Goal: Task Accomplishment & Management: Manage account settings

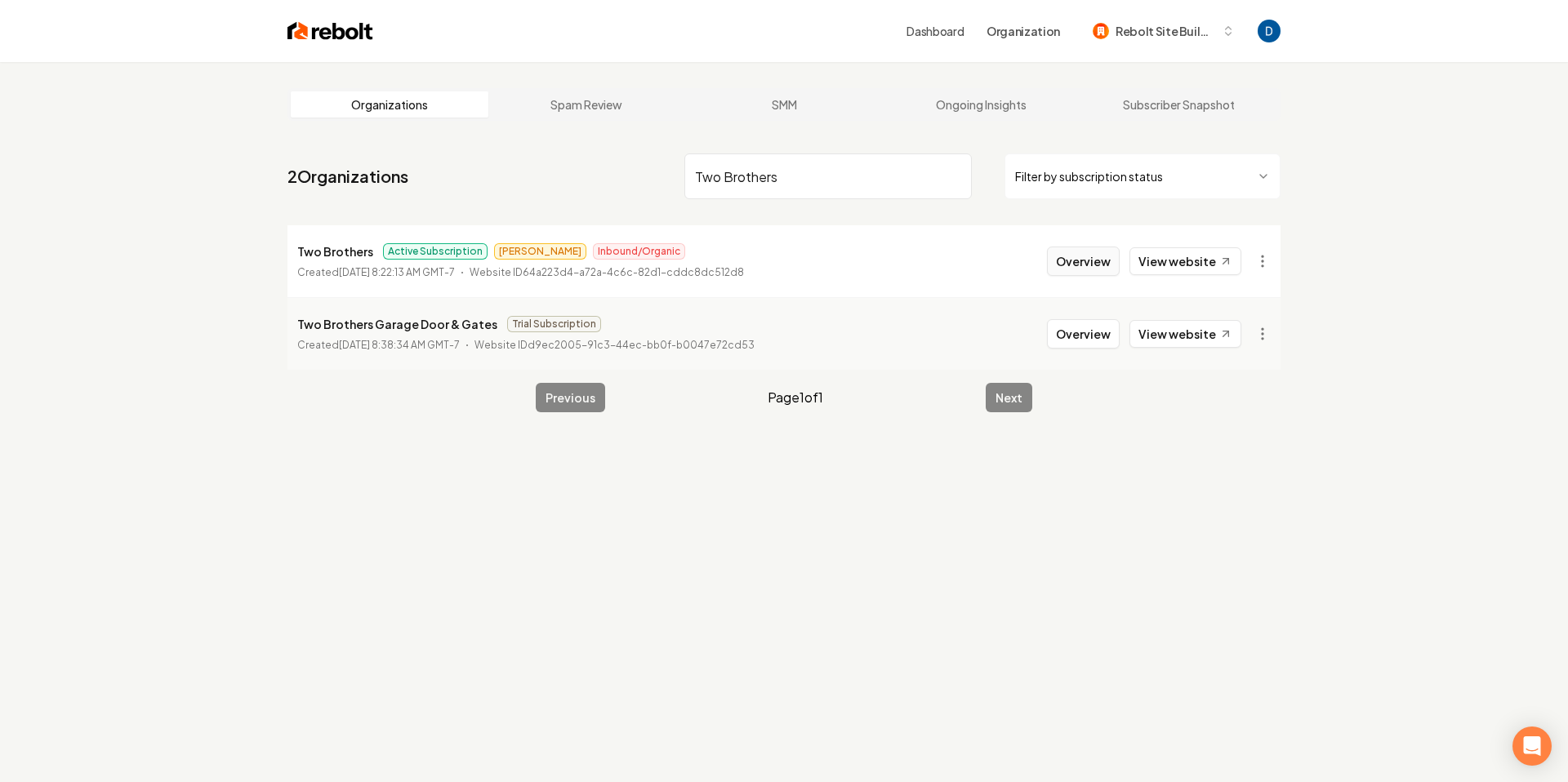
type input "Two Brothers"
click at [1088, 262] on button "Overview" at bounding box center [1083, 261] width 72 height 29
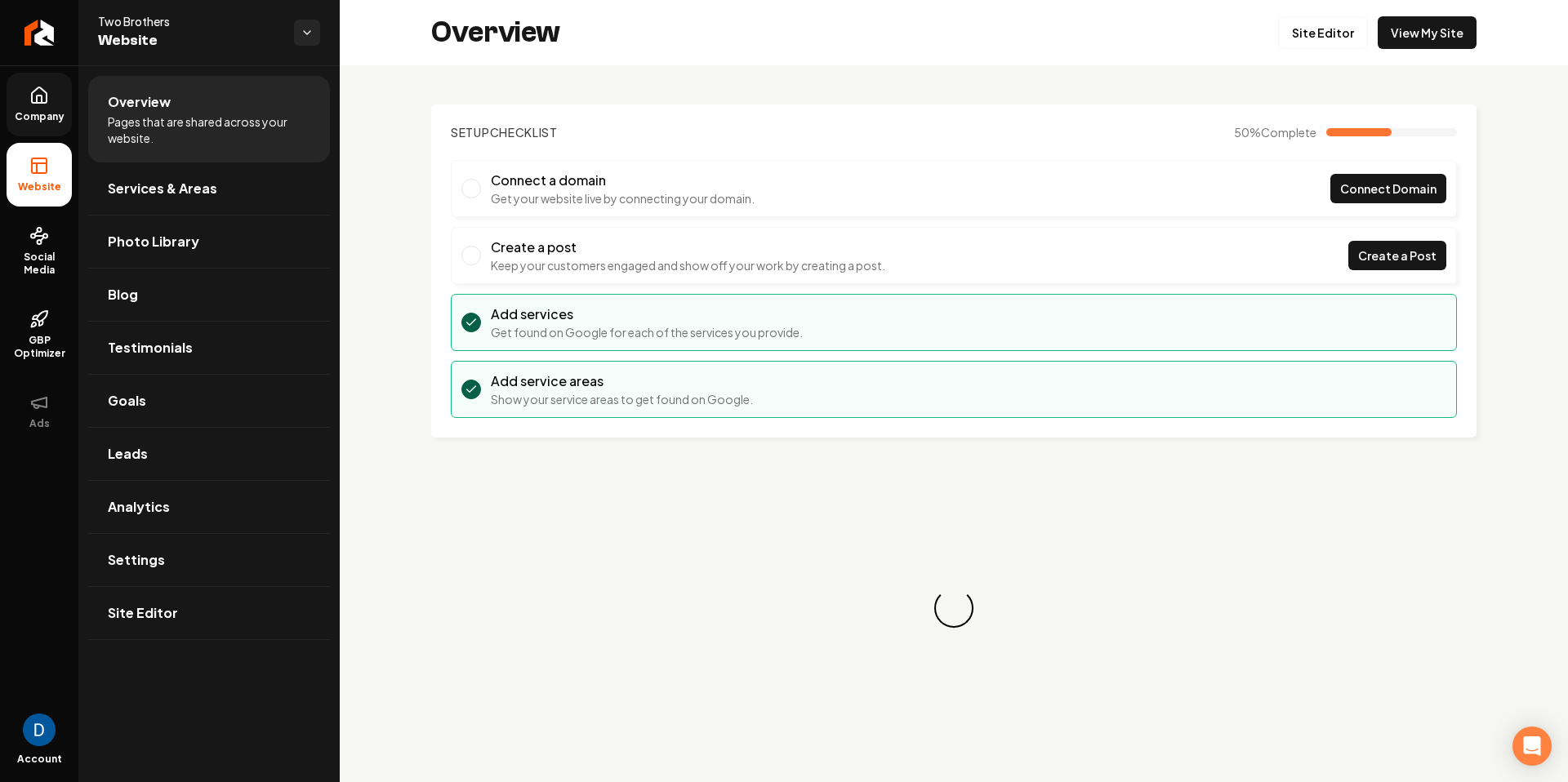
click at [34, 96] on icon at bounding box center [39, 95] width 20 height 20
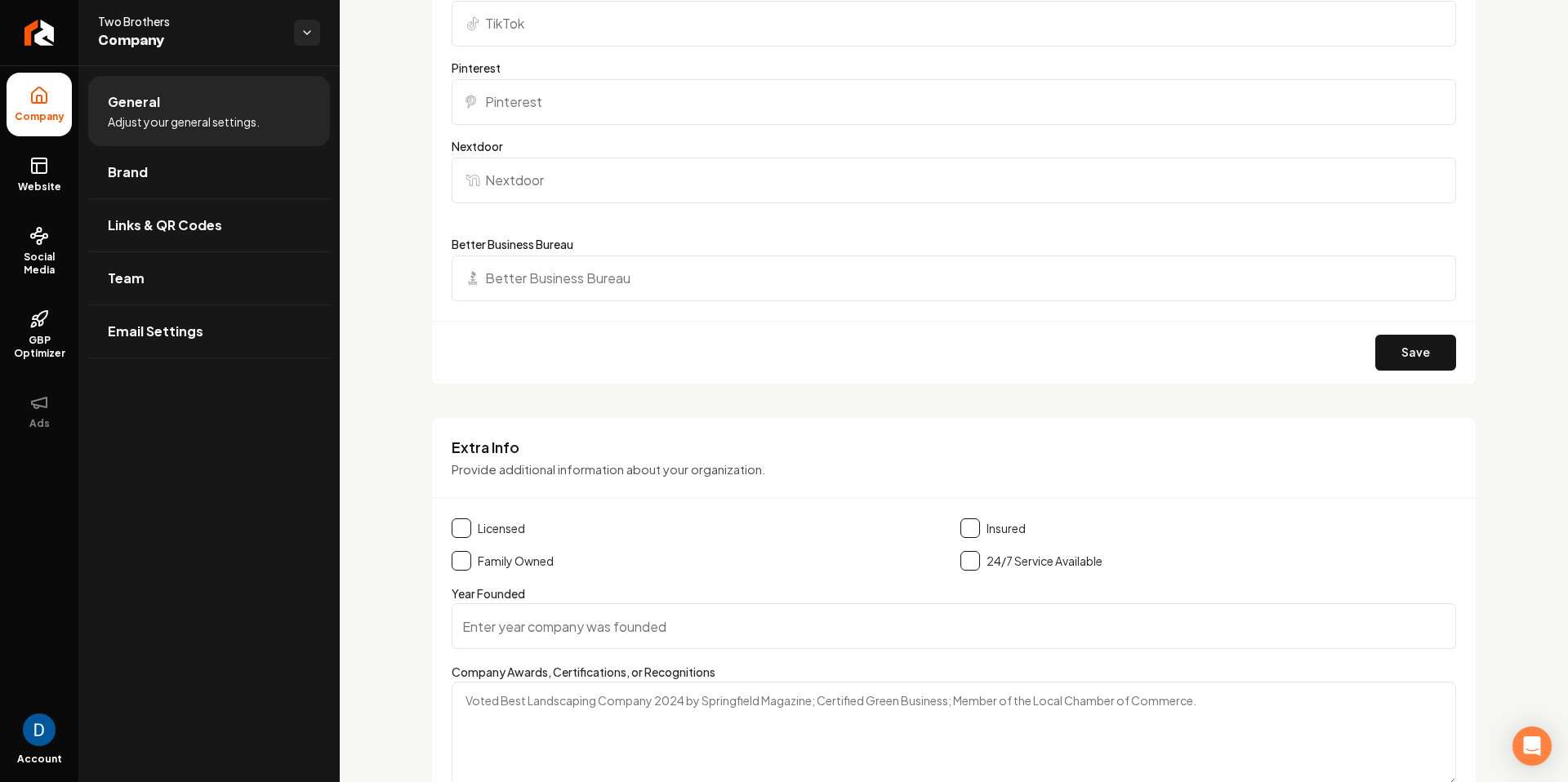
scroll to position [2012, 0]
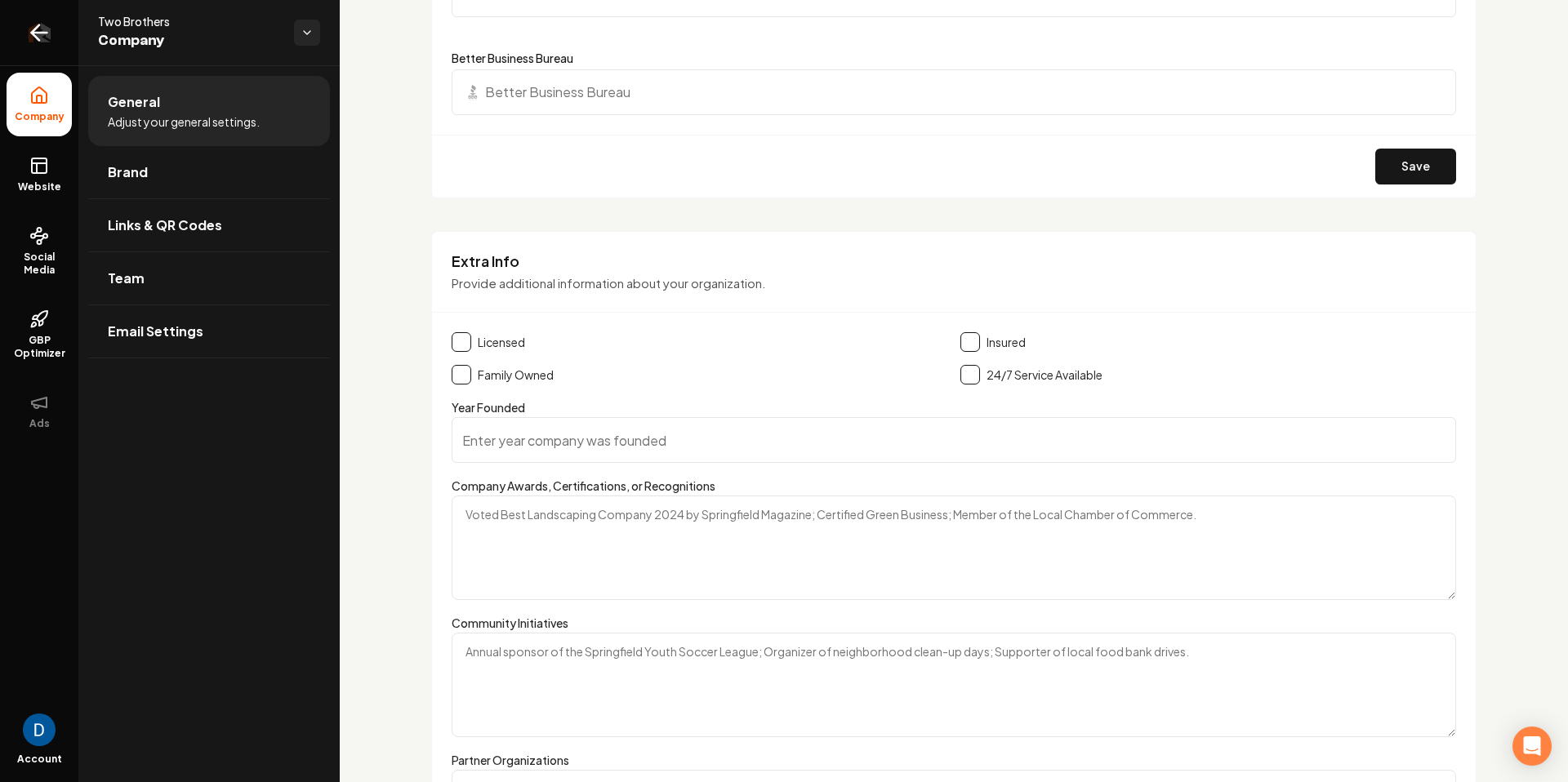
click at [50, 32] on icon "Return to dashboard" at bounding box center [40, 33] width 27 height 27
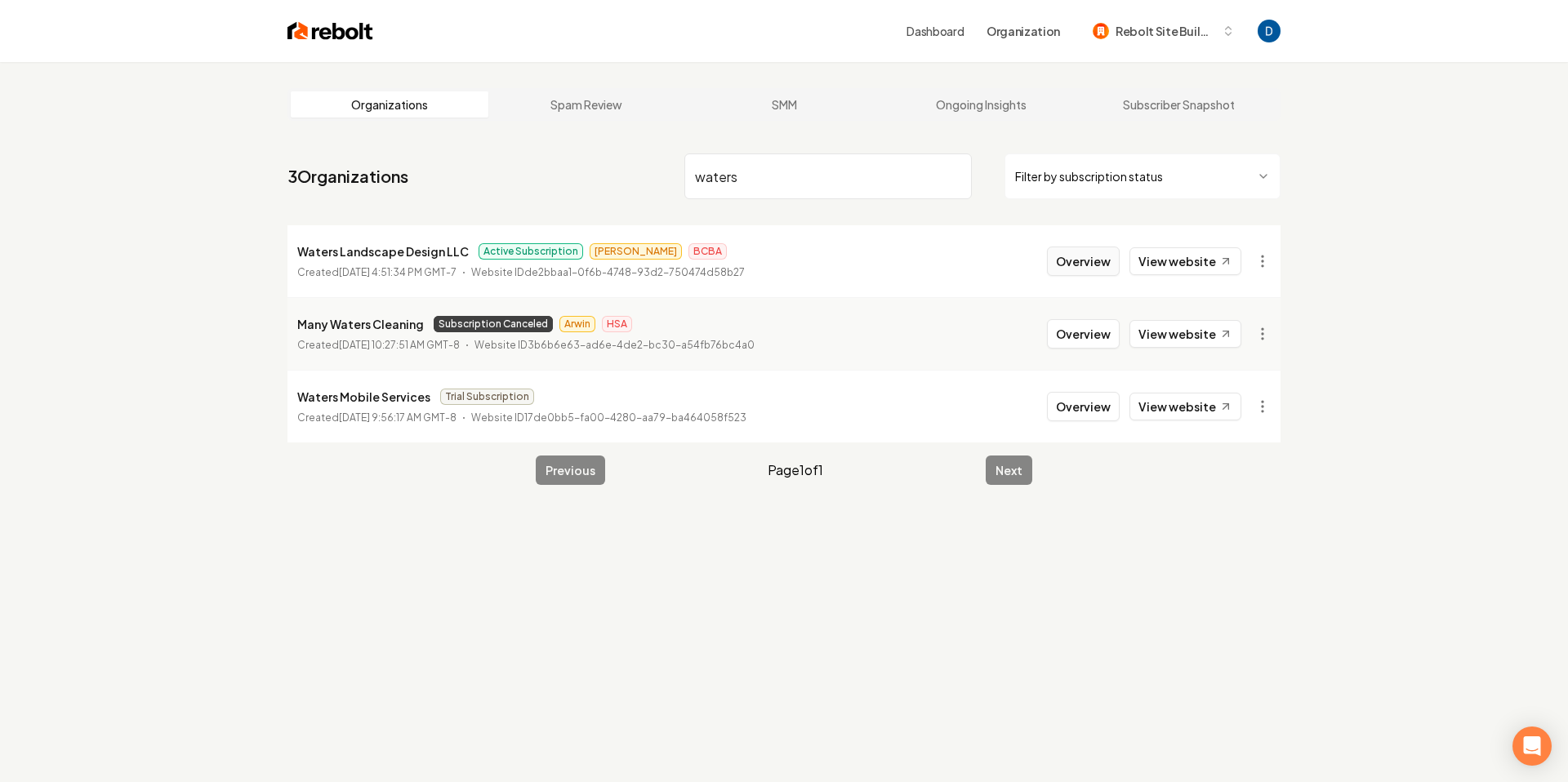
type input "waters"
click at [1090, 261] on button "Overview" at bounding box center [1083, 261] width 72 height 29
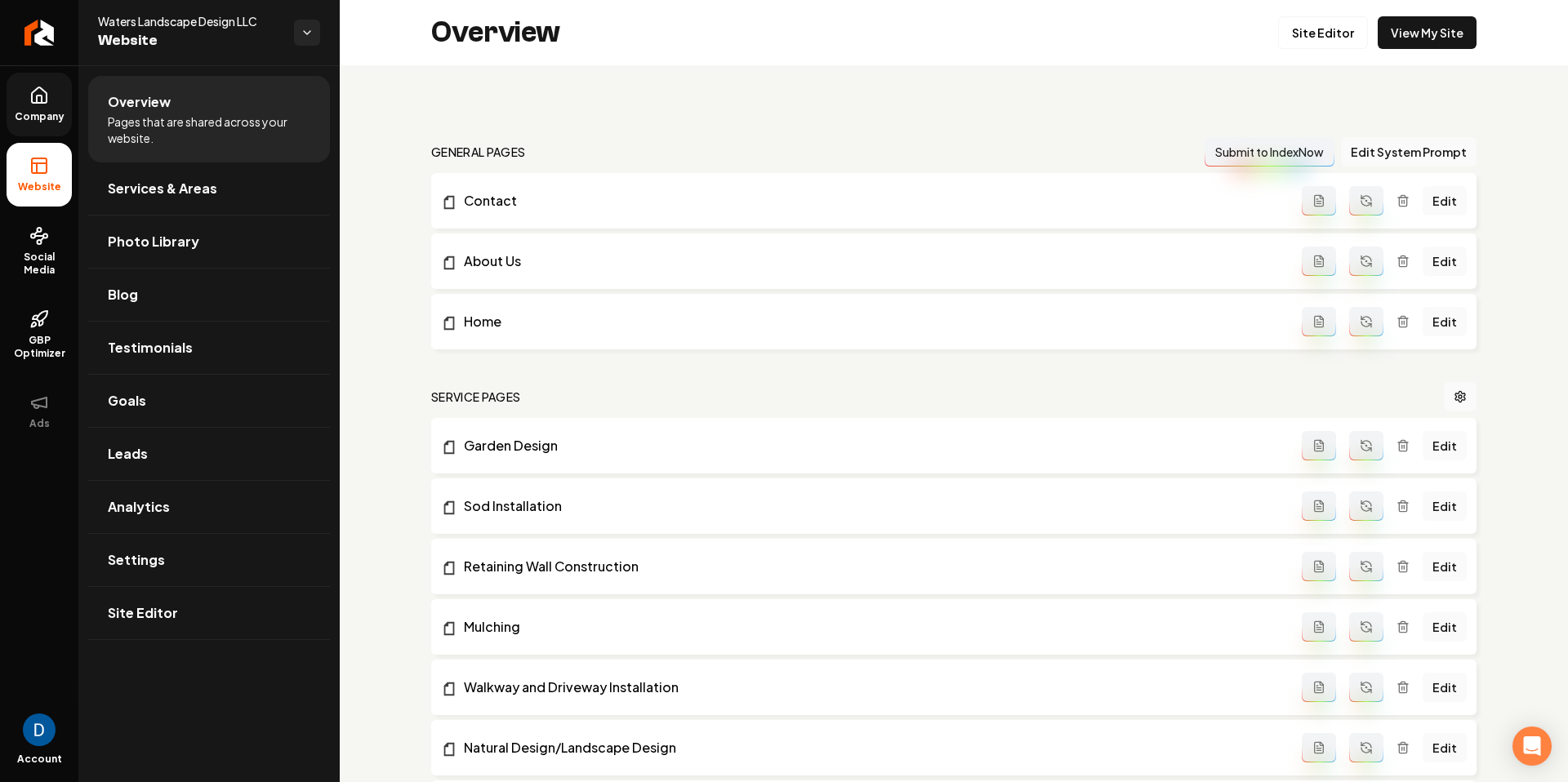
click at [54, 107] on link "Company" at bounding box center [39, 104] width 66 height 64
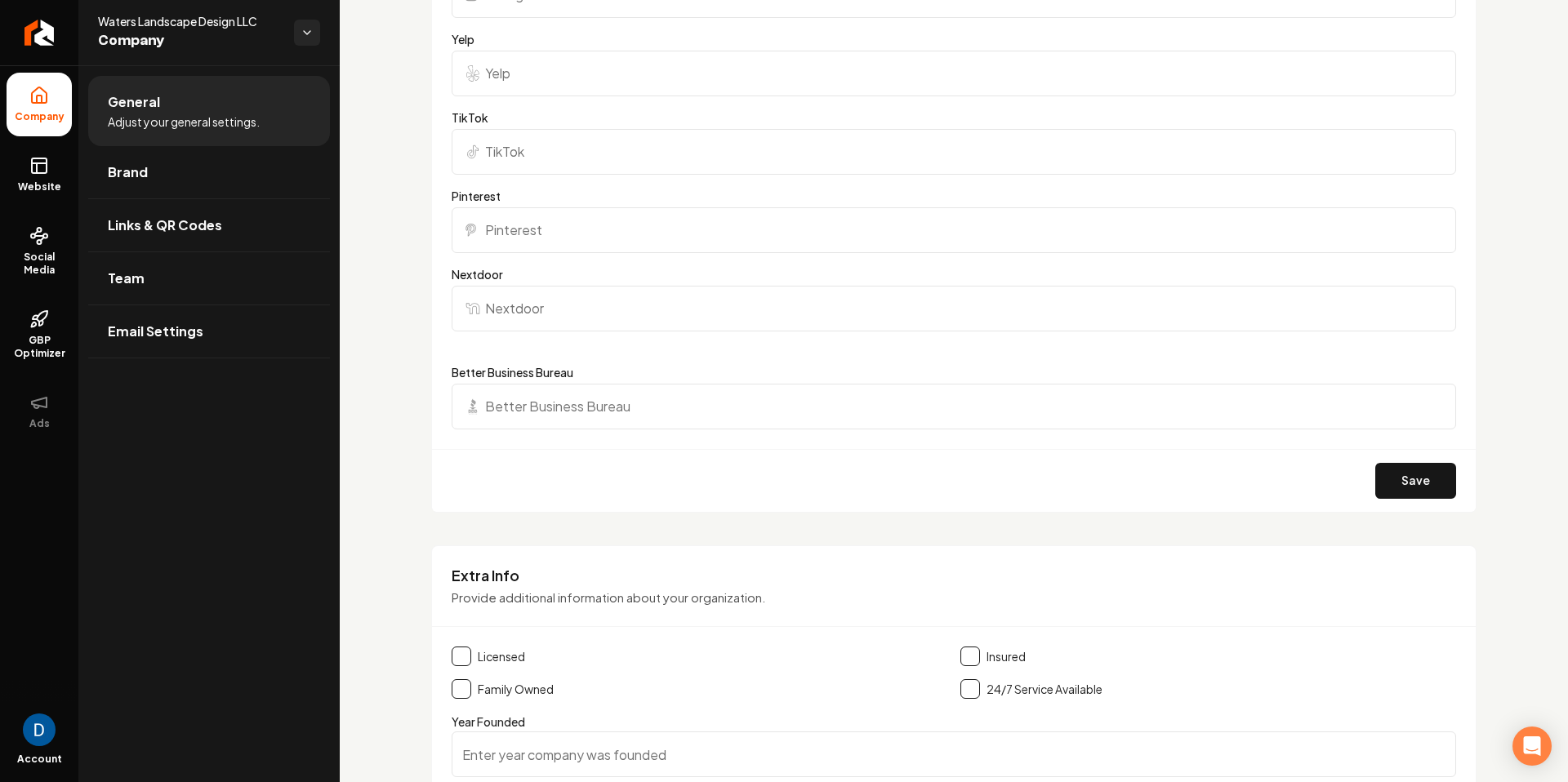
scroll to position [1949, 0]
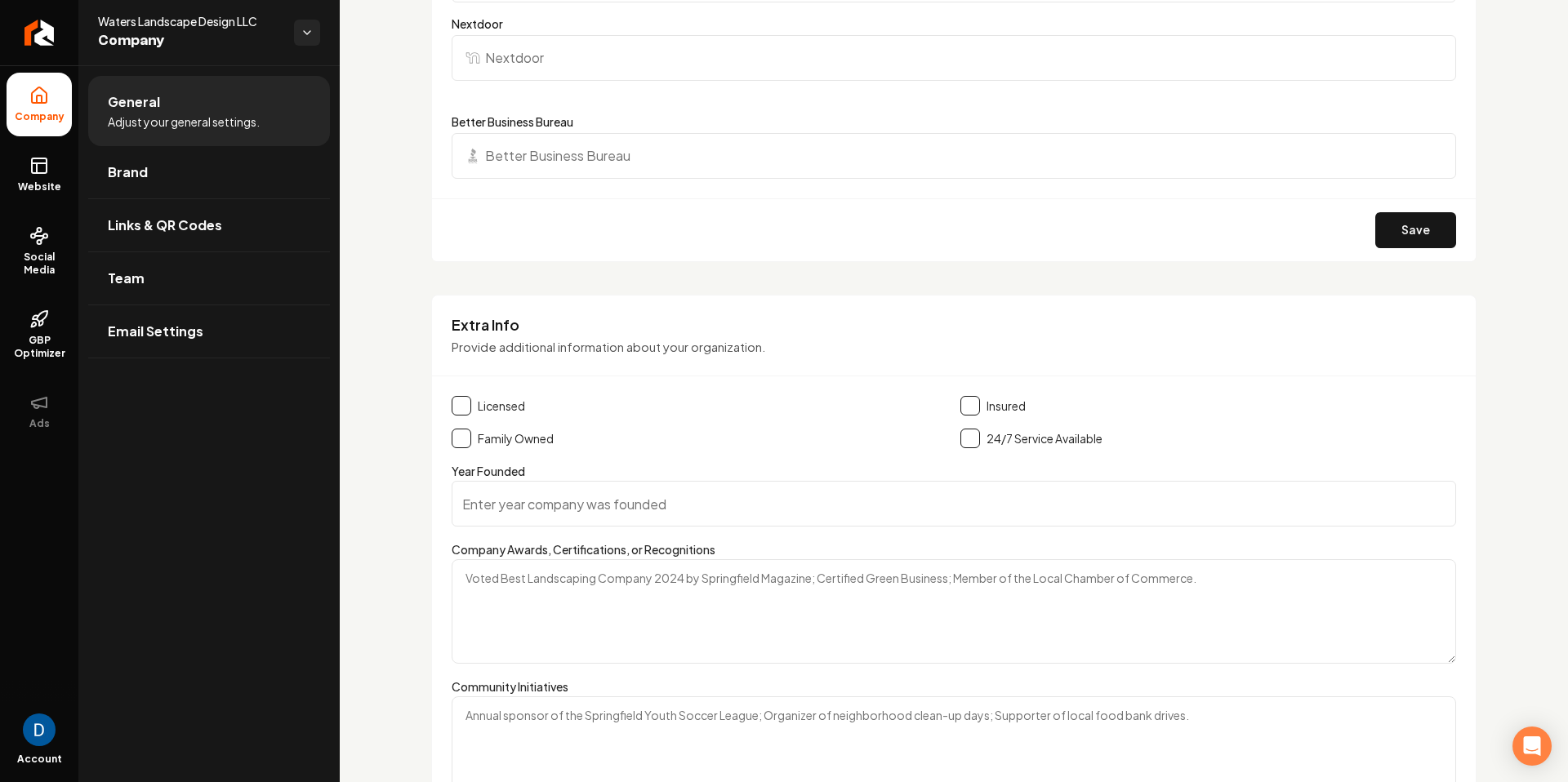
click at [219, 27] on span "Waters Landscape Design LLC" at bounding box center [189, 21] width 183 height 16
copy span "Waters Landscape Design LLC"
click at [25, 154] on link "Website" at bounding box center [39, 174] width 66 height 64
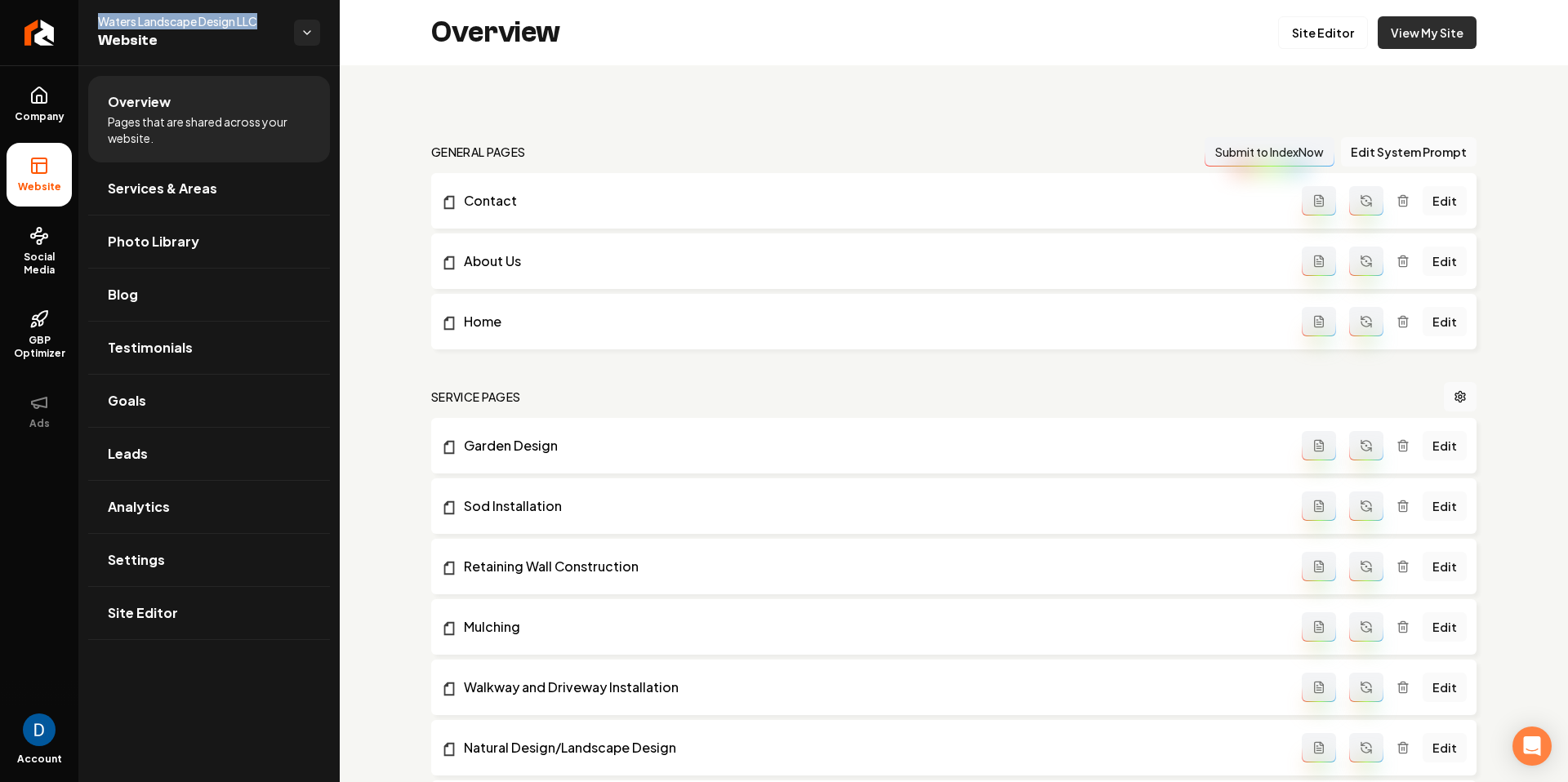
click at [1433, 32] on link "View My Site" at bounding box center [1427, 32] width 99 height 32
click at [9, 114] on link "Company" at bounding box center [39, 104] width 66 height 64
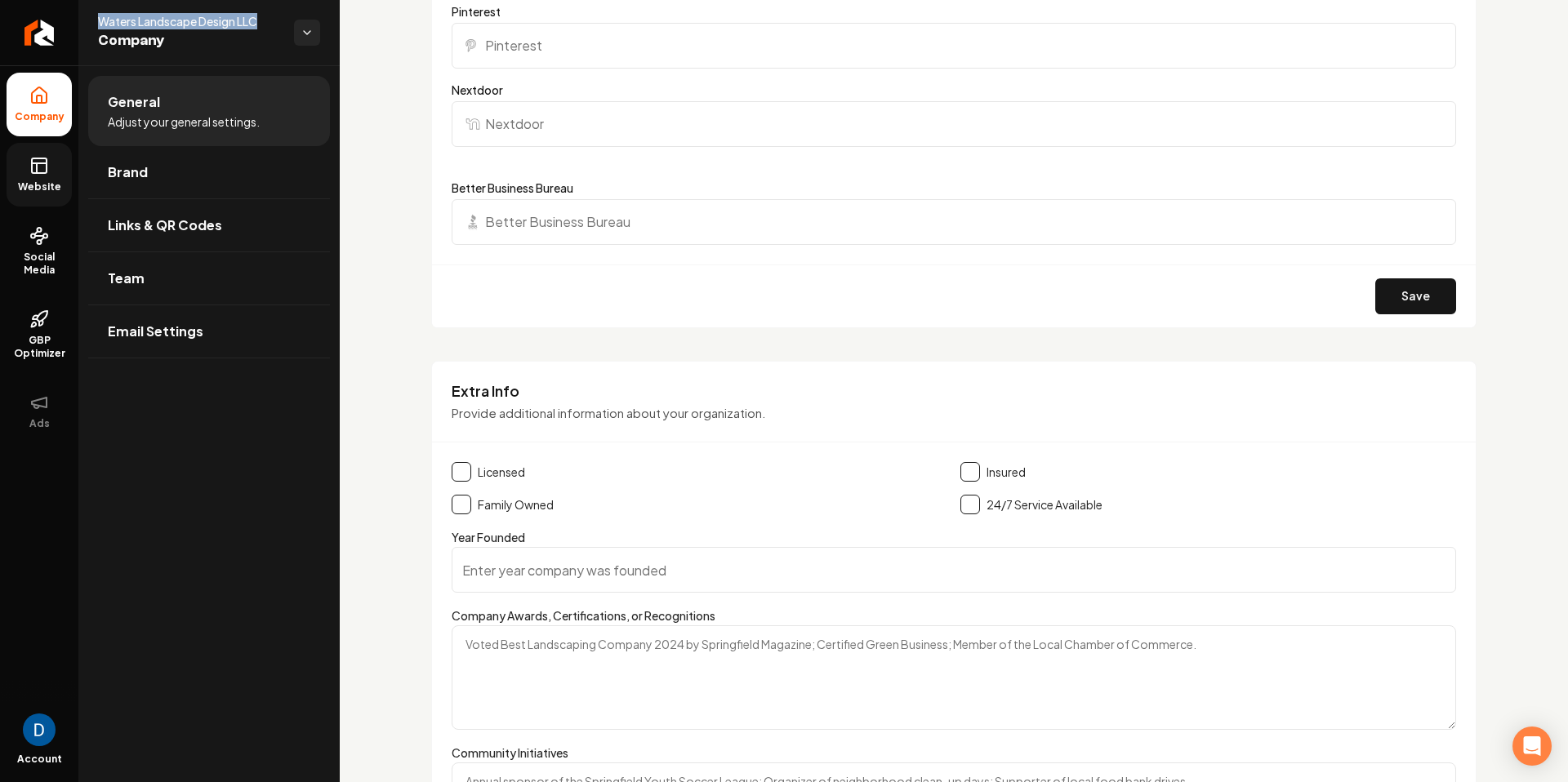
scroll to position [1854, 0]
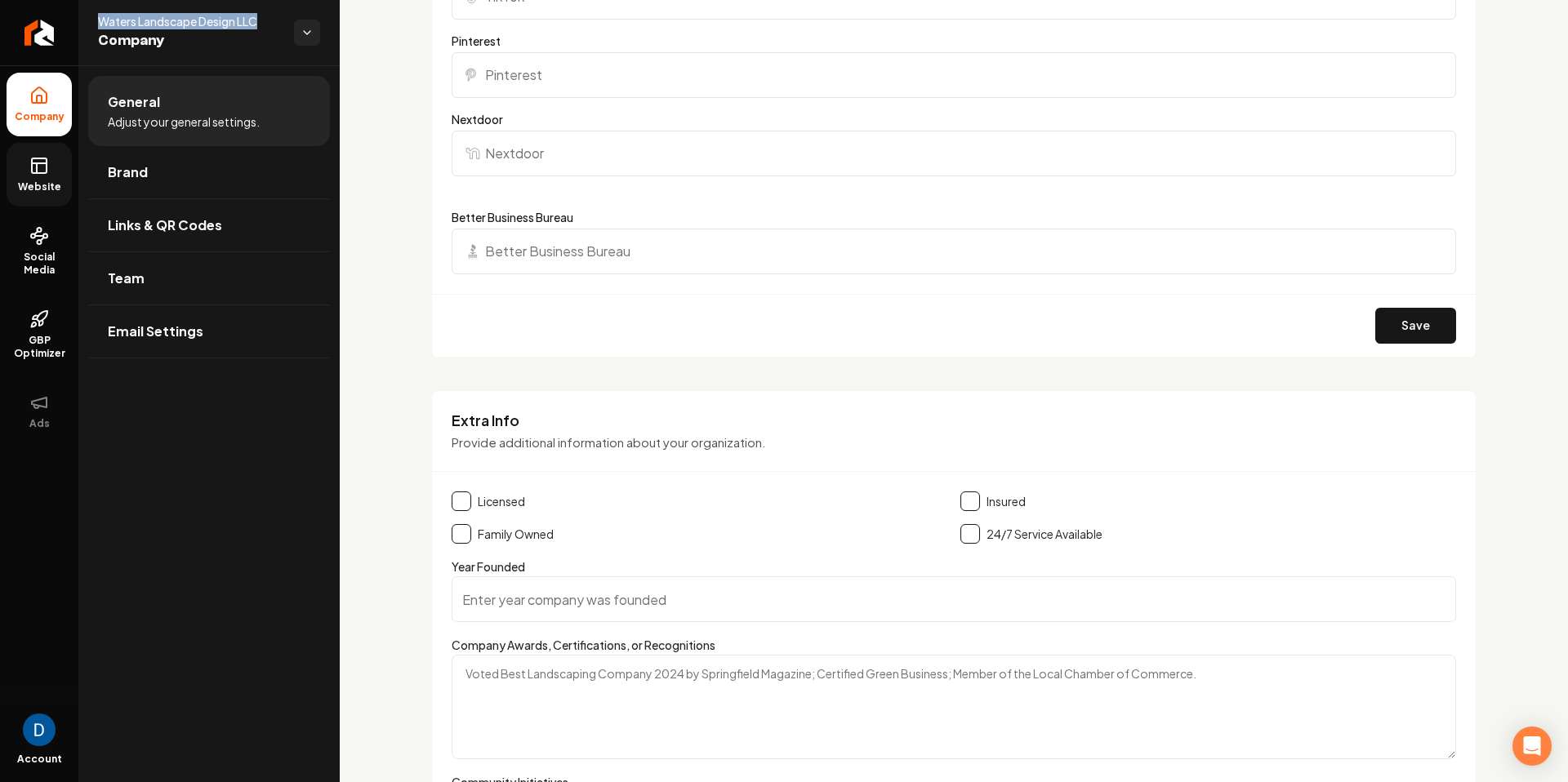
click at [52, 188] on span "Website" at bounding box center [39, 187] width 56 height 13
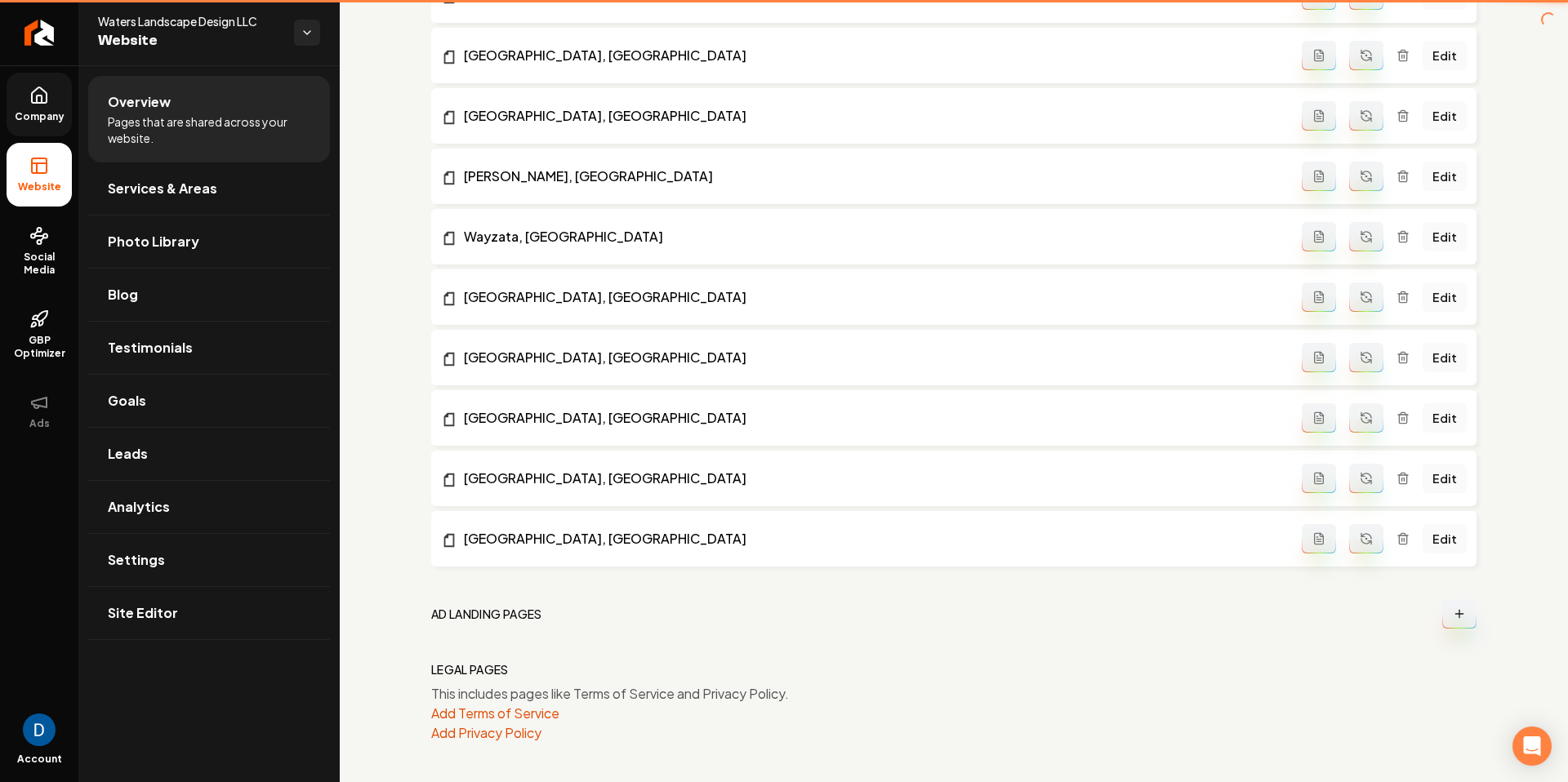
click at [49, 168] on li "Website" at bounding box center [39, 174] width 66 height 64
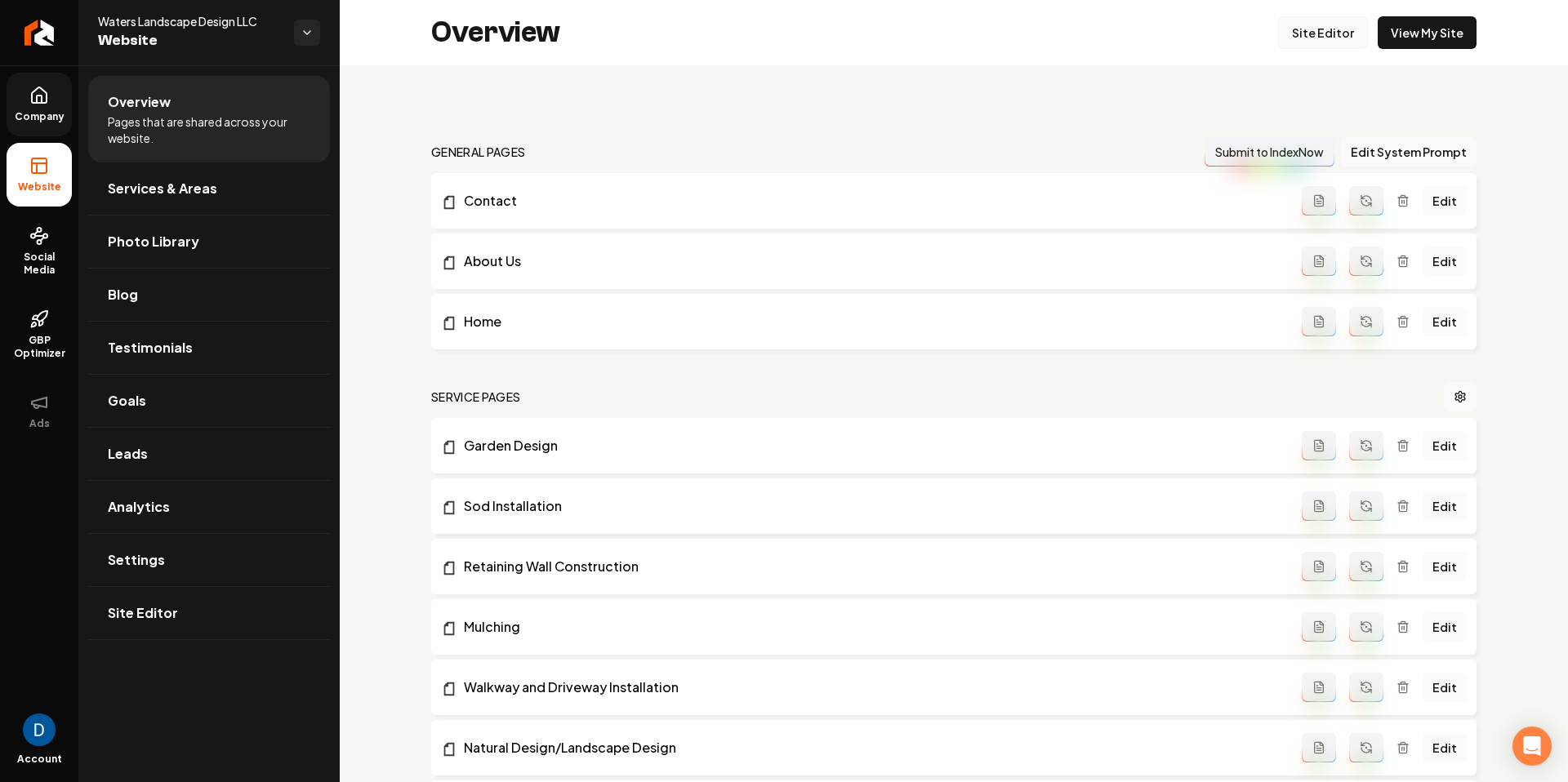
click at [1331, 36] on link "Site Editor" at bounding box center [1323, 32] width 90 height 32
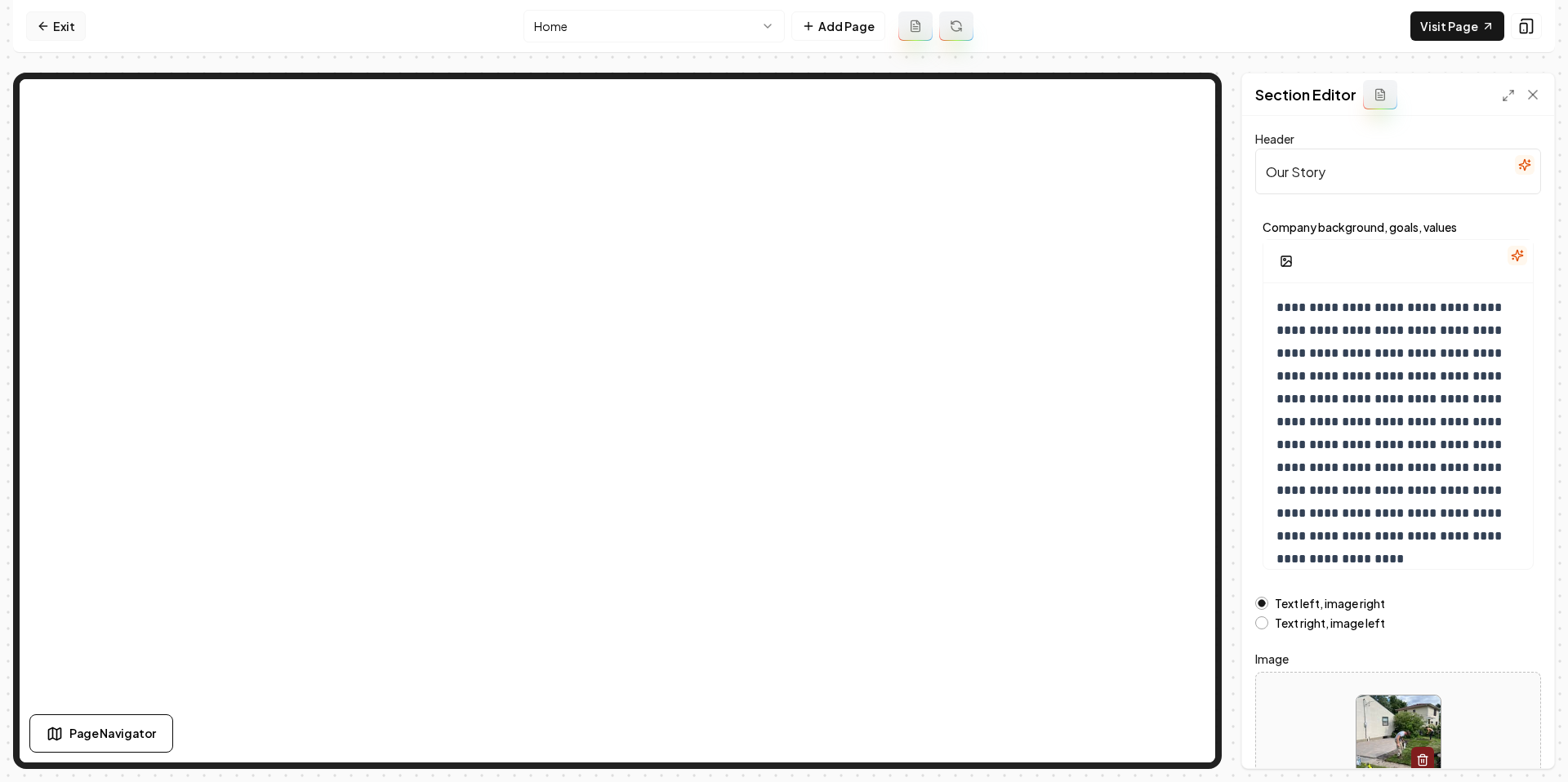
click at [44, 24] on icon at bounding box center [44, 27] width 13 height 13
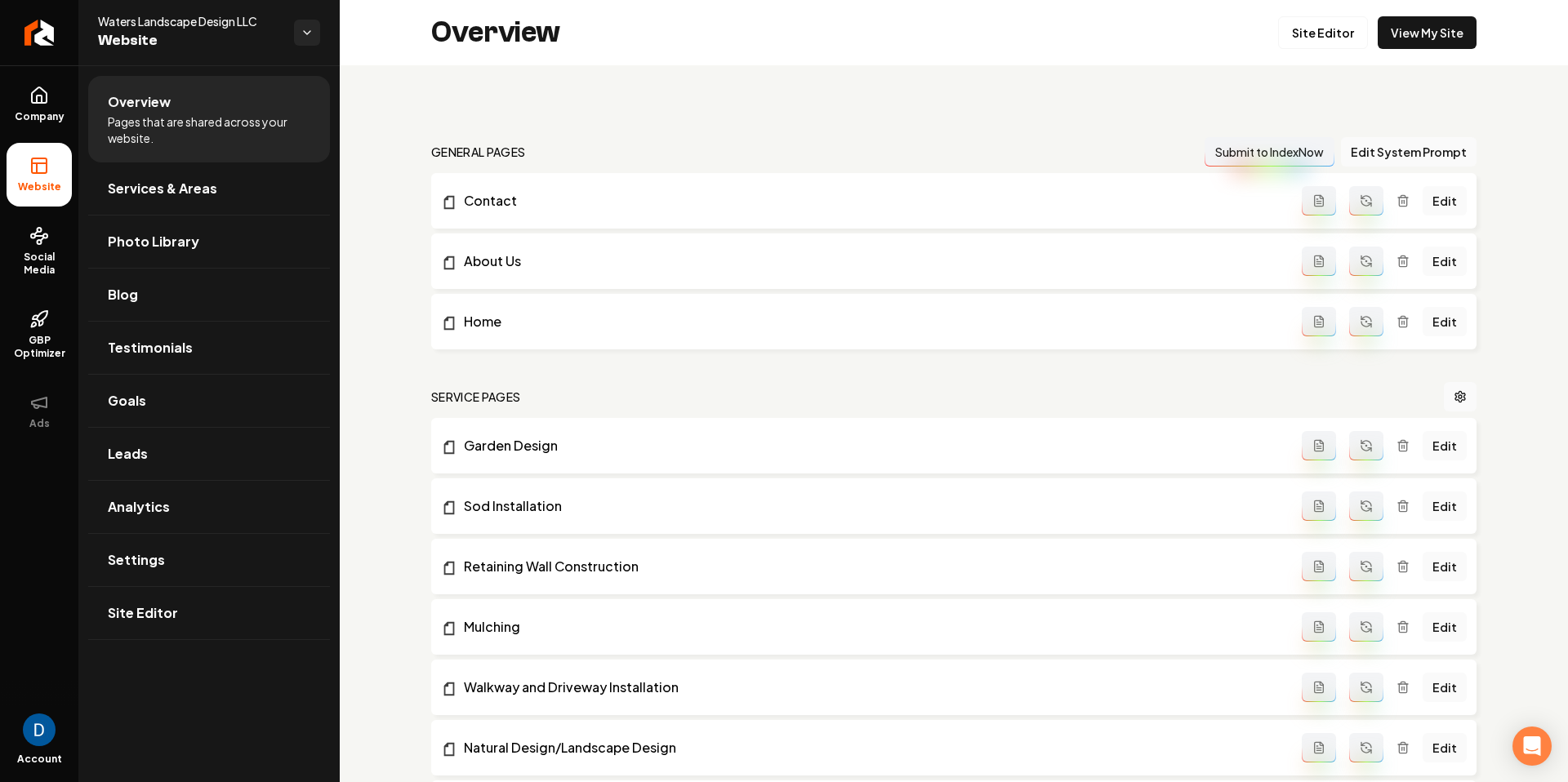
scroll to position [508, 0]
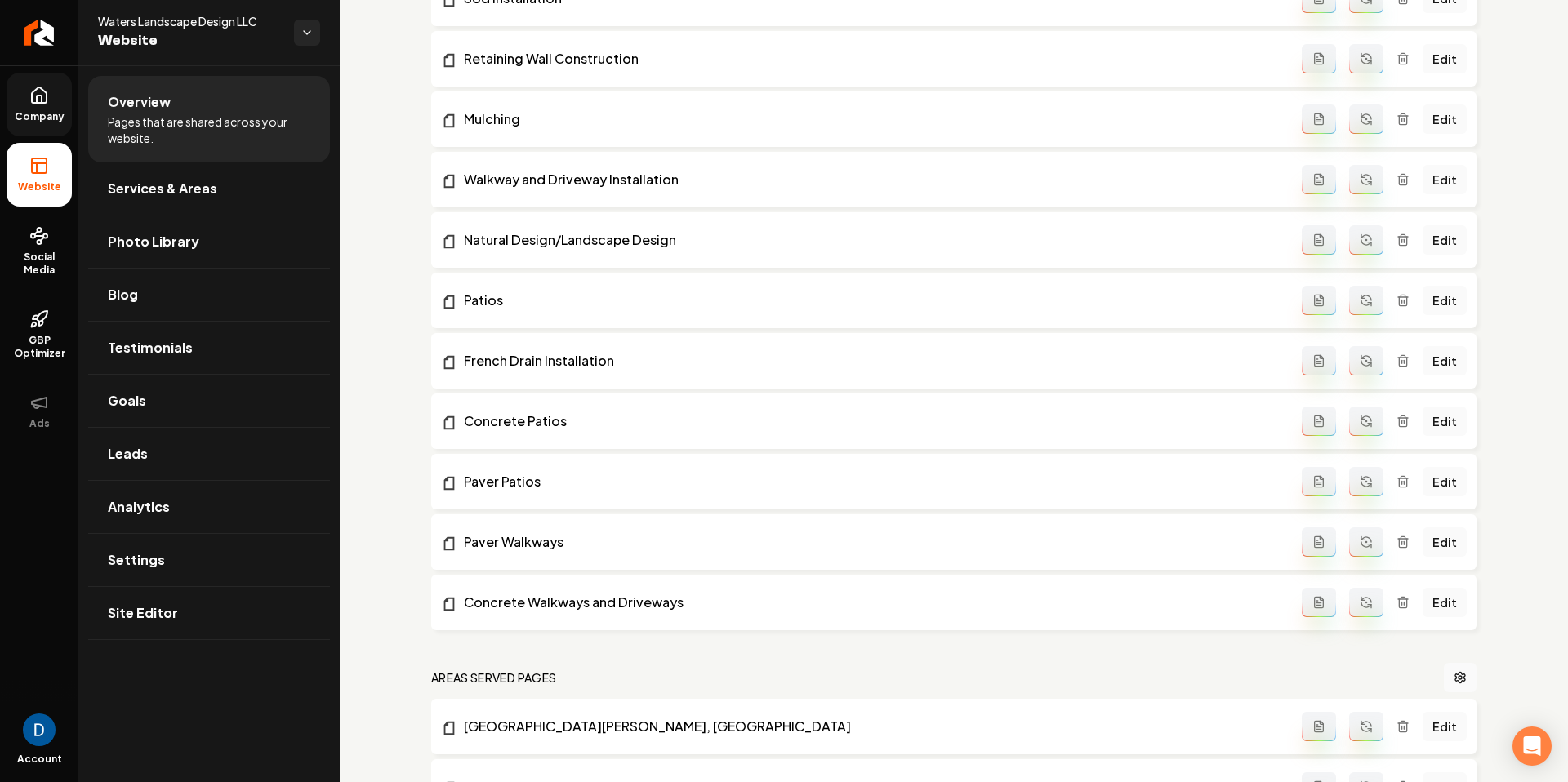
click at [33, 112] on span "Company" at bounding box center [40, 117] width 63 height 13
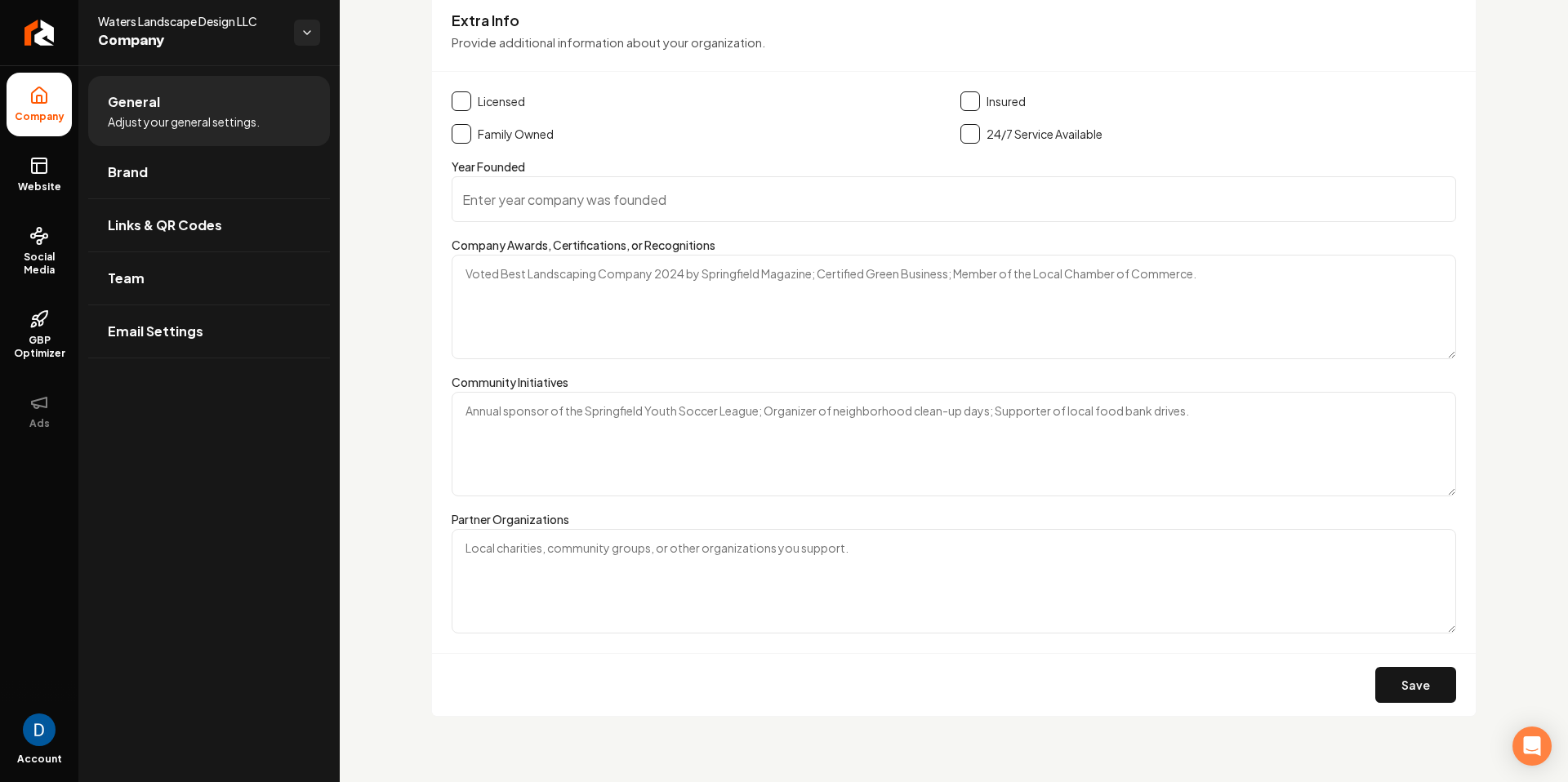
scroll to position [2254, 0]
click at [34, 312] on icon at bounding box center [39, 319] width 20 height 20
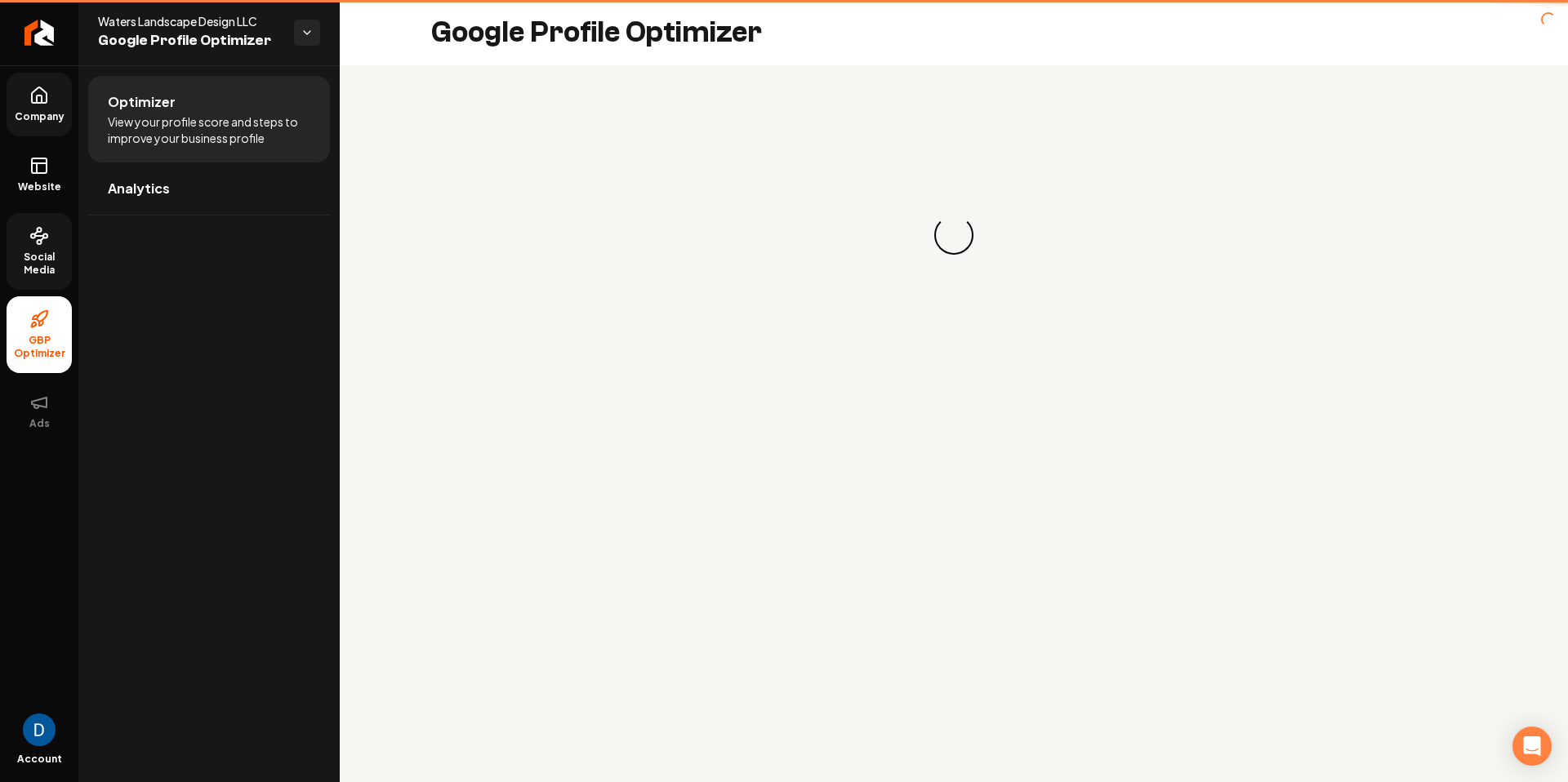
click at [32, 255] on span "Social Media" at bounding box center [39, 264] width 66 height 27
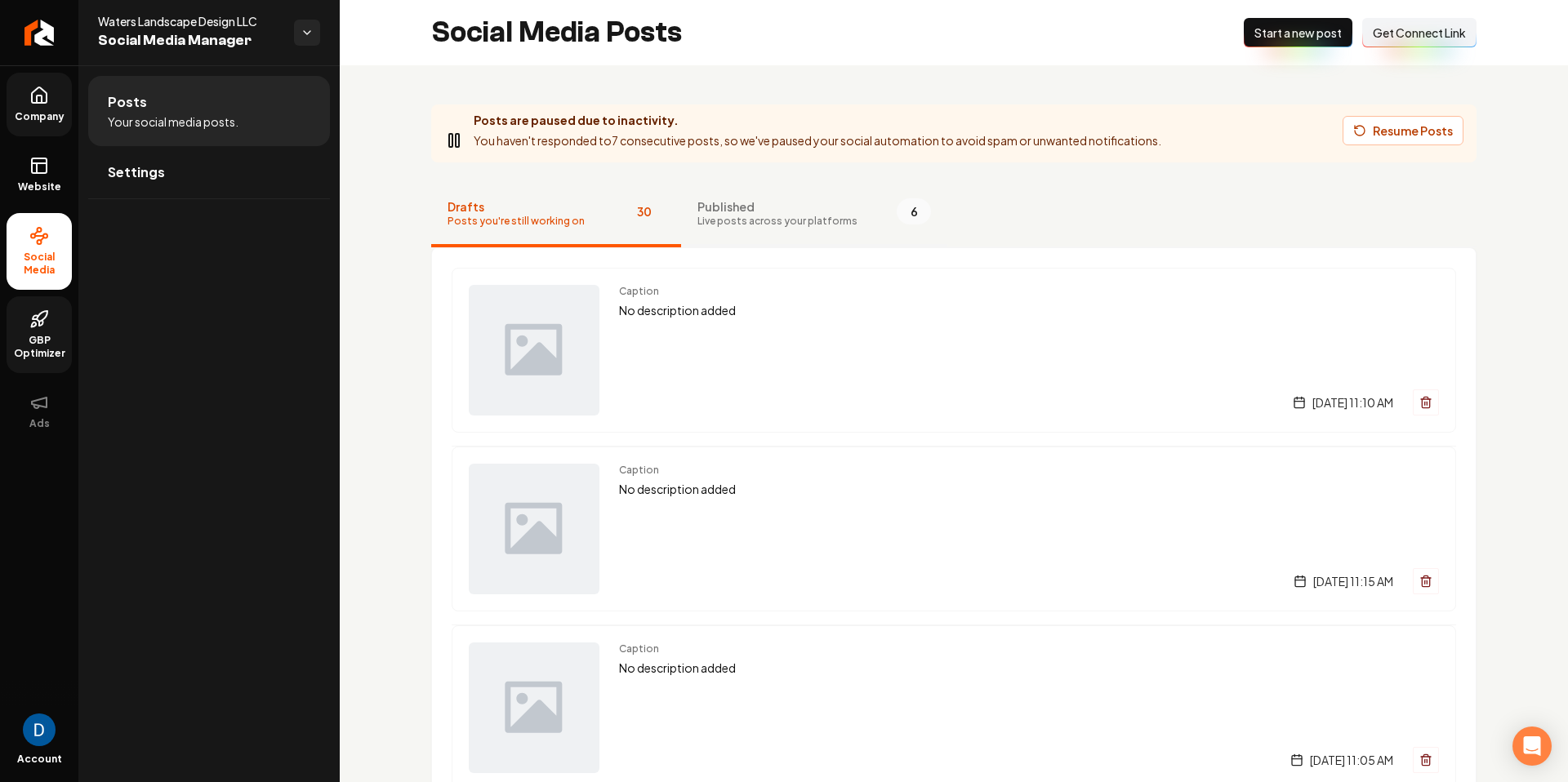
click at [745, 206] on span "Published" at bounding box center [777, 206] width 160 height 16
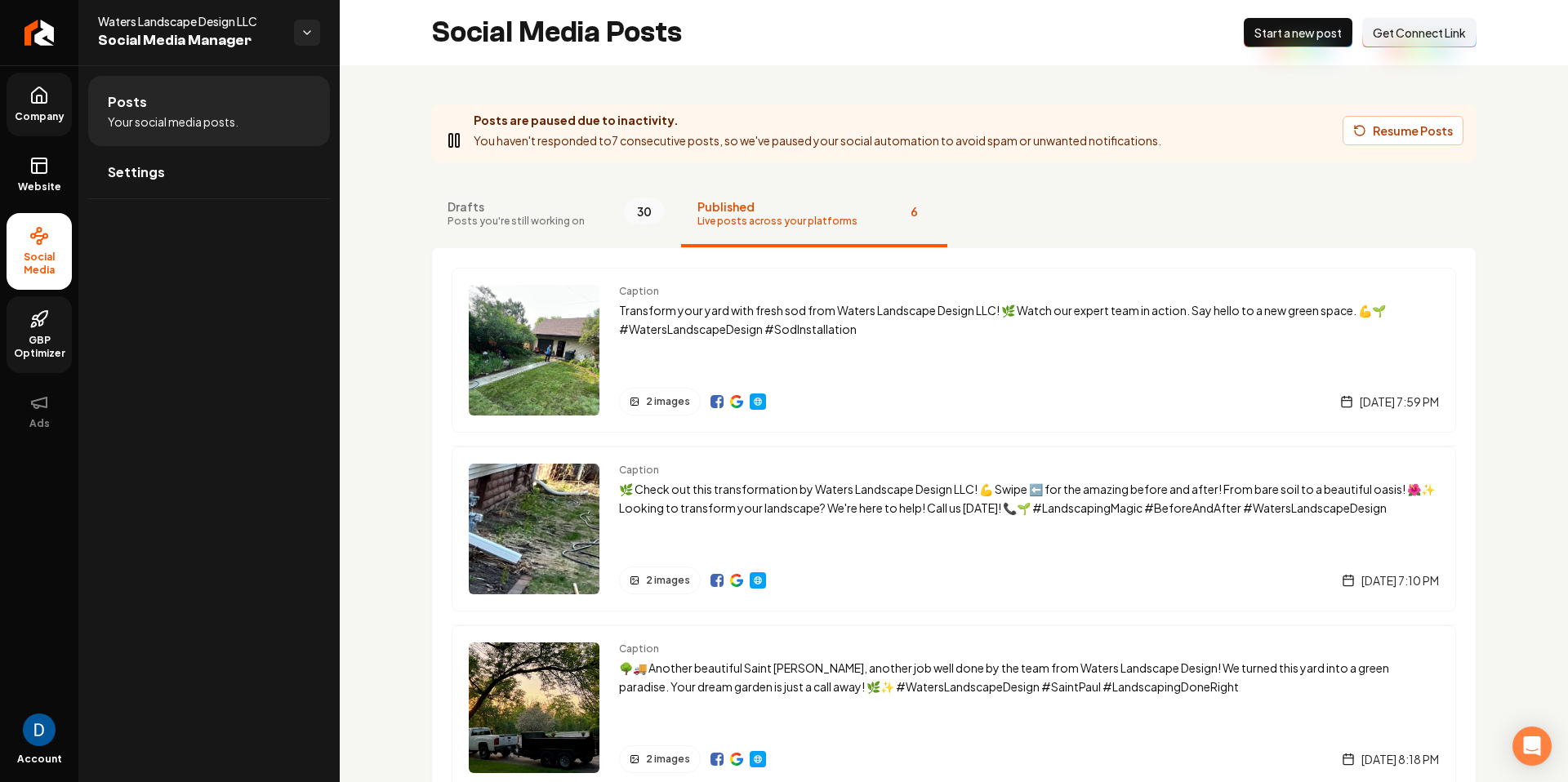
click at [731, 400] on img "Main content area" at bounding box center [736, 402] width 13 height 13
click at [716, 403] on img "Main content area" at bounding box center [717, 402] width 13 height 13
click at [51, 108] on link "Company" at bounding box center [39, 104] width 66 height 64
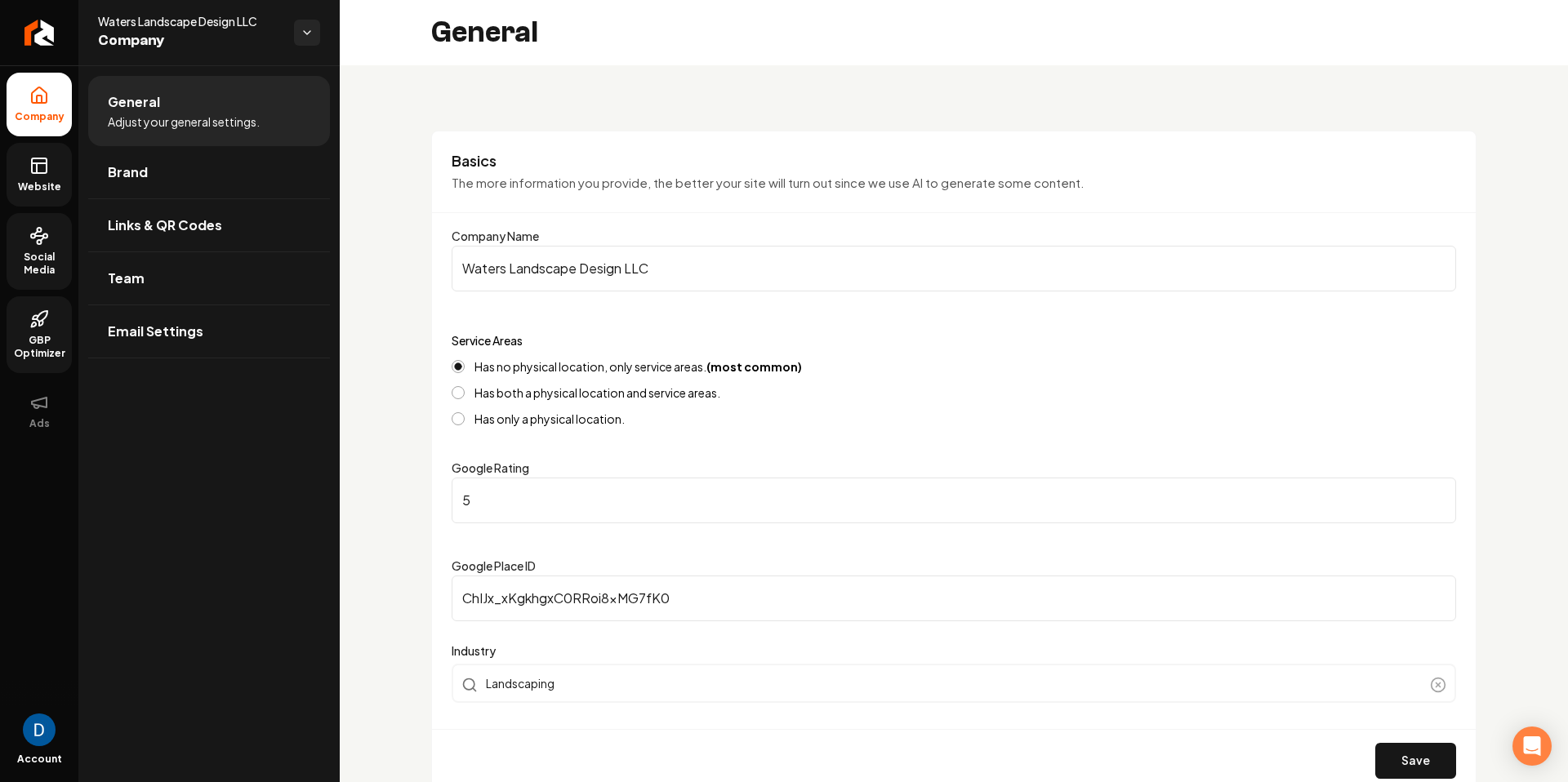
click at [49, 181] on span "Website" at bounding box center [39, 187] width 56 height 13
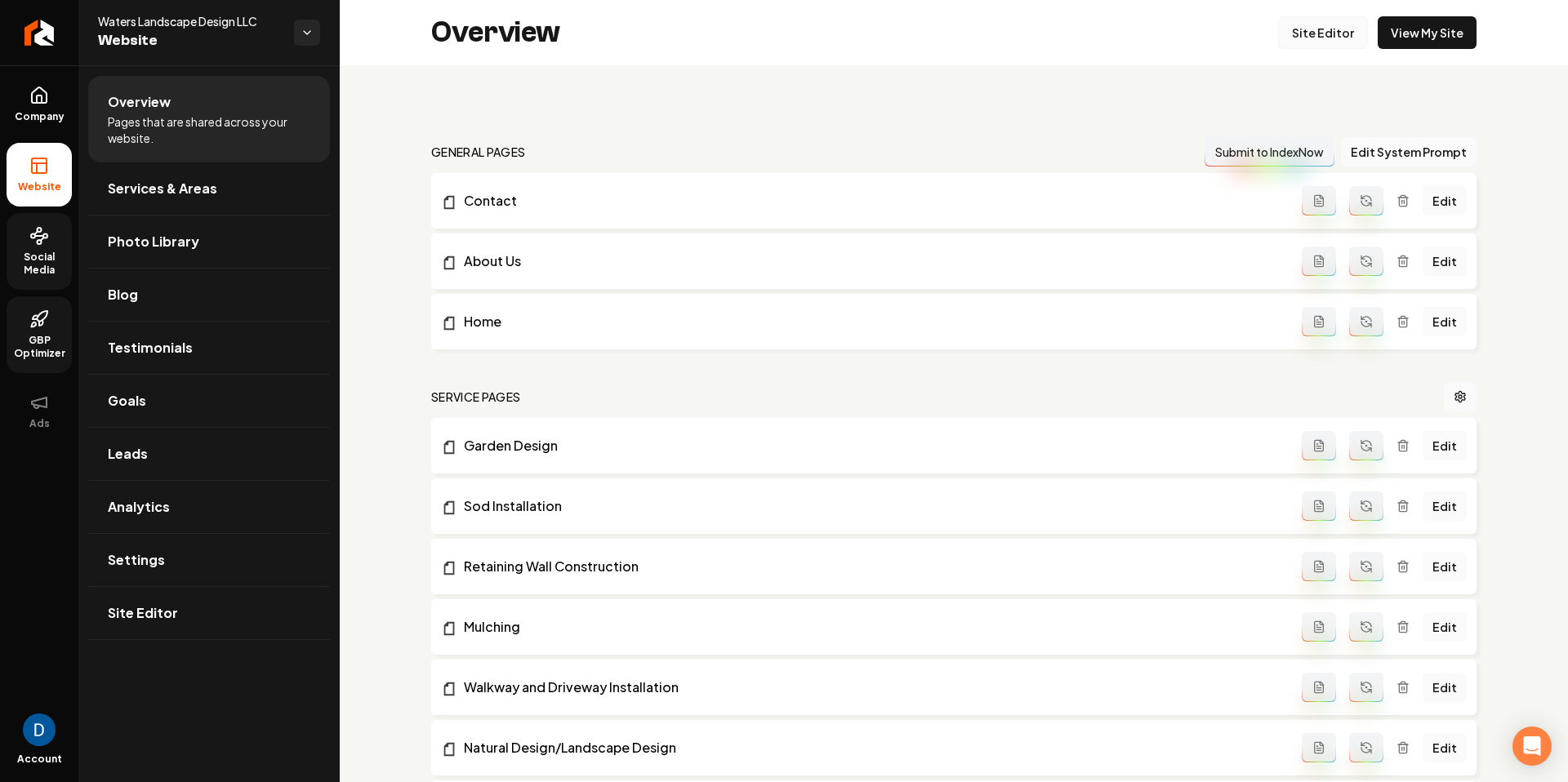
click at [1339, 36] on link "Site Editor" at bounding box center [1323, 32] width 90 height 32
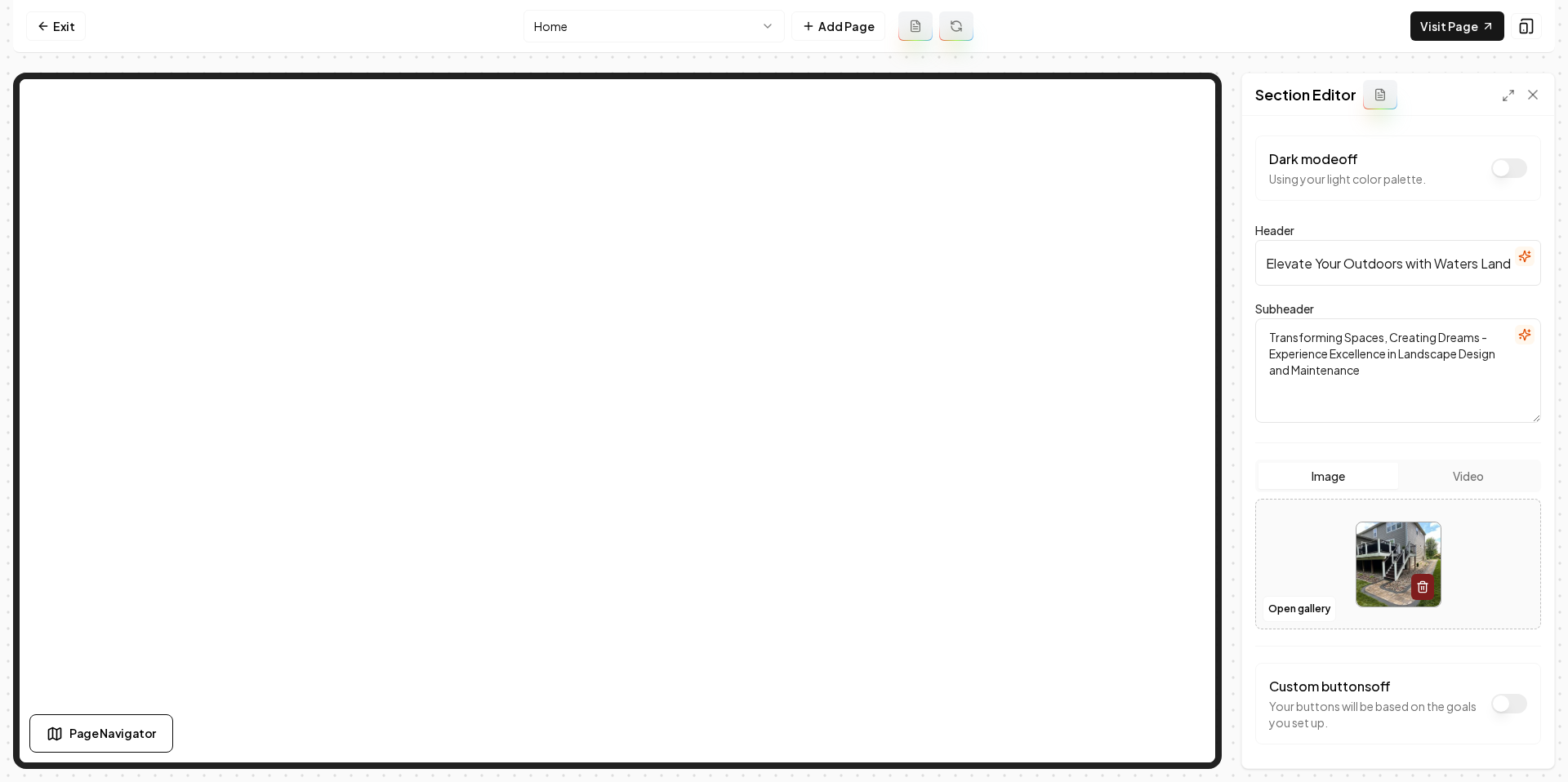
click at [1521, 257] on icon "button" at bounding box center [1524, 257] width 10 height 10
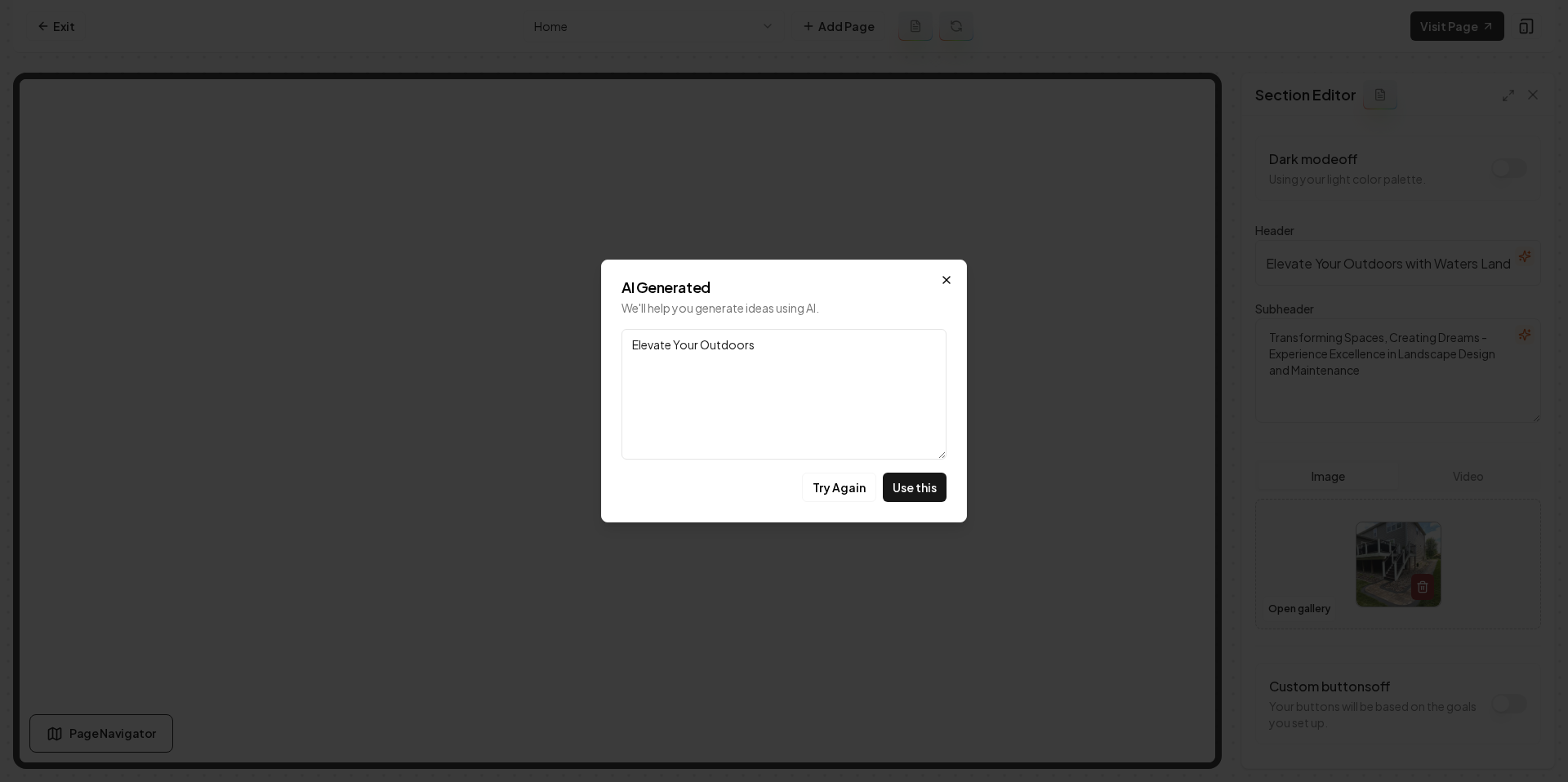
click at [948, 281] on icon "button" at bounding box center [947, 280] width 13 height 13
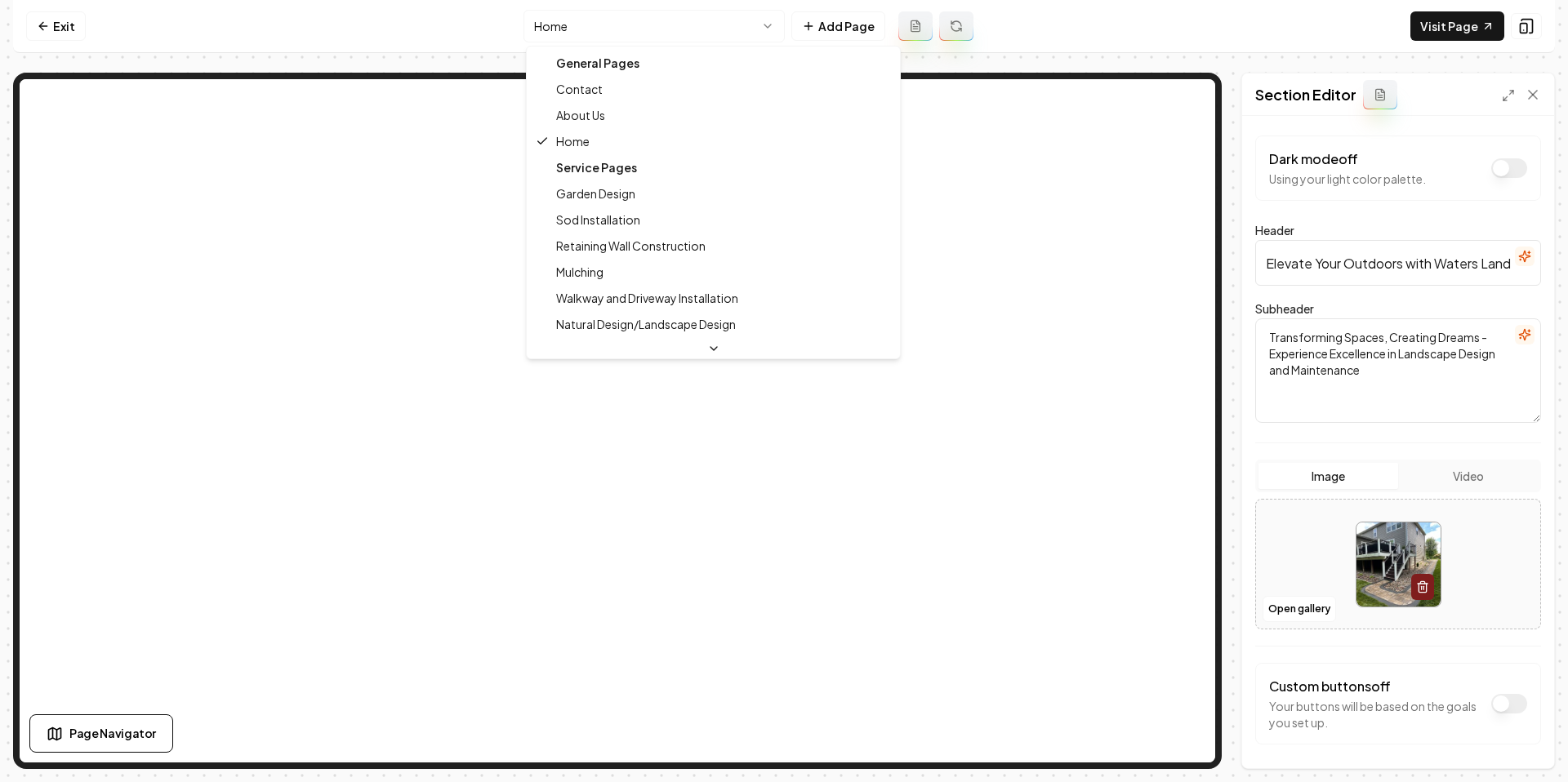
click at [686, 38] on html "Computer Required This feature is only available on a computer. Please switch t…" at bounding box center [784, 391] width 1568 height 782
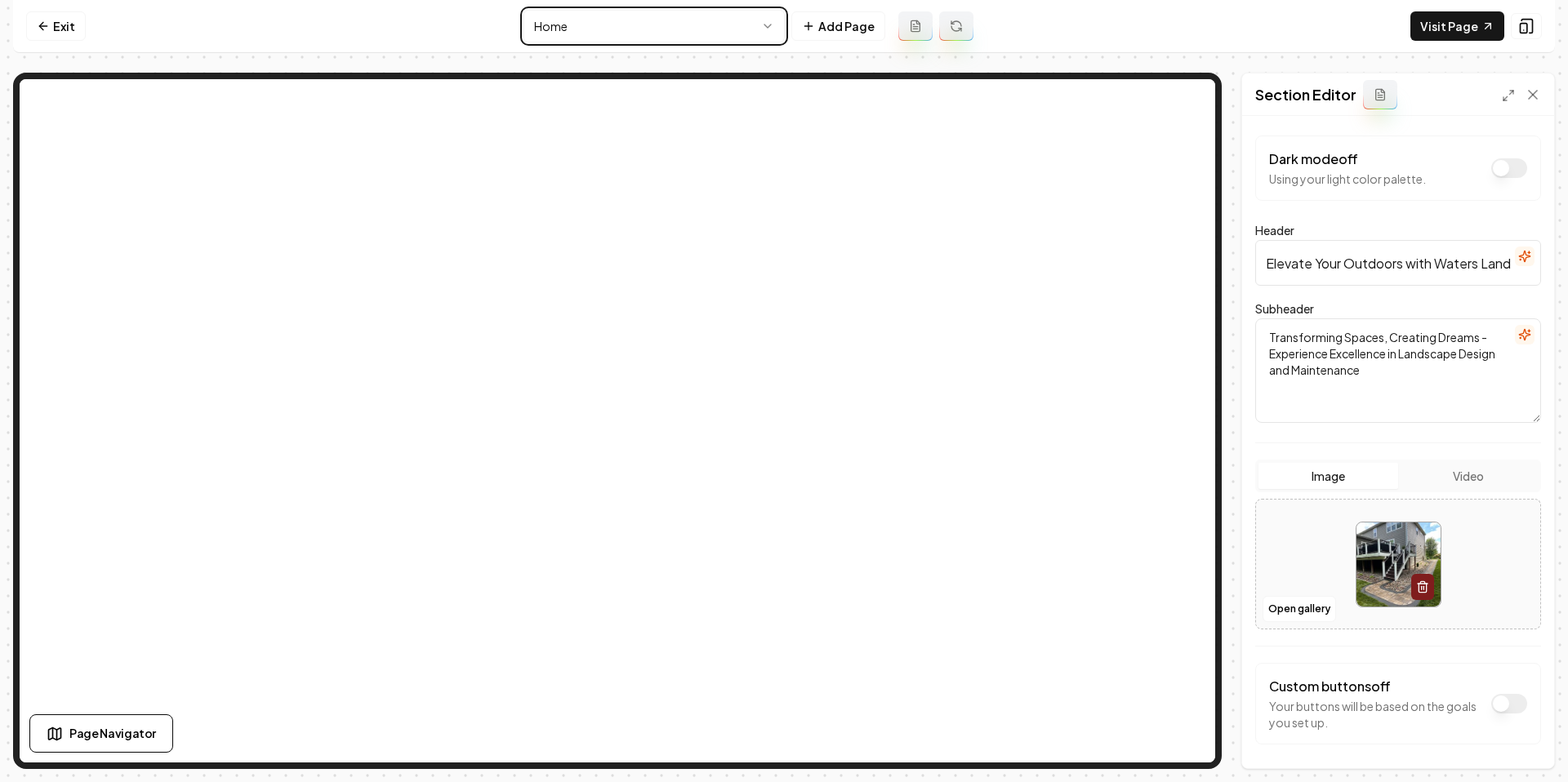
drag, startPoint x: 921, startPoint y: 64, endPoint x: 935, endPoint y: 33, distance: 34.0
click at [921, 63] on html "Computer Required This feature is only available on a computer. Please switch t…" at bounding box center [784, 391] width 1568 height 782
click at [1520, 270] on input "Elevate Your Outdoors with Waters Landscape Design" at bounding box center [1398, 263] width 286 height 46
click at [1521, 260] on icon "button" at bounding box center [1525, 257] width 13 height 13
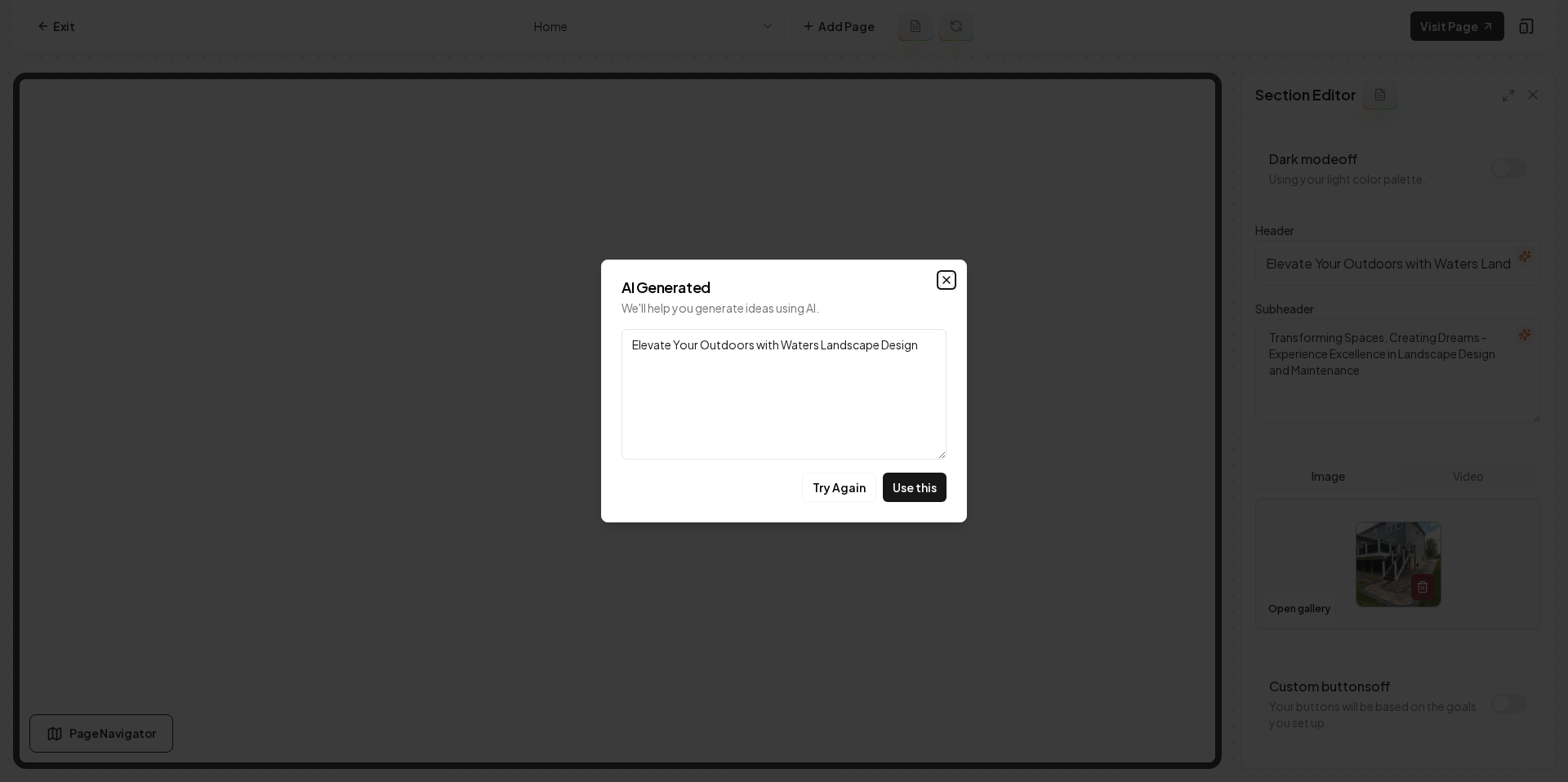
click at [951, 280] on icon "button" at bounding box center [947, 280] width 13 height 13
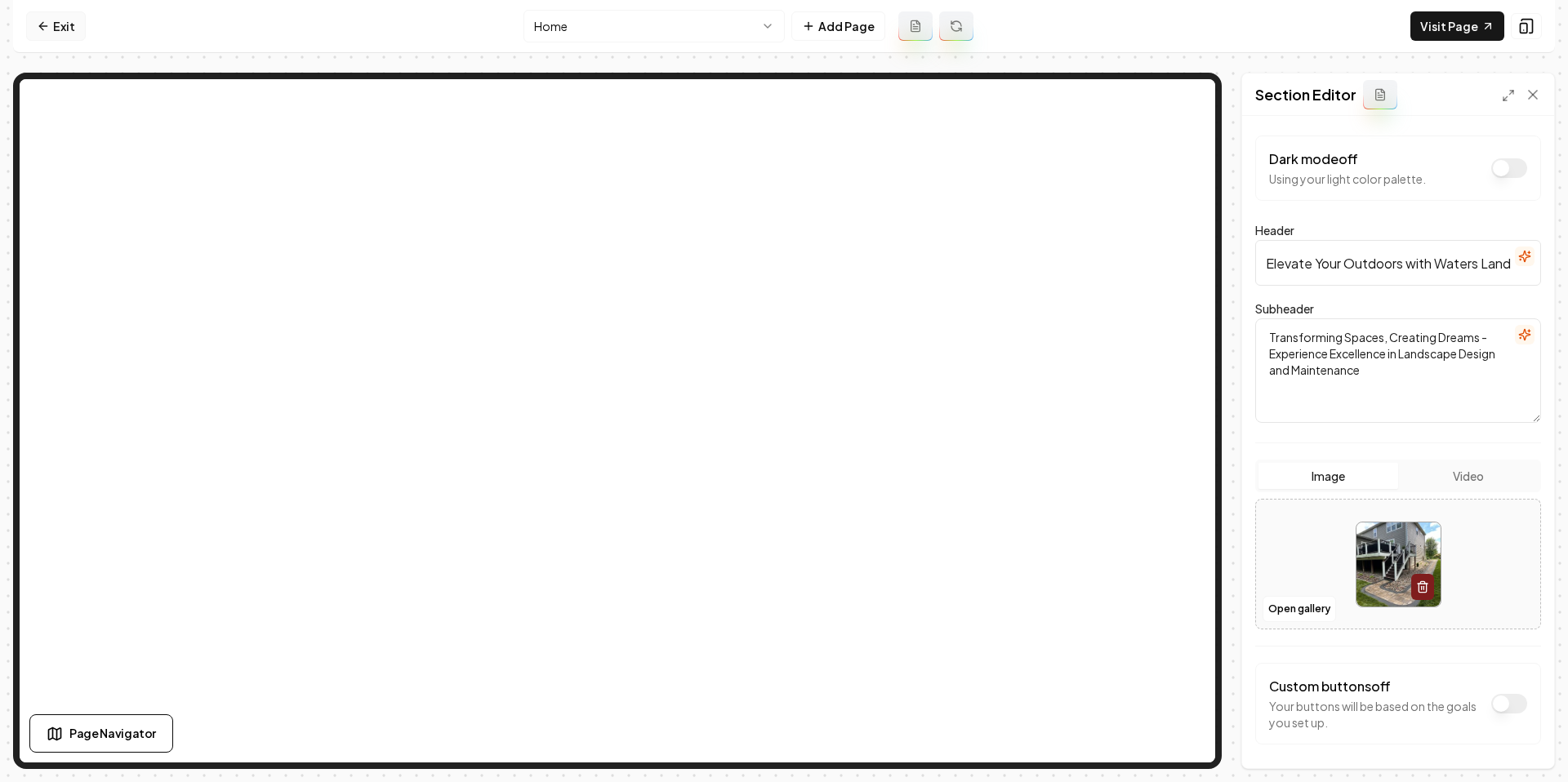
click at [55, 27] on link "Exit" at bounding box center [56, 26] width 60 height 29
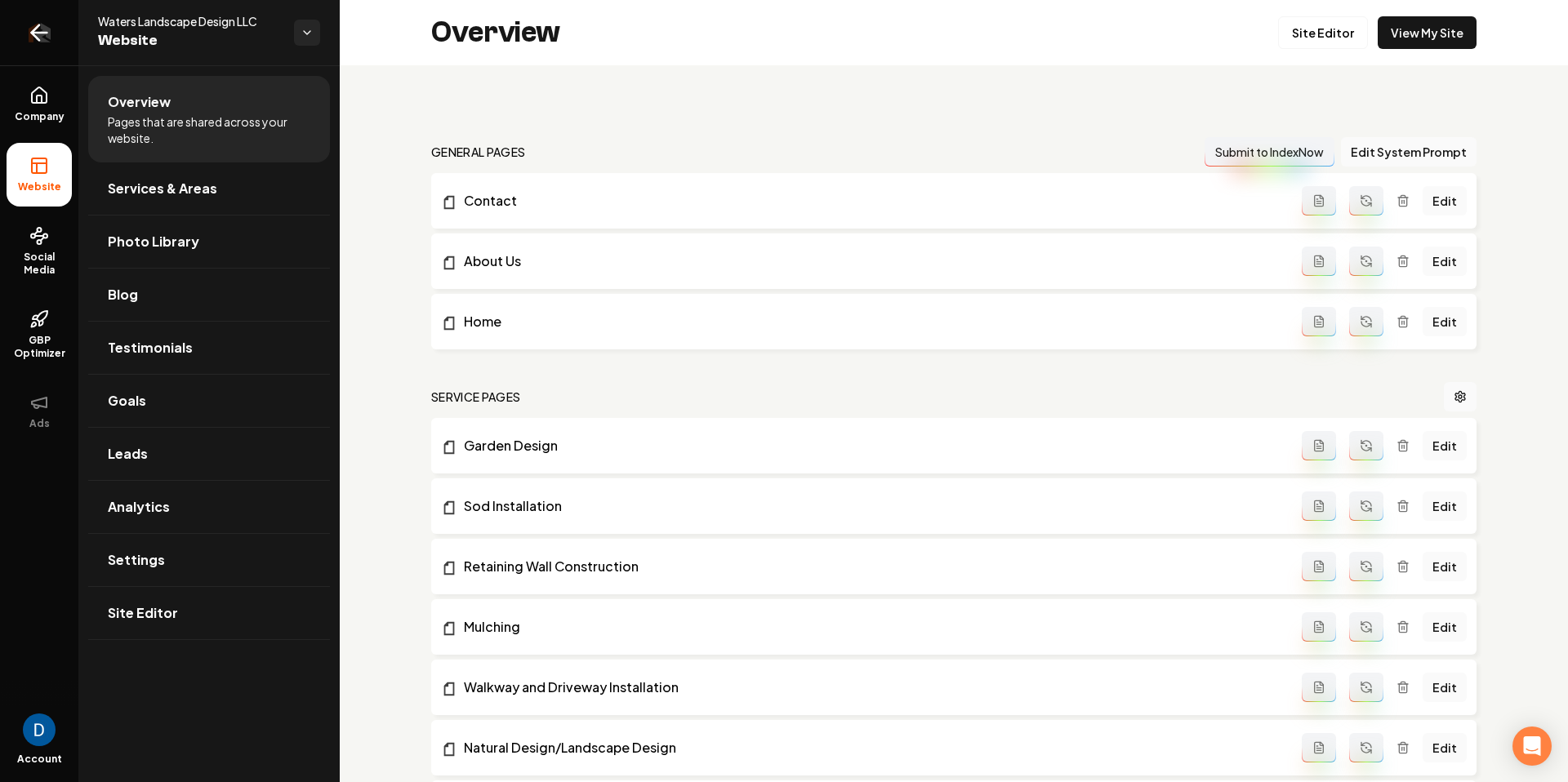
click at [57, 29] on link "Return to dashboard" at bounding box center [39, 32] width 79 height 66
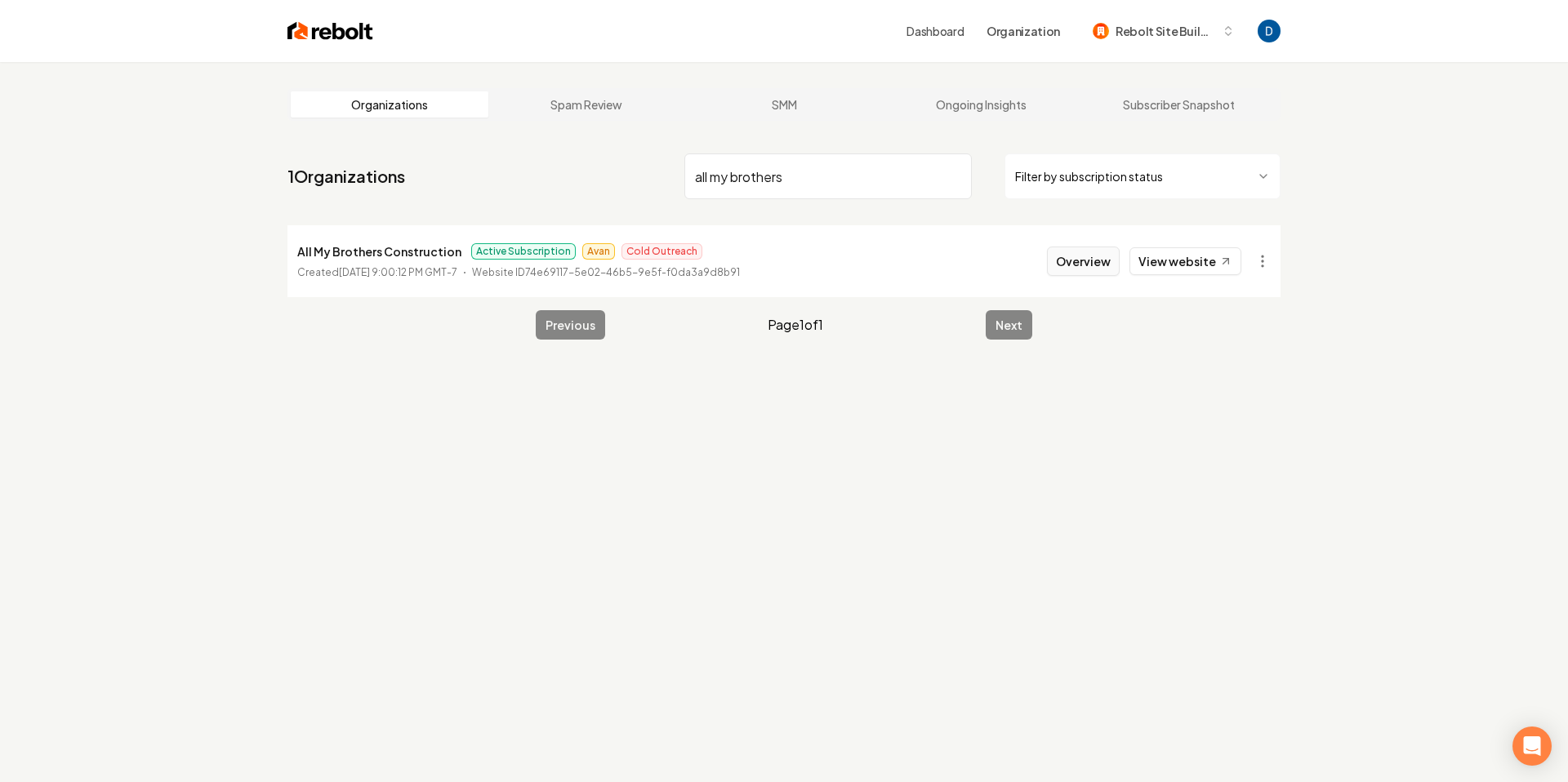
type input "all my brothers"
click at [1101, 264] on button "Overview" at bounding box center [1083, 261] width 72 height 29
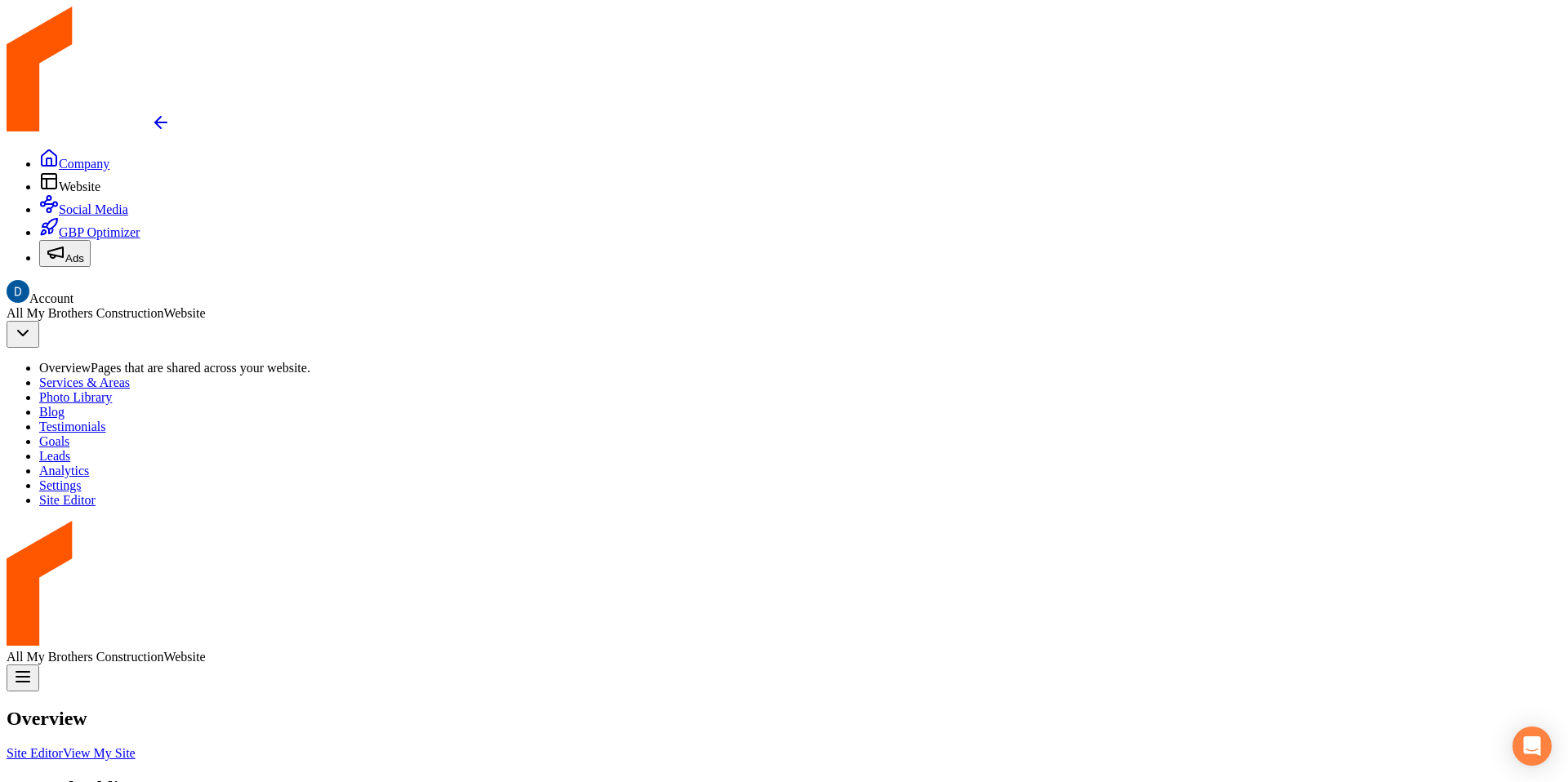
click at [63, 747] on link "Site Editor" at bounding box center [34, 753] width 56 height 14
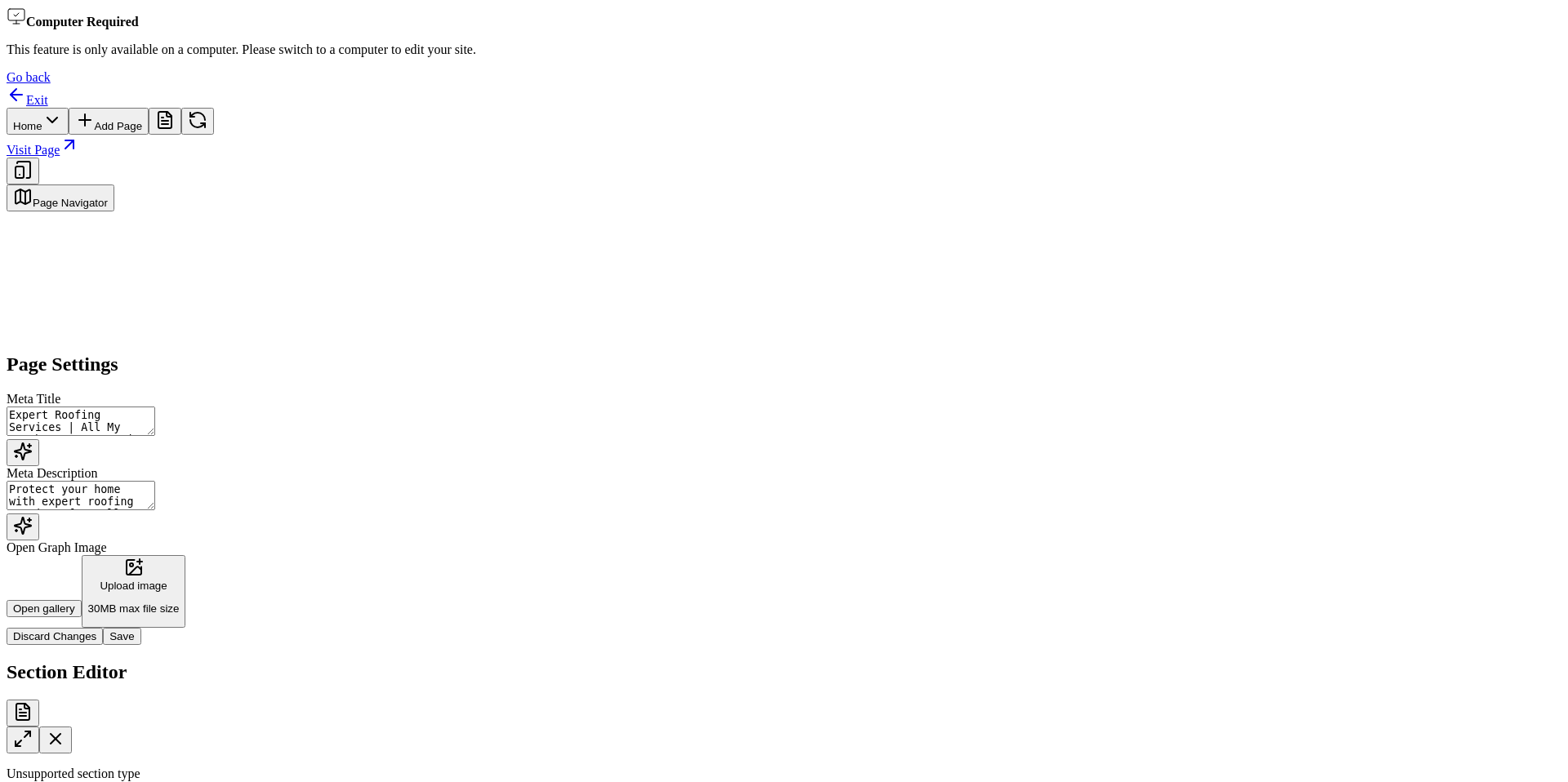
click at [696, 29] on html "Computer Required This feature is only available on a computer. Please switch t…" at bounding box center [784, 430] width 1568 height 861
click at [1442, 1] on html "Computer Required This feature is only available on a computer. Please switch t…" at bounding box center [784, 430] width 1568 height 861
click at [79, 143] on link "Visit Page" at bounding box center [43, 149] width 72 height 14
click at [214, 107] on button at bounding box center [198, 121] width 32 height 27
click at [48, 93] on link "Exit" at bounding box center [28, 100] width 42 height 14
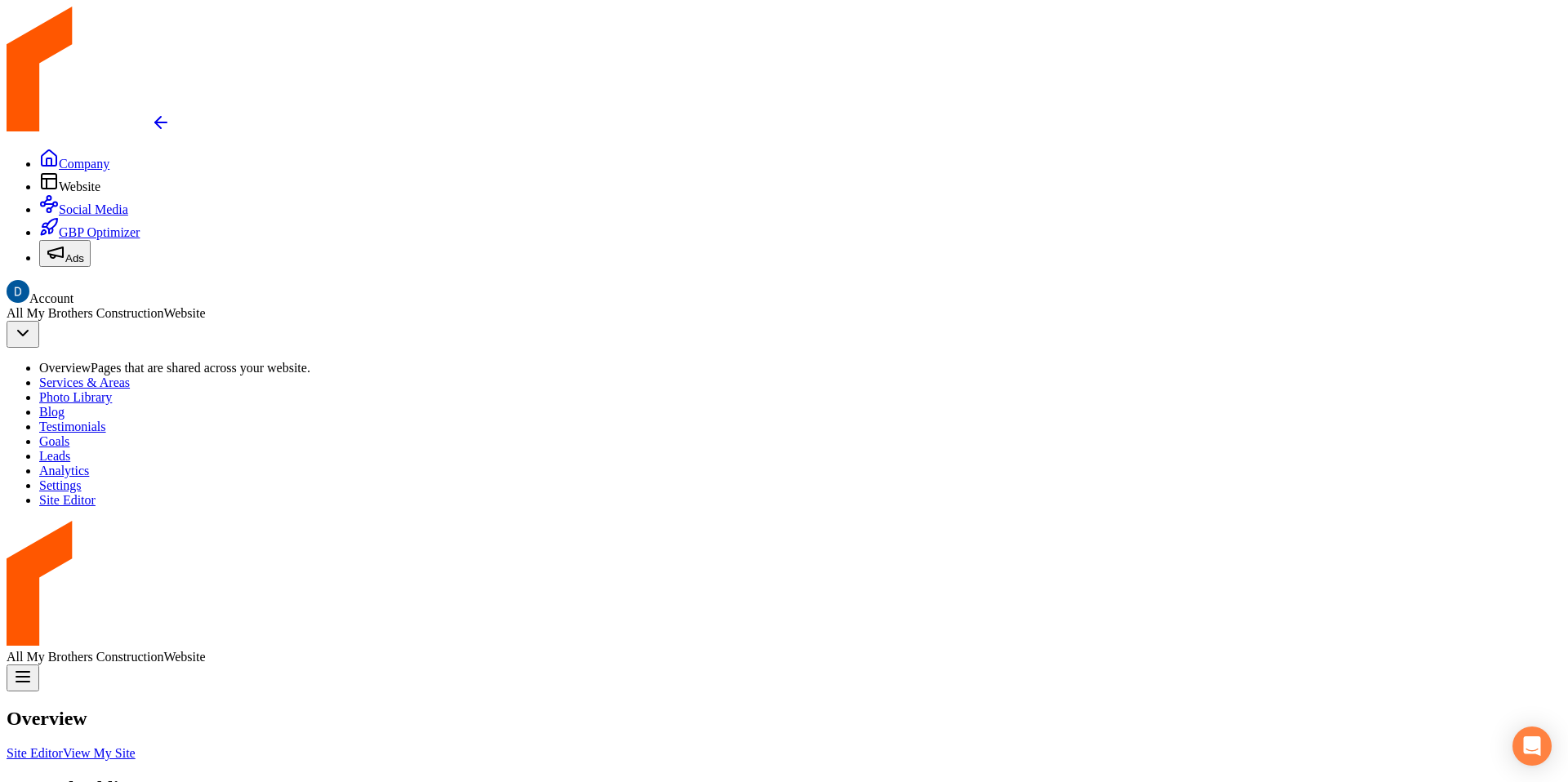
click at [151, 113] on icon "Return to dashboard" at bounding box center [161, 123] width 20 height 20
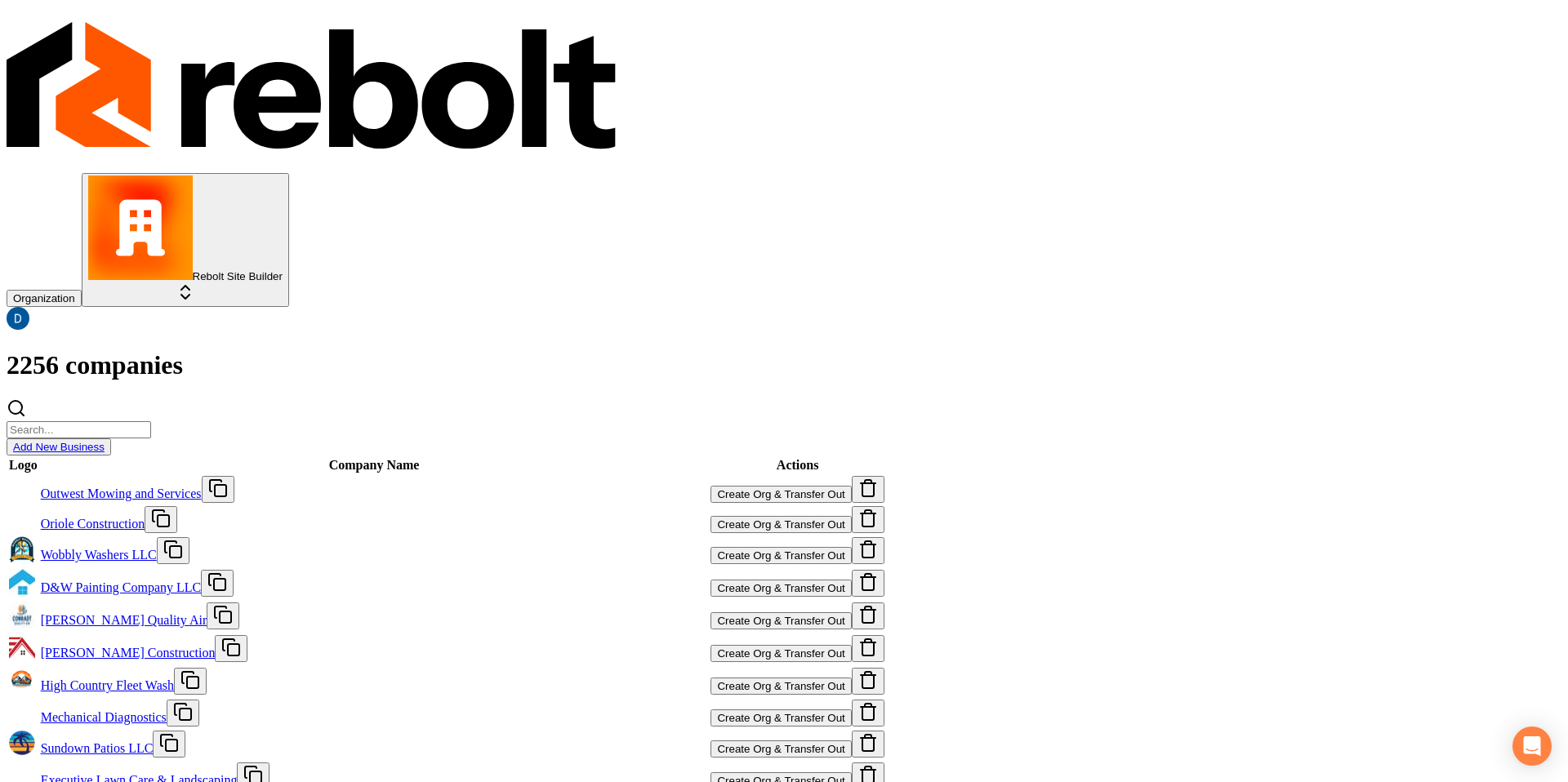
click at [960, 351] on div "2256 companies Add New Business" at bounding box center [784, 403] width 1555 height 105
click at [1017, 351] on div "2256 companies Add New Business" at bounding box center [784, 403] width 1555 height 105
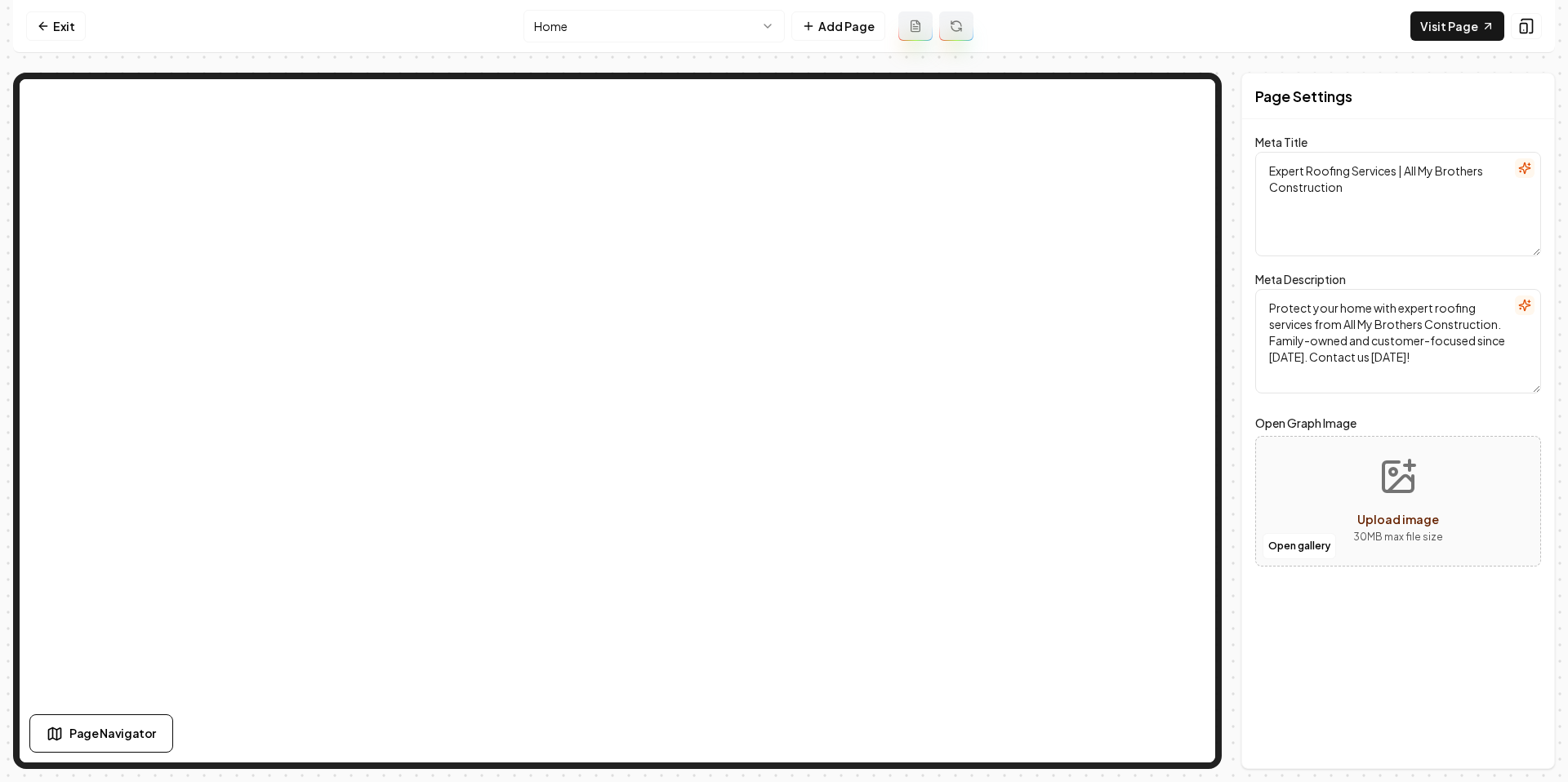
click at [1528, 171] on icon "button" at bounding box center [1525, 168] width 13 height 13
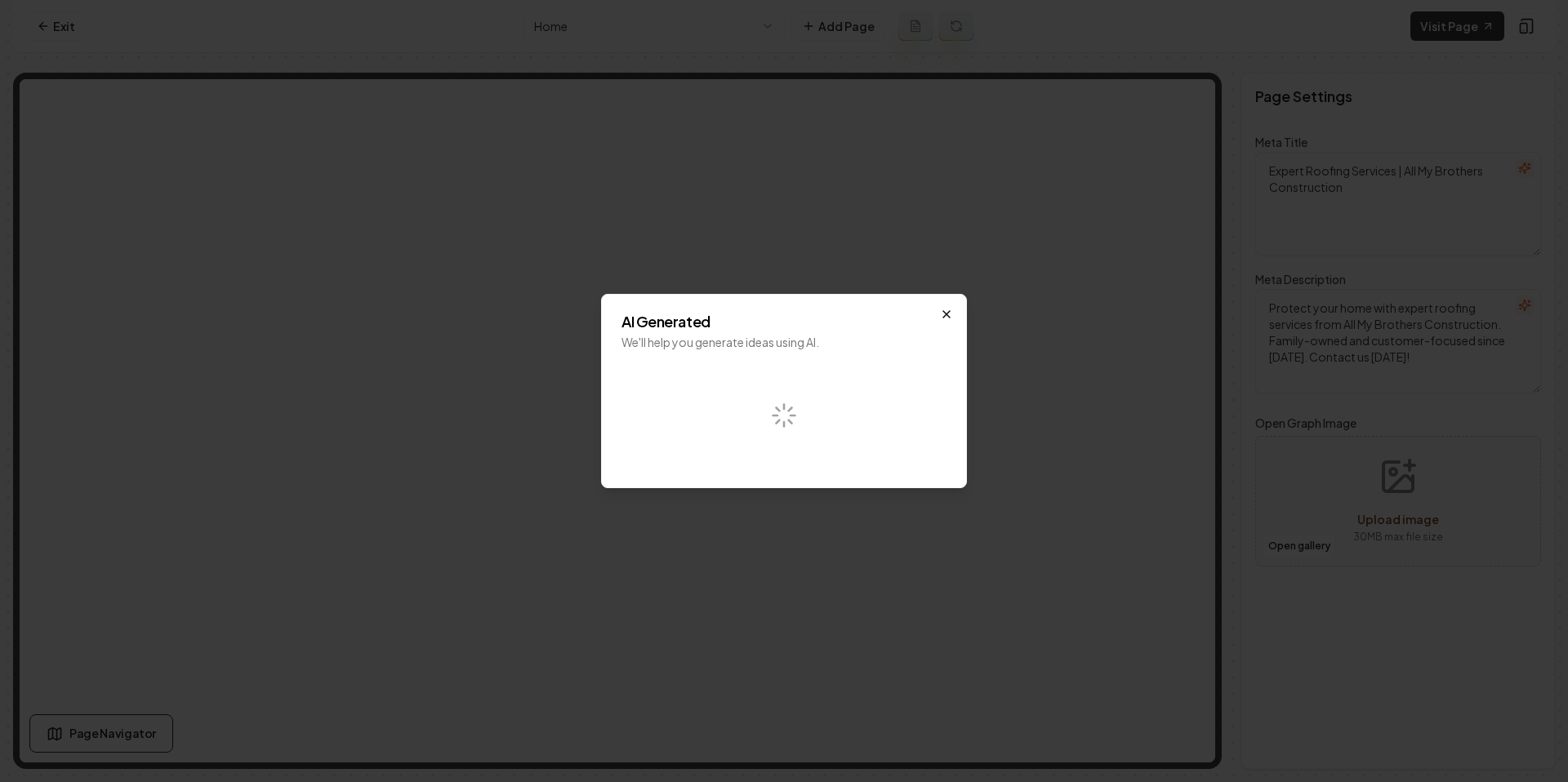
click at [949, 311] on icon "button" at bounding box center [947, 314] width 7 height 7
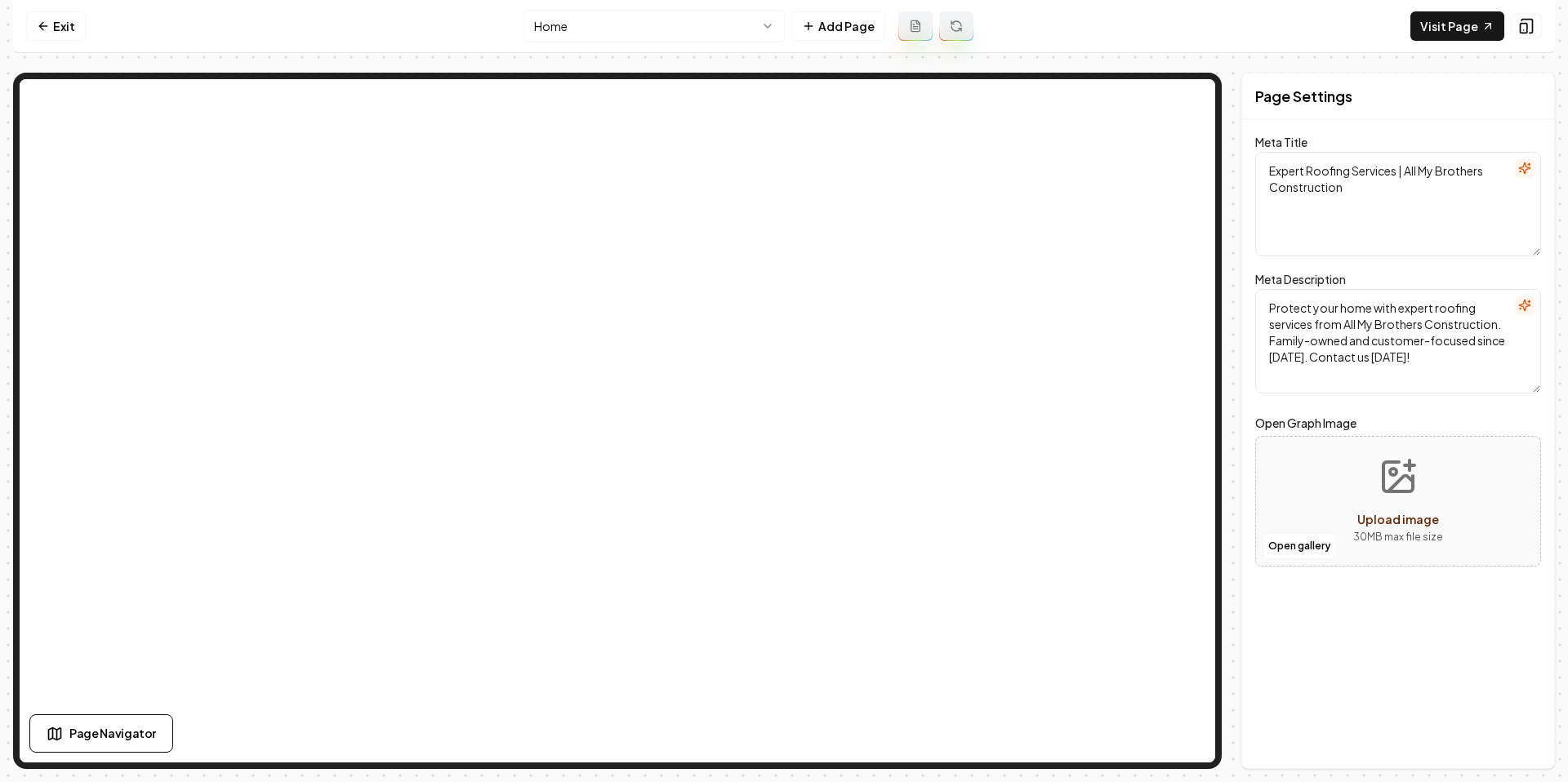
click at [1298, 140] on label "Meta Title" at bounding box center [1281, 142] width 52 height 14
click at [1298, 152] on textarea "Expert Roofing Services | All My Brothers Construction" at bounding box center [1398, 204] width 286 height 105
click at [1298, 140] on label "Meta Title" at bounding box center [1281, 142] width 52 height 14
click at [1298, 152] on textarea "Expert Roofing Services | All My Brothers Construction" at bounding box center [1398, 204] width 286 height 105
click at [1298, 140] on label "Meta Title" at bounding box center [1281, 142] width 52 height 14
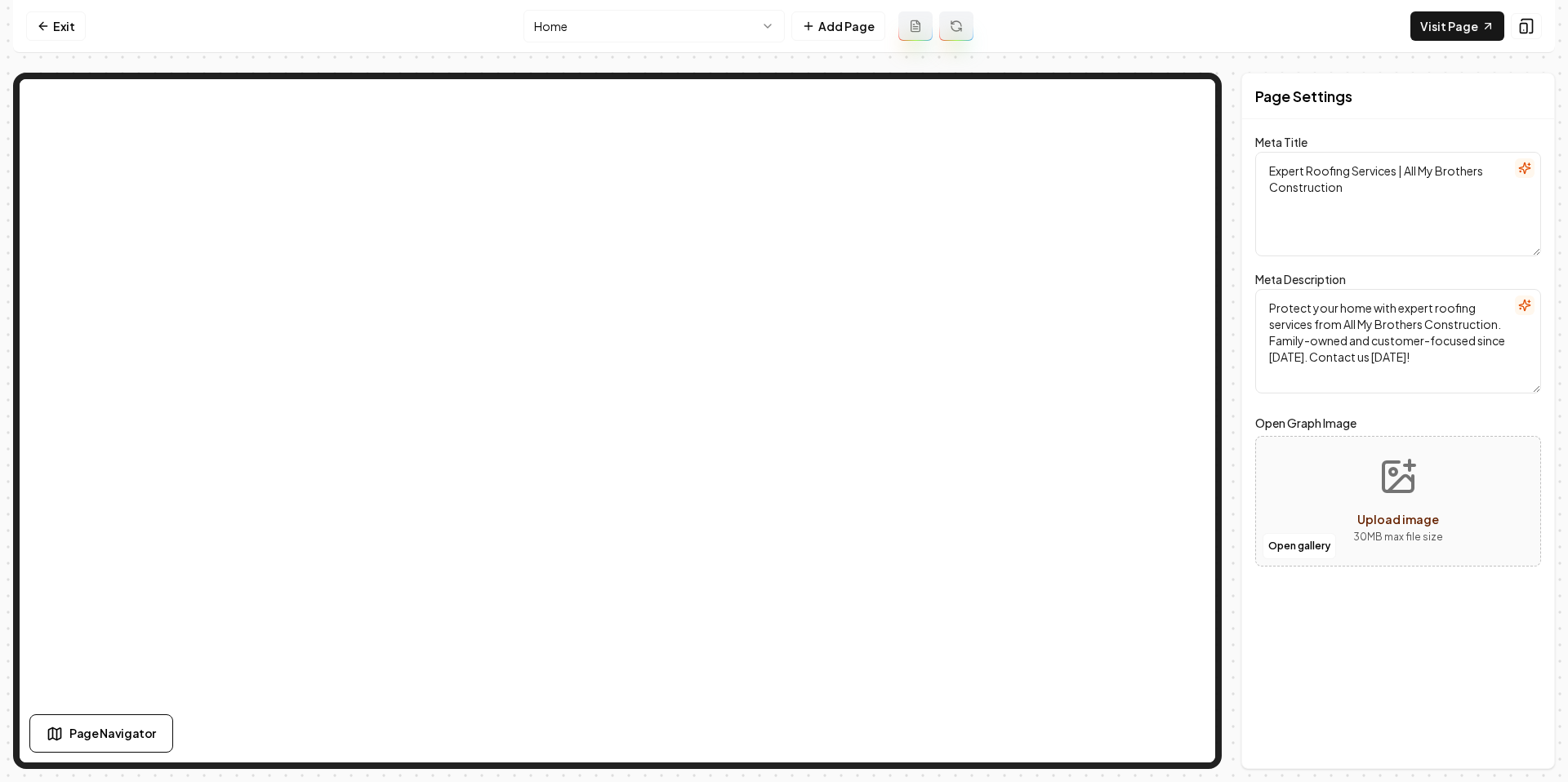
click at [1298, 152] on textarea "Expert Roofing Services | All My Brothers Construction" at bounding box center [1398, 204] width 286 height 105
click at [1519, 164] on icon "button" at bounding box center [1525, 168] width 13 height 13
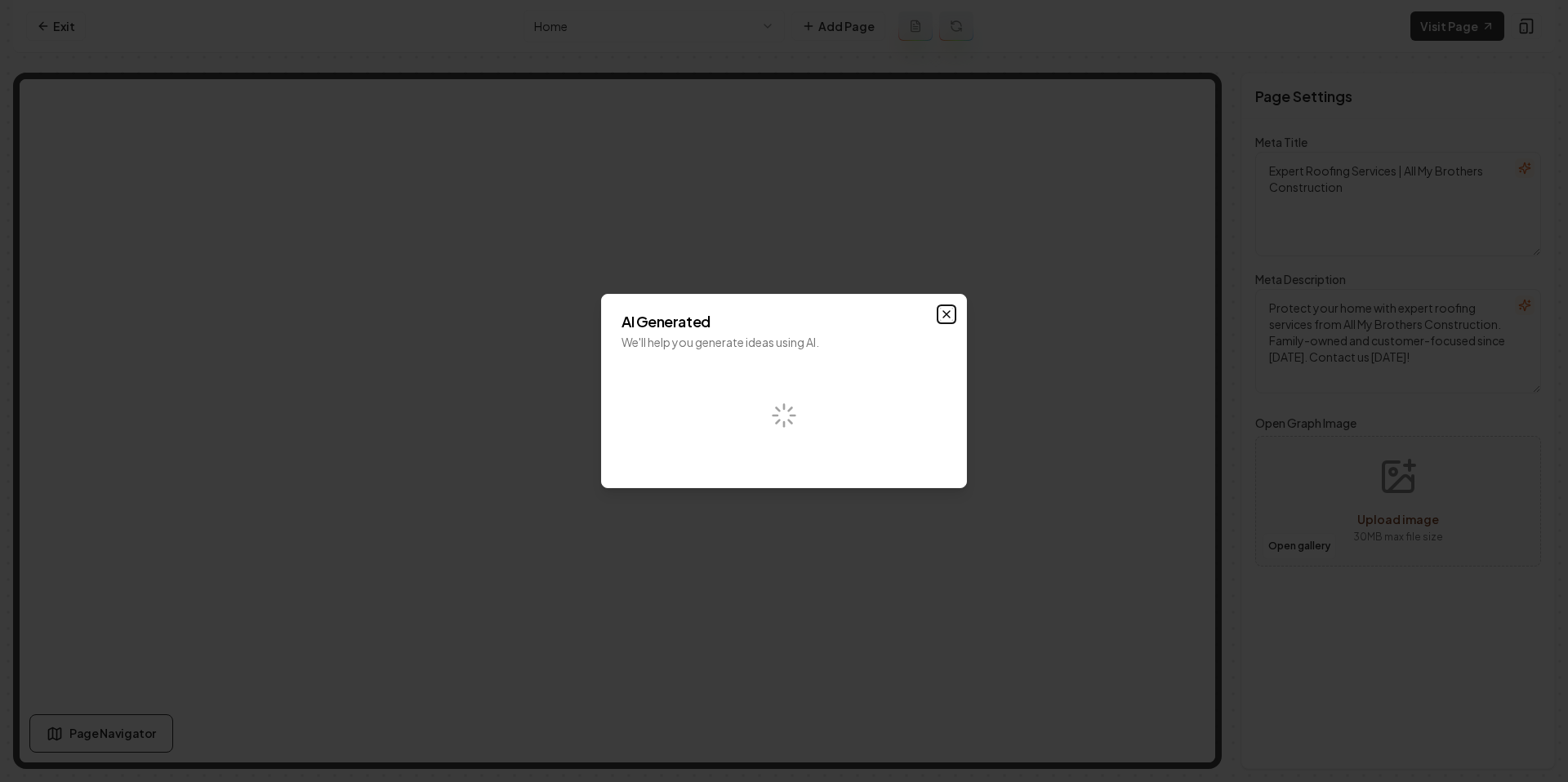
click at [951, 314] on icon "button" at bounding box center [947, 315] width 13 height 13
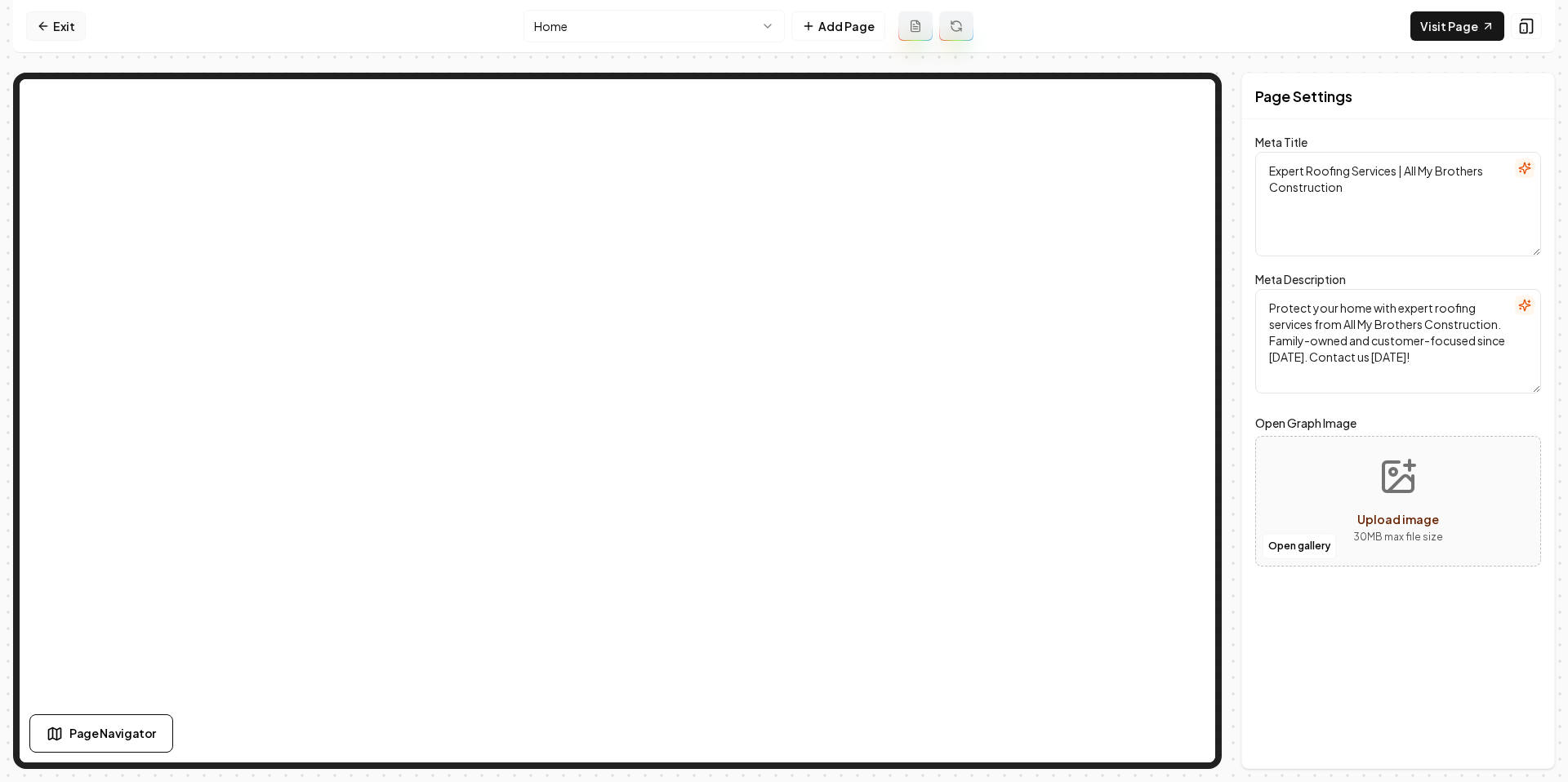
click at [66, 27] on link "Exit" at bounding box center [56, 26] width 60 height 29
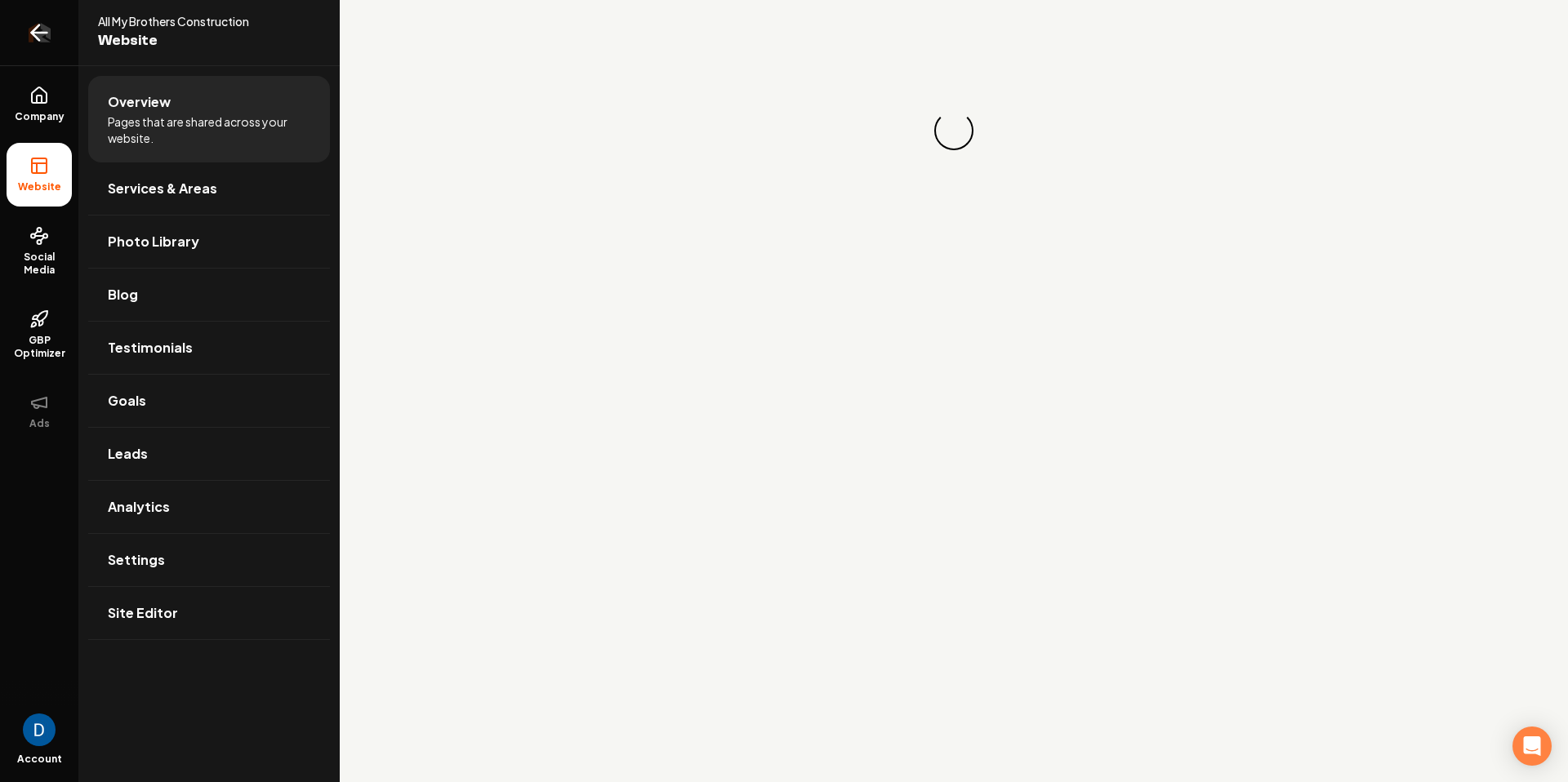
click at [20, 31] on link "Return to dashboard" at bounding box center [39, 32] width 79 height 66
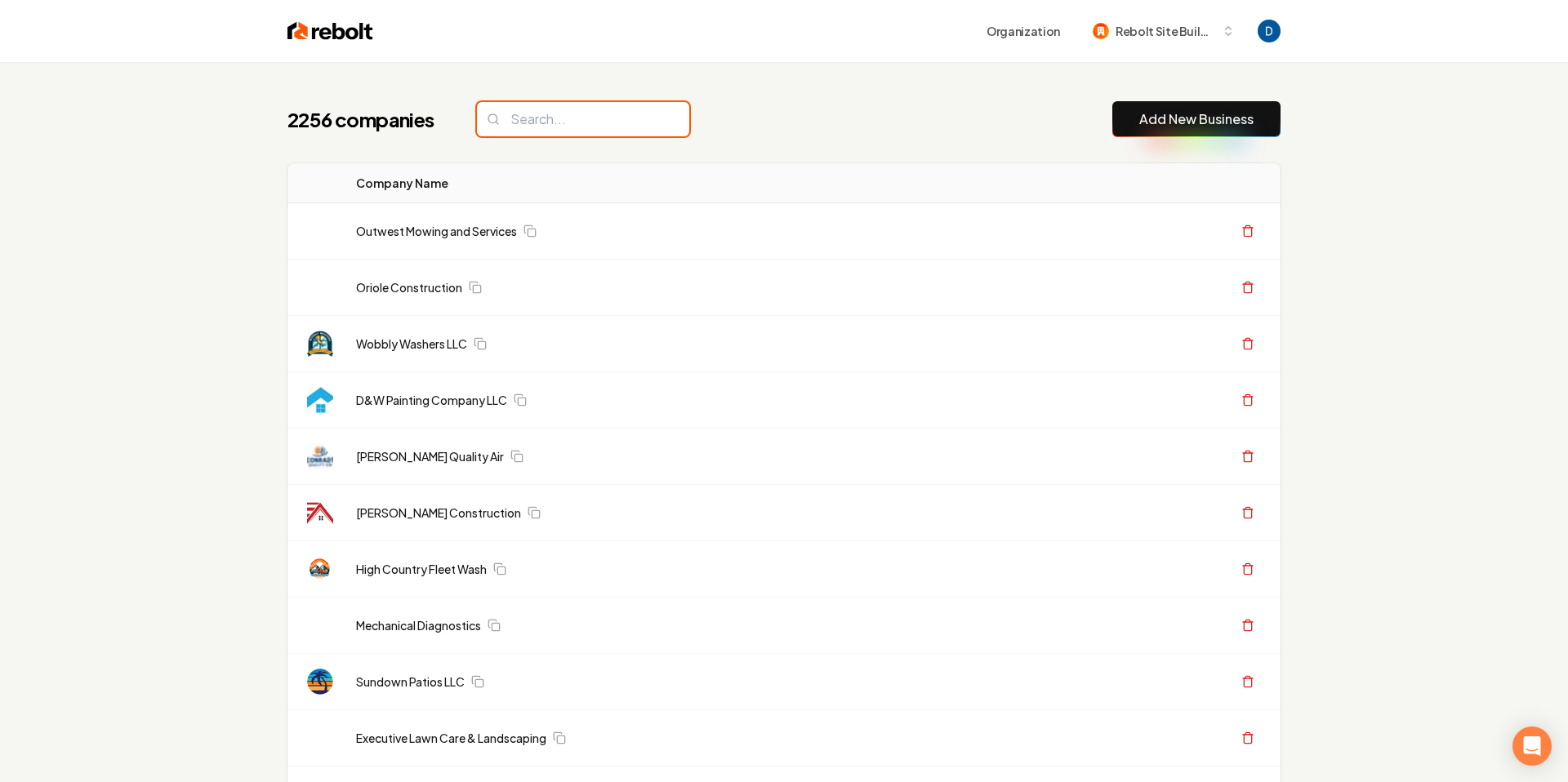
click at [562, 110] on input "search" at bounding box center [583, 119] width 212 height 34
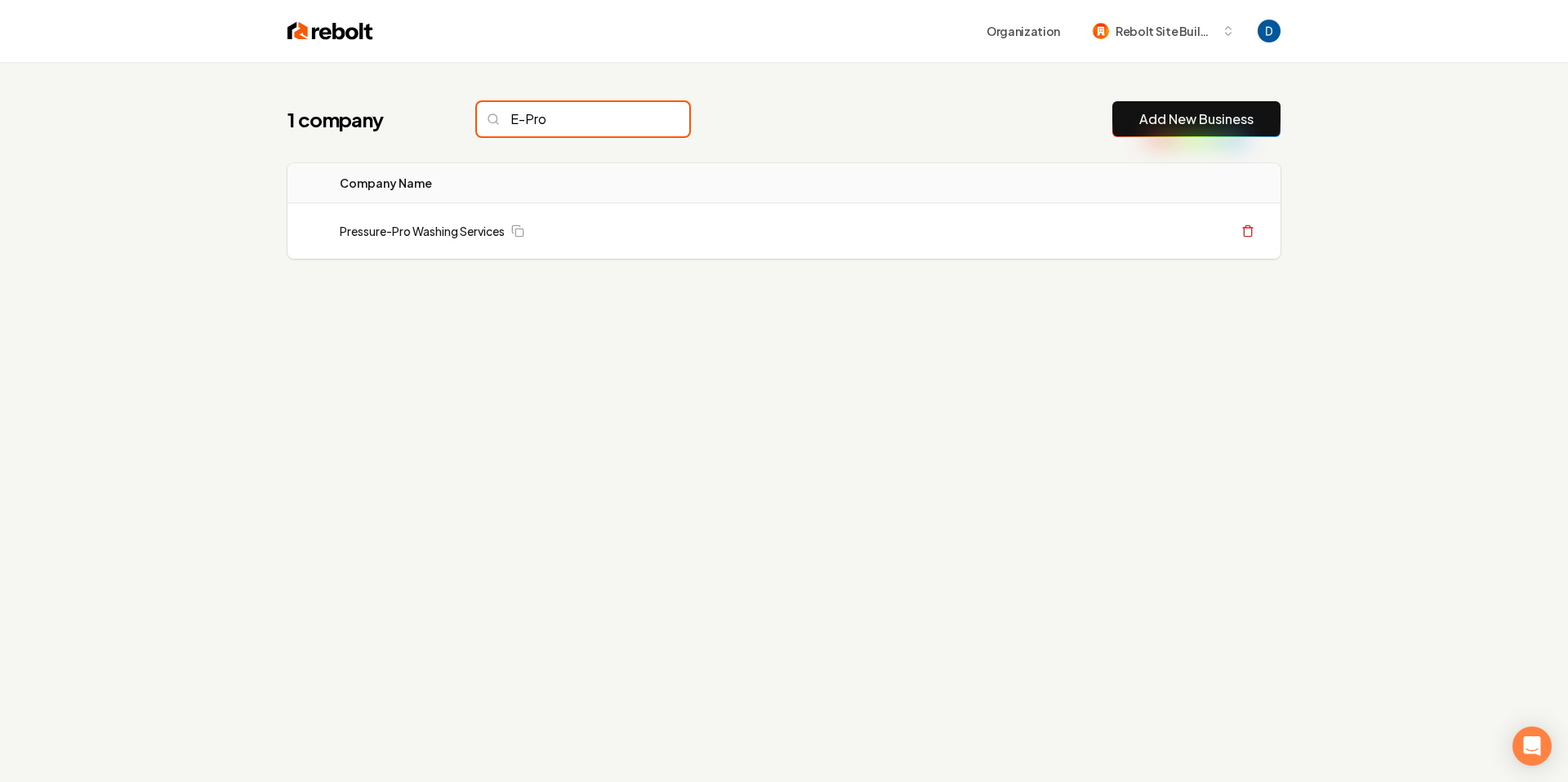
type input "E-Pro"
click at [712, 96] on div "1 company E-Pro Add New Business Logo Company Name Actions Pressure-Pro Washing…" at bounding box center [784, 212] width 1045 height 301
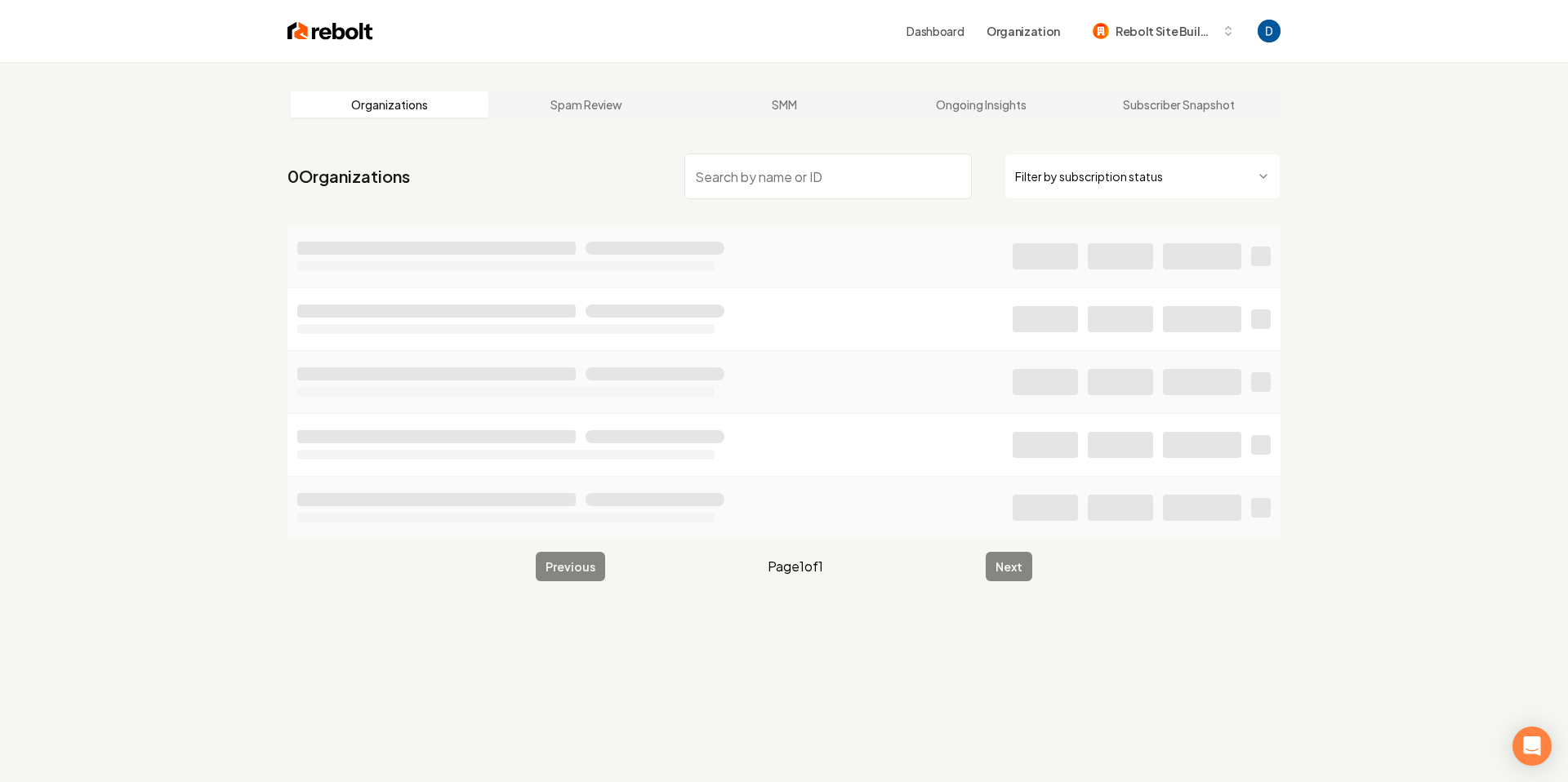
click at [1150, 55] on div "Dashboard Organization Rebolt Site Builder" at bounding box center [784, 30] width 1045 height 62
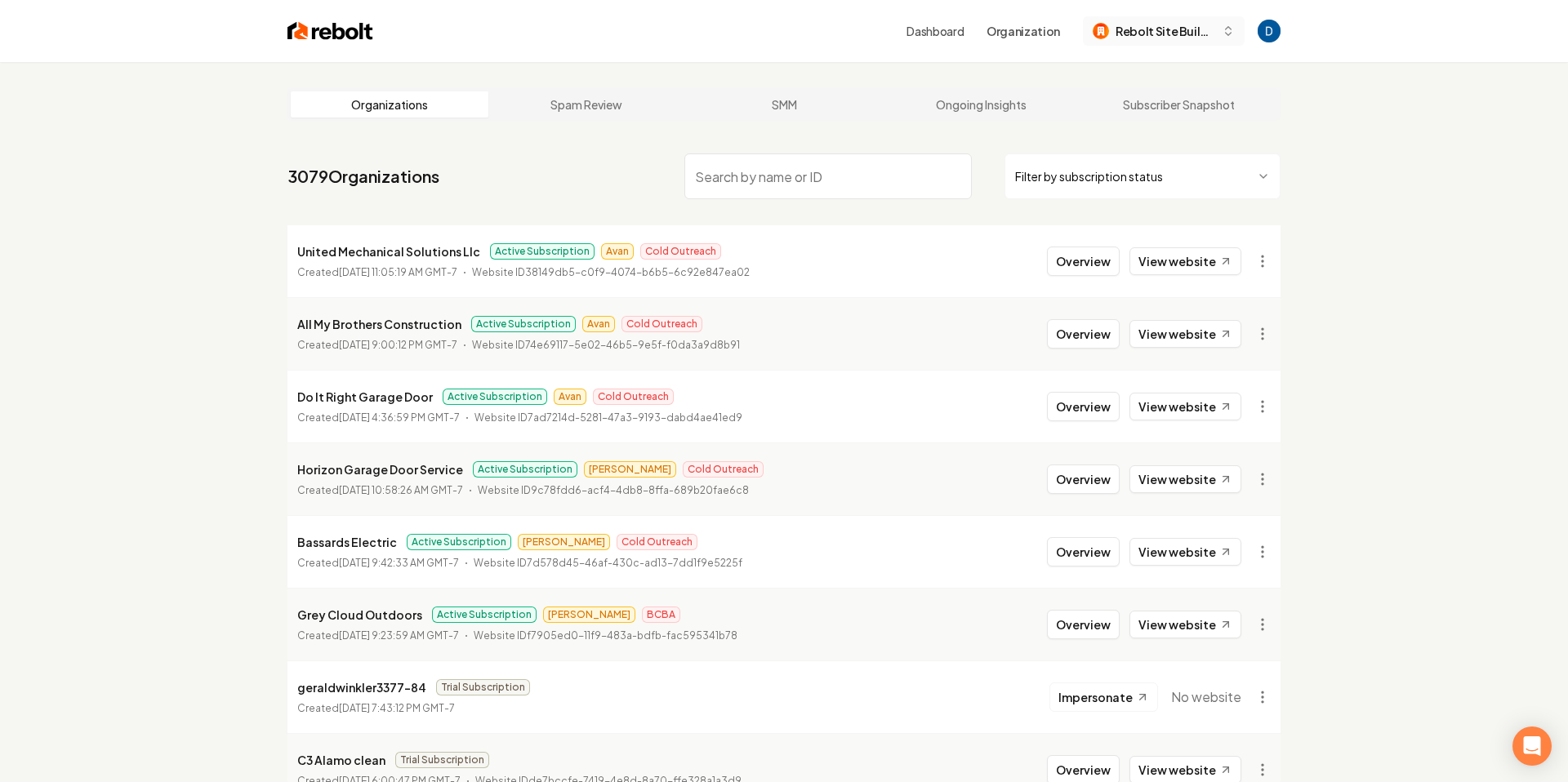
click at [1154, 38] on span "Rebolt Site Builder" at bounding box center [1165, 31] width 100 height 17
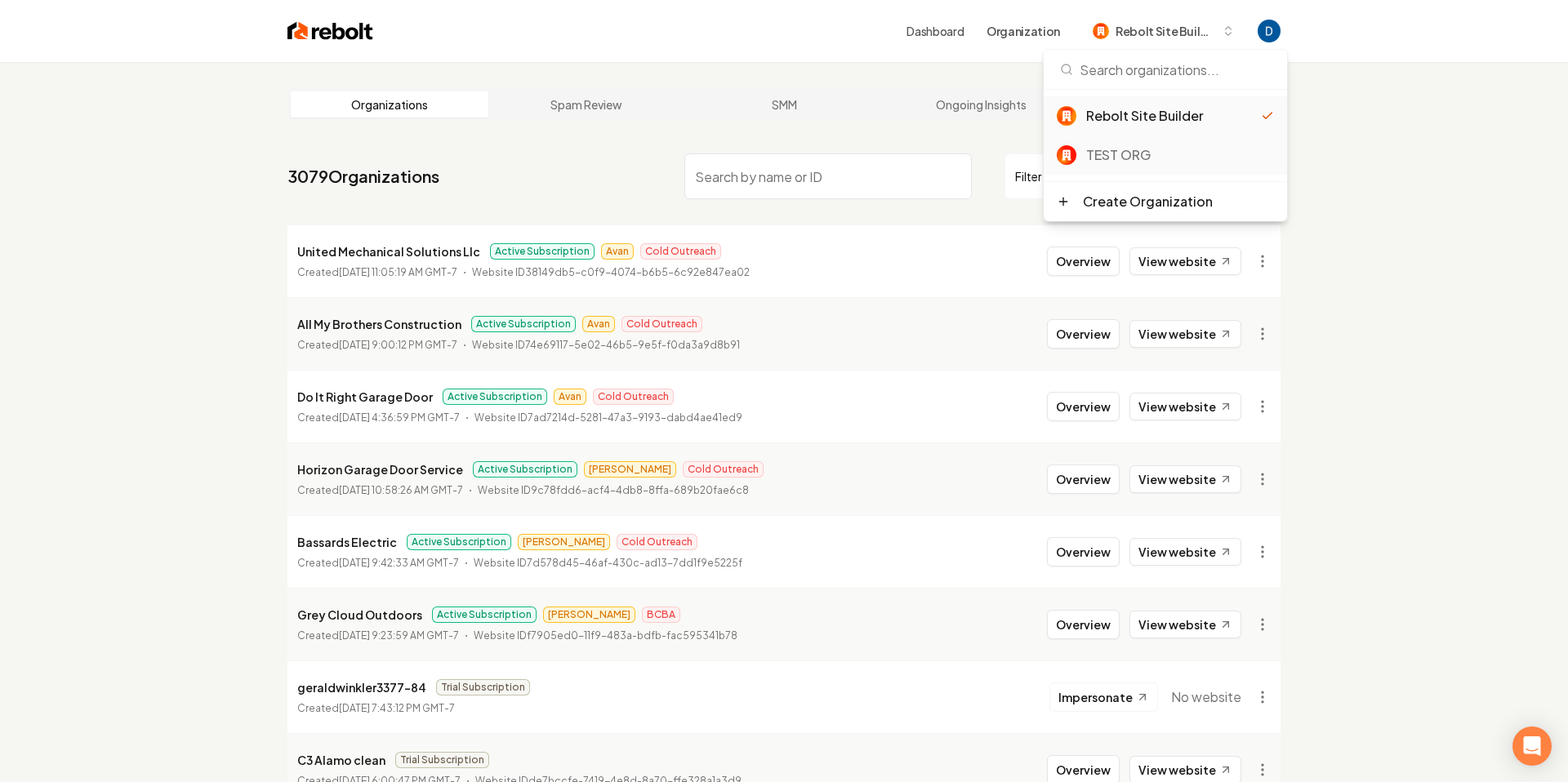
click at [1136, 154] on div "TEST ORG" at bounding box center [1180, 155] width 188 height 20
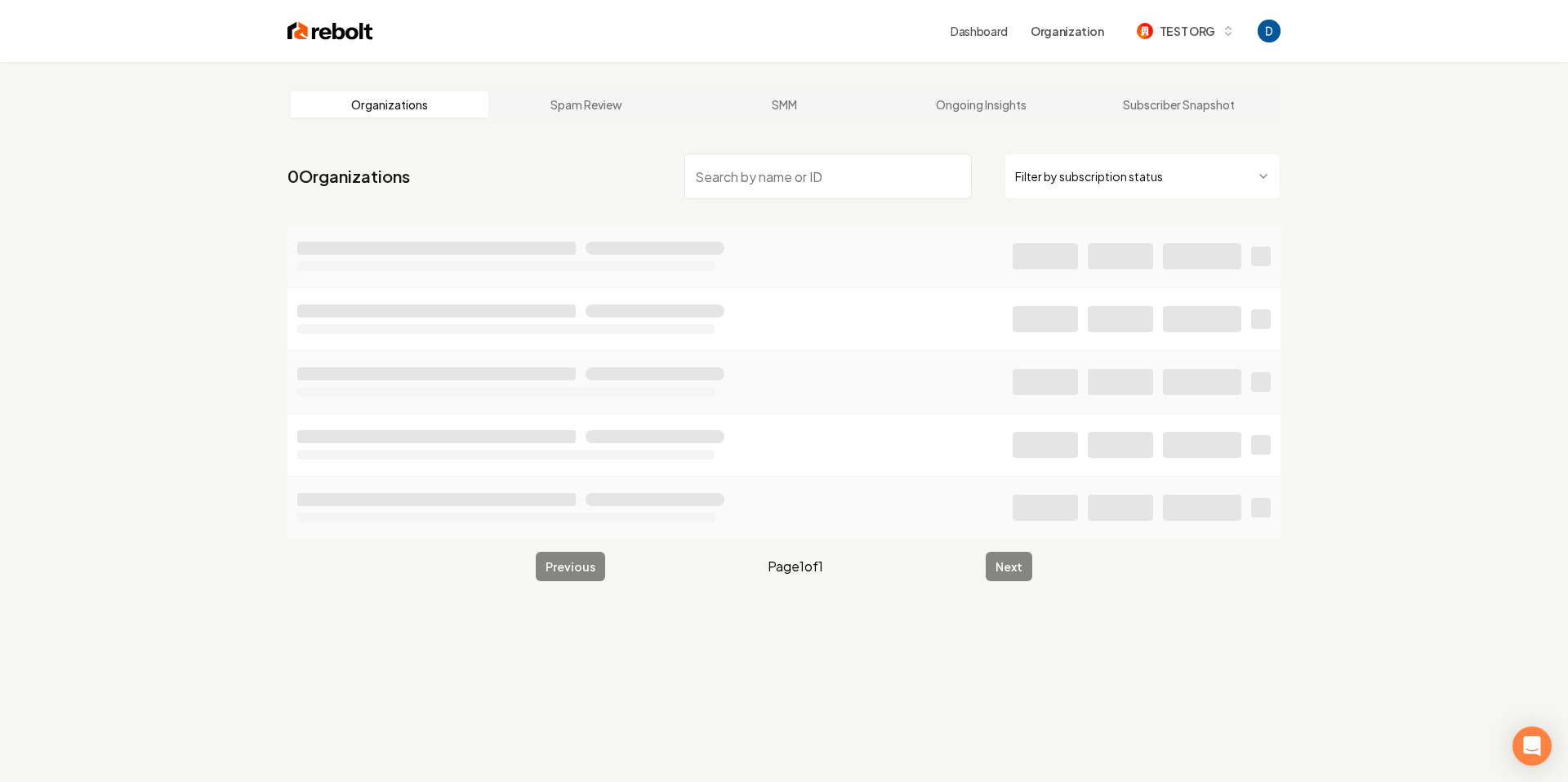
click at [915, 270] on li at bounding box center [784, 256] width 993 height 62
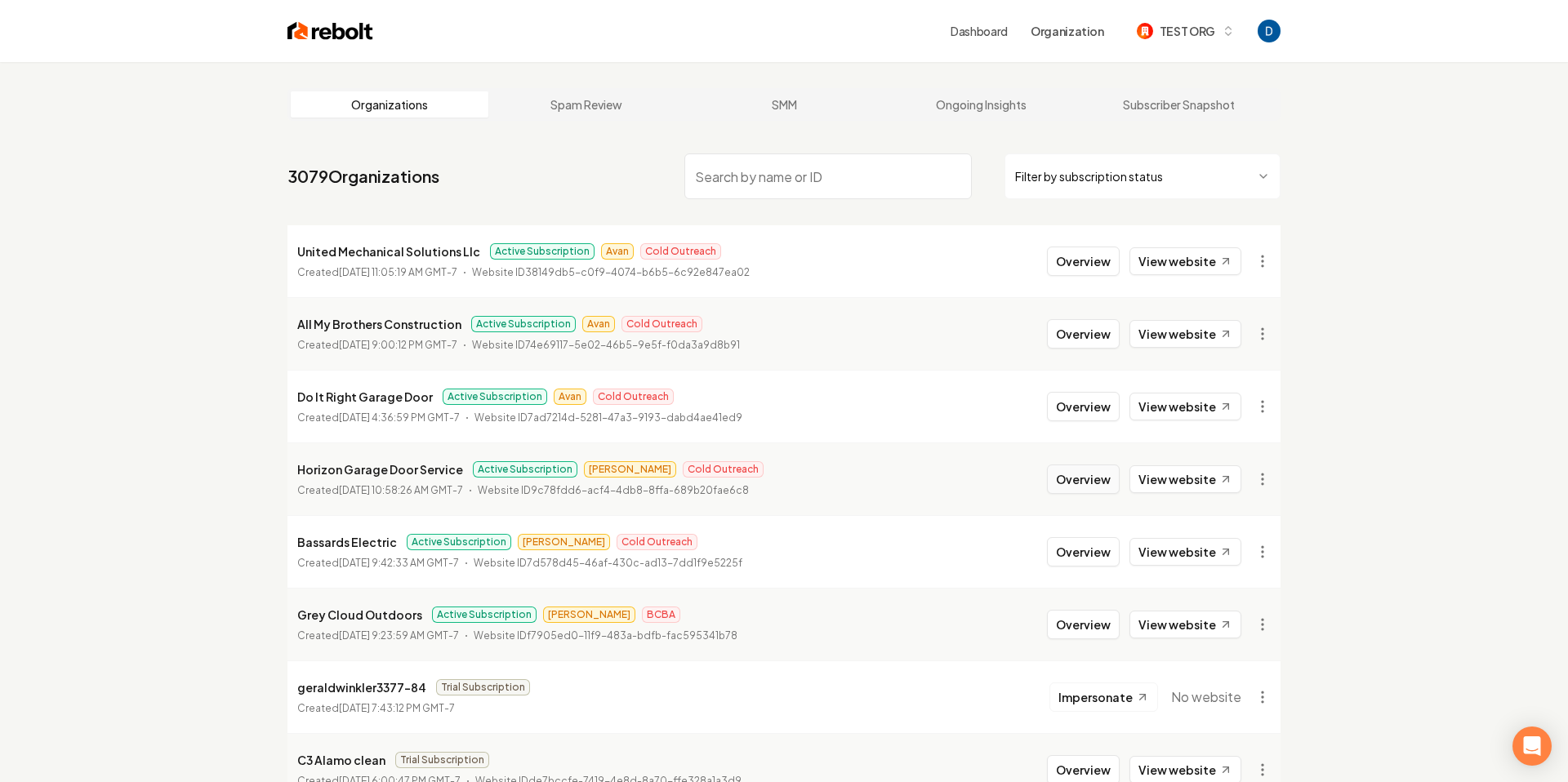
click at [1078, 479] on button "Overview" at bounding box center [1083, 479] width 72 height 29
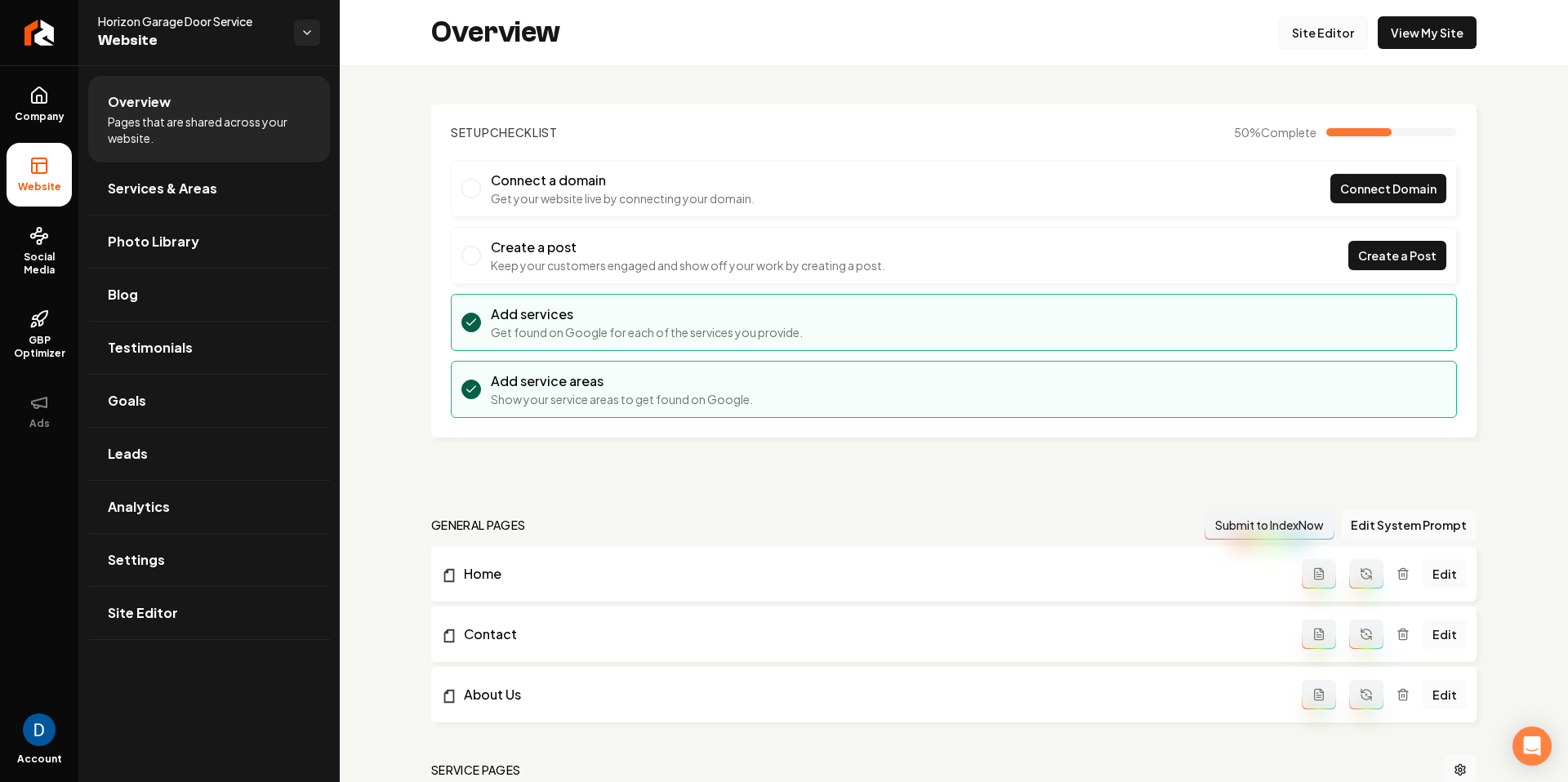
click at [1361, 33] on link "Site Editor" at bounding box center [1323, 32] width 90 height 32
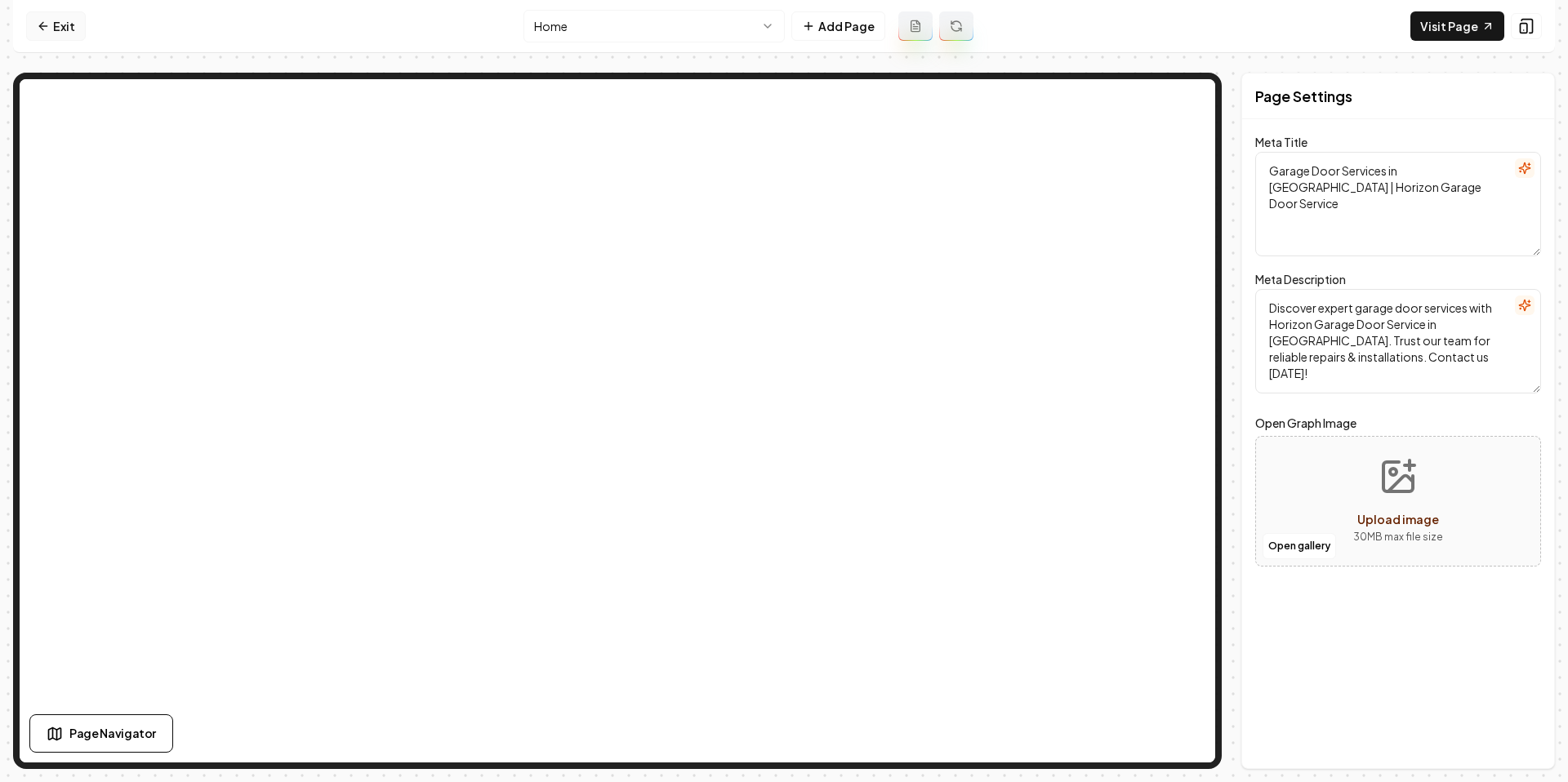
click at [82, 28] on link "Exit" at bounding box center [56, 26] width 60 height 29
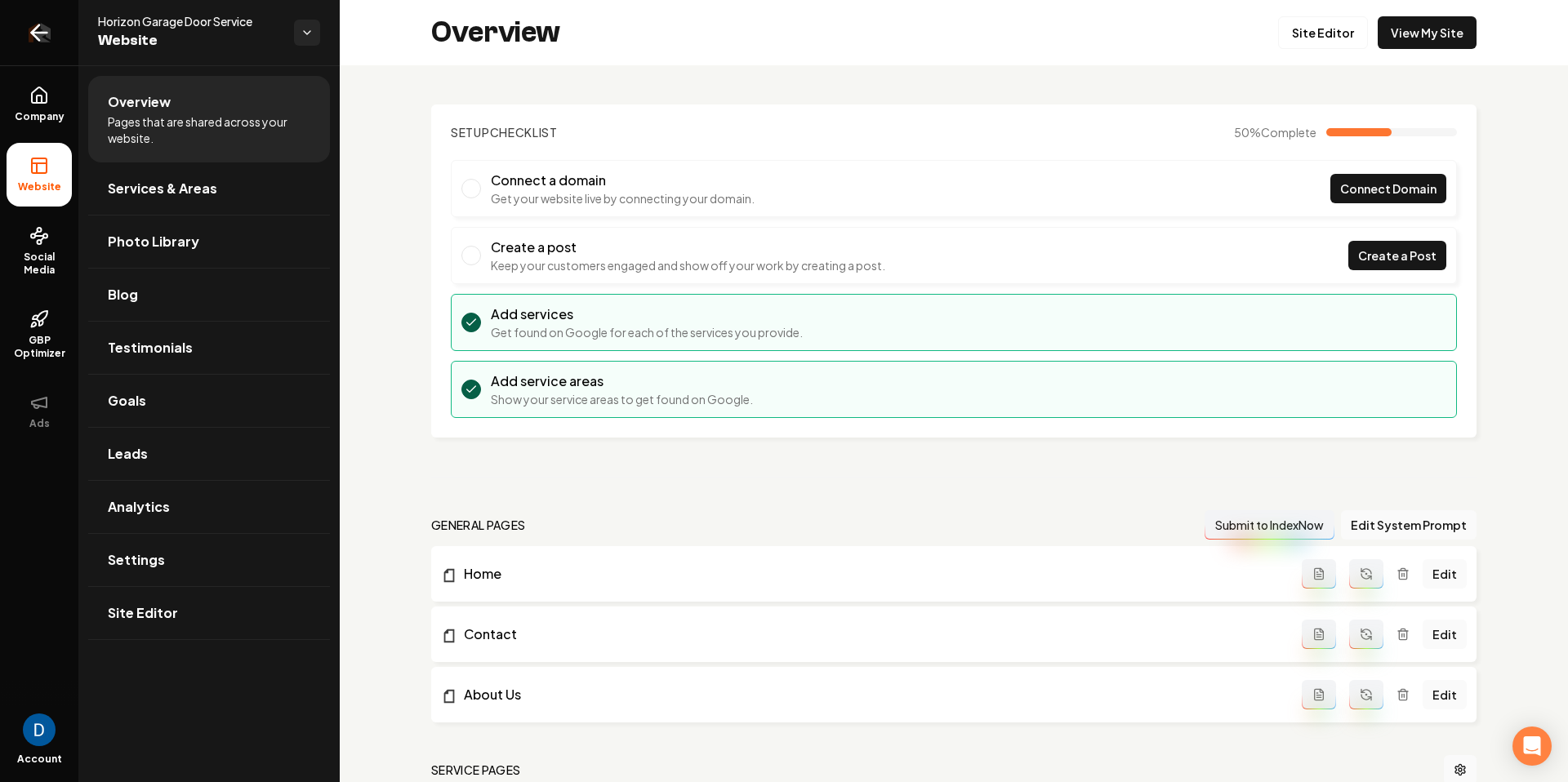
click at [34, 32] on icon "Return to dashboard" at bounding box center [40, 32] width 15 height 0
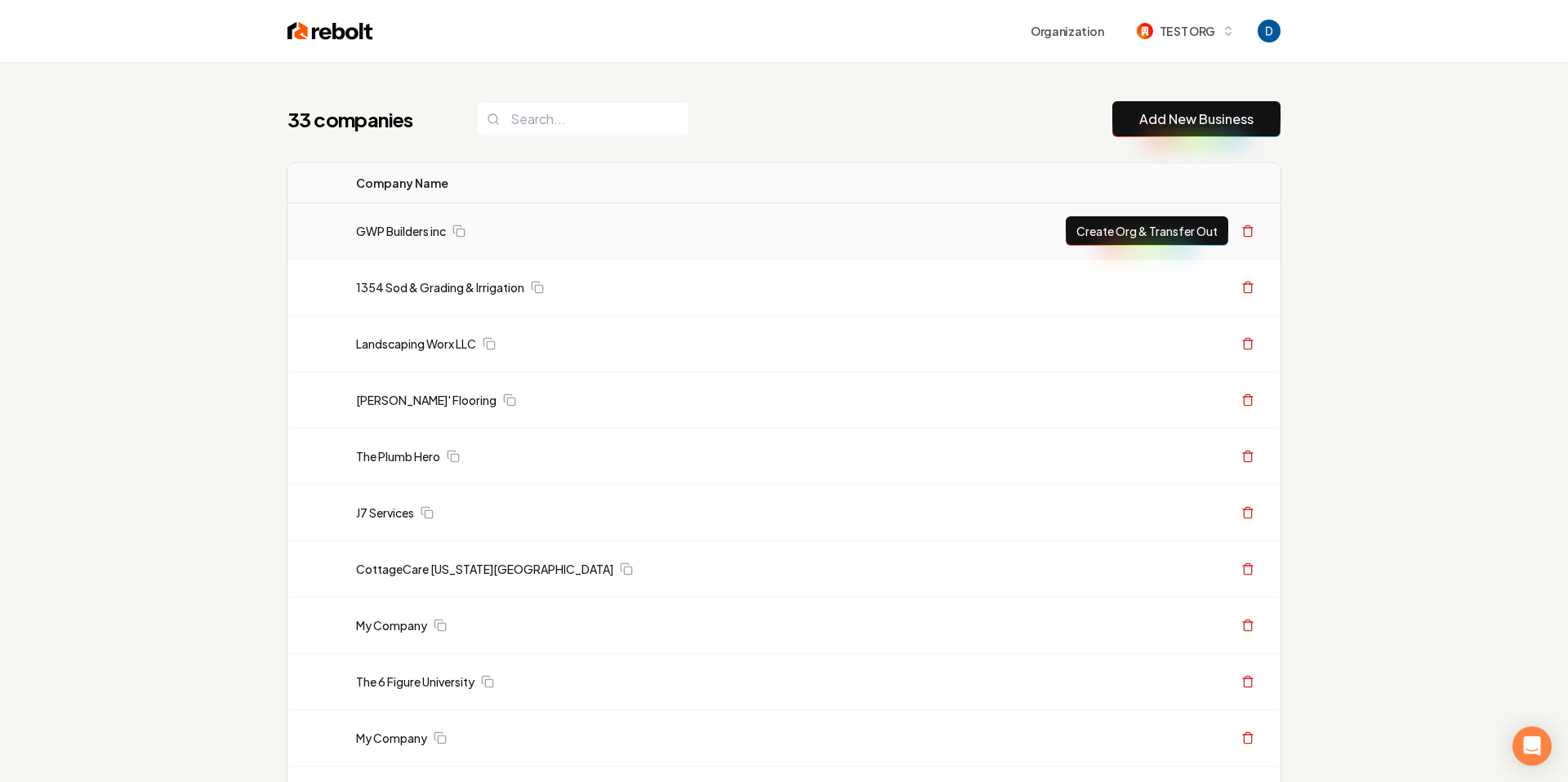
click at [471, 241] on td "GWP Builders inc" at bounding box center [615, 231] width 545 height 56
click at [429, 233] on link "GWP Builders inc" at bounding box center [401, 231] width 90 height 16
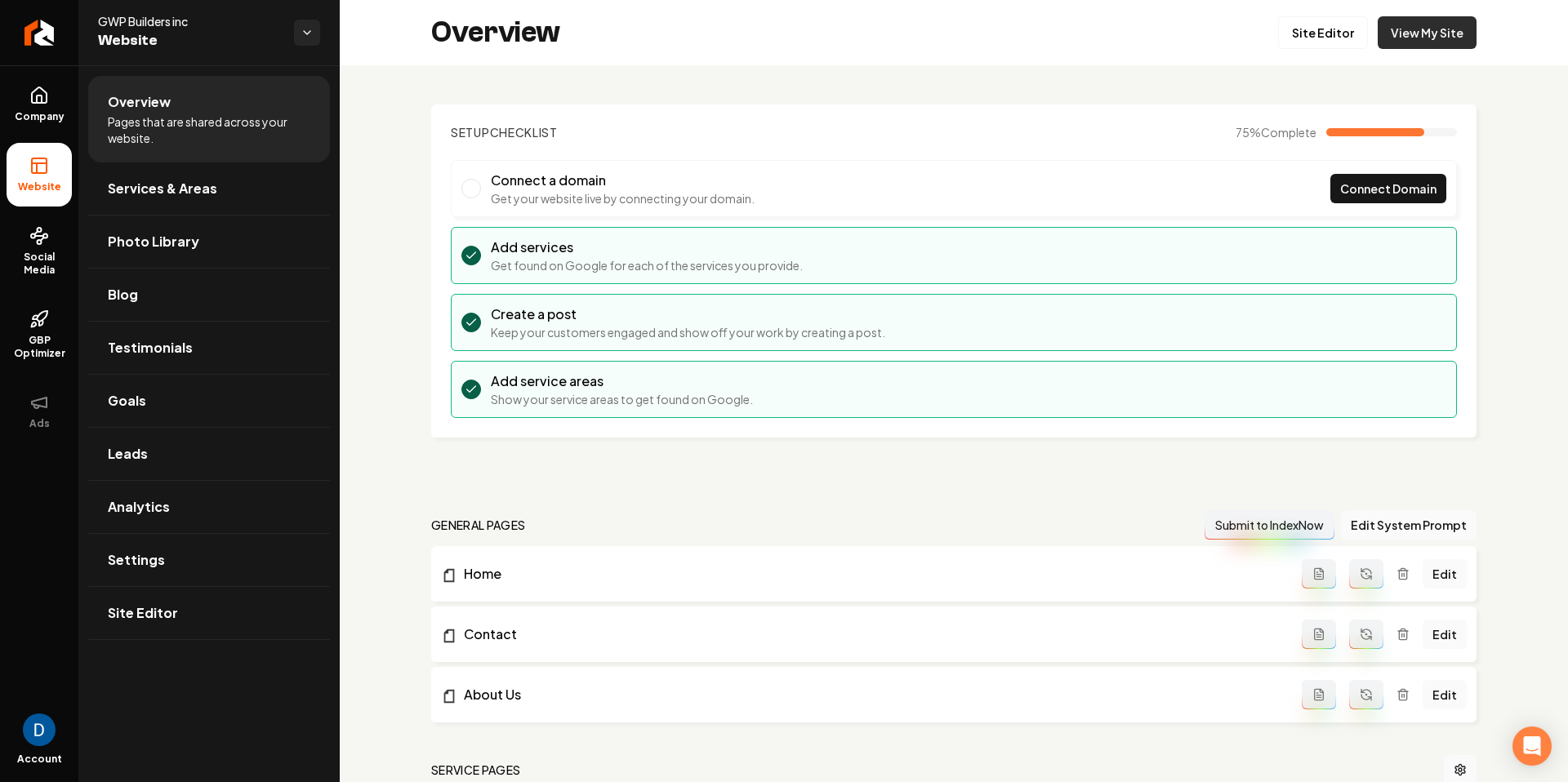
click at [1441, 29] on link "View My Site" at bounding box center [1427, 32] width 99 height 32
click at [1329, 24] on link "Site Editor" at bounding box center [1323, 32] width 90 height 32
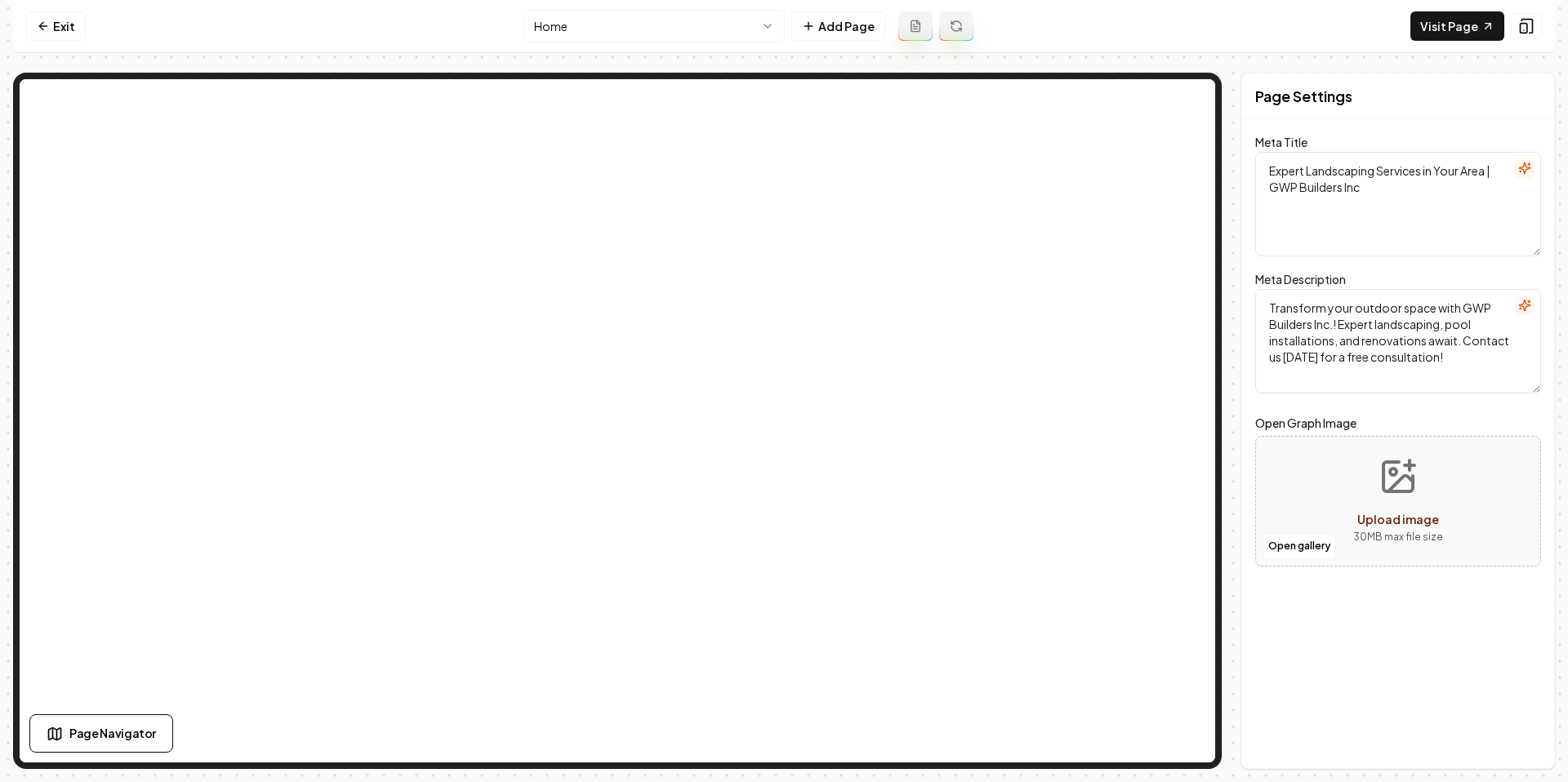
click at [959, 30] on icon at bounding box center [957, 27] width 13 height 13
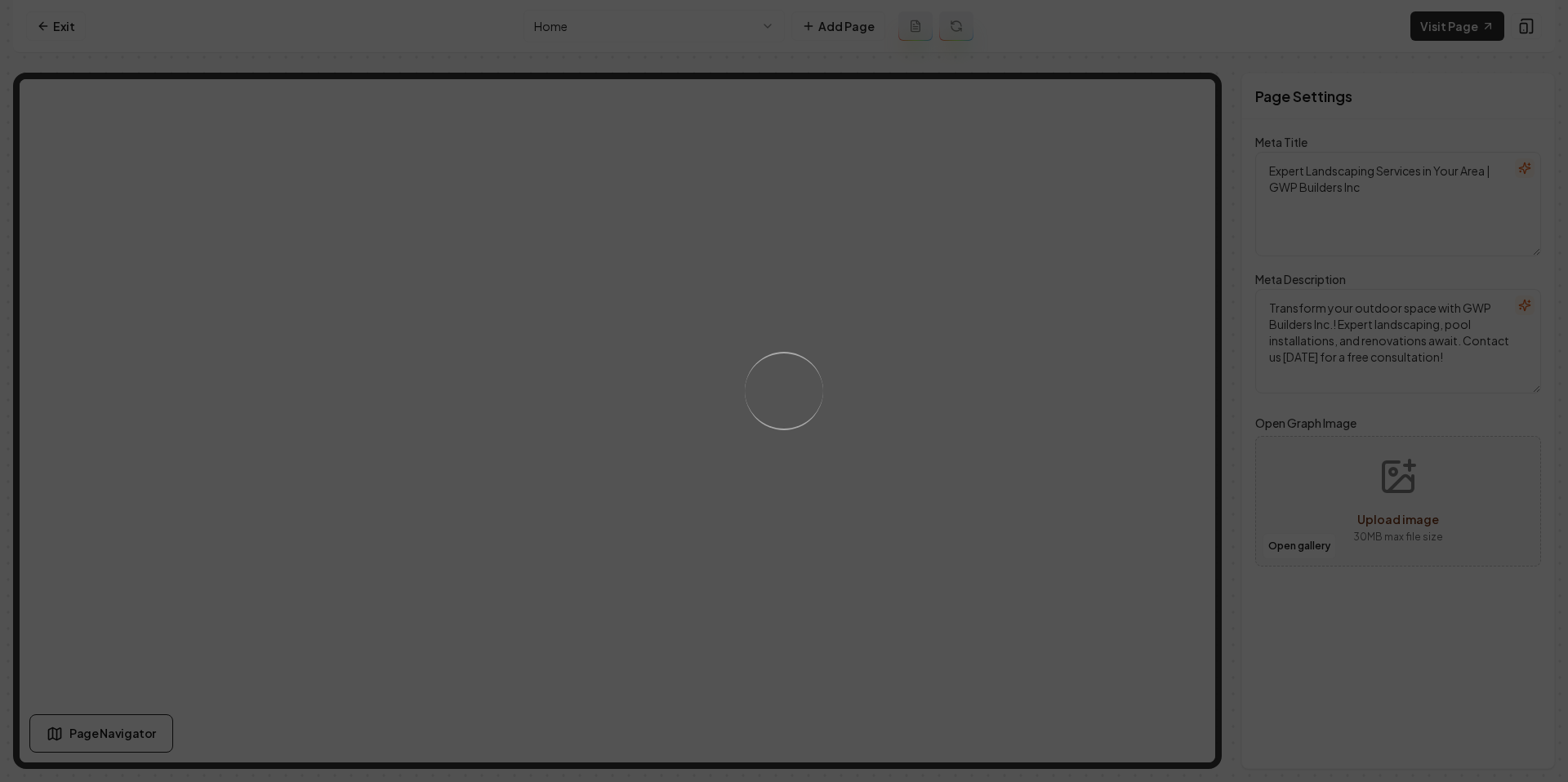
type textarea "Landscaping & Remodeling Experts | GWP Builders Inc."
type textarea "Transform your outdoor space with GWP Builders Inc. Our expert craftsmanship in…"
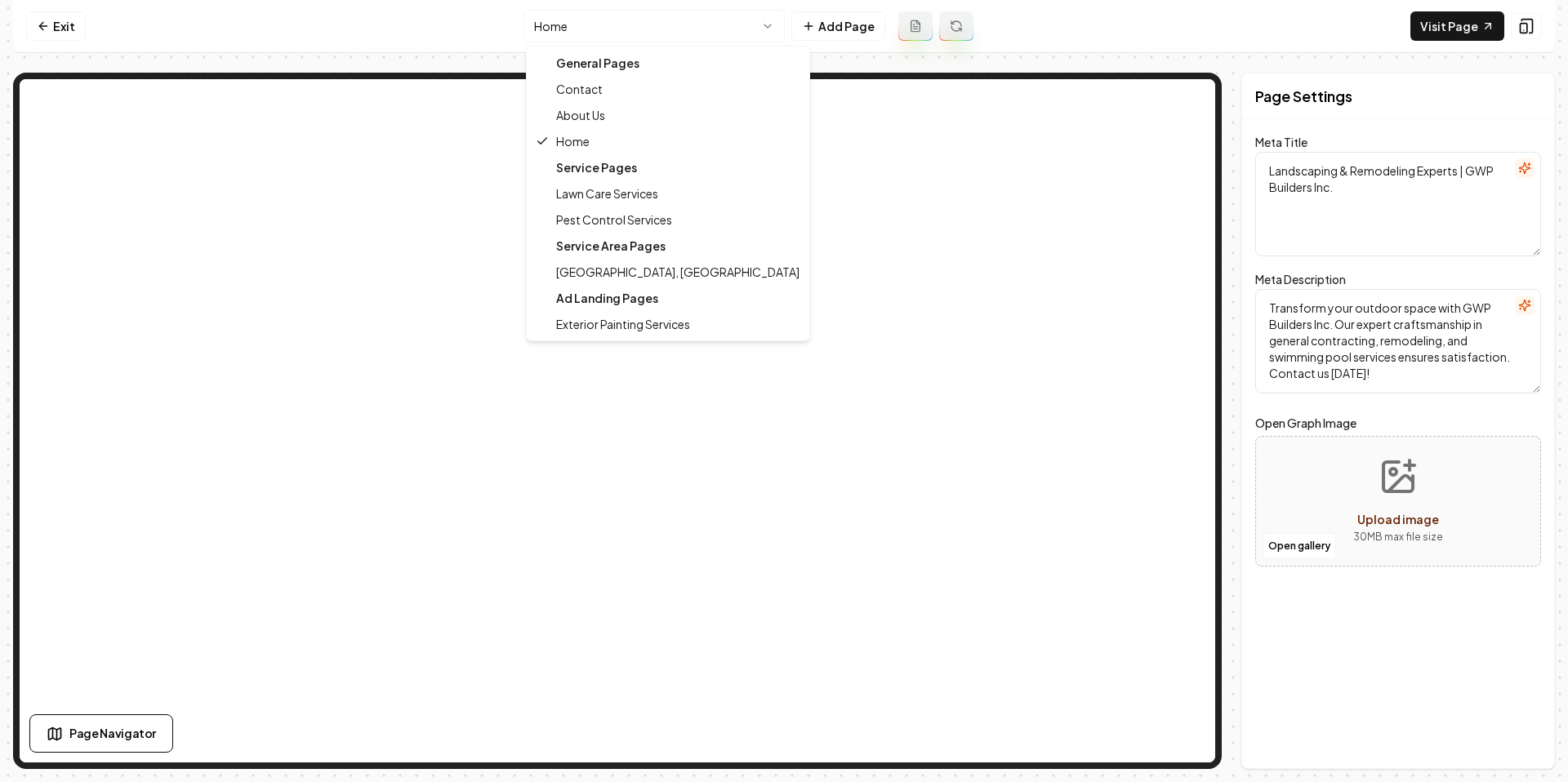
click at [607, 22] on html "Computer Required This feature is only available on a computer. Please switch t…" at bounding box center [784, 391] width 1568 height 782
click at [600, 24] on html "Computer Required This feature is only available on a computer. Please switch t…" at bounding box center [784, 391] width 1568 height 782
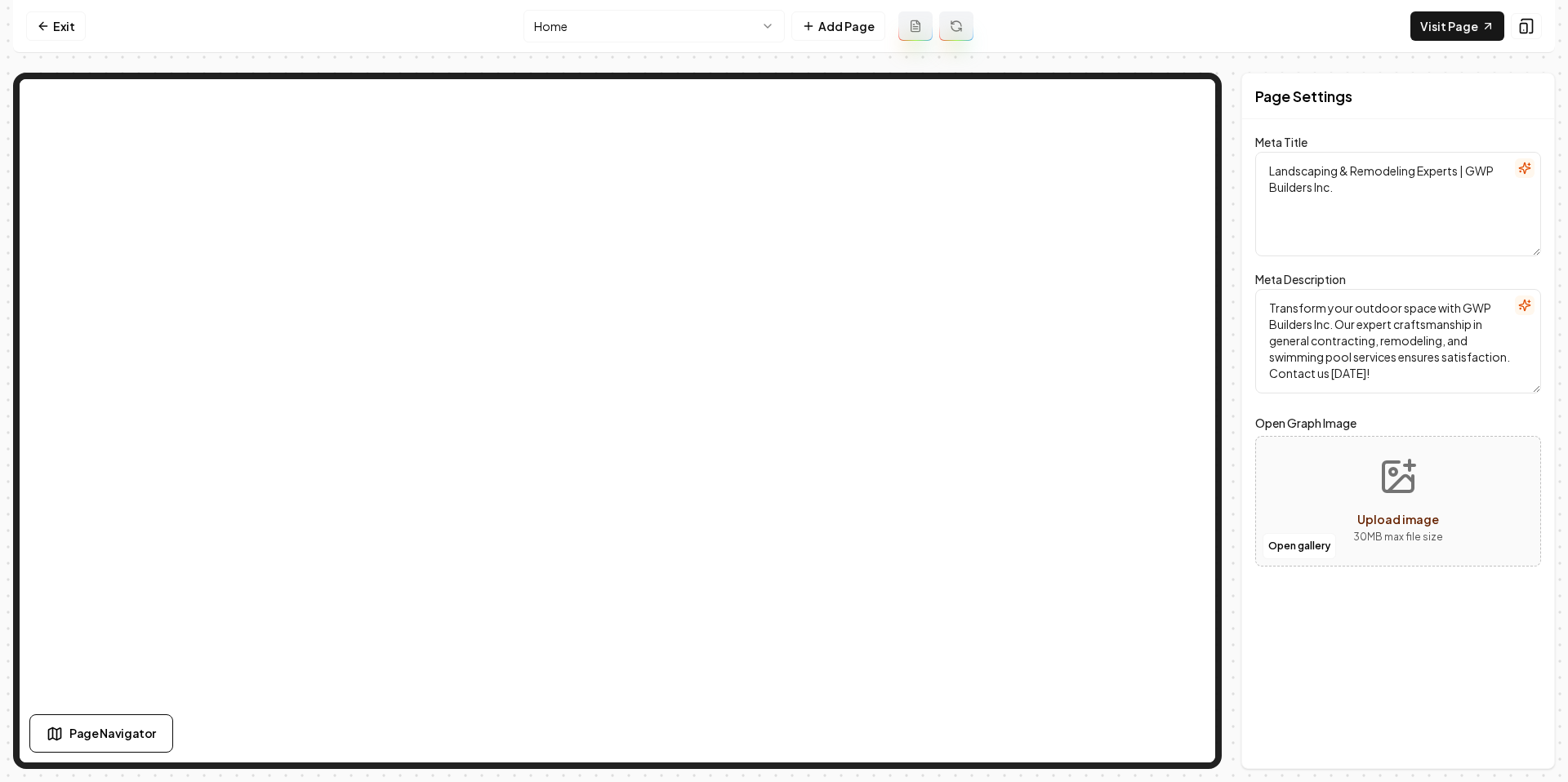
click at [962, 31] on button at bounding box center [956, 26] width 34 height 29
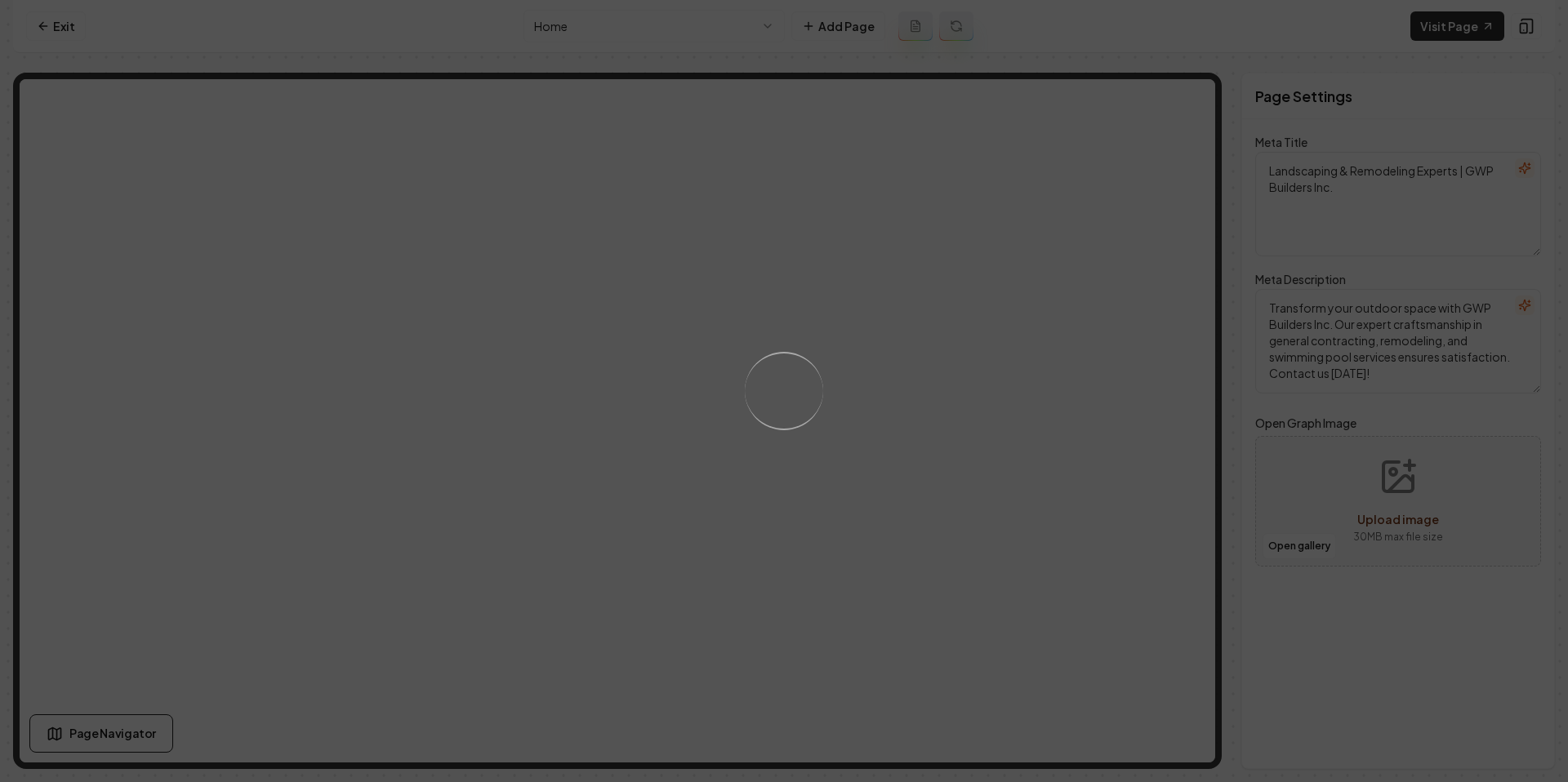
type textarea "Expert Landscaping Services | GWP Builders Inc."
type textarea "Transform your outdoor space with GWP Builders Inc! Expert landscaping services…"
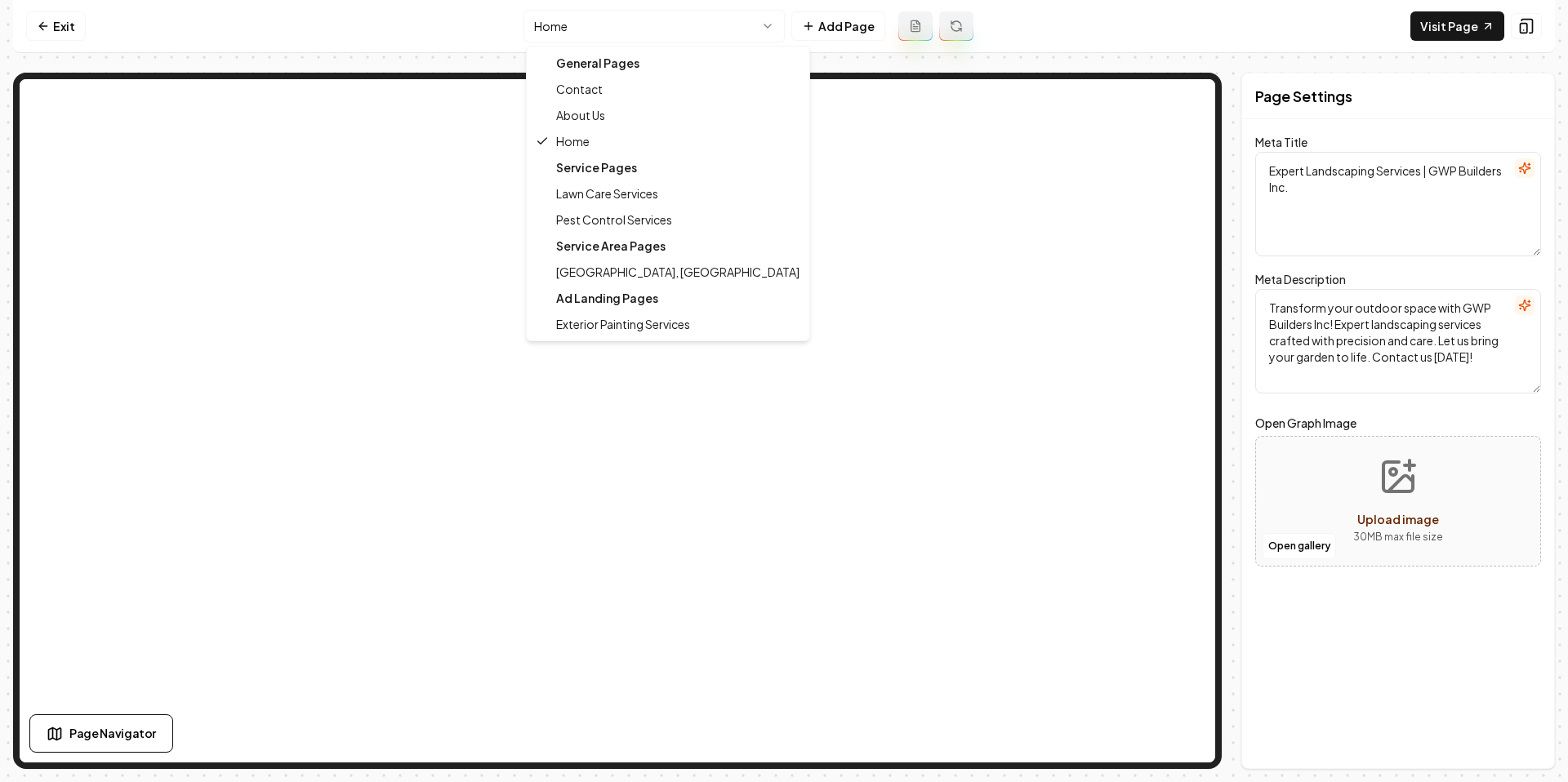
click at [722, 34] on html "Computer Required This feature is only available on a computer. Please switch t…" at bounding box center [784, 391] width 1568 height 782
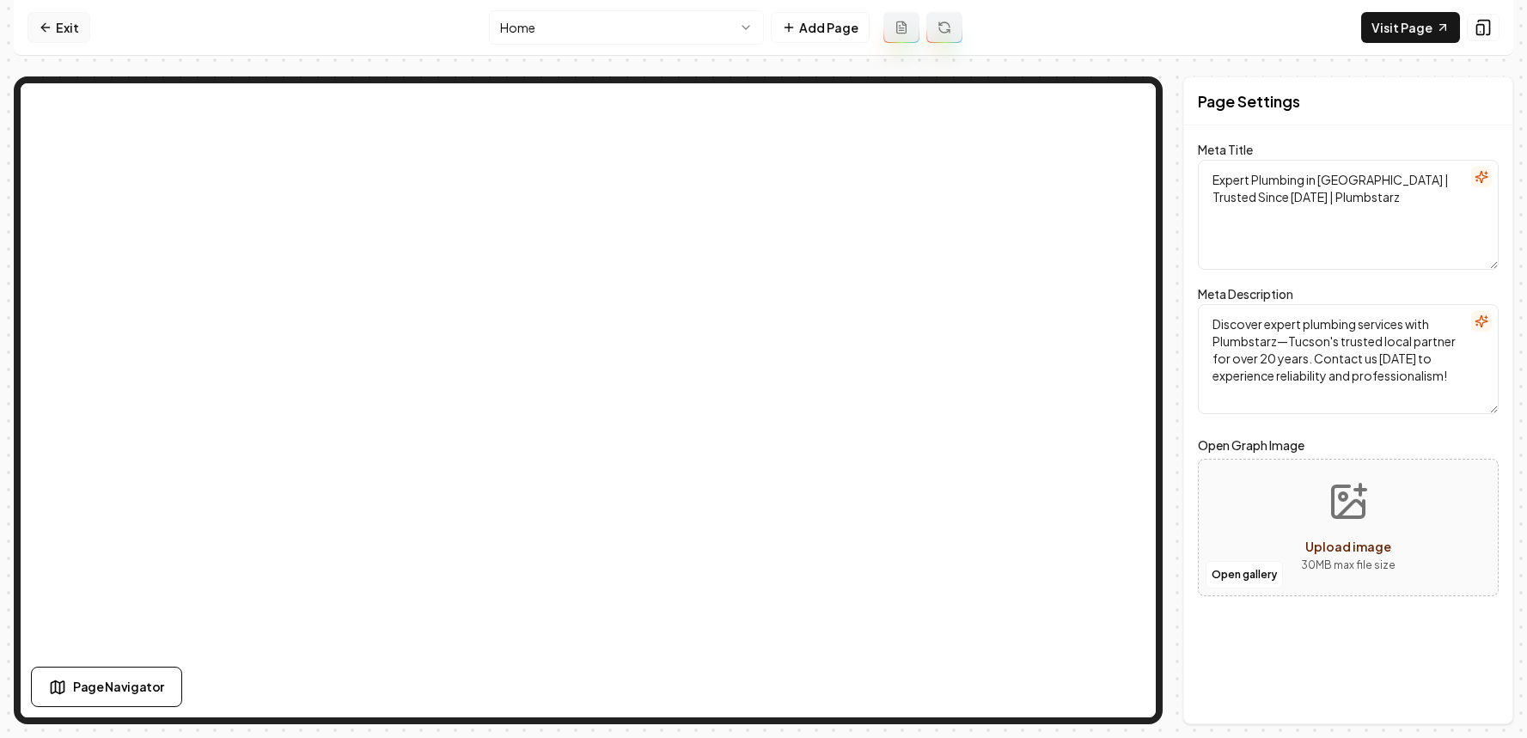
click at [78, 33] on link "Exit" at bounding box center [59, 27] width 63 height 31
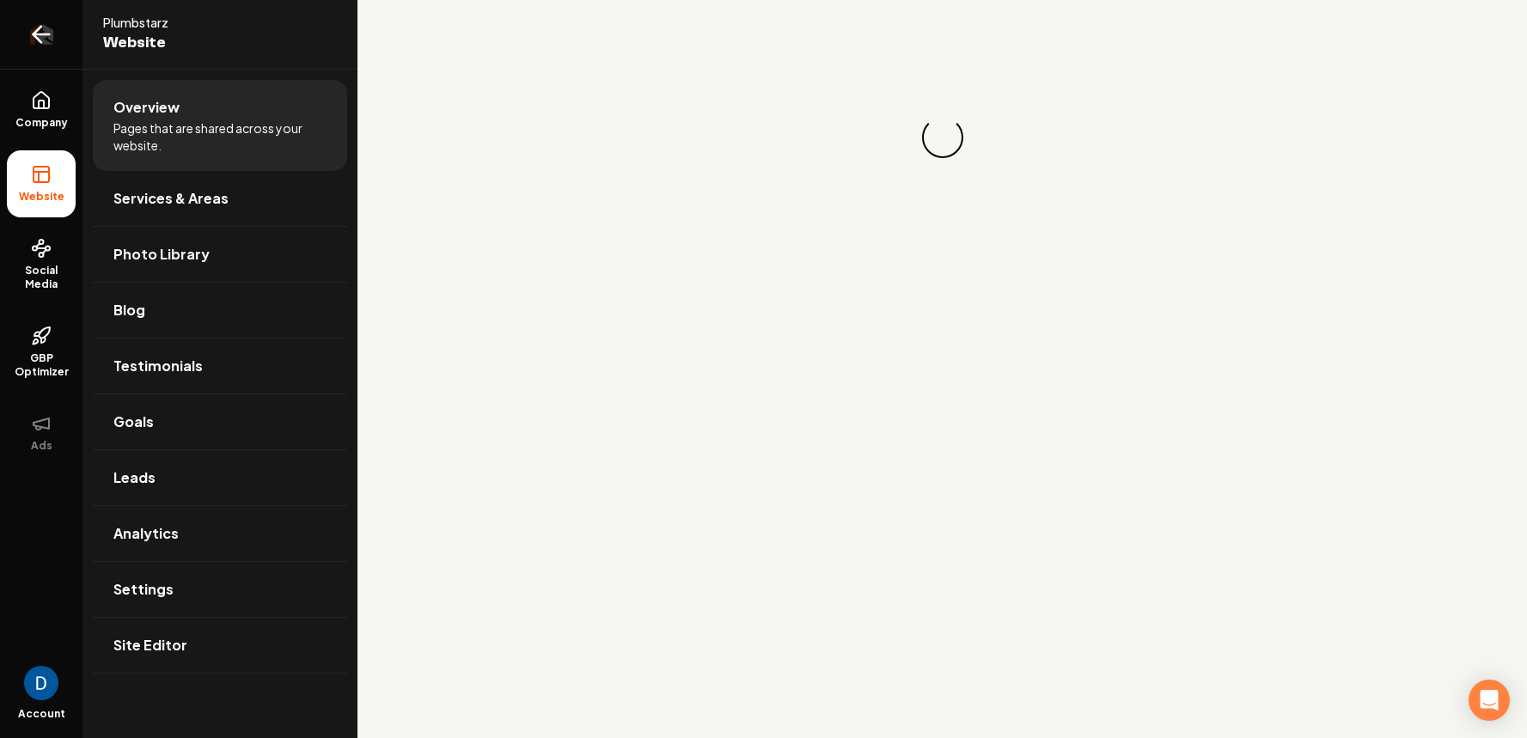
click at [70, 30] on link "Return to dashboard" at bounding box center [41, 34] width 83 height 69
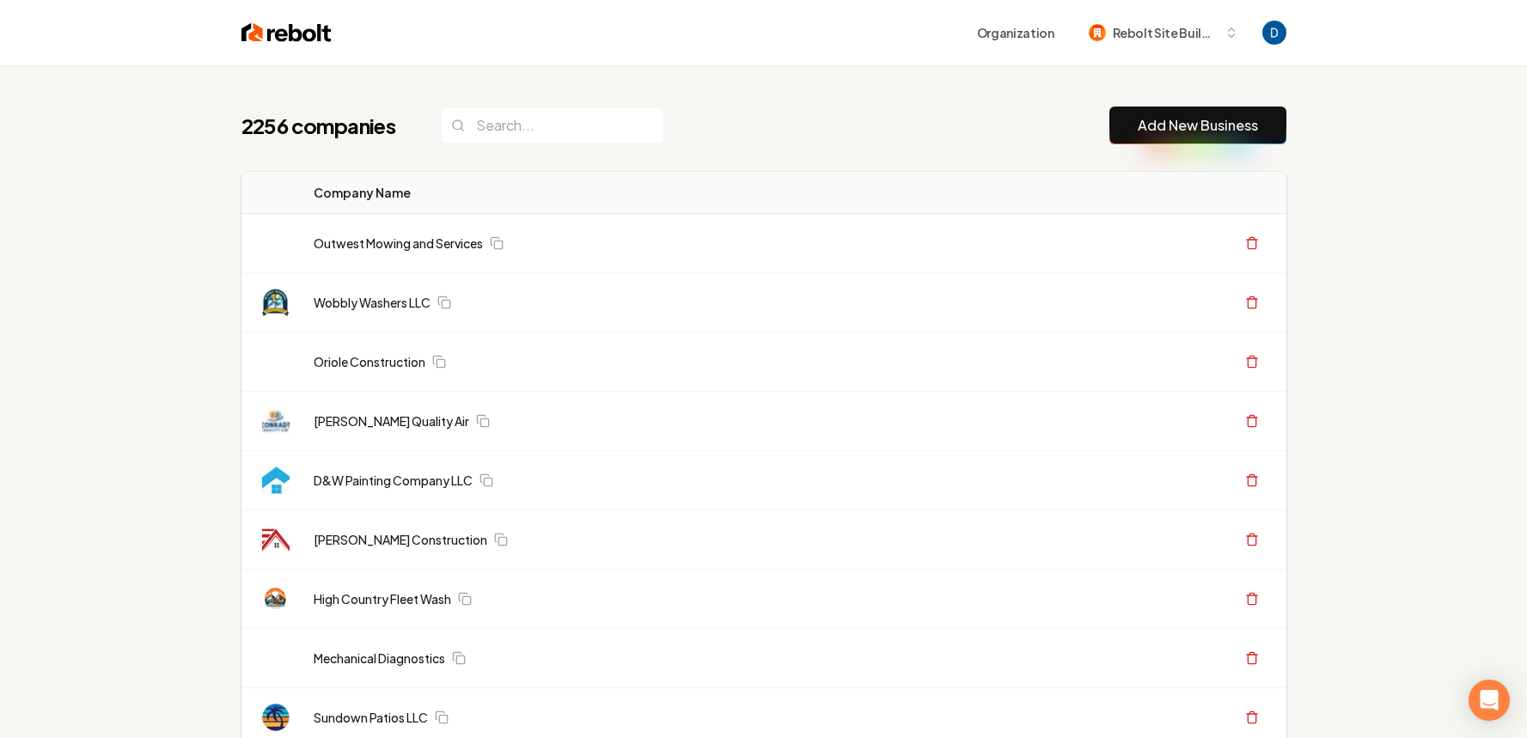
click at [769, 107] on div "2256 companies Add New Business" at bounding box center [763, 126] width 1045 height 38
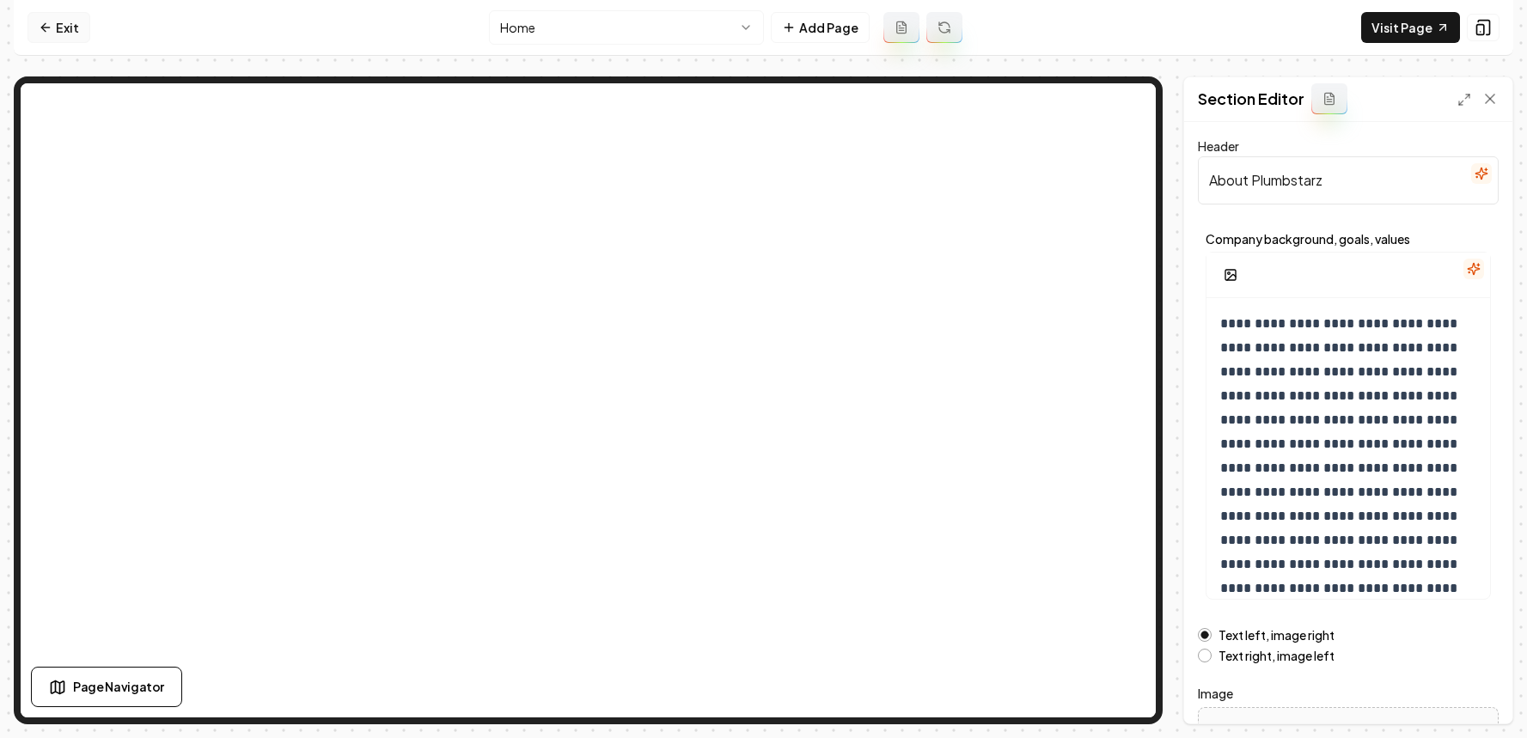
click at [61, 24] on link "Exit" at bounding box center [59, 27] width 63 height 31
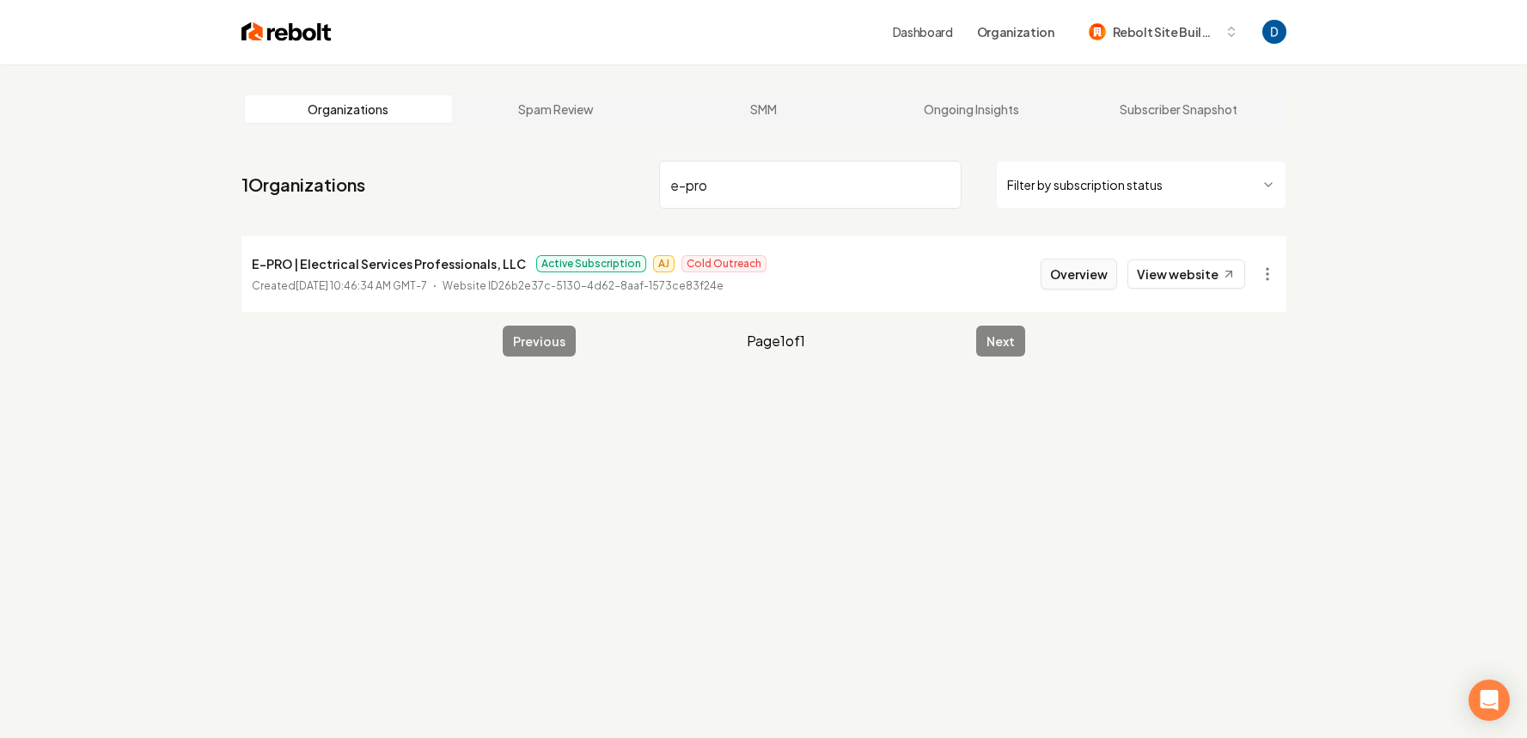
type input "e-pro"
click at [1067, 266] on button "Overview" at bounding box center [1079, 271] width 76 height 31
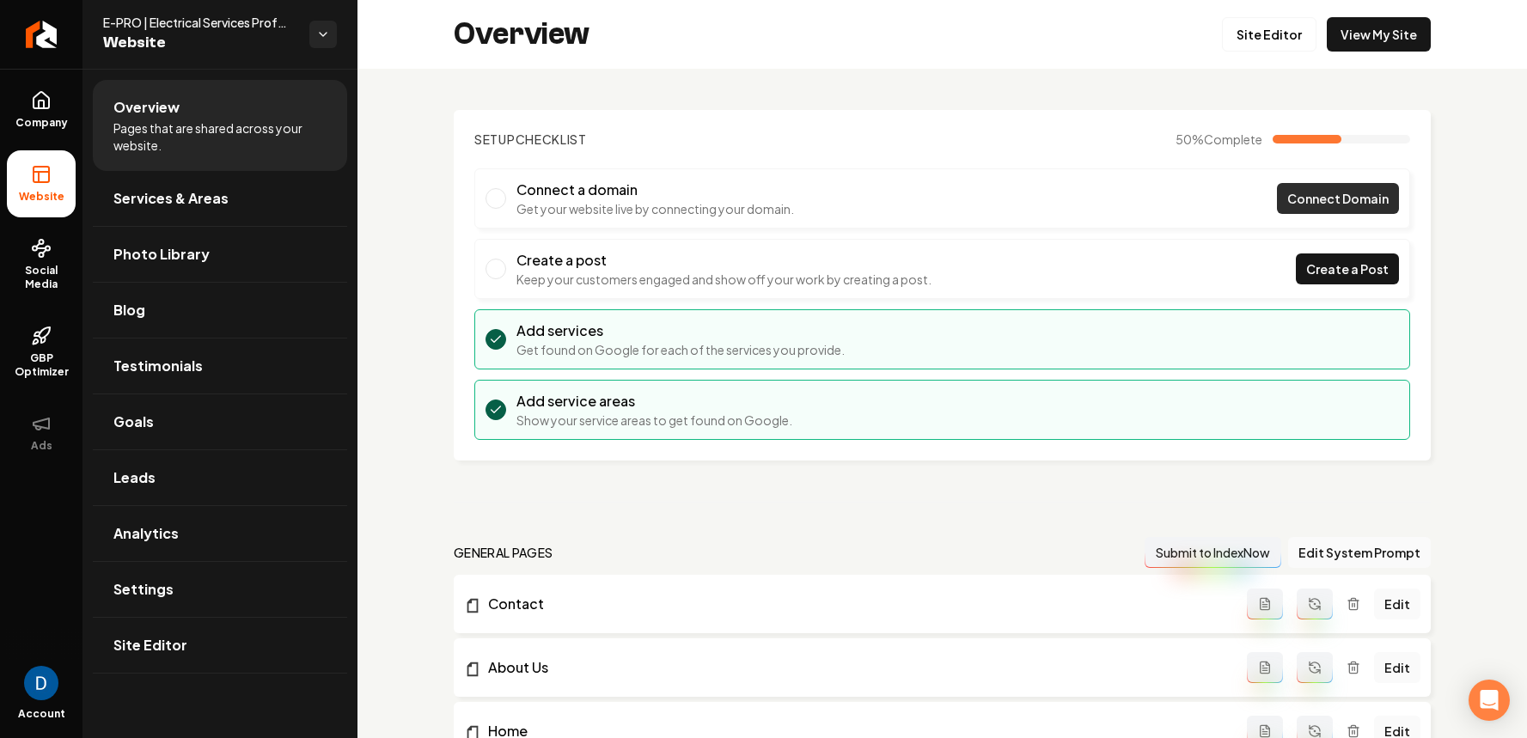
click at [1310, 183] on link "Connect Domain" at bounding box center [1338, 198] width 122 height 31
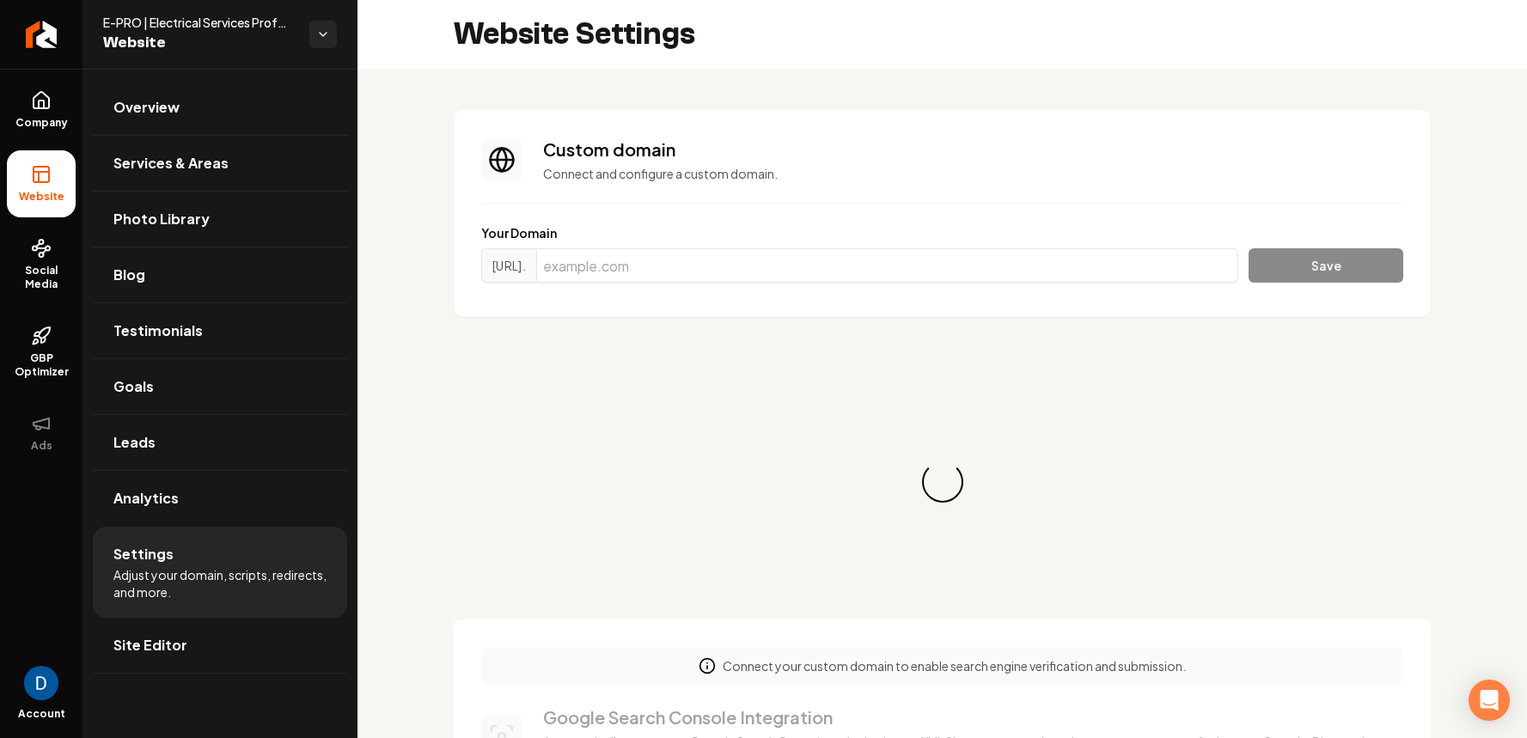
scroll to position [31, 0]
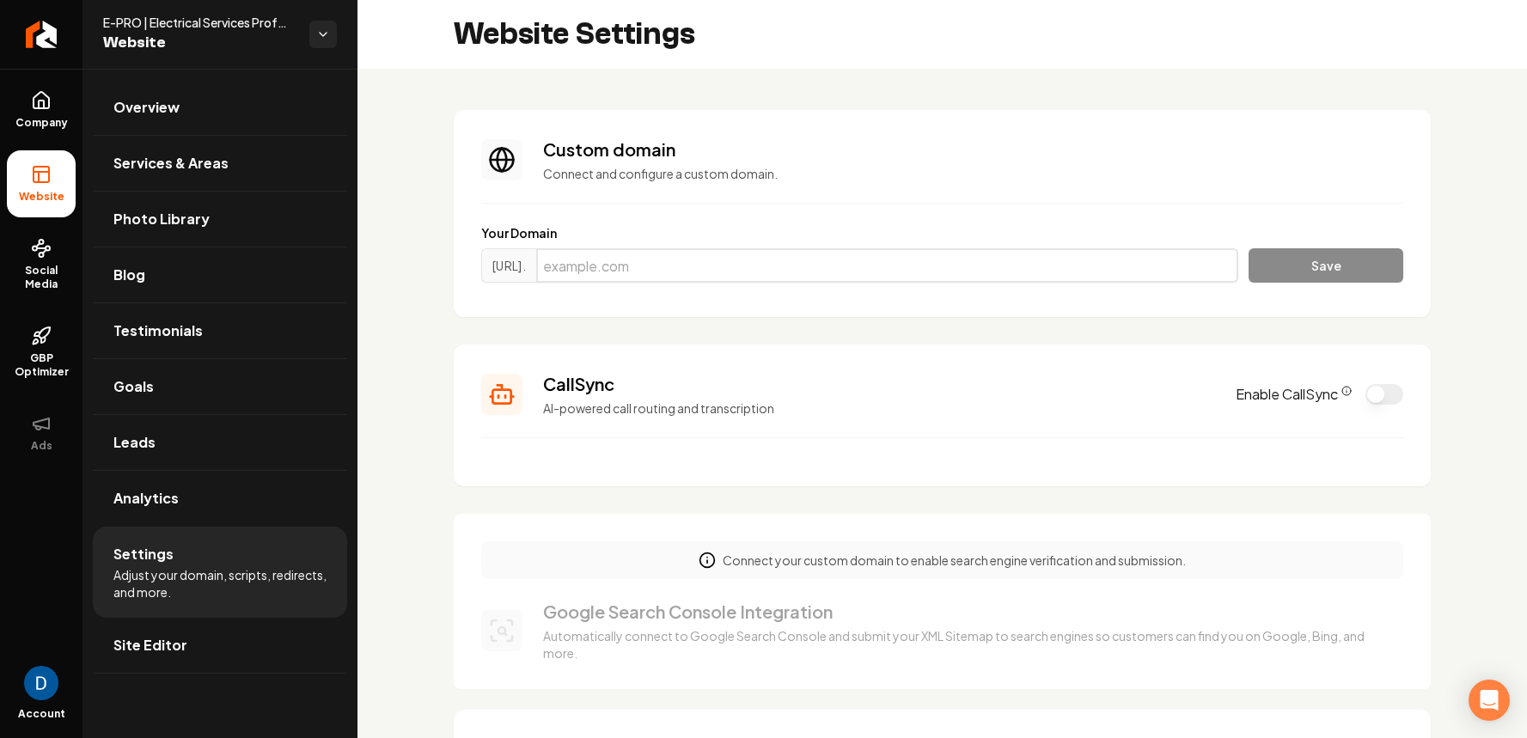
click at [657, 269] on input "Main content area" at bounding box center [887, 265] width 702 height 34
paste input "[DOMAIN_NAME]"
type input "[DOMAIN_NAME]"
click at [1310, 262] on button "Save" at bounding box center [1326, 265] width 155 height 34
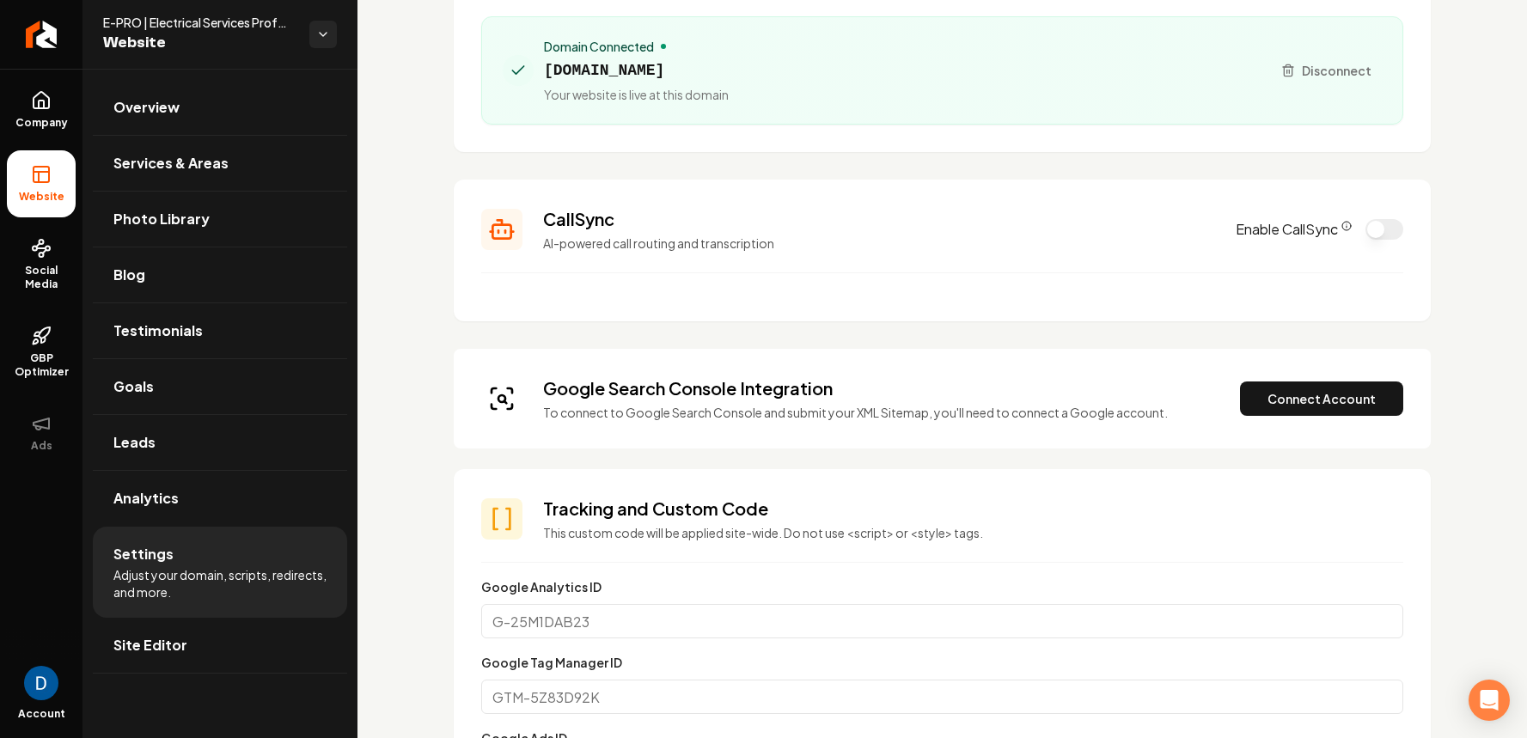
scroll to position [205, 0]
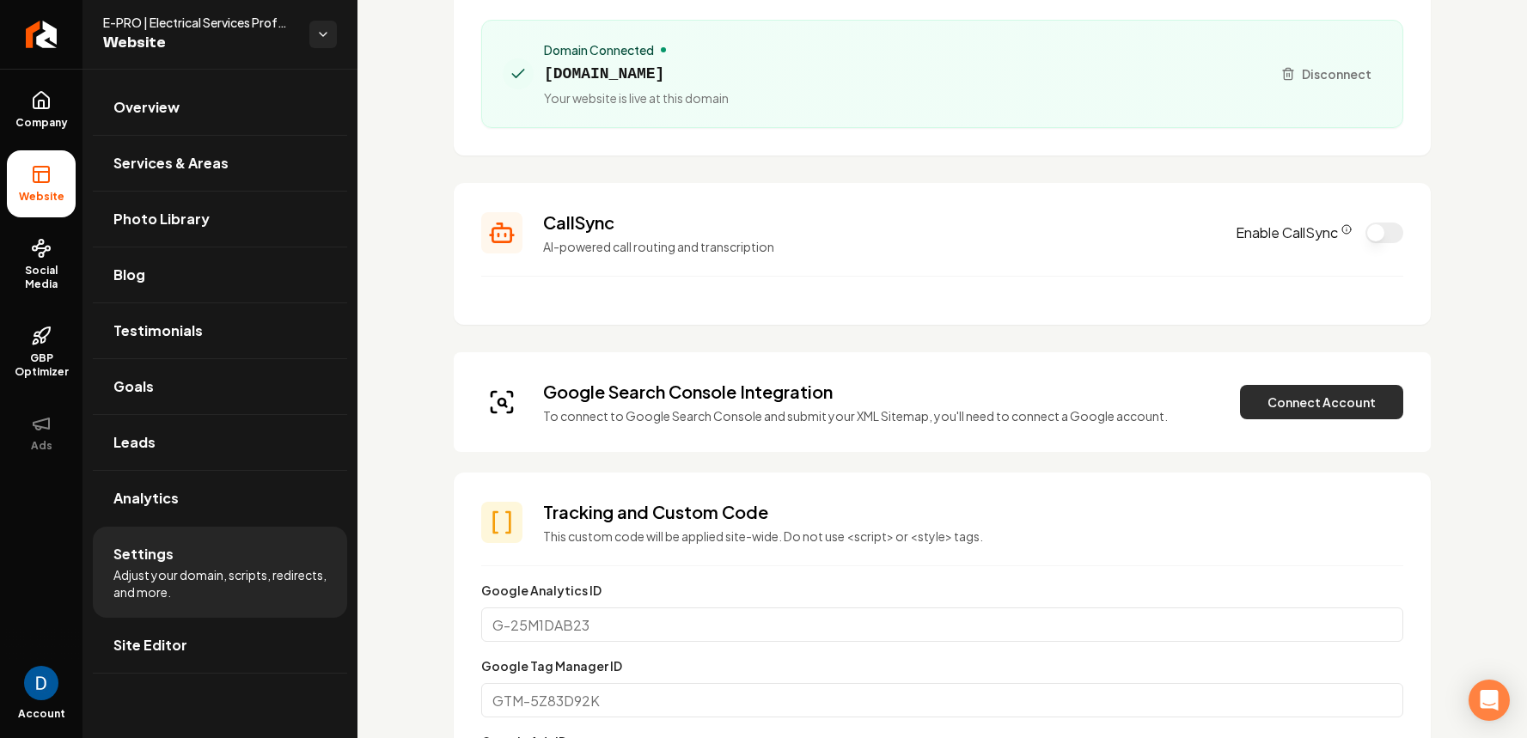
click at [1291, 407] on button "Connect Account" at bounding box center [1321, 402] width 163 height 34
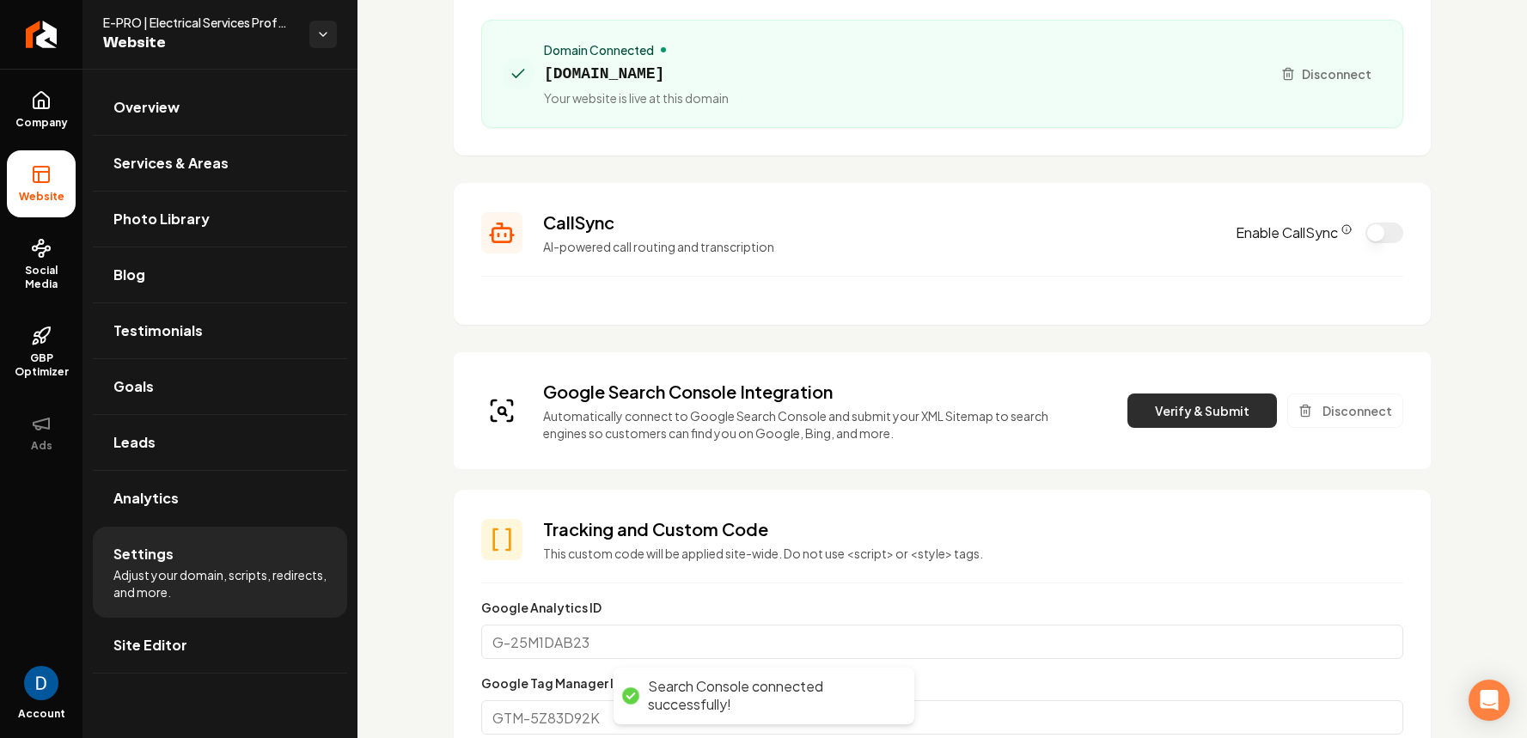
click at [1173, 405] on button "Verify & Submit" at bounding box center [1203, 411] width 150 height 34
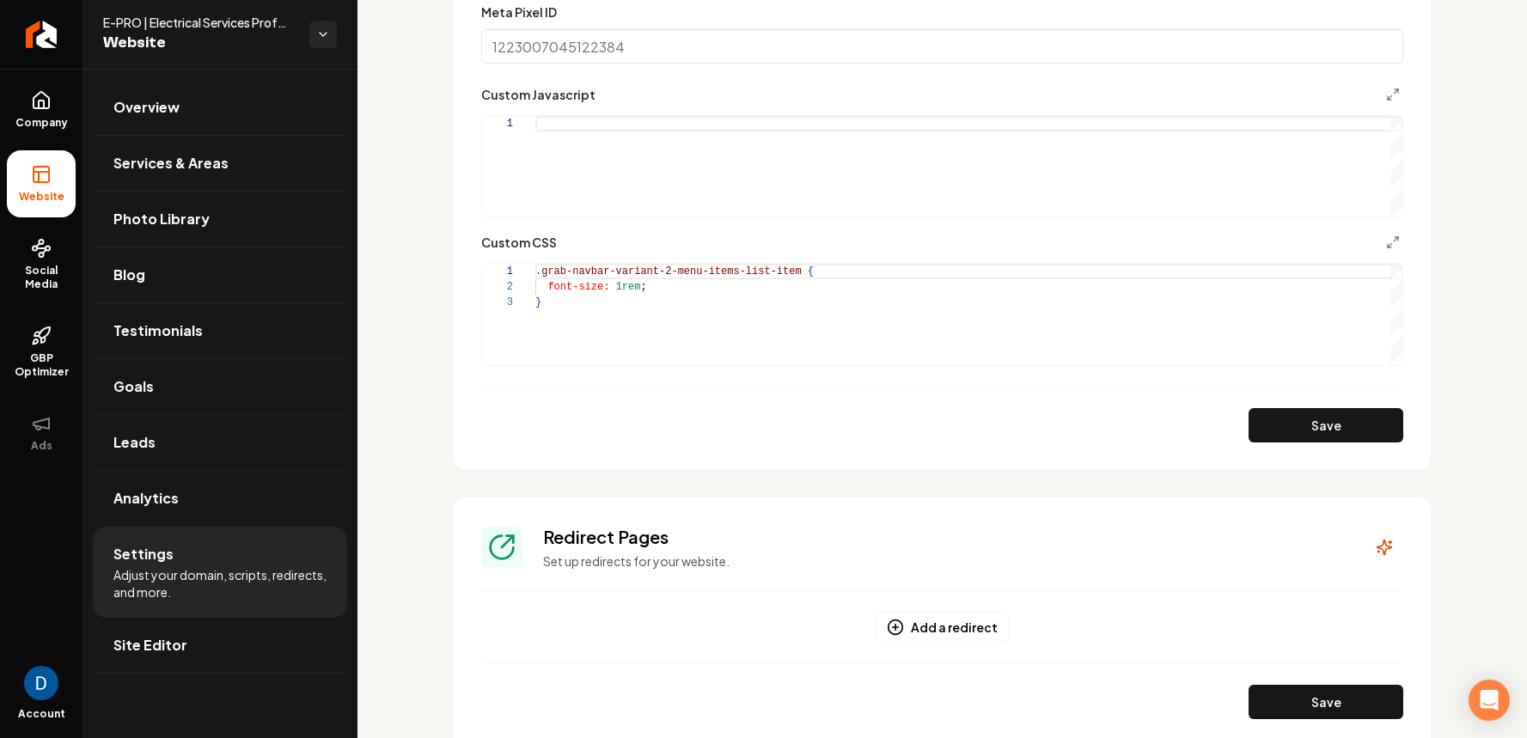
scroll to position [1502, 0]
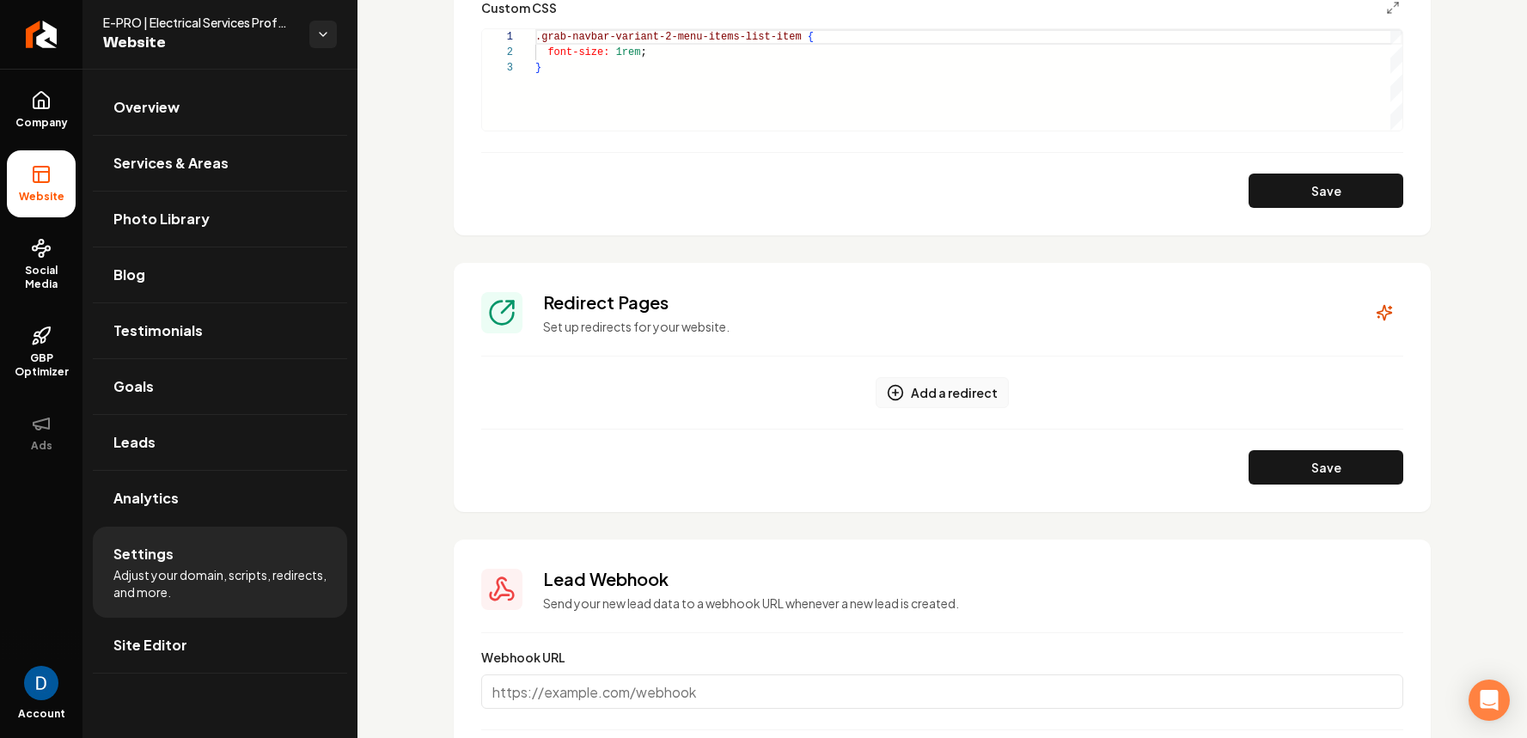
click at [936, 389] on button "Add a redirect" at bounding box center [942, 392] width 133 height 31
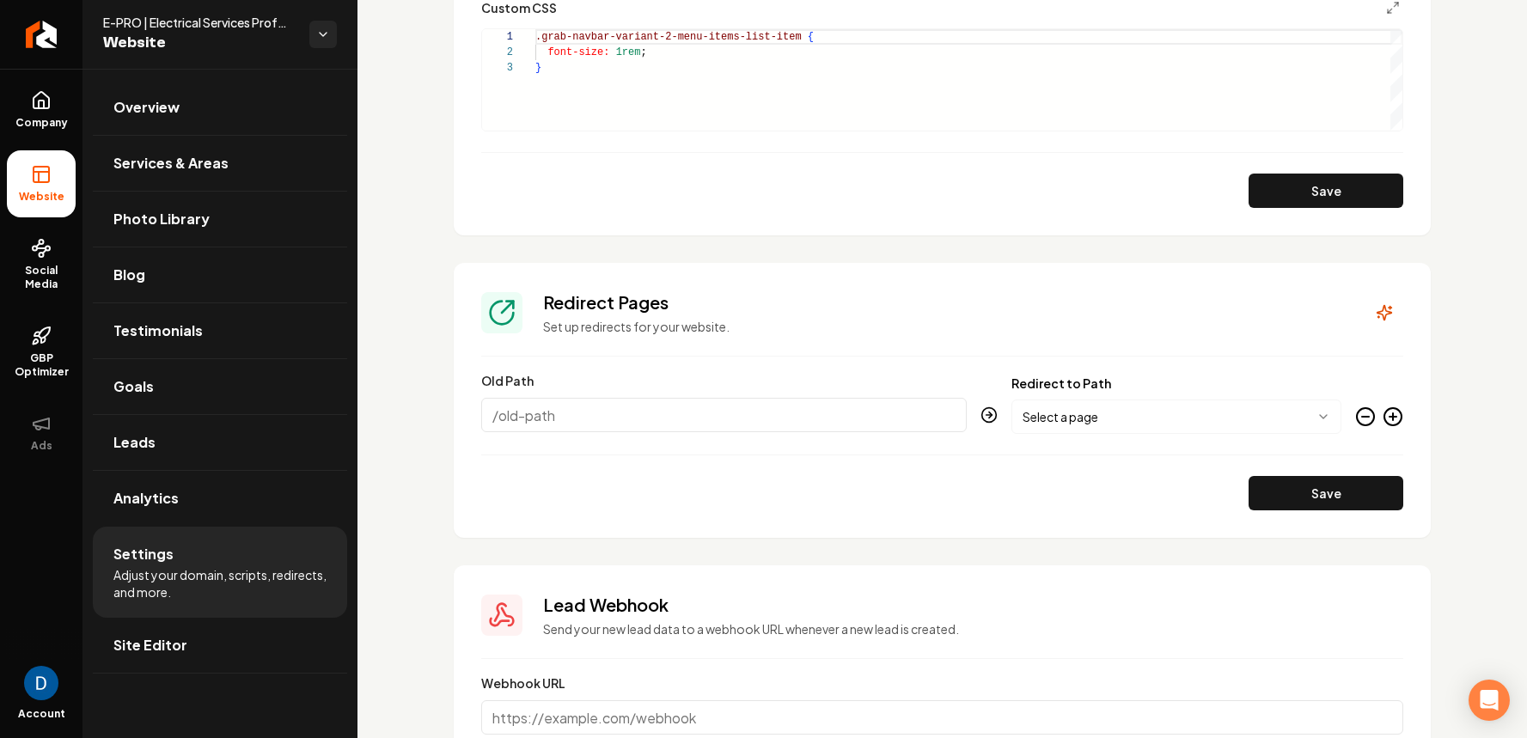
click at [1367, 412] on icon "Main content area" at bounding box center [1365, 417] width 21 height 21
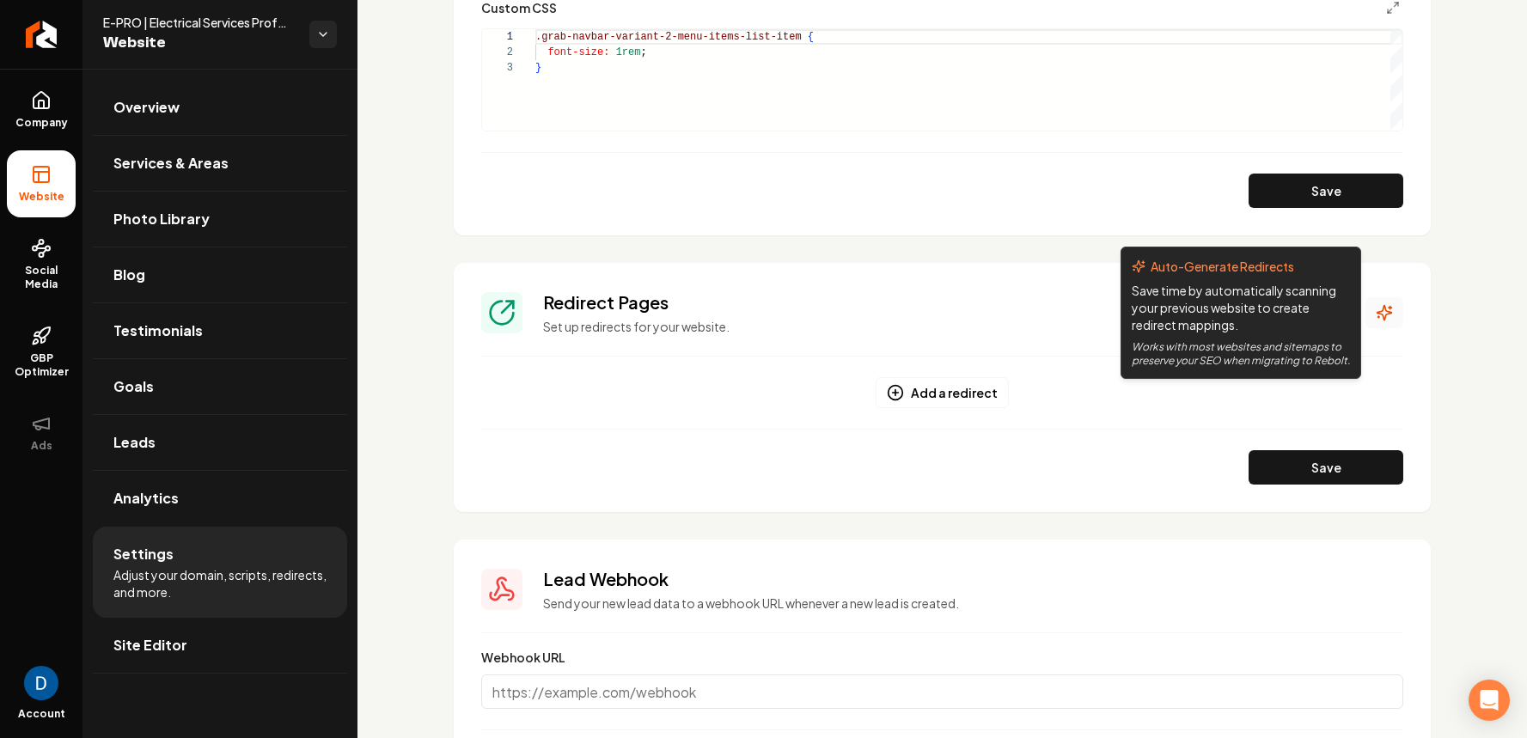
click at [1391, 315] on icon "Main content area" at bounding box center [1384, 312] width 17 height 17
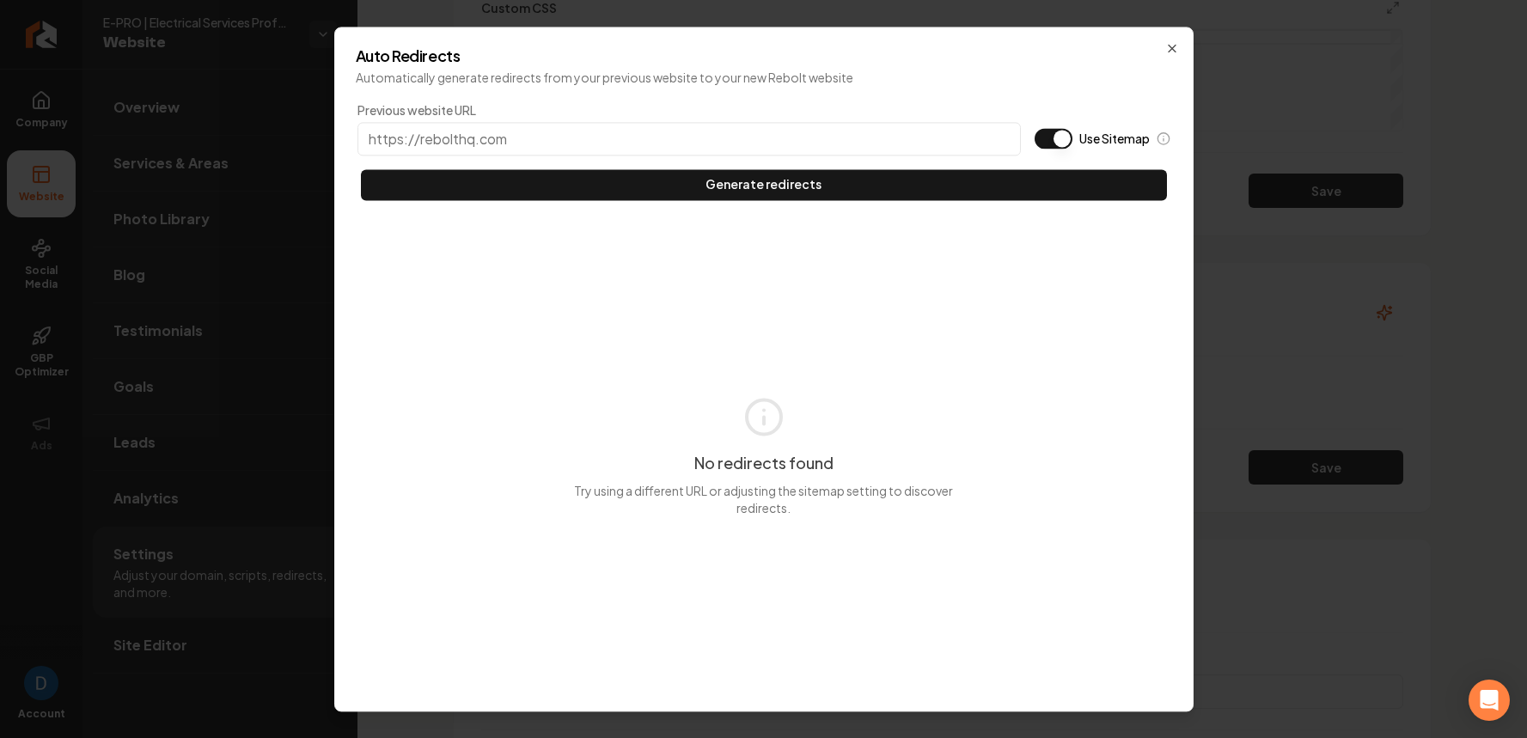
click at [1062, 139] on button "Use Sitemap" at bounding box center [1054, 138] width 38 height 21
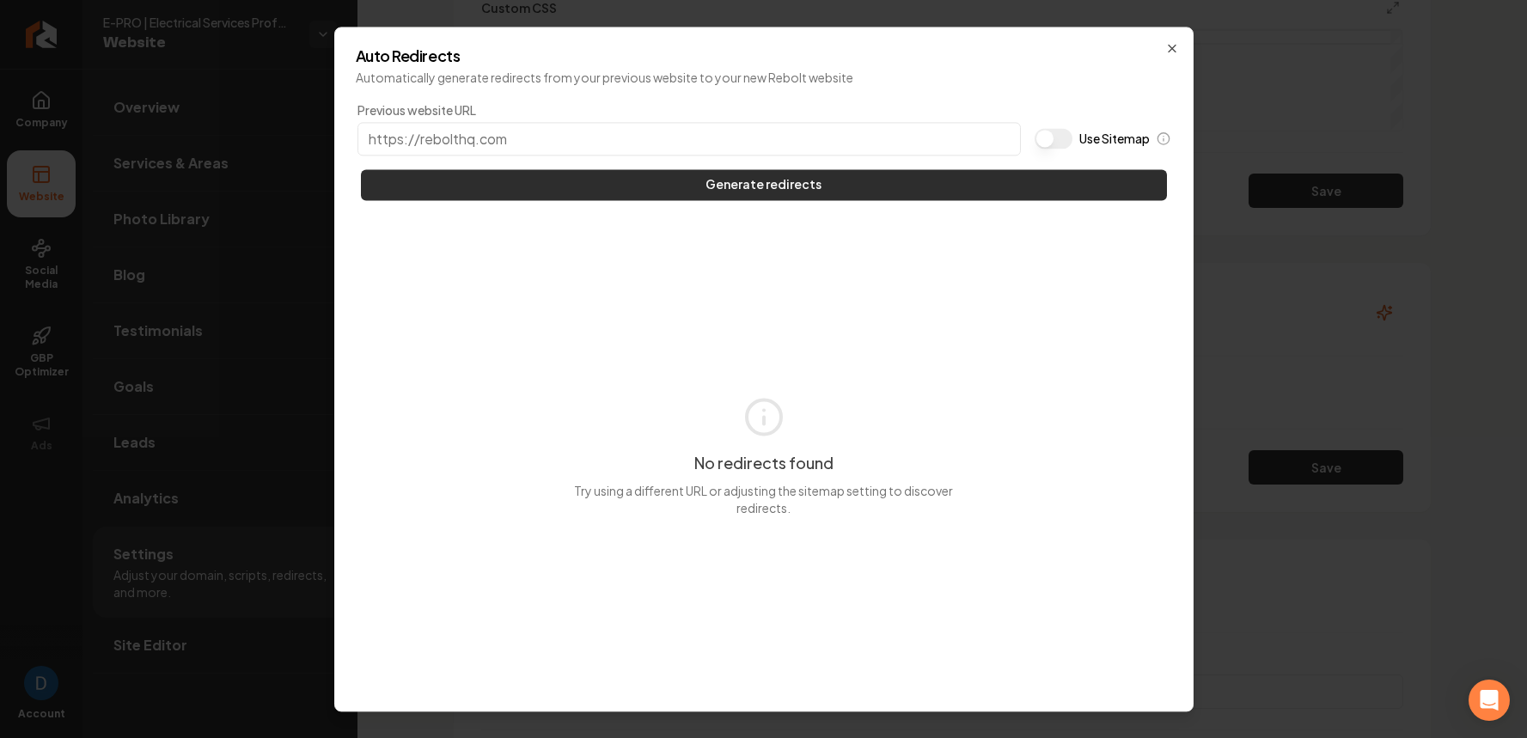
click at [1017, 176] on button "Generate redirects" at bounding box center [764, 184] width 806 height 31
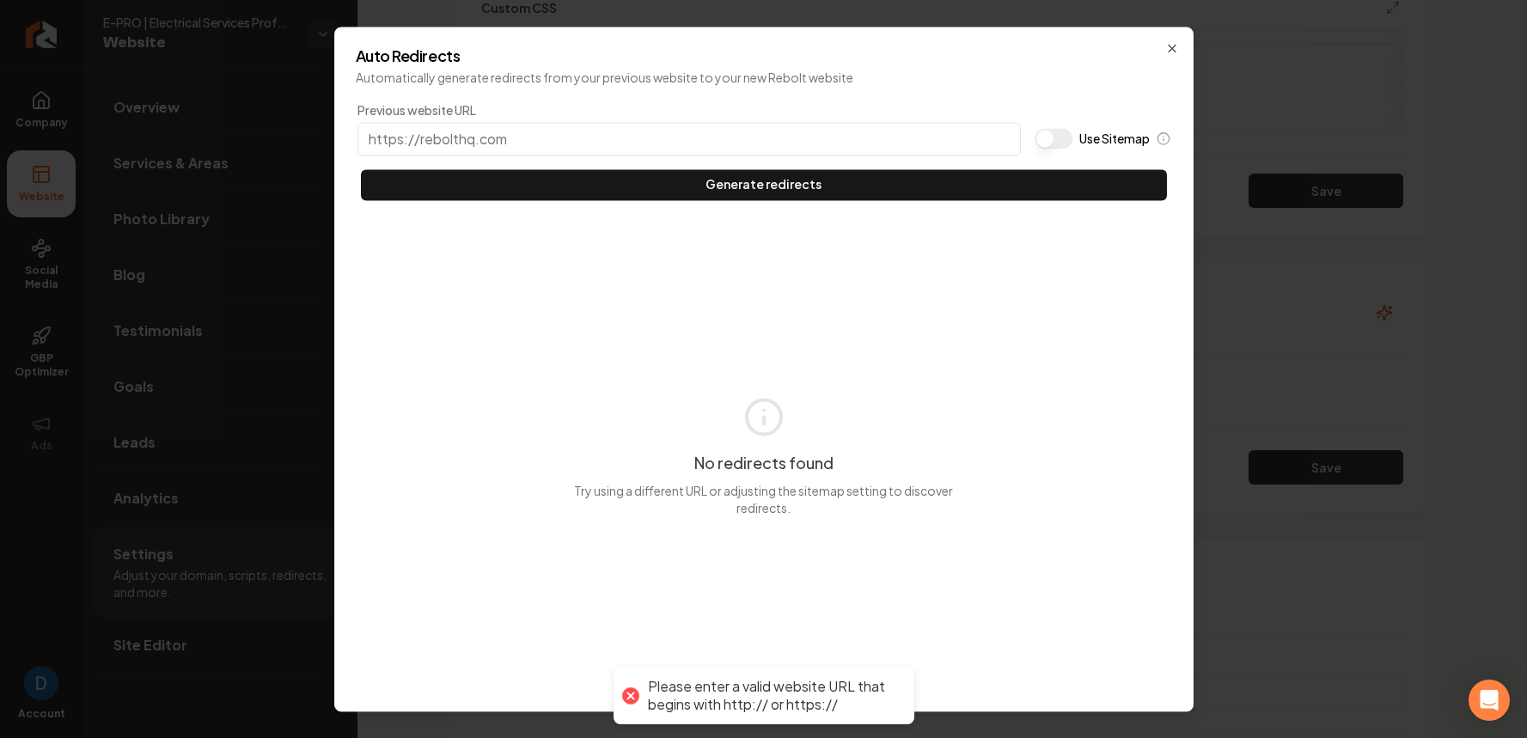
click at [636, 146] on input "Previous website URL" at bounding box center [689, 139] width 663 height 34
paste input "[DOMAIN_NAME]"
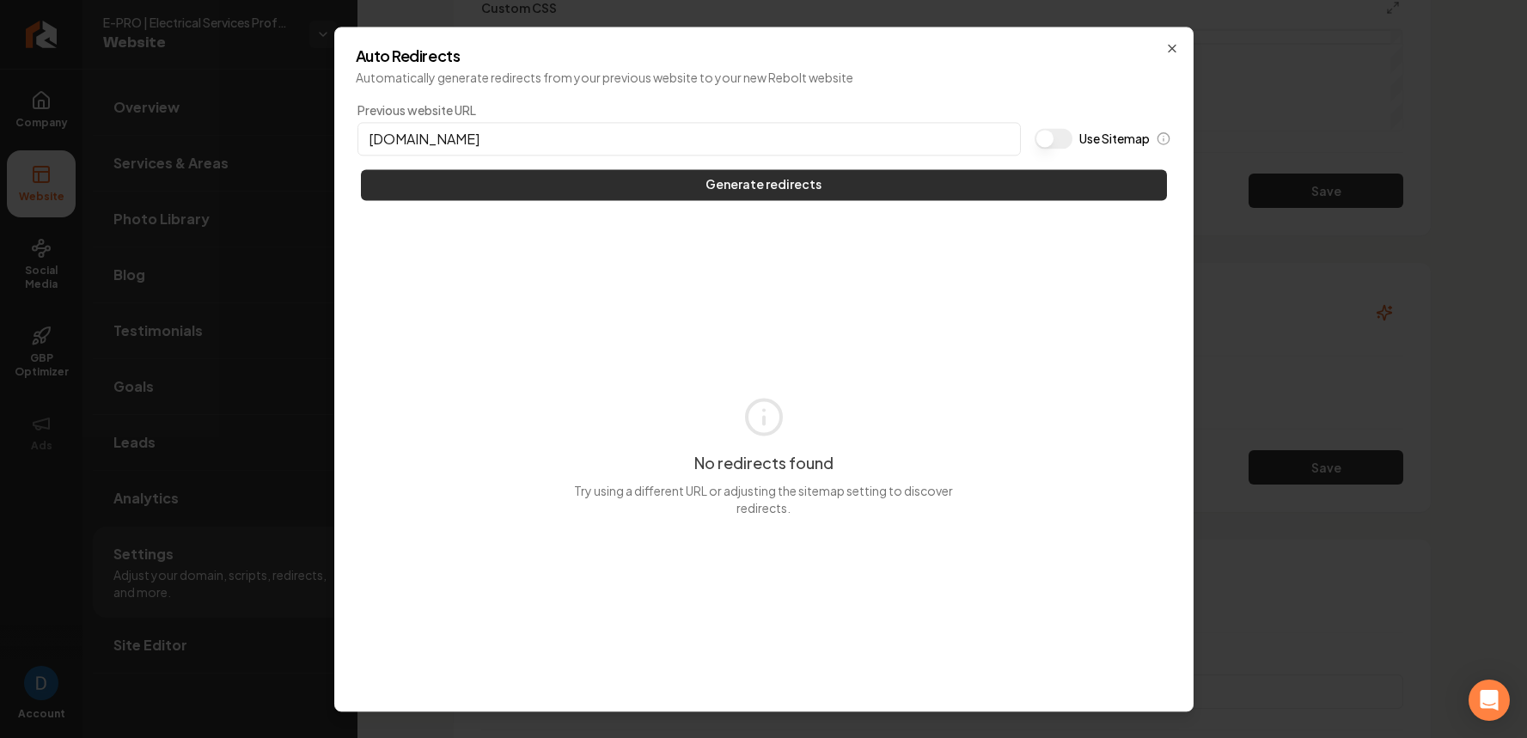
click at [627, 181] on button "Generate redirects" at bounding box center [764, 184] width 806 height 31
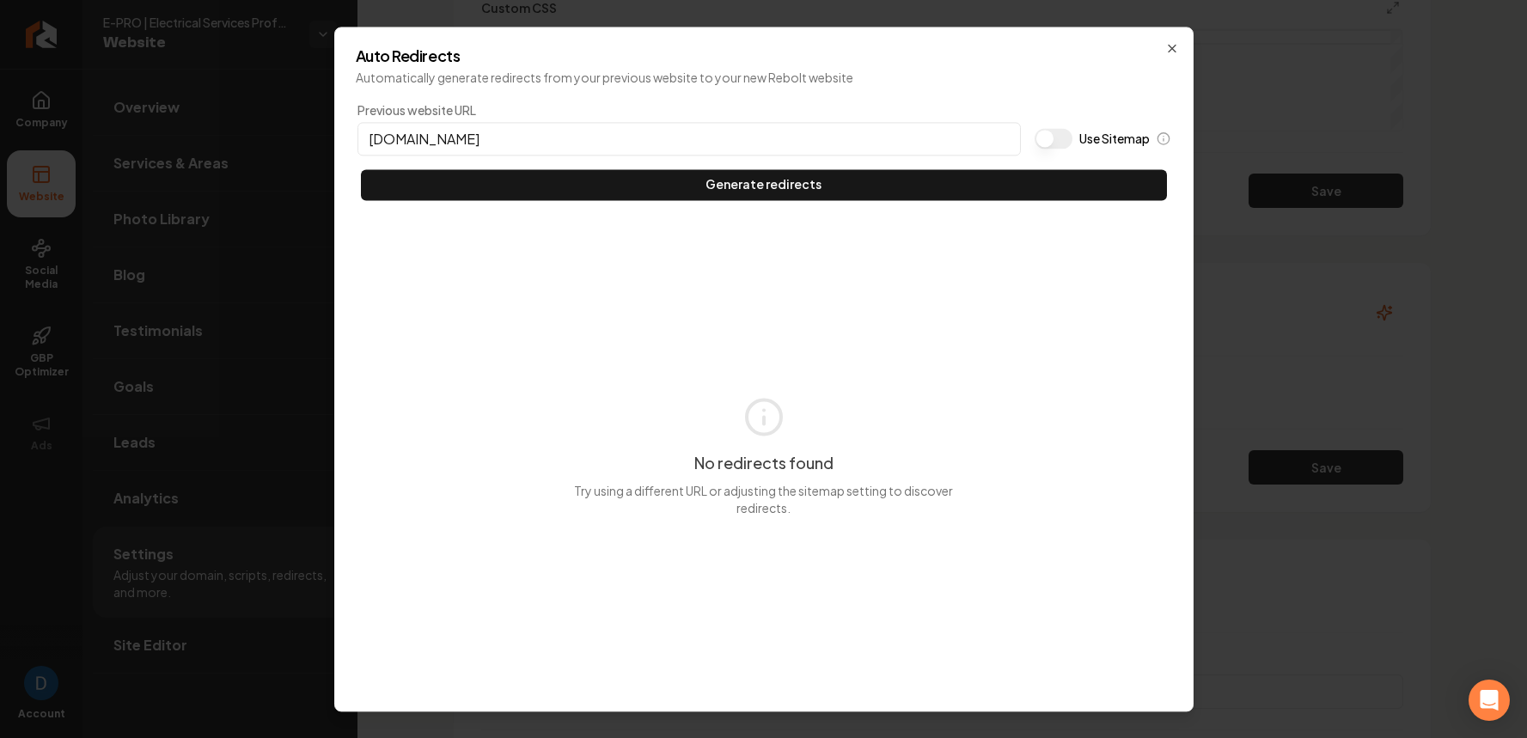
click at [366, 139] on input "[DOMAIN_NAME]" at bounding box center [689, 139] width 663 height 34
type input "[URL][DOMAIN_NAME]"
click at [558, 186] on button "Generate redirects" at bounding box center [764, 184] width 806 height 31
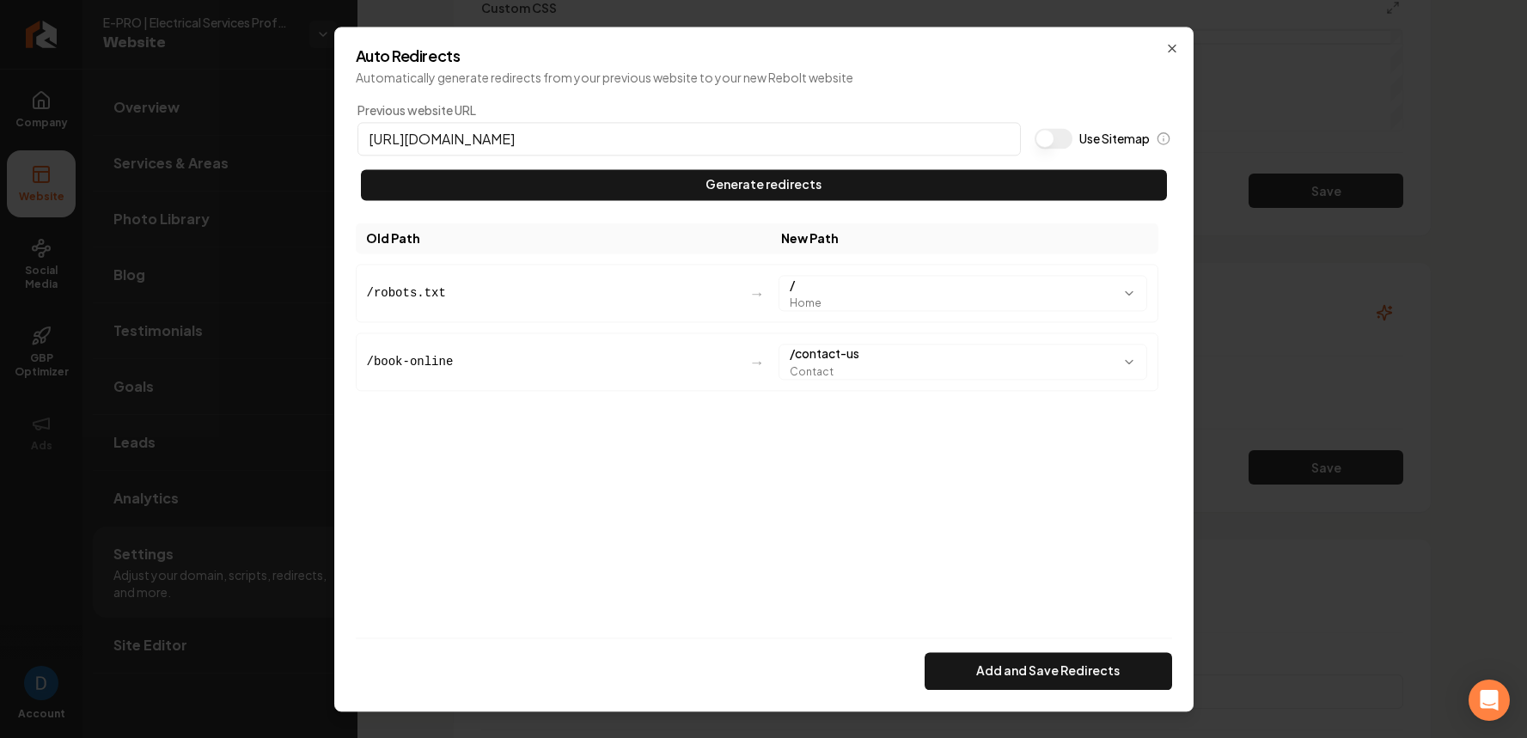
click at [1049, 676] on button "Add and Save Redirects" at bounding box center [1049, 671] width 248 height 38
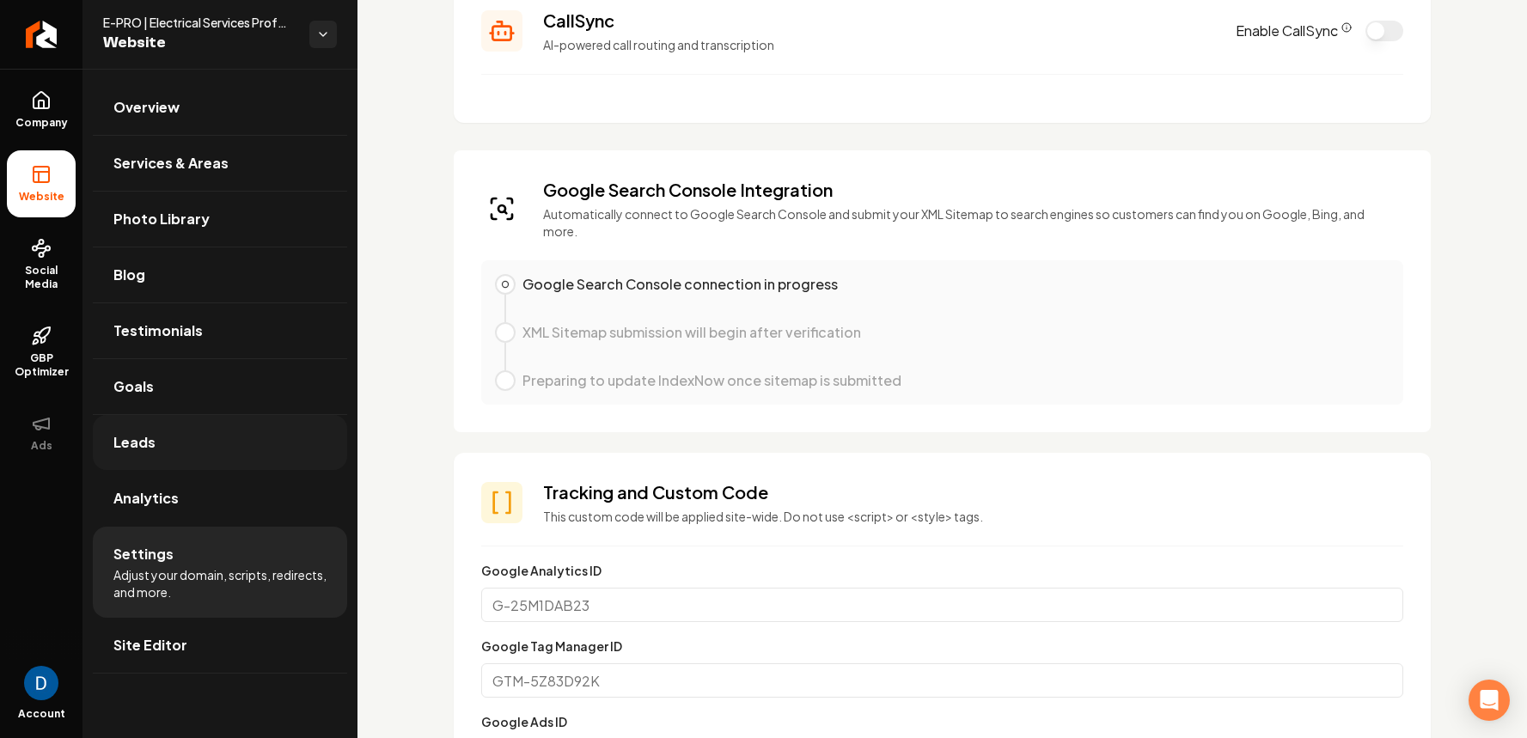
scroll to position [492, 0]
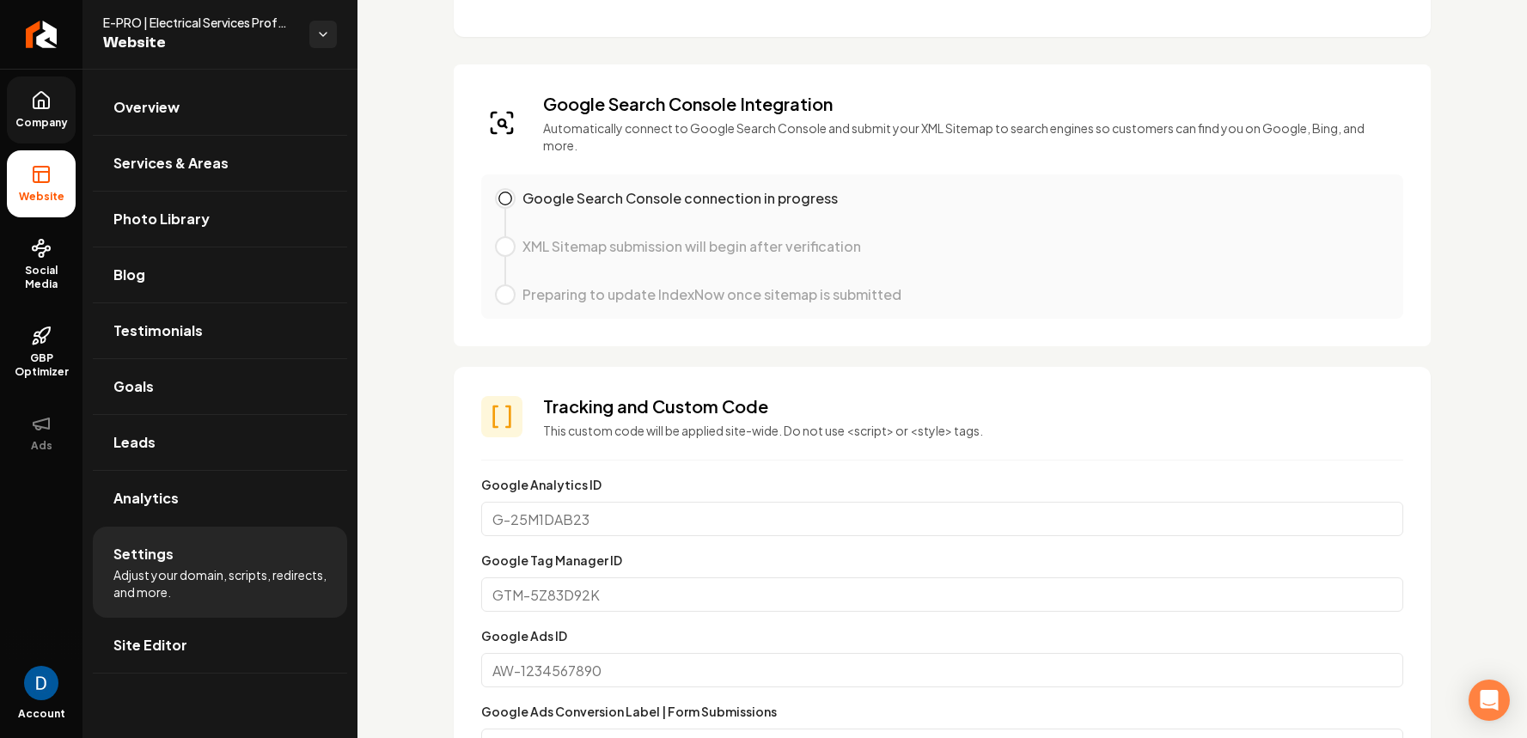
click at [38, 118] on span "Company" at bounding box center [42, 123] width 66 height 14
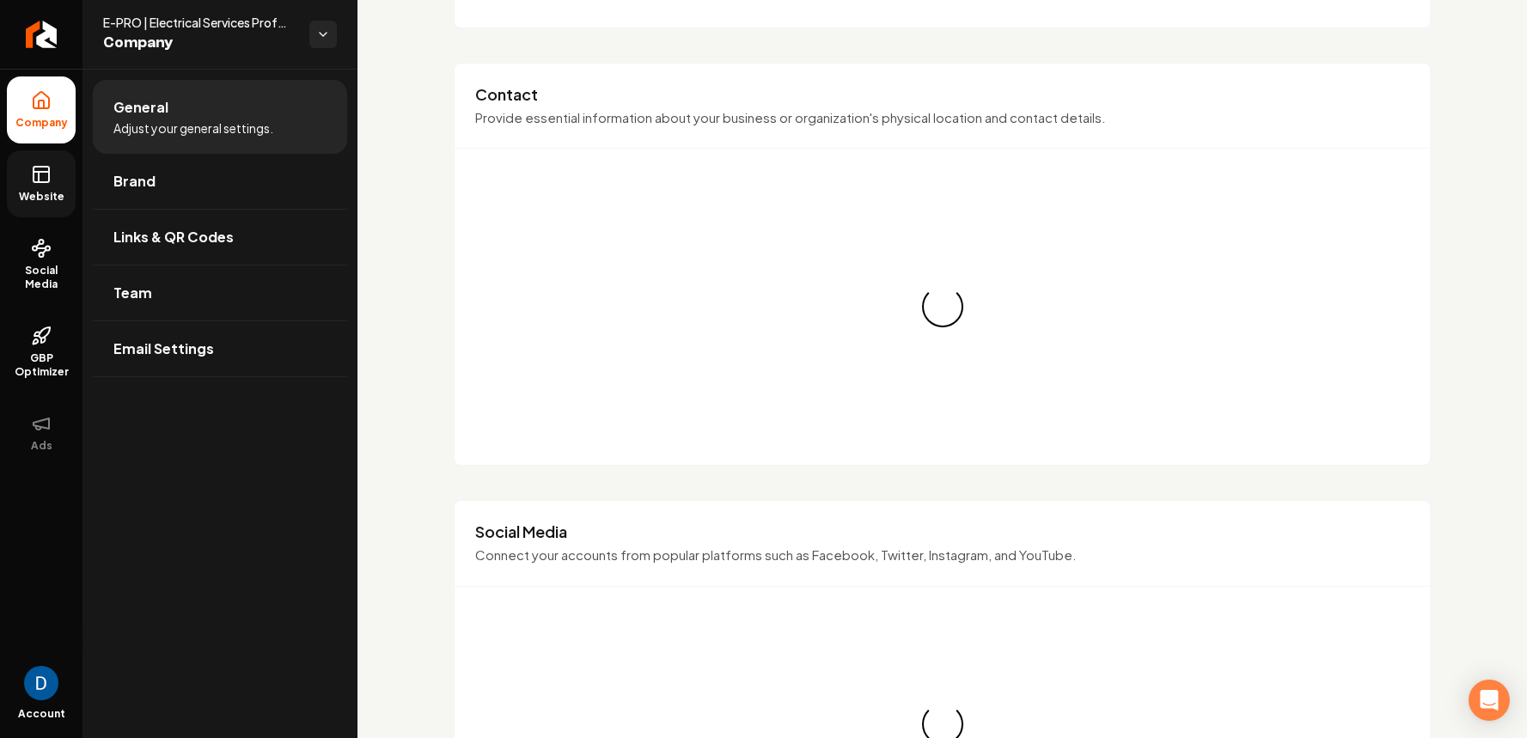
click at [29, 194] on span "Website" at bounding box center [41, 197] width 59 height 14
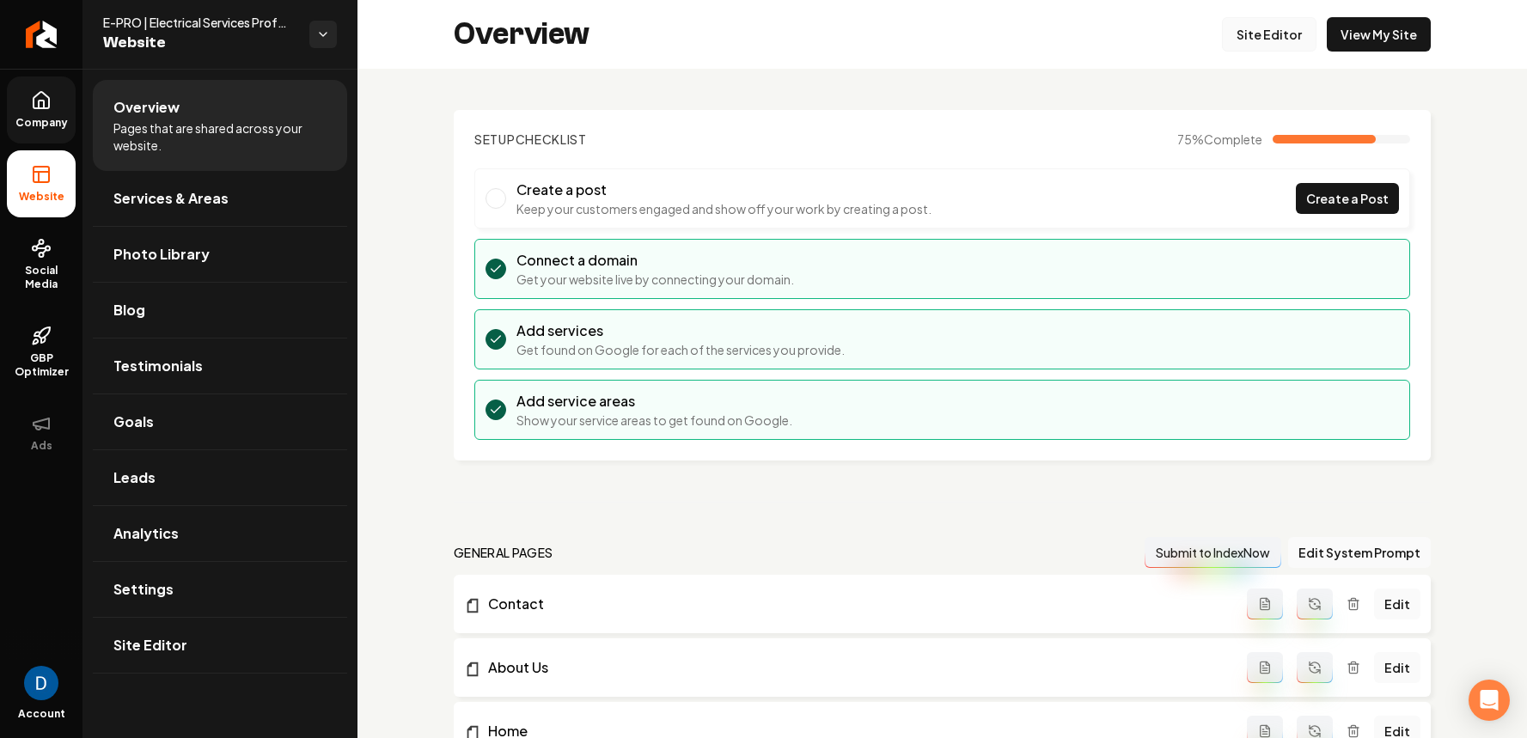
click at [1299, 46] on link "Site Editor" at bounding box center [1269, 34] width 95 height 34
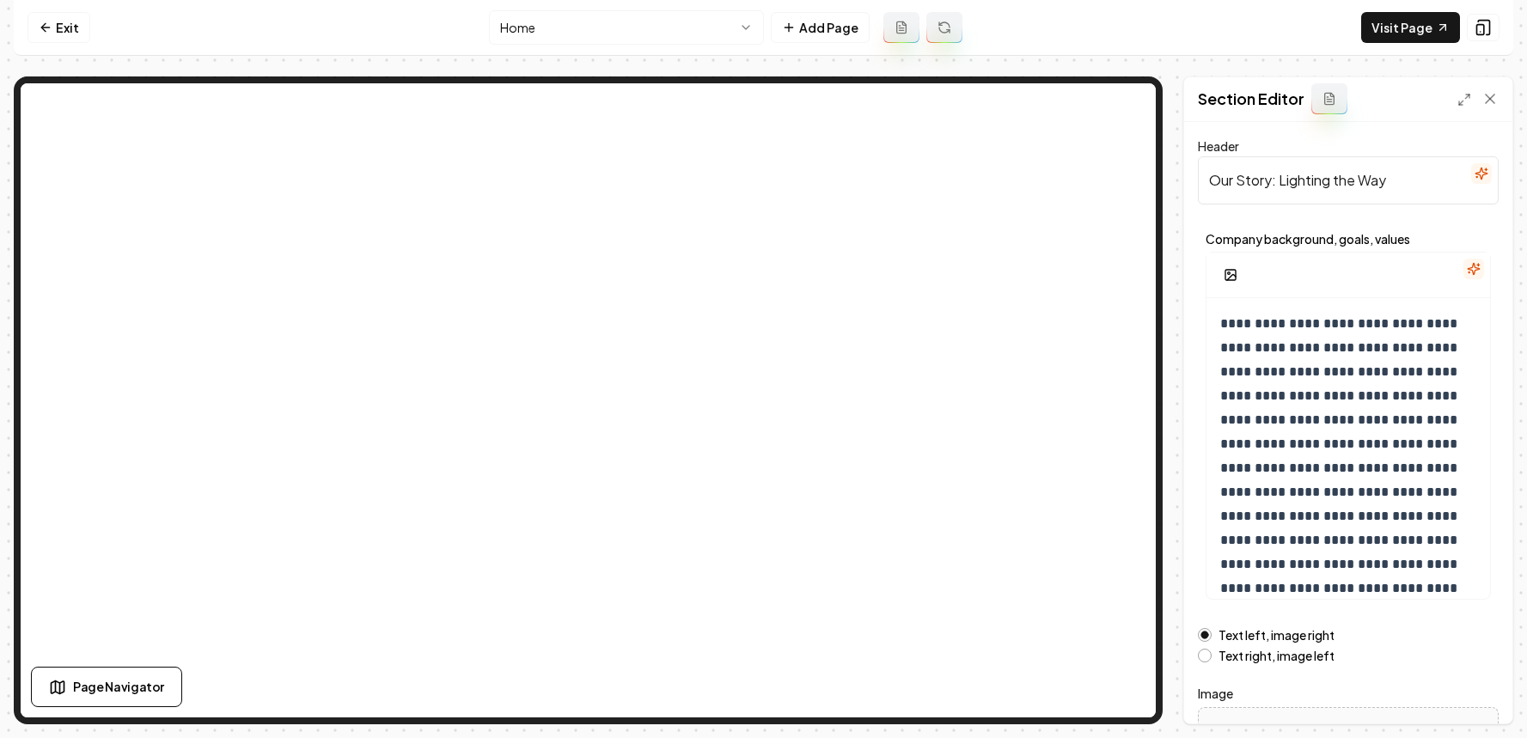
scroll to position [150, 0]
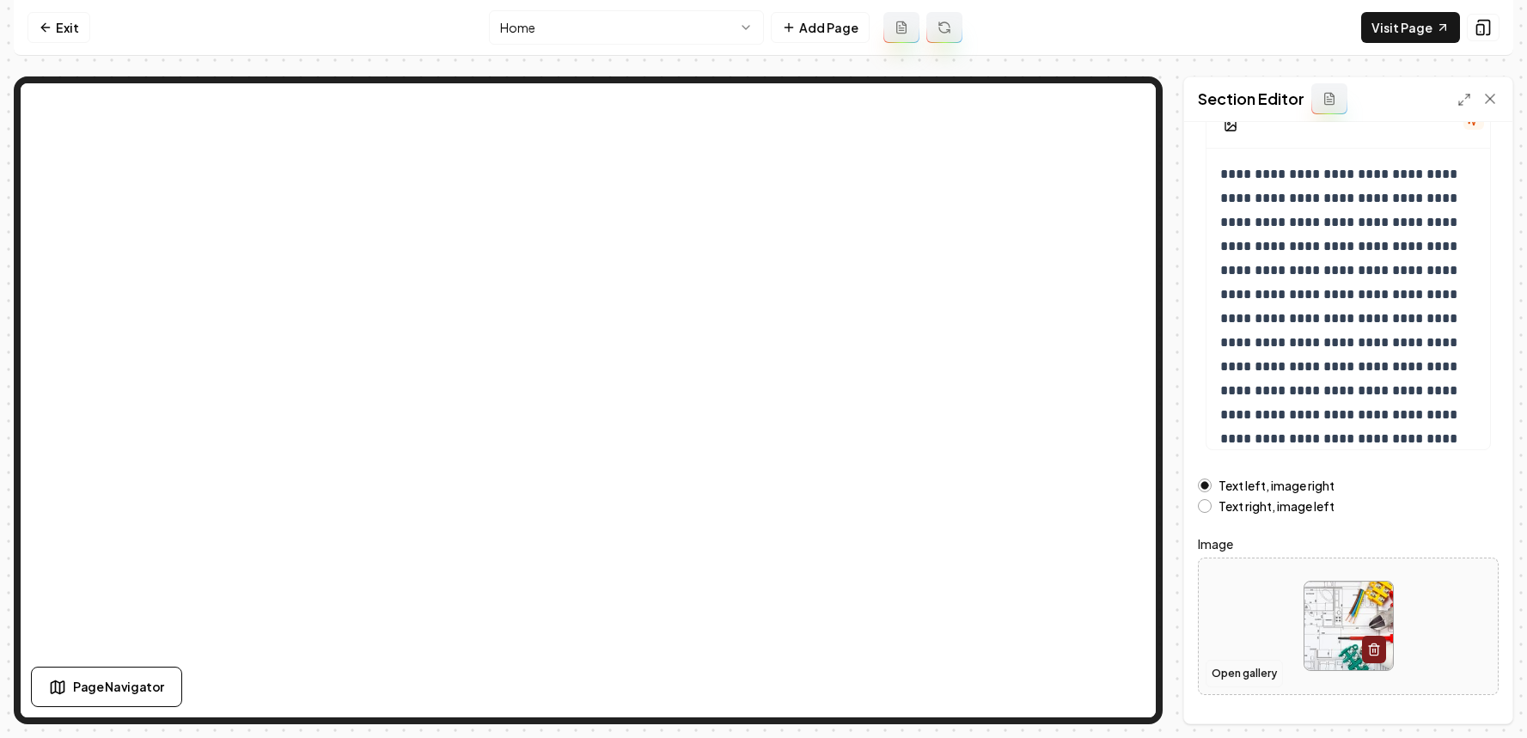
click at [1246, 678] on button "Open gallery" at bounding box center [1244, 674] width 77 height 28
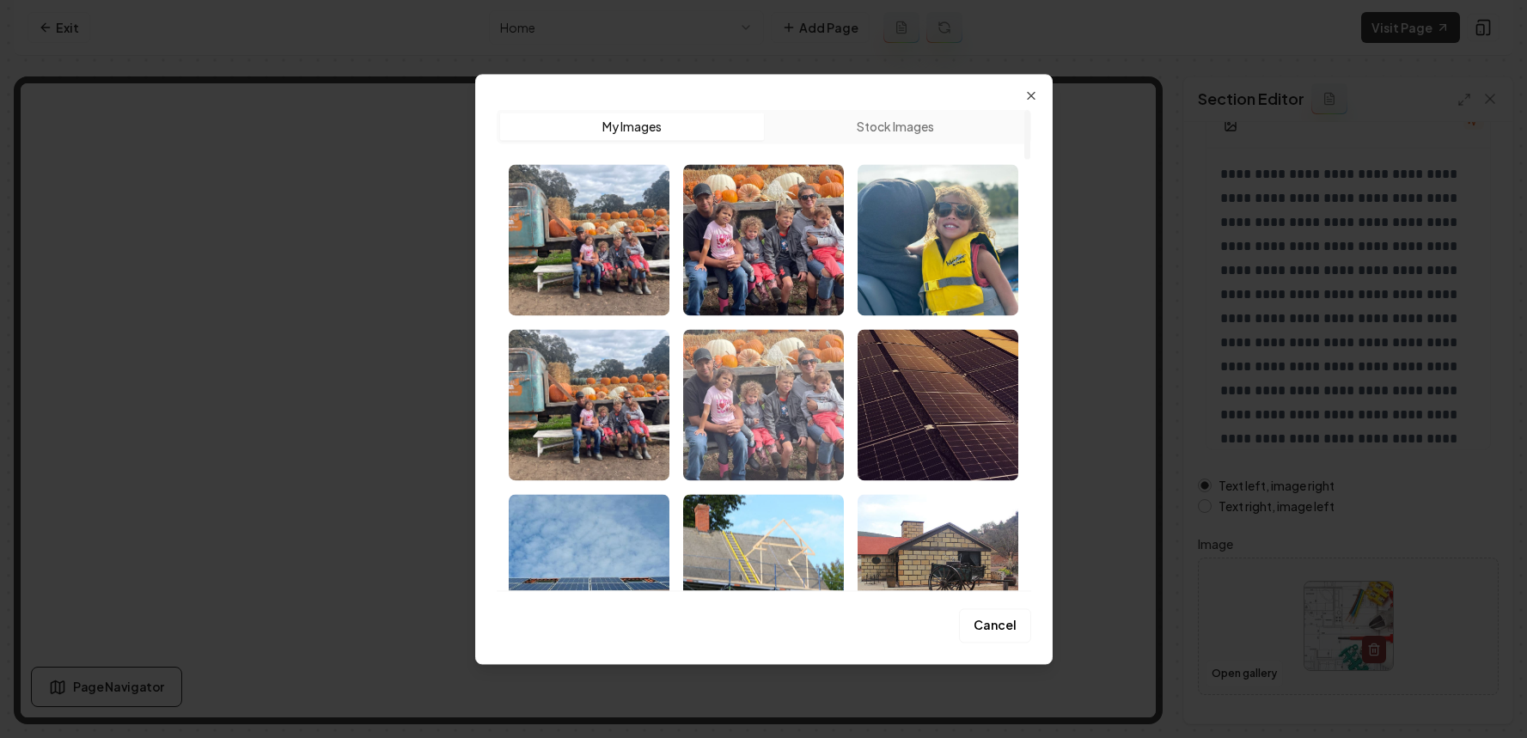
click at [765, 407] on img "Select image image_68ba23165c7cd75eb87428ea.webp" at bounding box center [763, 404] width 161 height 151
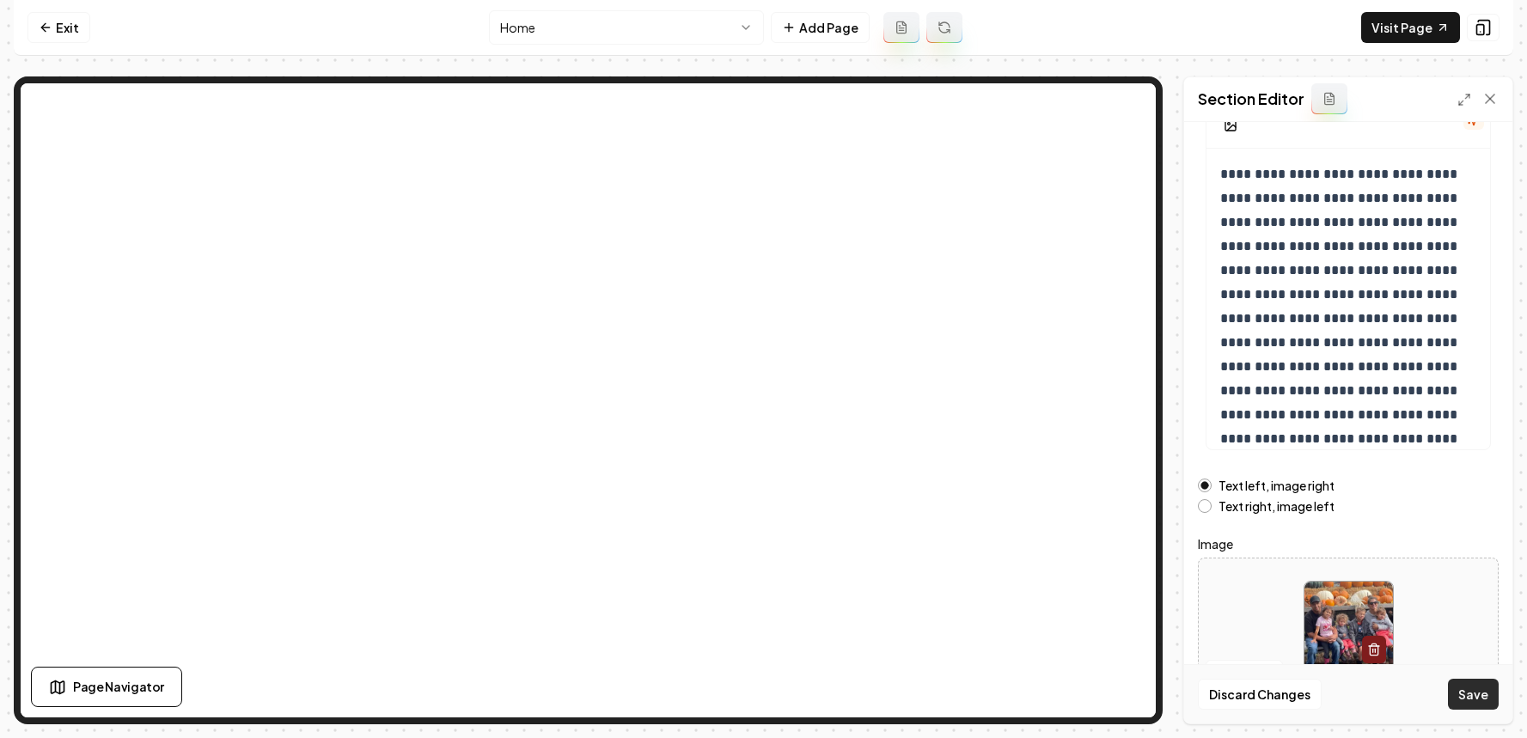
click at [1459, 703] on button "Save" at bounding box center [1473, 694] width 51 height 31
click at [610, 28] on html "**********" at bounding box center [763, 369] width 1527 height 738
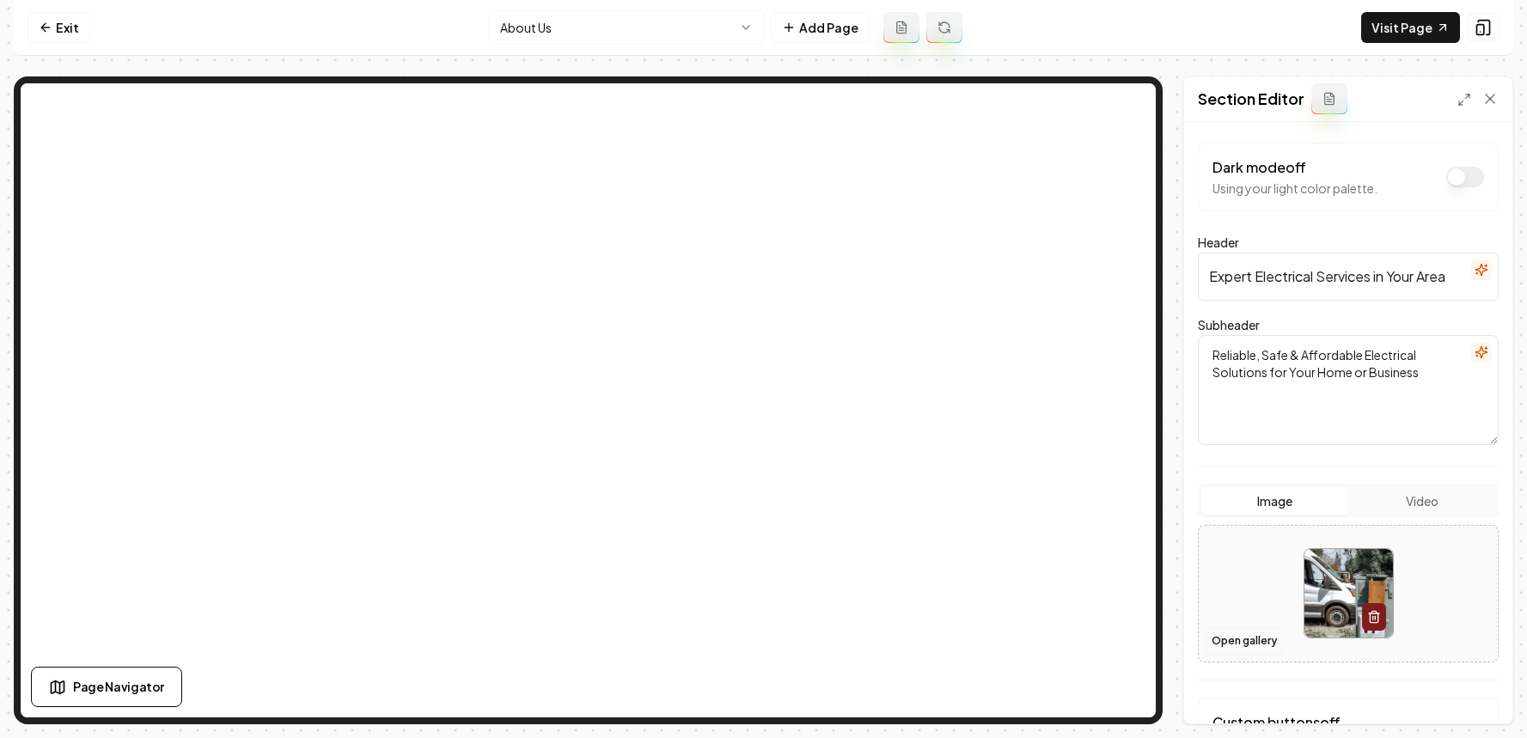
click at [1248, 643] on button "Open gallery" at bounding box center [1244, 641] width 77 height 28
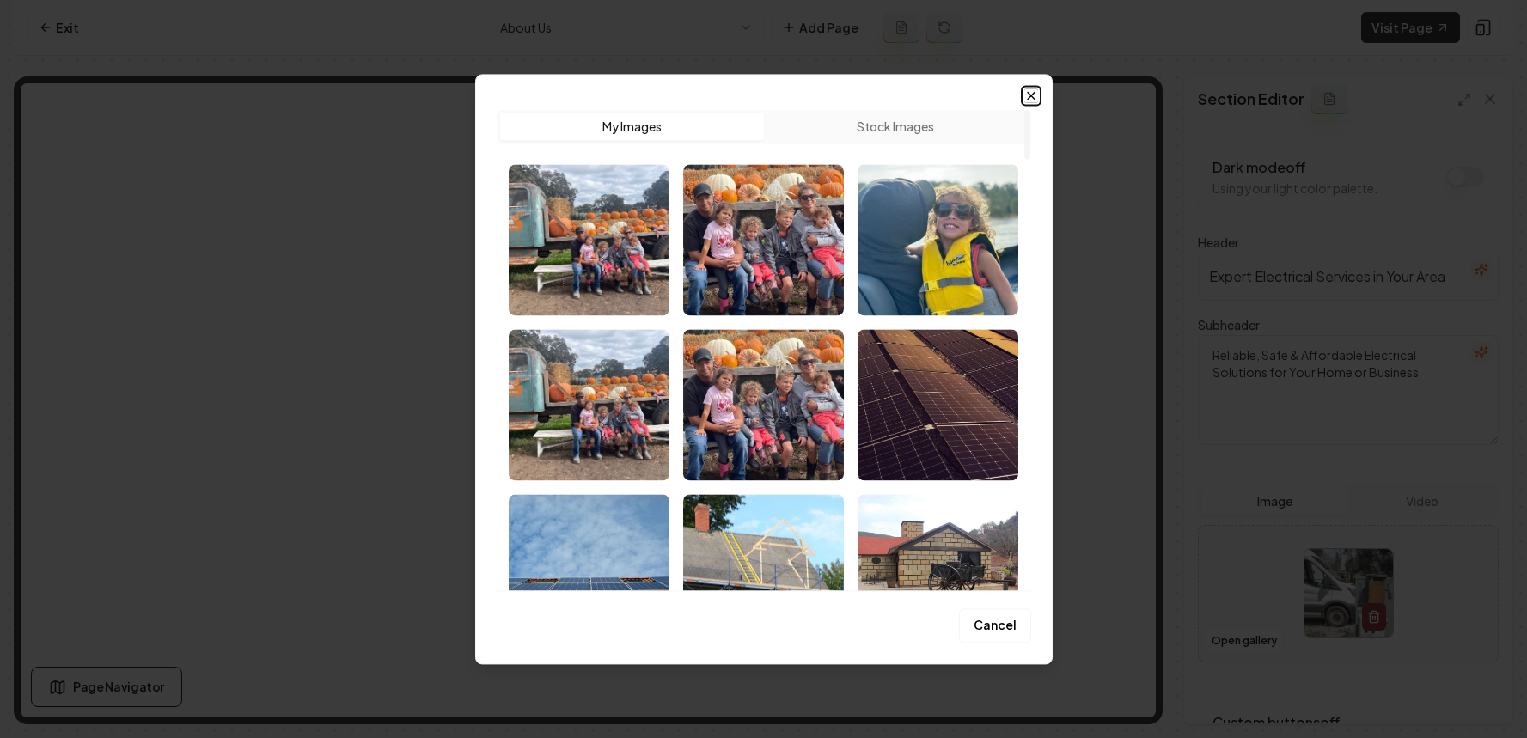
click at [1030, 91] on icon "button" at bounding box center [1031, 96] width 14 height 14
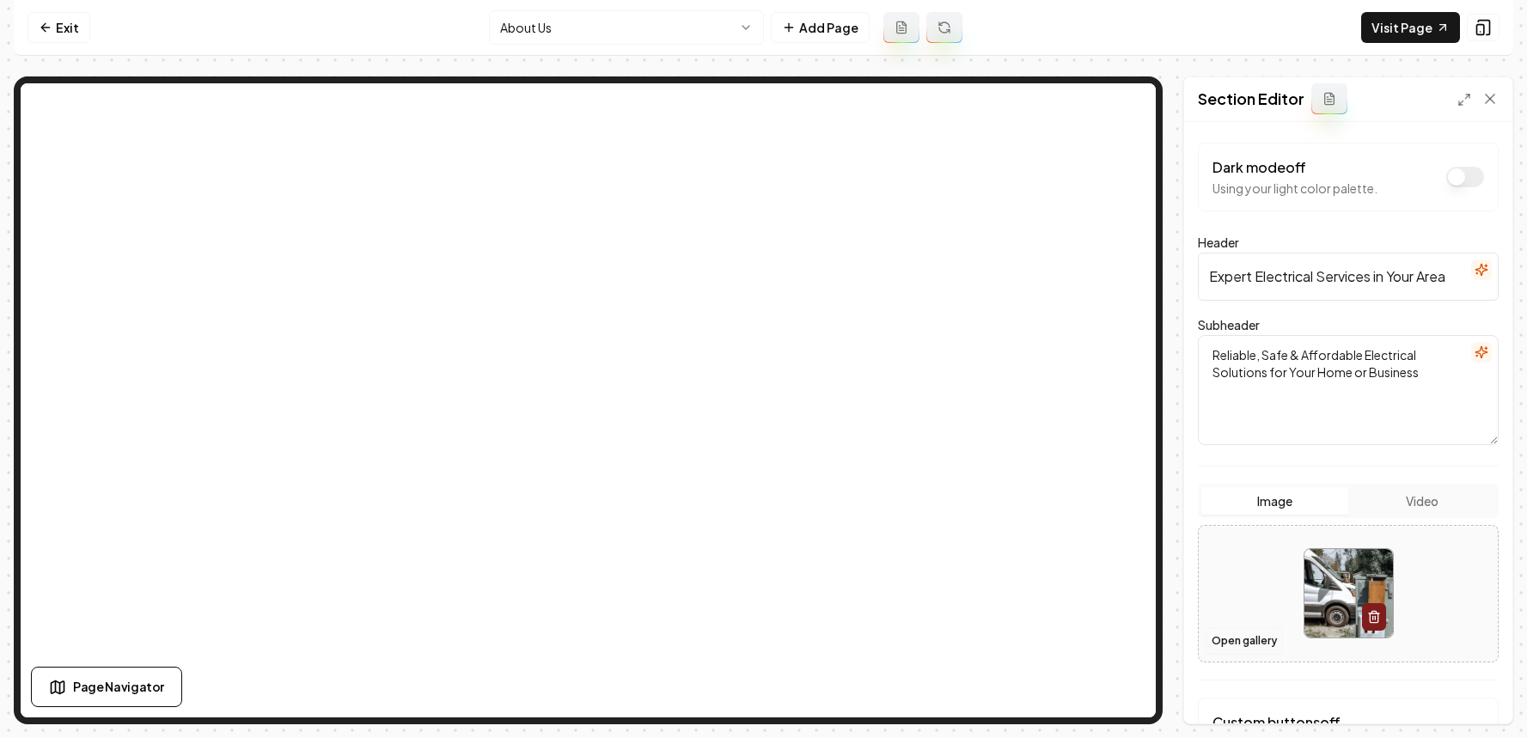
click at [1248, 628] on button "Open gallery" at bounding box center [1244, 641] width 77 height 28
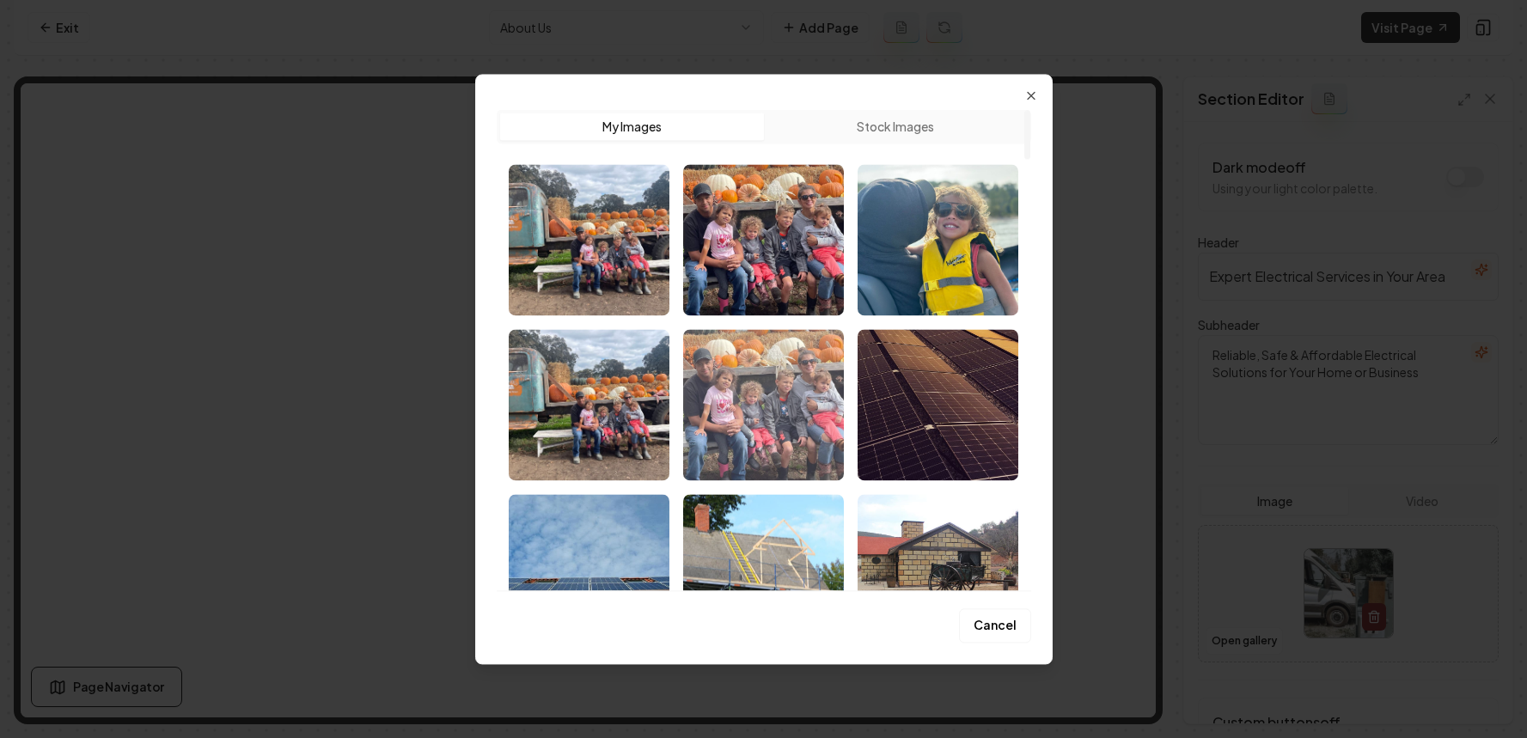
click at [789, 398] on img "Select image image_68ba23165c7cd75eb87428ea.webp" at bounding box center [763, 404] width 161 height 151
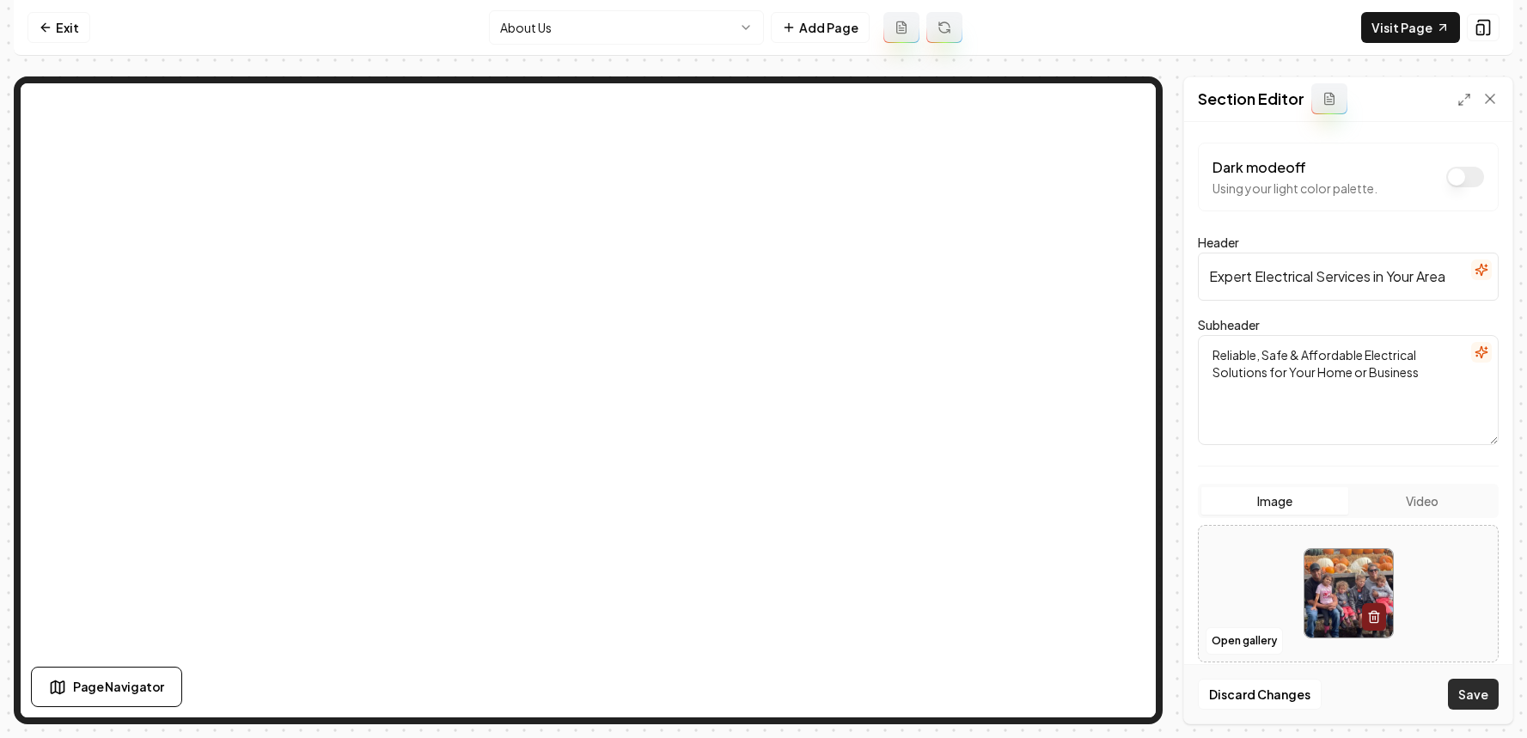
click at [1455, 688] on button "Save" at bounding box center [1473, 694] width 51 height 31
click at [1443, 26] on icon at bounding box center [1443, 28] width 6 height 6
click at [82, 28] on link "Exit" at bounding box center [59, 27] width 63 height 31
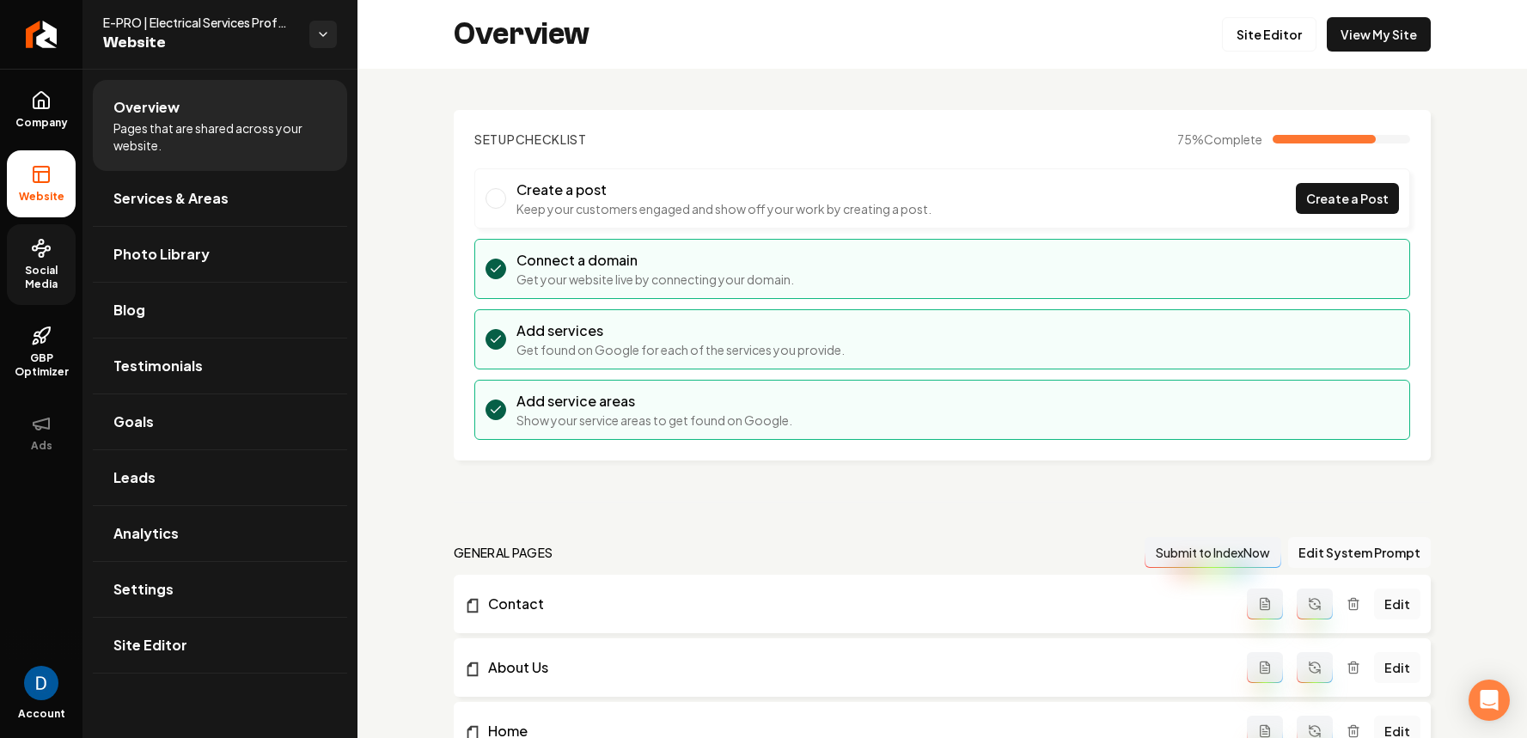
click at [26, 274] on span "Social Media" at bounding box center [41, 278] width 69 height 28
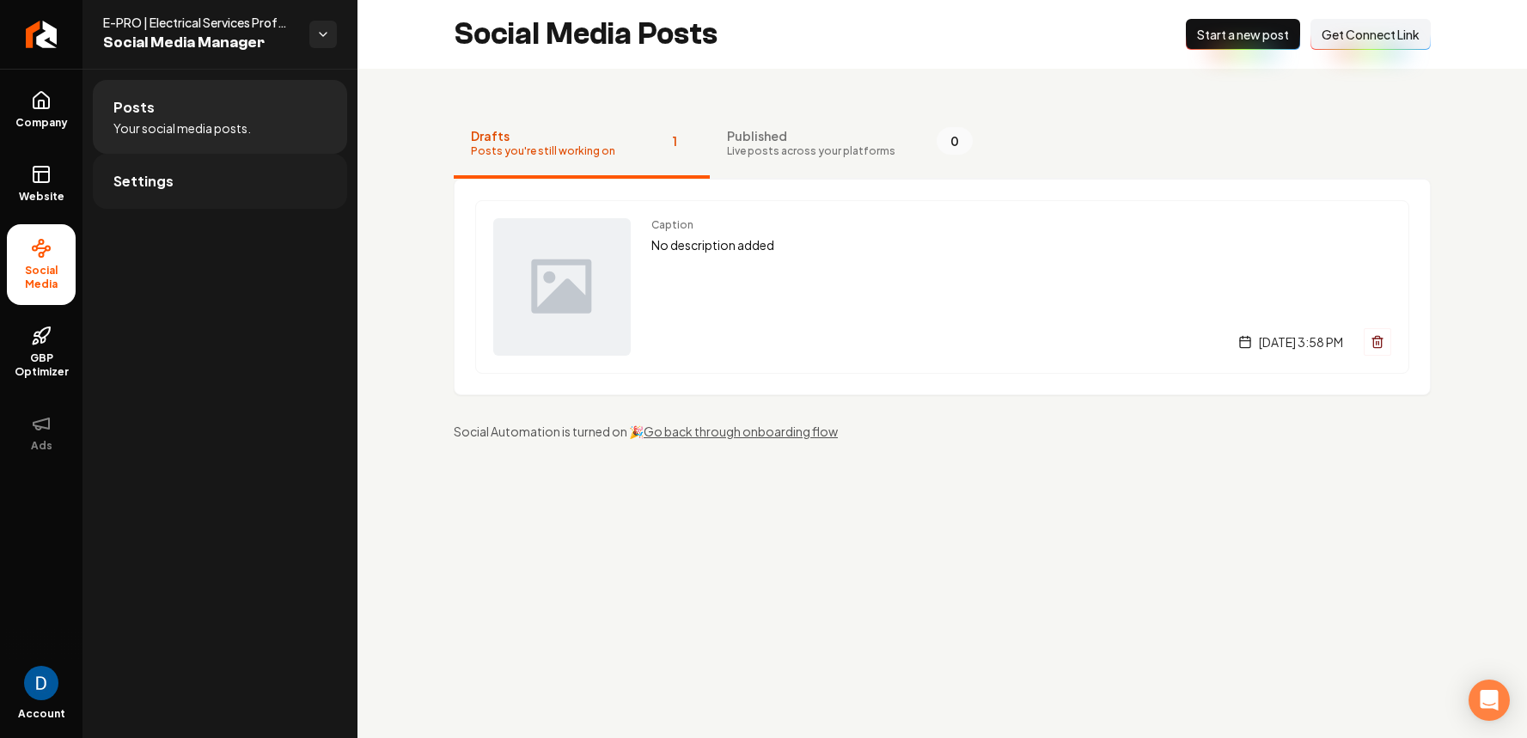
click at [220, 175] on link "Settings" at bounding box center [220, 181] width 254 height 55
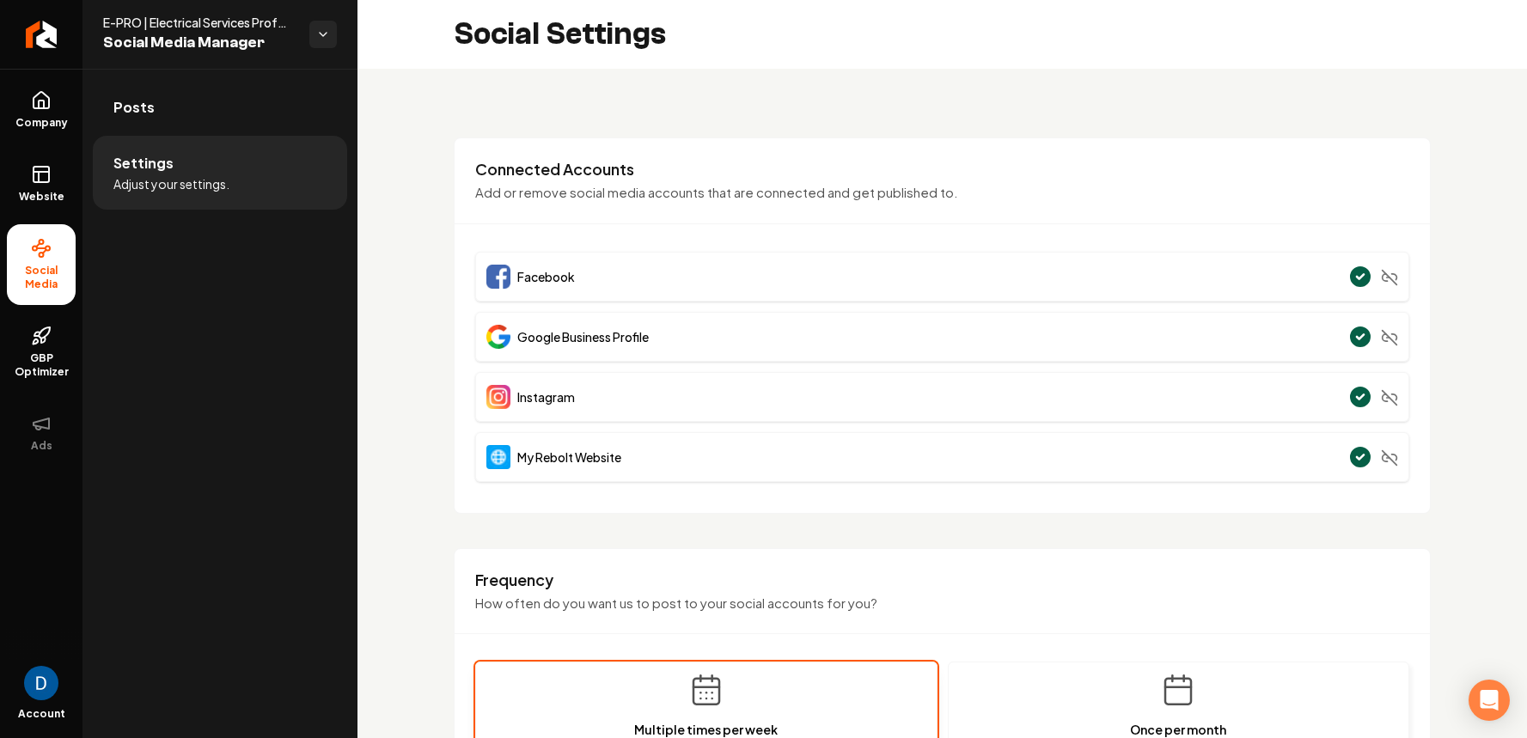
click at [231, 22] on span "E-PRO | Electrical Services Professionals, LLC" at bounding box center [199, 22] width 193 height 17
copy span "E-PRO | Electrical Services Professionals, LLC"
click at [52, 107] on link "Company" at bounding box center [41, 109] width 69 height 67
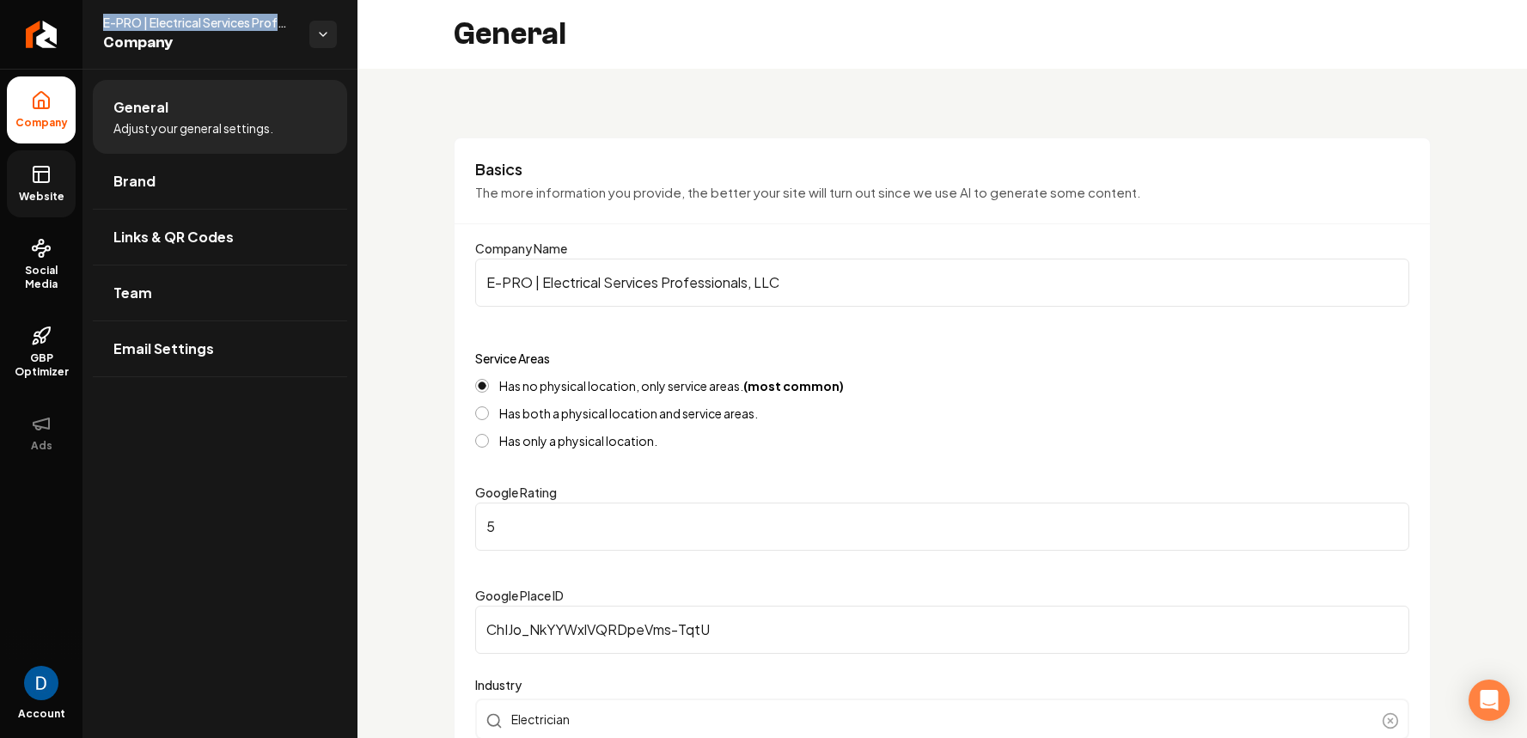
click at [47, 200] on span "Website" at bounding box center [41, 197] width 59 height 14
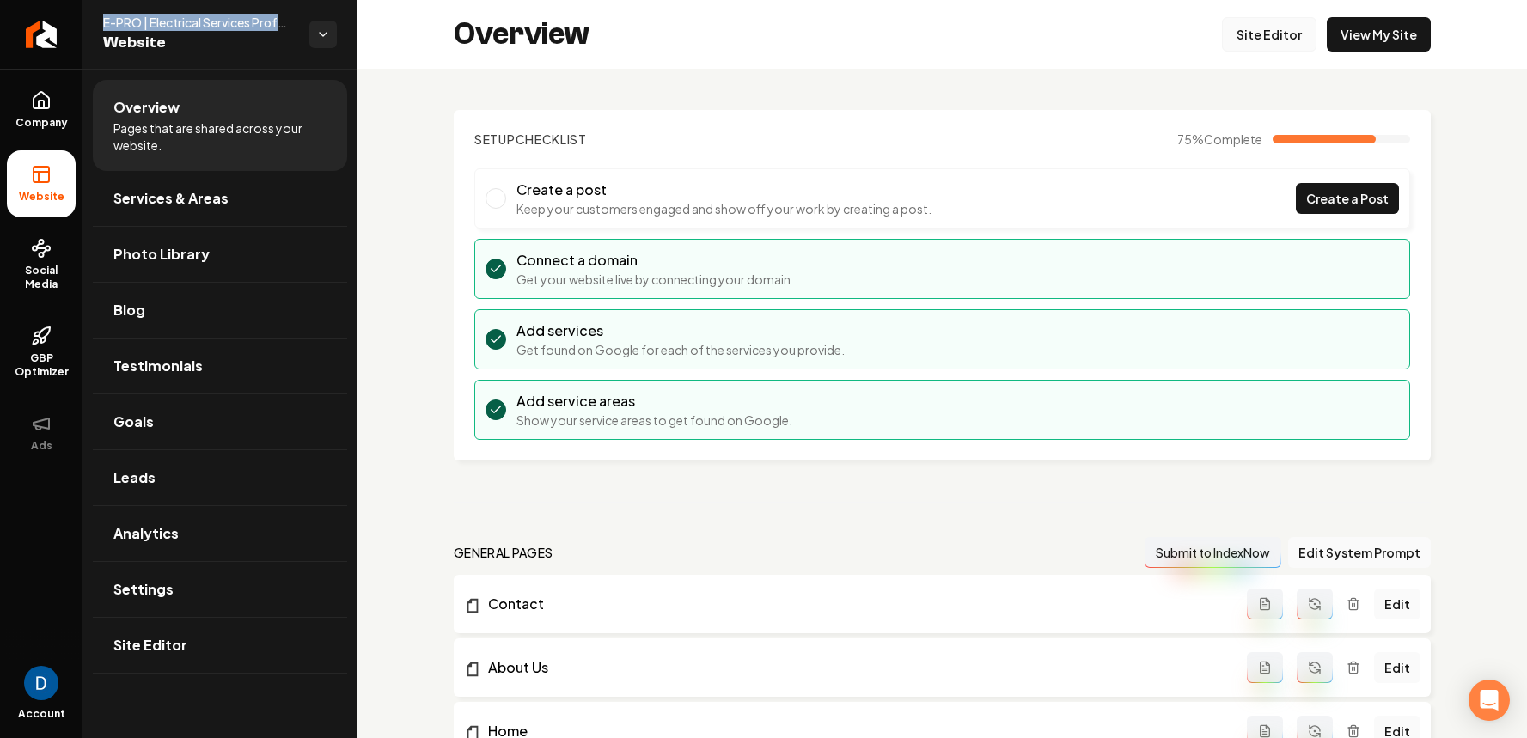
click at [1291, 33] on link "Site Editor" at bounding box center [1269, 34] width 95 height 34
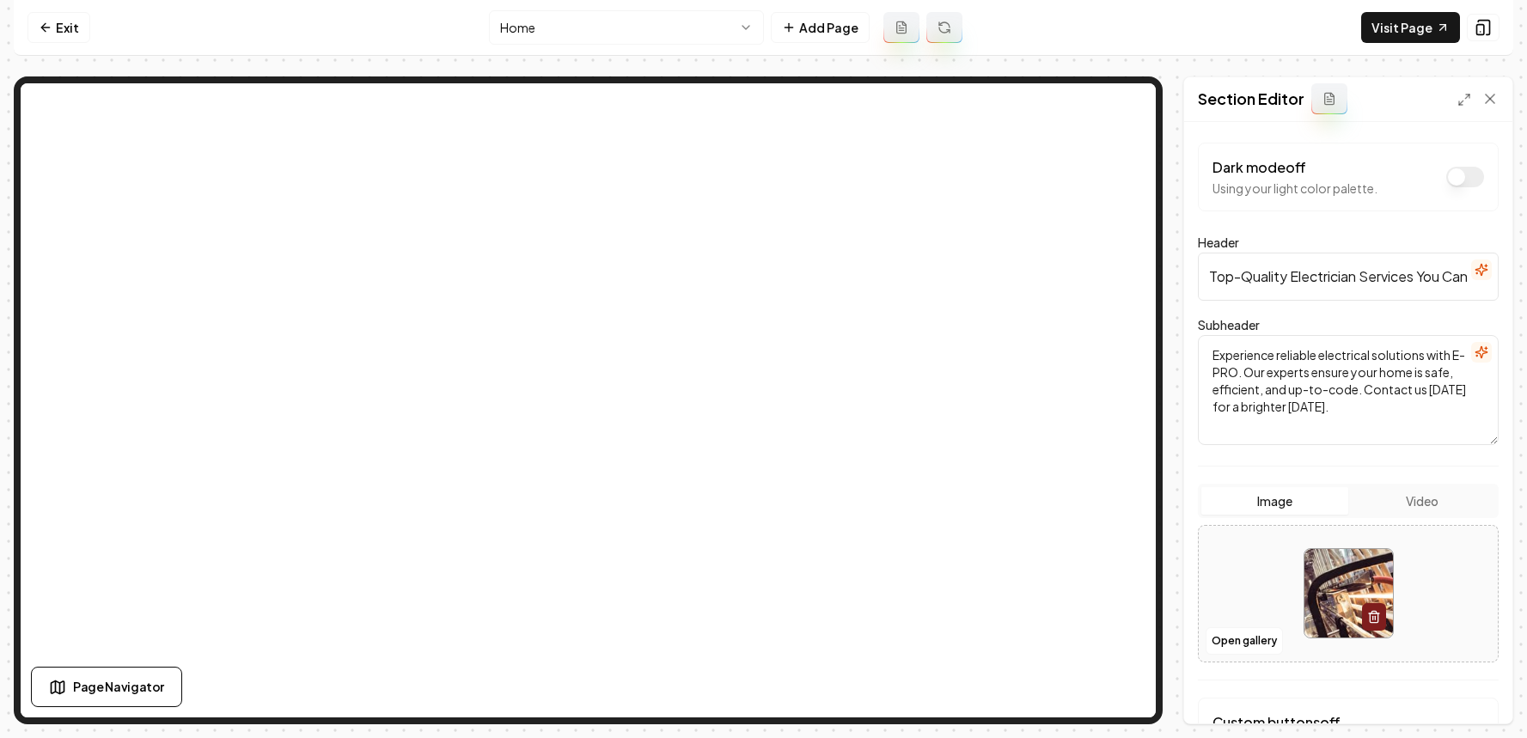
click at [1289, 276] on input "Top-Quality Electrician Services You Can Trust" at bounding box center [1348, 277] width 301 height 48
paste input "Clark and Cowlitz County"
type input "Electrician Services in Clark and Cowlitz County"
click at [1457, 695] on button "Save" at bounding box center [1473, 694] width 51 height 31
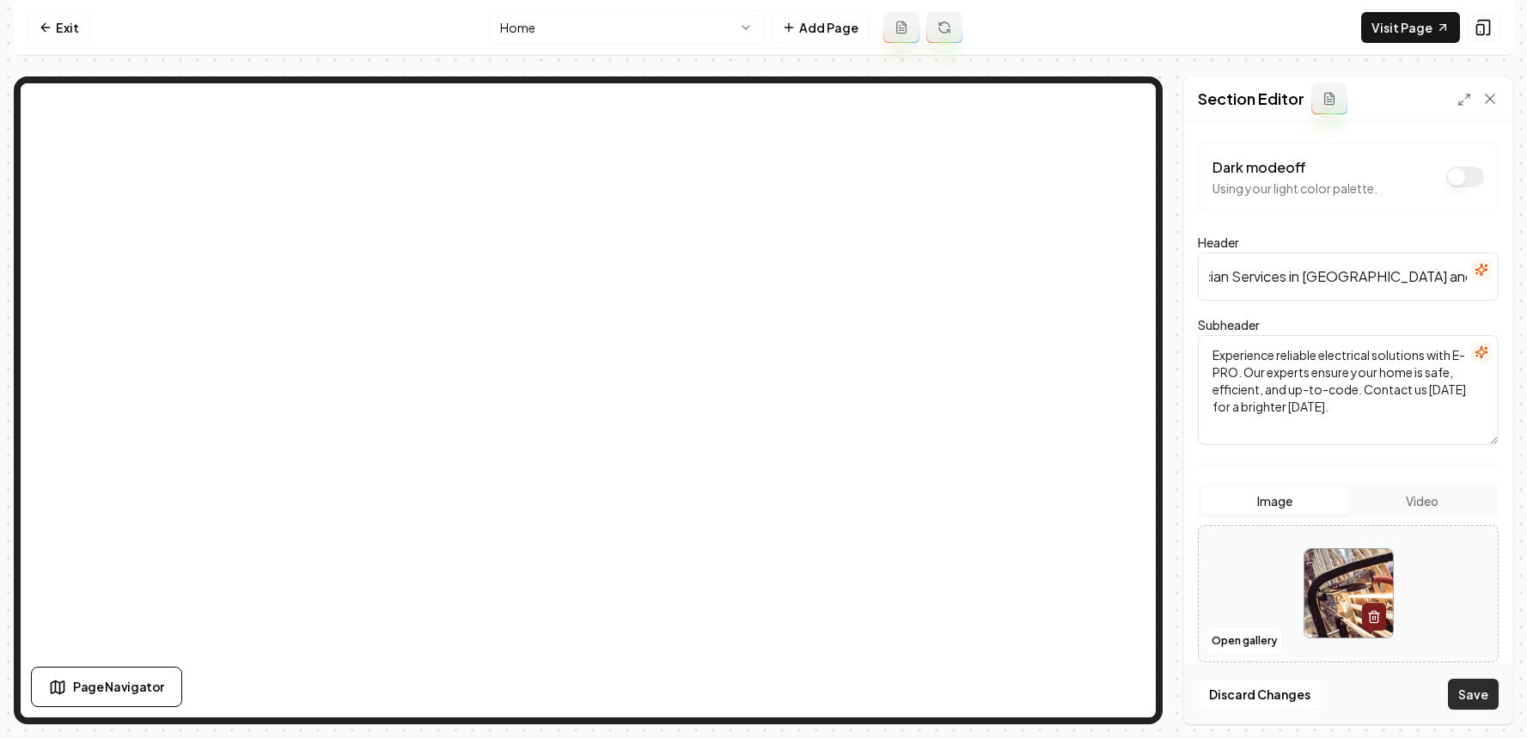
scroll to position [0, 0]
click at [628, 21] on html "Computer Required This feature is only available on a computer. Please switch t…" at bounding box center [763, 369] width 1527 height 738
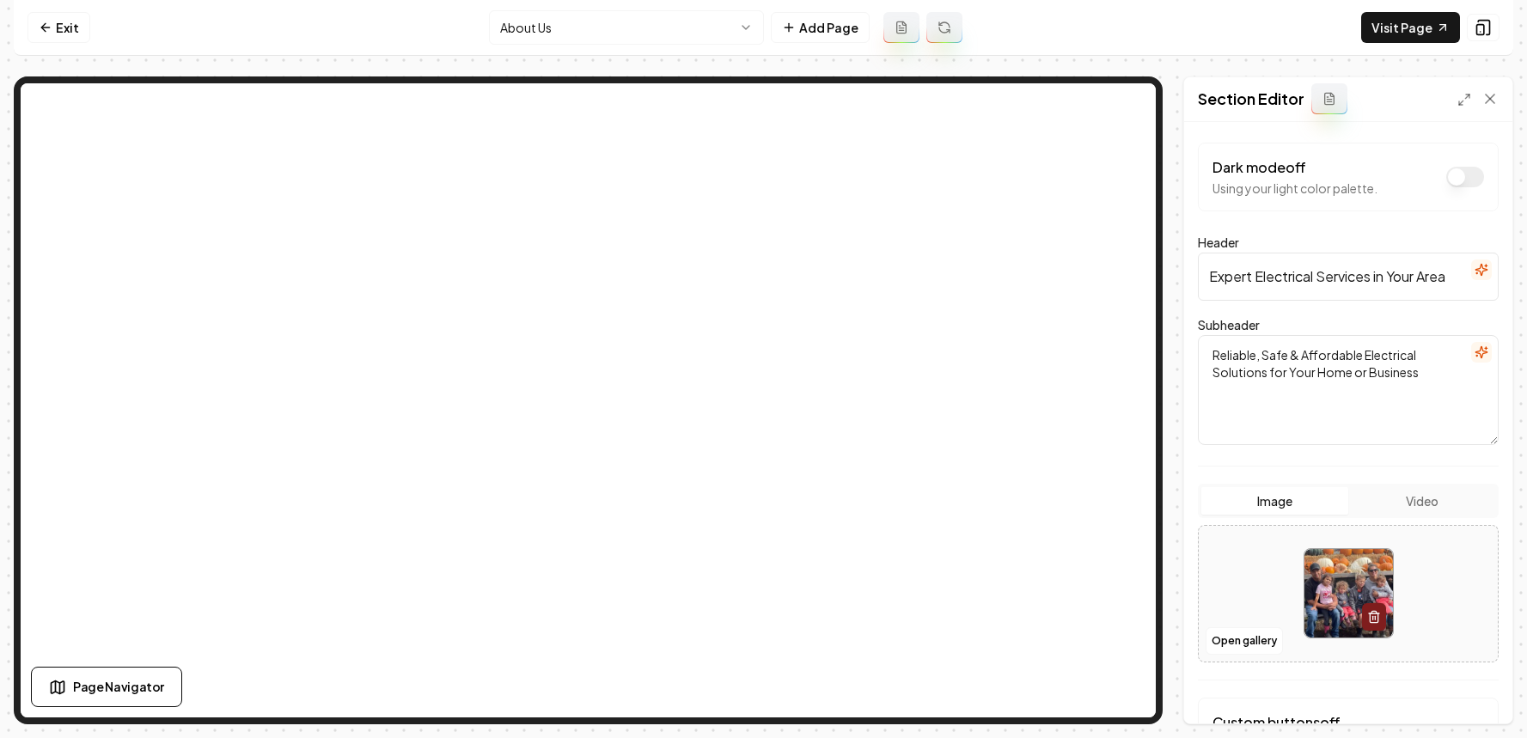
click at [1287, 282] on input "Expert Electrical Services in Your Area" at bounding box center [1348, 277] width 301 height 48
click at [1391, 278] on input "Expert Electrical Services in Your Area" at bounding box center [1348, 277] width 301 height 48
paste input "Clark and Cowlitz County"
click at [1458, 698] on button "Save" at bounding box center [1473, 694] width 51 height 31
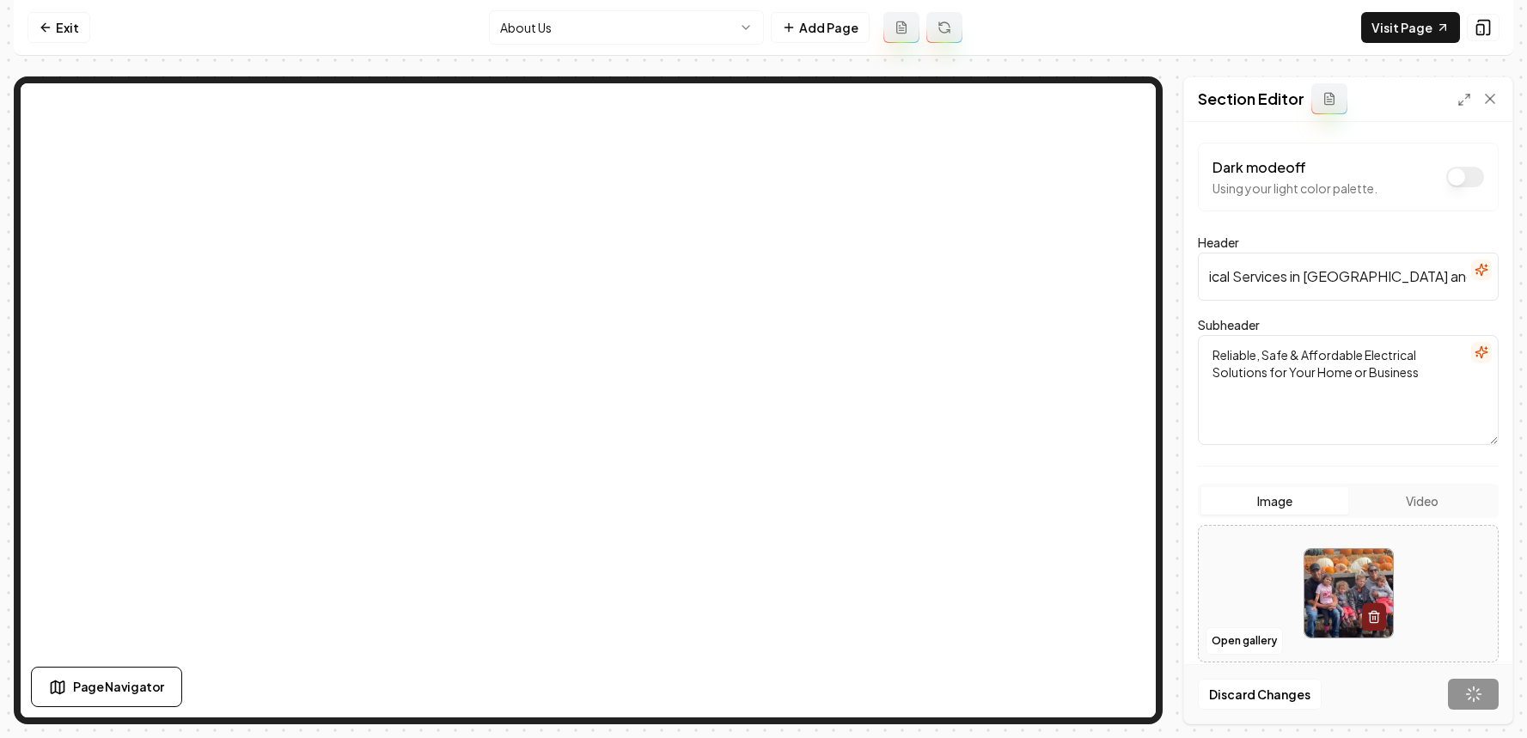
scroll to position [0, 0]
click at [1439, 278] on input "Expert Electrical Services in Clark and Cowlitz County" at bounding box center [1348, 277] width 301 height 48
type input "Expert Electrical Services in Clark & Cowlitz County"
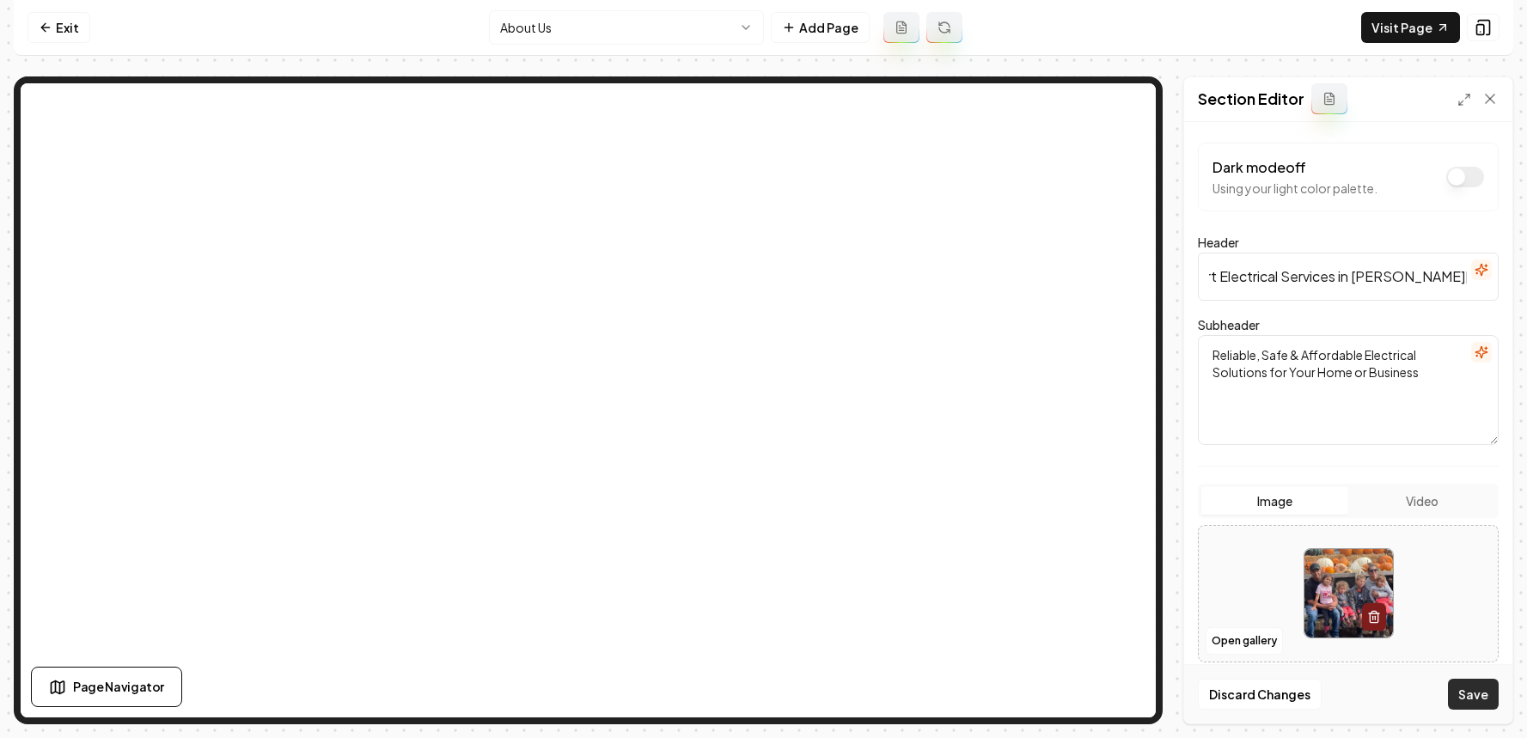
click at [1456, 696] on button "Save" at bounding box center [1473, 694] width 51 height 31
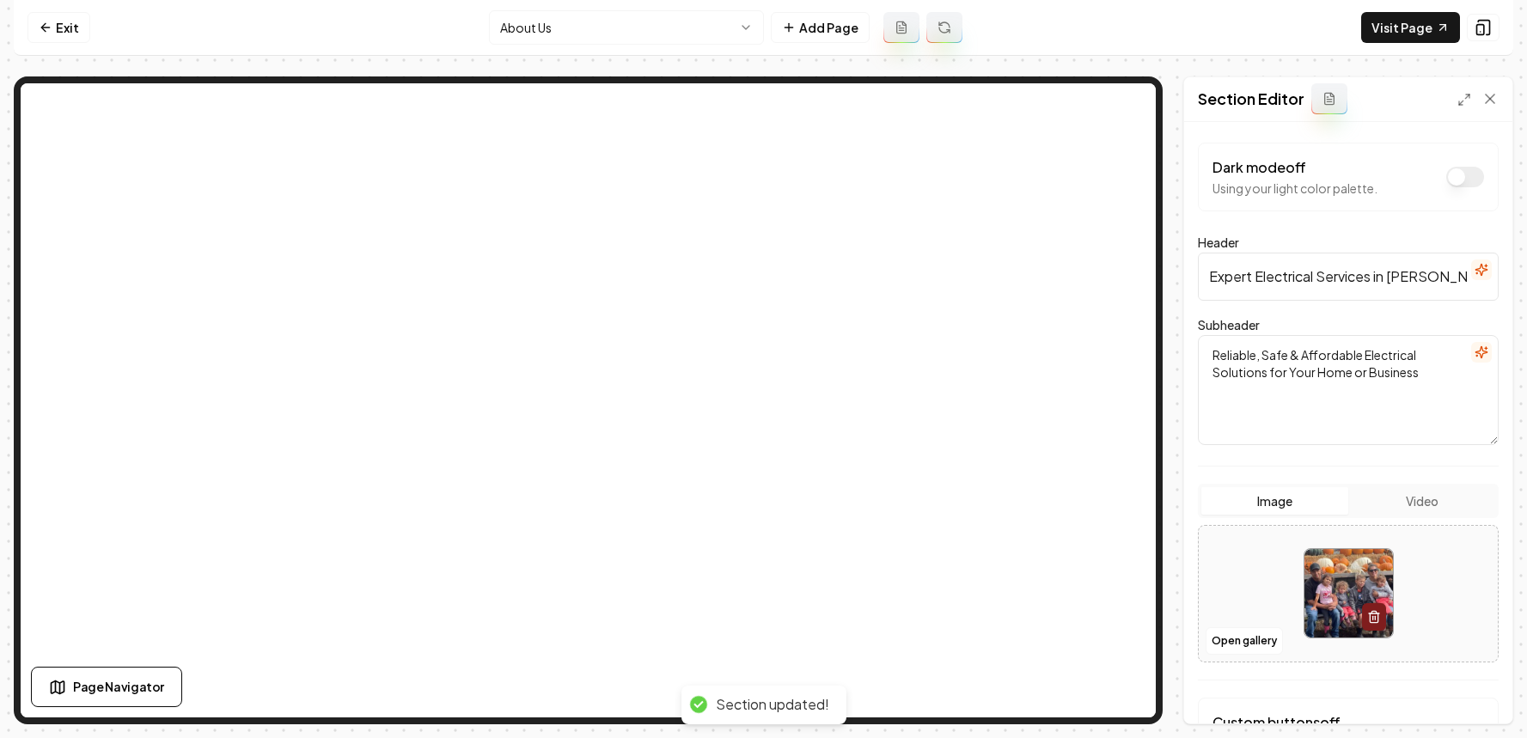
click at [1450, 282] on input "Expert Electrical Services in Clark & Cowlitz County" at bounding box center [1348, 277] width 301 height 48
click at [550, 38] on html "Computer Required This feature is only available on a computer. Please switch t…" at bounding box center [763, 369] width 1527 height 738
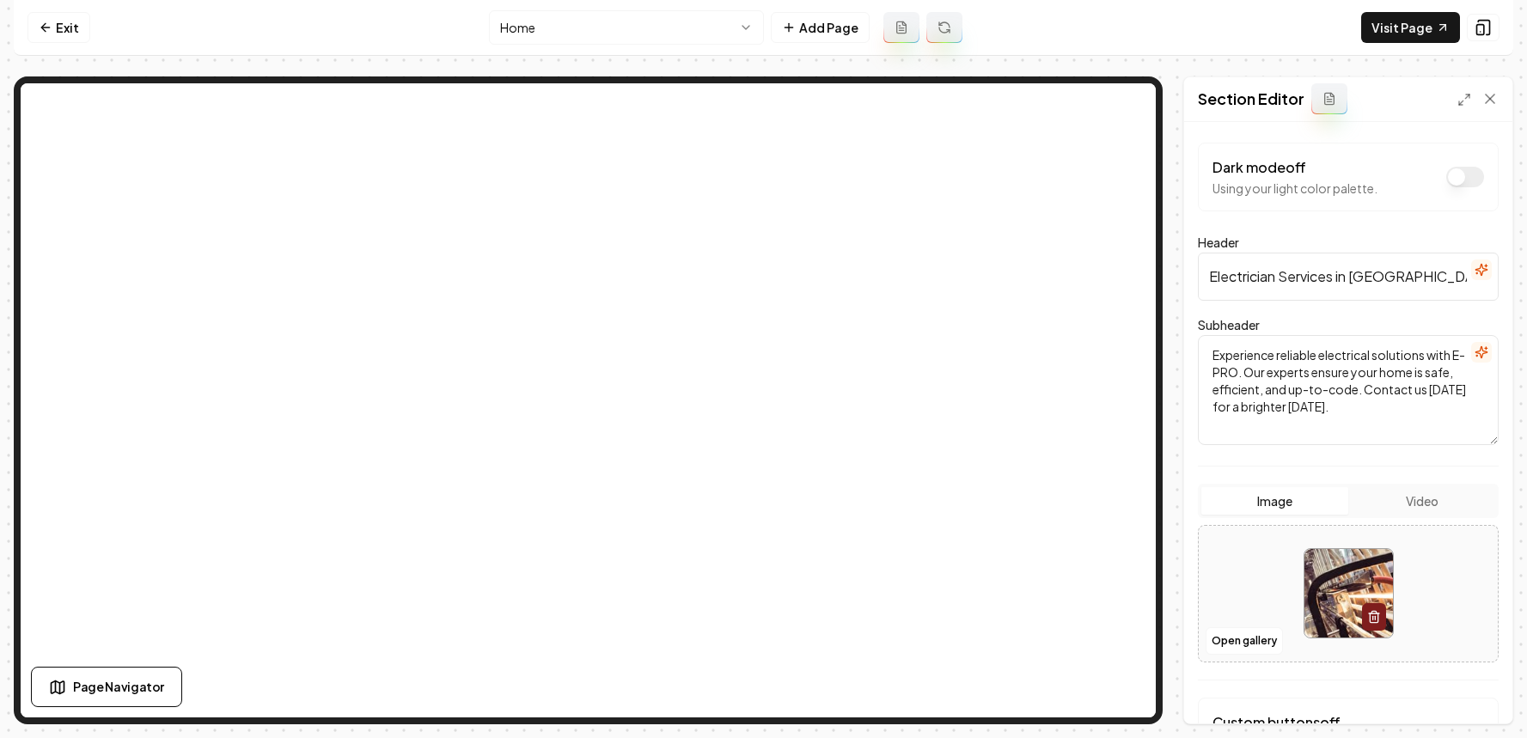
click at [1397, 278] on input "Electrician Services in Clark and Cowlitz County" at bounding box center [1348, 277] width 301 height 48
type input "Electrician Services in Clark & Cowlitz County"
click at [1456, 694] on button "Save" at bounding box center [1473, 694] width 51 height 31
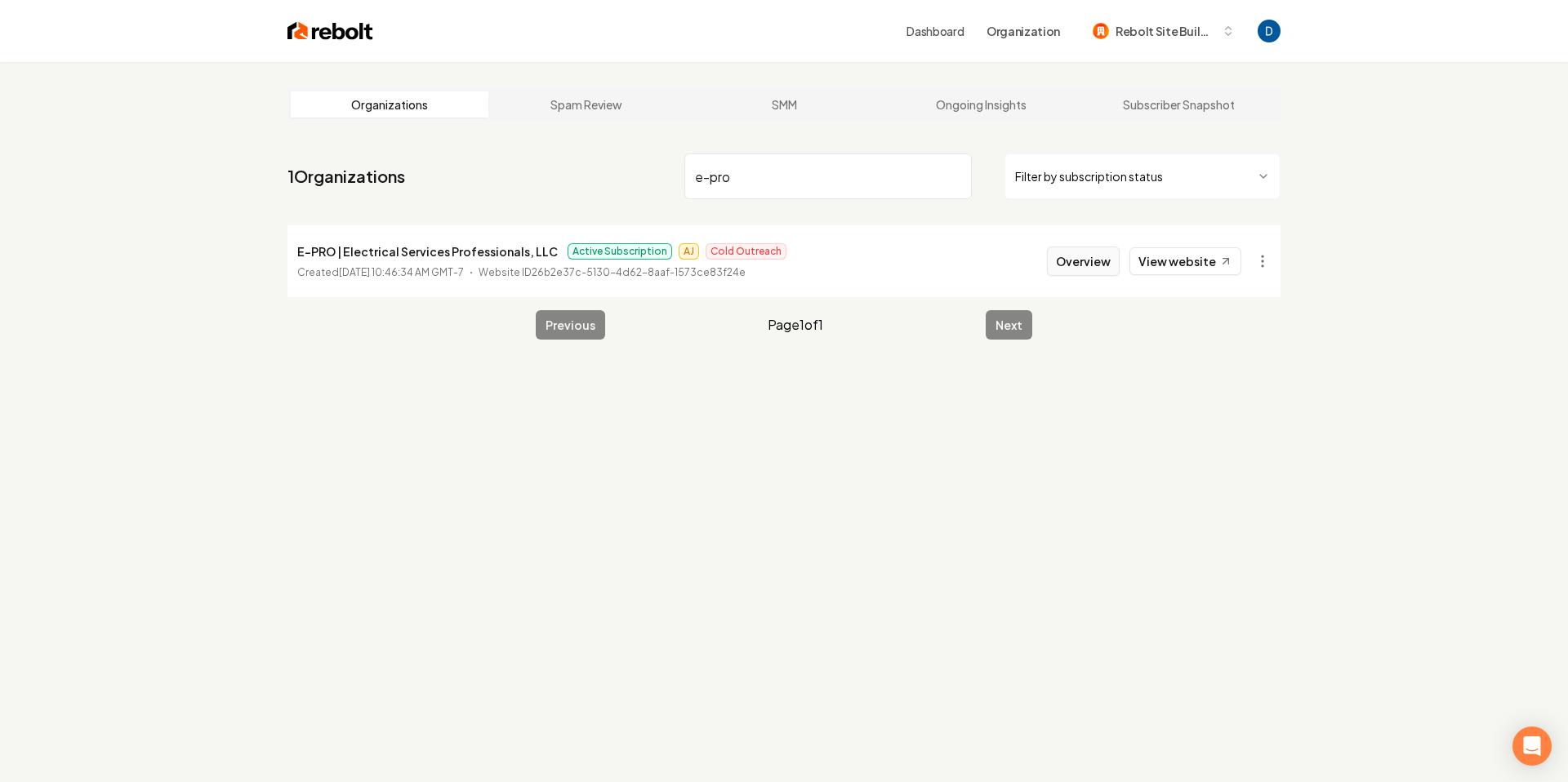
type input "e-pro"
click at [1091, 267] on button "Overview" at bounding box center [1083, 261] width 72 height 29
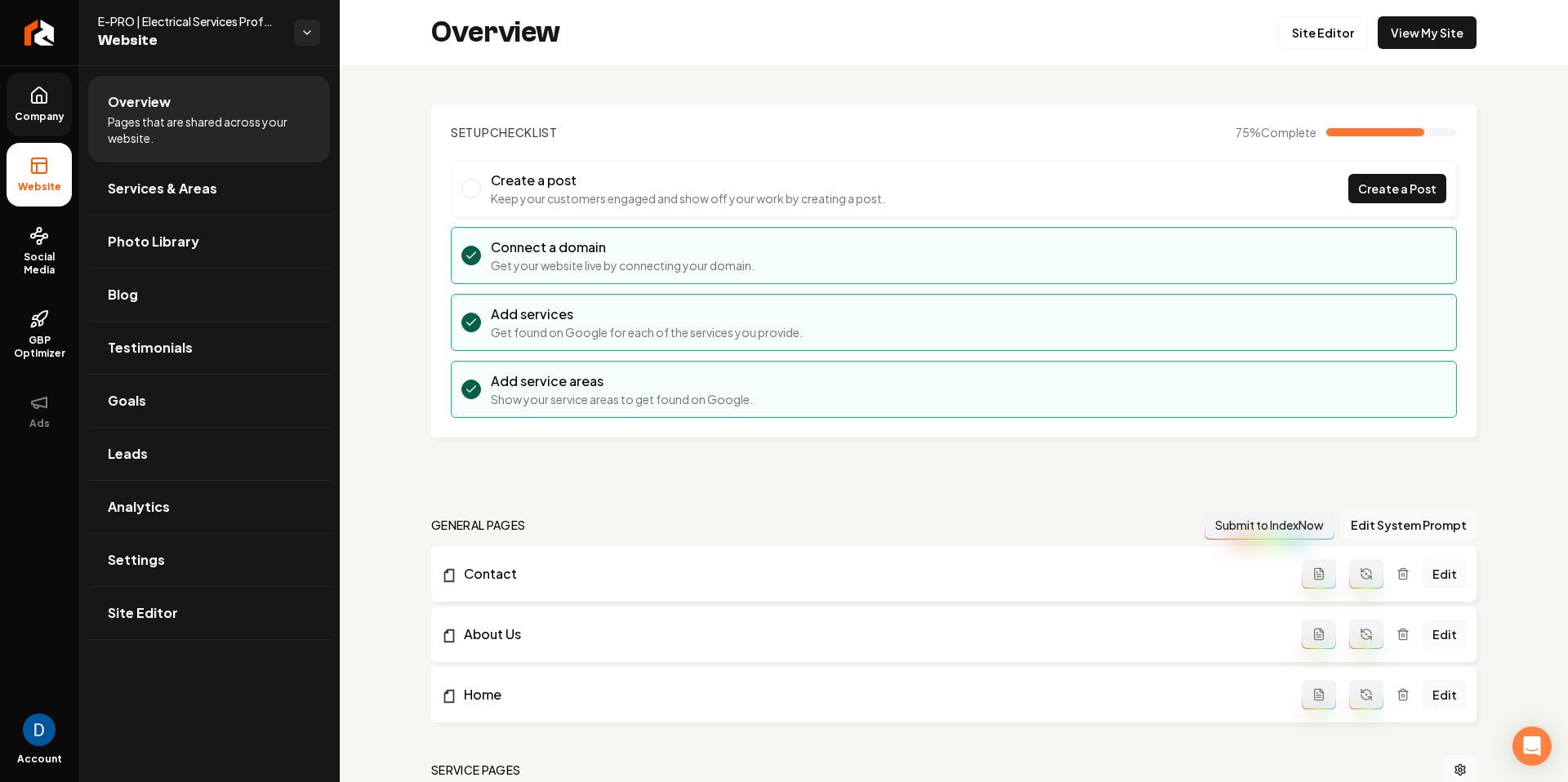
click at [63, 115] on span "Company" at bounding box center [40, 117] width 63 height 13
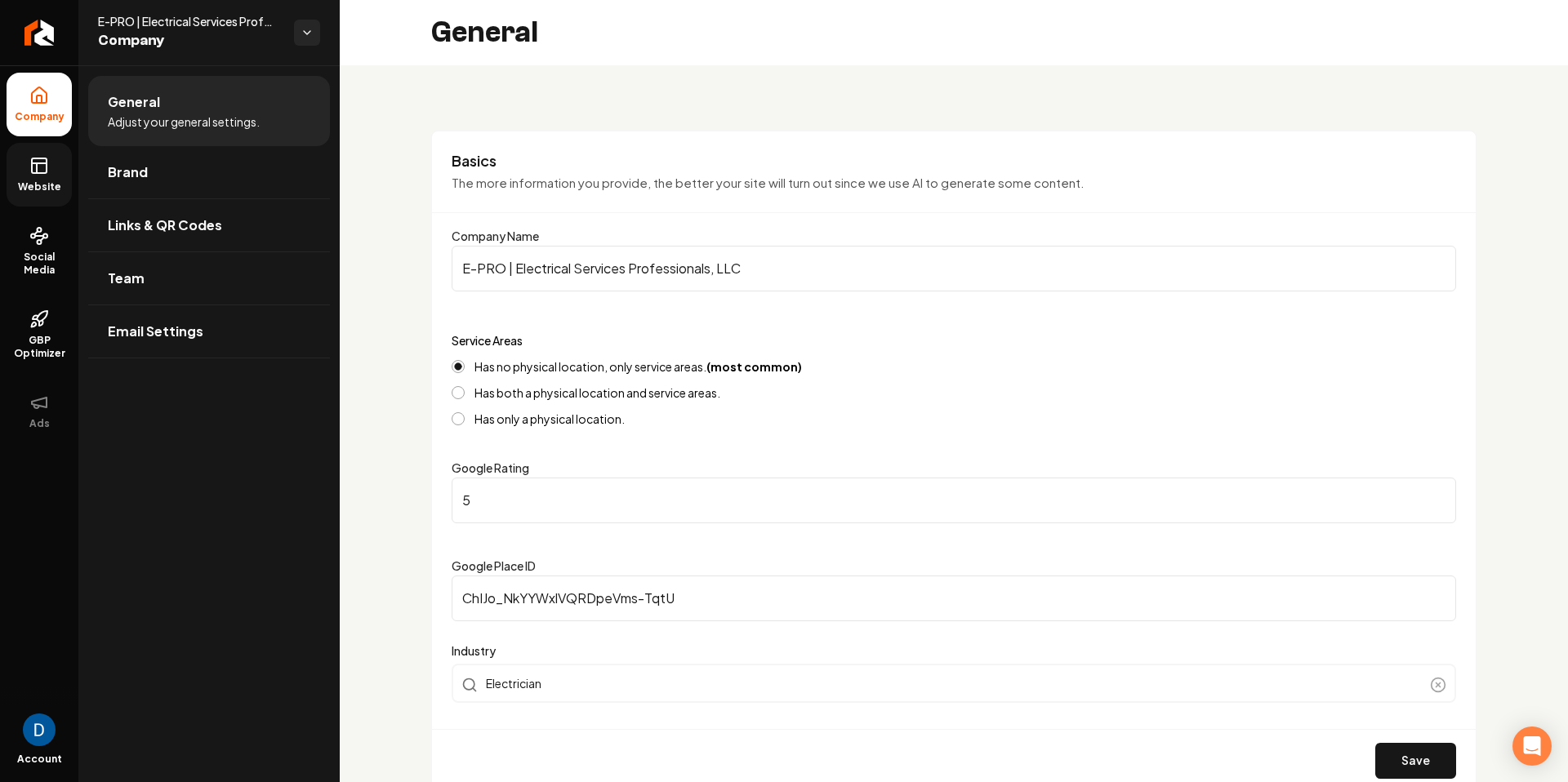
click at [57, 170] on link "Website" at bounding box center [39, 174] width 66 height 64
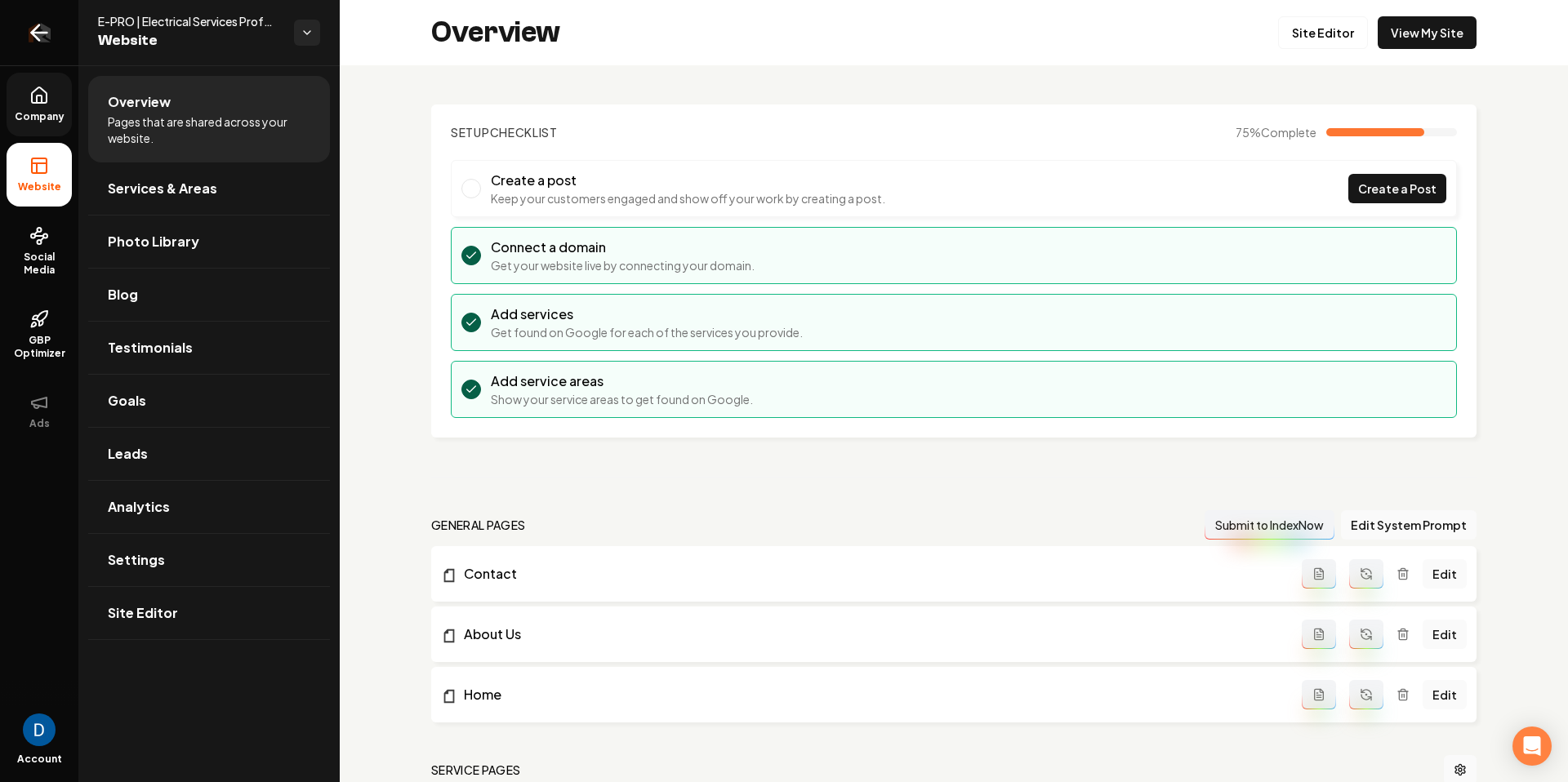
click at [29, 27] on icon "Return to dashboard" at bounding box center [40, 33] width 27 height 27
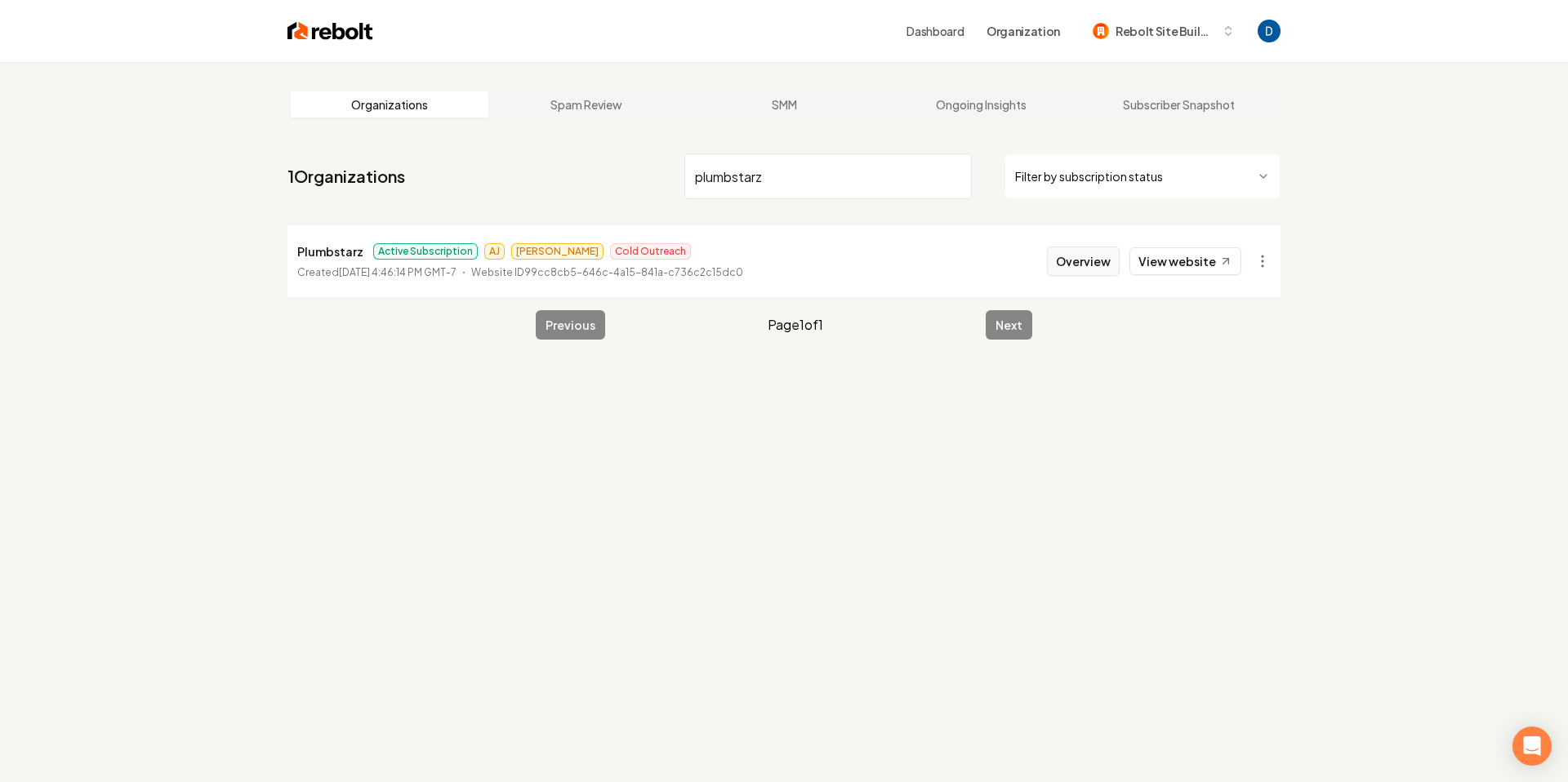
type input "plumbstarz"
click at [1083, 257] on button "Overview" at bounding box center [1083, 261] width 72 height 29
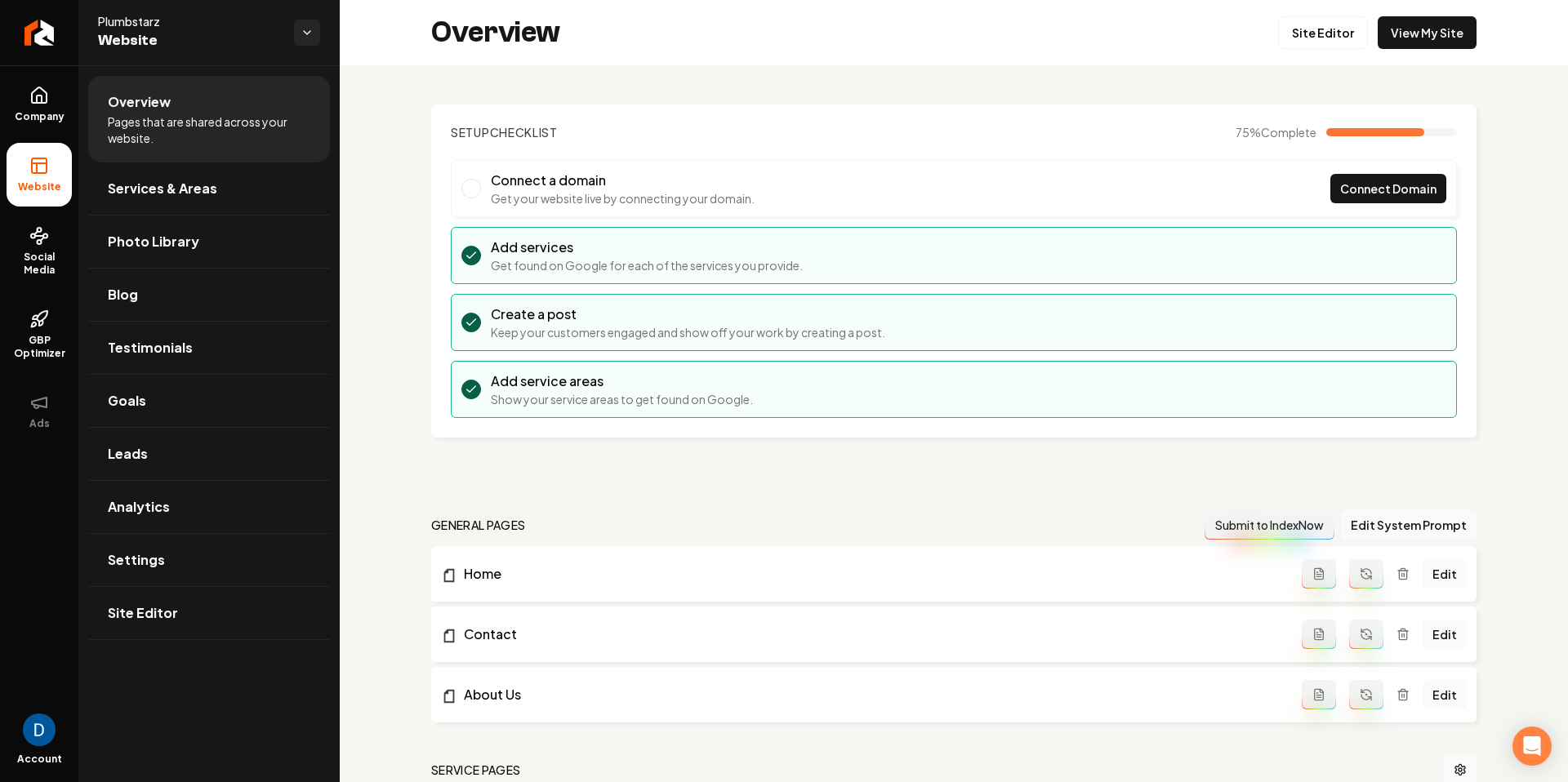
click at [1439, 171] on li "Connect a domain Get your website live by connecting your domain. Connect Domain" at bounding box center [953, 188] width 1006 height 57
click at [1426, 181] on span "Connect Domain" at bounding box center [1387, 189] width 96 height 17
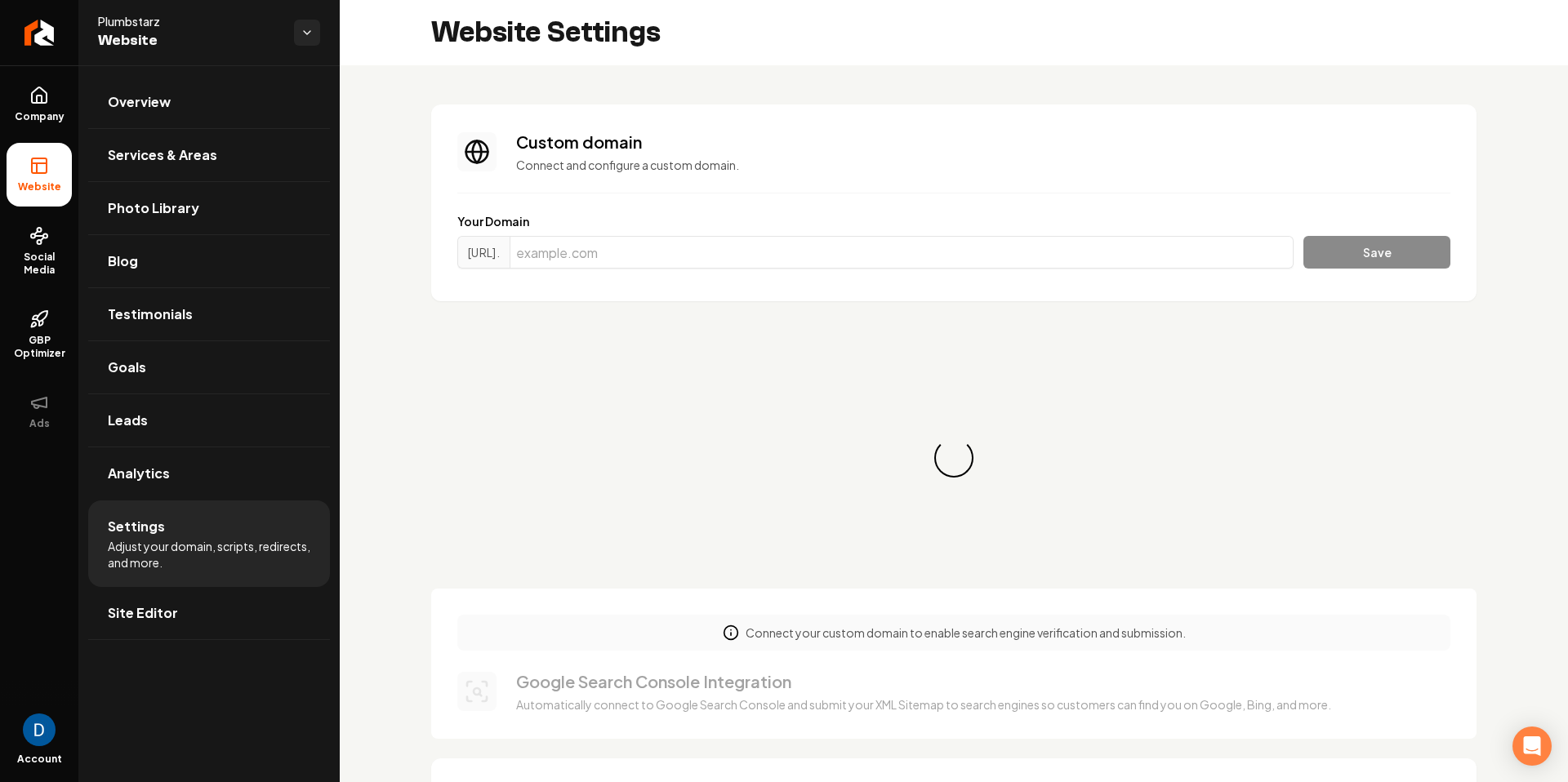
scroll to position [103, 0]
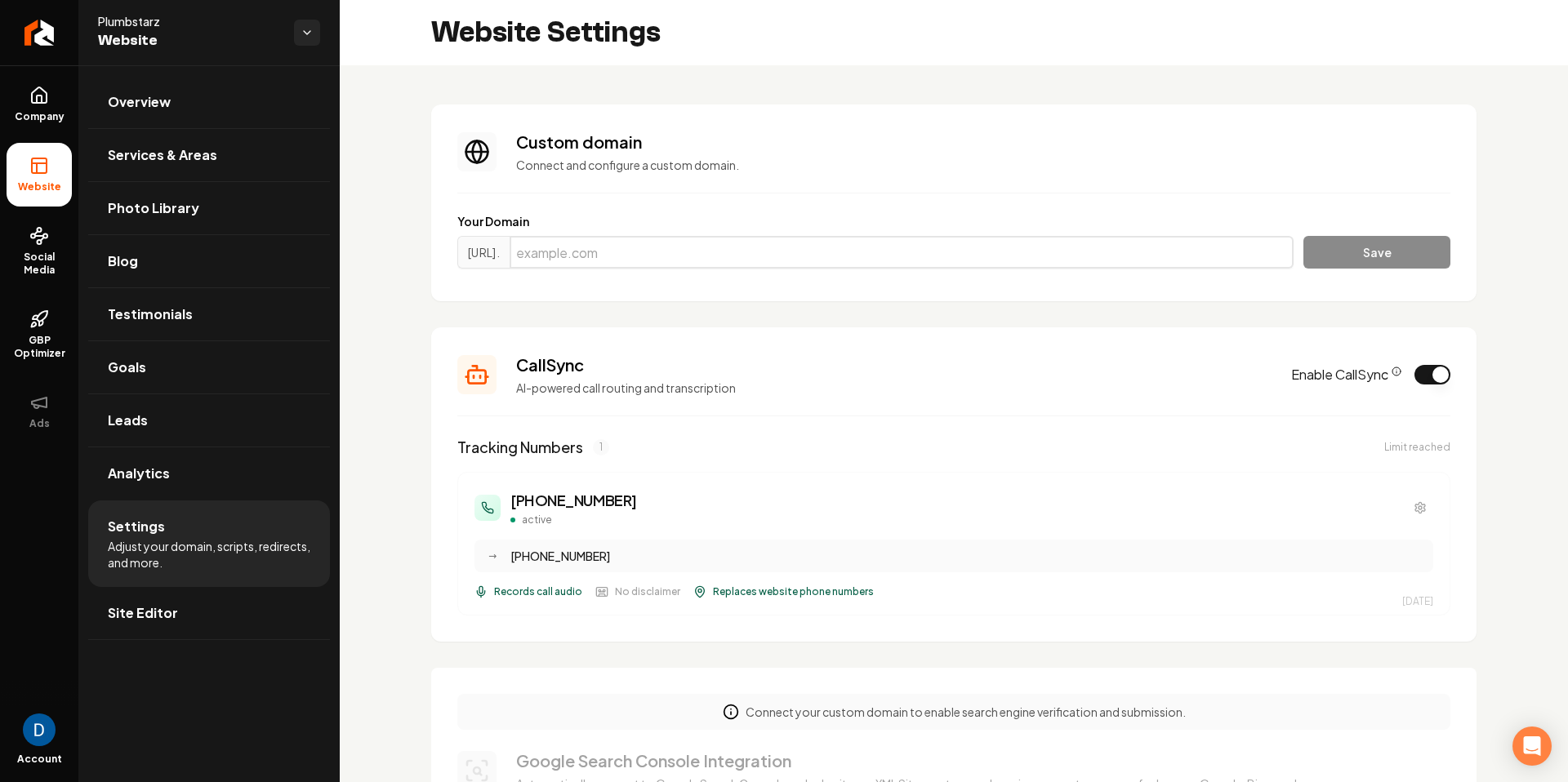
click at [679, 247] on input "Main content area" at bounding box center [901, 252] width 784 height 32
paste input "plumbstarz.com"
type input "plumbstarz.com"
click at [1397, 251] on button "Save" at bounding box center [1377, 252] width 147 height 32
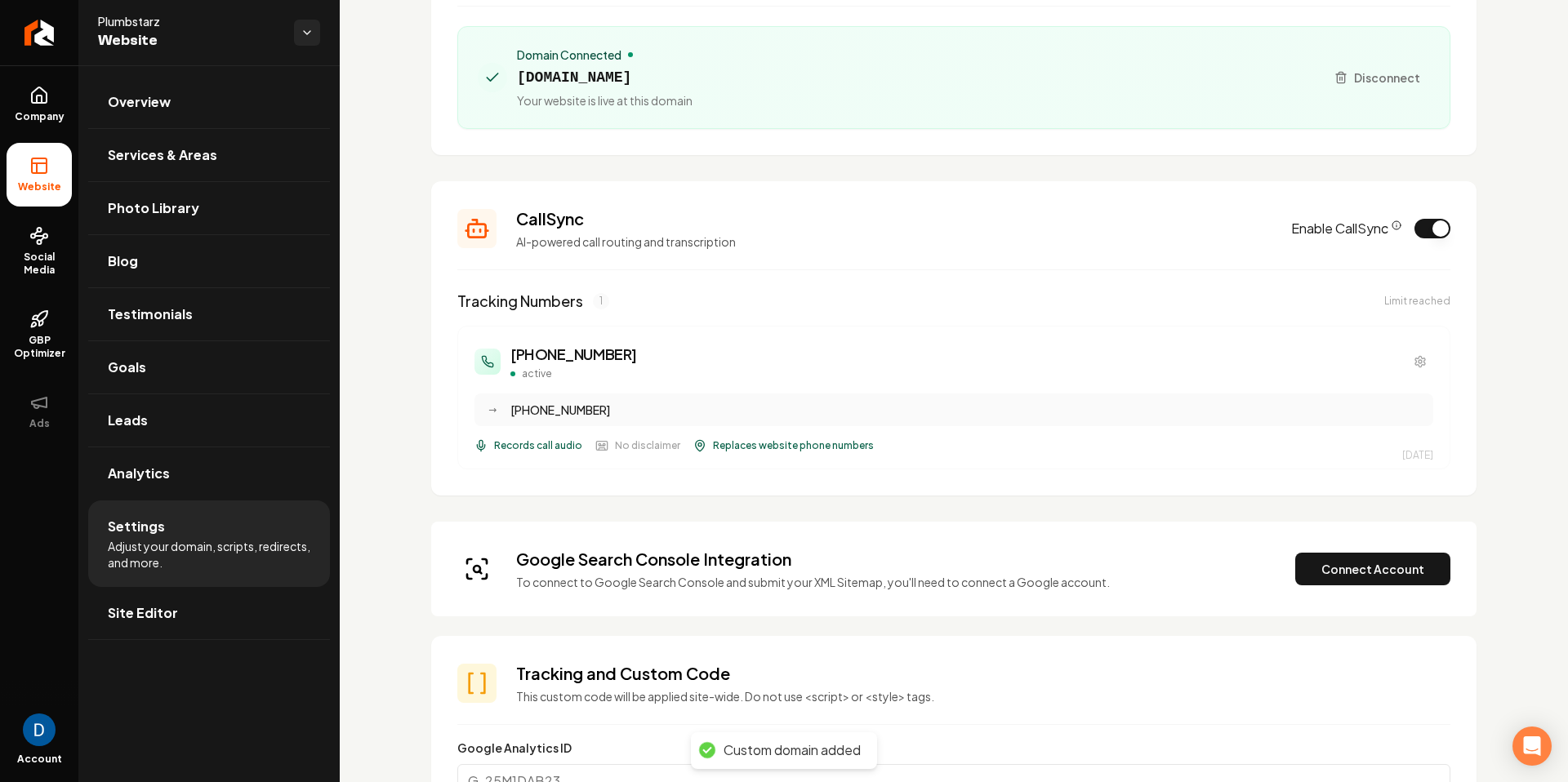
scroll to position [227, 0]
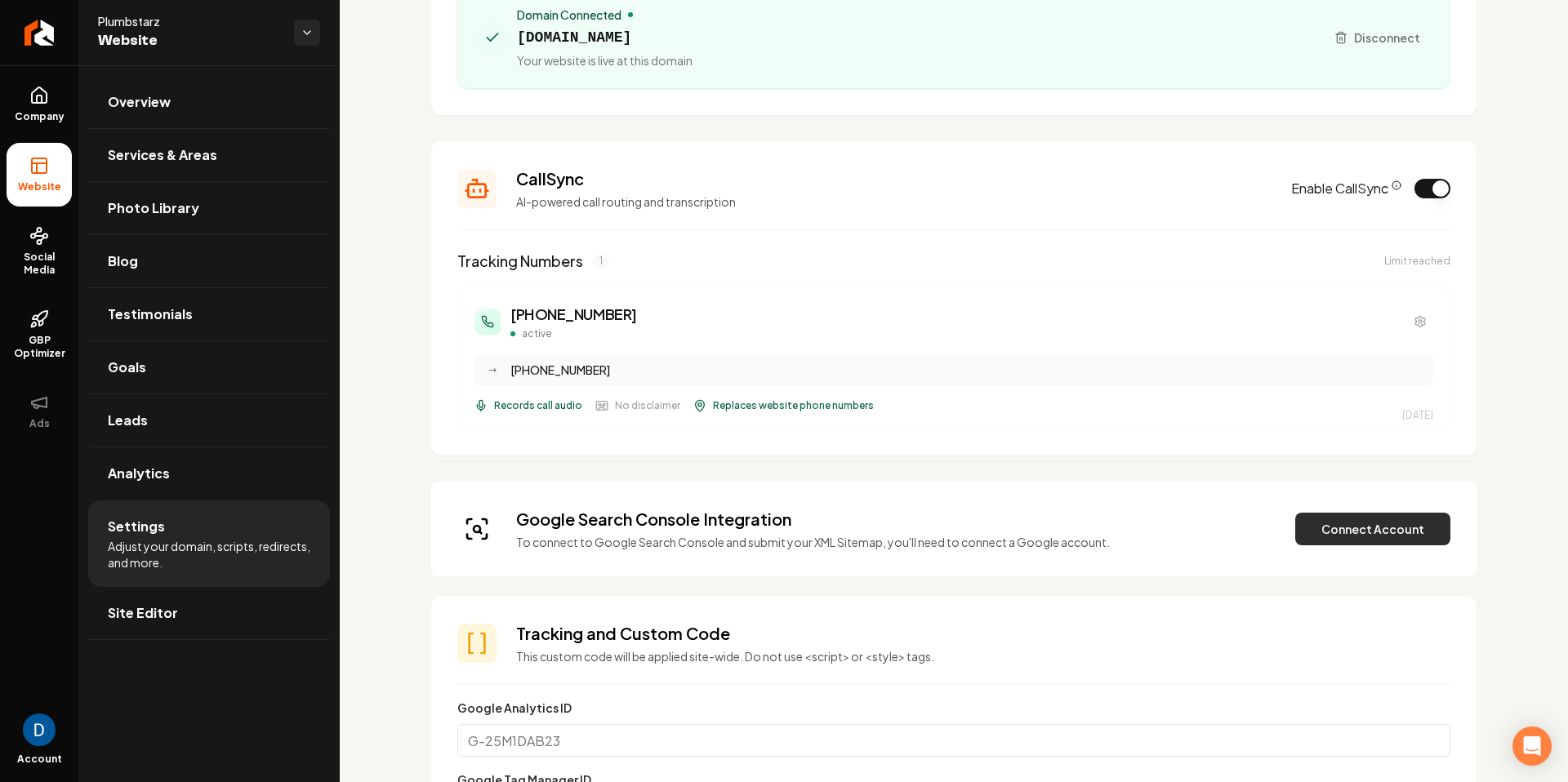
click at [1350, 524] on button "Connect Account" at bounding box center [1372, 529] width 155 height 32
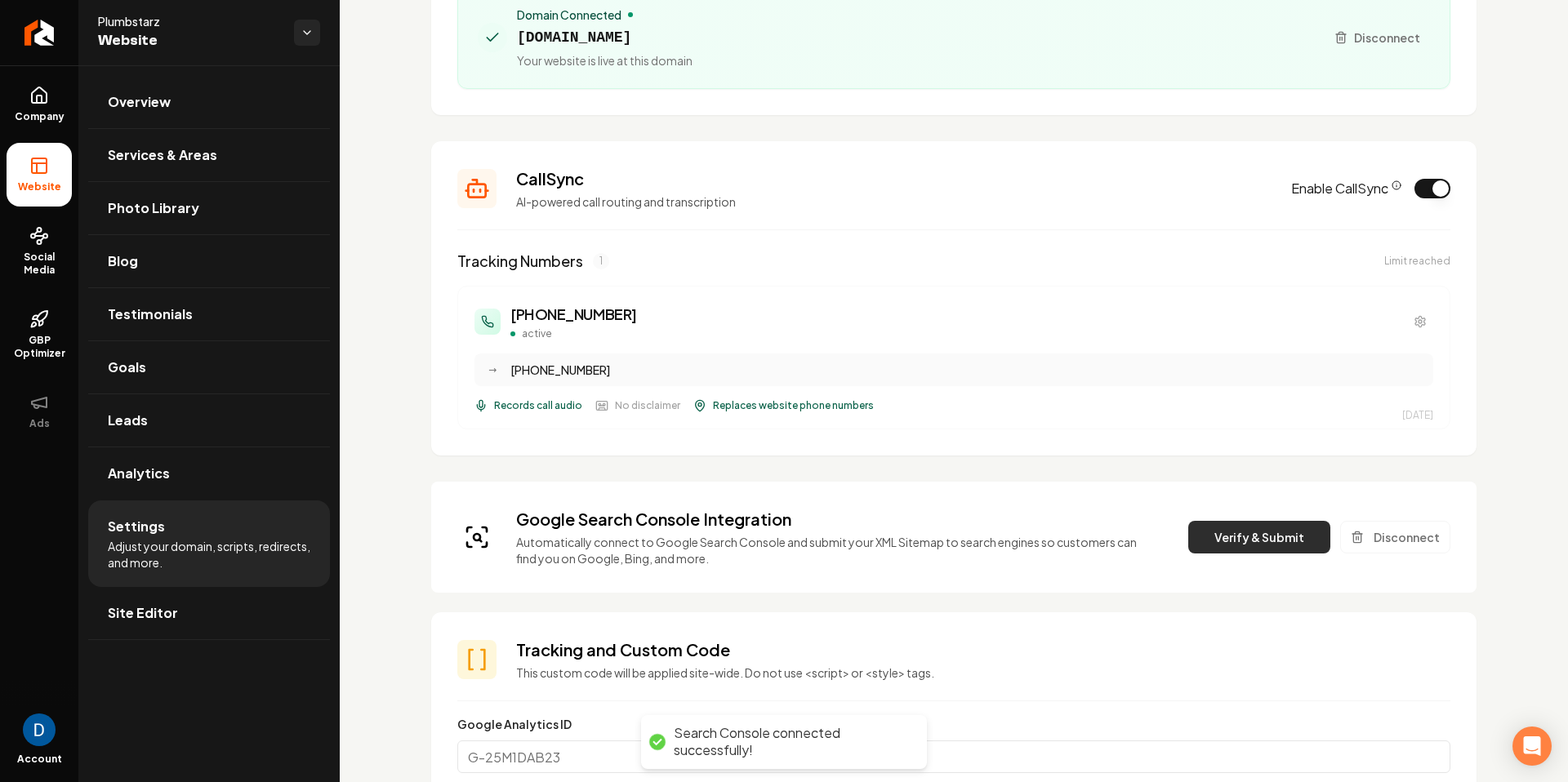
click at [1275, 519] on div "Google Search Console Integration Automatically connect to Google Search Consol…" at bounding box center [953, 538] width 993 height 59
click at [1269, 537] on button "Verify & Submit" at bounding box center [1259, 537] width 143 height 32
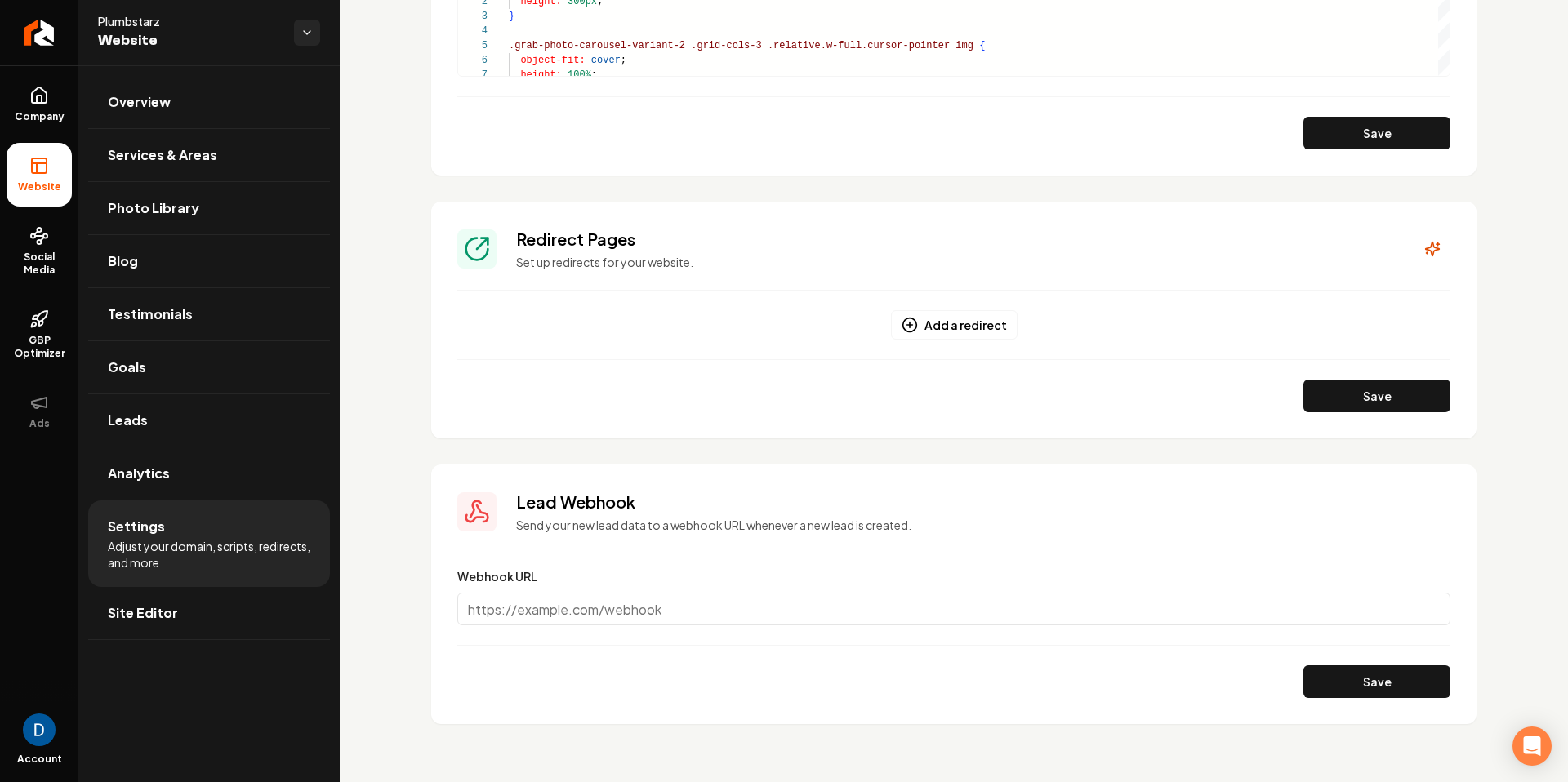
scroll to position [1647, 0]
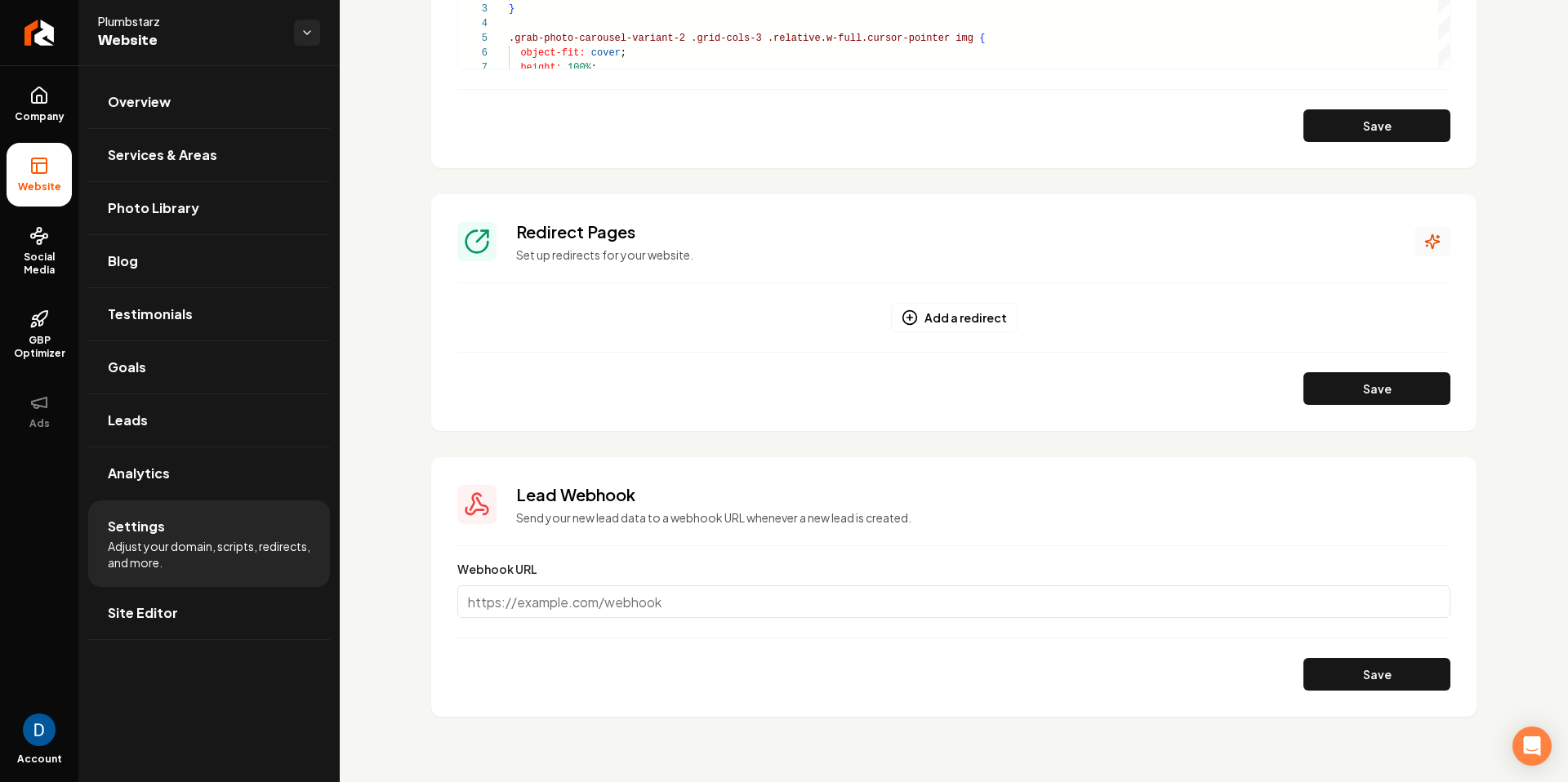
click at [1438, 239] on icon "Main content area" at bounding box center [1432, 241] width 16 height 16
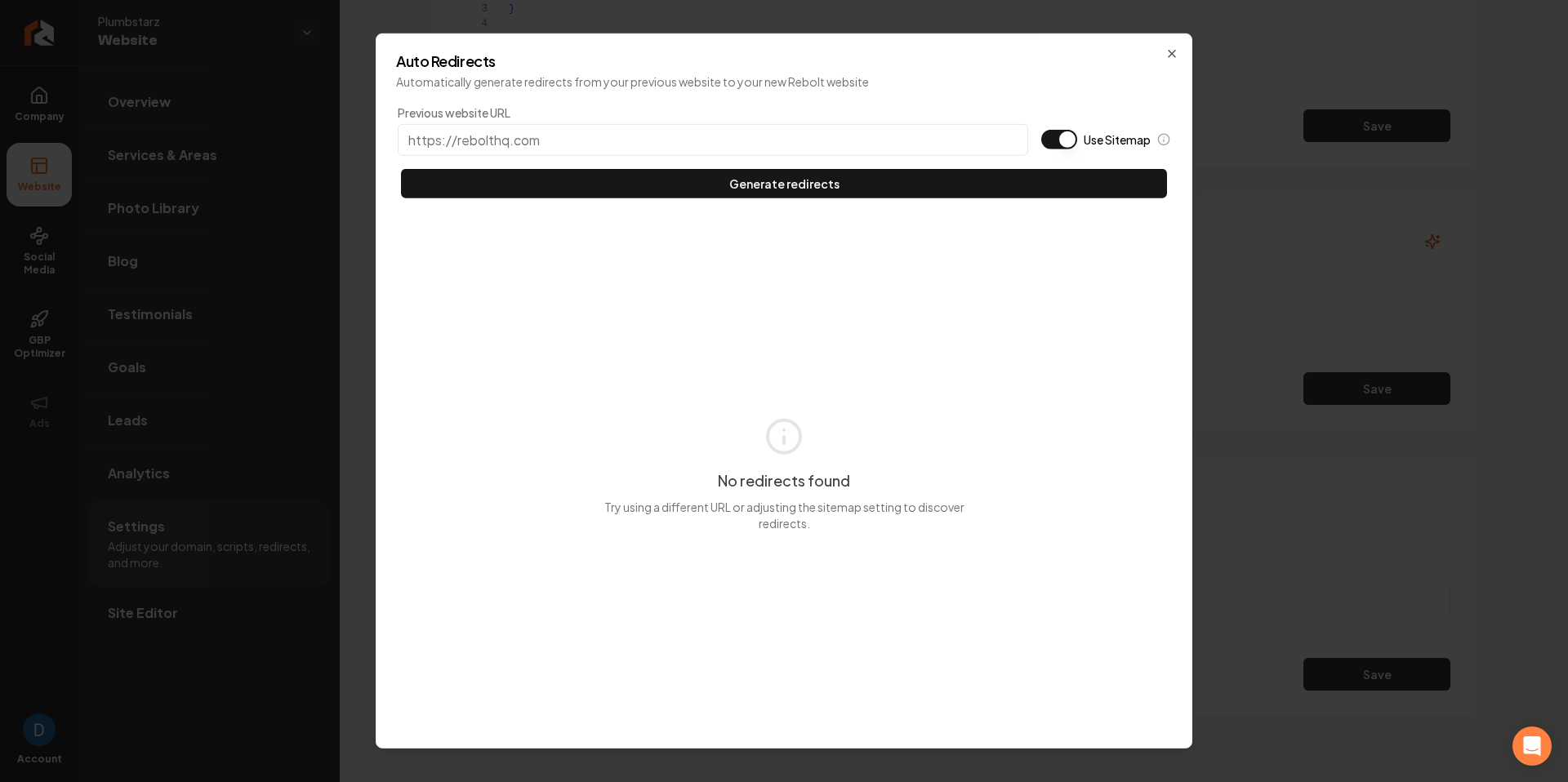
click at [1059, 147] on button "Use Sitemap" at bounding box center [1060, 140] width 36 height 20
click at [753, 132] on input "Previous website URL" at bounding box center [713, 141] width 630 height 32
paste input "plumbstarz.com"
type input "https://plumbstarz.com"
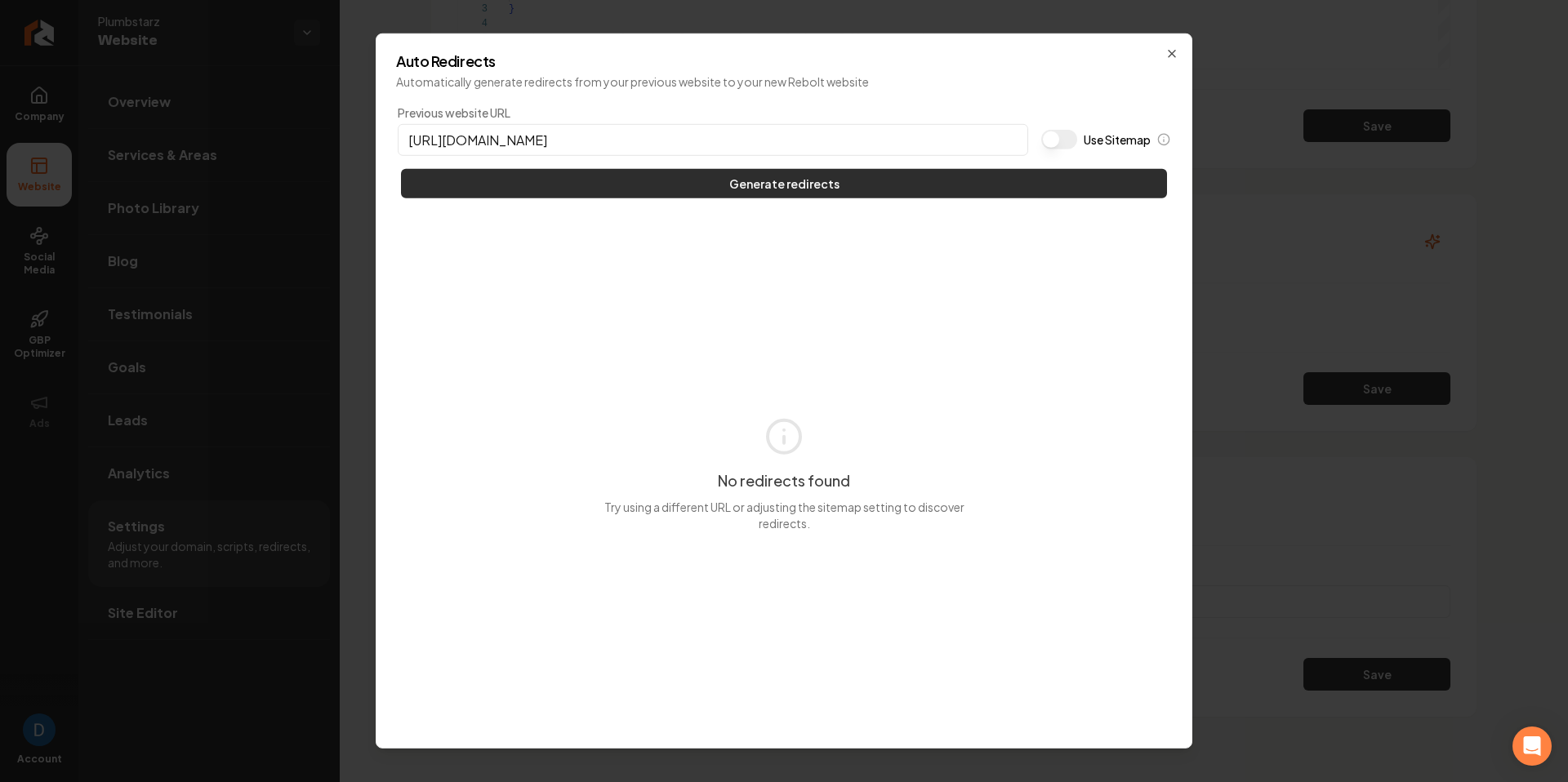
click at [754, 184] on button "Generate redirects" at bounding box center [784, 183] width 766 height 29
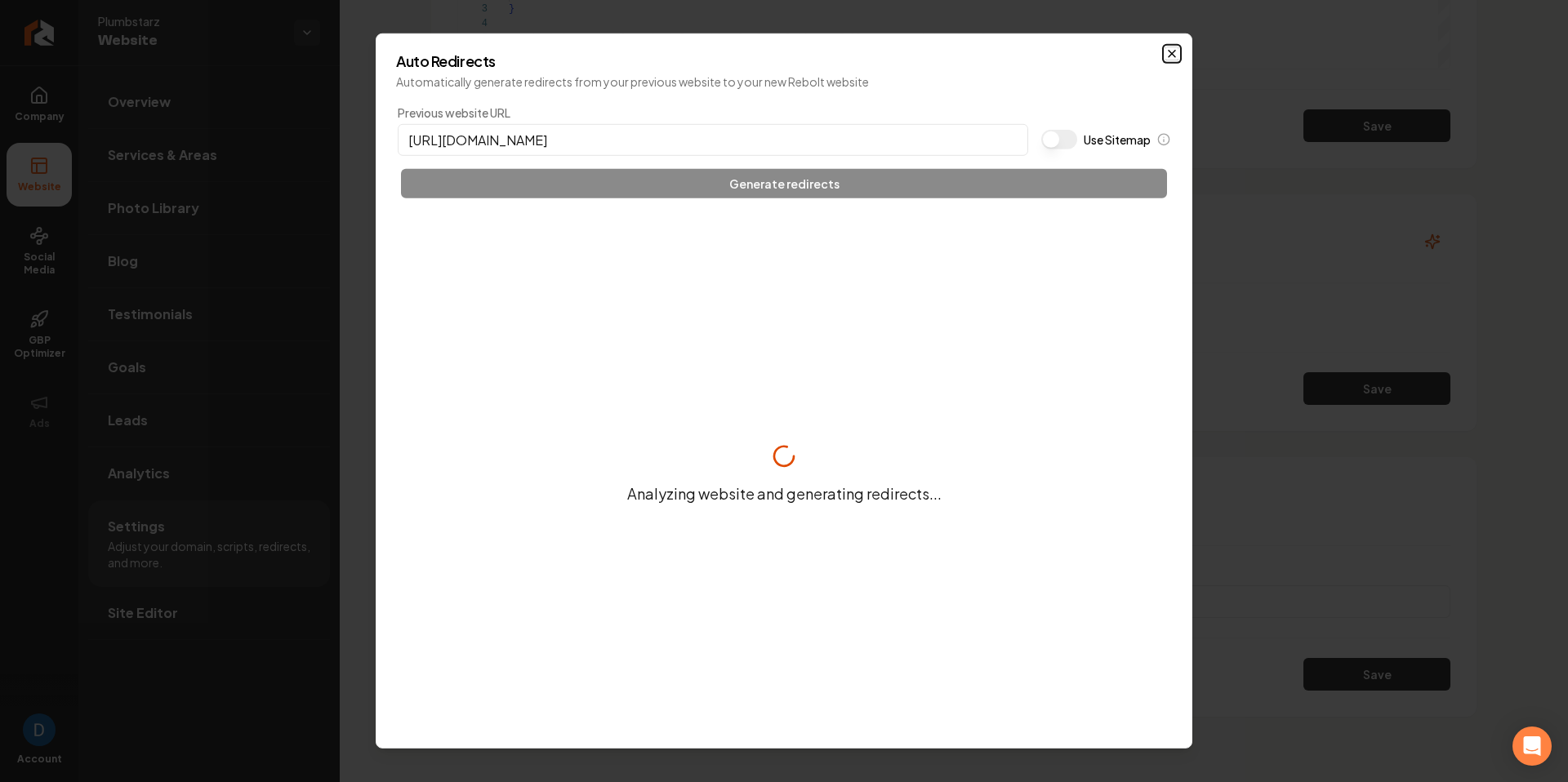
click at [1174, 48] on icon "button" at bounding box center [1172, 54] width 13 height 13
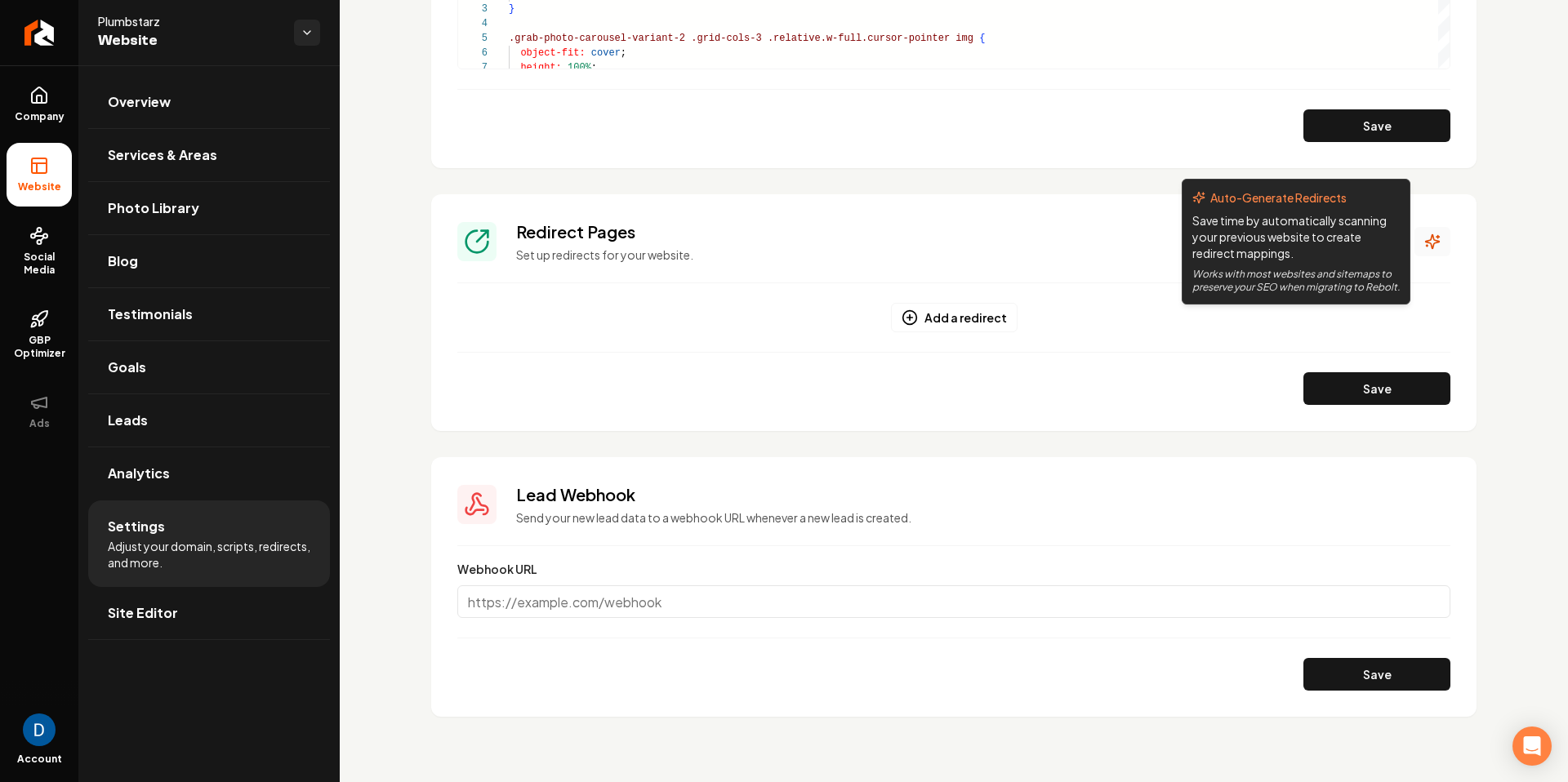
click at [1430, 239] on icon "Main content area" at bounding box center [1433, 242] width 14 height 14
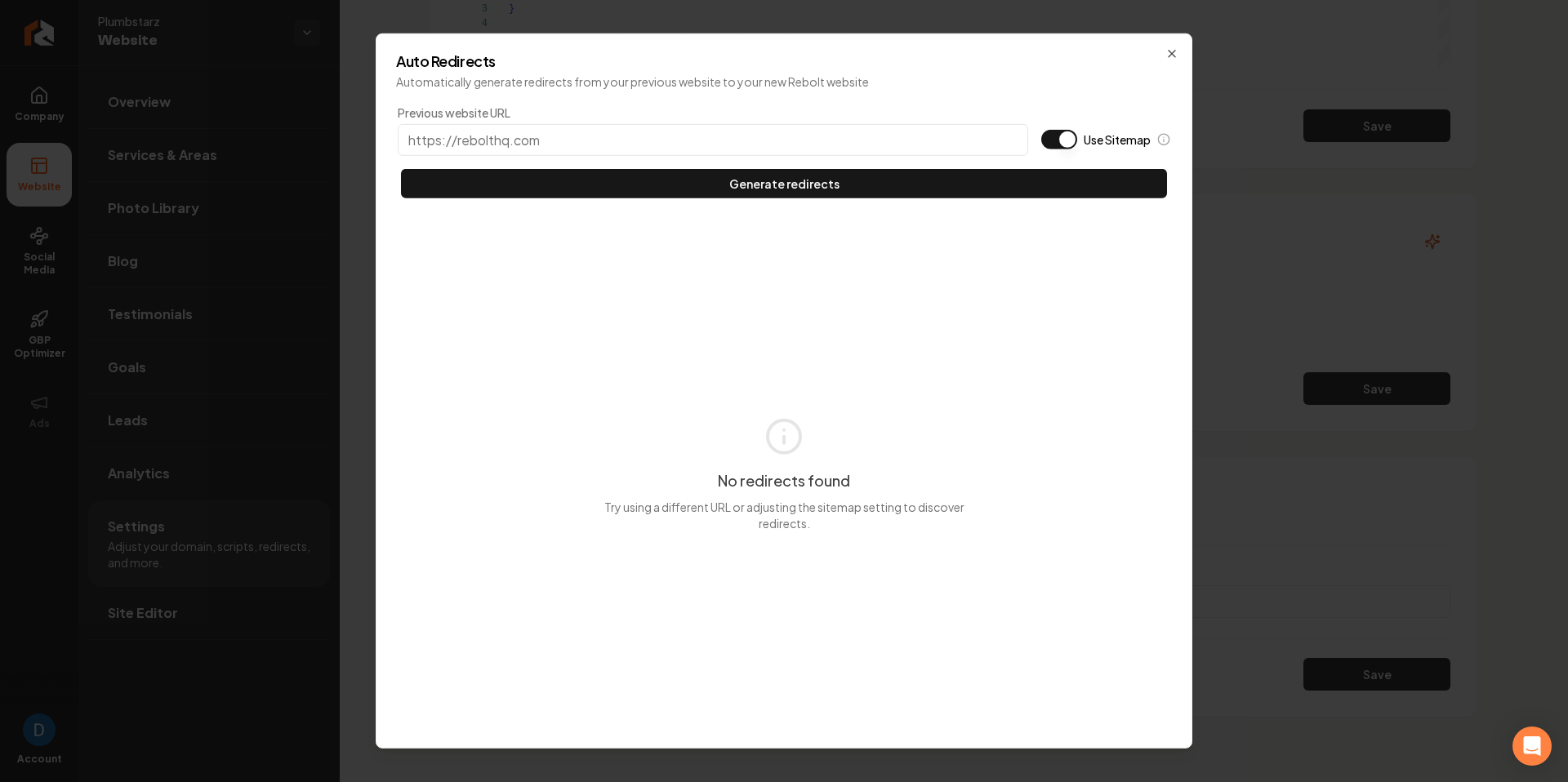
click at [1066, 139] on button "Use Sitemap" at bounding box center [1060, 140] width 36 height 20
click at [572, 127] on input "Previous website URL" at bounding box center [713, 141] width 630 height 32
paste input "plumbstarz.com"
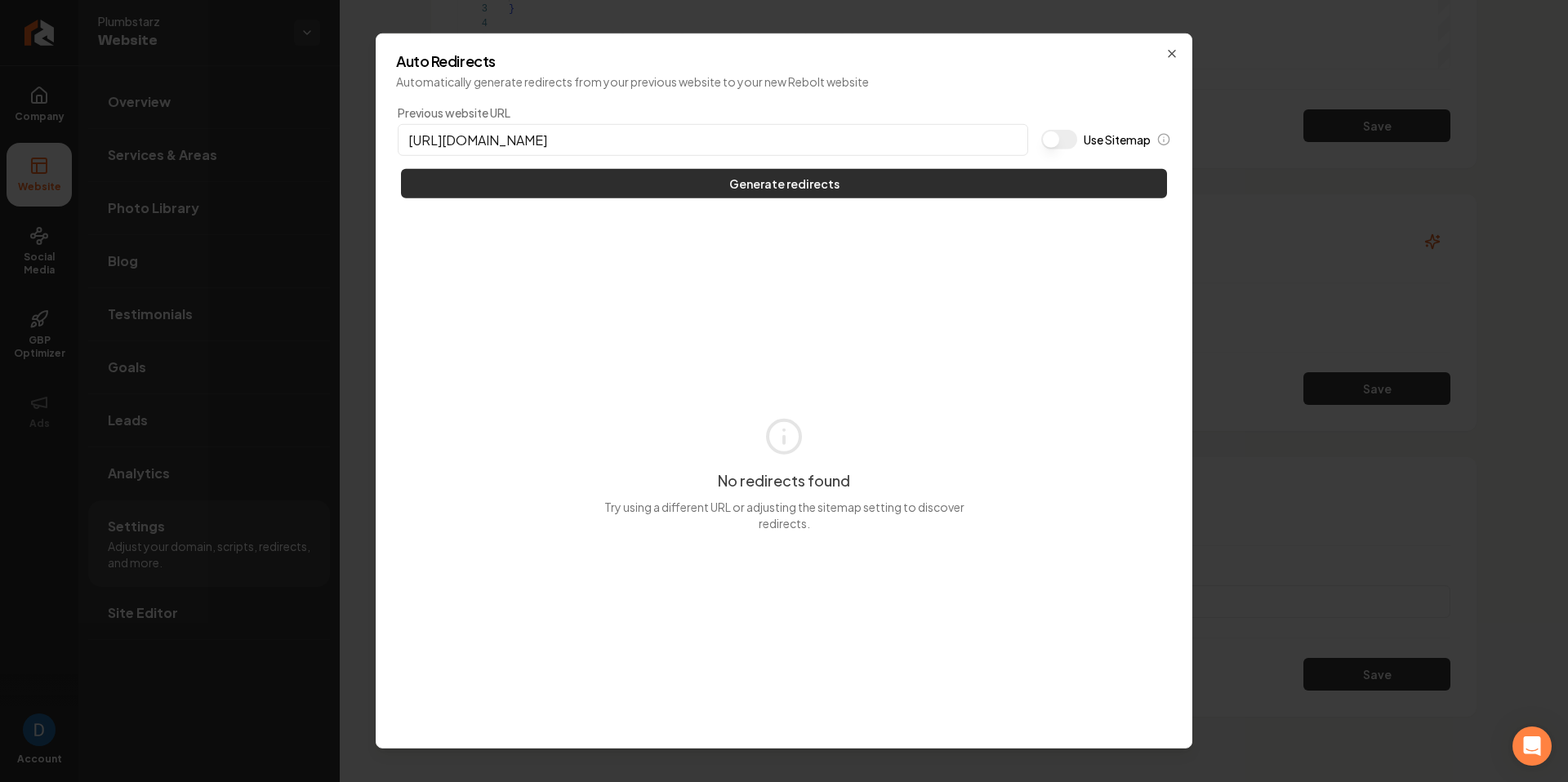
type input "https://plumbstarz.com"
click at [577, 187] on button "Generate redirects" at bounding box center [784, 183] width 766 height 29
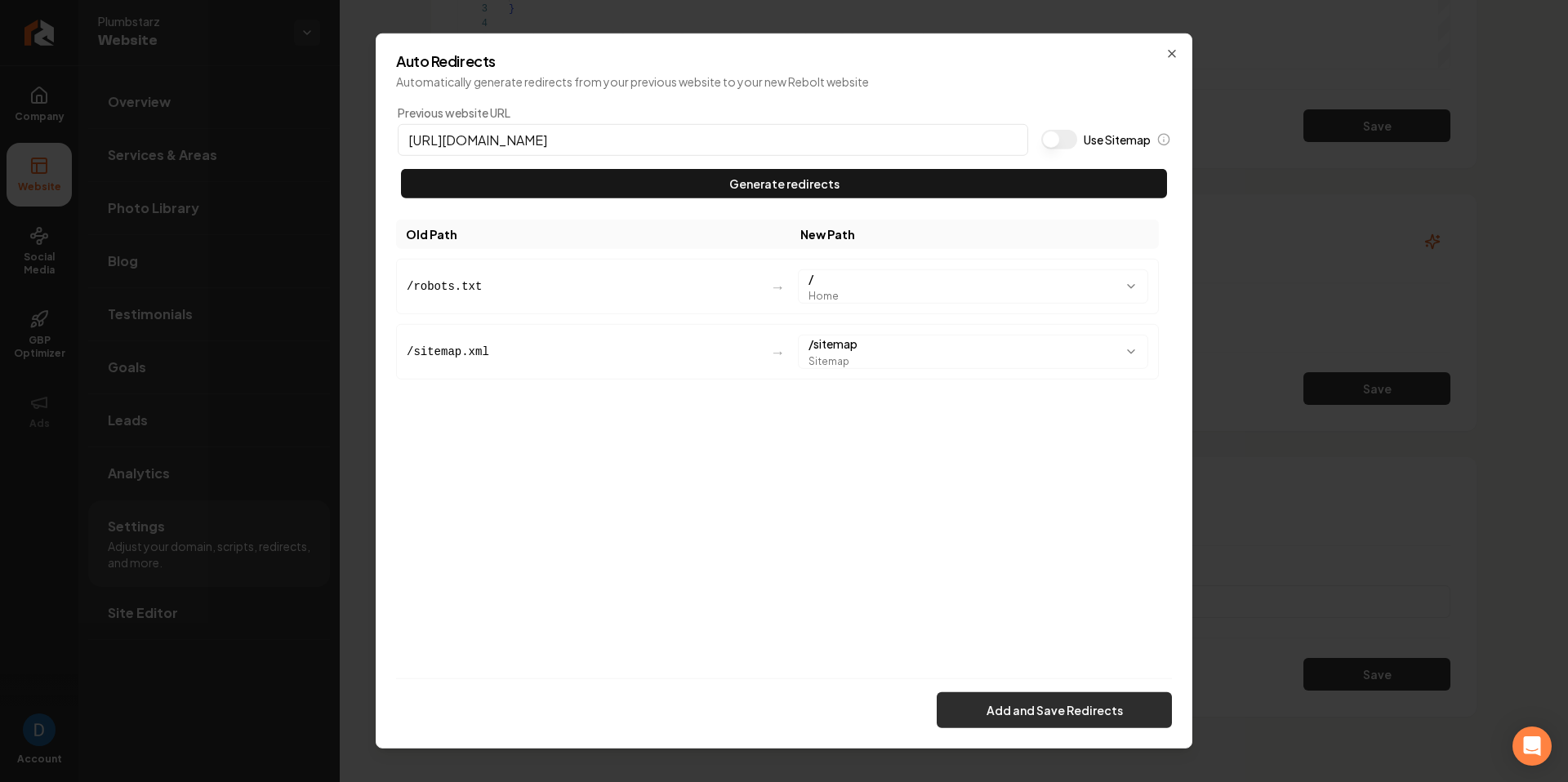
click at [1031, 706] on button "Add and Save Redirects" at bounding box center [1055, 711] width 236 height 36
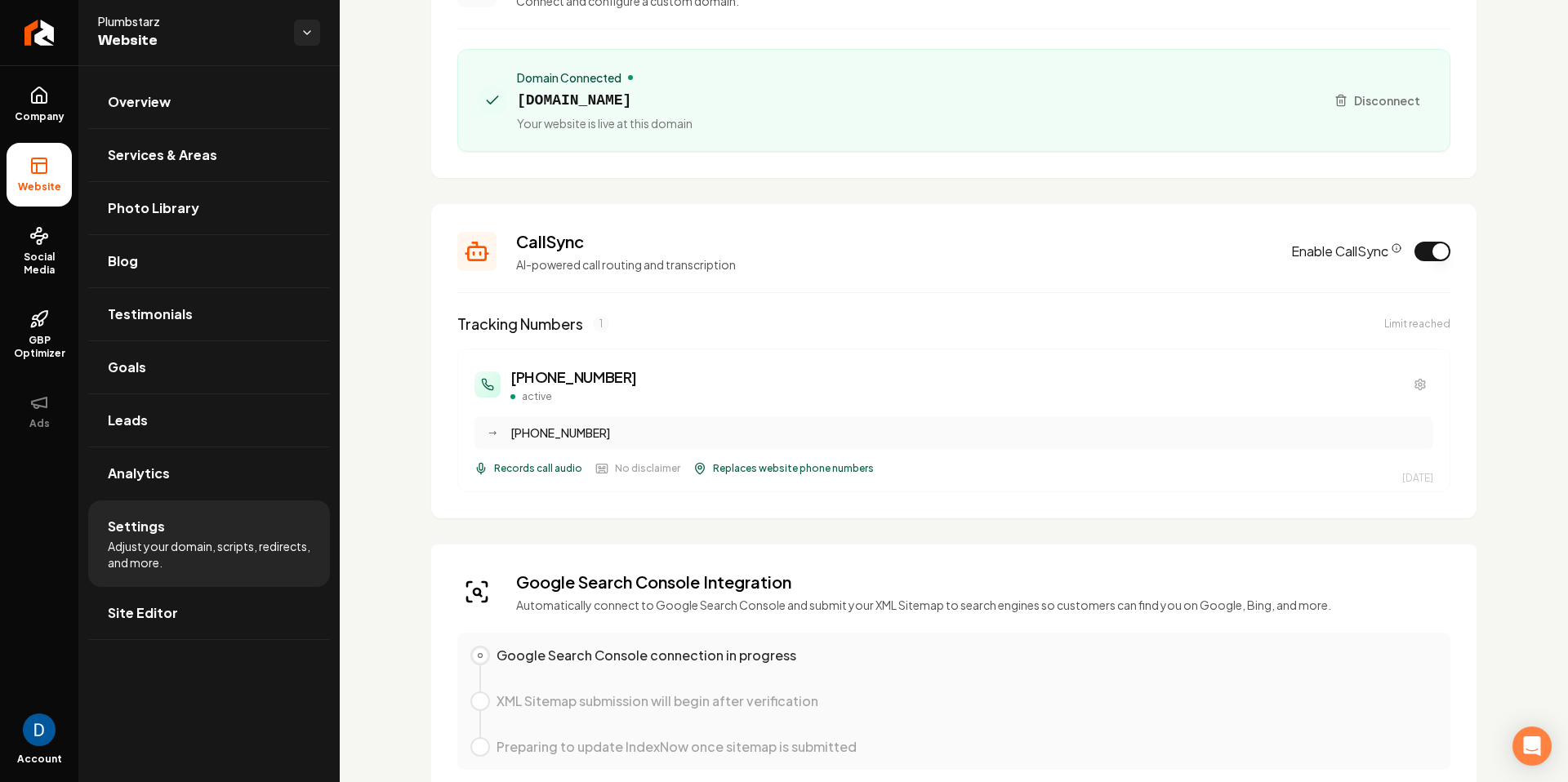
scroll to position [0, 0]
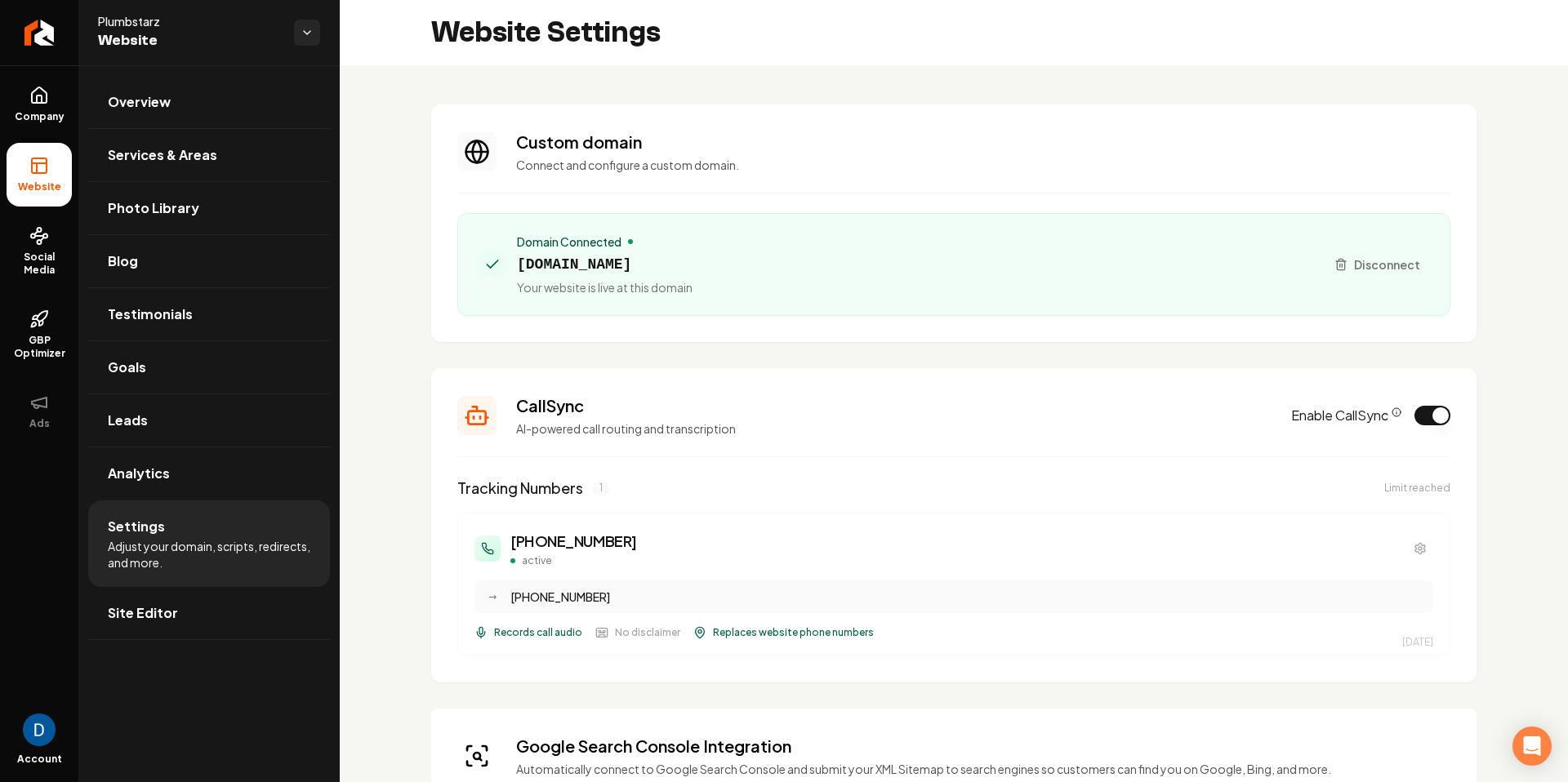
click at [576, 264] on span "plumbstarz.com" at bounding box center [604, 264] width 176 height 23
click at [575, 264] on span "plumbstarz.com" at bounding box center [604, 264] width 176 height 23
copy span "plumbstarz.com"
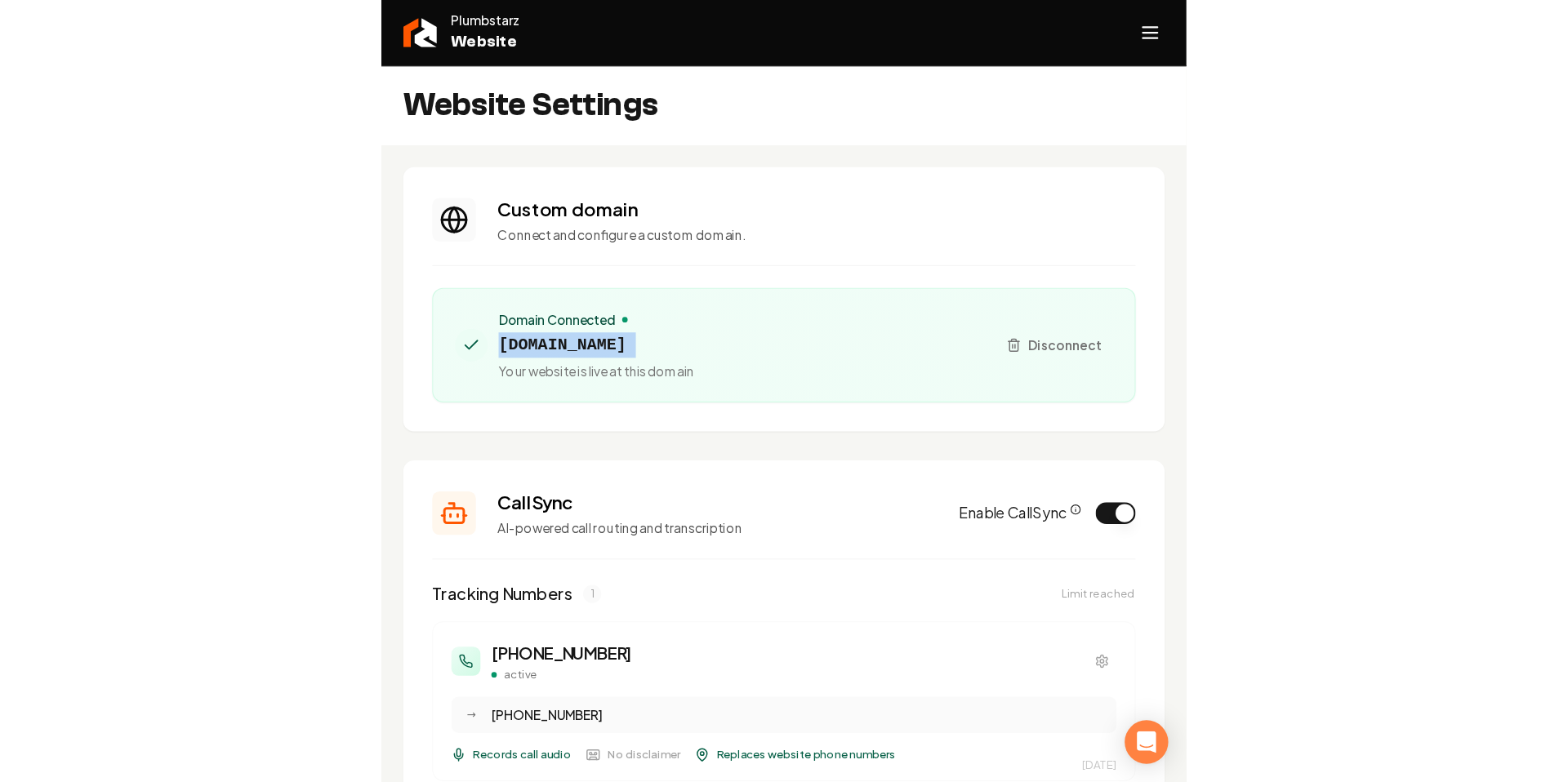
scroll to position [103, 0]
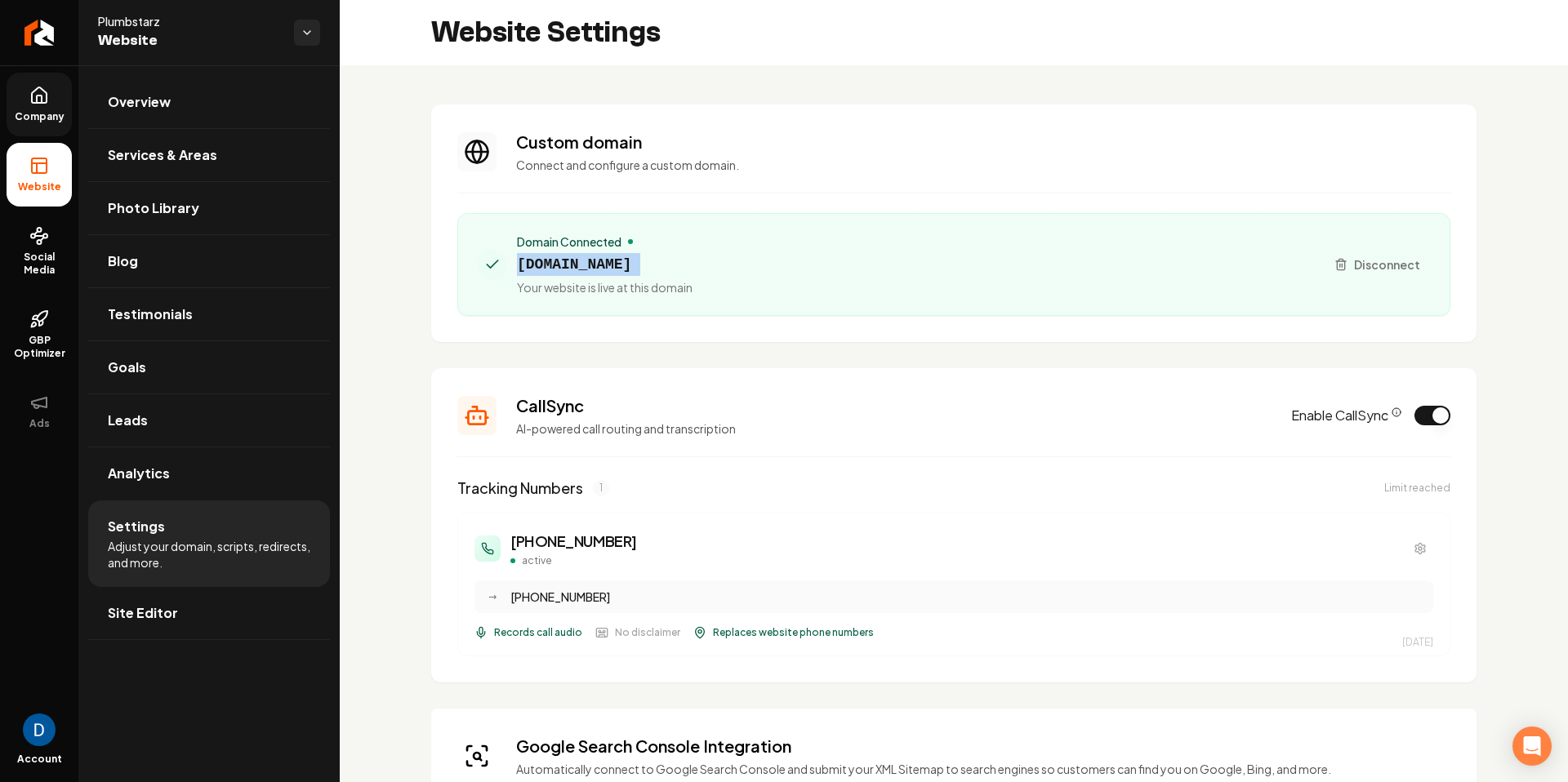
click at [26, 108] on link "Company" at bounding box center [39, 104] width 66 height 64
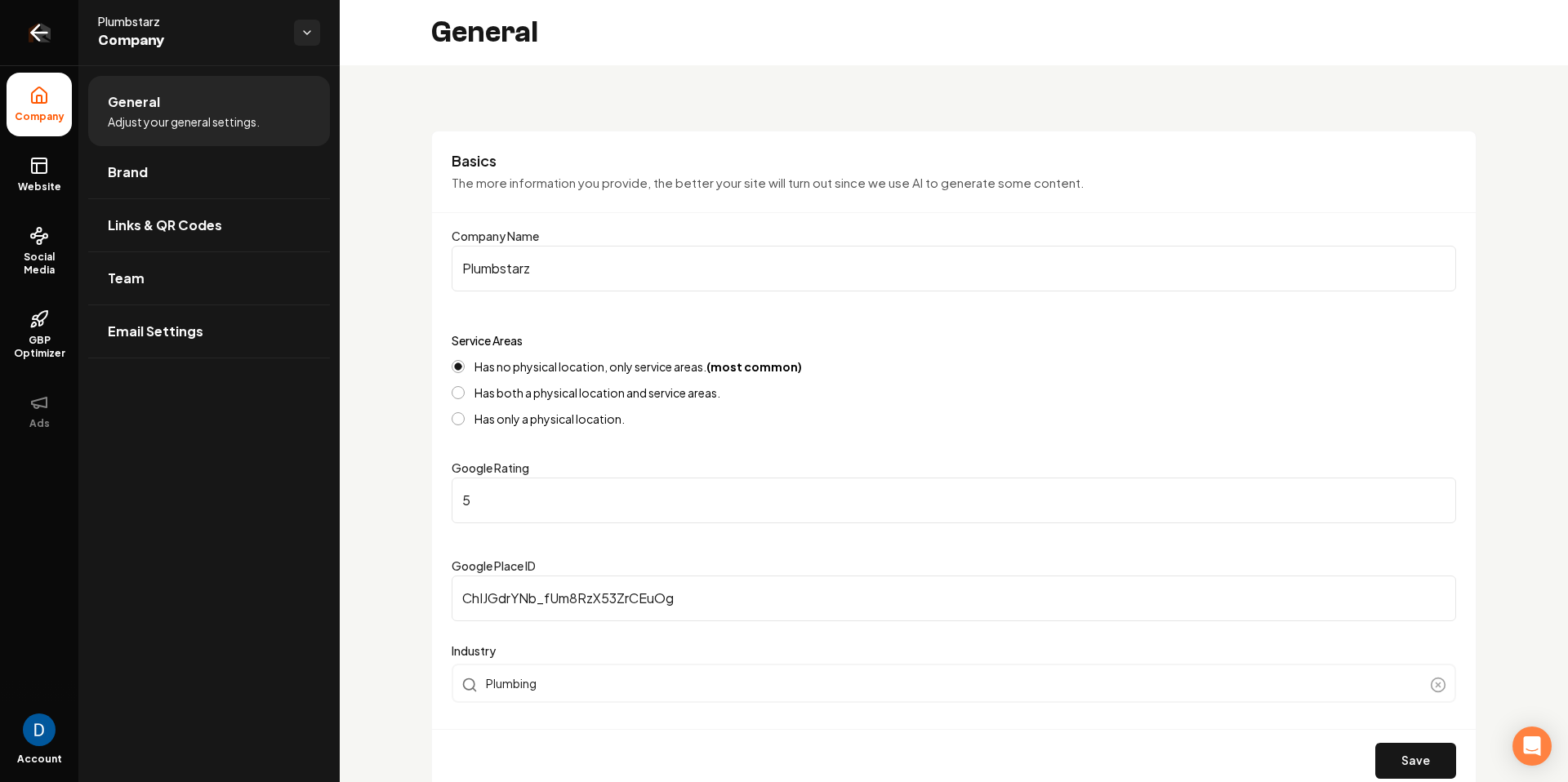
click at [55, 35] on link "Return to dashboard" at bounding box center [39, 32] width 79 height 66
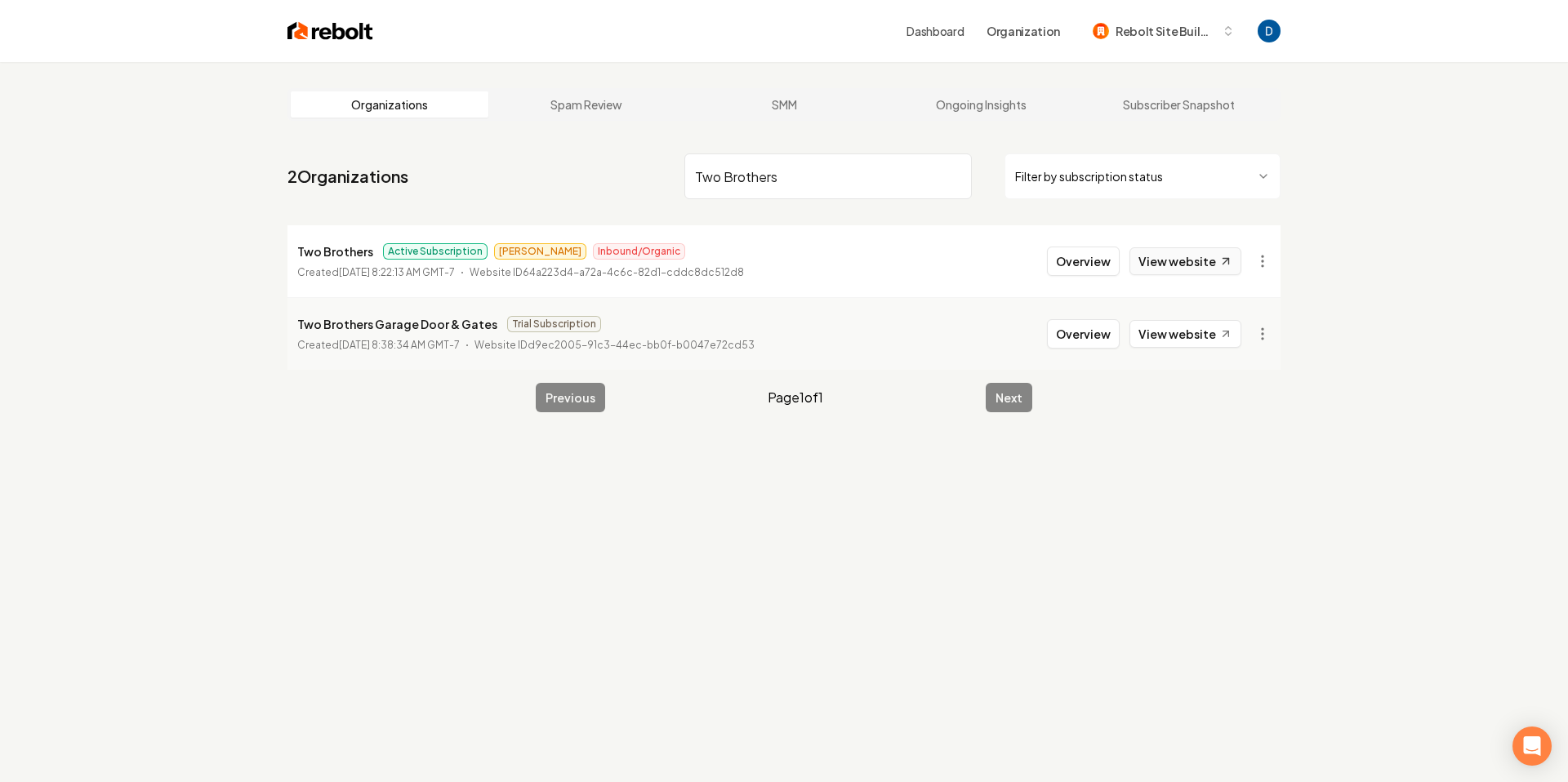
type input "Two Brothers"
click at [1189, 250] on link "View website" at bounding box center [1186, 260] width 112 height 28
click at [1094, 259] on button "Overview" at bounding box center [1083, 261] width 72 height 29
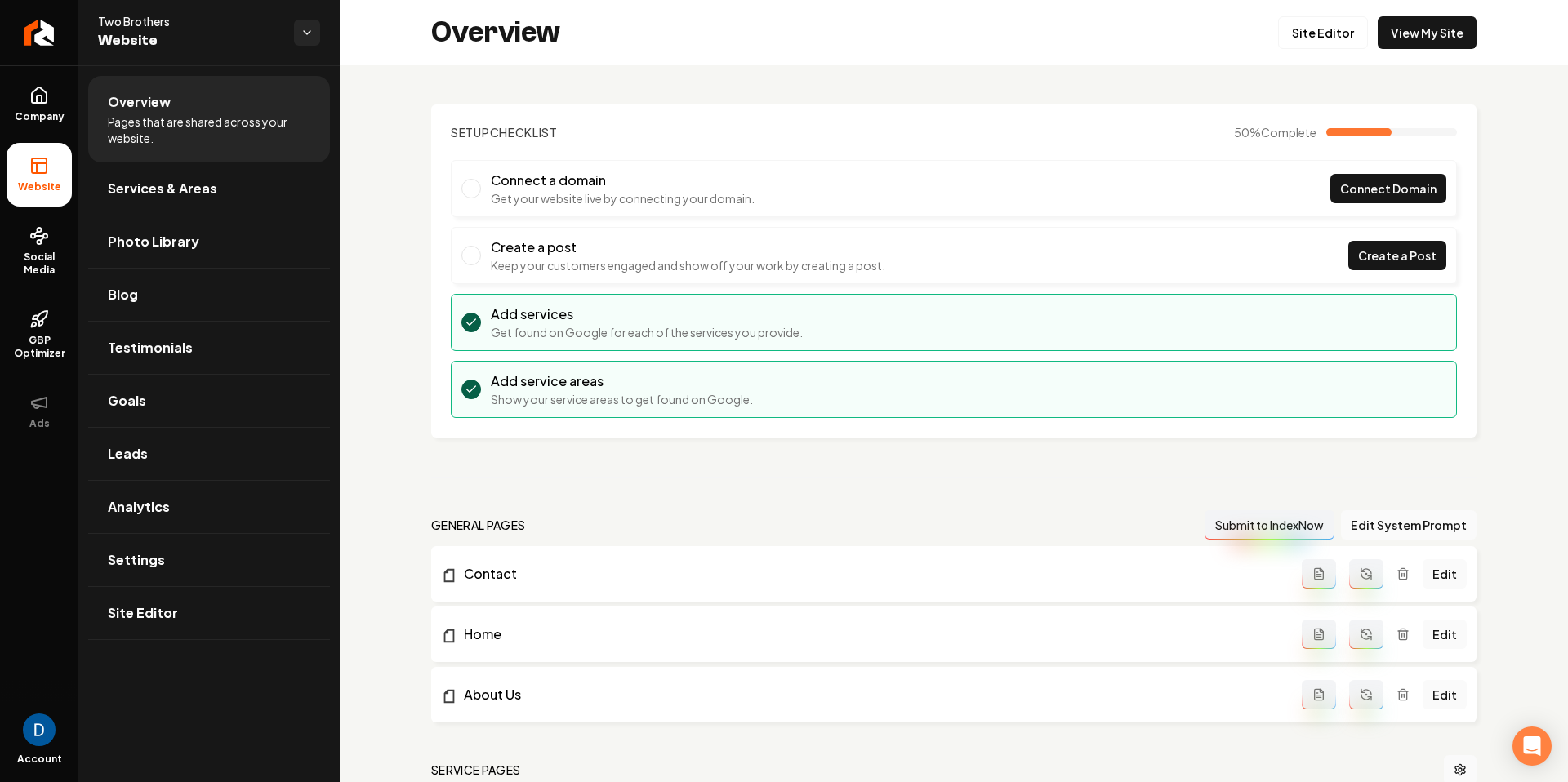
click at [162, 14] on span "Two Brothers" at bounding box center [189, 21] width 183 height 16
copy span "Two Brothers"
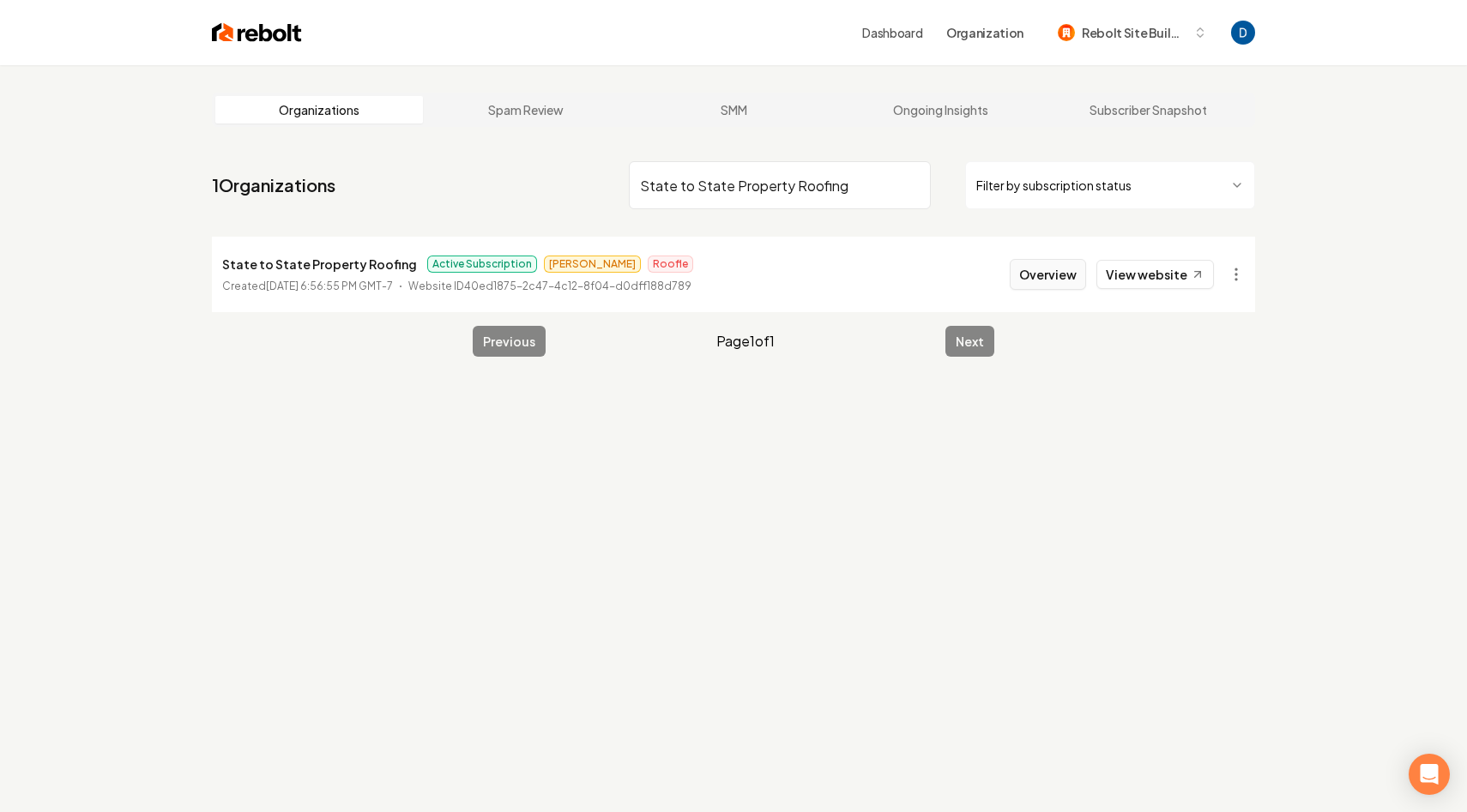
type input "State to State Property Roofing"
click at [1064, 265] on button "Overview" at bounding box center [1048, 274] width 76 height 31
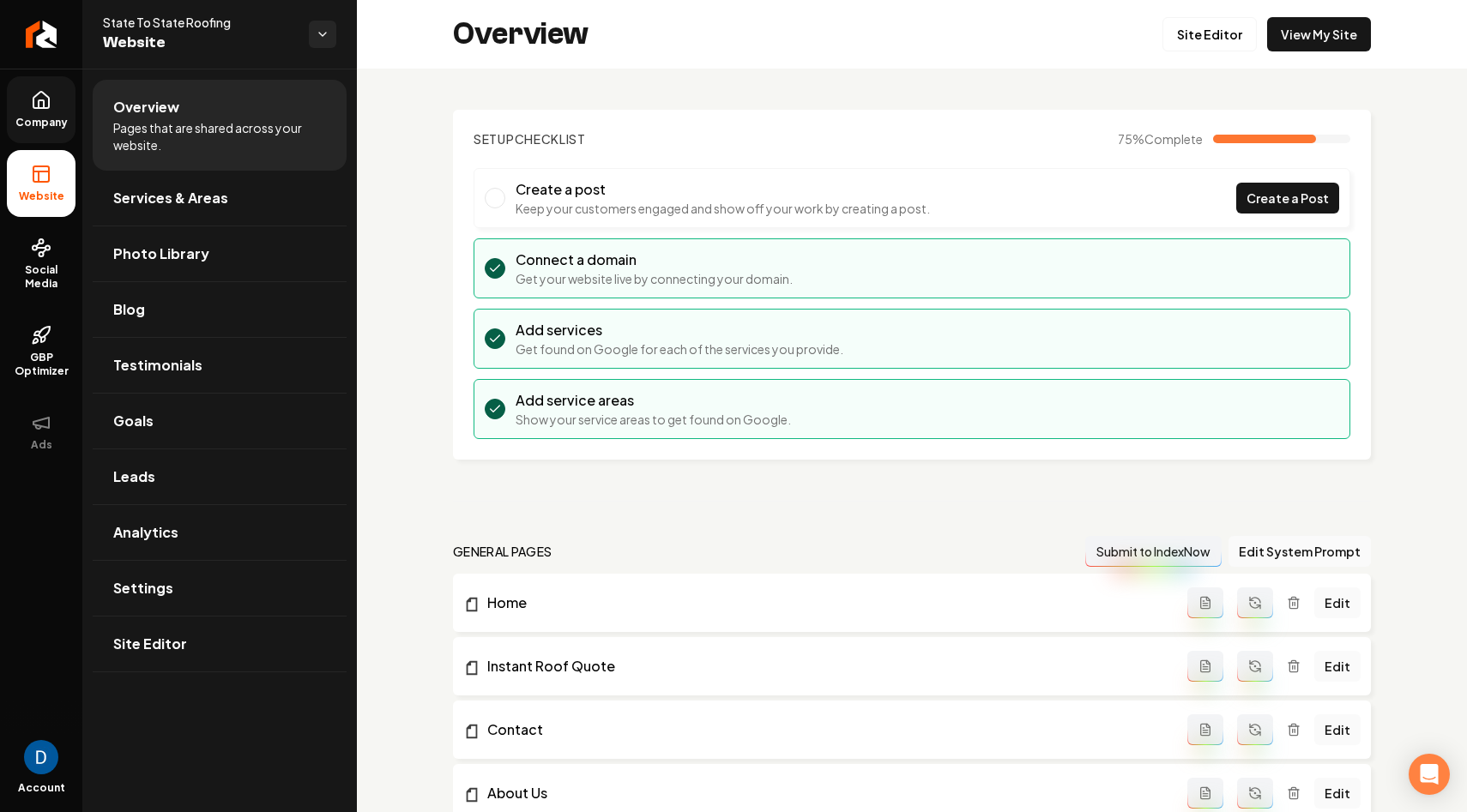
click at [43, 101] on icon at bounding box center [41, 105] width 5 height 8
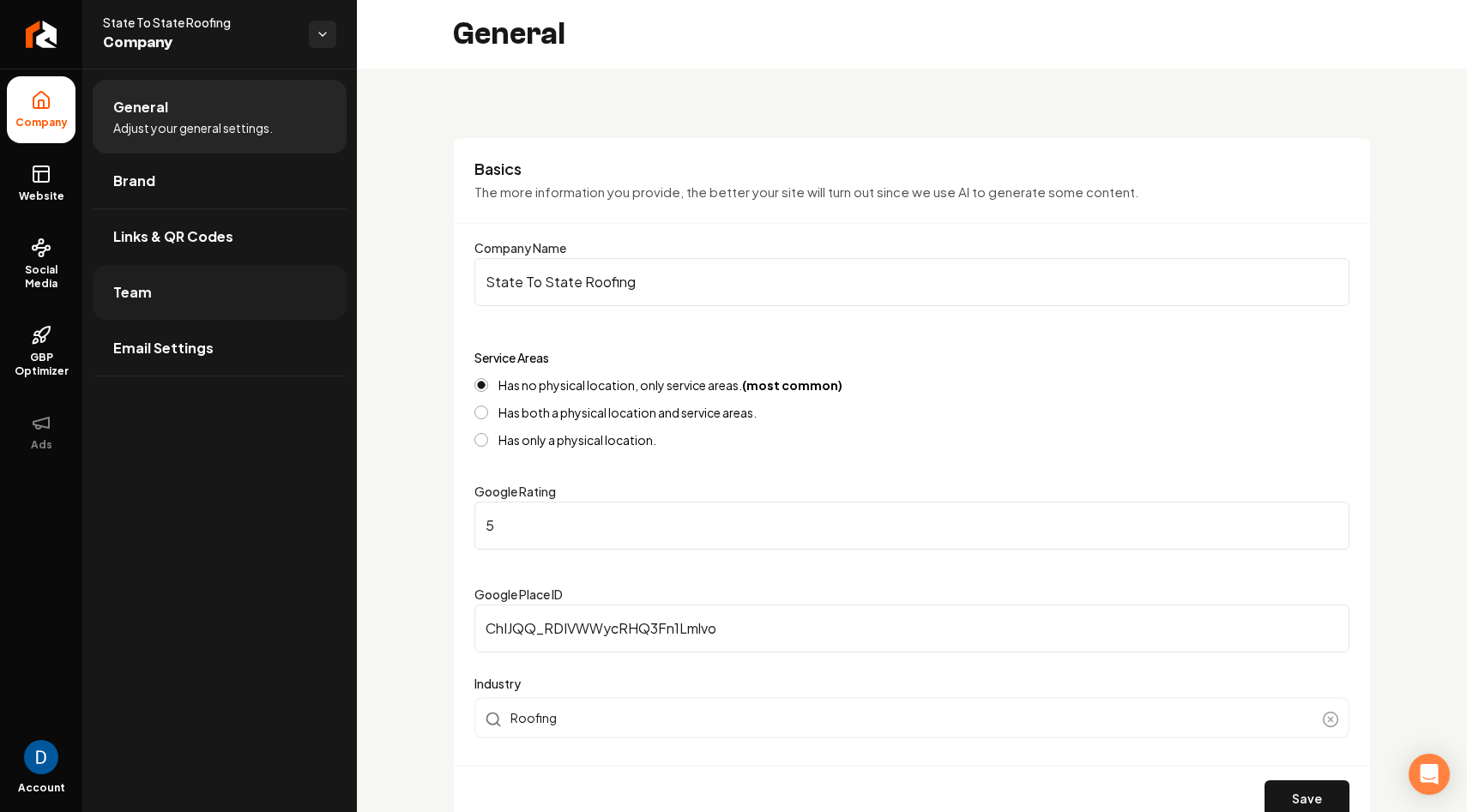
click at [217, 289] on link "Team" at bounding box center [220, 292] width 253 height 55
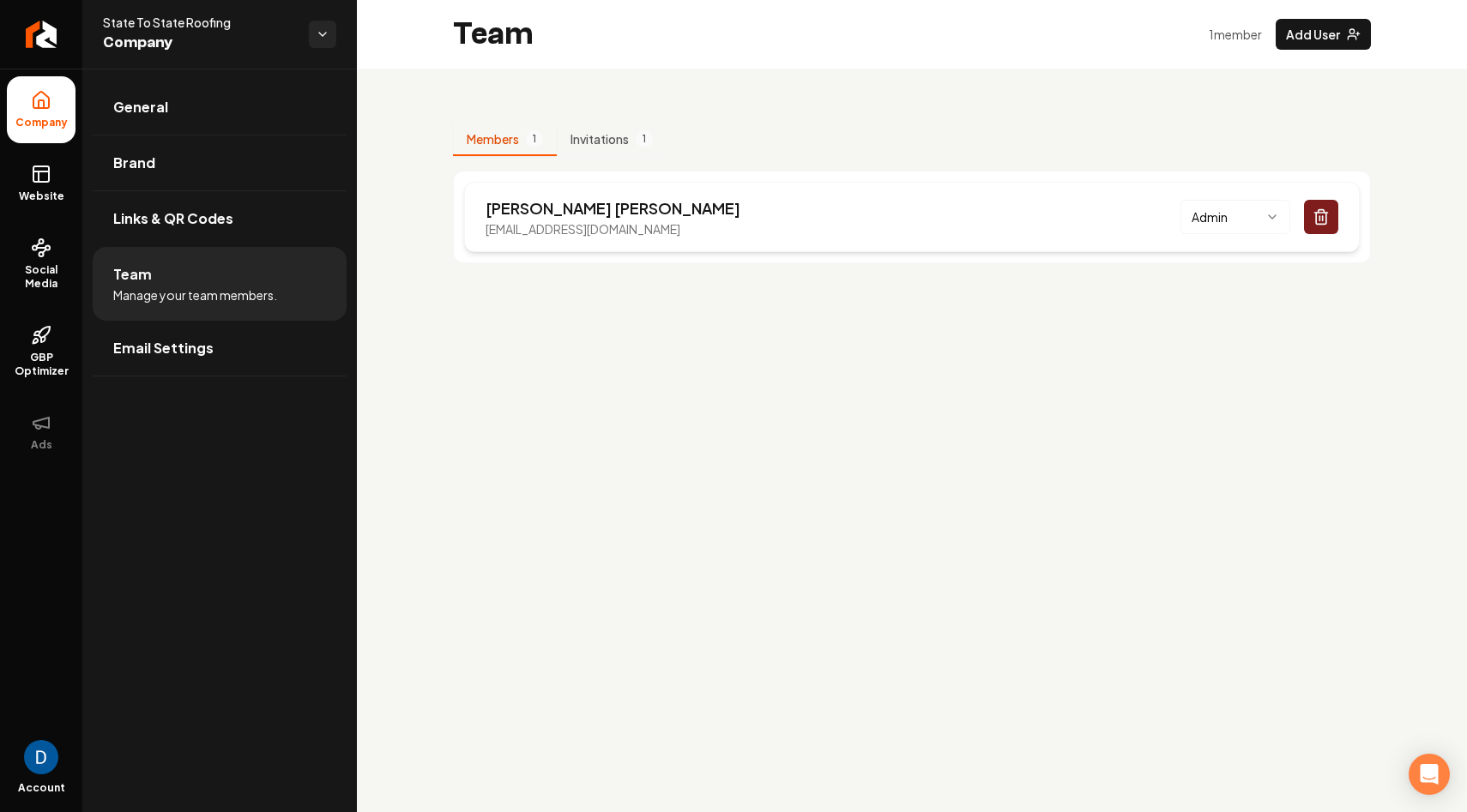
click at [494, 205] on p "Eric Boone" at bounding box center [612, 208] width 254 height 24
copy p "Eric Boone"
click at [23, 174] on link "Website" at bounding box center [41, 183] width 69 height 67
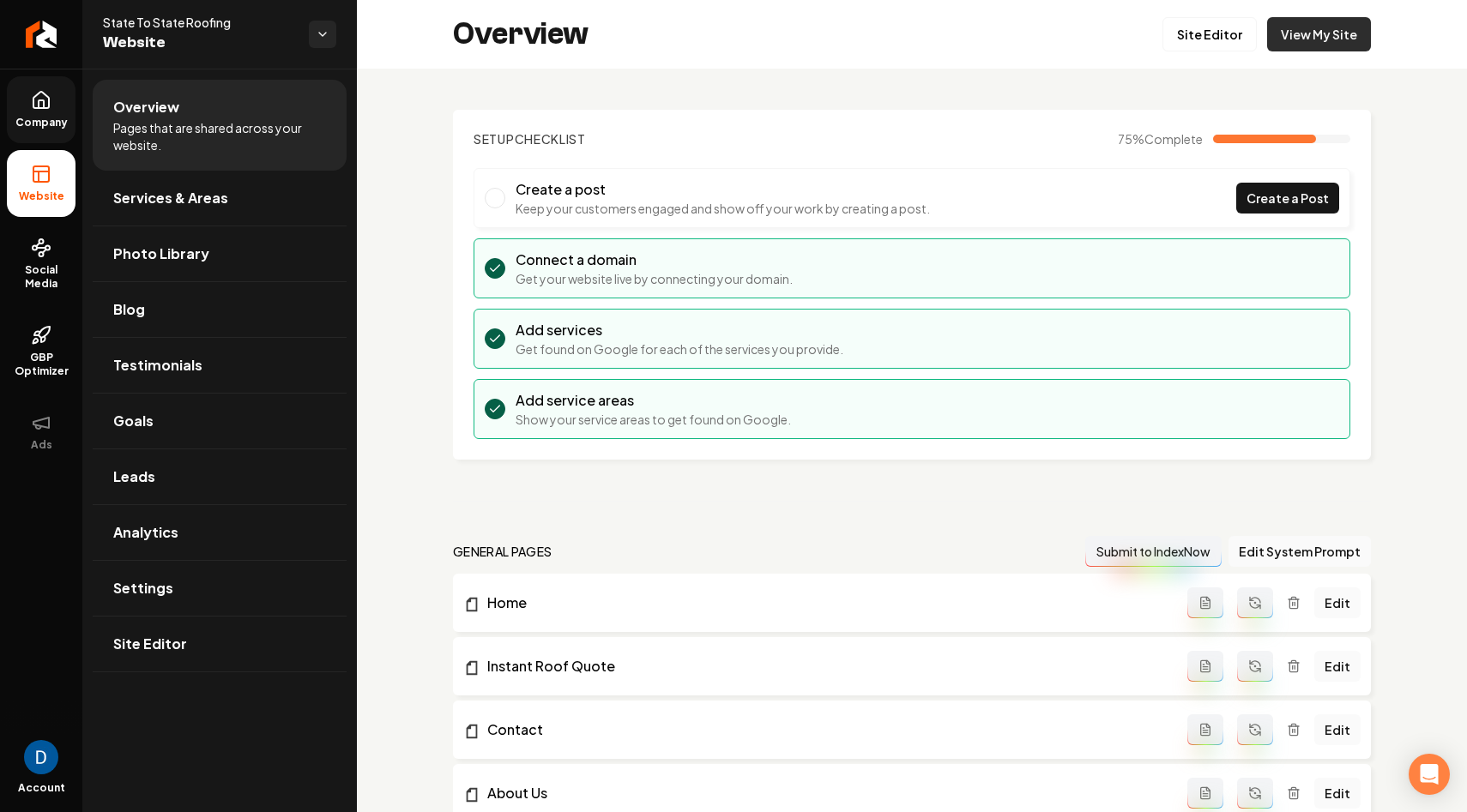
click at [1288, 25] on link "View My Site" at bounding box center [1318, 34] width 104 height 34
click at [50, 41] on icon "Return to dashboard" at bounding box center [42, 35] width 28 height 28
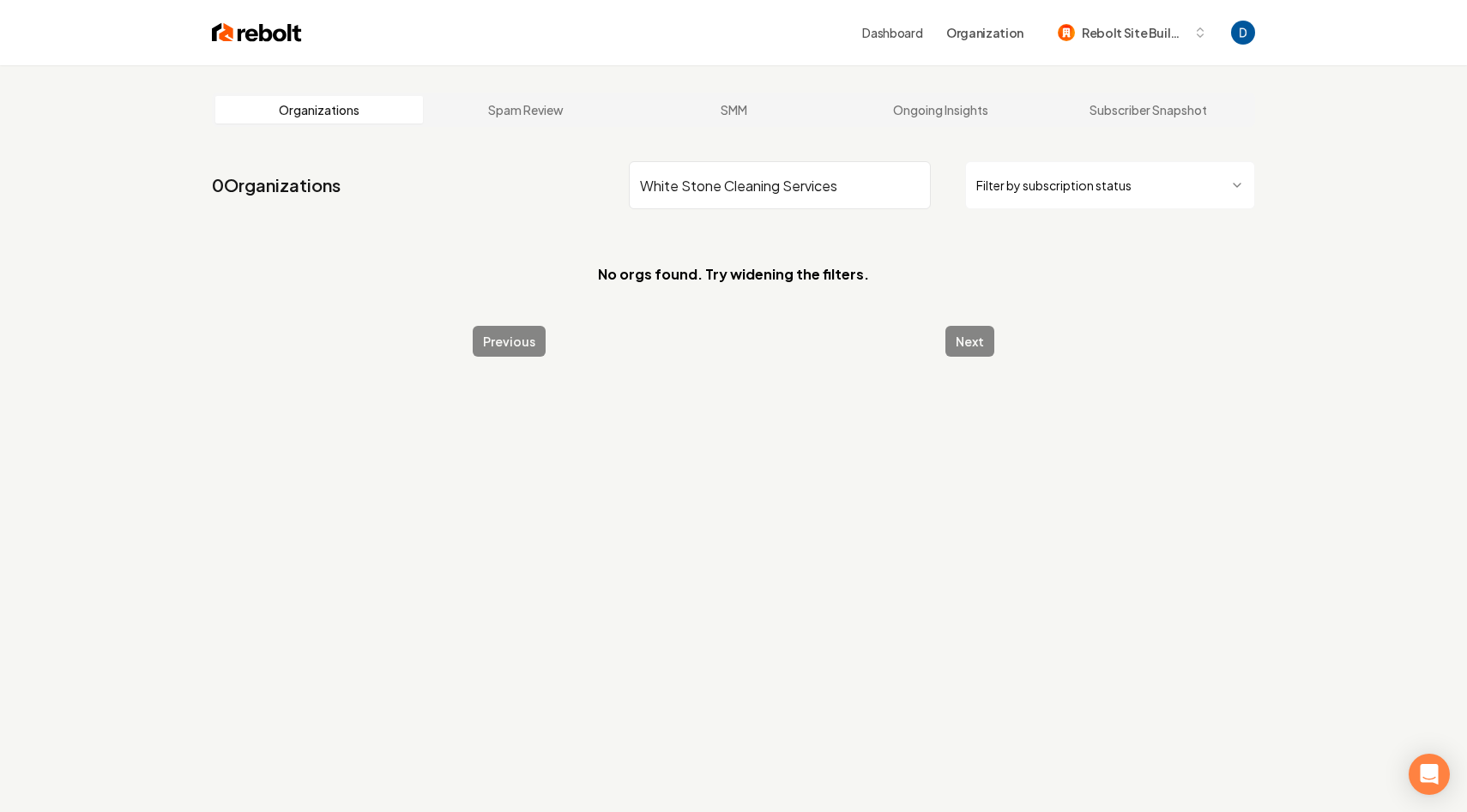
click at [726, 187] on input "White Stone Cleaning Services" at bounding box center [779, 186] width 302 height 48
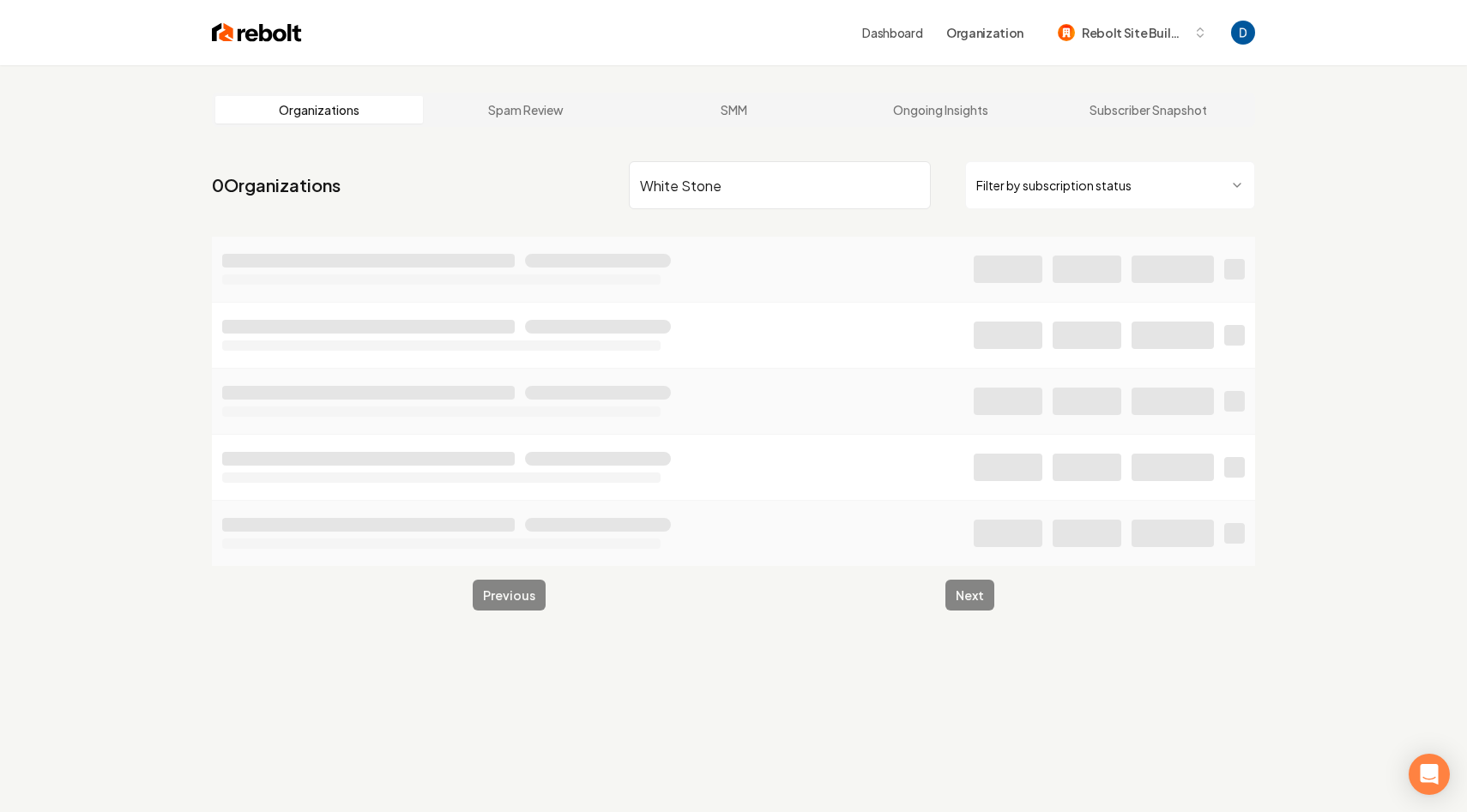
click at [683, 190] on input "White Stone" at bounding box center [779, 186] width 302 height 48
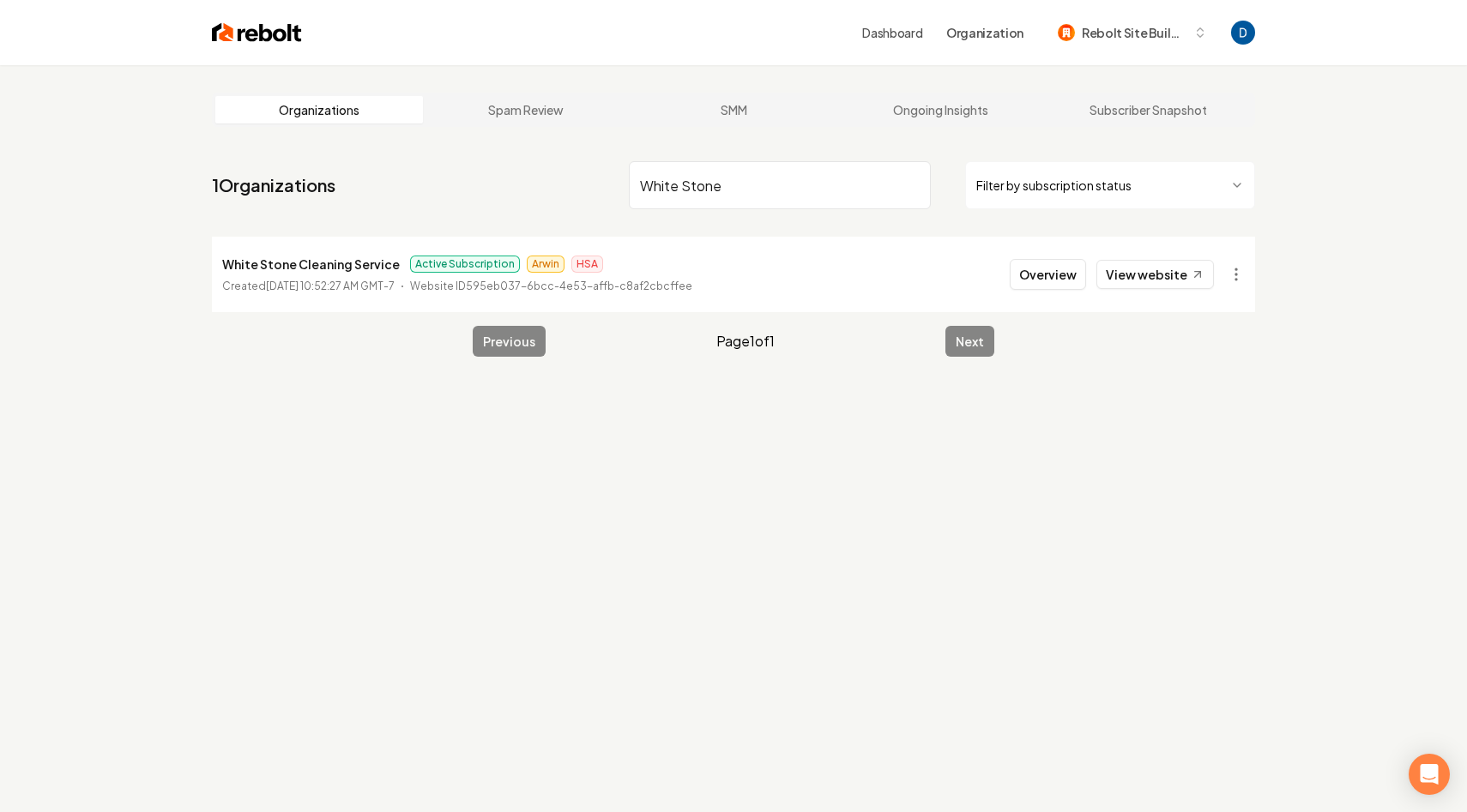
type input "White Stone"
click at [365, 265] on p "White Stone Cleaning Service" at bounding box center [311, 263] width 178 height 21
copy p "White Stone Cleaning Service"
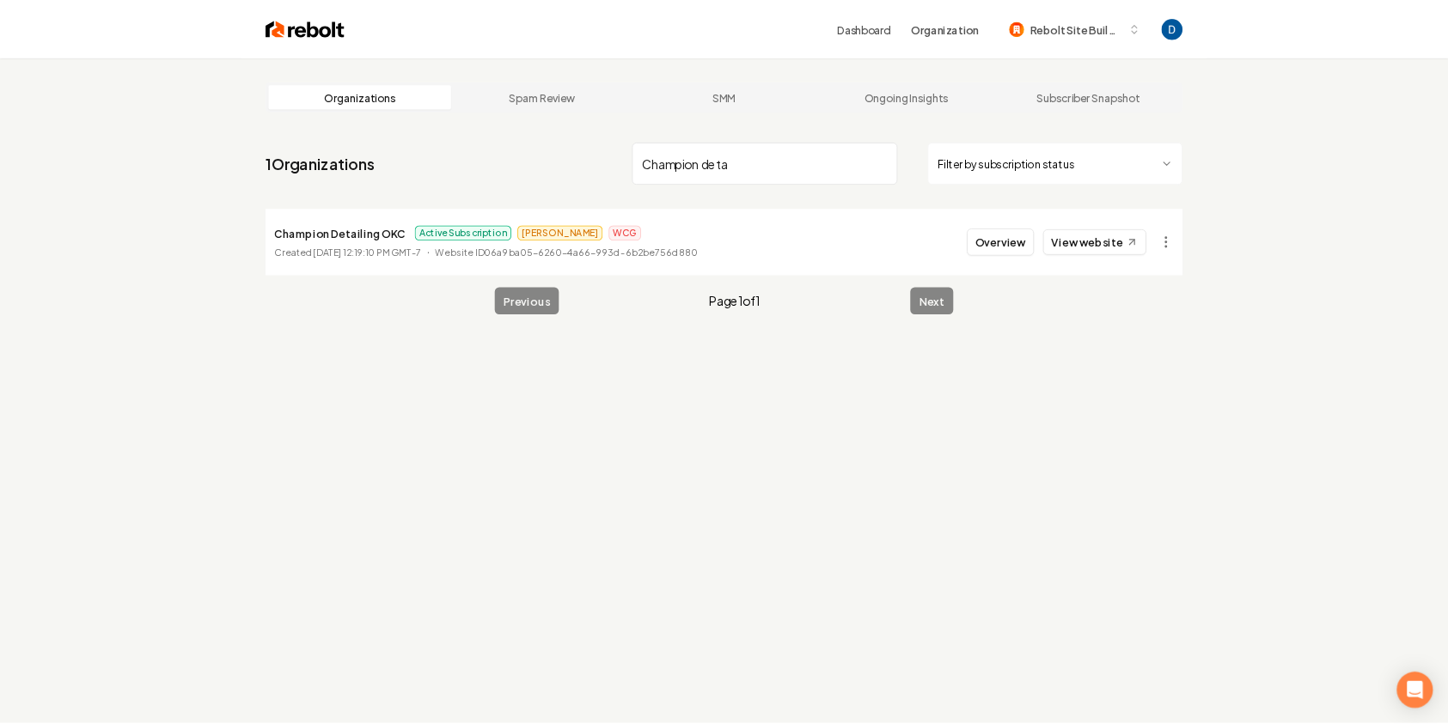
scroll to position [1, 0]
type input "Champion deta"
click at [1231, 281] on link "View website" at bounding box center [1248, 274] width 118 height 29
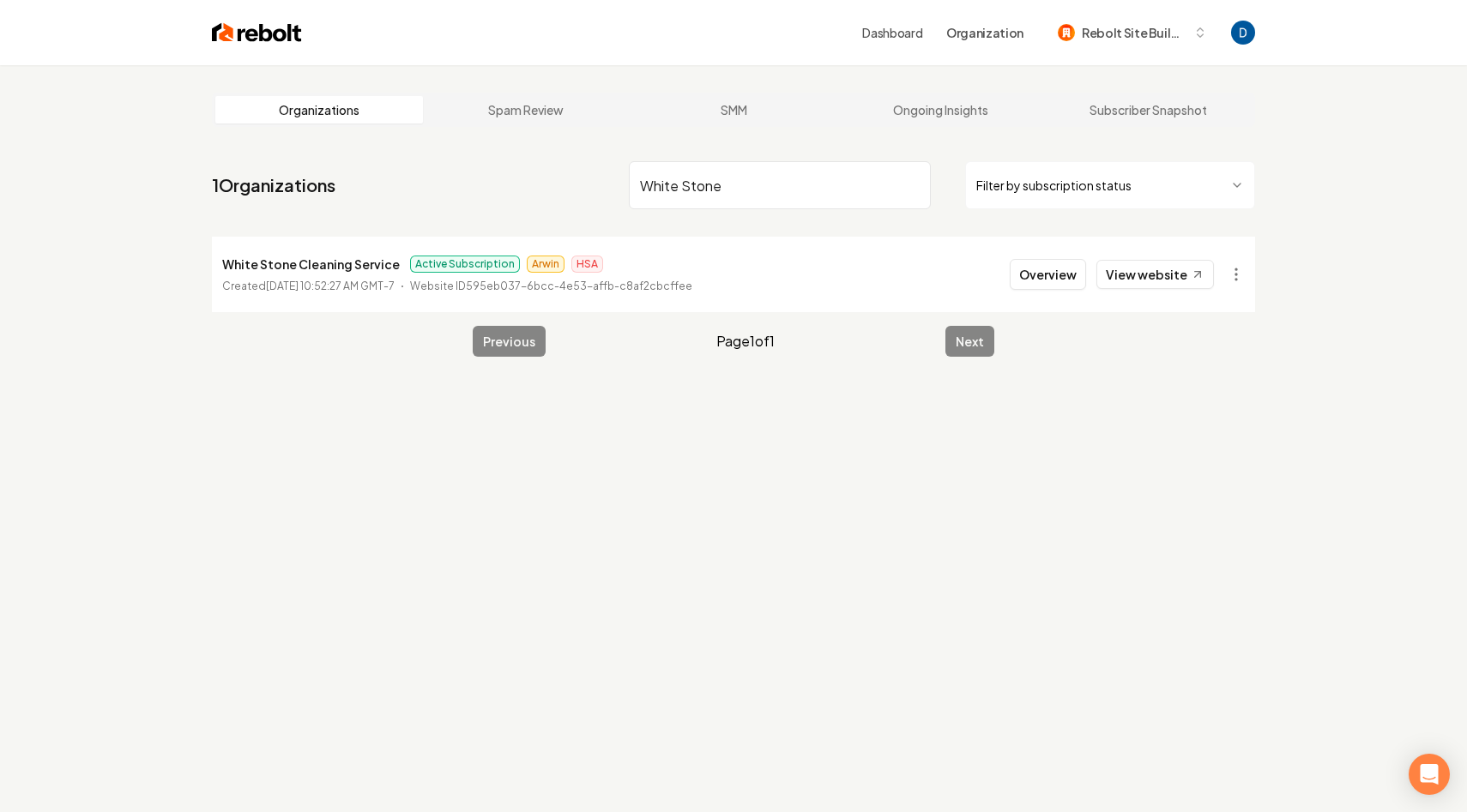
click at [696, 167] on input "White Stone" at bounding box center [779, 186] width 302 height 48
click at [695, 167] on input "White Stone" at bounding box center [779, 186] width 302 height 48
type input "[PERSON_NAME]"
click at [1036, 271] on button "Overview" at bounding box center [1048, 274] width 76 height 31
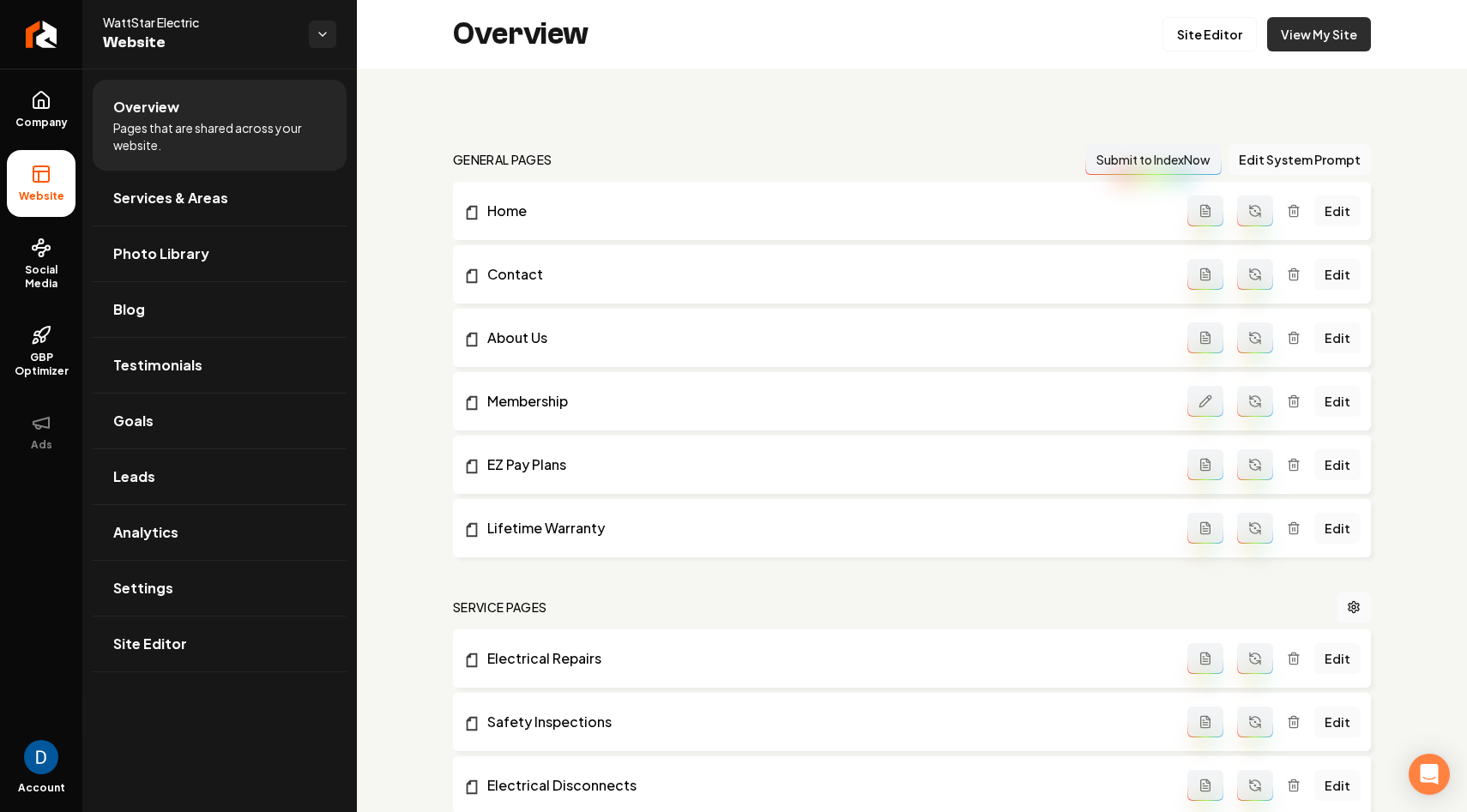
click at [1341, 39] on link "View My Site" at bounding box center [1318, 34] width 104 height 34
click at [52, 113] on link "Company" at bounding box center [41, 109] width 69 height 67
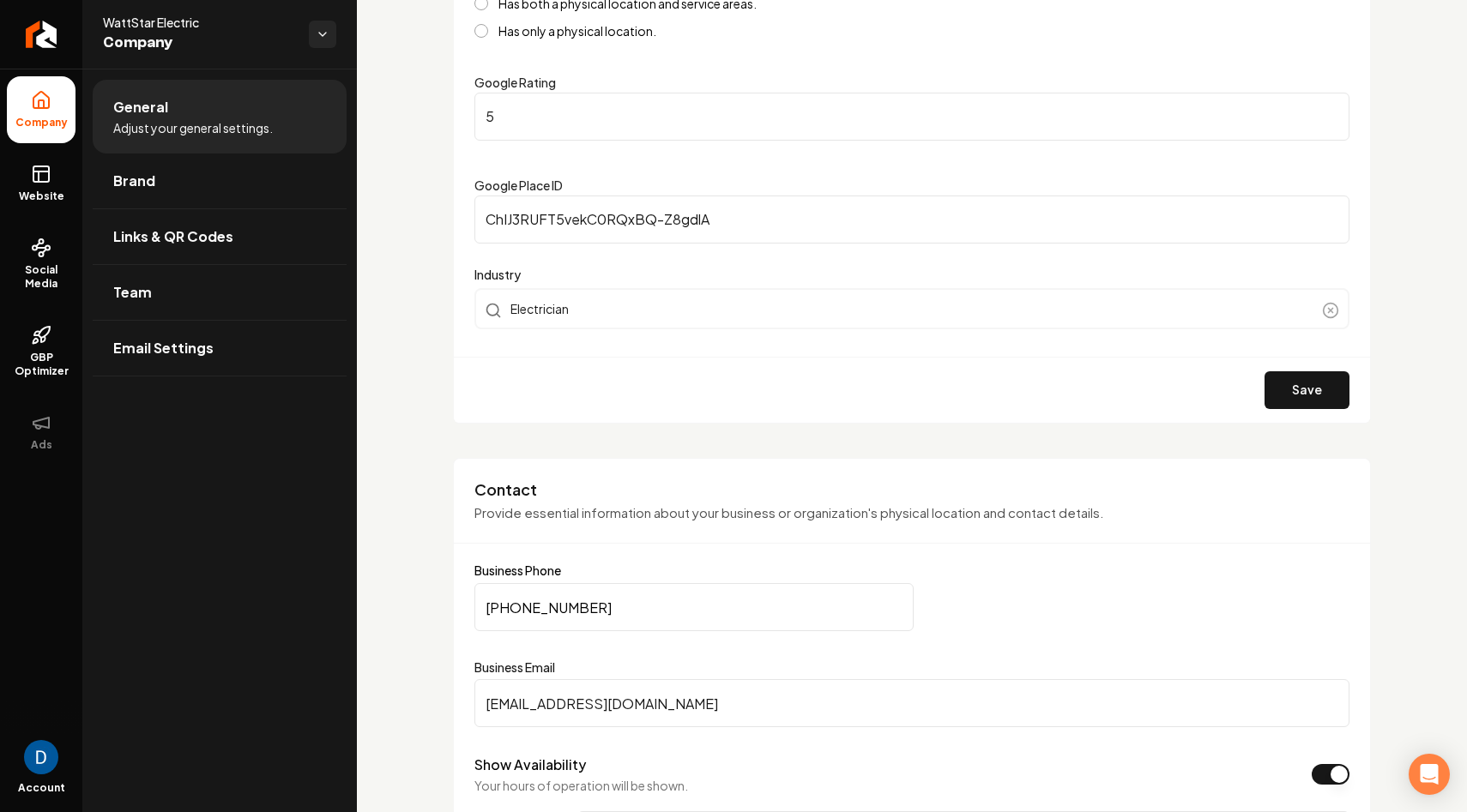
scroll to position [595, 0]
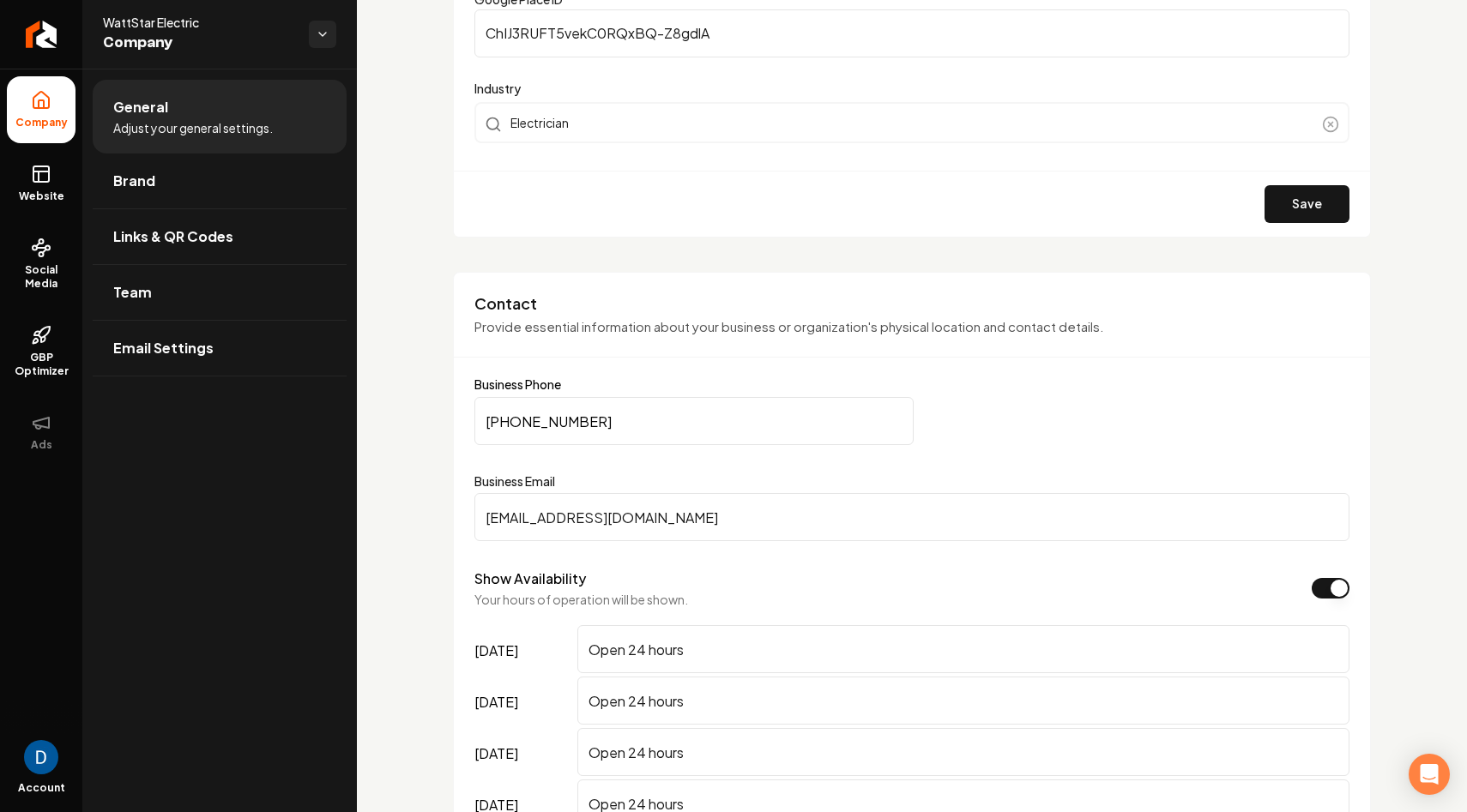
click at [606, 517] on input "[EMAIL_ADDRESS][DOMAIN_NAME]" at bounding box center [911, 517] width 875 height 48
click at [550, 516] on input "[EMAIL_ADDRESS][DOMAIN_NAME]" at bounding box center [911, 517] width 875 height 48
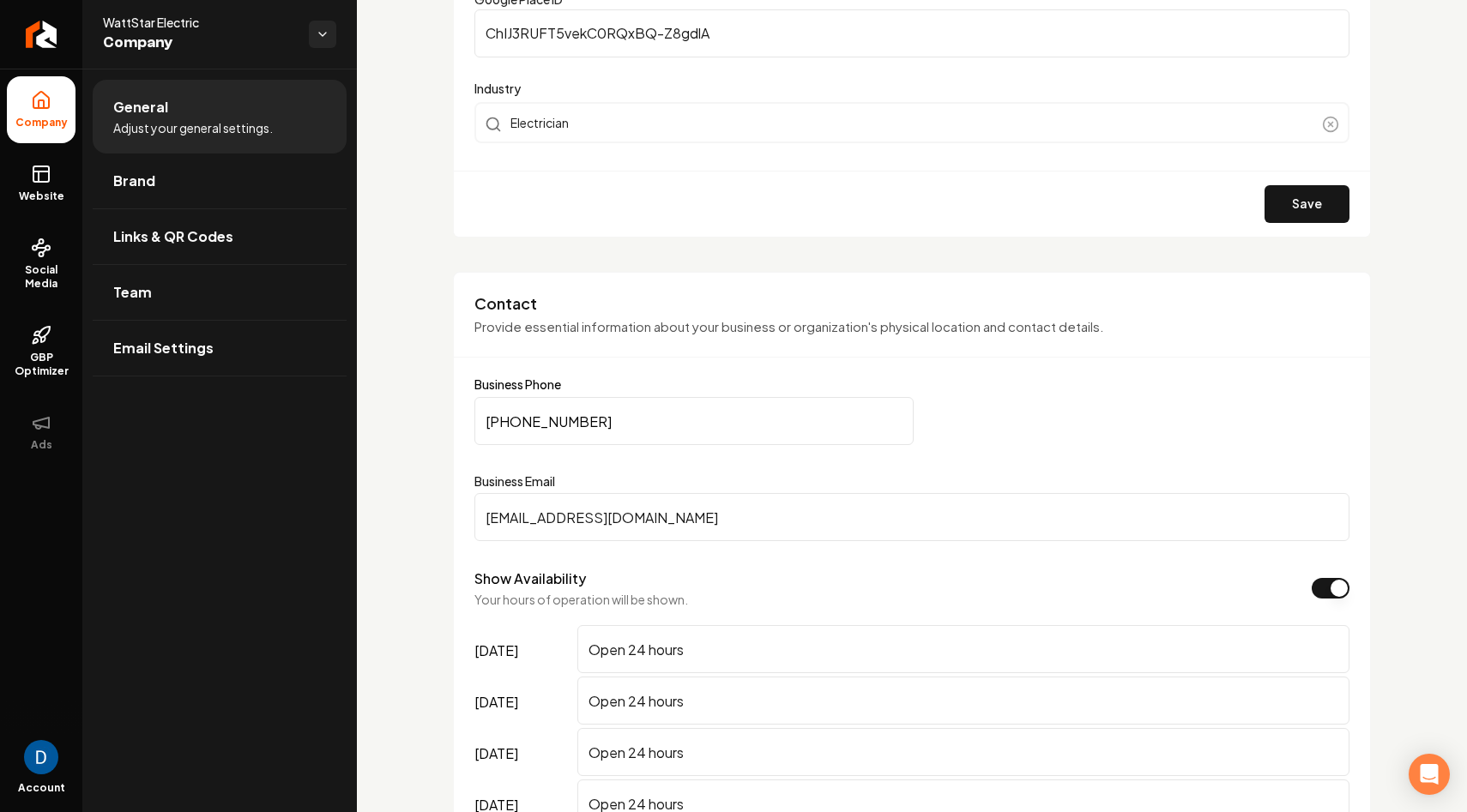
click at [550, 516] on input "[EMAIL_ADDRESS][DOMAIN_NAME]" at bounding box center [911, 517] width 875 height 48
click at [338, 419] on div "General Adjust your general settings. Brand Links & QR Codes Team Email Settings" at bounding box center [220, 440] width 274 height 743
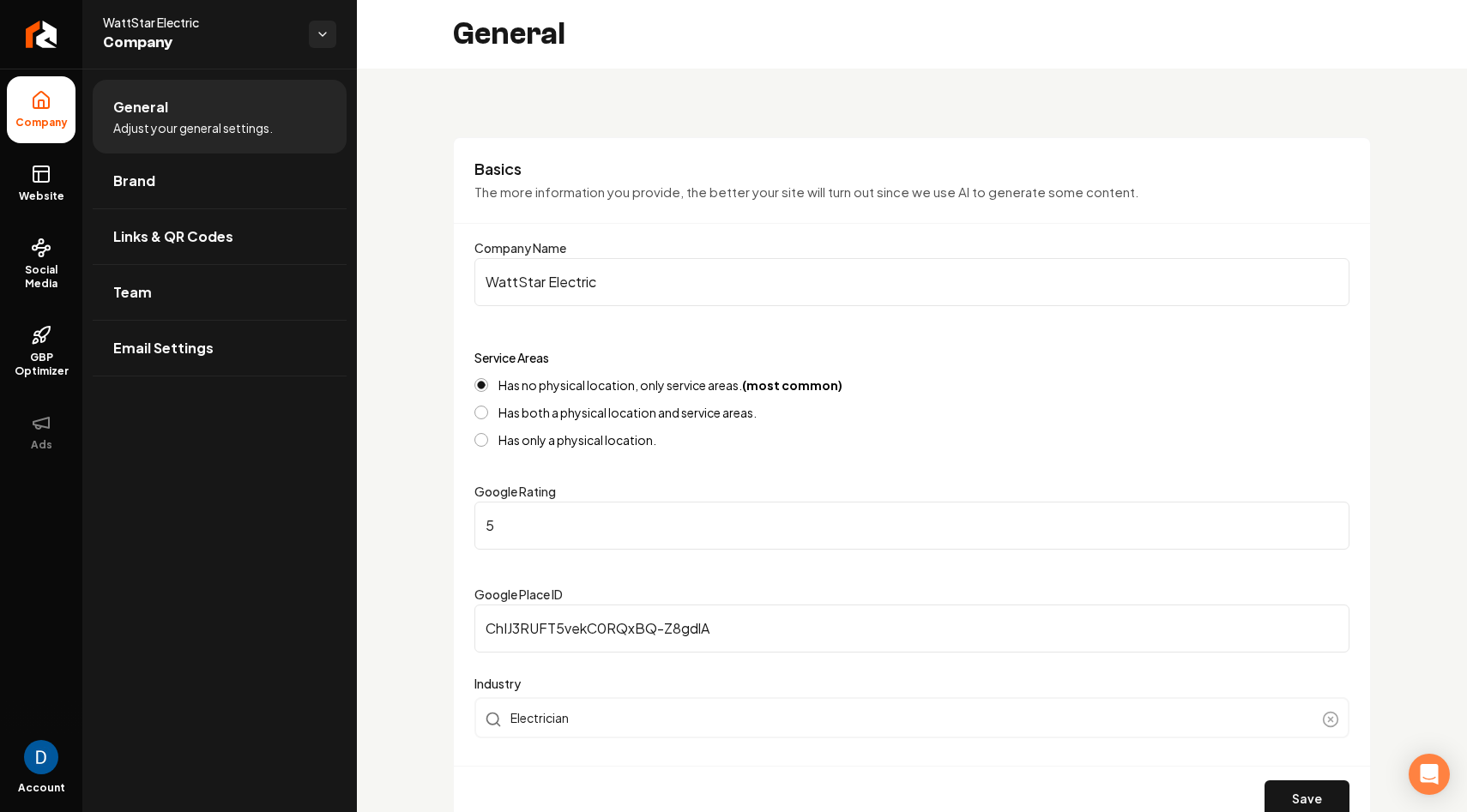
click at [210, 10] on div "WattStar Electric Company" at bounding box center [220, 34] width 274 height 69
click at [192, 19] on span "WattStar Electric" at bounding box center [199, 22] width 193 height 17
copy span "WattStar Electric"
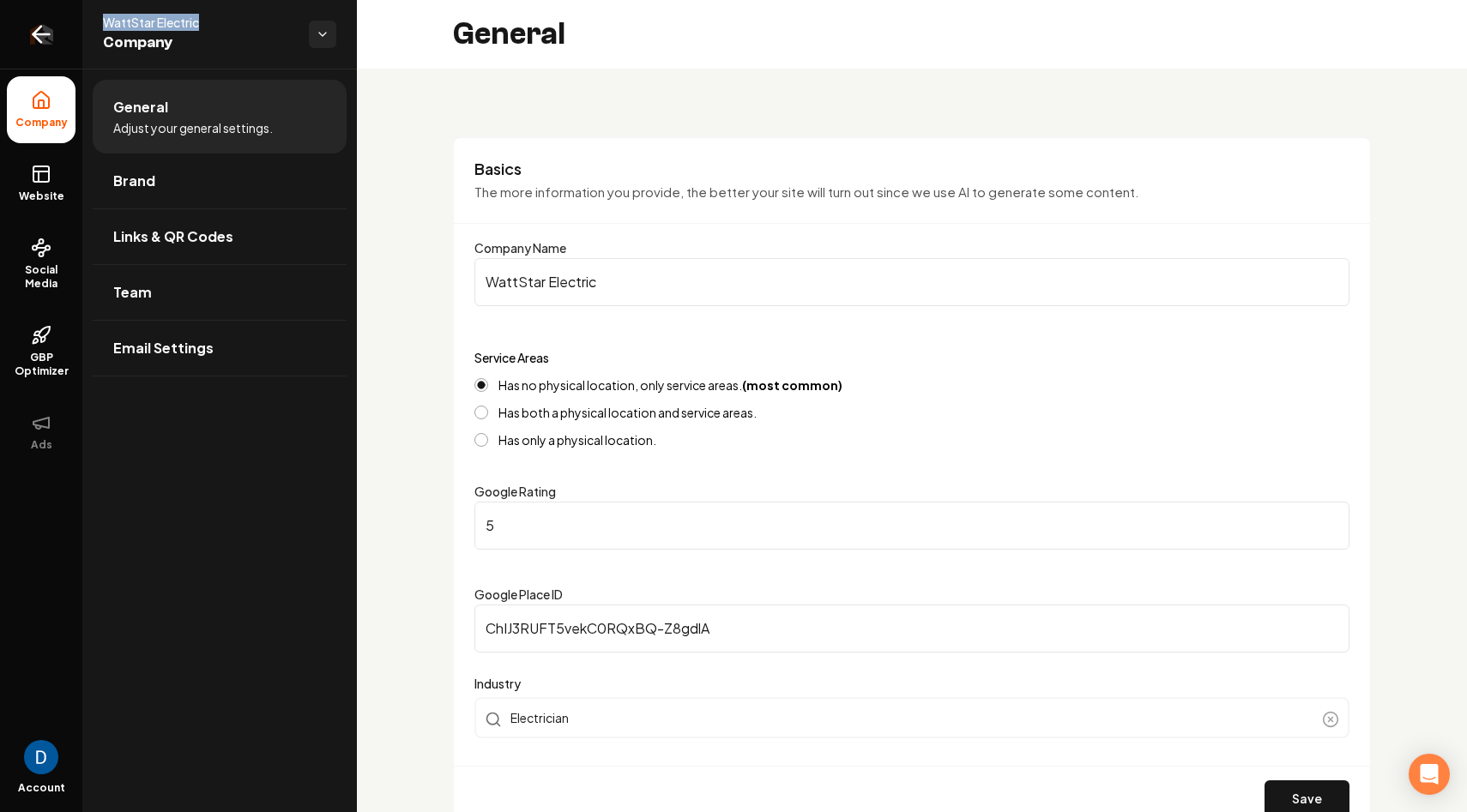
click at [52, 36] on icon "Return to dashboard" at bounding box center [42, 35] width 28 height 28
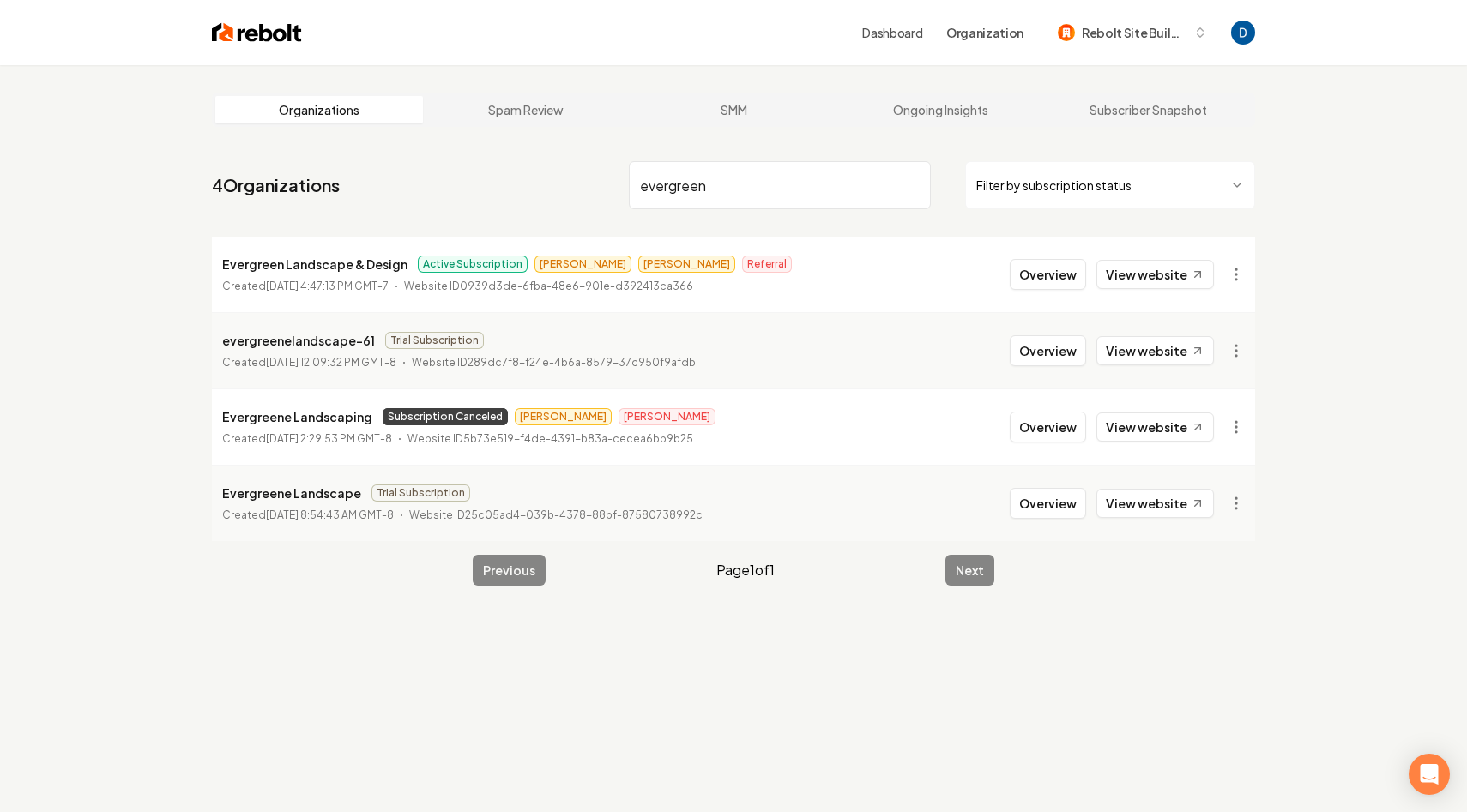
type input "evergreen"
click at [247, 418] on p "Evergreene Landscaping" at bounding box center [297, 416] width 150 height 21
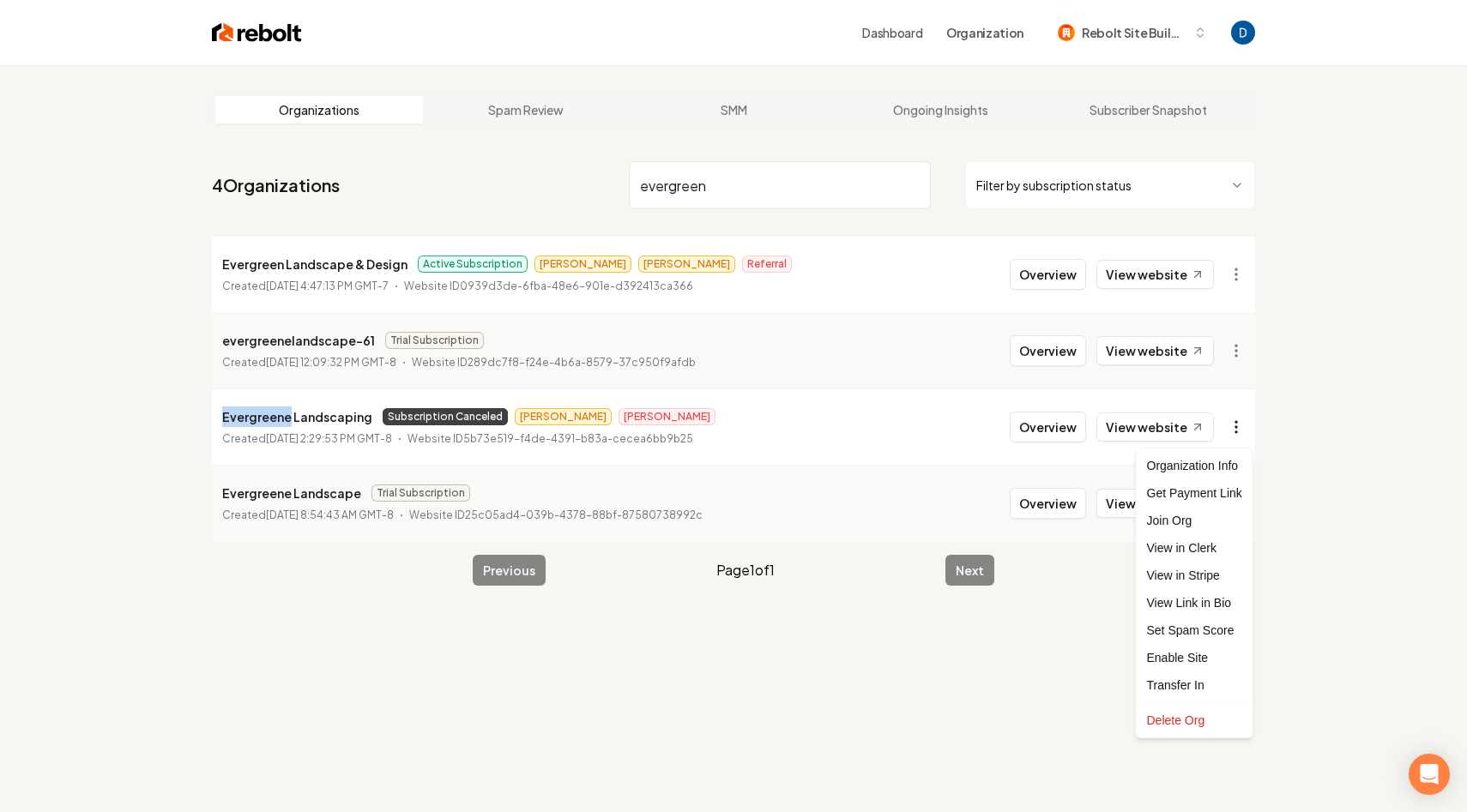
click at [1241, 431] on html "Dashboard Organization Rebolt Site Builder Organizations Spam Review SMM Ongoin…" at bounding box center [734, 406] width 1467 height 812
click at [1196, 568] on link "View in Stripe" at bounding box center [1194, 576] width 109 height 28
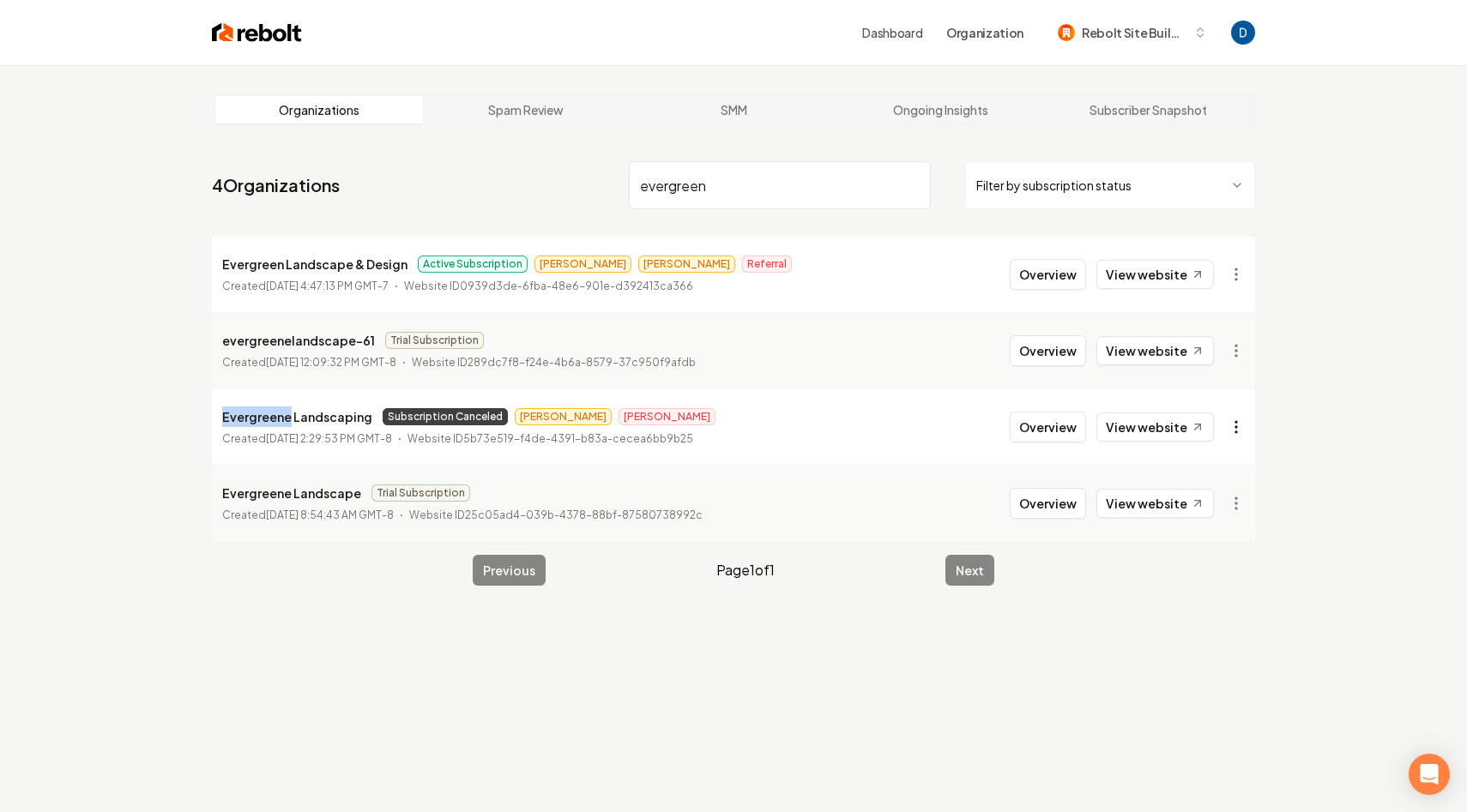
click at [1235, 428] on html "Dashboard Organization Rebolt Site Builder Organizations Spam Review SMM Ongoin…" at bounding box center [734, 406] width 1467 height 812
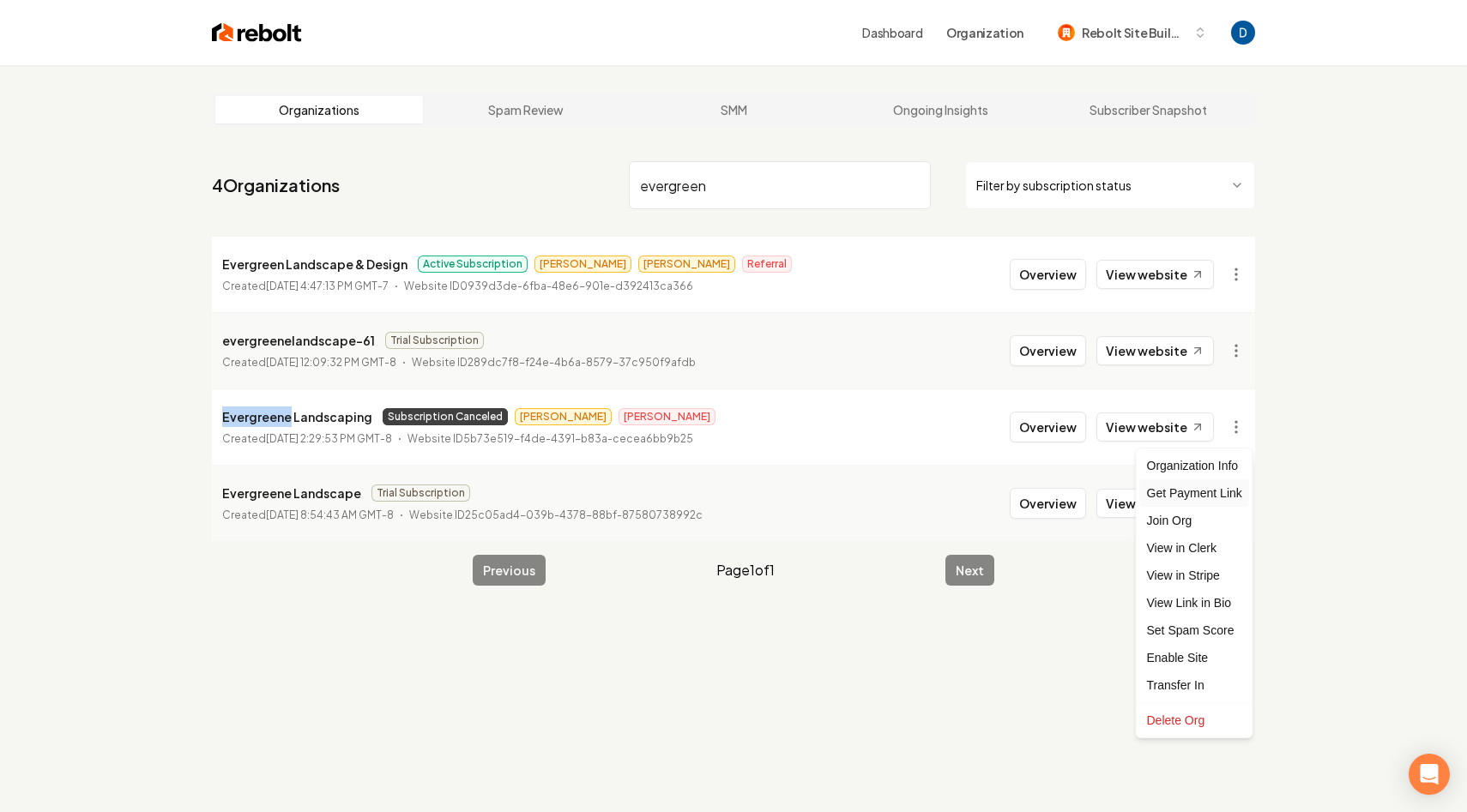
click at [1212, 488] on div "Get Payment Link" at bounding box center [1194, 493] width 109 height 28
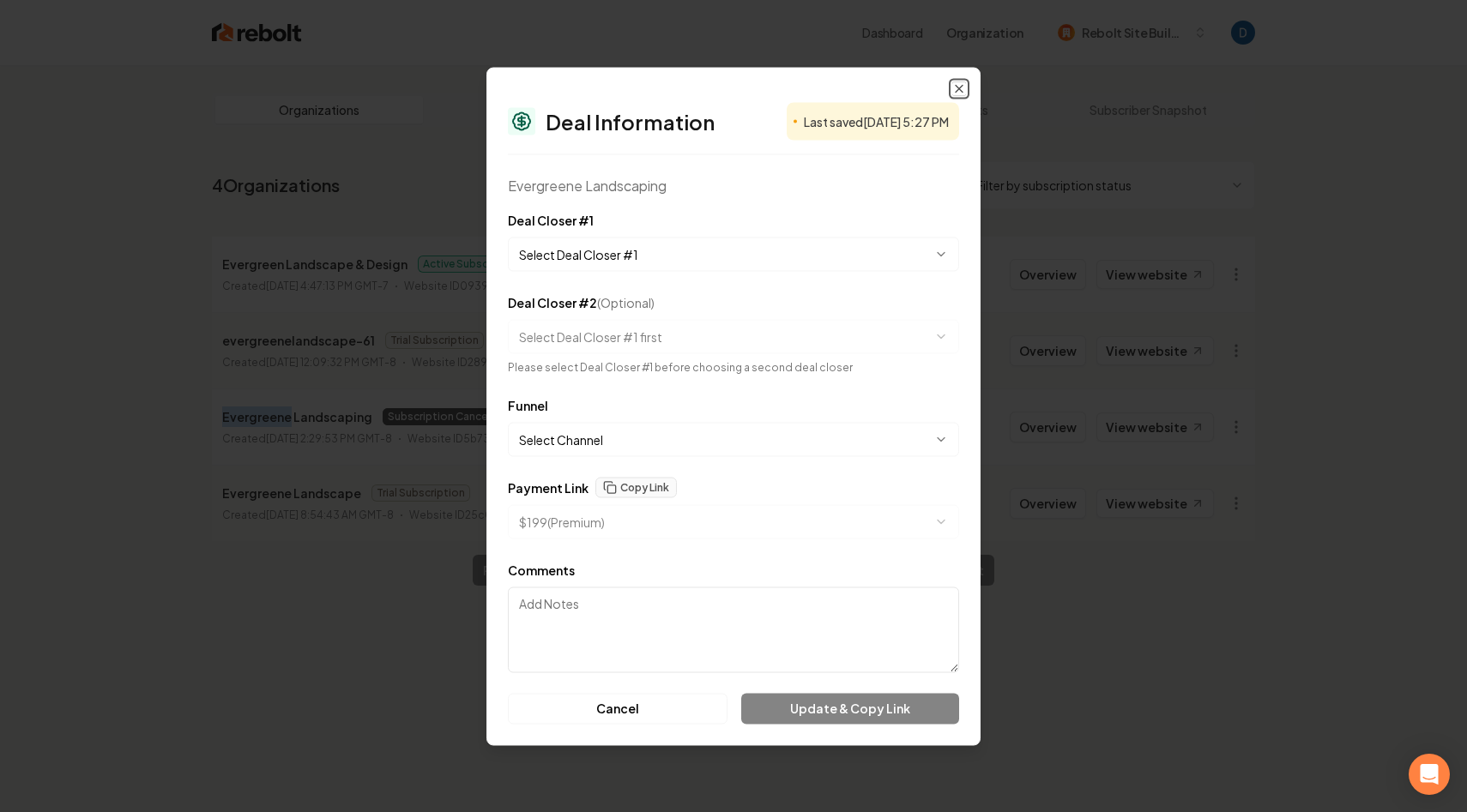
select select "**********"
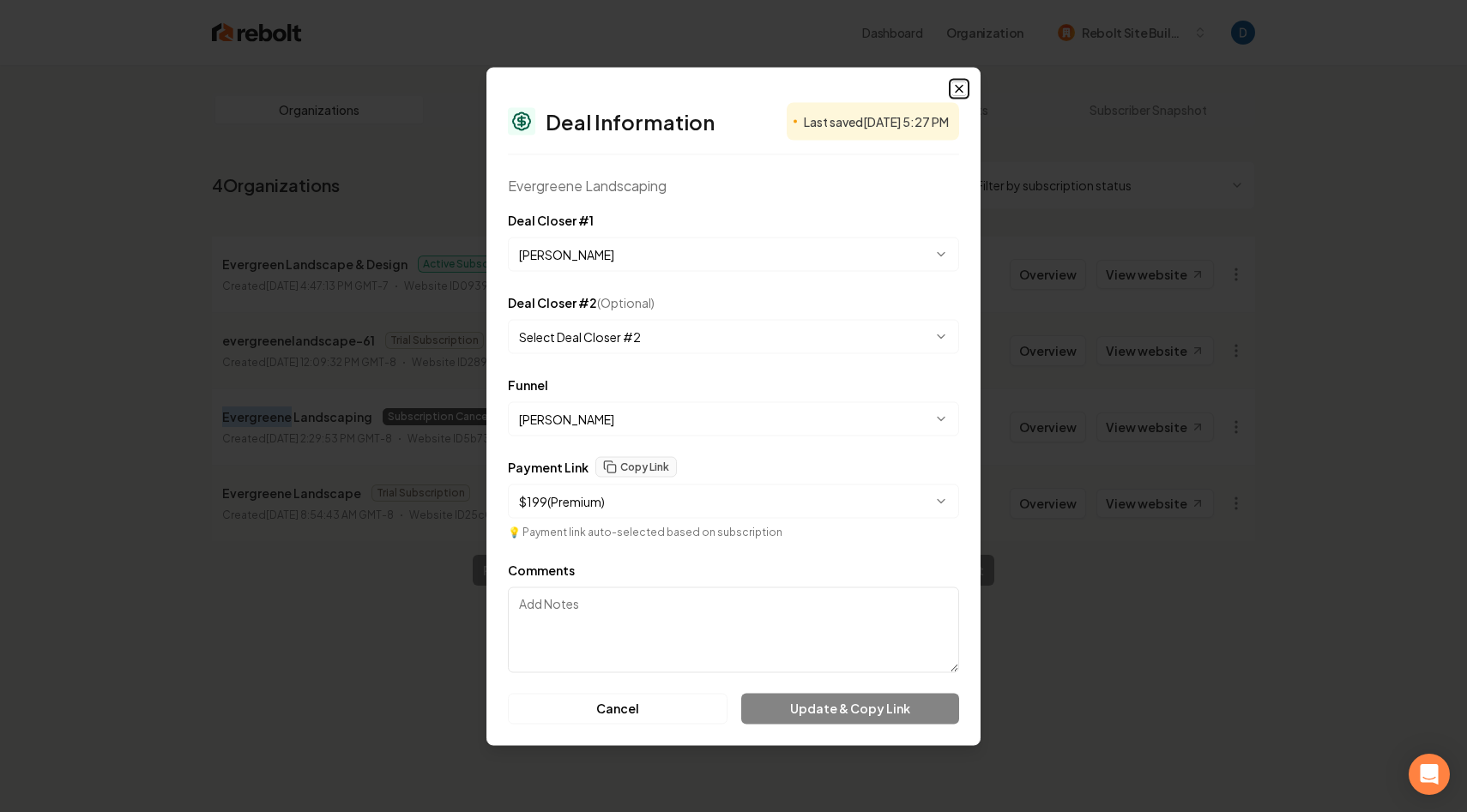
click at [958, 83] on icon "button" at bounding box center [959, 89] width 14 height 14
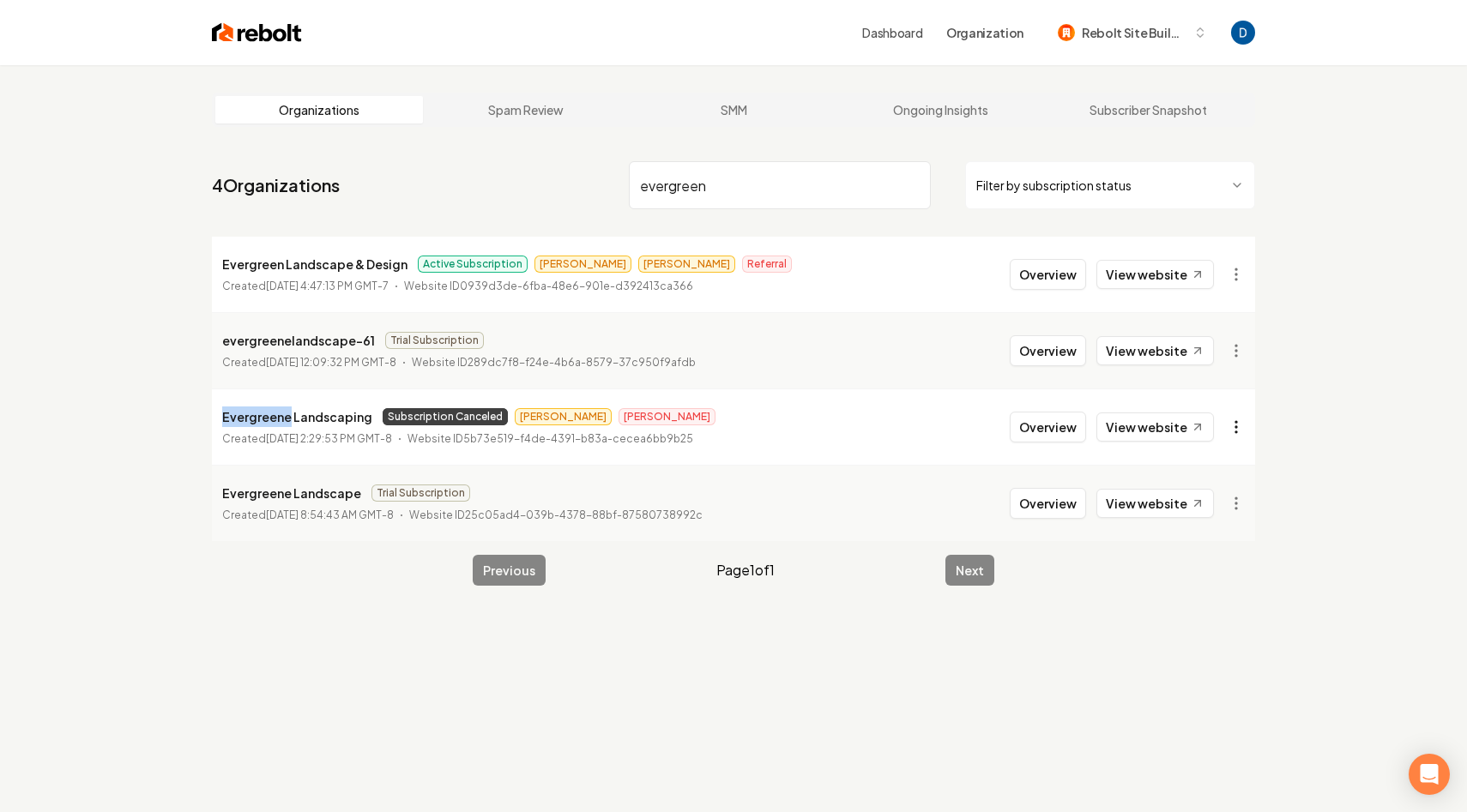
click at [1240, 429] on html "Dashboard Organization Rebolt Site Builder Organizations Spam Review SMM Ongoin…" at bounding box center [734, 406] width 1467 height 812
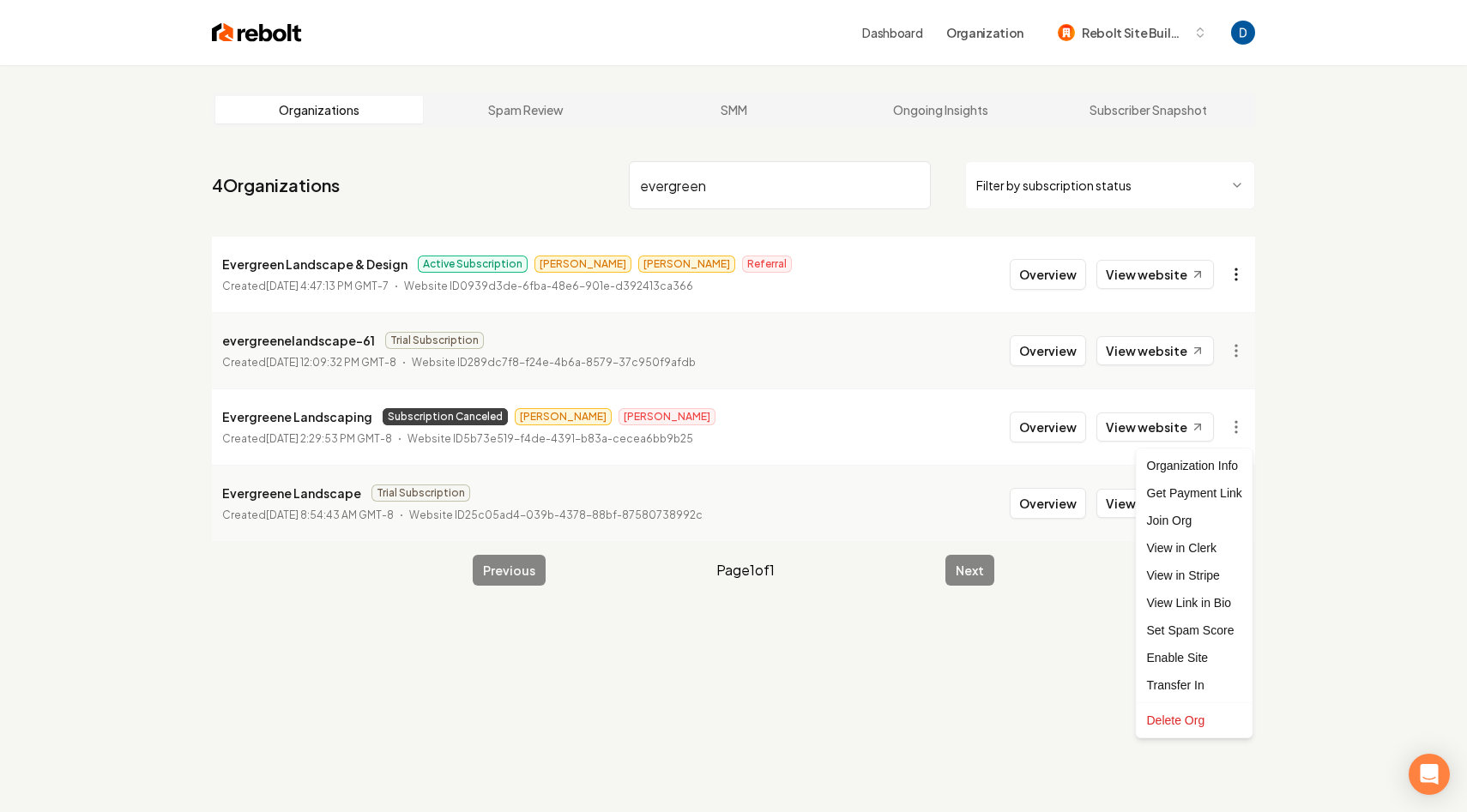
click at [1242, 268] on html "Dashboard Organization Rebolt Site Builder Organizations Spam Review SMM Ongoin…" at bounding box center [734, 406] width 1467 height 812
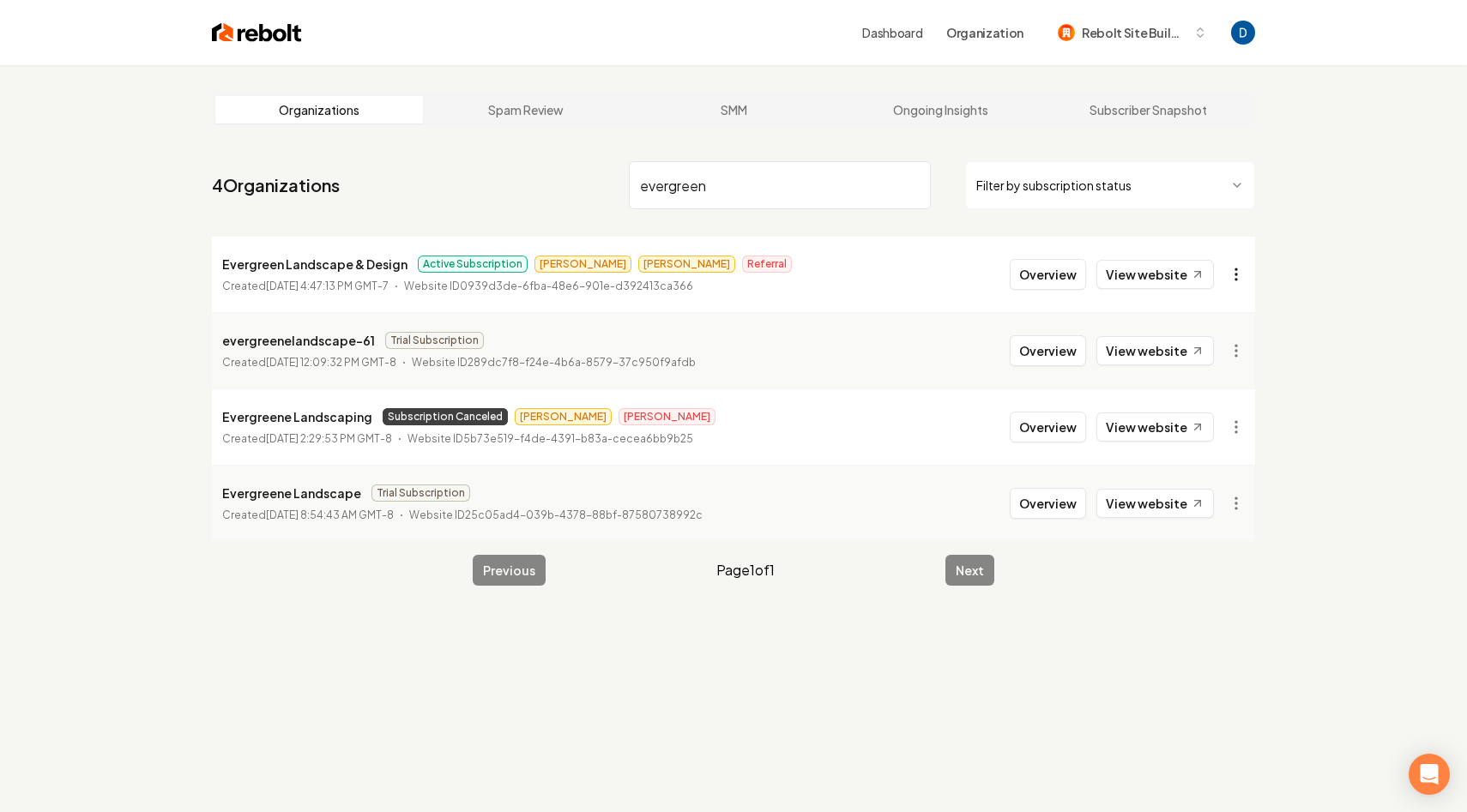
click at [1242, 269] on html "Dashboard Organization Rebolt Site Builder Organizations Spam Review SMM Ongoin…" at bounding box center [734, 406] width 1467 height 812
click at [1284, 259] on html "Dashboard Organization Rebolt Site Builder Organizations Spam Review SMM Ongoin…" at bounding box center [734, 406] width 1467 height 812
click at [1238, 430] on html "Dashboard Organization Rebolt Site Builder Organizations Spam Review SMM Ongoin…" at bounding box center [734, 406] width 1467 height 812
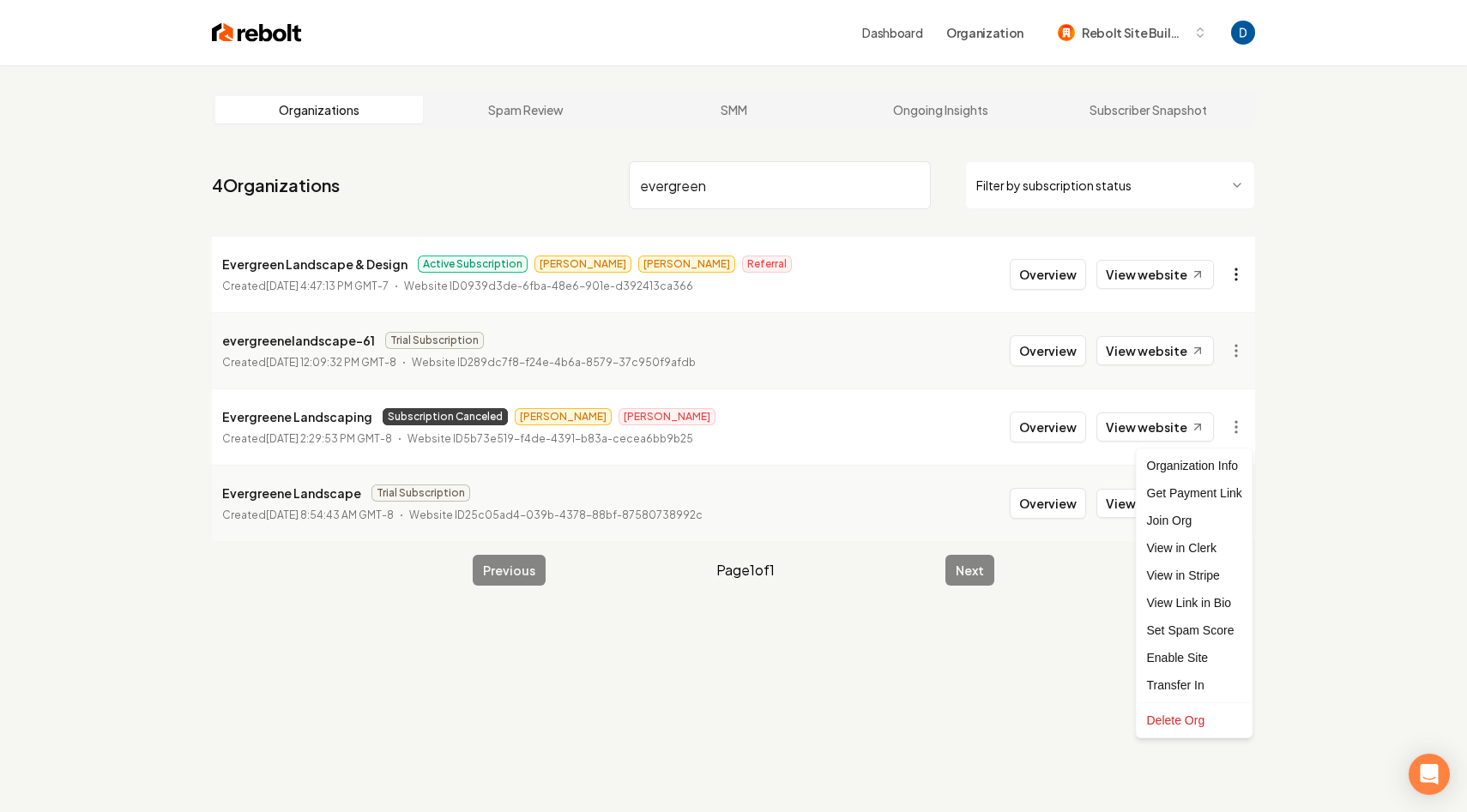
click at [1237, 282] on html "Dashboard Organization Rebolt Site Builder Organizations Spam Review SMM Ongoin…" at bounding box center [734, 406] width 1467 height 812
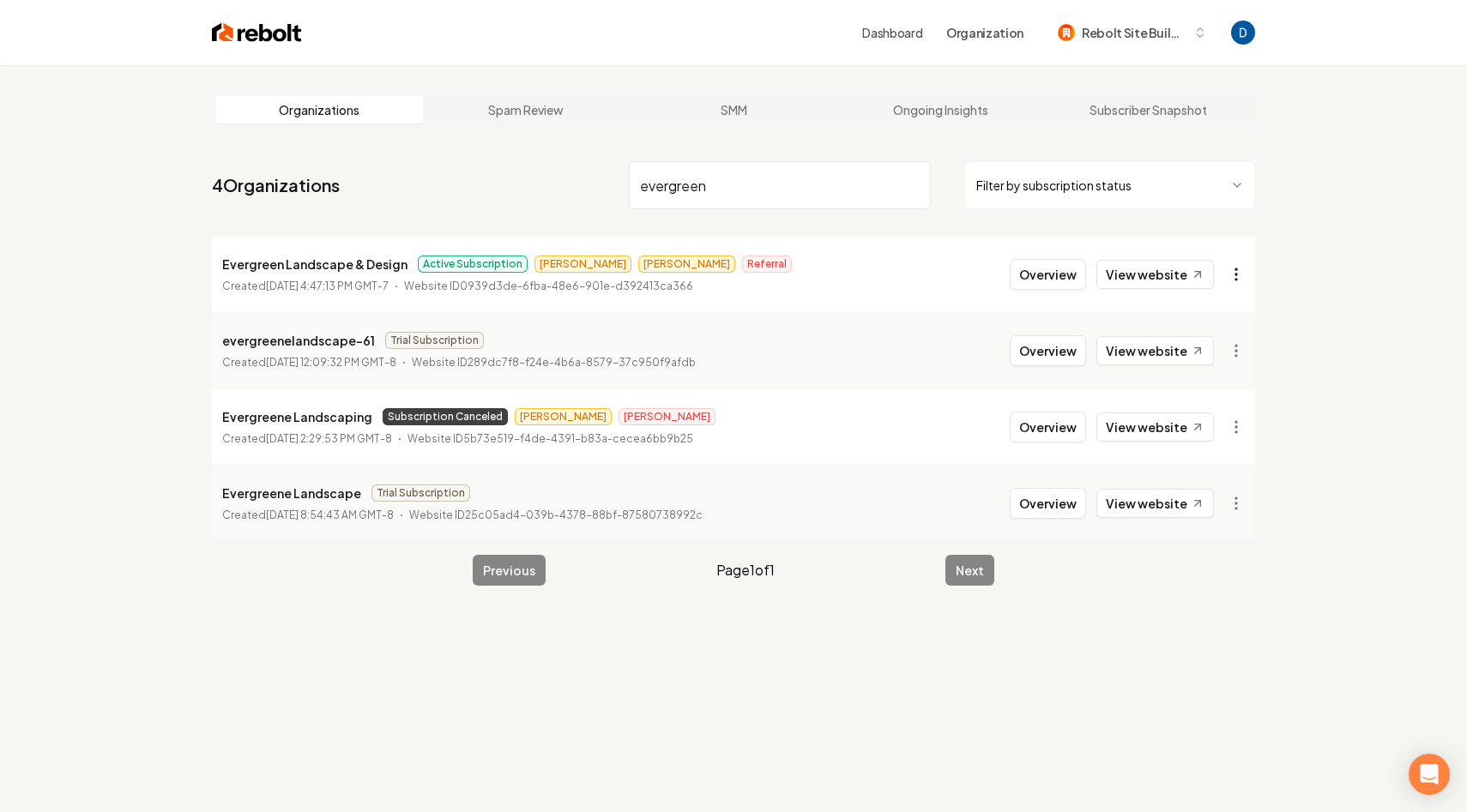
click at [1235, 276] on html "Dashboard Organization Rebolt Site Builder Organizations Spam Review SMM Ongoin…" at bounding box center [734, 406] width 1467 height 812
click at [842, 438] on html "Dashboard Organization Rebolt Site Builder Organizations Spam Review SMM Ongoin…" at bounding box center [734, 406] width 1467 height 812
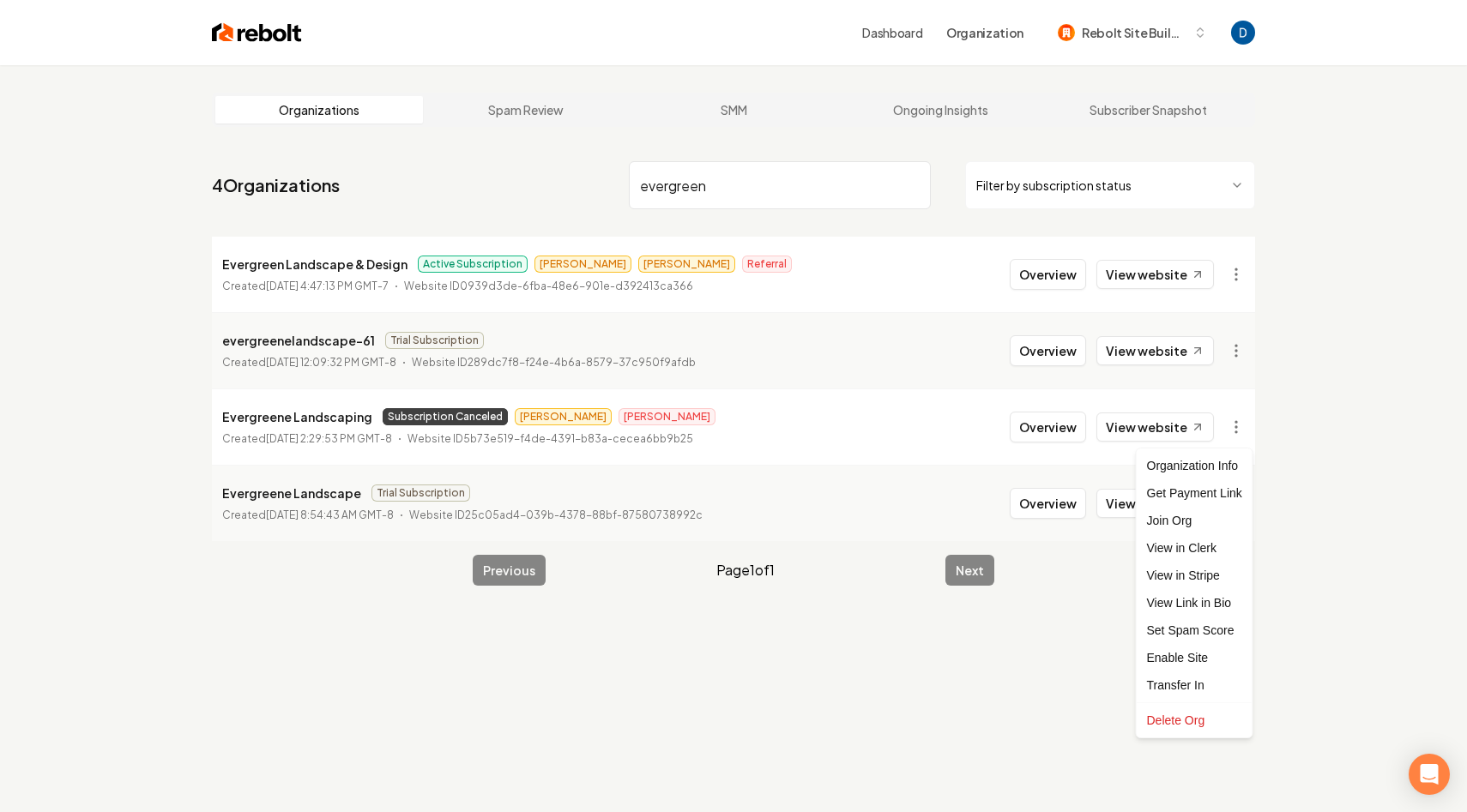
click at [1236, 427] on html "Dashboard Organization Rebolt Site Builder Organizations Spam Review SMM Ongoin…" at bounding box center [734, 406] width 1467 height 812
click at [1205, 497] on div "Get Payment Link" at bounding box center [1194, 493] width 109 height 28
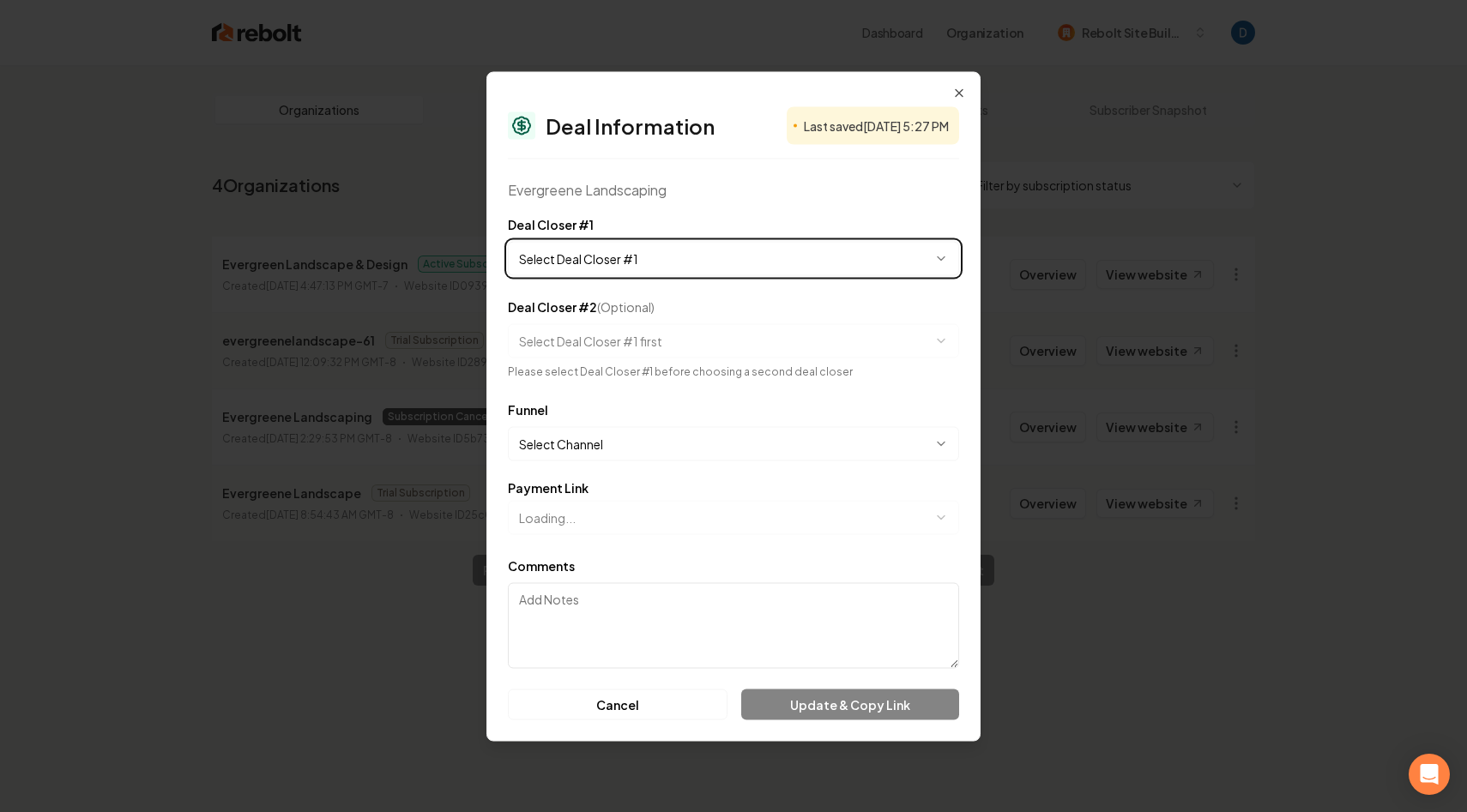
select select "**********"
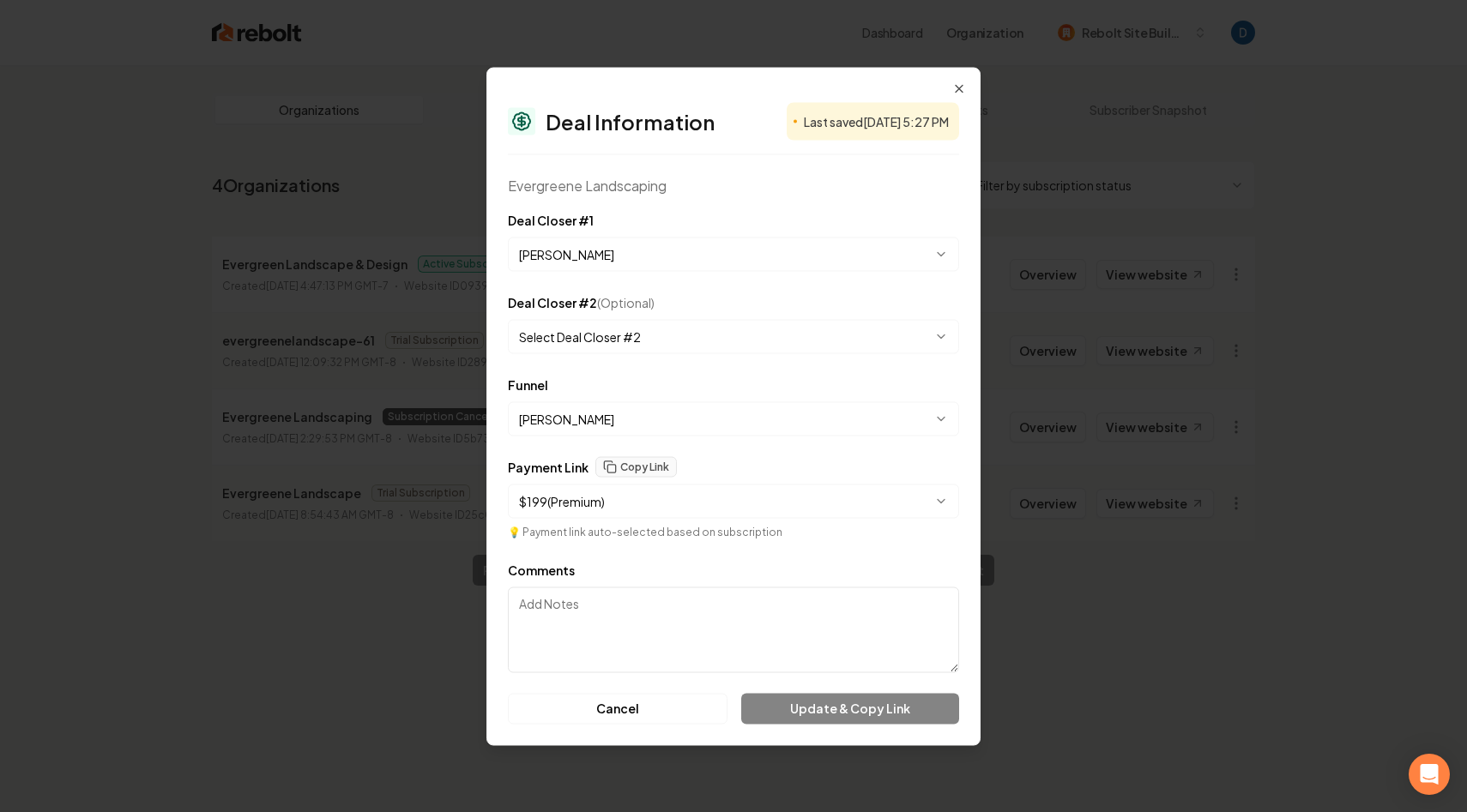
click at [698, 514] on body "Dashboard Organization Rebolt Site Builder Organizations Spam Review SMM Ongoin…" at bounding box center [734, 406] width 1467 height 812
click at [663, 513] on body "Dashboard Organization Rebolt Site Builder Organizations Spam Review SMM Ongoin…" at bounding box center [734, 406] width 1467 height 812
click at [648, 463] on button "Copy Link" at bounding box center [636, 466] width 82 height 21
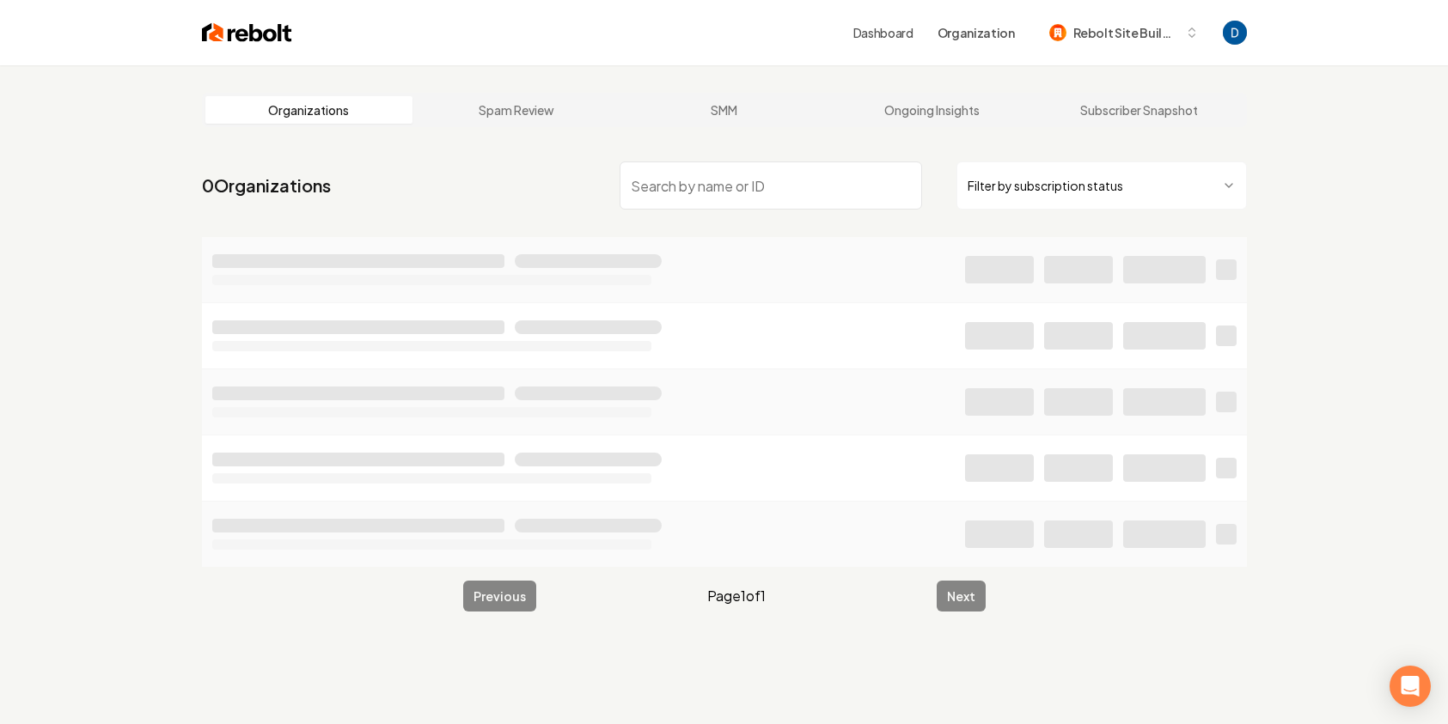
click at [772, 210] on nav "0 Organizations Filter by subscription status" at bounding box center [724, 193] width 1045 height 76
click at [771, 187] on input "search" at bounding box center [771, 186] width 303 height 48
paste input "evergreenelandscape"
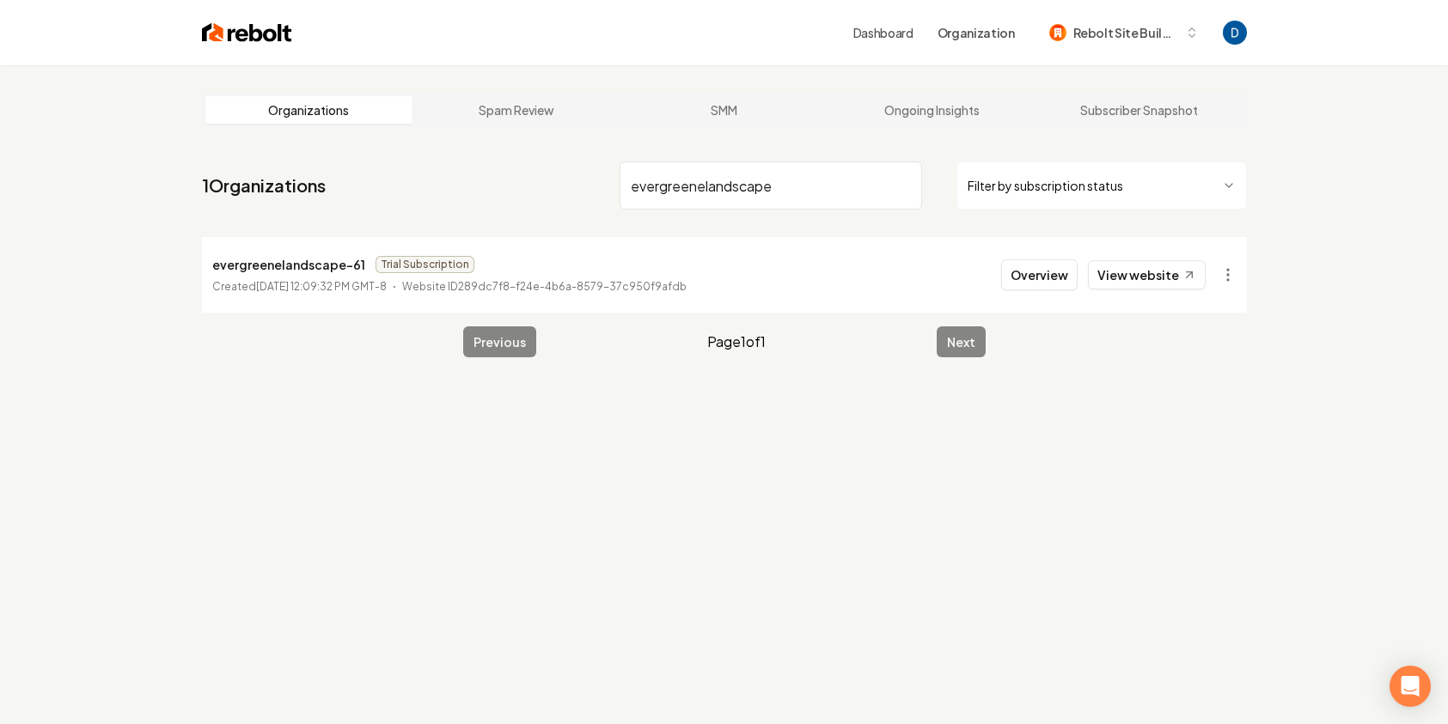
click at [664, 189] on input "evergreenelandscape" at bounding box center [771, 186] width 303 height 48
click at [660, 189] on input "evergreenelandscape" at bounding box center [771, 186] width 303 height 48
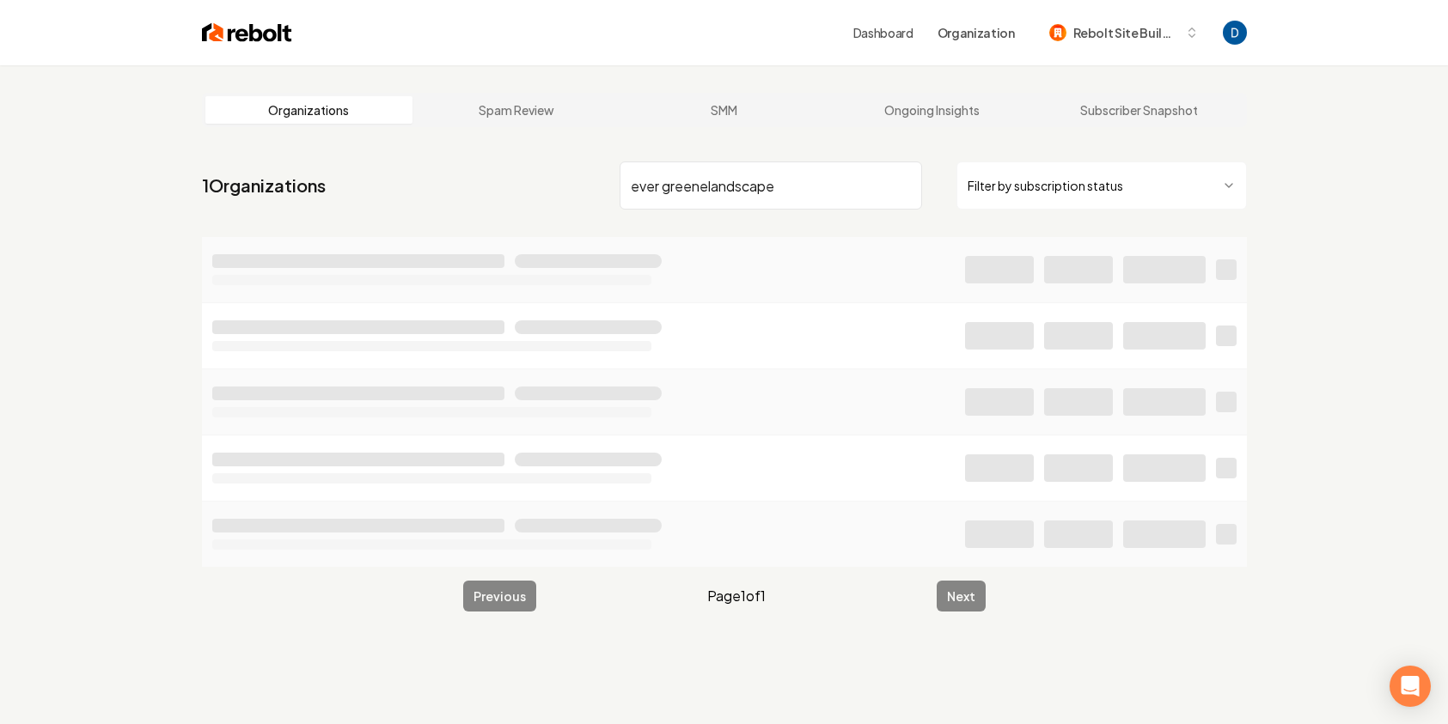
click at [711, 188] on input "ever greenelandscape" at bounding box center [771, 186] width 303 height 48
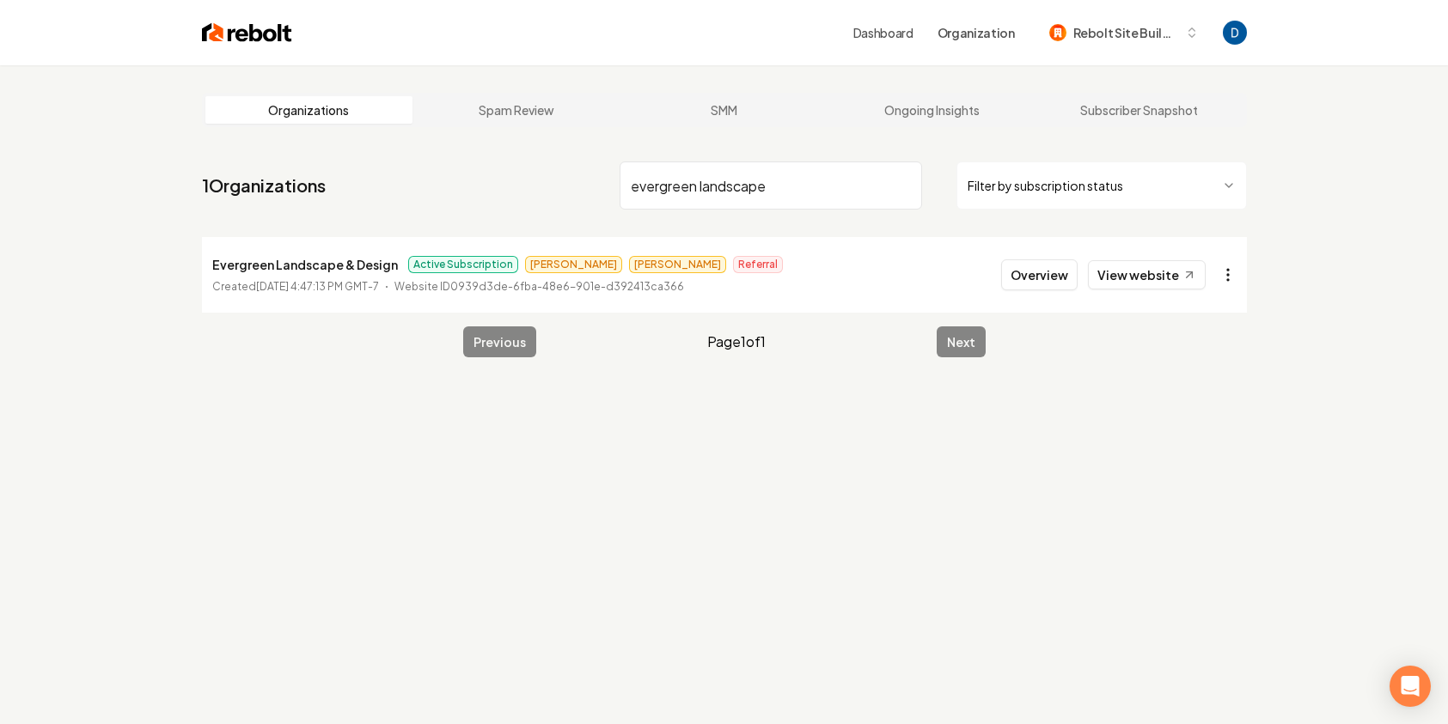
type input "evergreen landscape"
click at [1225, 266] on html "Dashboard Organization Rebolt Site Builder Organizations Spam Review SMM Ongoin…" at bounding box center [724, 362] width 1448 height 724
click at [1163, 262] on html "Dashboard Organization Rebolt Site Builder Organizations Spam Review SMM Ongoin…" at bounding box center [724, 362] width 1448 height 724
click at [1157, 272] on link "View website" at bounding box center [1147, 274] width 118 height 29
click at [1232, 279] on html "Dashboard Organization Rebolt Site Builder Organizations Spam Review SMM Ongoin…" at bounding box center [724, 362] width 1448 height 724
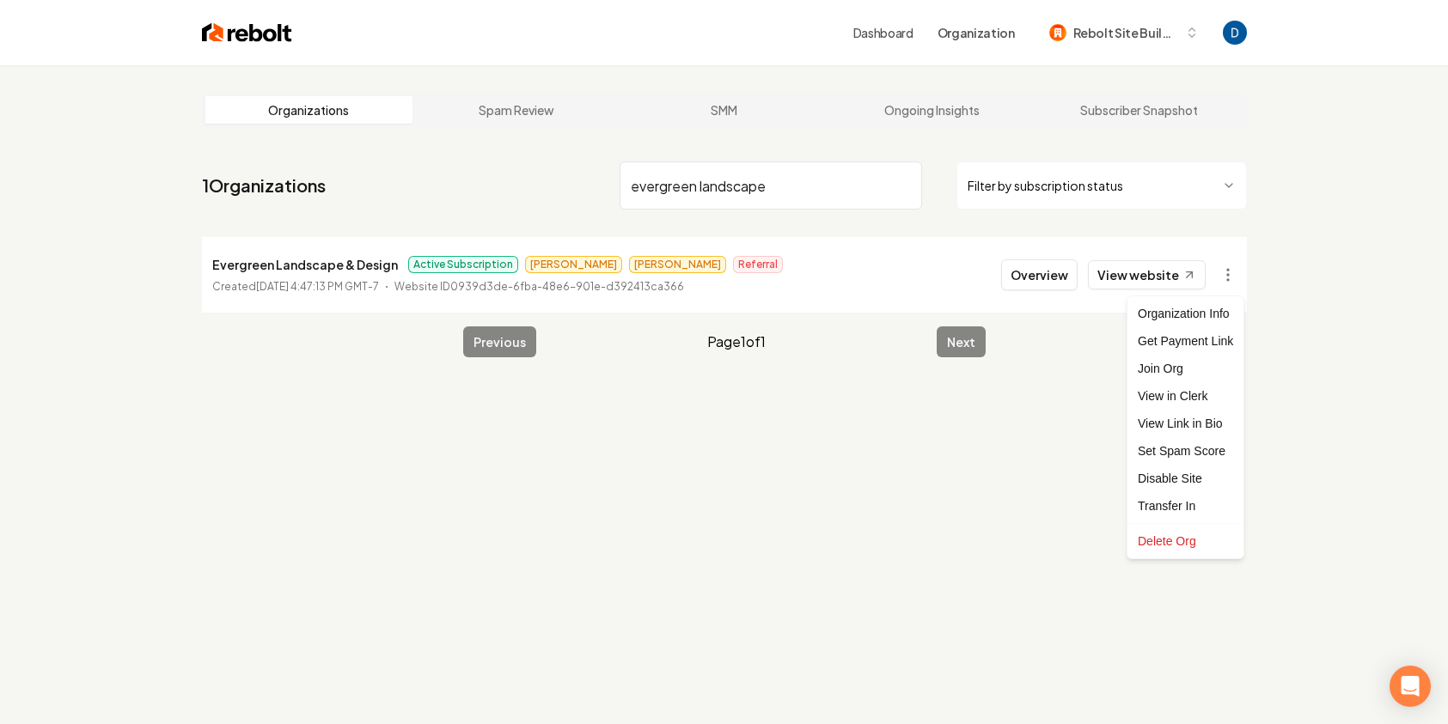
click at [1106, 463] on html "Dashboard Organization Rebolt Site Builder Organizations Spam Review SMM Ongoin…" at bounding box center [724, 362] width 1448 height 724
click at [1230, 286] on html "Dashboard Organization Rebolt Site Builder Organizations Spam Review SMM Ongoin…" at bounding box center [724, 362] width 1448 height 724
click at [1020, 408] on html "Dashboard Organization Rebolt Site Builder Organizations Spam Review SMM Ongoin…" at bounding box center [724, 362] width 1448 height 724
click at [762, 169] on input "evergreen landscape" at bounding box center [771, 186] width 303 height 48
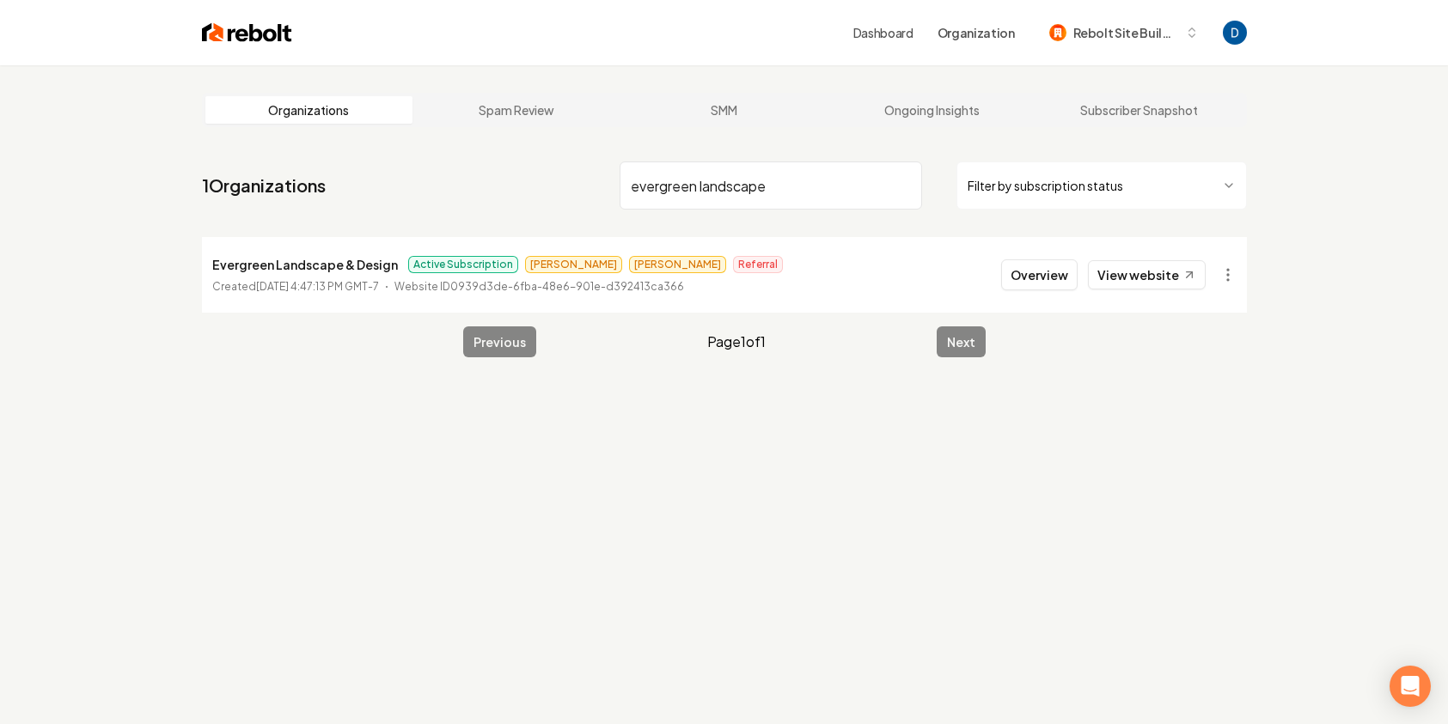
click at [762, 169] on input "evergreen landscape" at bounding box center [771, 186] width 303 height 48
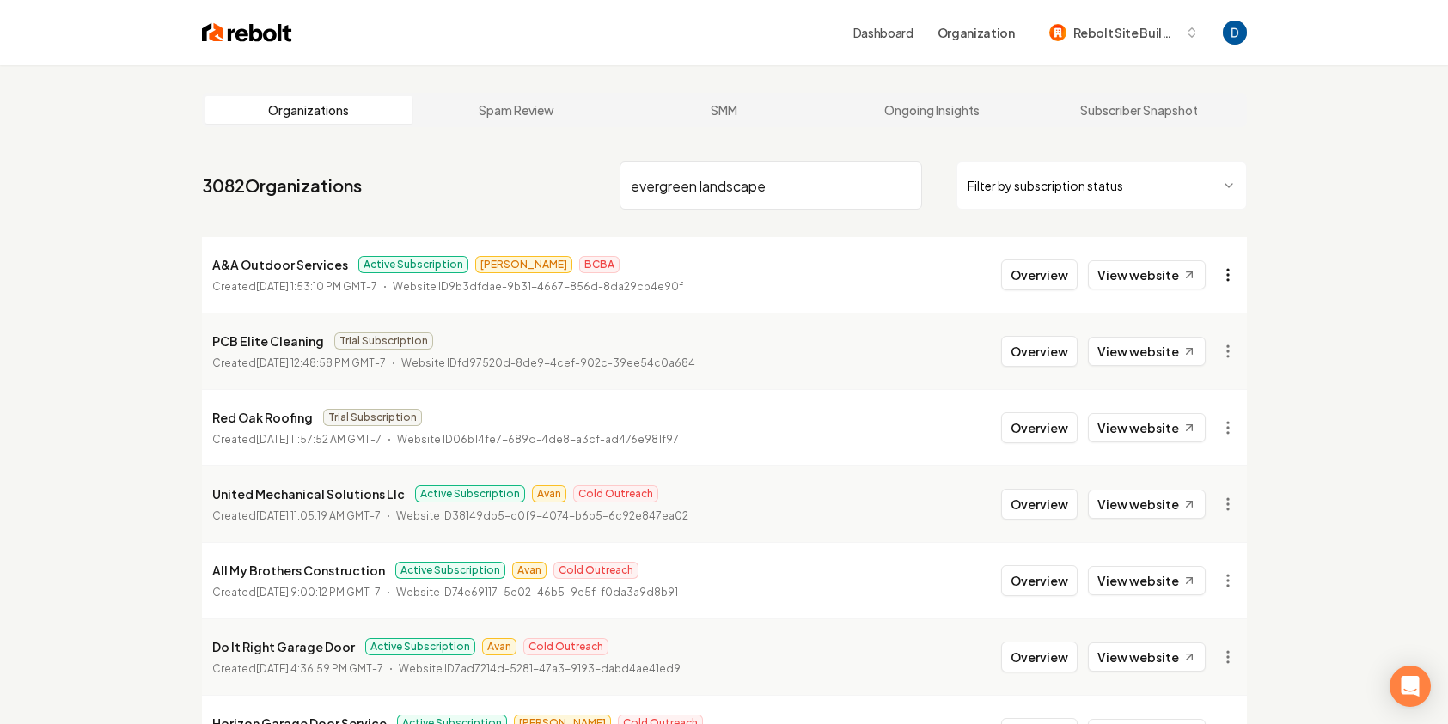
click at [1234, 273] on html "Dashboard Organization Rebolt Site Builder Organizations Spam Review SMM Ongoin…" at bounding box center [724, 362] width 1448 height 724
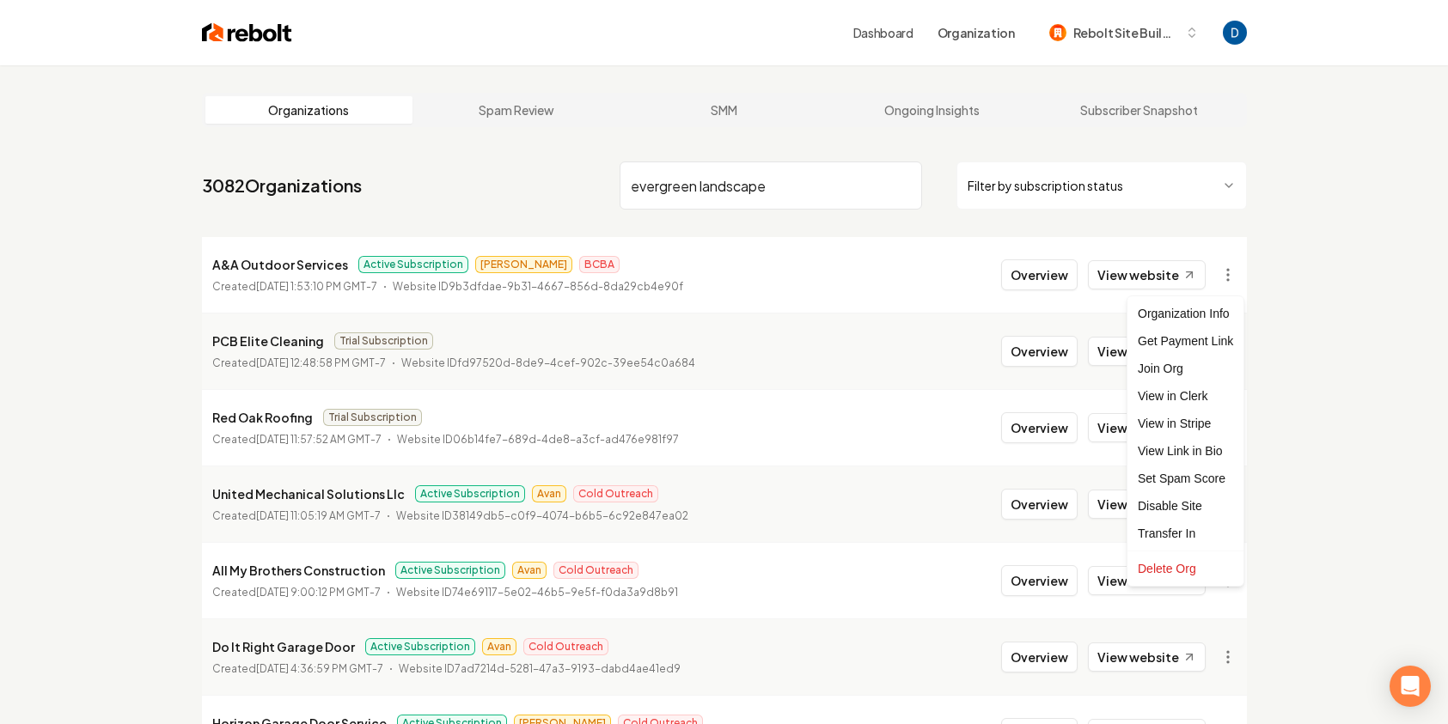
click at [1234, 272] on html "Dashboard Organization Rebolt Site Builder Organizations Spam Review SMM Ongoin…" at bounding box center [724, 362] width 1448 height 724
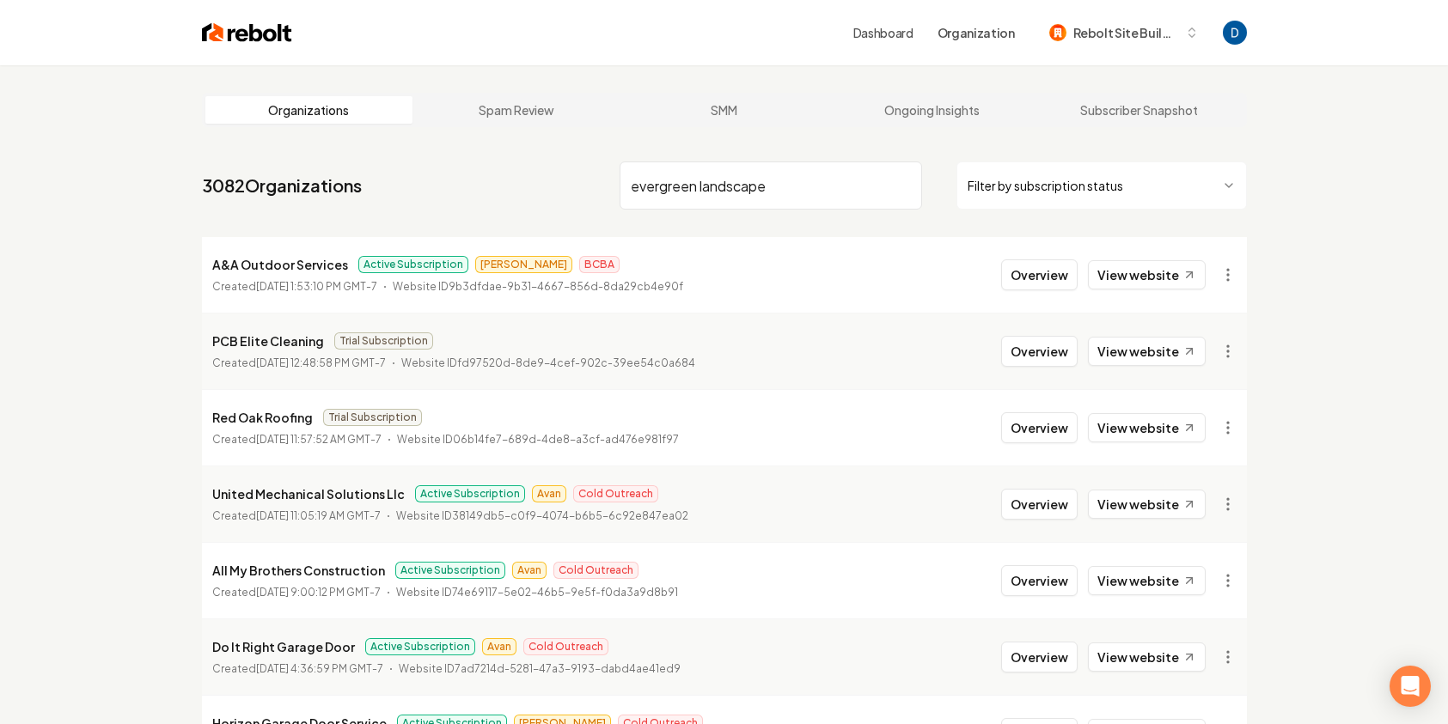
click at [875, 193] on input "evergreen landscape" at bounding box center [771, 186] width 303 height 48
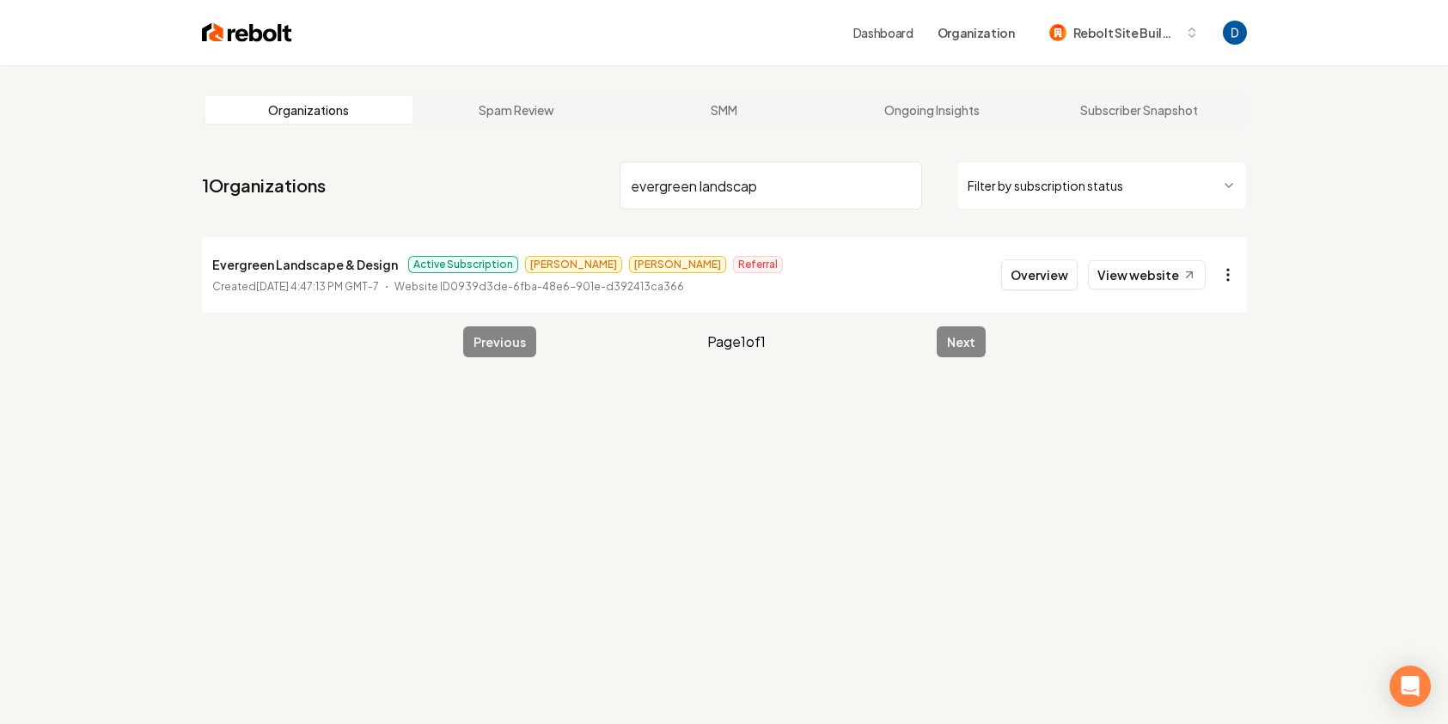
type input "evergreen landscap"
click at [1229, 273] on html "Dashboard Organization Rebolt Site Builder Organizations Spam Review SMM Ongoin…" at bounding box center [724, 362] width 1448 height 724
click at [465, 260] on html "Dashboard Organization Rebolt Site Builder Organizations Spam Review SMM Ongoin…" at bounding box center [724, 362] width 1448 height 724
click at [462, 265] on span "Active Subscription" at bounding box center [463, 264] width 110 height 17
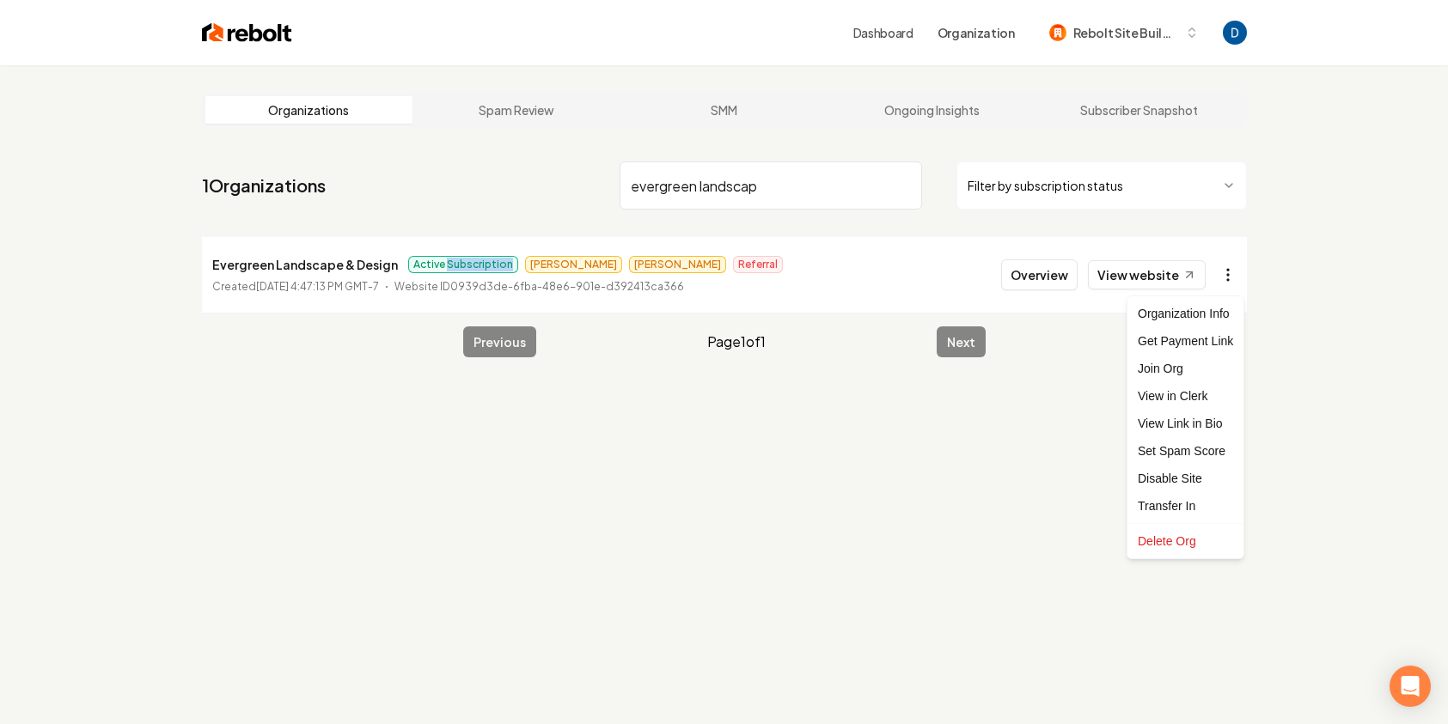
click at [1214, 278] on html "Dashboard Organization Rebolt Site Builder Organizations Spam Review SMM Ongoin…" at bounding box center [724, 362] width 1448 height 724
click at [322, 268] on html "Dashboard Organization Rebolt Site Builder Organizations Spam Review SMM Ongoin…" at bounding box center [724, 362] width 1448 height 724
click at [322, 268] on p "Evergreen Landscape & Design" at bounding box center [305, 264] width 186 height 21
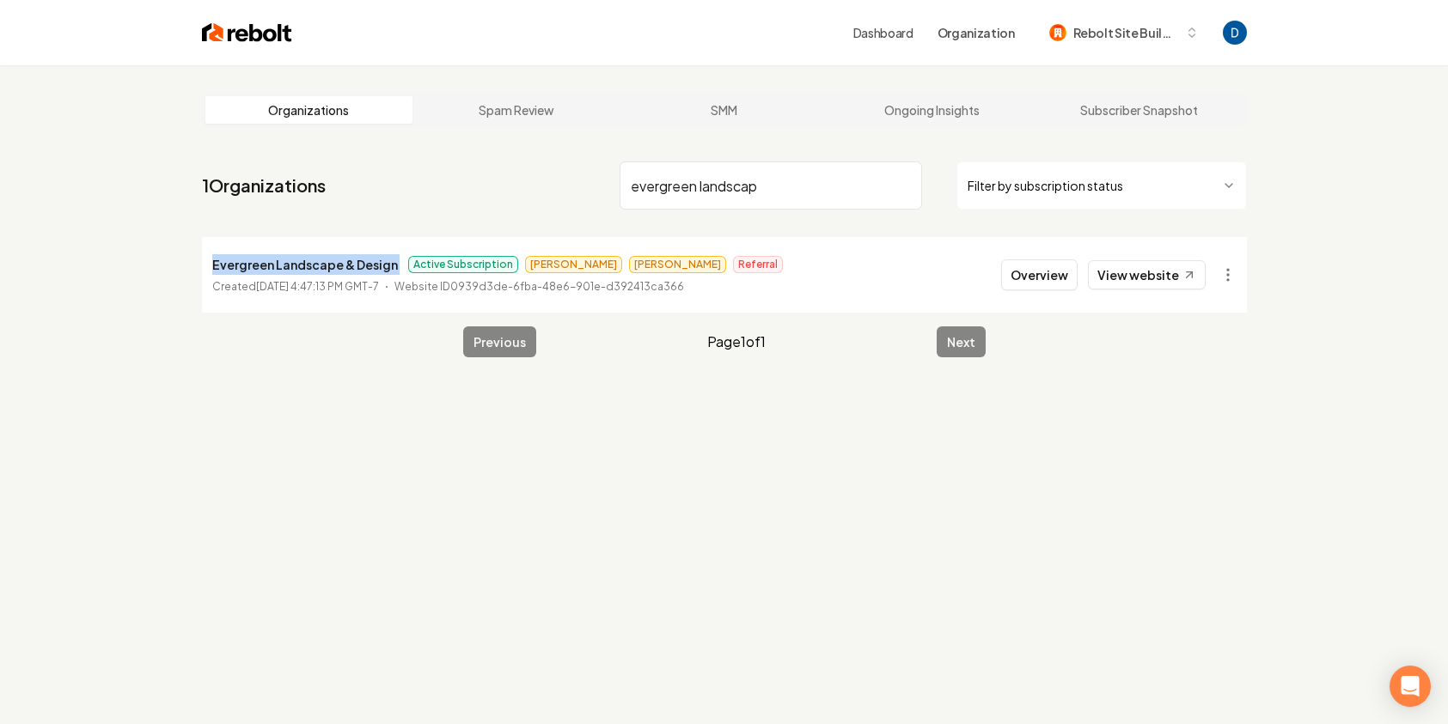
drag, startPoint x: 322, startPoint y: 268, endPoint x: 375, endPoint y: 415, distance: 156.0
click at [322, 269] on p "Evergreen Landscape & Design" at bounding box center [305, 264] width 186 height 21
copy p "Evergreen Landscape & Design"
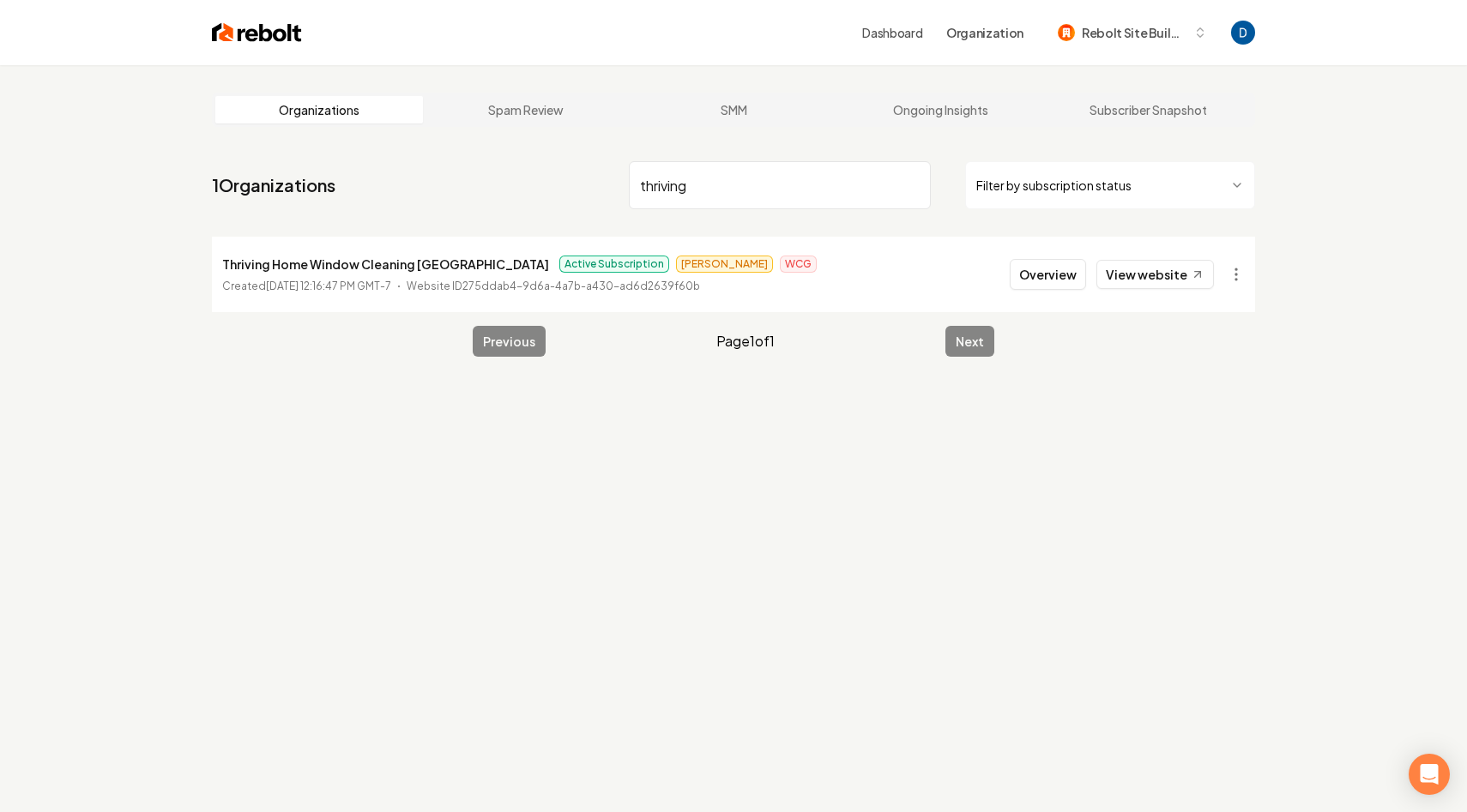
type input "thriving"
click at [322, 270] on p "Thriving Home Window Cleaning [GEOGRAPHIC_DATA]" at bounding box center [385, 263] width 326 height 21
click at [321, 270] on p "Thriving Home Window Cleaning [GEOGRAPHIC_DATA]" at bounding box center [385, 263] width 326 height 21
copy p "Thriving Home Window Cleaning [GEOGRAPHIC_DATA]"
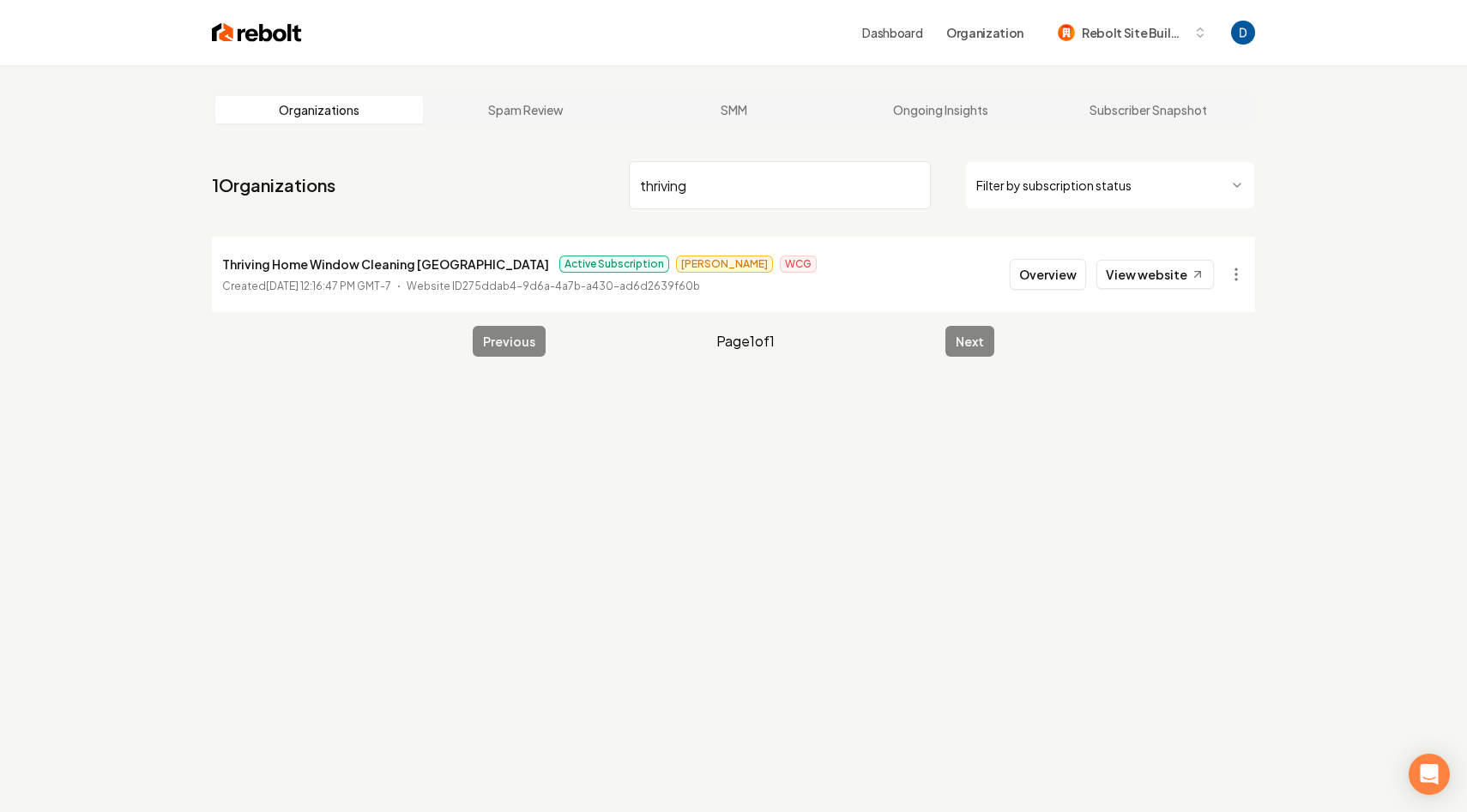
click at [744, 200] on input "thriving" at bounding box center [779, 186] width 302 height 48
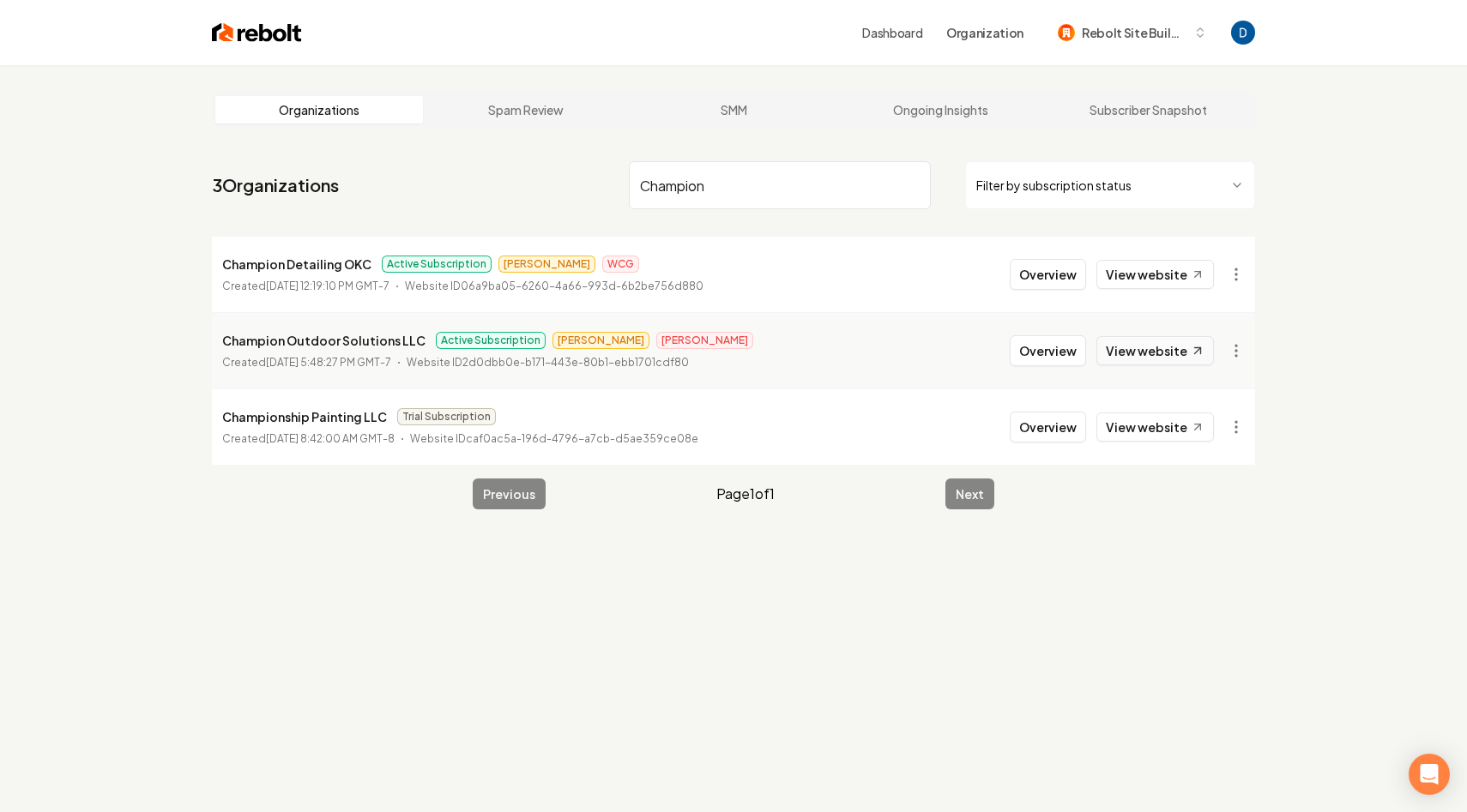
scroll to position [1, 0]
type input "Champion"
click at [1062, 353] on button "Overview" at bounding box center [1048, 349] width 76 height 31
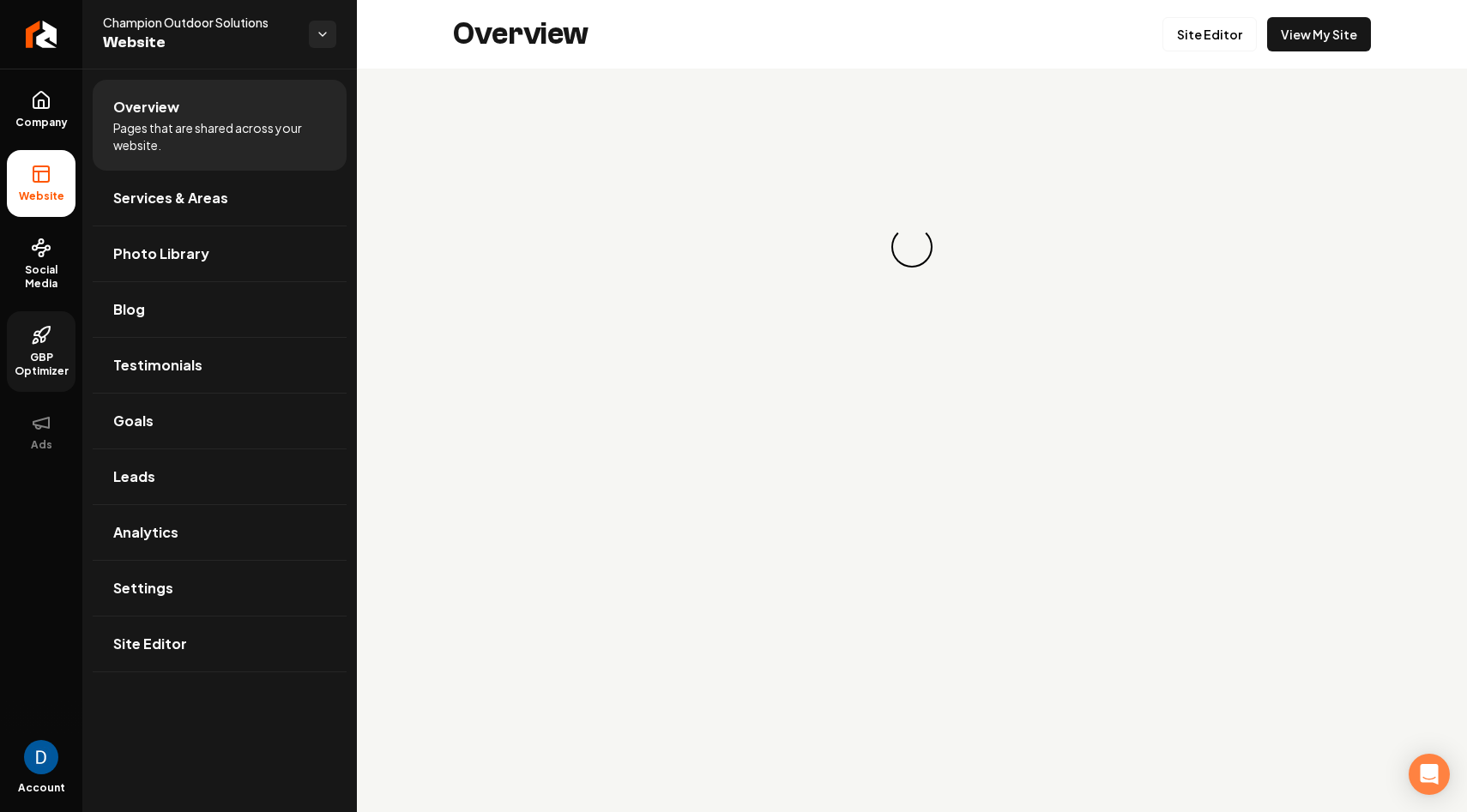
click at [37, 369] on span "GBP Optimizer" at bounding box center [41, 365] width 69 height 28
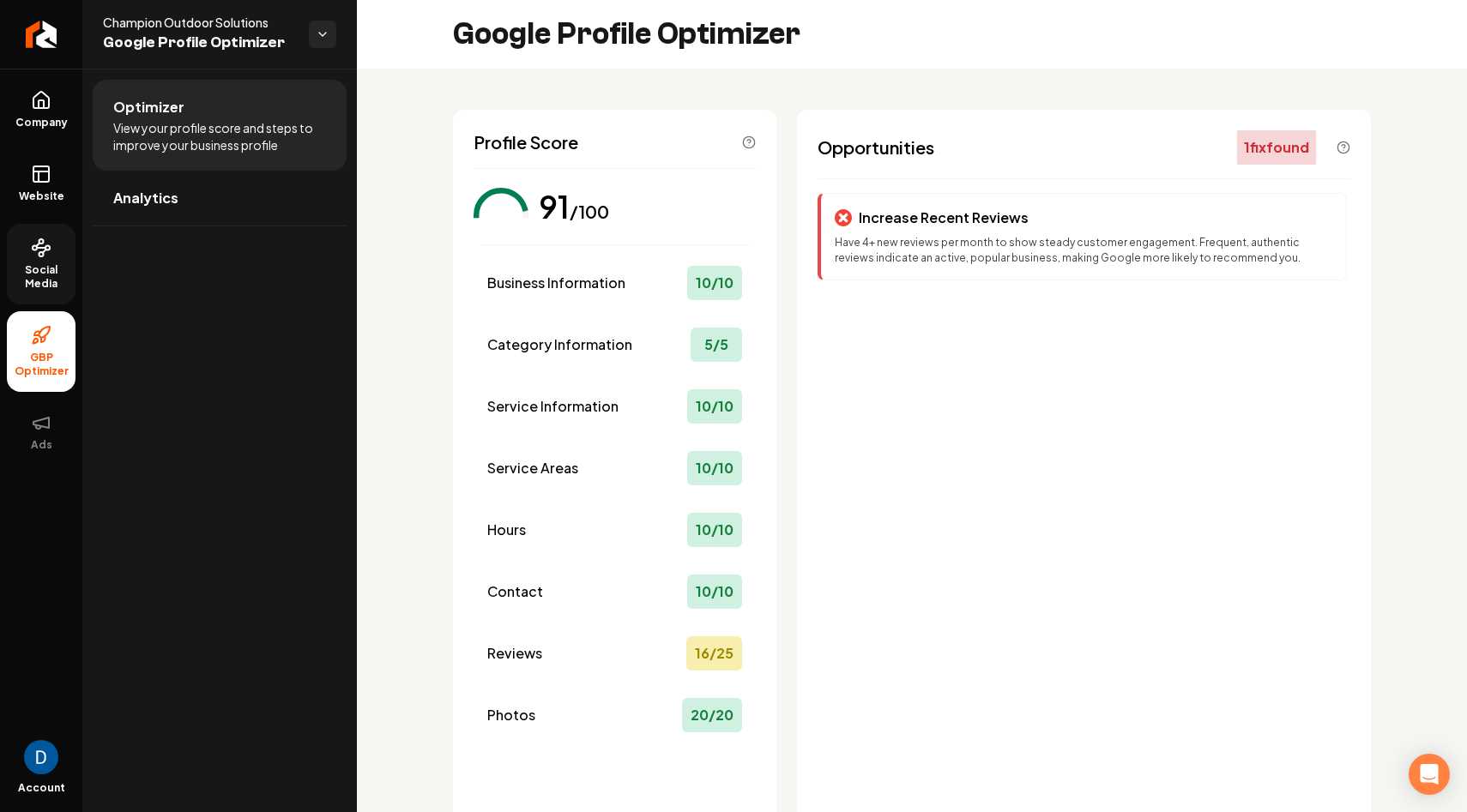
click at [49, 292] on link "Social Media" at bounding box center [41, 263] width 69 height 81
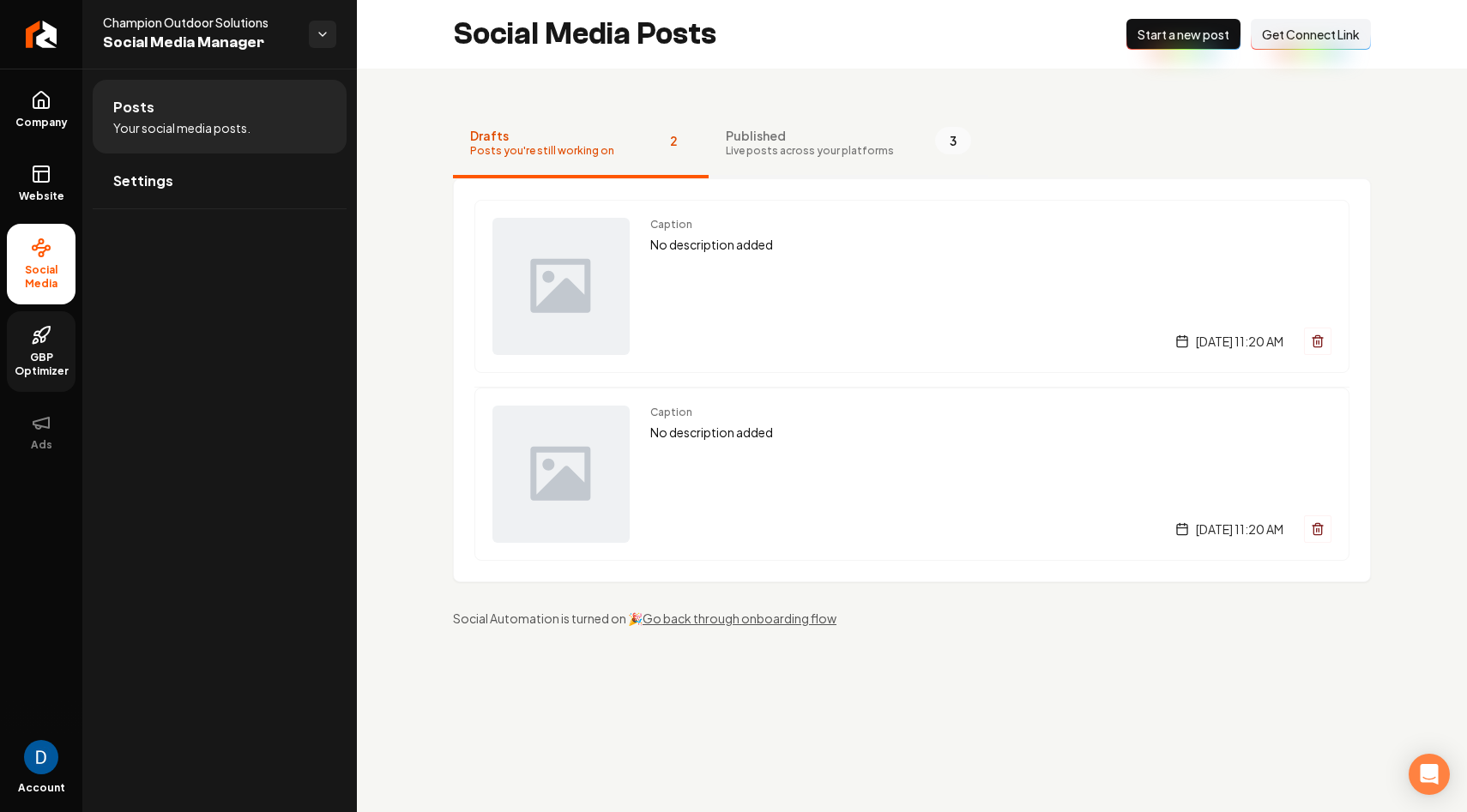
click at [754, 159] on button "Published Live posts across your platforms 3" at bounding box center [848, 144] width 279 height 69
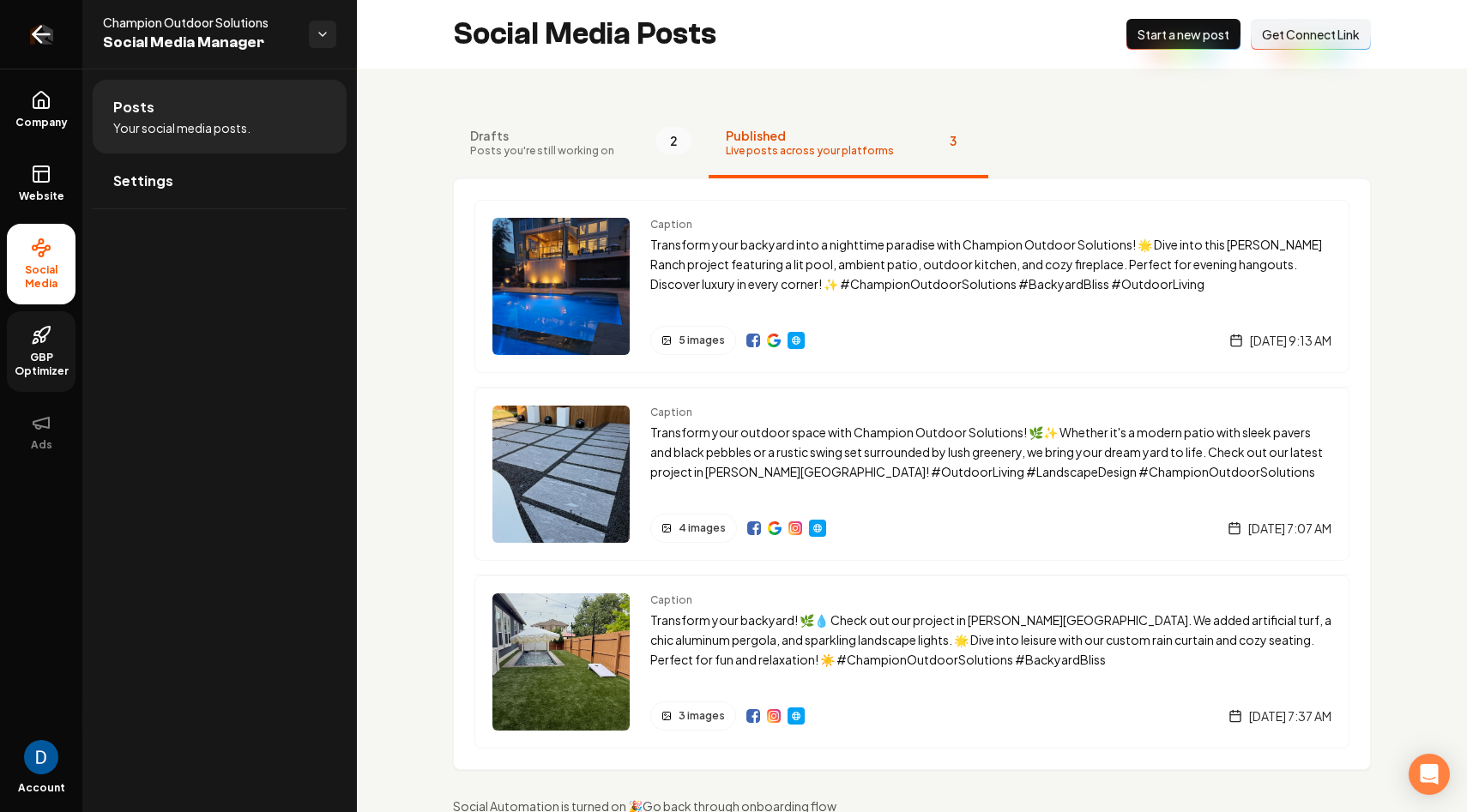
click at [23, 27] on link "Return to dashboard" at bounding box center [41, 34] width 83 height 69
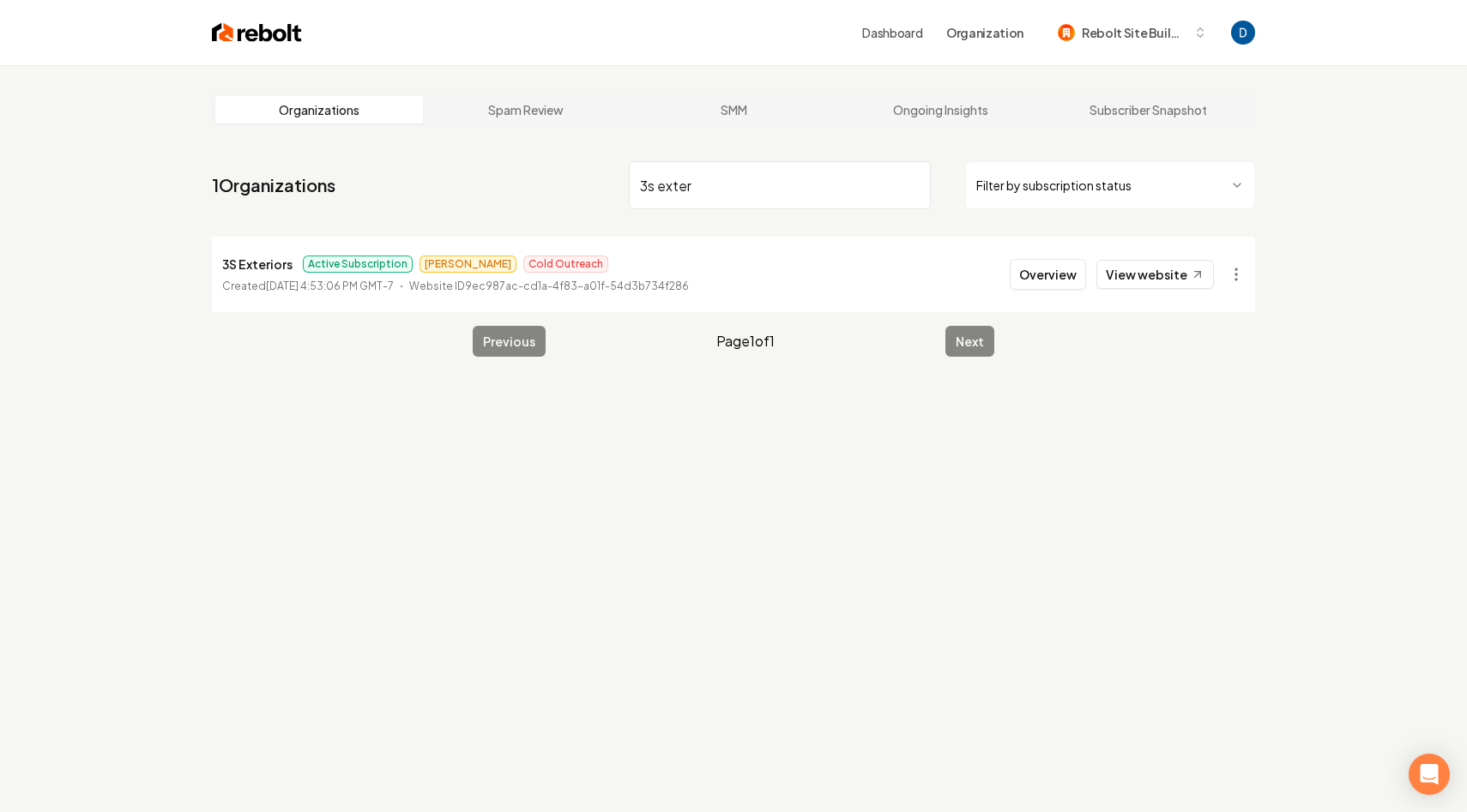
click at [257, 264] on p "3S Exteriors" at bounding box center [257, 263] width 70 height 21
click at [257, 263] on p "3S Exteriors" at bounding box center [257, 263] width 70 height 21
copy p "3S Exteriors"
click at [716, 186] on input "3s exter" at bounding box center [779, 186] width 302 height 48
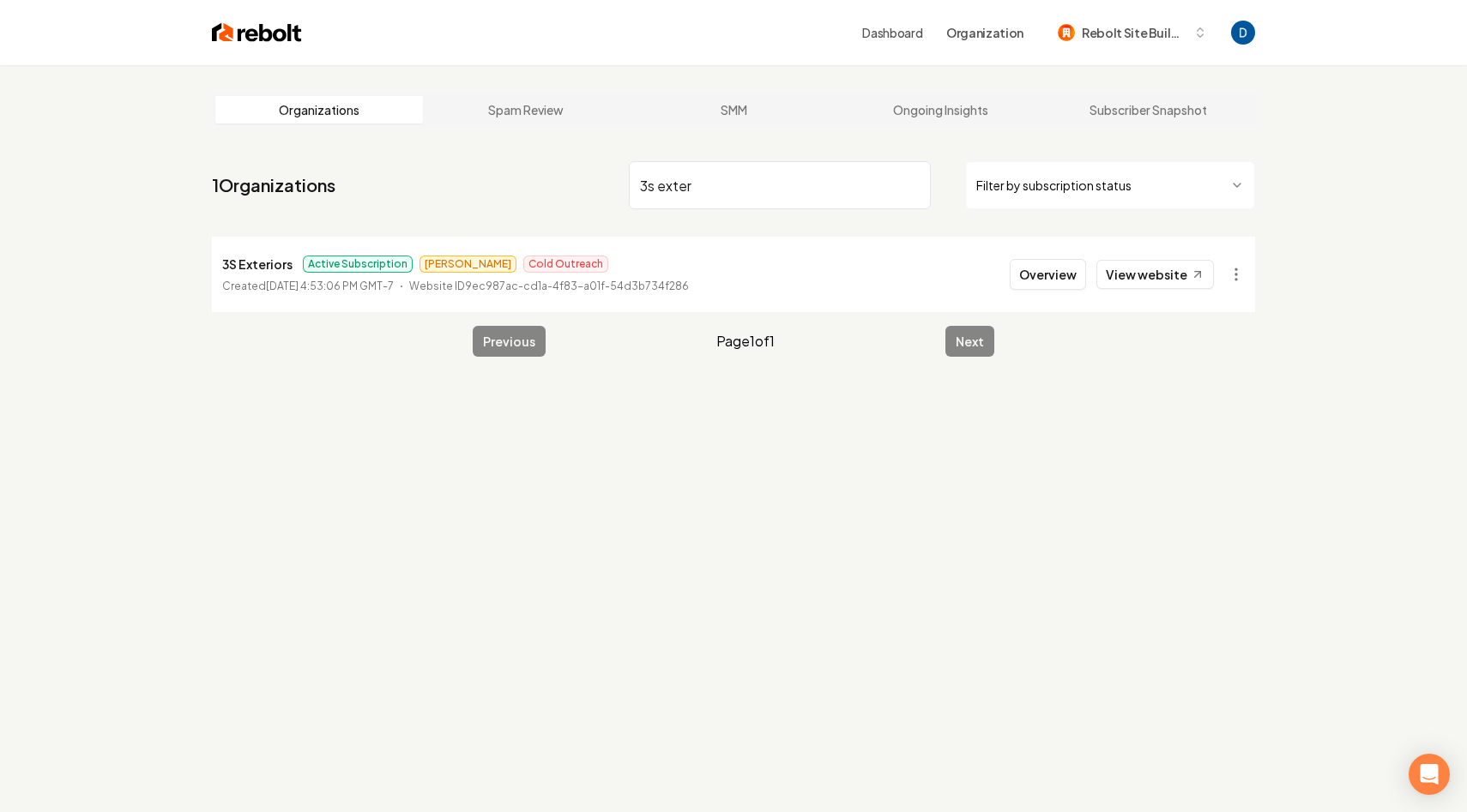
click at [716, 186] on input "3s exter" at bounding box center [779, 186] width 302 height 48
click at [716, 185] on input "3s exter" at bounding box center [779, 186] width 302 height 48
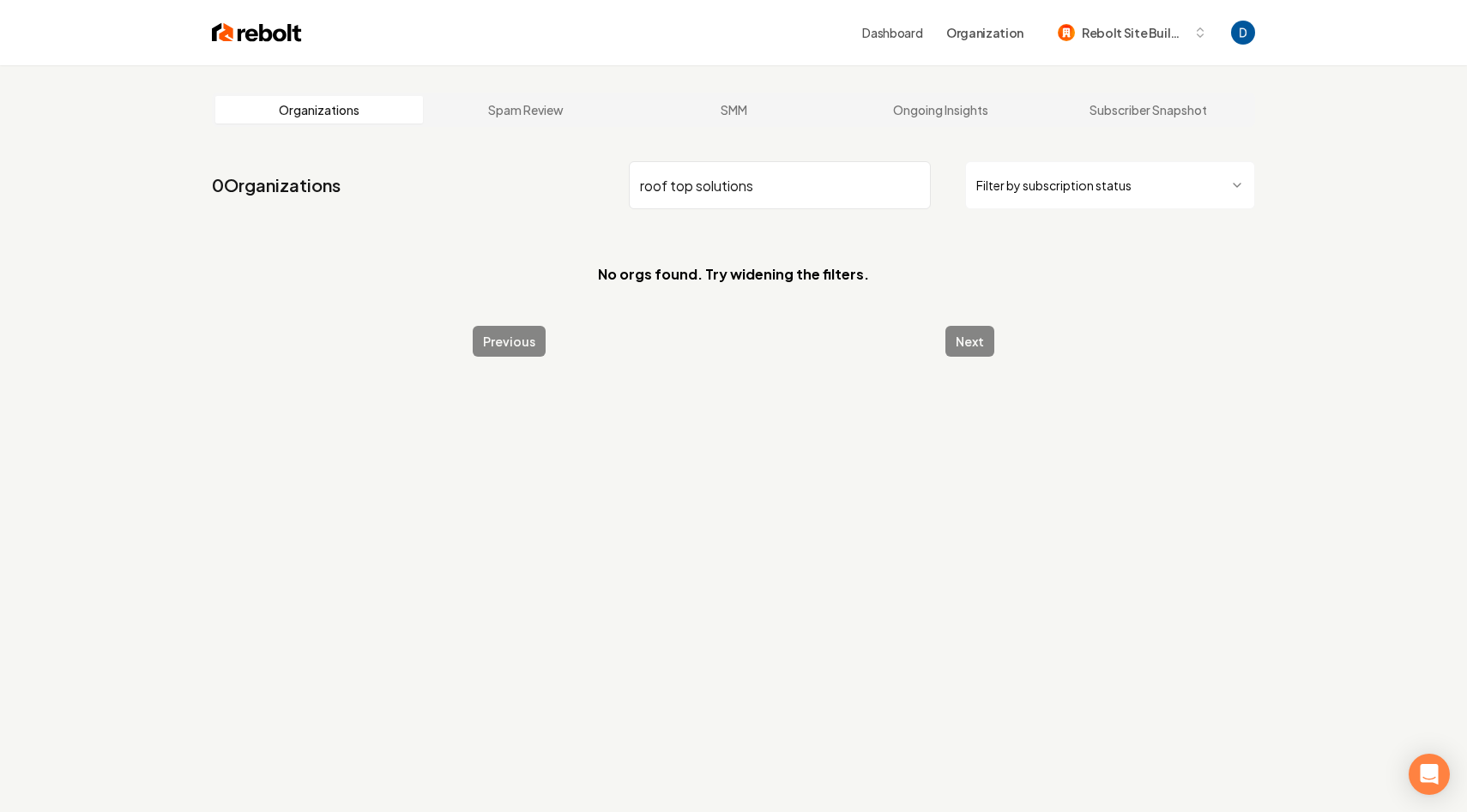
click at [670, 190] on input "roof top solutions" at bounding box center [779, 186] width 302 height 48
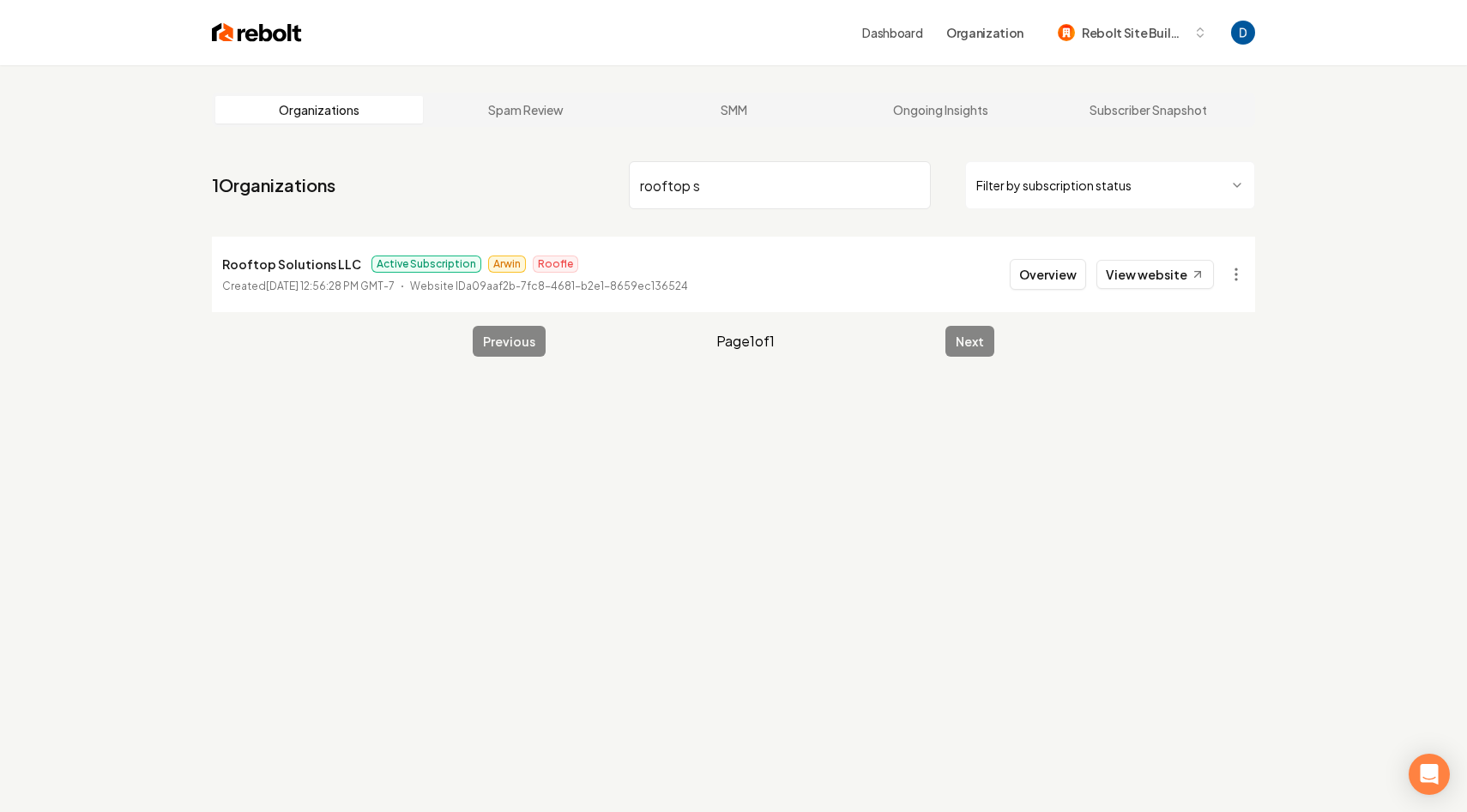
click at [344, 264] on p "Rooftop Solutions LLC" at bounding box center [291, 263] width 139 height 21
copy p "Rooftop Solutions LLC"
click at [725, 193] on input "rooftop s" at bounding box center [779, 186] width 302 height 48
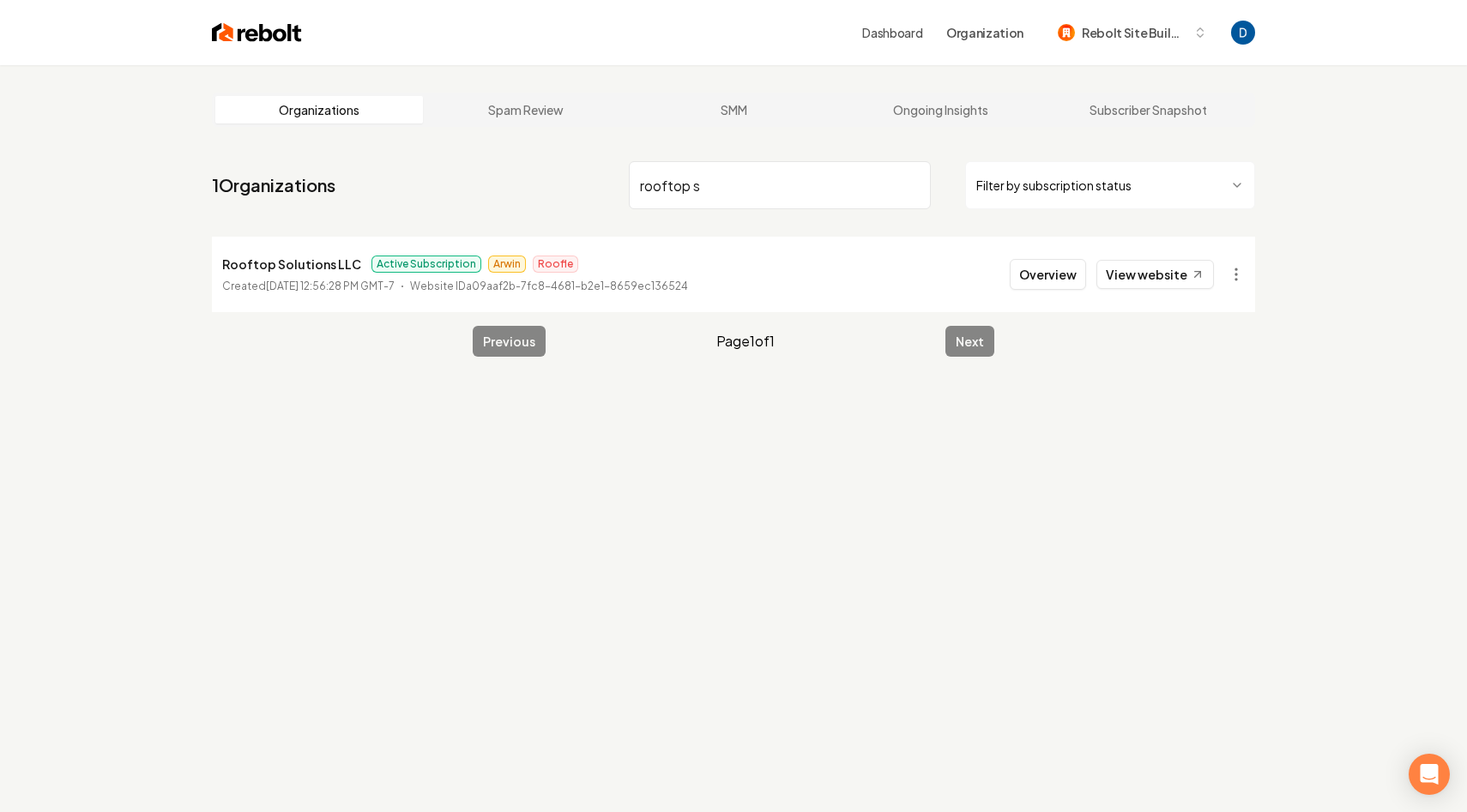
click at [725, 193] on input "rooftop s" at bounding box center [779, 186] width 302 height 48
type input "apex cleaning"
click at [1194, 279] on icon at bounding box center [1198, 274] width 15 height 15
click at [1025, 268] on button "Overview" at bounding box center [1048, 274] width 76 height 31
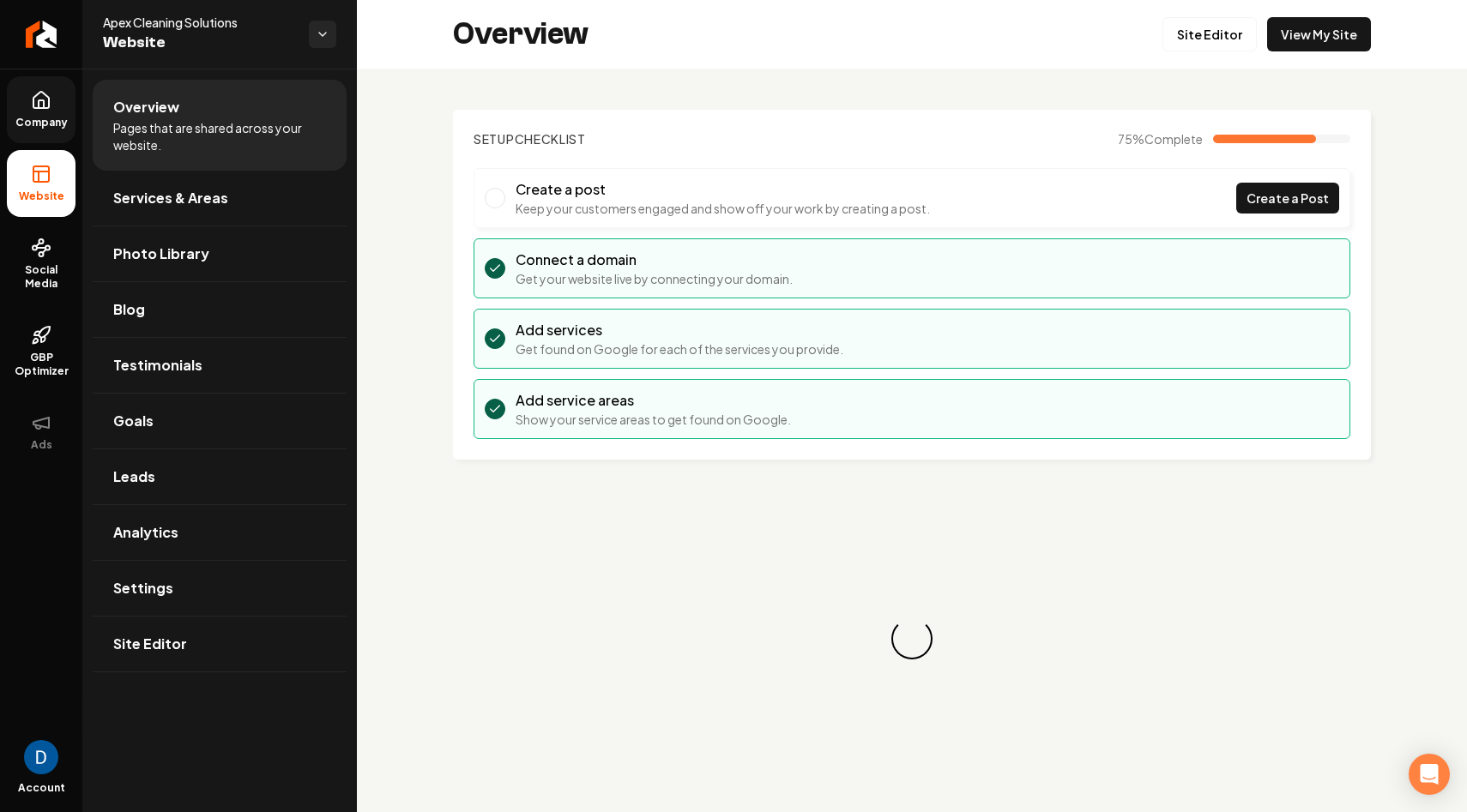
click at [52, 126] on span "Company" at bounding box center [42, 123] width 66 height 14
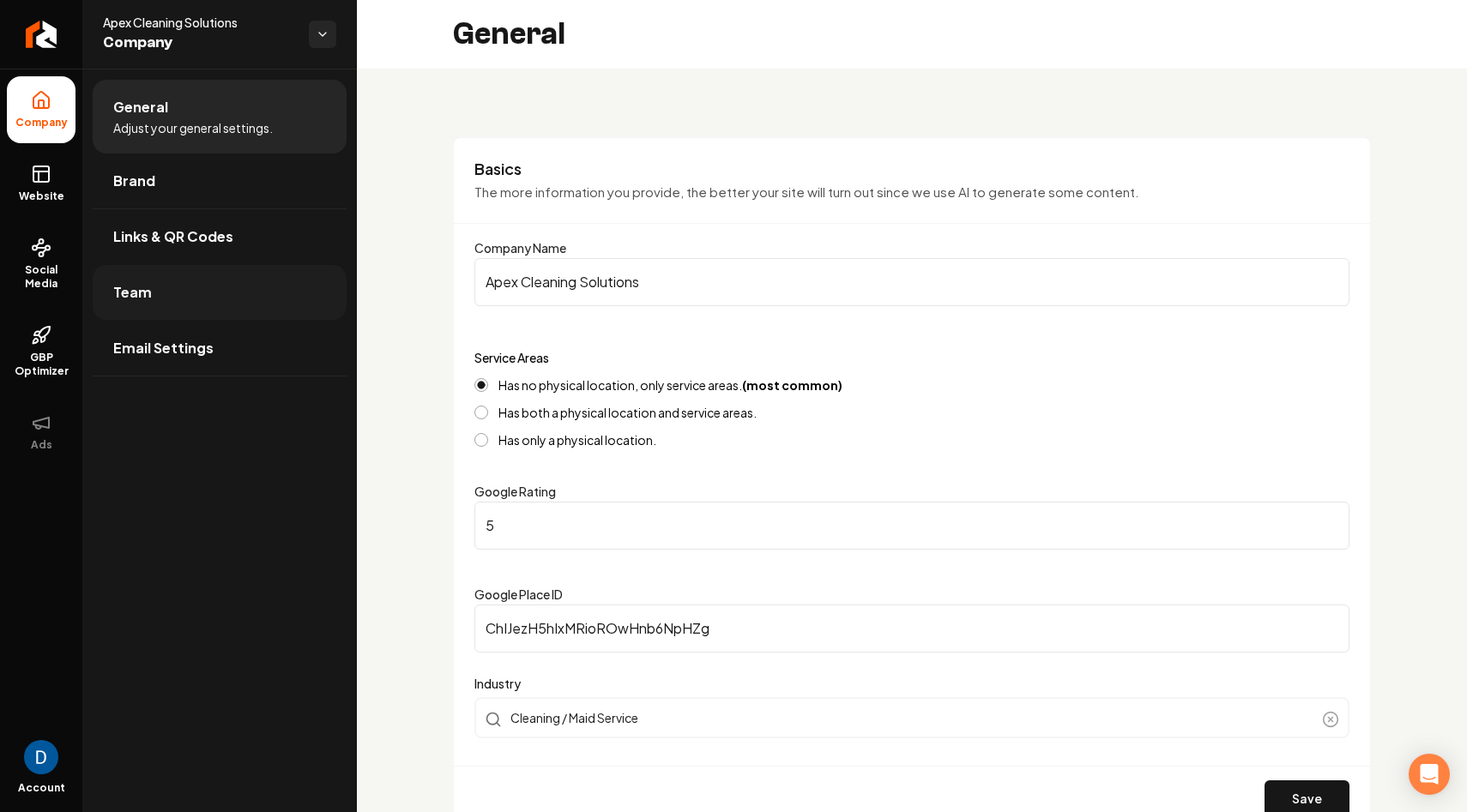
click at [154, 294] on link "Team" at bounding box center [220, 292] width 253 height 55
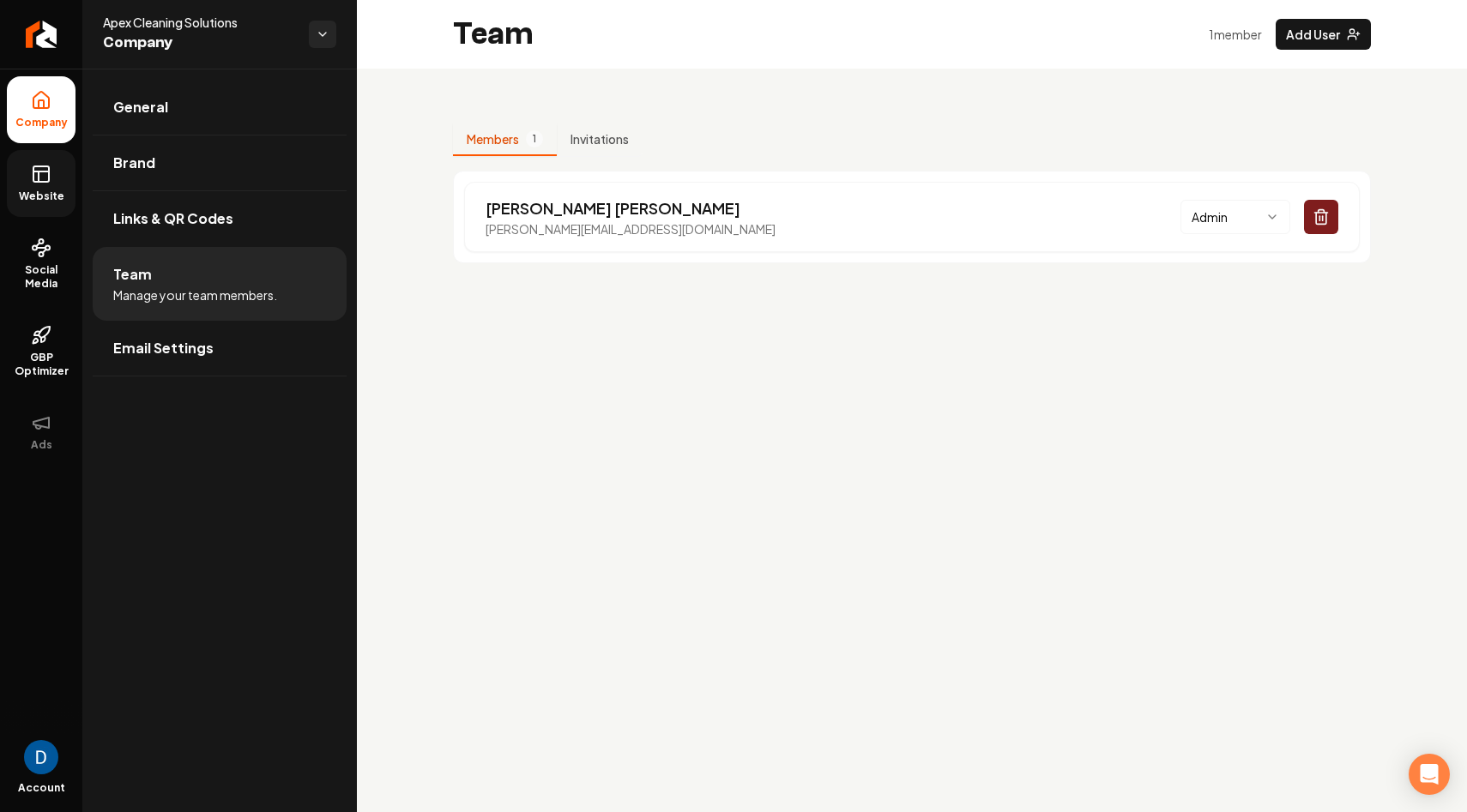
click at [25, 173] on link "Website" at bounding box center [41, 183] width 69 height 67
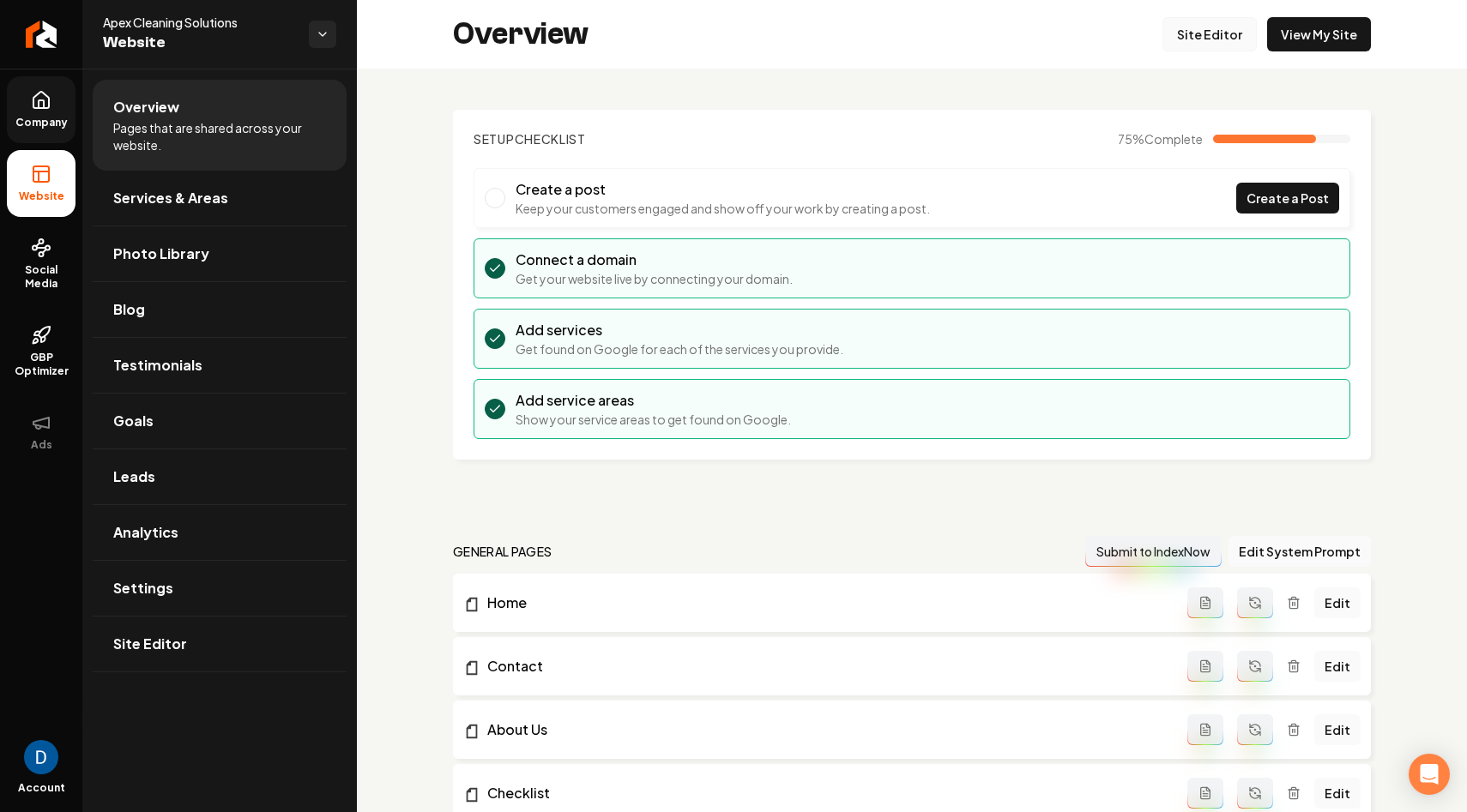
click at [1207, 32] on link "Site Editor" at bounding box center [1210, 34] width 95 height 34
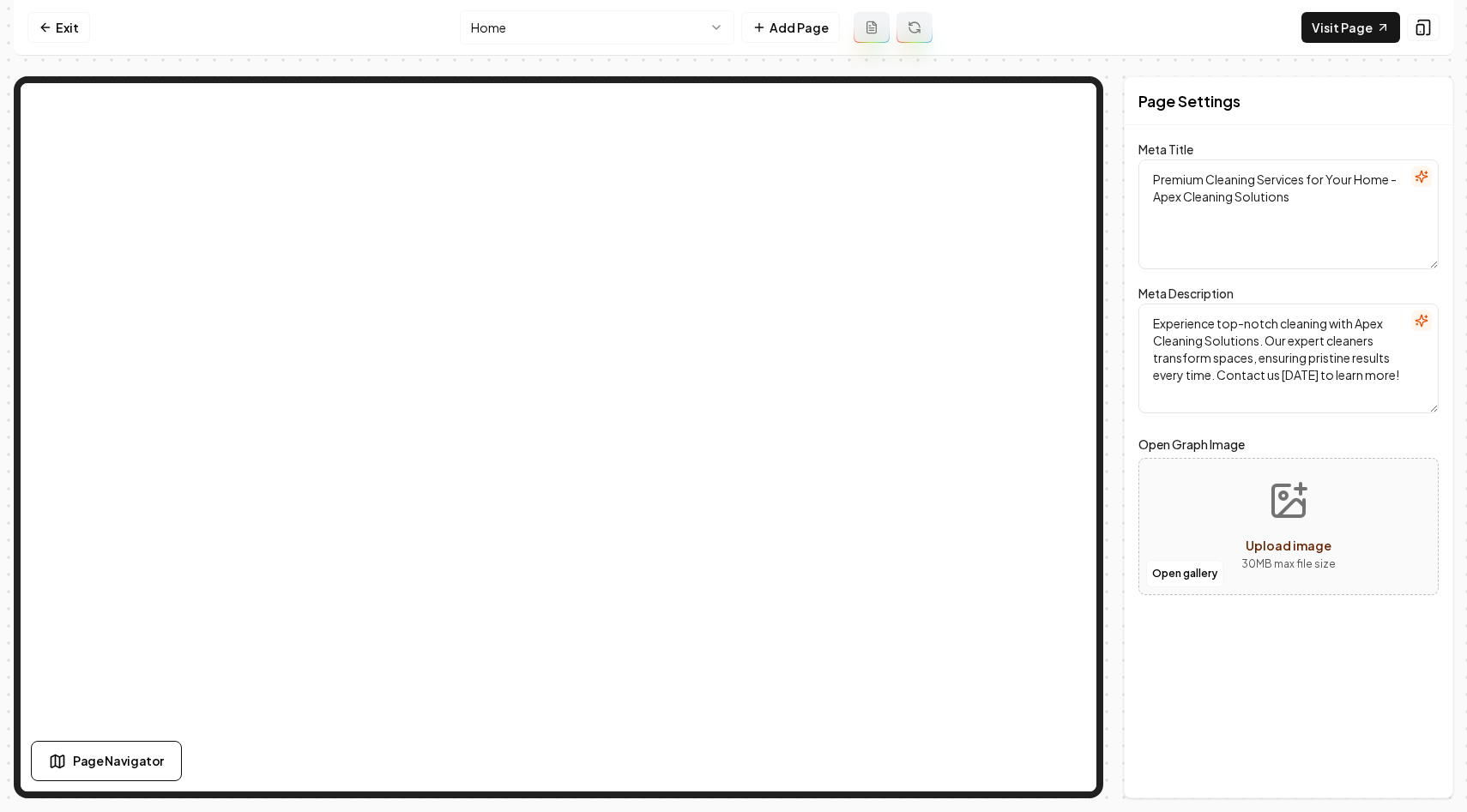
click at [608, 36] on html "Computer Required This feature is only available on a computer. Please switch t…" at bounding box center [734, 406] width 1467 height 812
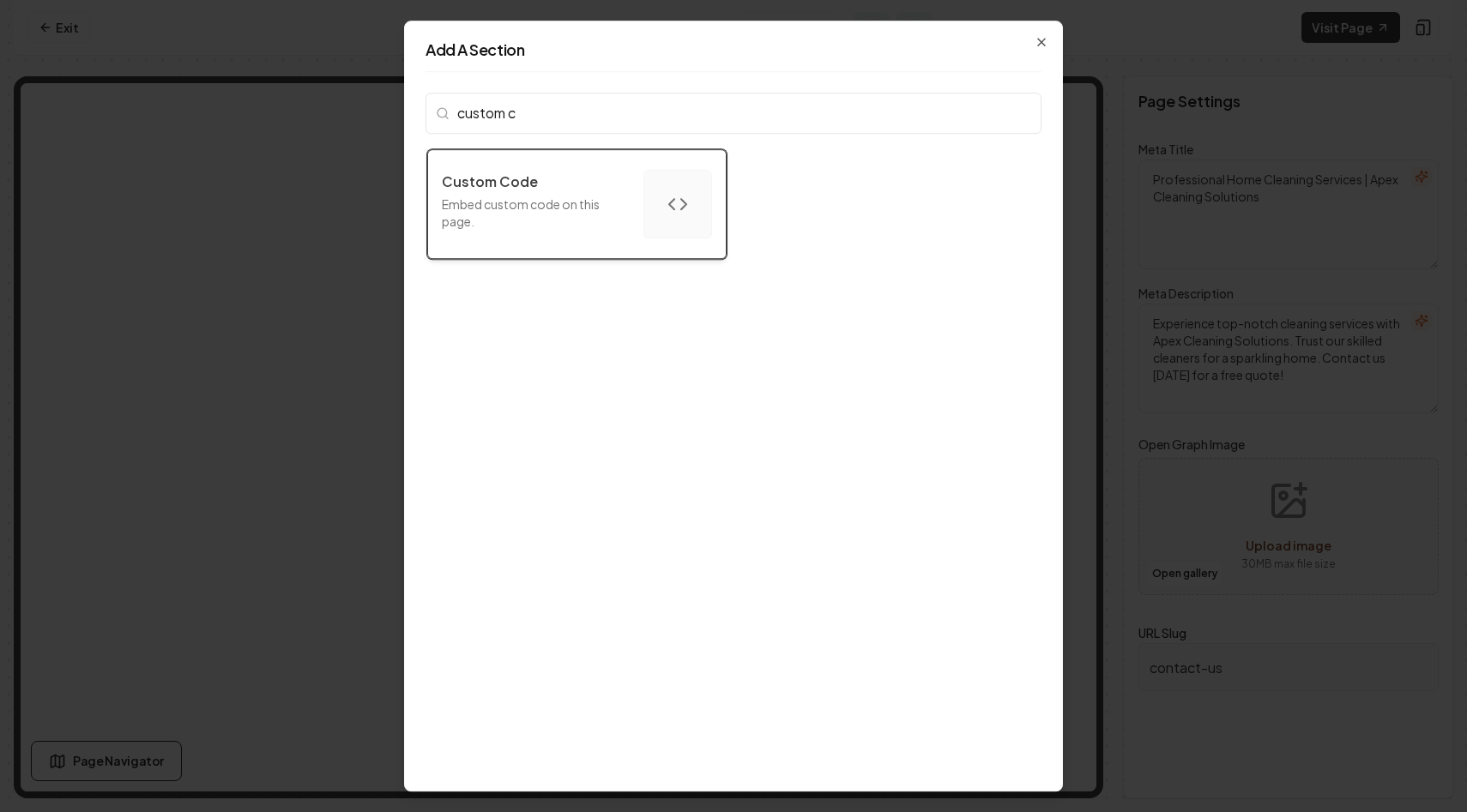
type input "custom c"
click at [536, 207] on p "Embed custom code on this page." at bounding box center [536, 212] width 188 height 34
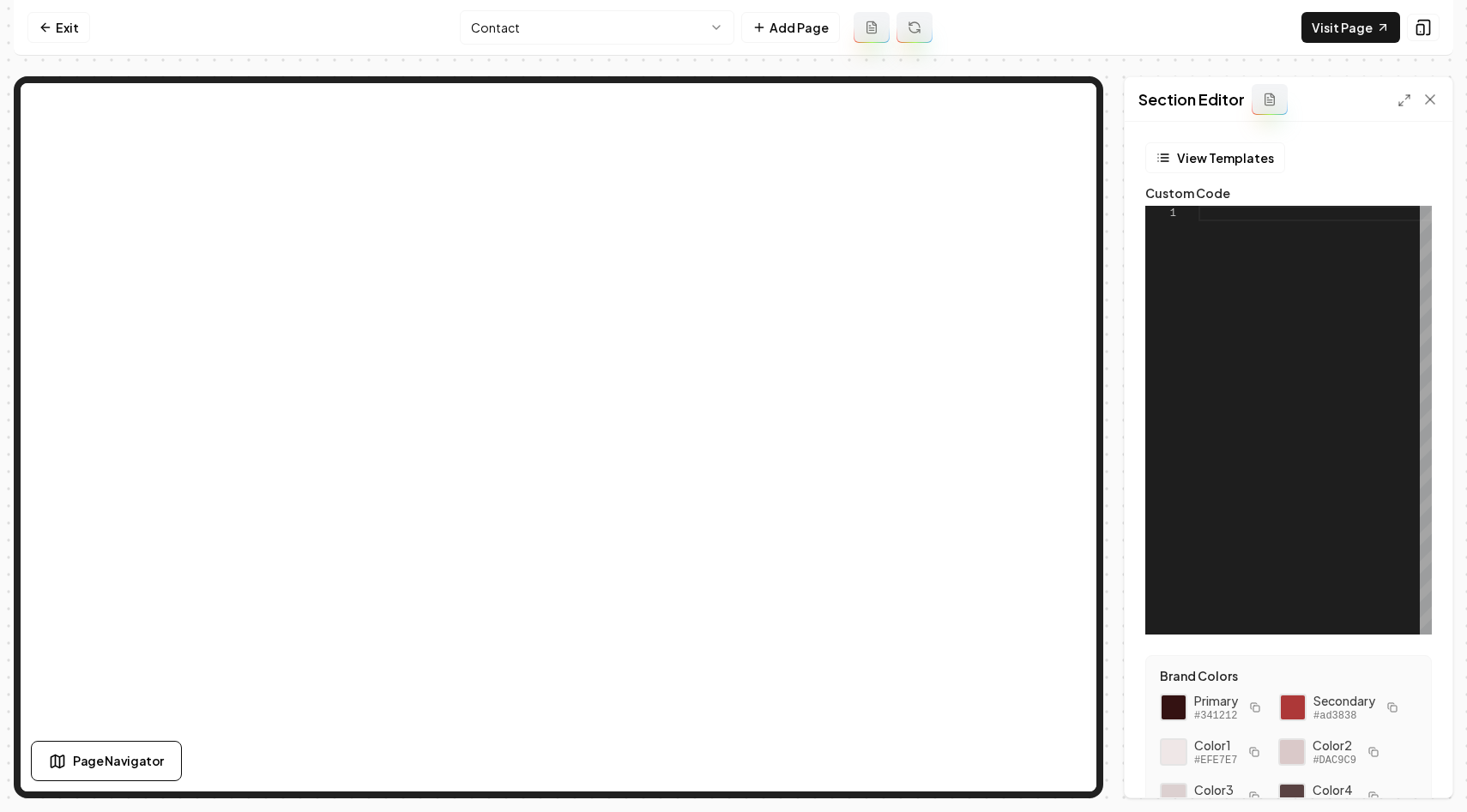
click at [1314, 442] on div at bounding box center [1315, 420] width 234 height 429
click at [1400, 773] on button "Save" at bounding box center [1413, 768] width 51 height 31
type textarea "**********"
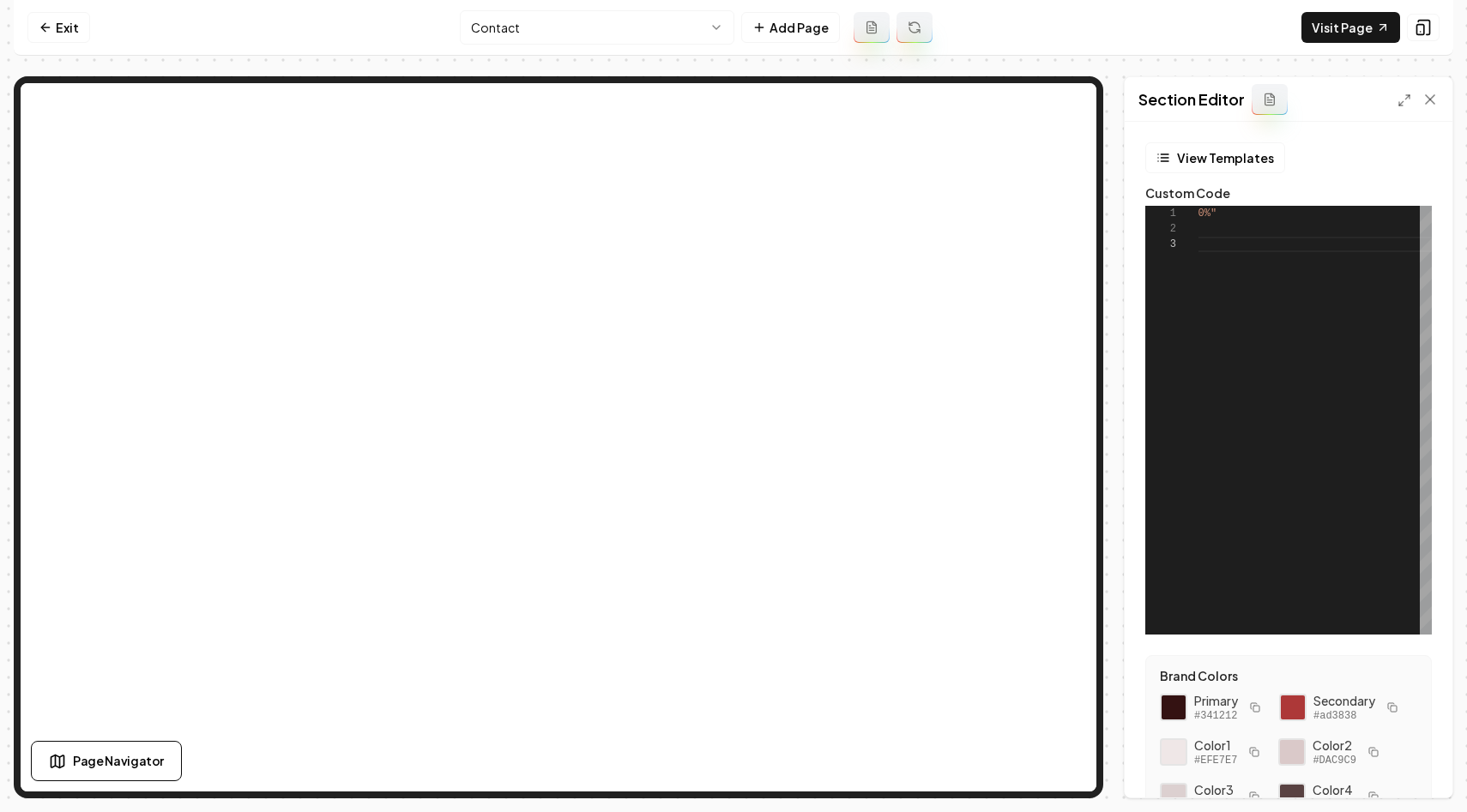
click at [1302, 28] on nav "Exit Contact Add Page Visit Page" at bounding box center [734, 28] width 1439 height 56
click at [1314, 27] on link "Visit Page" at bounding box center [1350, 27] width 99 height 31
click at [67, 28] on link "Exit" at bounding box center [59, 27] width 63 height 31
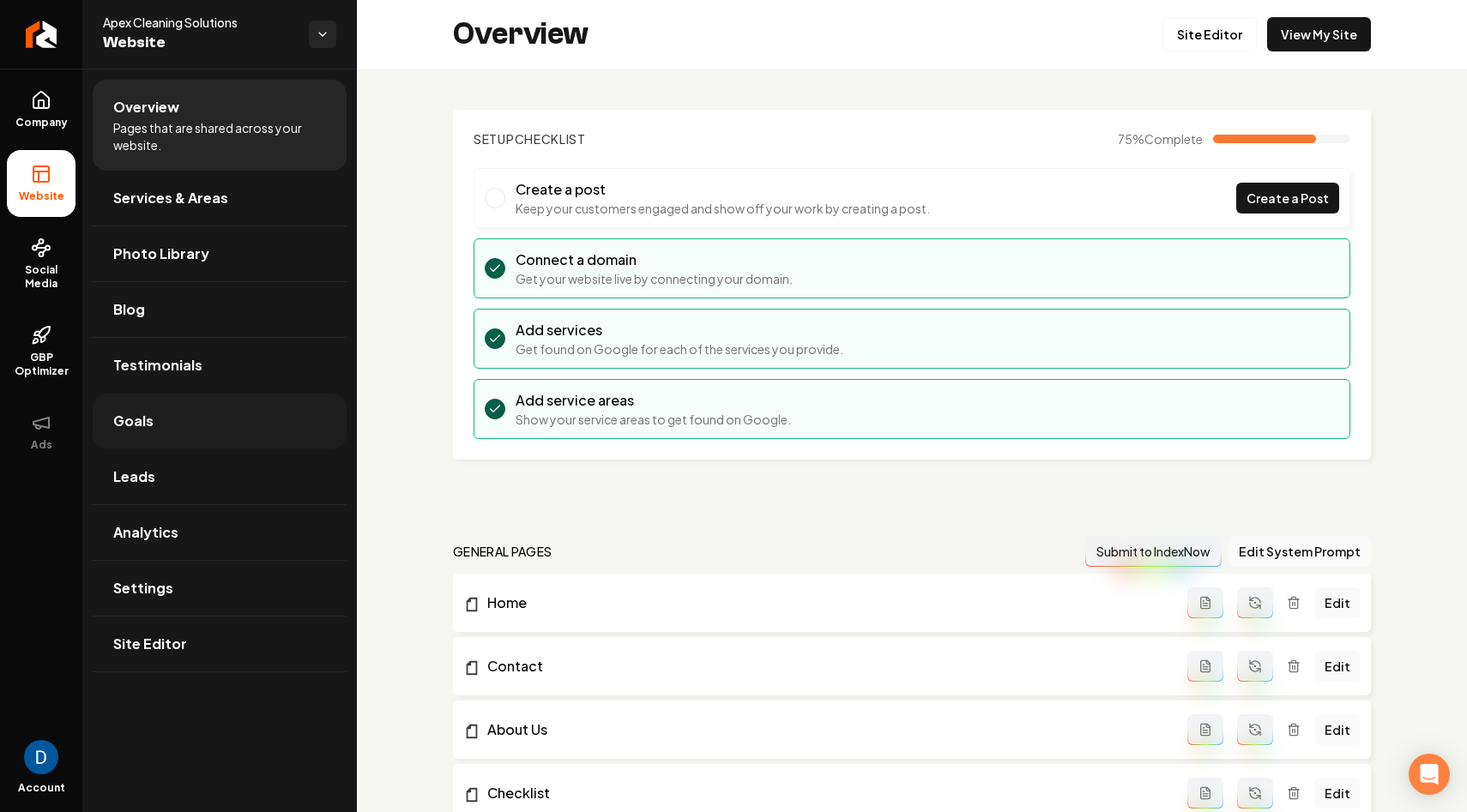
click at [157, 409] on link "Goals" at bounding box center [220, 420] width 253 height 55
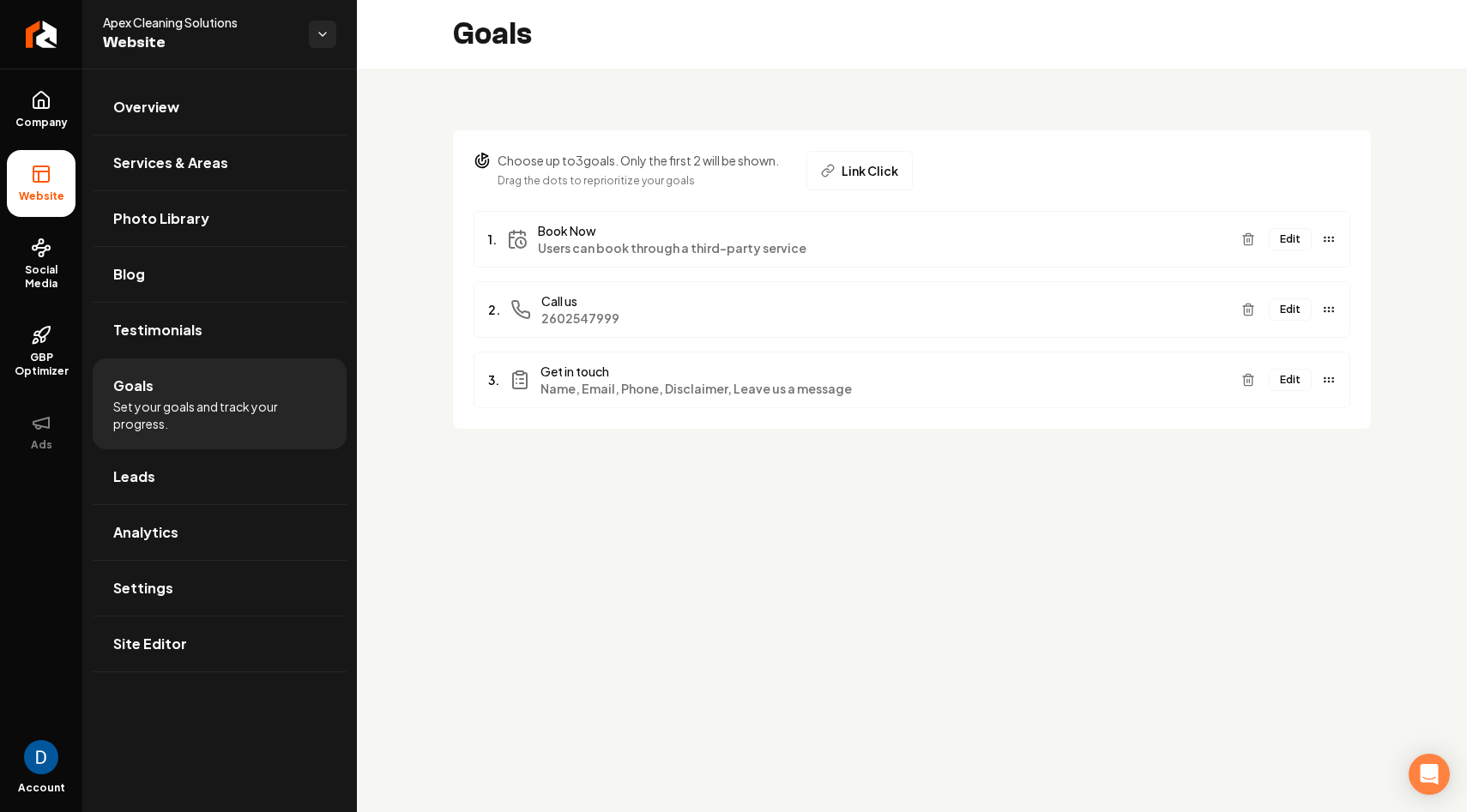
click at [1279, 244] on button "Edit" at bounding box center [1289, 239] width 43 height 22
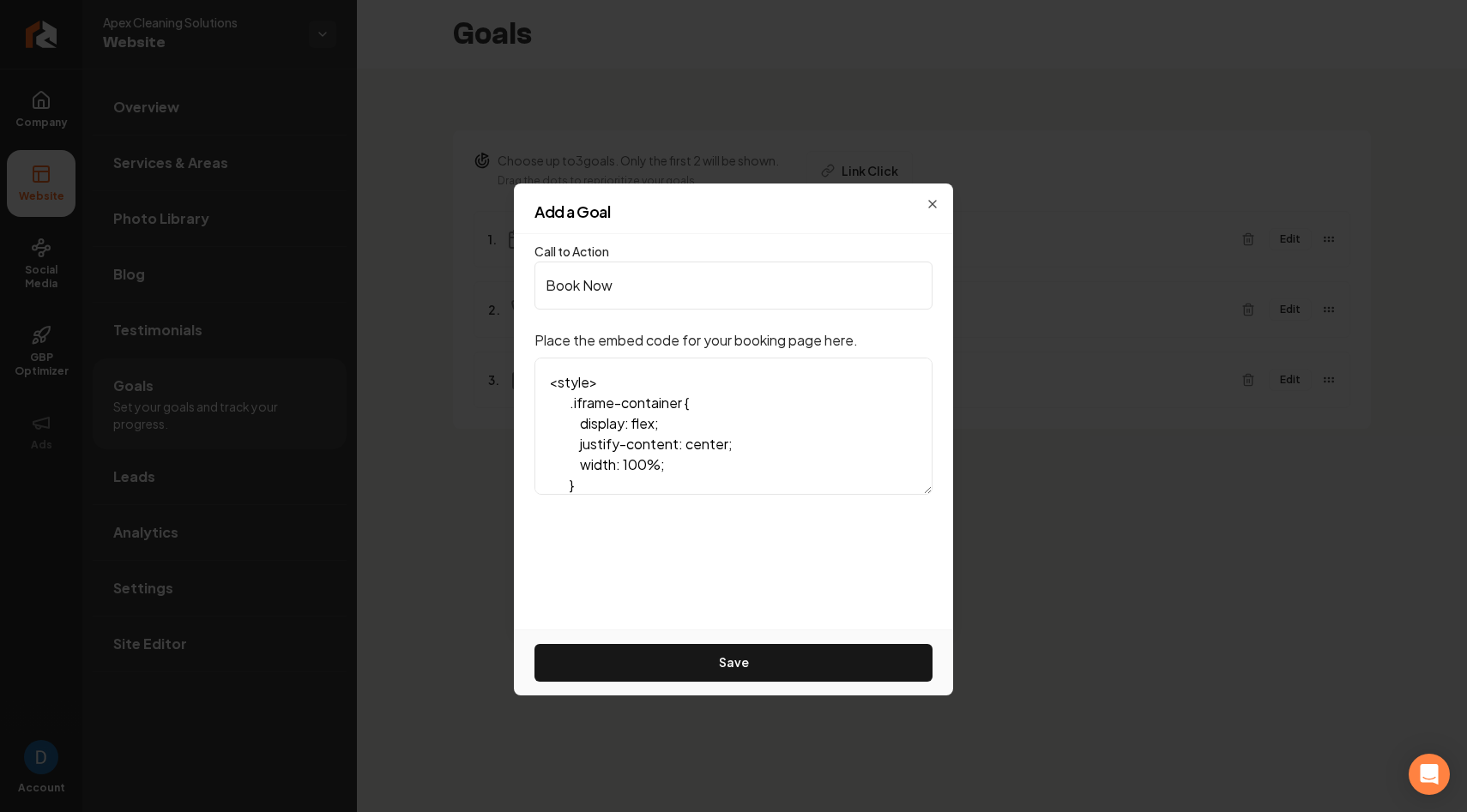
click at [580, 383] on textarea "<style> .iframe-container { display: flex; justify-content: center; width: 100%…" at bounding box center [733, 426] width 398 height 138
paste textarea "<iframe src="https://apexcleaning.bookingkoala.com/booknow?embed=true" style="b…"
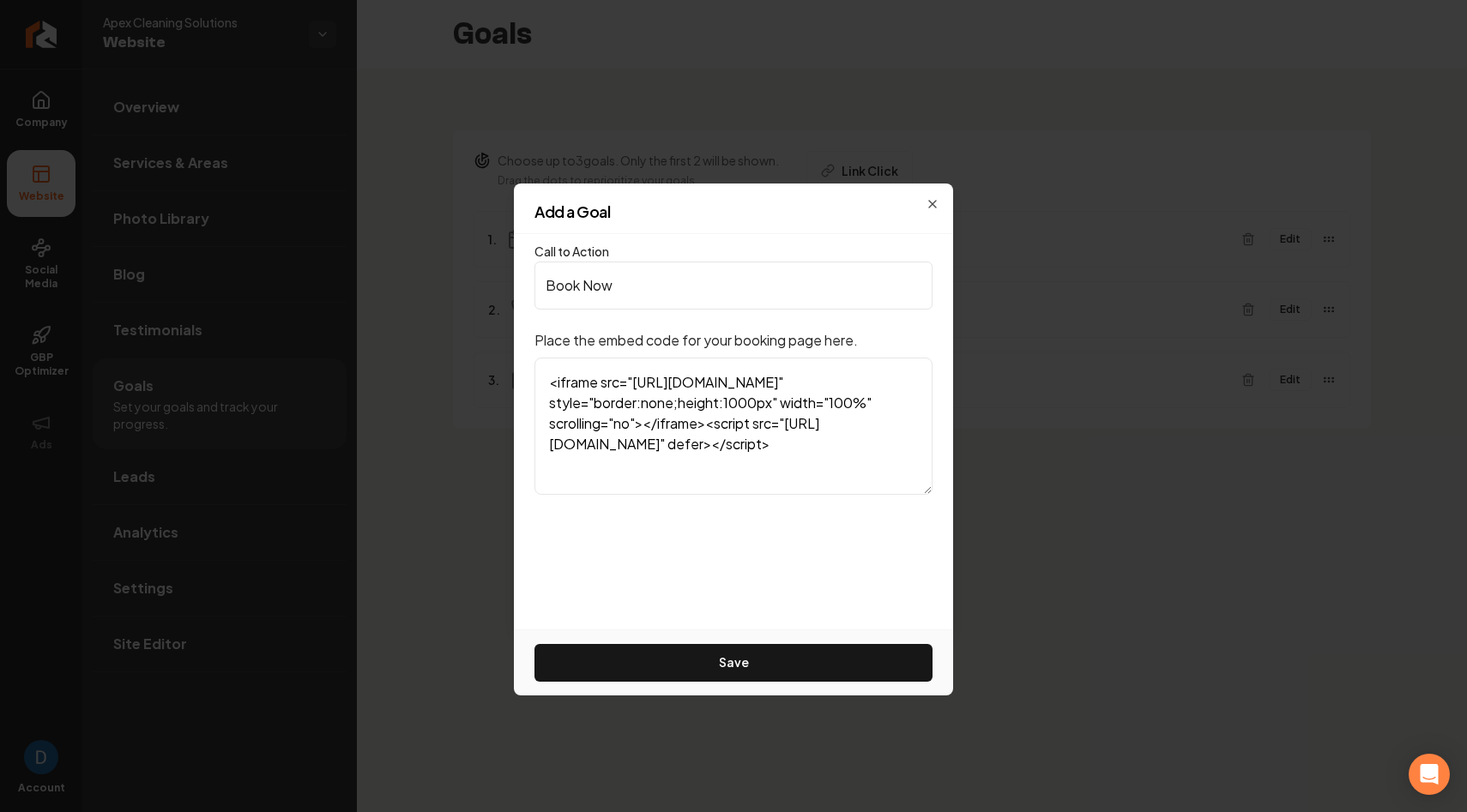
scroll to position [15, 0]
type textarea "<iframe src="https://apexcleaning.bookingkoala.com/booknow?embed=true" style="b…"
click at [715, 671] on button "Save" at bounding box center [733, 662] width 398 height 38
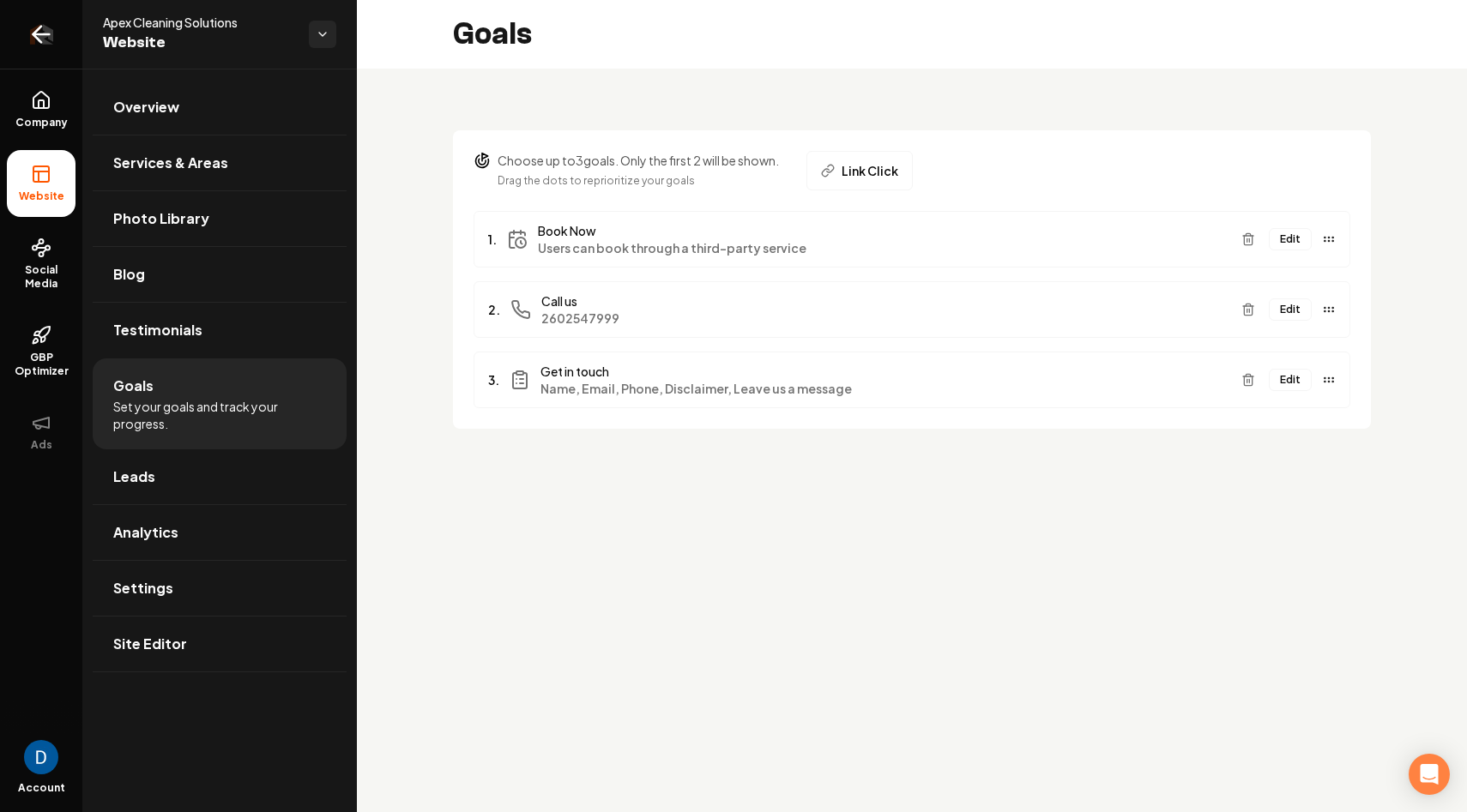
click at [26, 24] on link "Return to dashboard" at bounding box center [41, 34] width 83 height 69
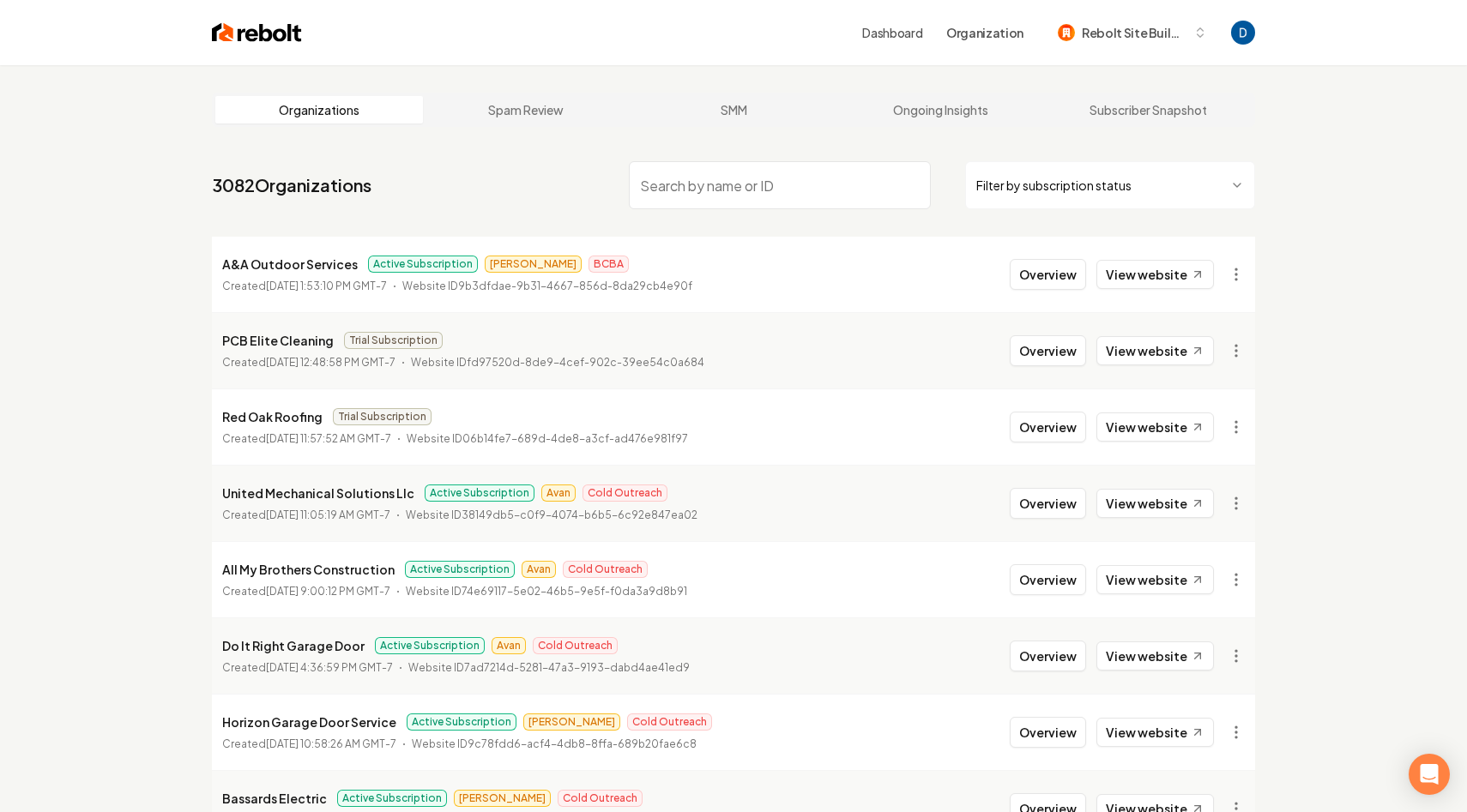
click at [741, 184] on input "search" at bounding box center [779, 186] width 302 height 48
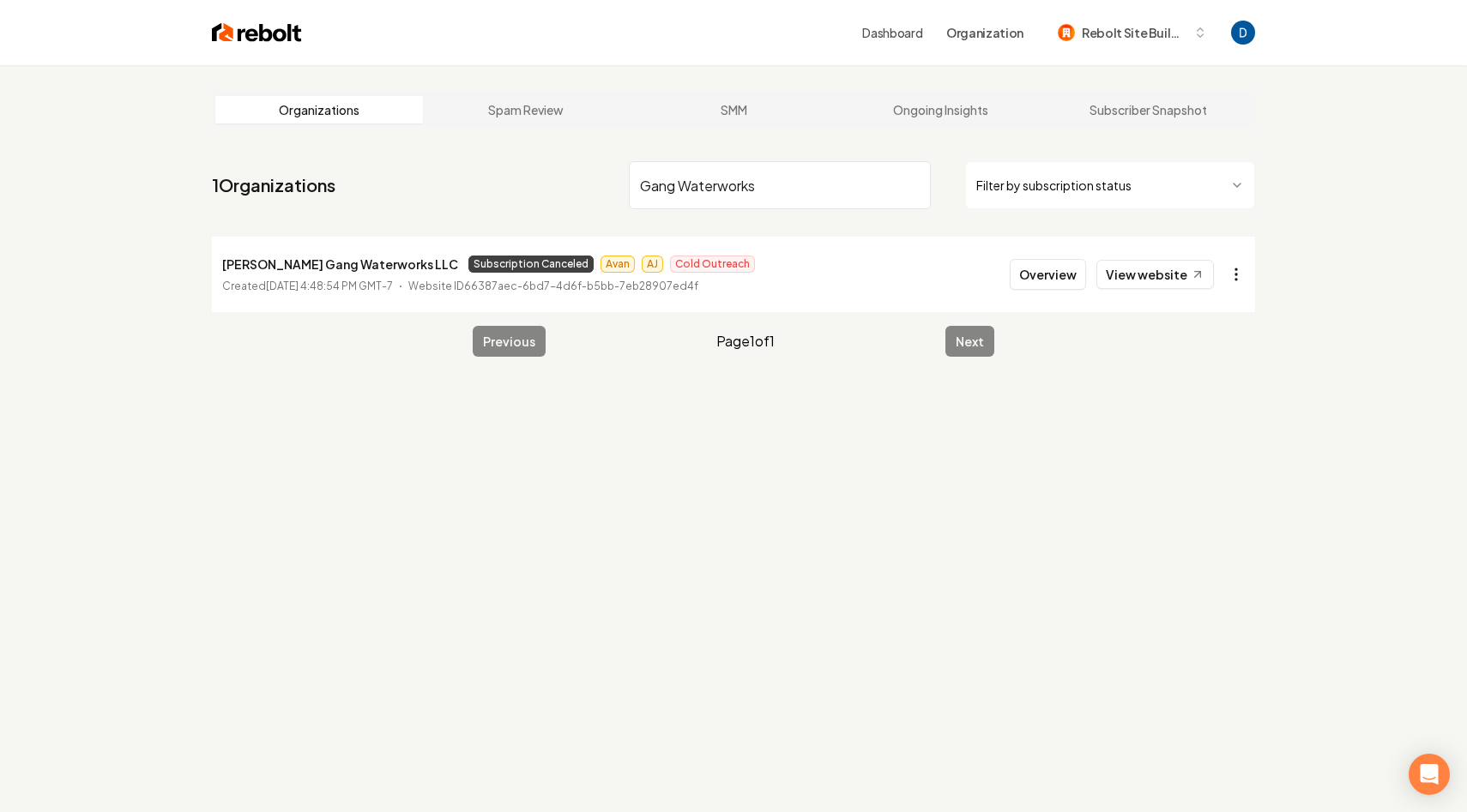
type input "Gang Waterworks"
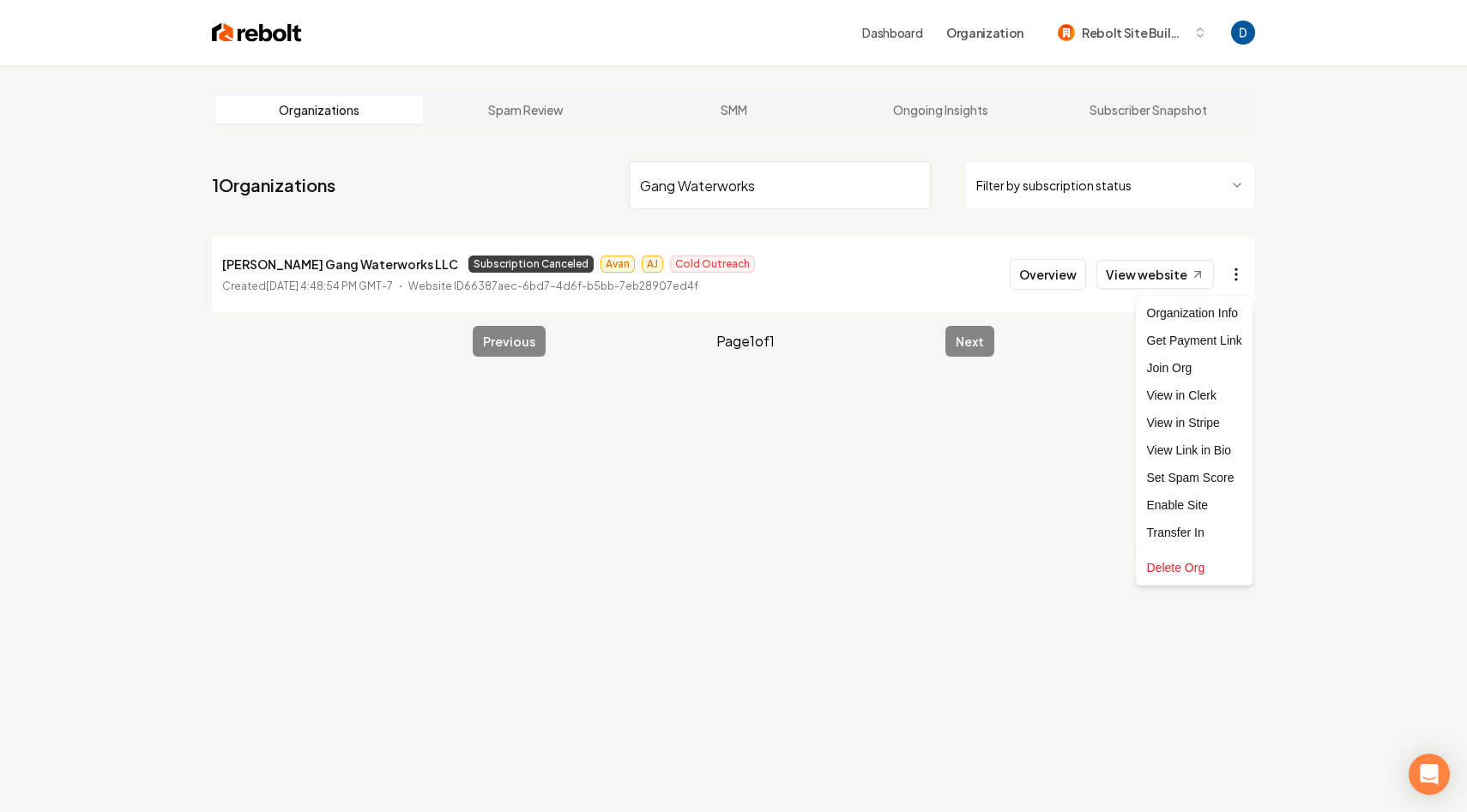
click at [1241, 271] on html "Dashboard Organization Rebolt Site Builder Organizations Spam Review SMM Ongoin…" at bounding box center [734, 406] width 1467 height 812
click at [1192, 424] on link "View in Stripe" at bounding box center [1194, 423] width 109 height 28
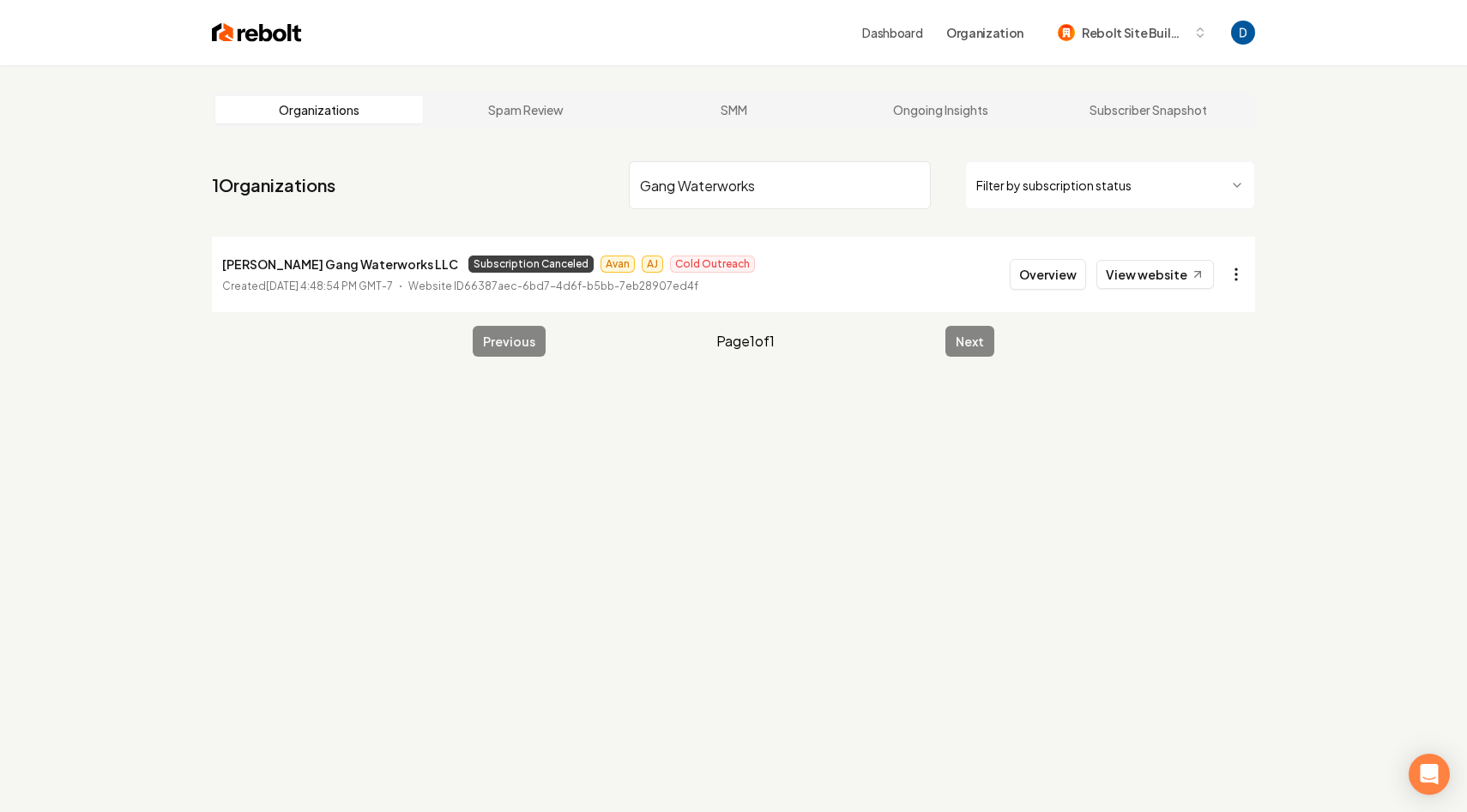
click at [1241, 275] on html "Dashboard Organization Rebolt Site Builder Organizations Spam Review SMM Ongoin…" at bounding box center [734, 406] width 1467 height 812
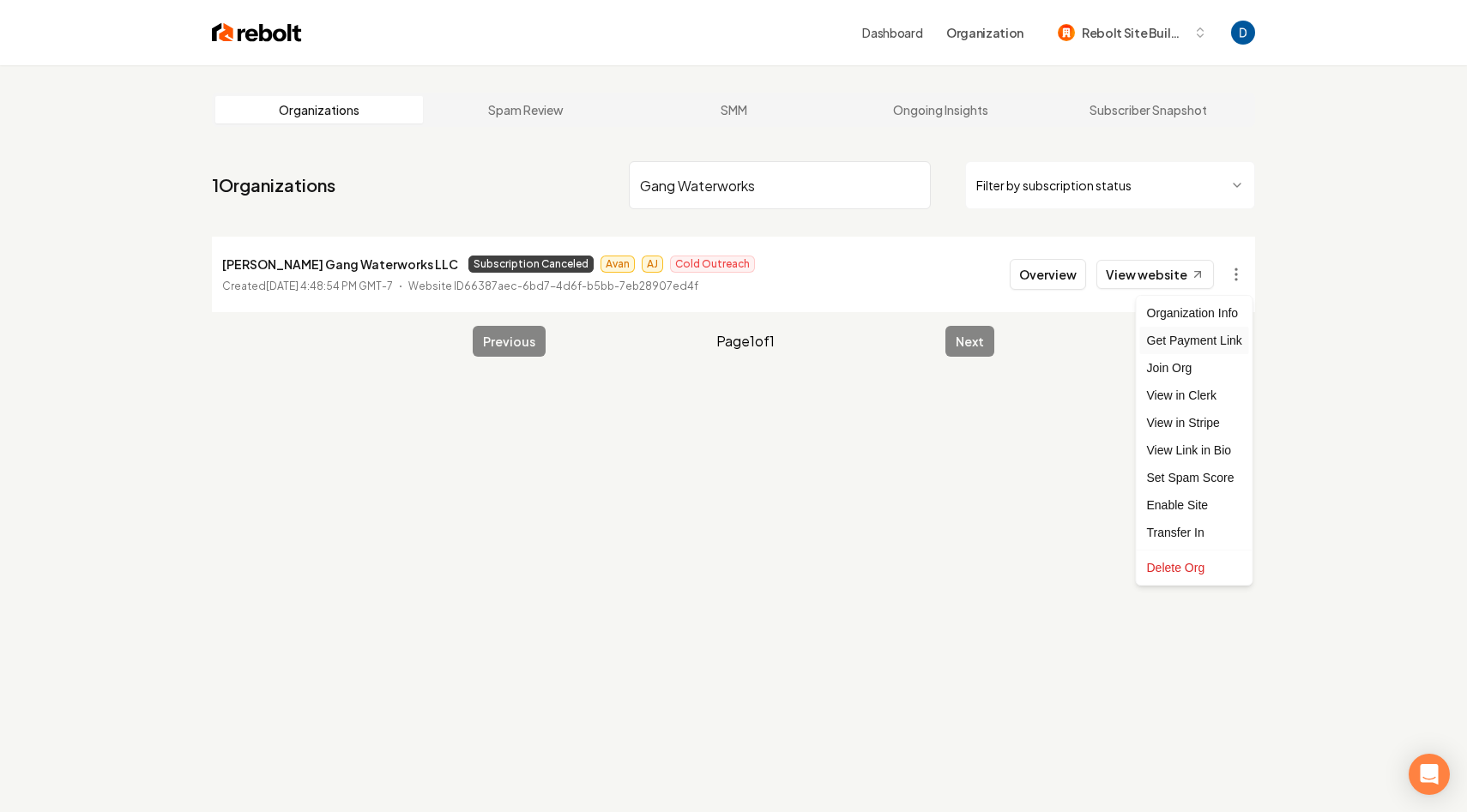
click at [1197, 341] on div "Get Payment Link" at bounding box center [1194, 340] width 109 height 28
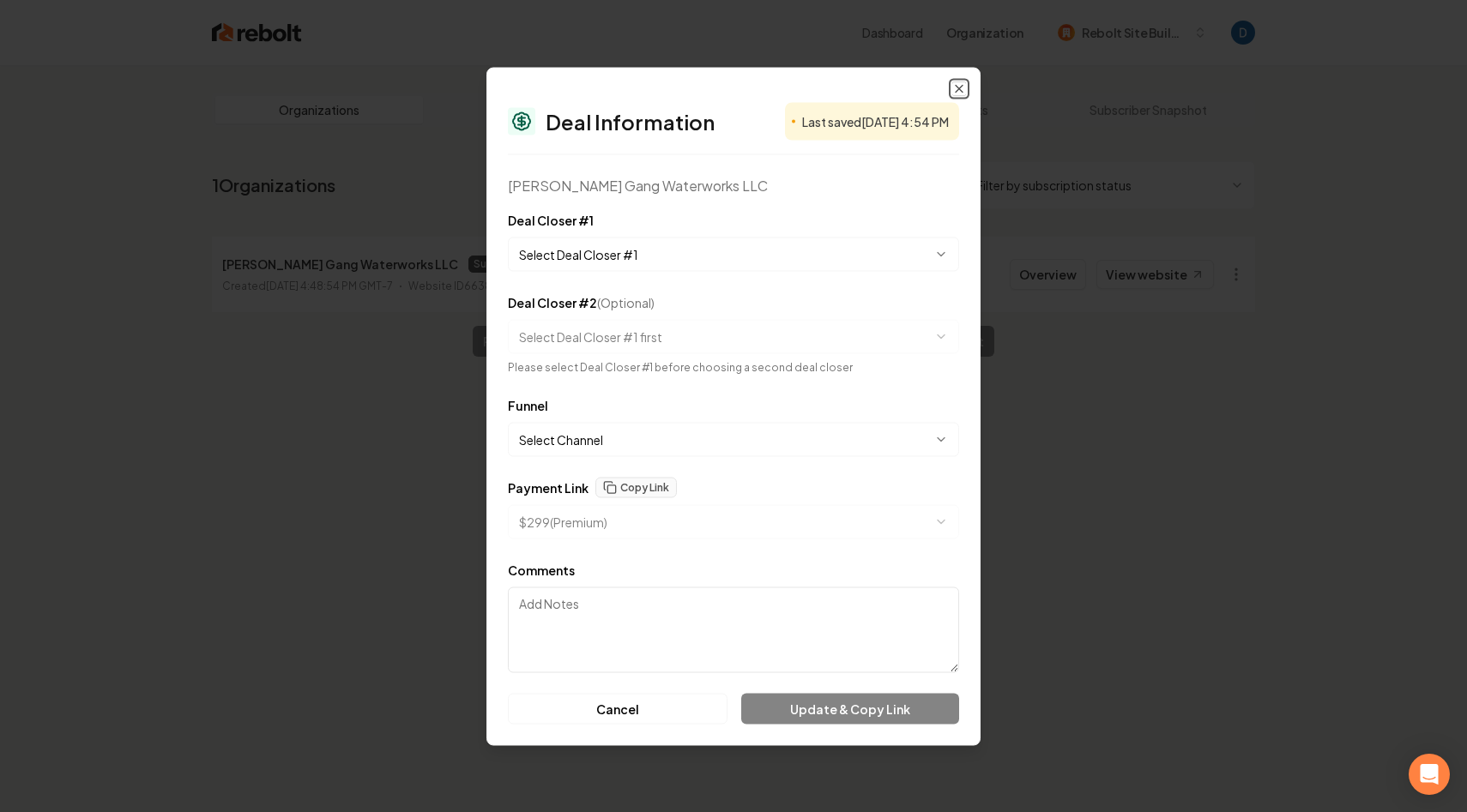
select select "**********"
type textarea "hi"
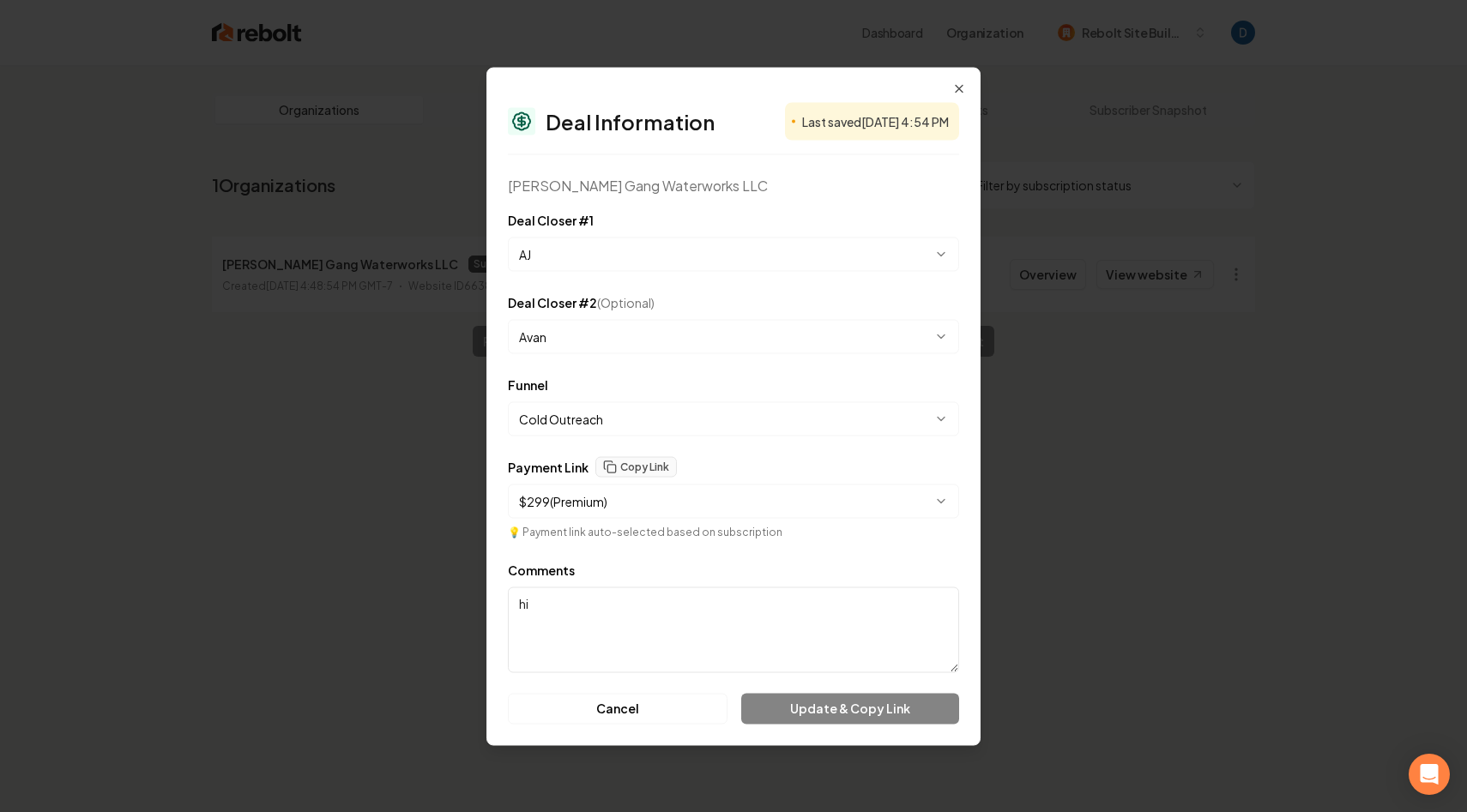
click at [614, 597] on textarea "hi" at bounding box center [734, 629] width 451 height 86
click at [873, 714] on button "Update & Copy Link" at bounding box center [850, 707] width 218 height 31
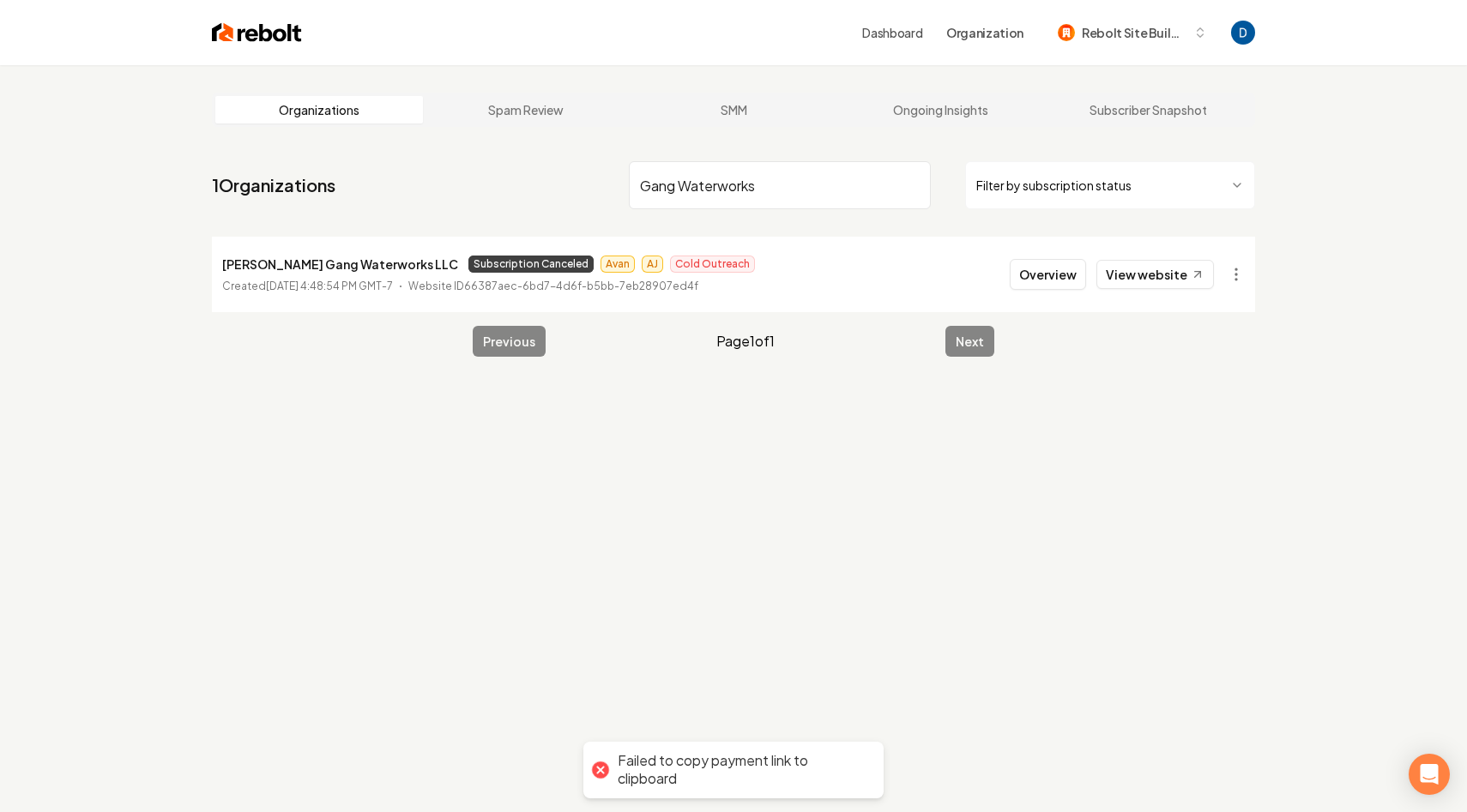
click at [757, 763] on div "Failed to copy payment link to clipboard" at bounding box center [741, 770] width 248 height 36
click at [755, 763] on div "Failed to copy payment link to clipboard" at bounding box center [741, 770] width 248 height 36
click at [1242, 272] on html "Dashboard Organization Rebolt Site Builder Organizations Spam Review SMM Ongoin…" at bounding box center [734, 406] width 1467 height 812
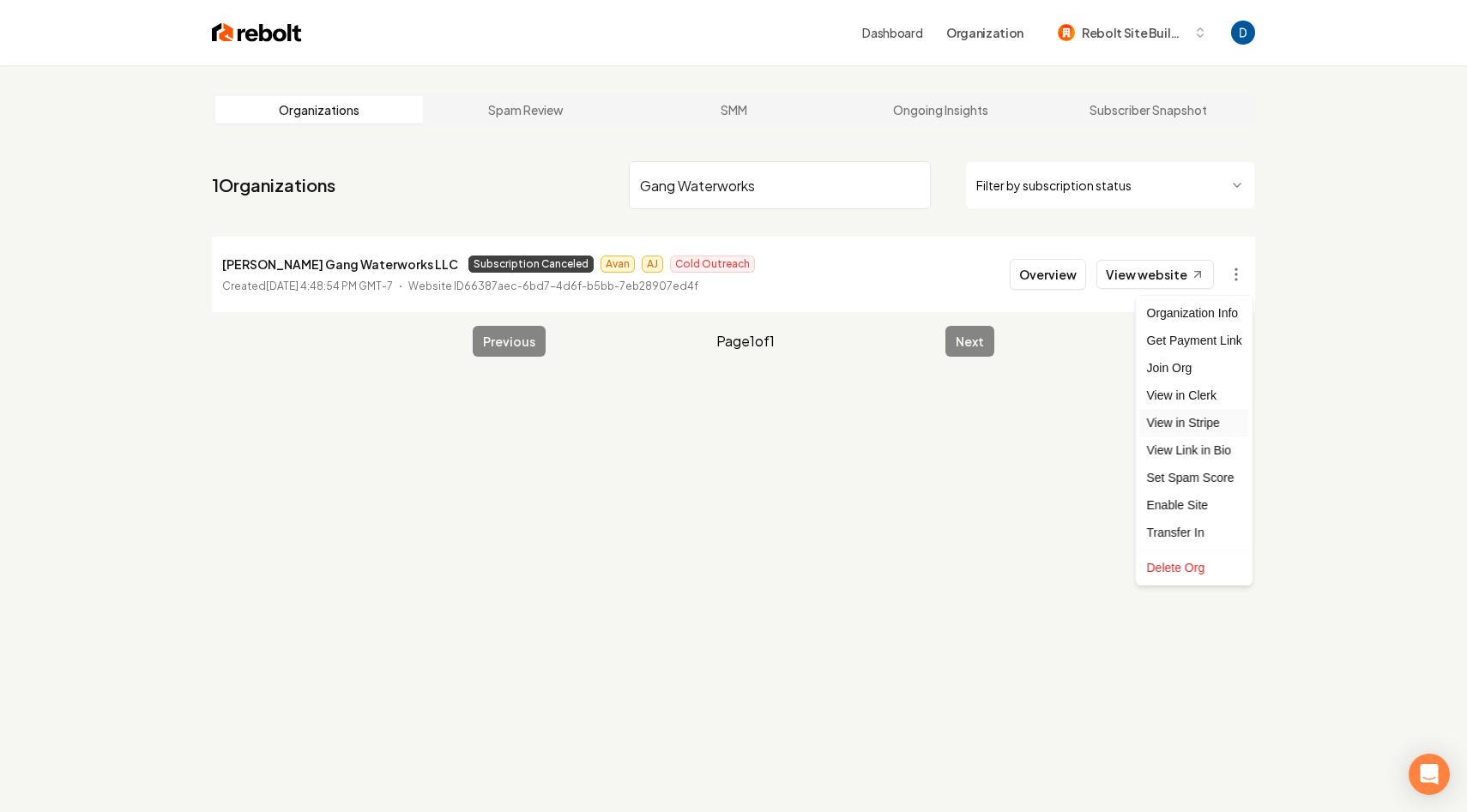
click at [1200, 422] on link "View in Stripe" at bounding box center [1194, 423] width 109 height 28
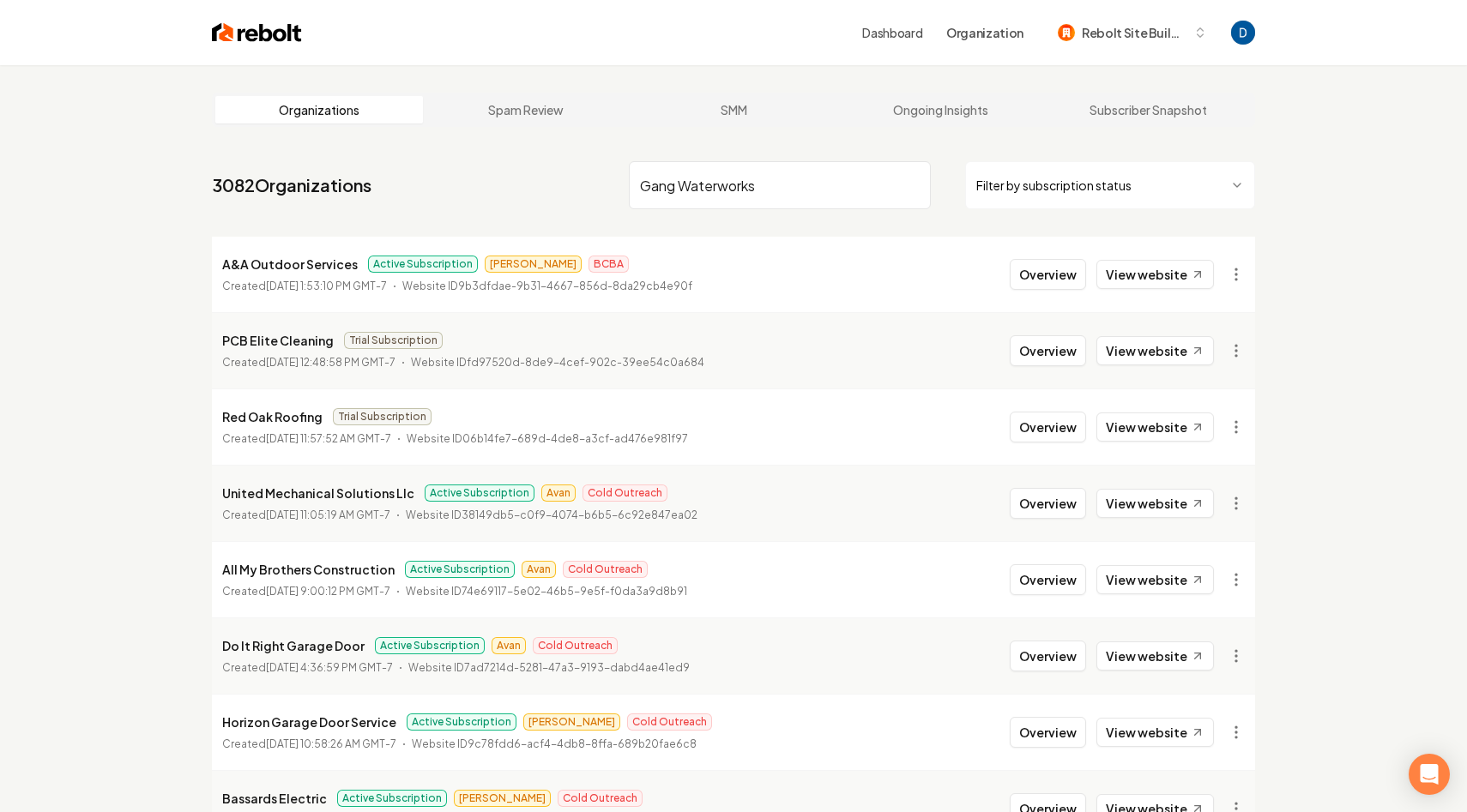
click at [752, 200] on input "Gang Waterworks" at bounding box center [779, 186] width 302 height 48
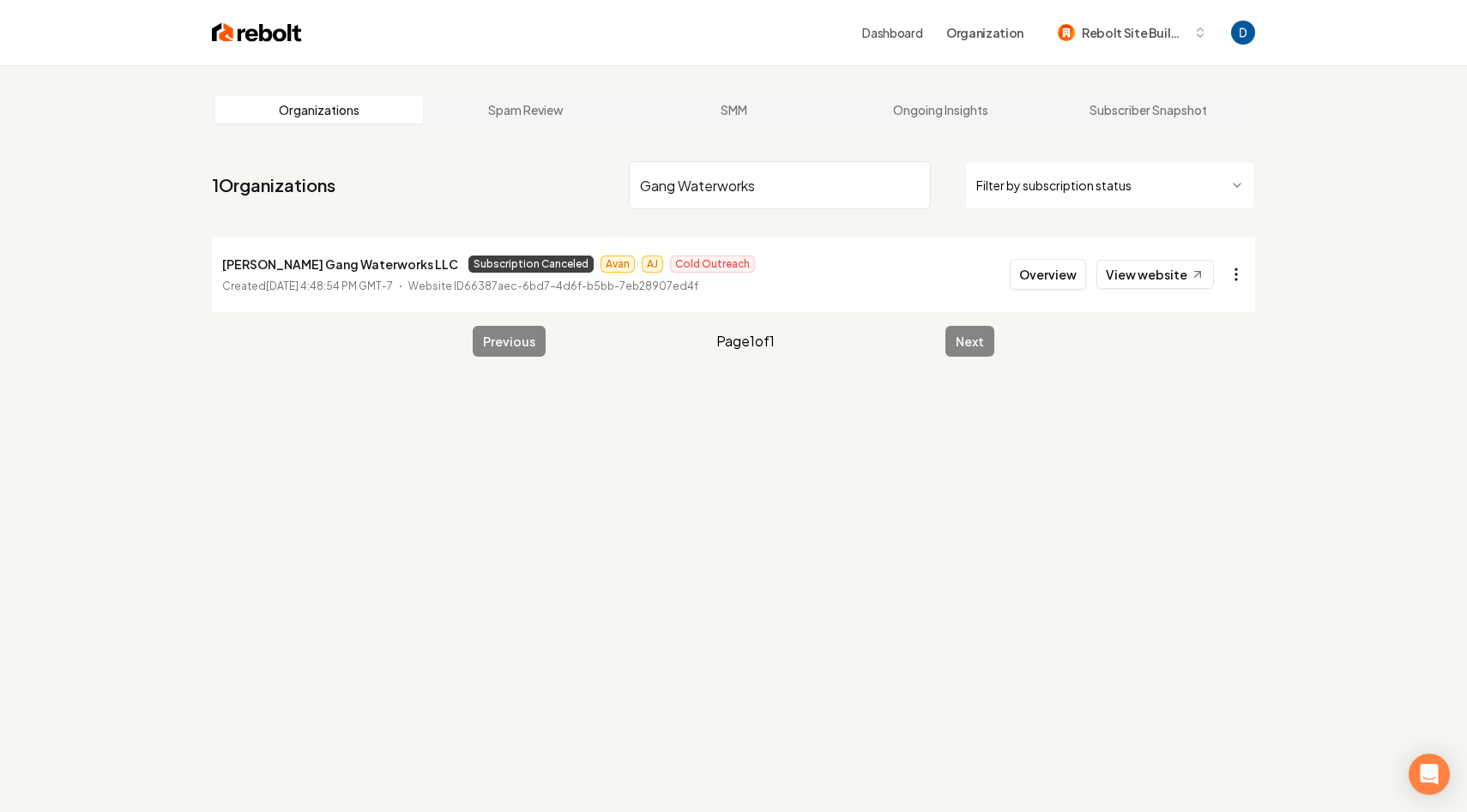
click at [1233, 280] on html "Dashboard Organization Rebolt Site Builder Organizations Spam Review SMM Ongoin…" at bounding box center [734, 406] width 1467 height 812
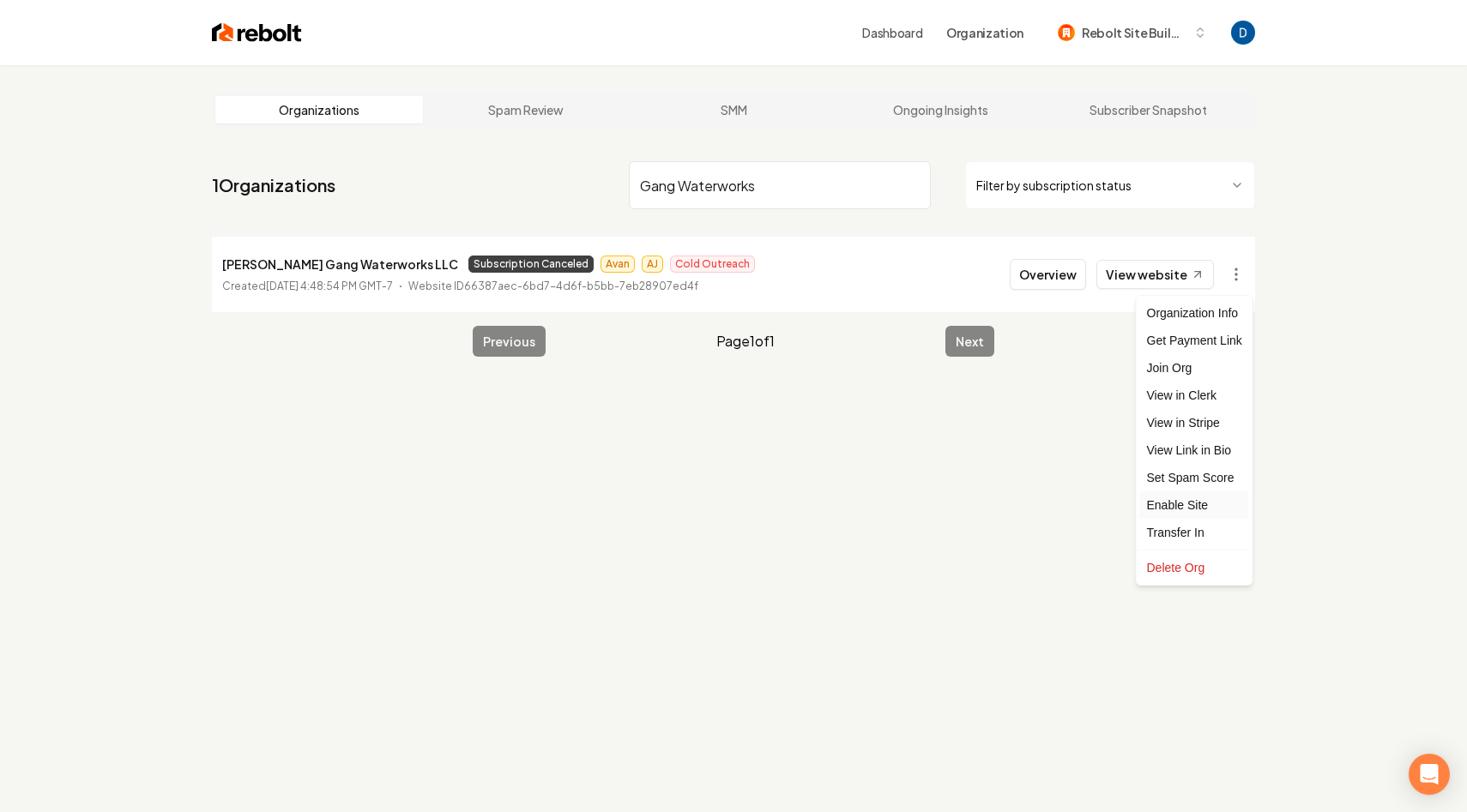
click at [1189, 511] on div "Enable Site" at bounding box center [1194, 505] width 109 height 28
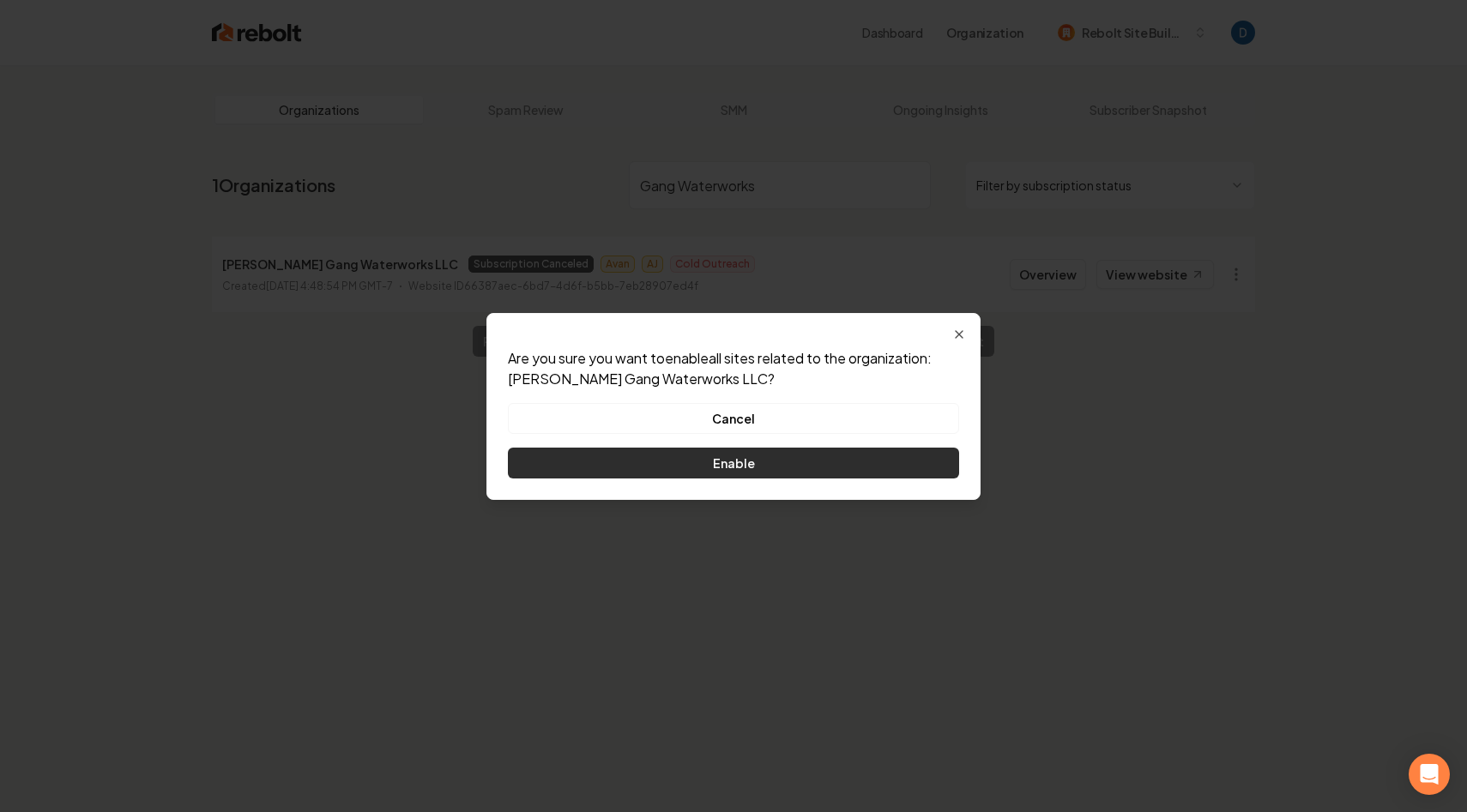
click at [775, 456] on button "Enable" at bounding box center [734, 463] width 451 height 31
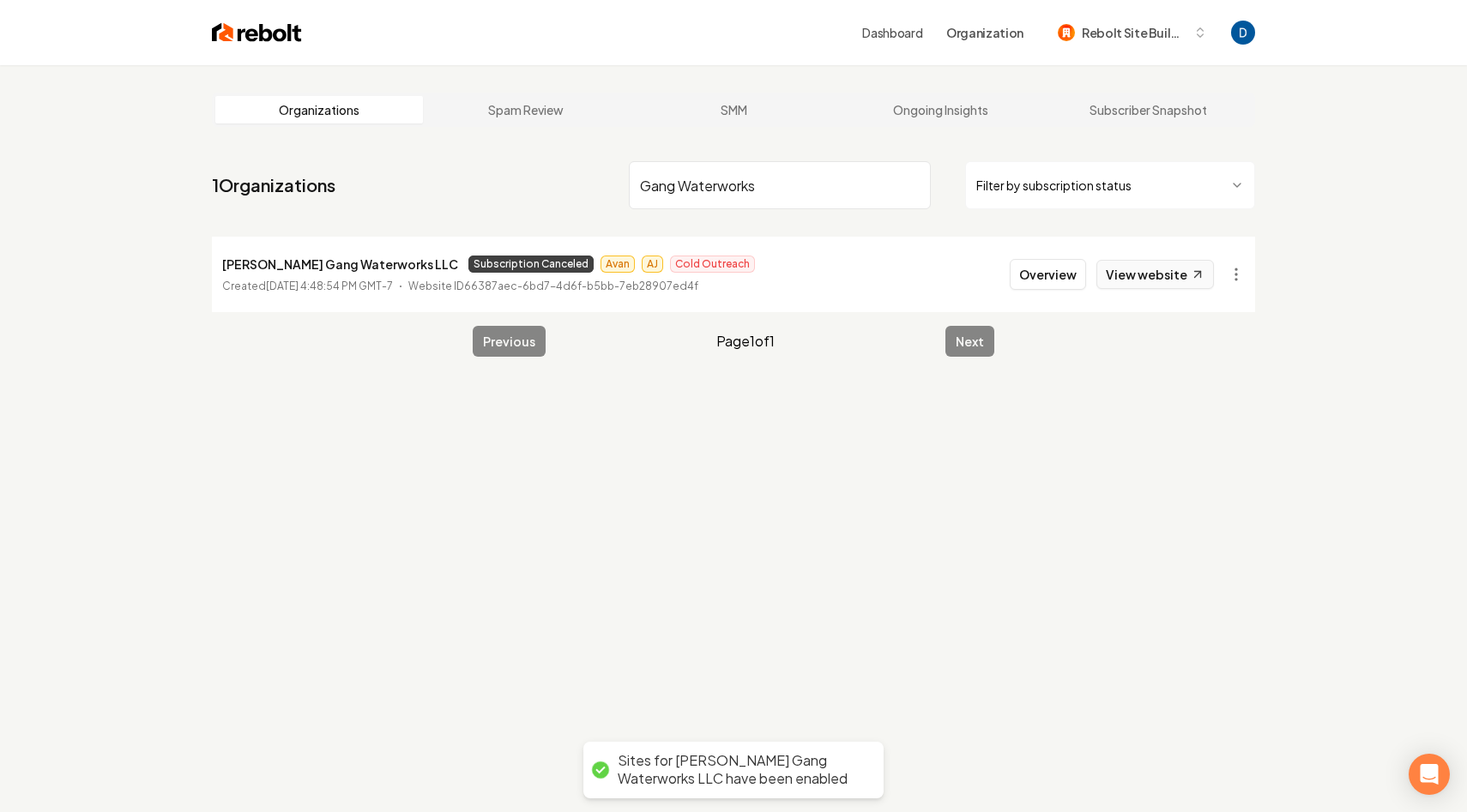
click at [1151, 266] on link "View website" at bounding box center [1155, 273] width 118 height 29
click at [801, 187] on input "Gang Waterworks" at bounding box center [779, 186] width 302 height 48
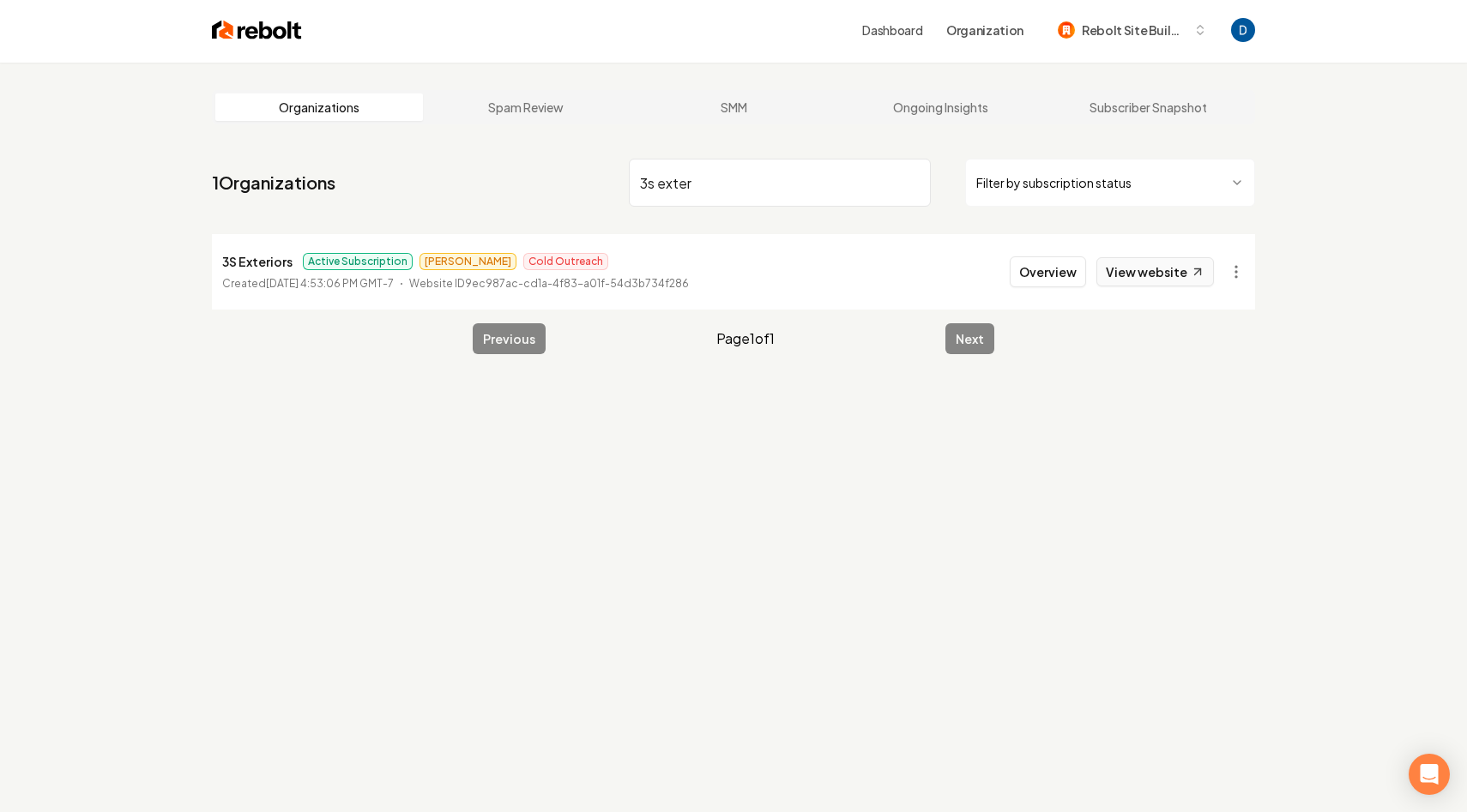
type input "3s exter"
click at [1195, 274] on icon at bounding box center [1198, 272] width 15 height 15
click at [1065, 274] on button "Overview" at bounding box center [1048, 271] width 76 height 31
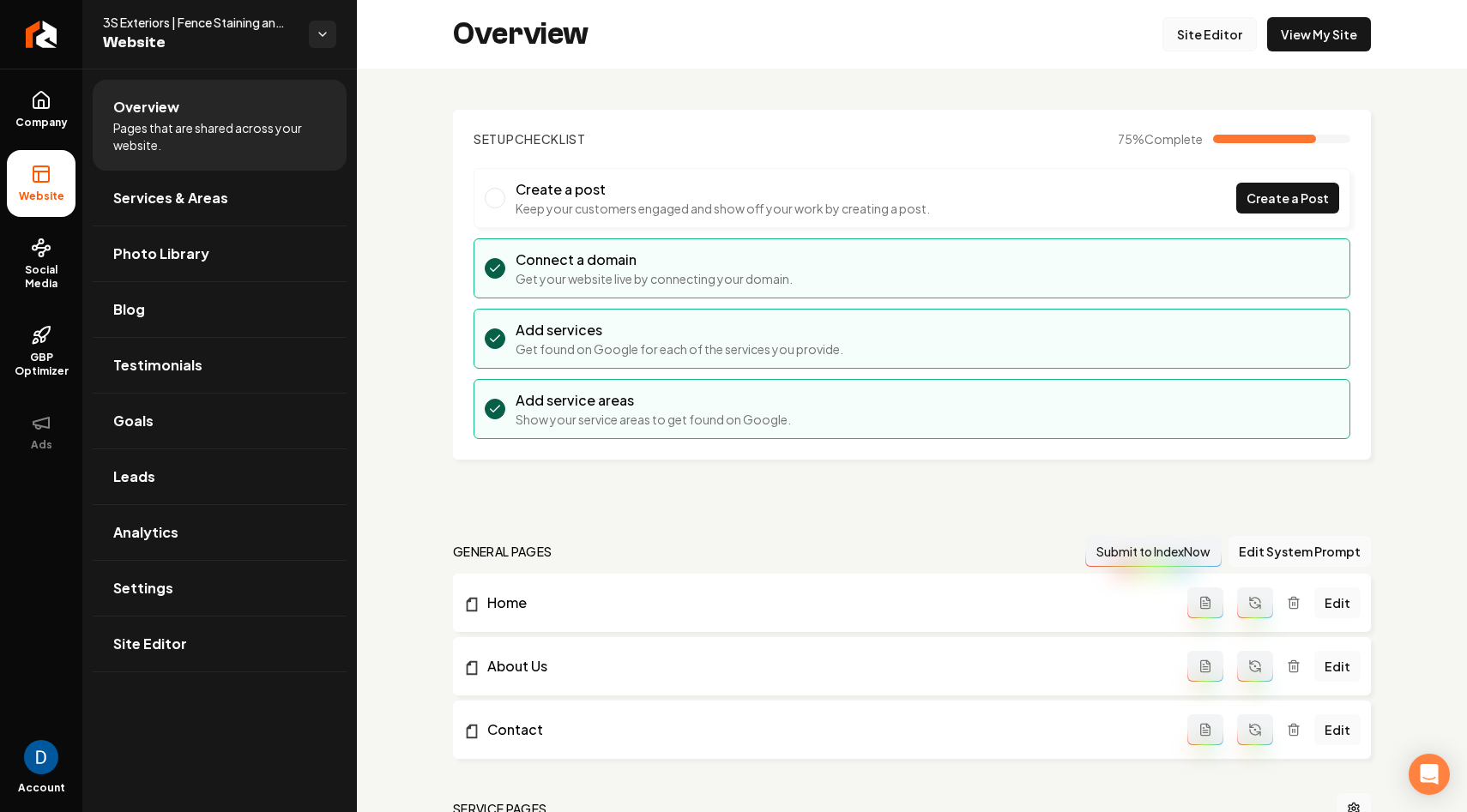
click at [1251, 30] on link "Site Editor" at bounding box center [1210, 34] width 95 height 34
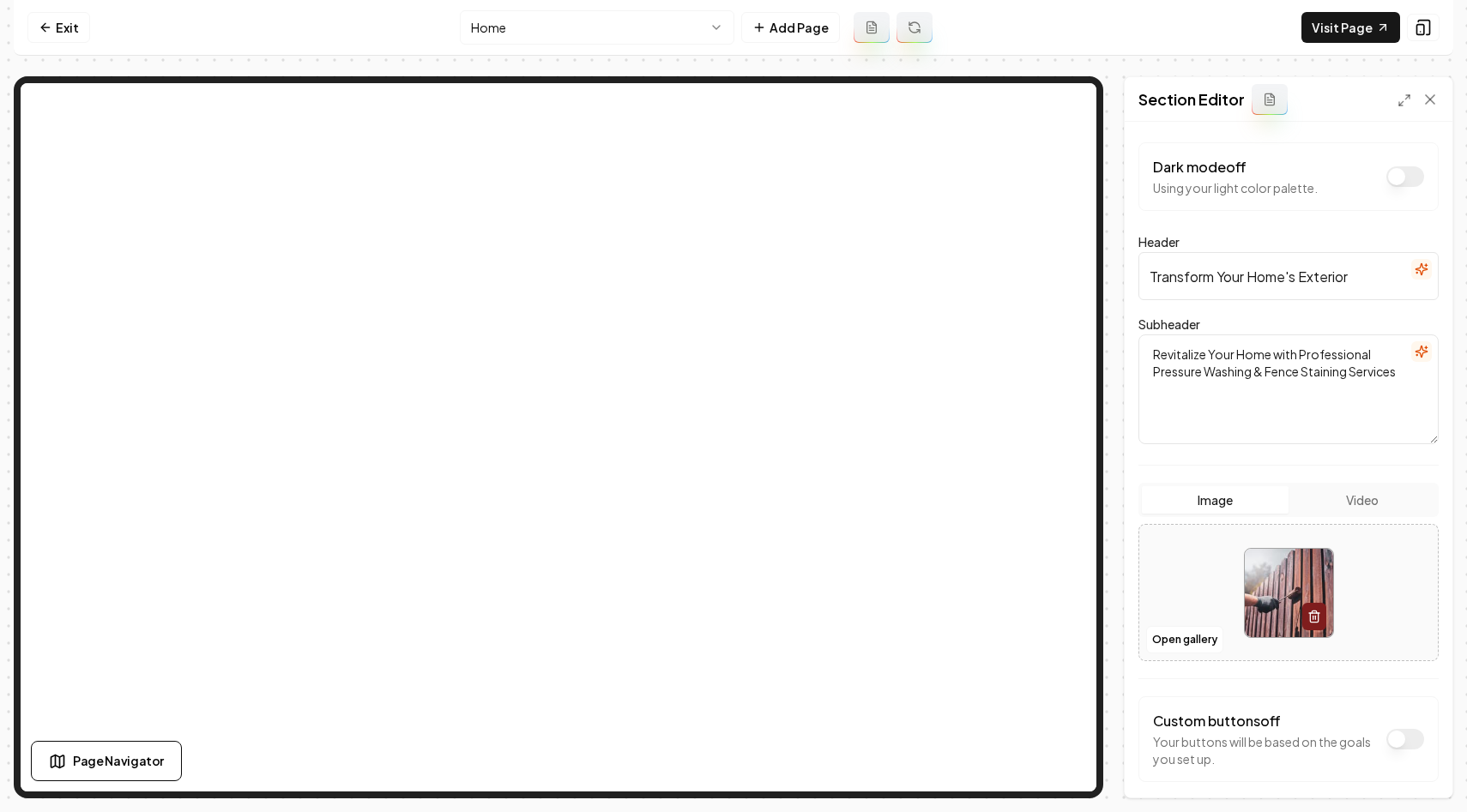
click at [1239, 275] on input "Transform Your Home's Exterior" at bounding box center [1287, 276] width 300 height 48
paste input "Pressure Washing & Fence Staining in [GEOGRAPHIC_DATA], [GEOGRAPHIC_DATA] & Sur…"
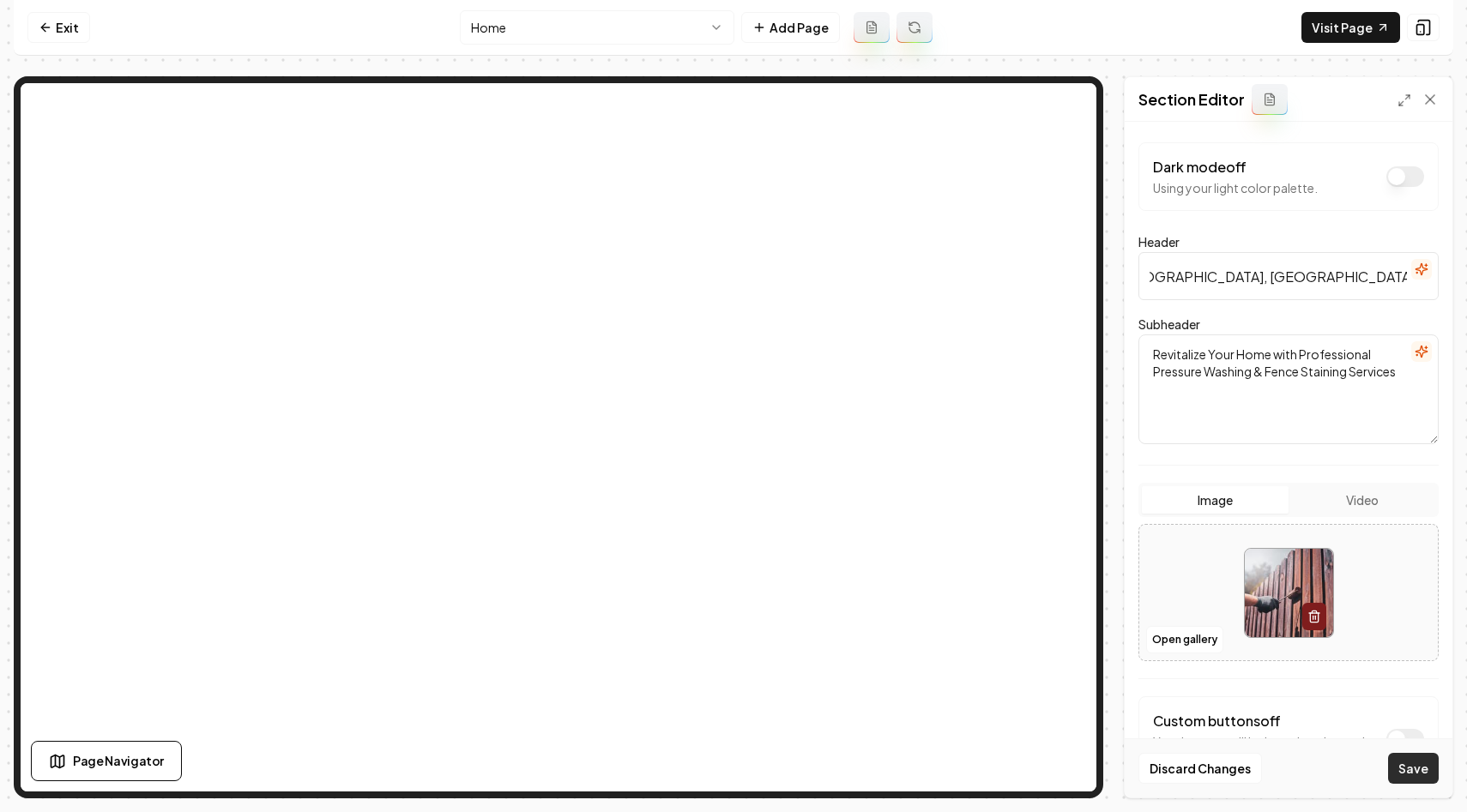
type input "Pressure Washing & Fence Staining in [GEOGRAPHIC_DATA], [GEOGRAPHIC_DATA] & Sur…"
click at [1428, 777] on button "Save" at bounding box center [1413, 768] width 51 height 31
click at [54, 28] on link "Exit" at bounding box center [59, 27] width 63 height 31
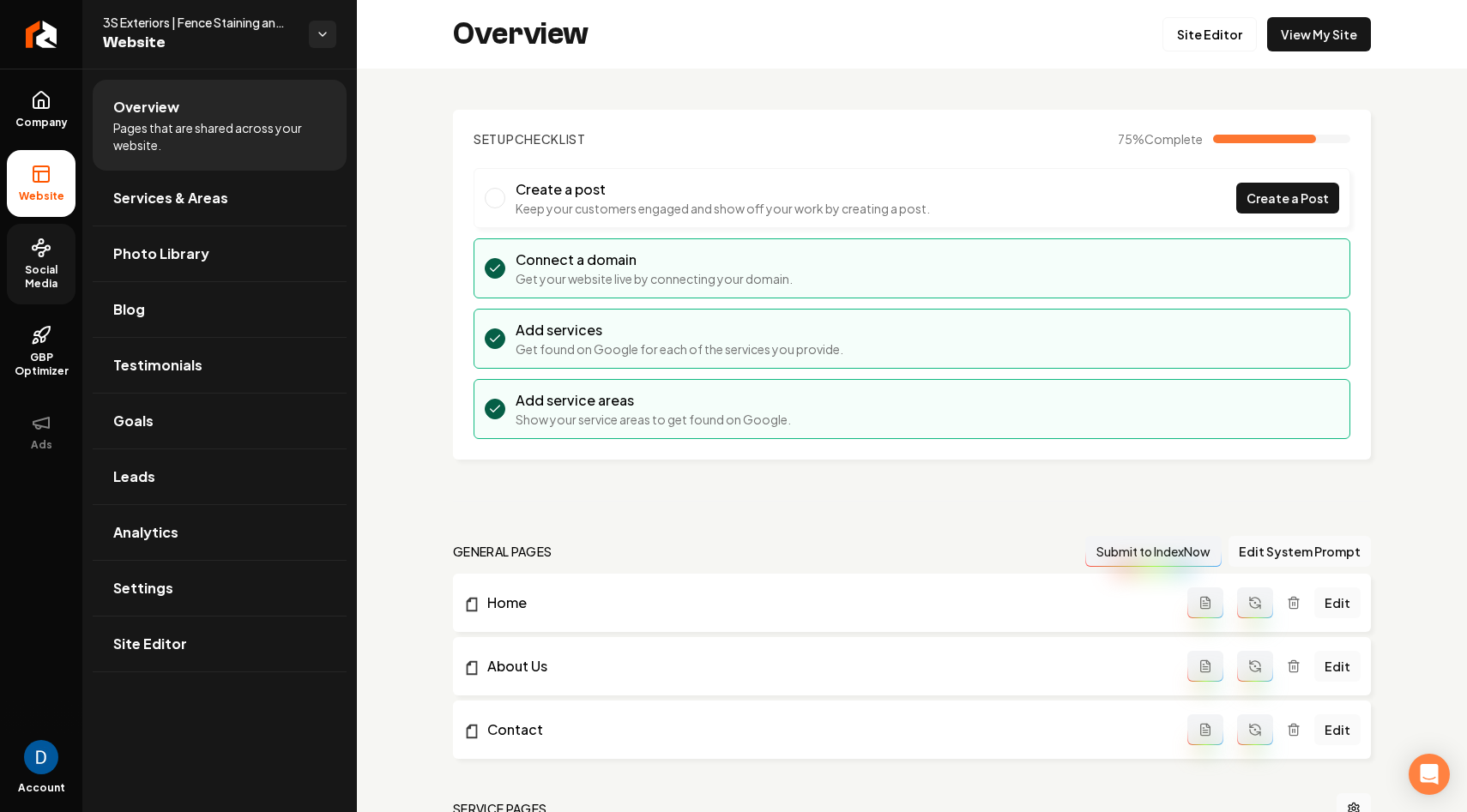
click at [46, 279] on span "Social Media" at bounding box center [41, 277] width 69 height 28
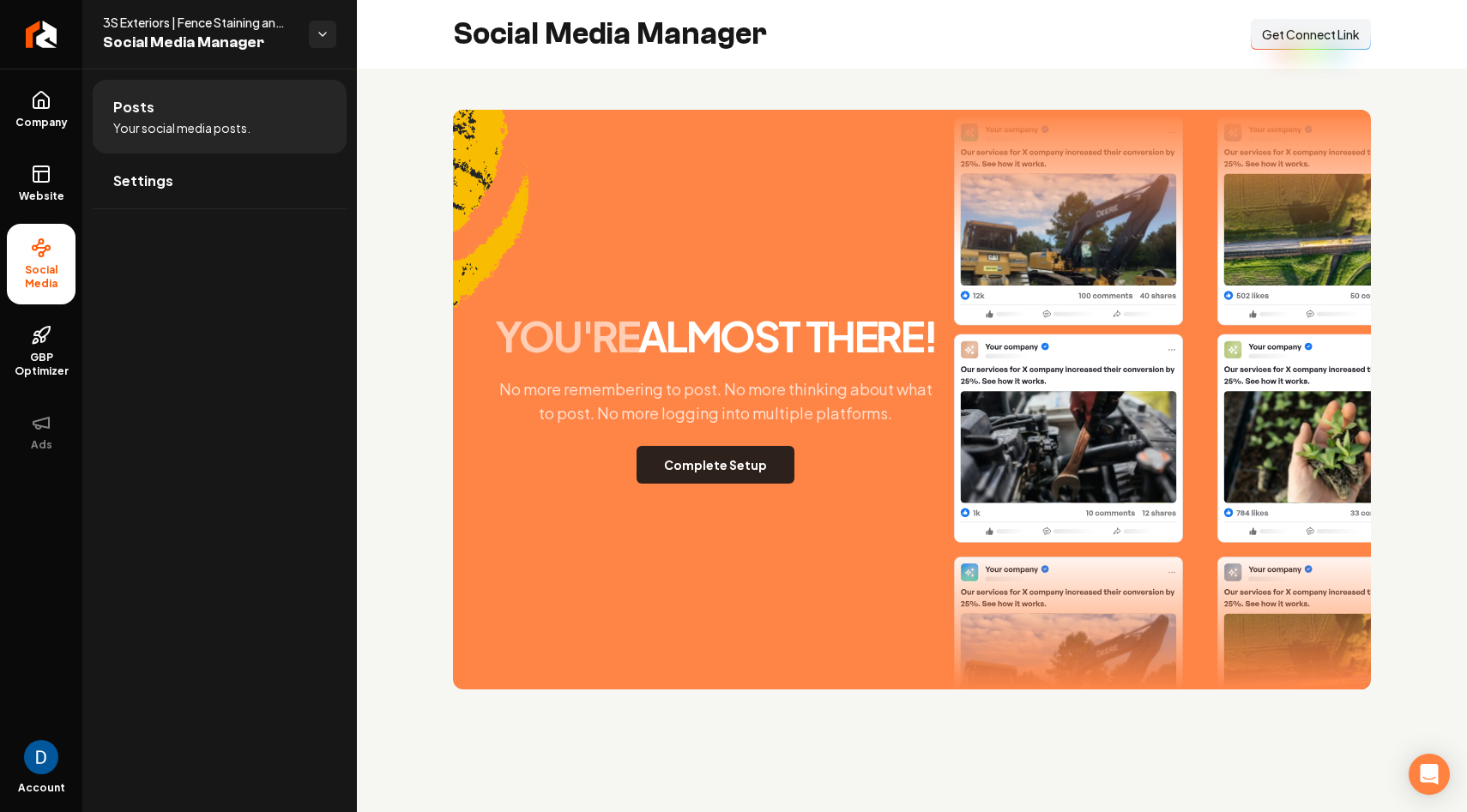
click at [734, 467] on button "Complete Setup" at bounding box center [716, 465] width 158 height 38
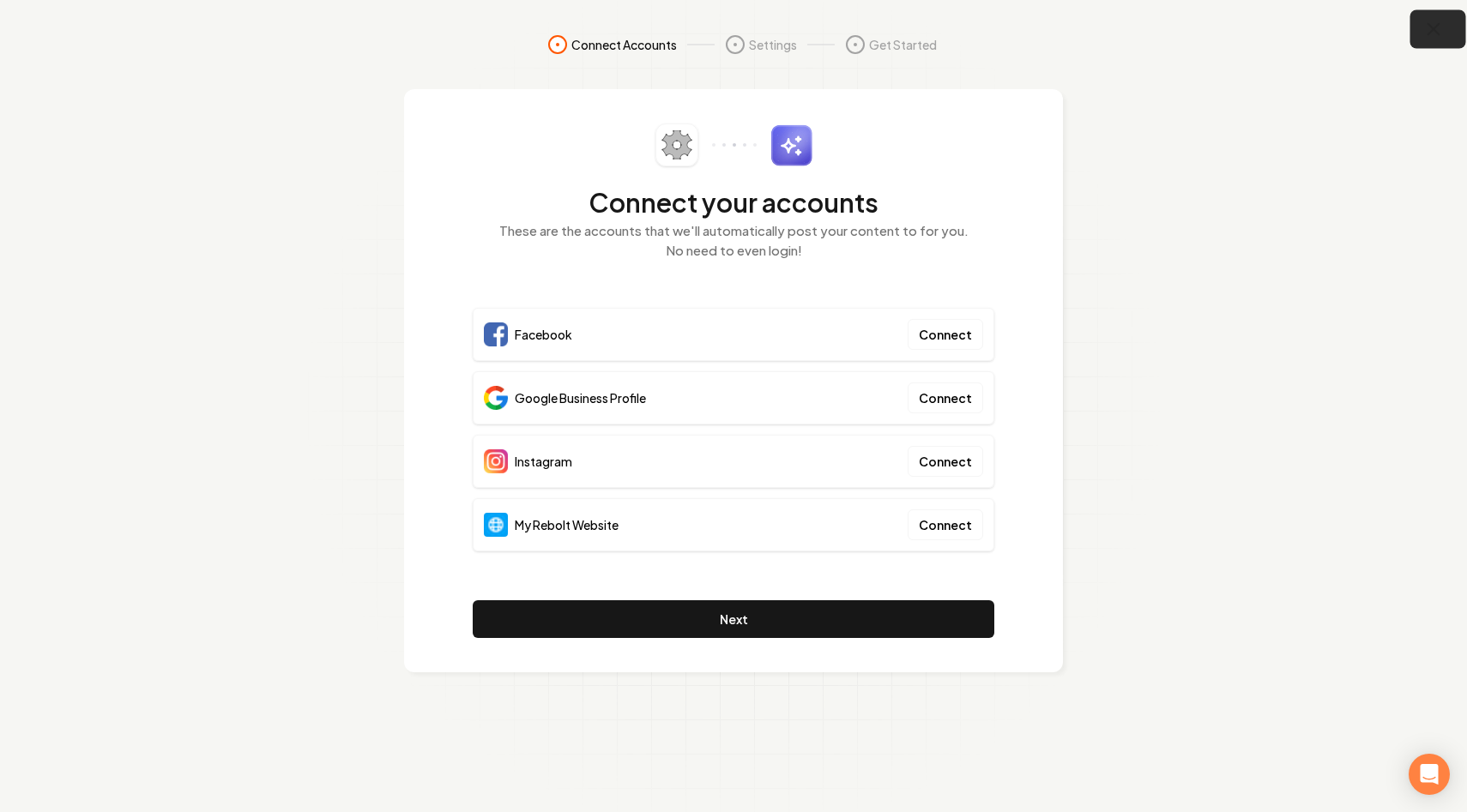
click at [1445, 30] on button "button" at bounding box center [1438, 29] width 56 height 39
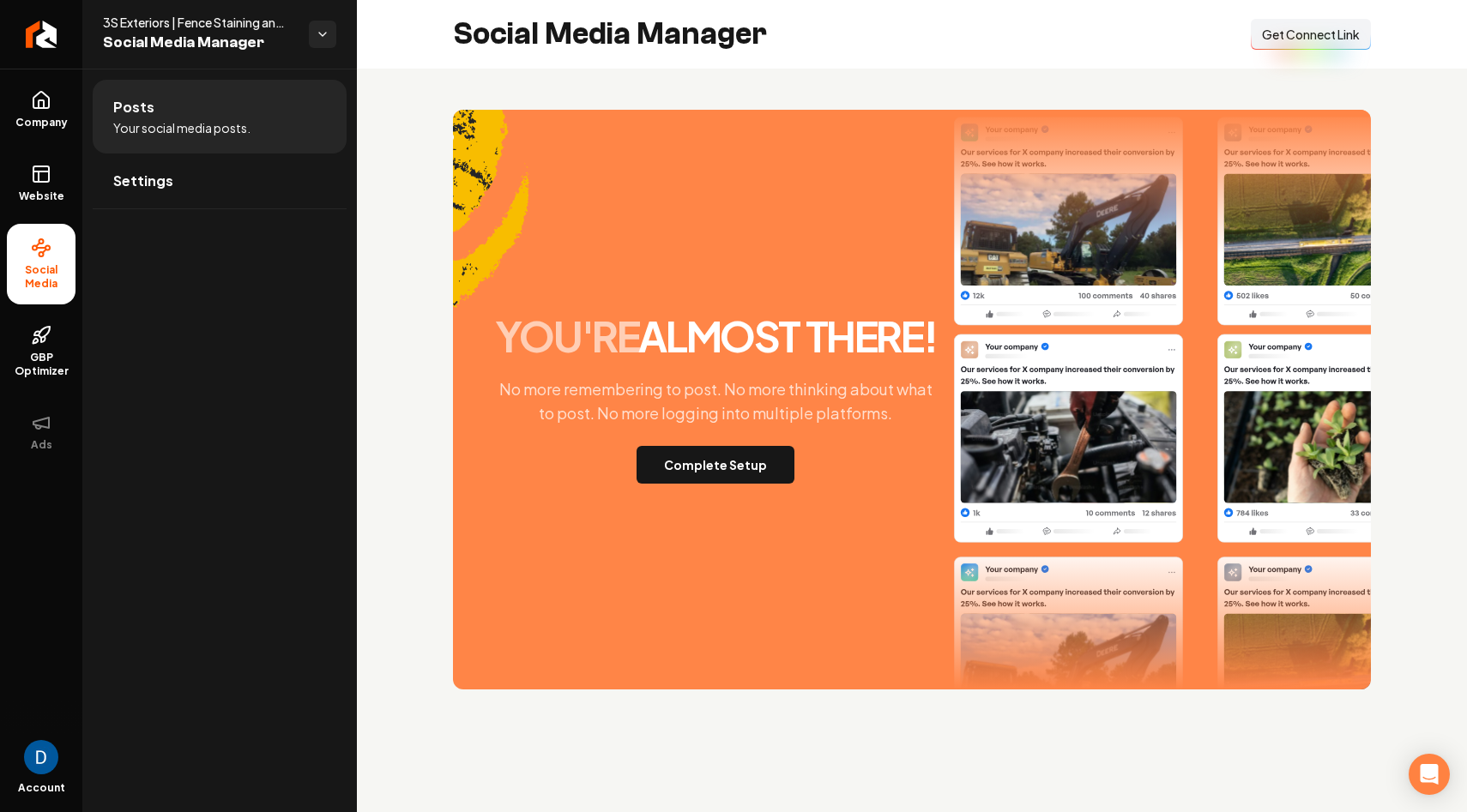
click at [147, 22] on span "3S Exteriors | Fence Staining and Power Washing" at bounding box center [199, 22] width 193 height 17
click at [136, 21] on span "3S Exteriors | Fence Staining and Power Washing" at bounding box center [199, 22] width 193 height 17
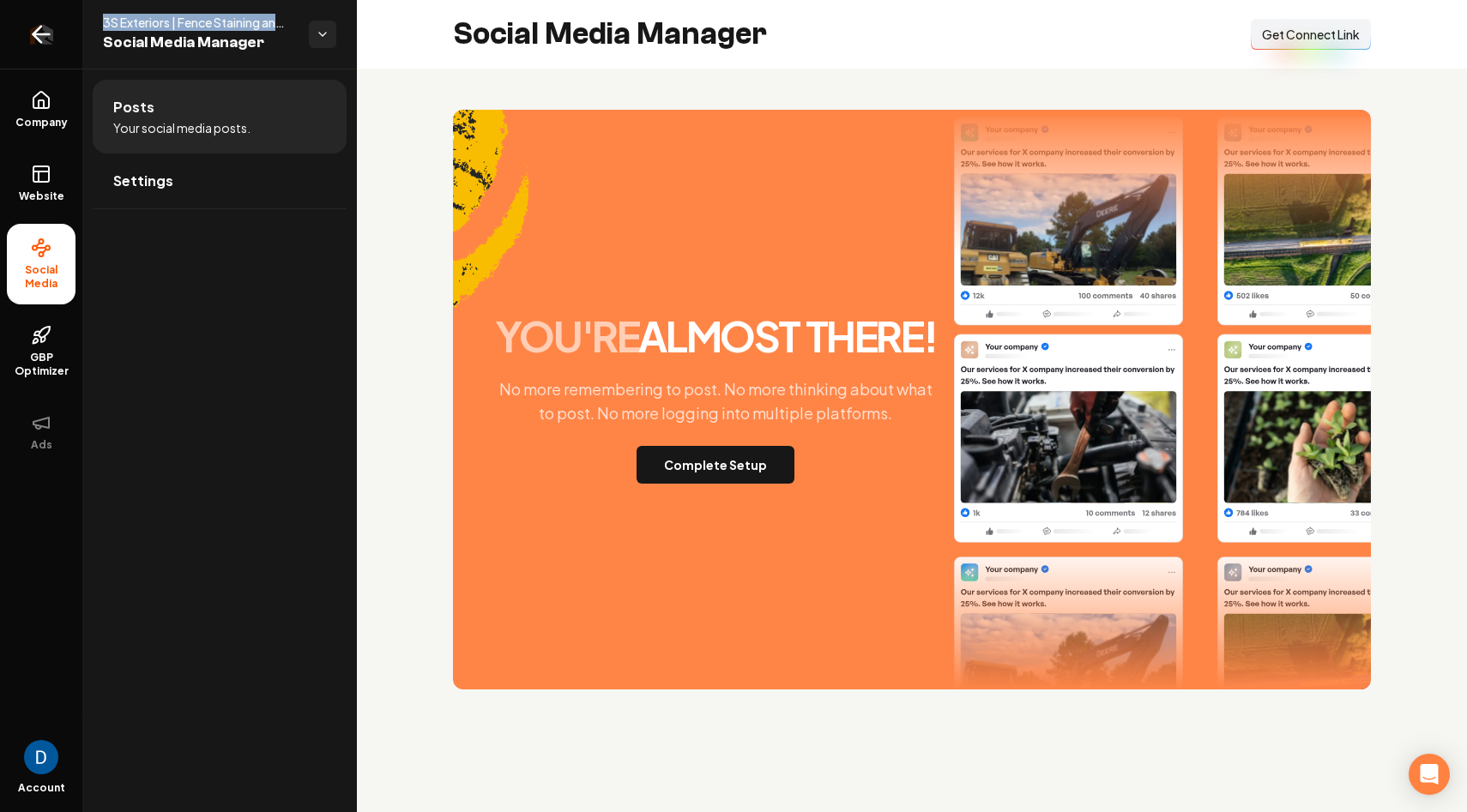
click at [46, 31] on icon "Return to dashboard" at bounding box center [42, 35] width 28 height 28
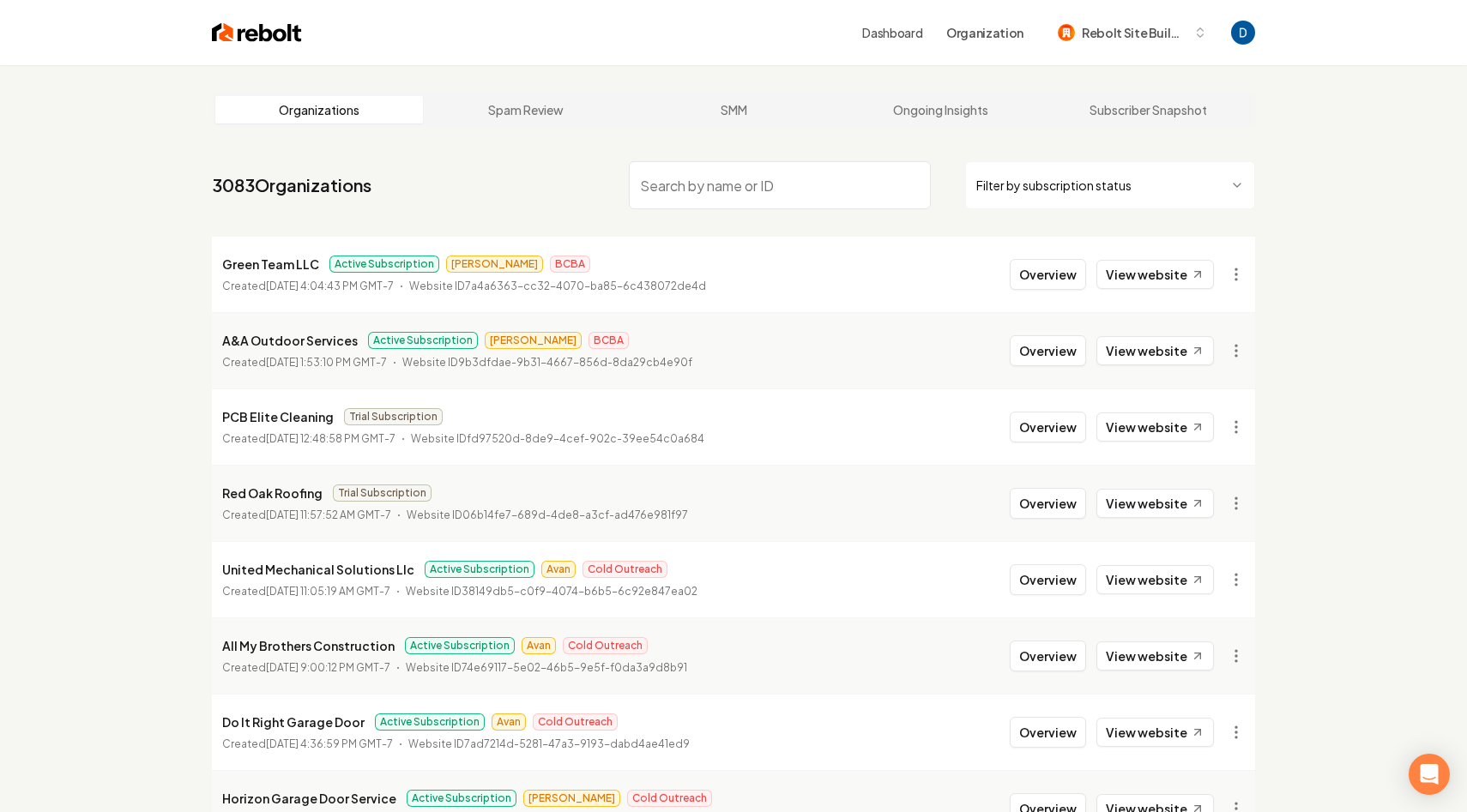
click at [672, 182] on input "search" at bounding box center [779, 186] width 302 height 48
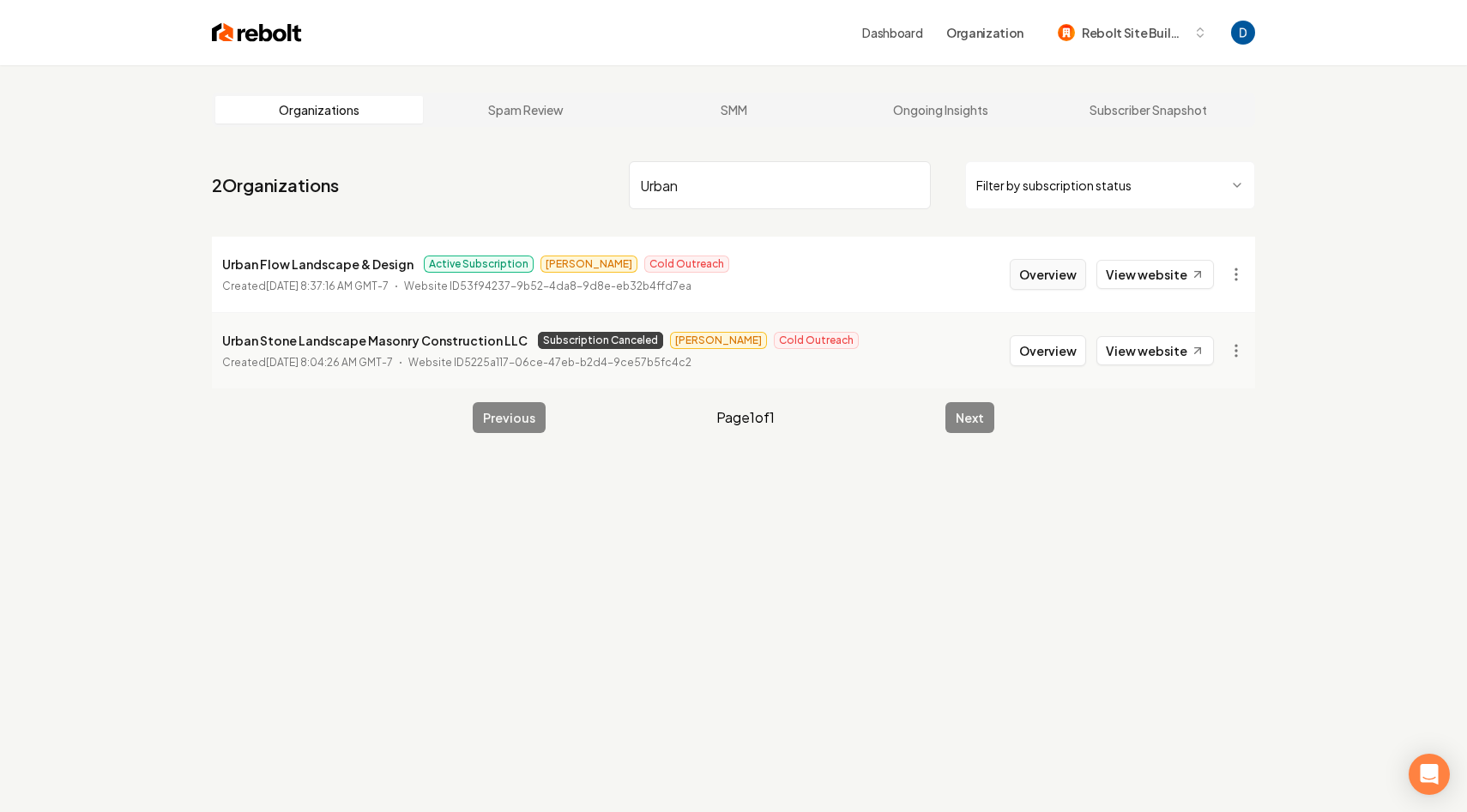
type input "Urban"
click at [1042, 273] on button "Overview" at bounding box center [1048, 274] width 76 height 31
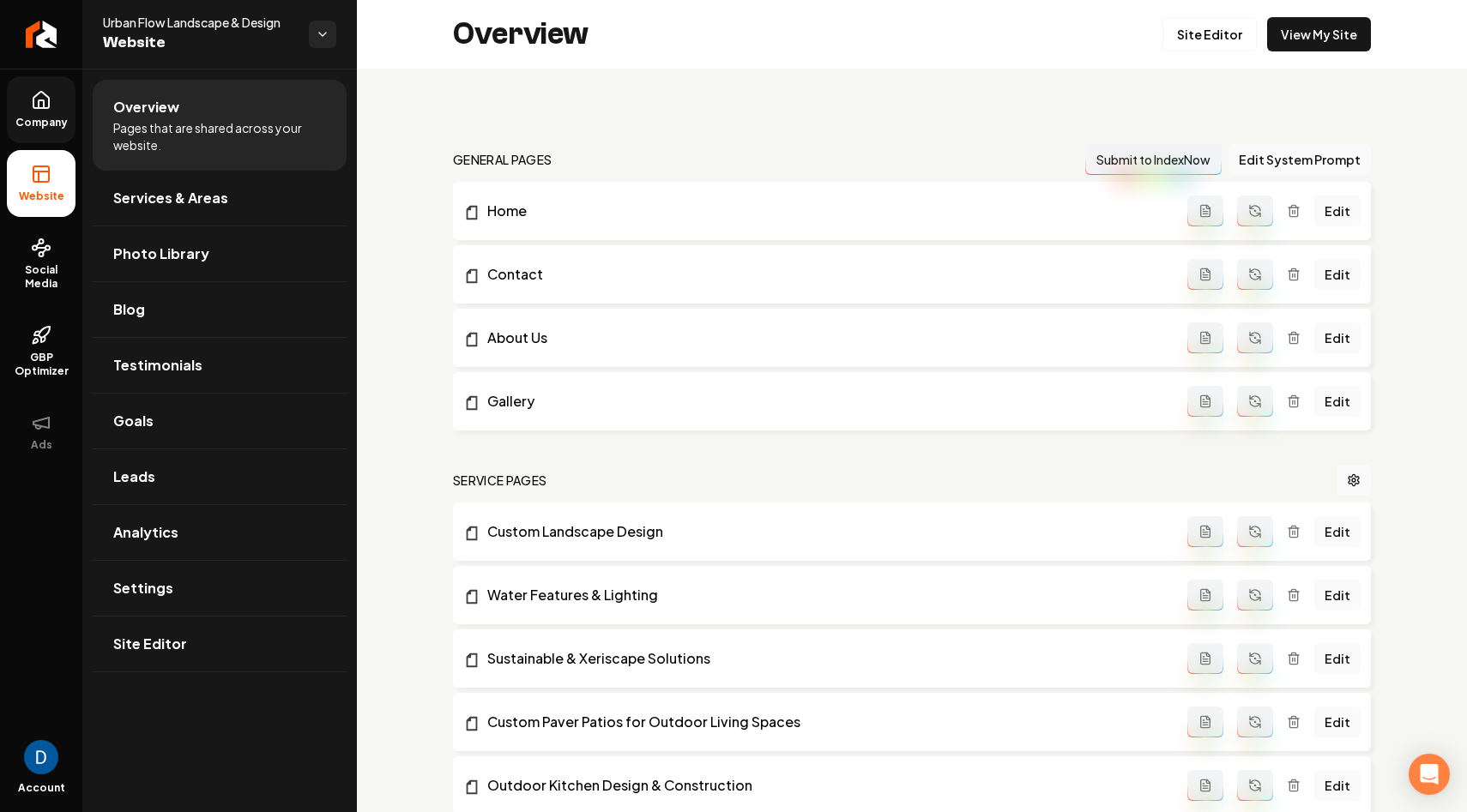
click at [65, 119] on span "Company" at bounding box center [42, 123] width 66 height 14
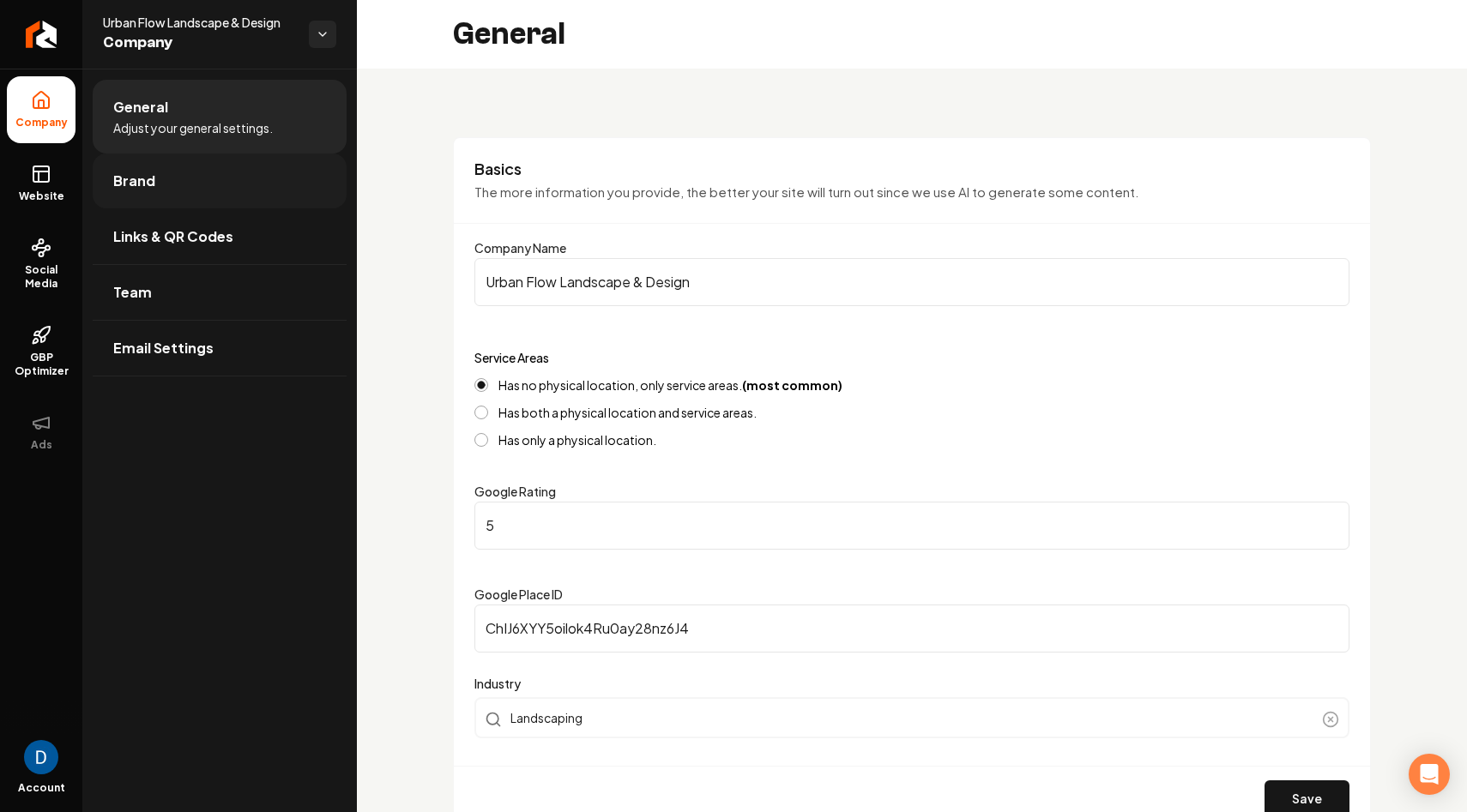
click at [181, 177] on link "Brand" at bounding box center [220, 181] width 253 height 55
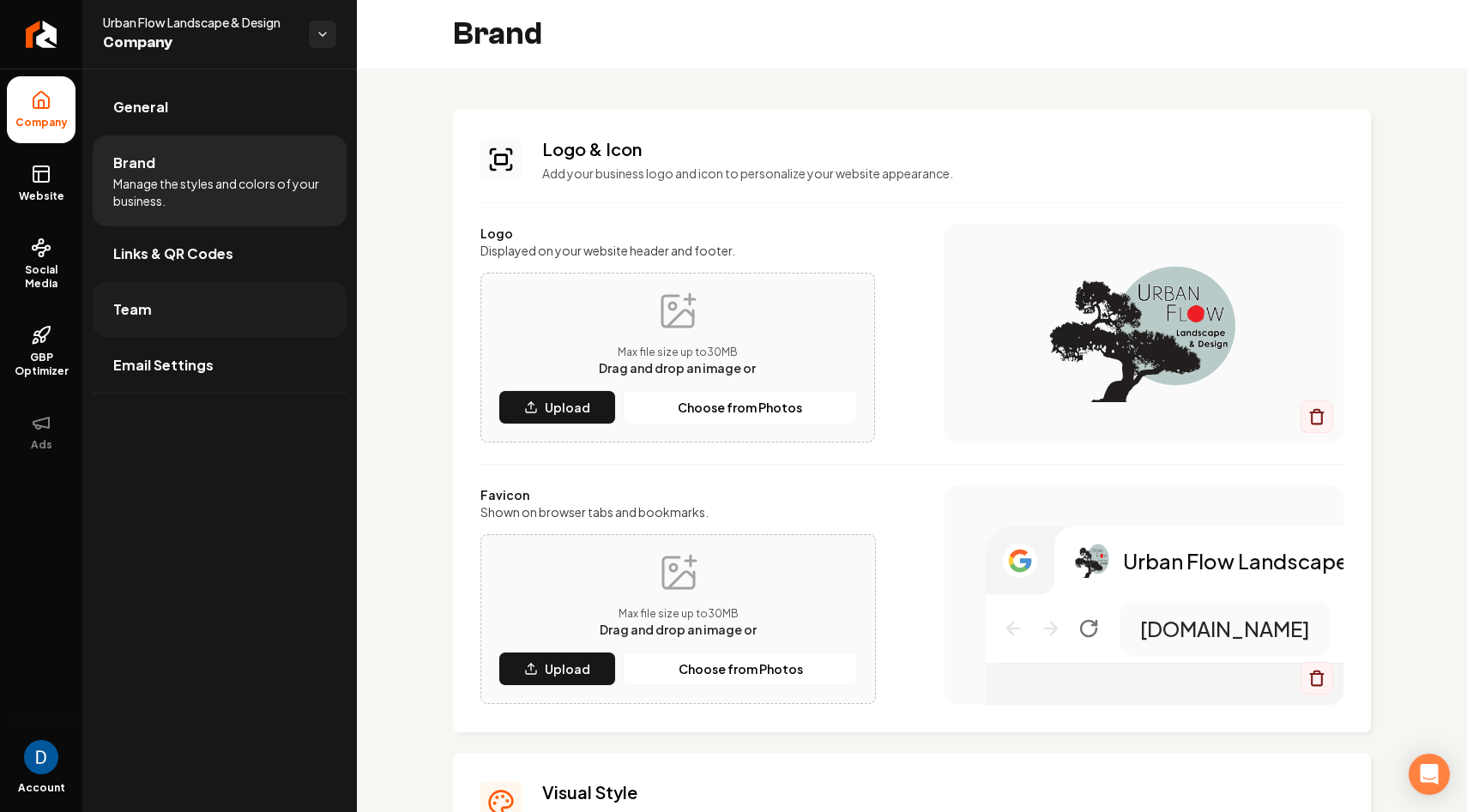
click at [178, 319] on link "Team" at bounding box center [220, 309] width 253 height 55
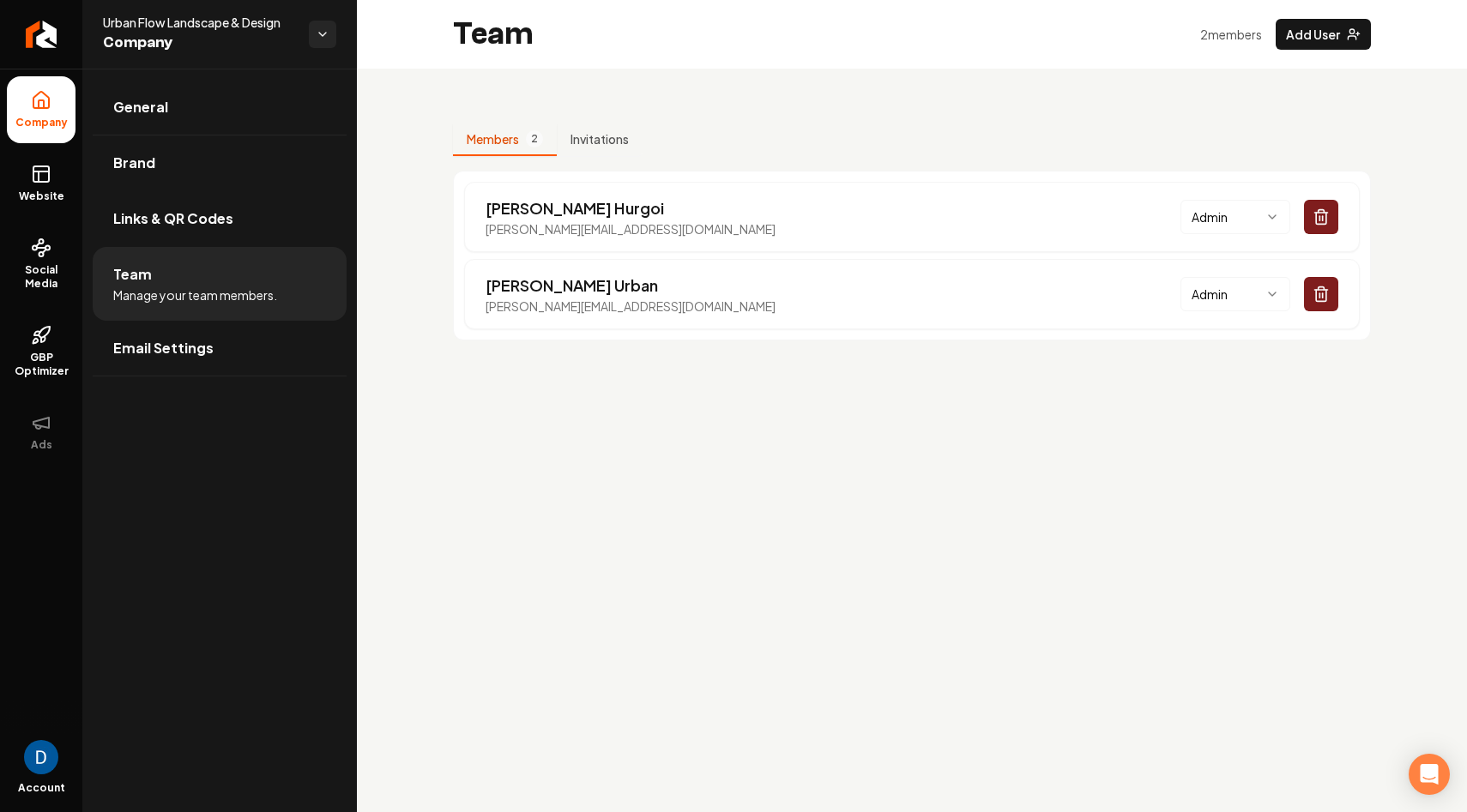
click at [727, 387] on main "Team 2 member s Add User Members 2 Invitations Anthony Hurgoi anthony@rebolthq.…" at bounding box center [912, 406] width 1110 height 812
click at [1335, 214] on button "Main content area" at bounding box center [1320, 216] width 34 height 34
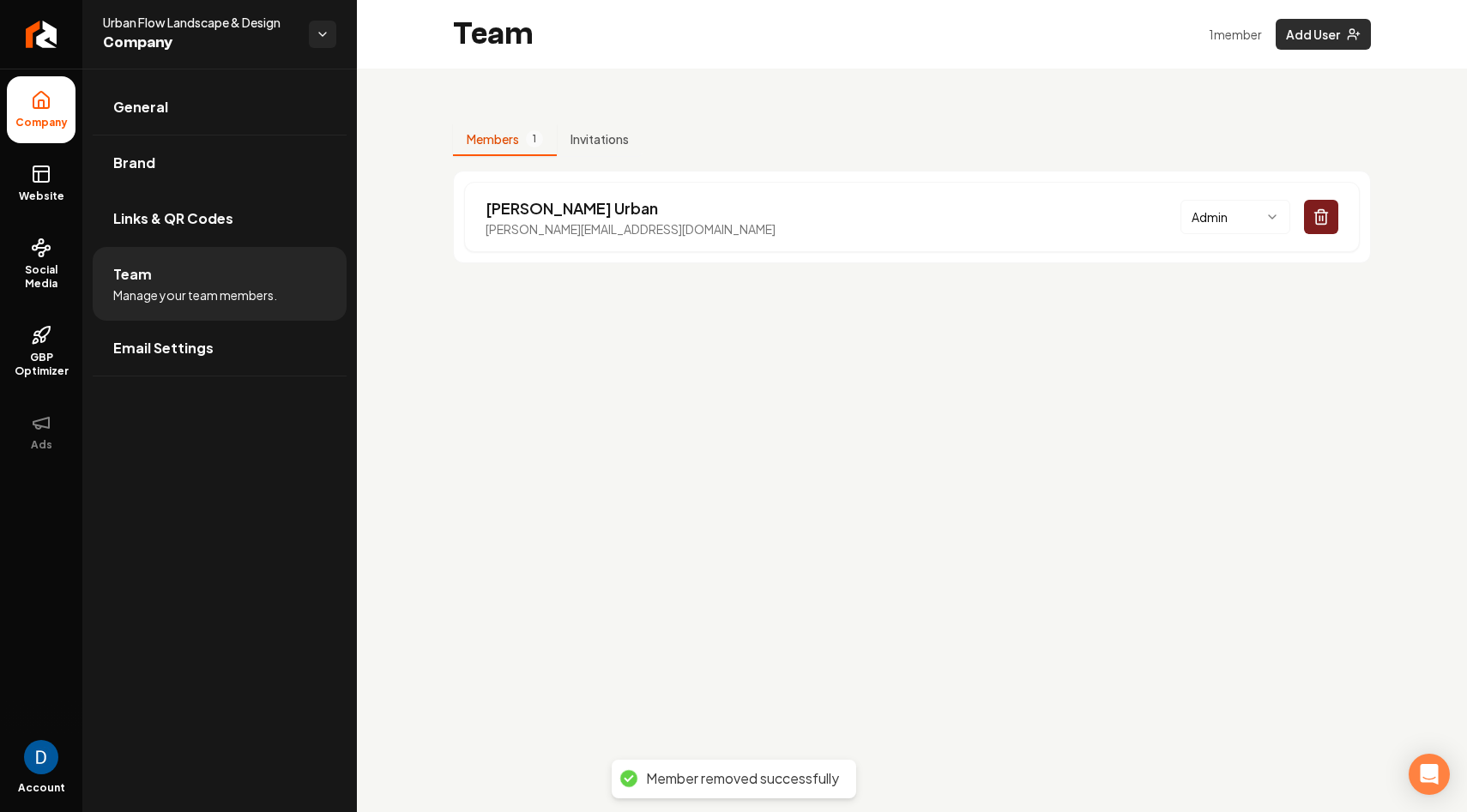
click at [1337, 28] on button "Add User" at bounding box center [1322, 34] width 95 height 31
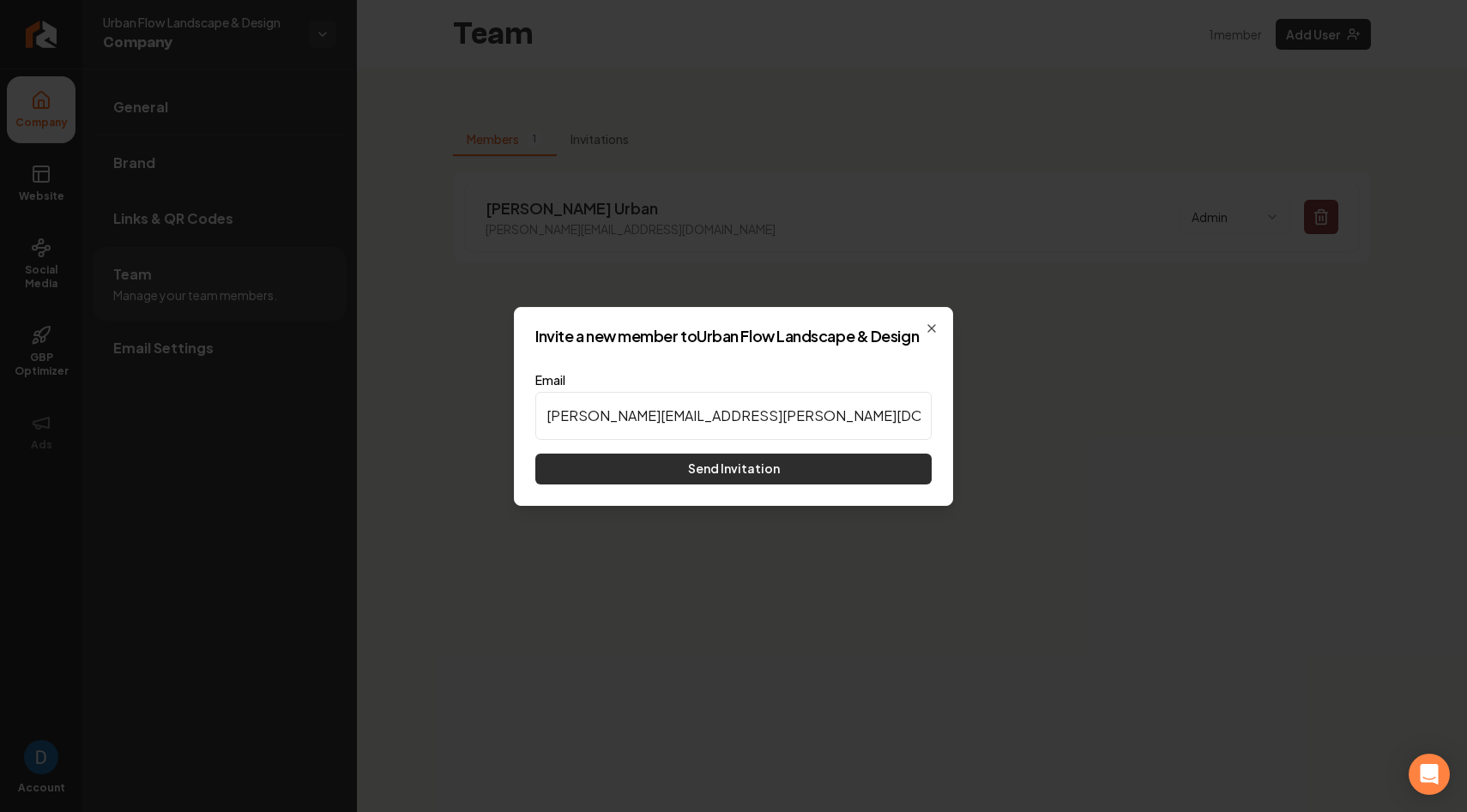
type input "brunner.claudia@gmail.com"
click at [865, 467] on button "Send Invitation" at bounding box center [733, 469] width 396 height 31
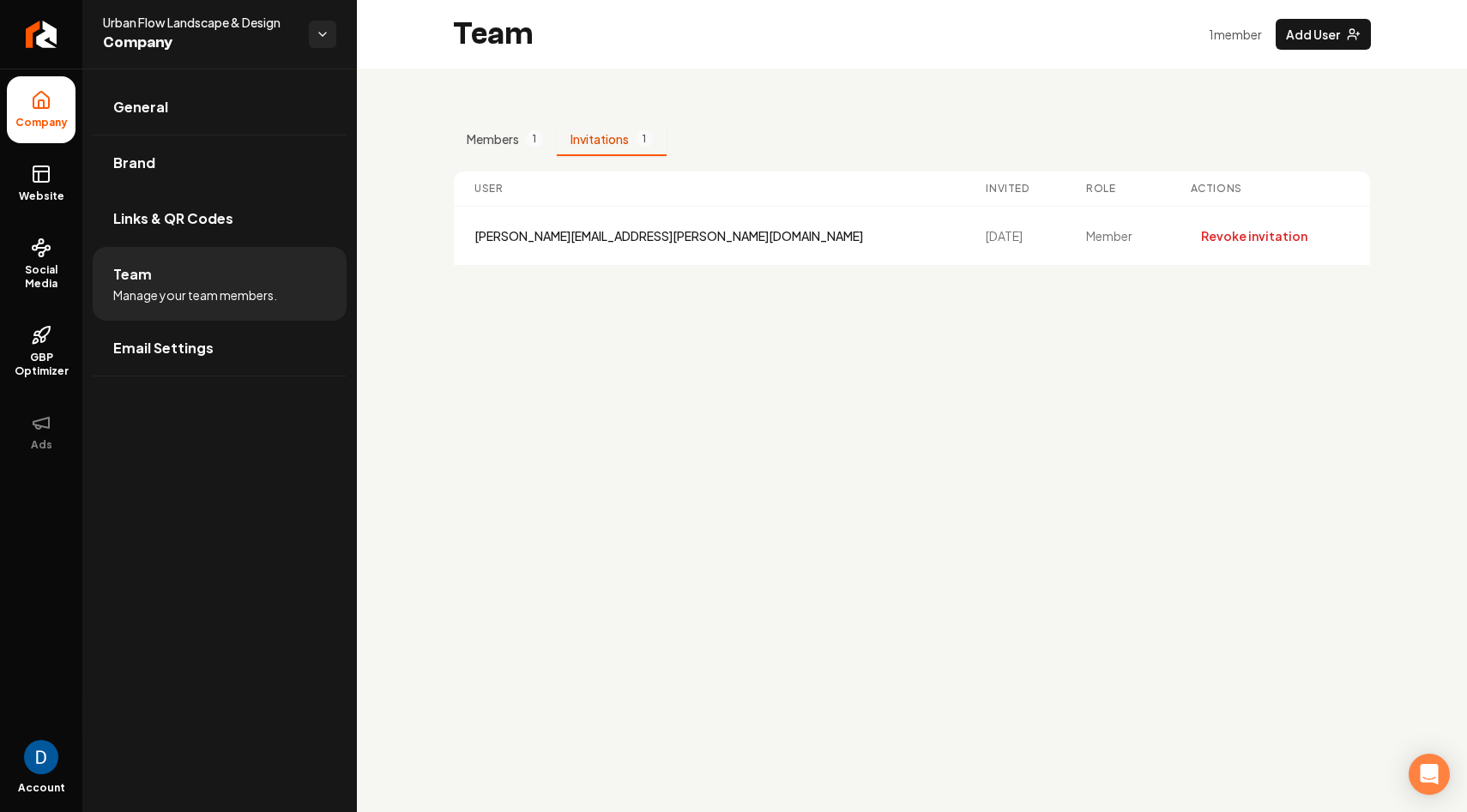
click at [635, 139] on button "Invitations 1" at bounding box center [612, 140] width 110 height 33
click at [395, 139] on div "Members 1 Invitations 1 User Invited Role Actions brunner.claudia@gmail.com 9/5…" at bounding box center [912, 188] width 1110 height 238
click at [32, 32] on icon "Return to dashboard" at bounding box center [42, 35] width 28 height 28
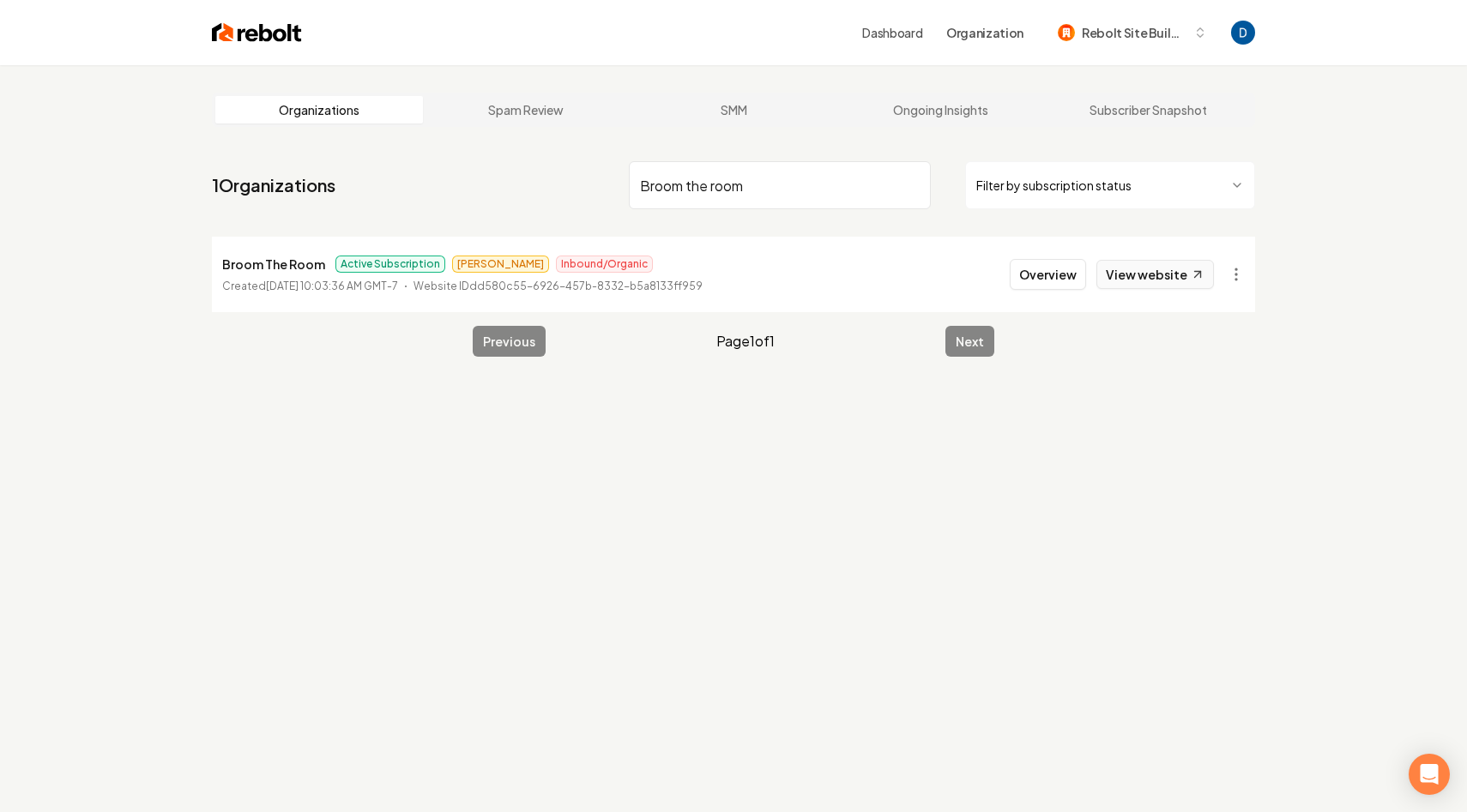
type input "Broom the room"
click at [1150, 278] on link "View website" at bounding box center [1155, 273] width 118 height 29
click at [1019, 272] on button "Overview" at bounding box center [1048, 274] width 76 height 31
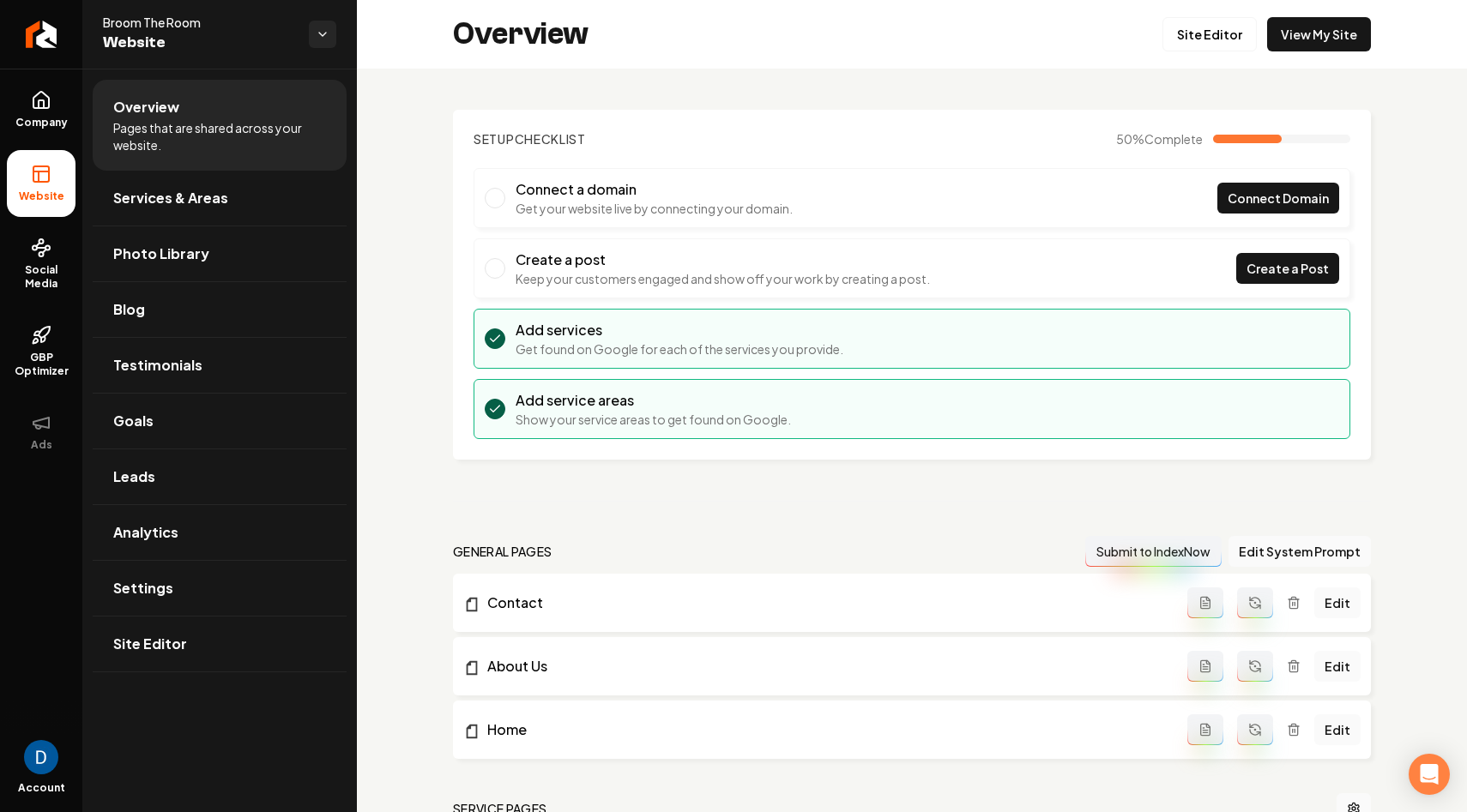
click at [1235, 37] on link "Site Editor" at bounding box center [1210, 34] width 95 height 34
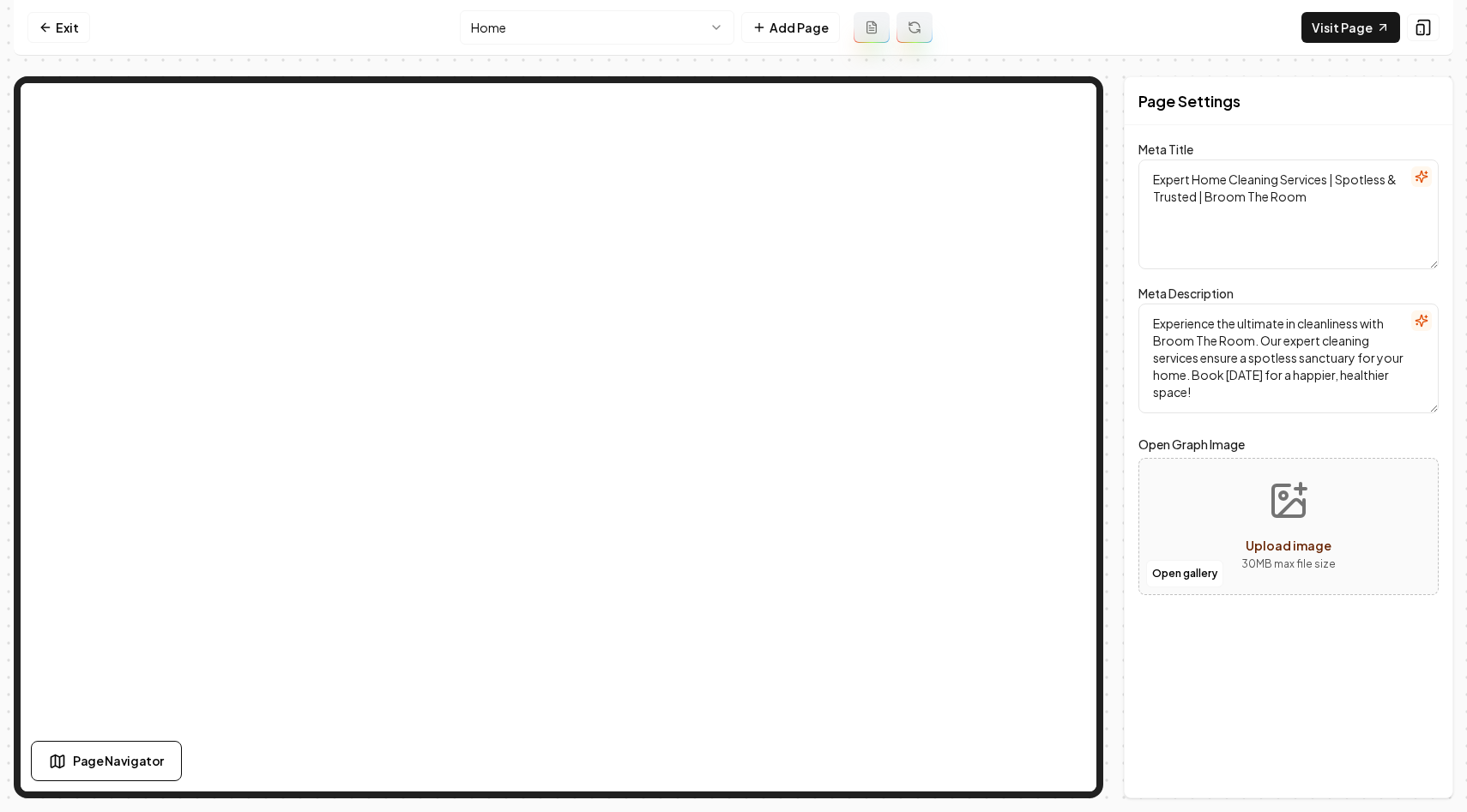
click at [587, 29] on html "Computer Required This feature is only available on a computer. Please switch t…" at bounding box center [734, 406] width 1467 height 812
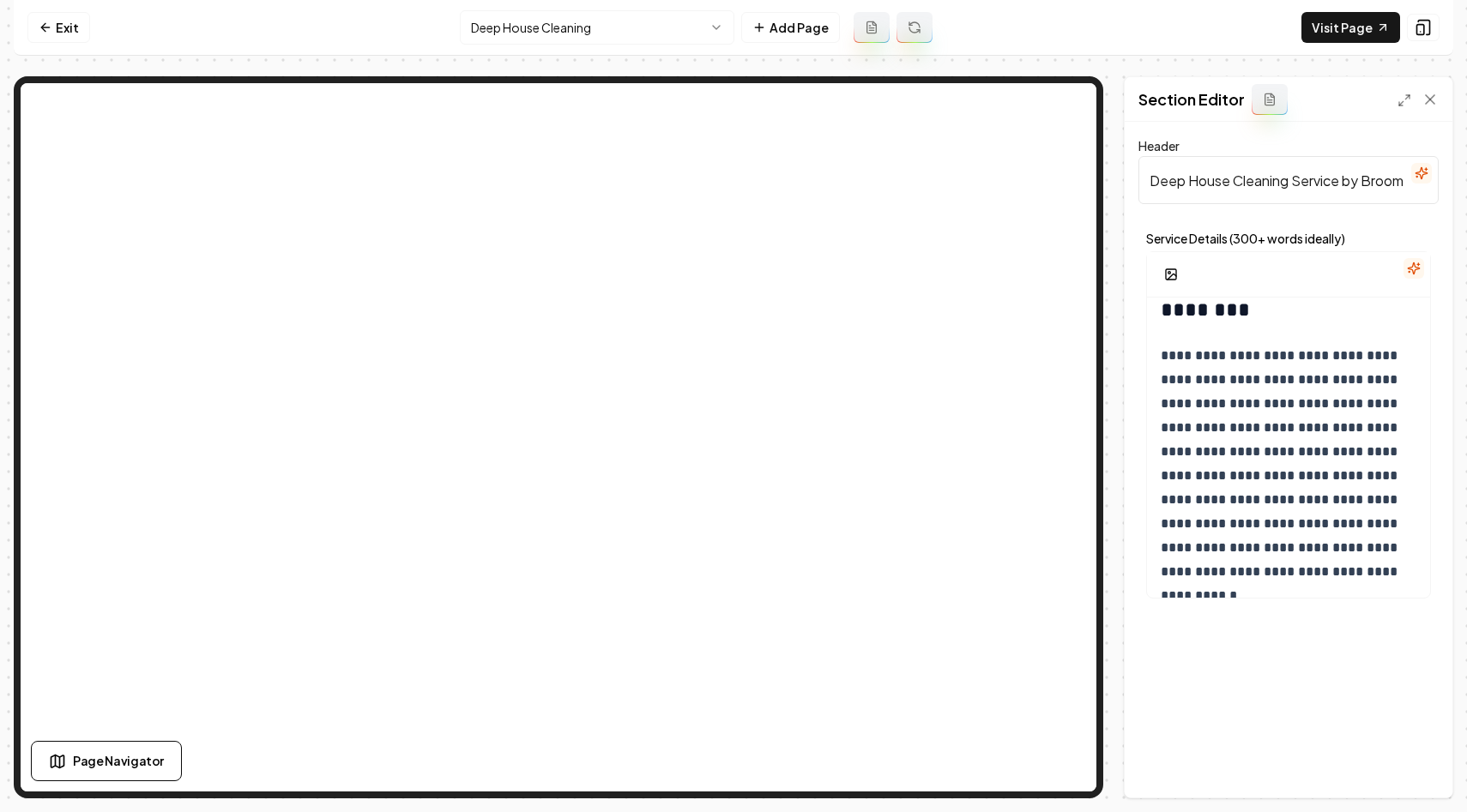
scroll to position [53, 0]
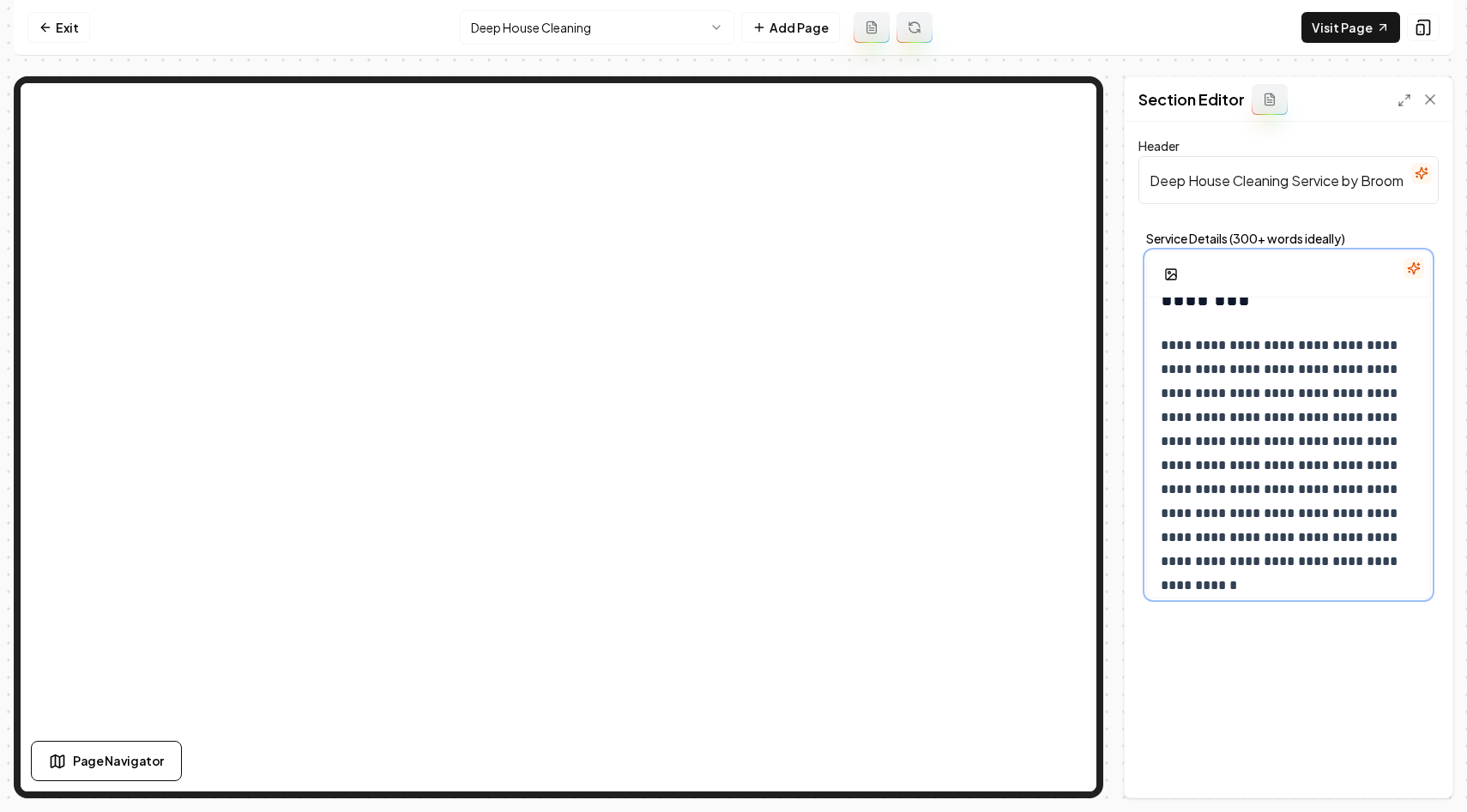
click at [1379, 370] on p "**********" at bounding box center [1288, 453] width 255 height 240
click at [1414, 765] on button "Save" at bounding box center [1413, 768] width 51 height 31
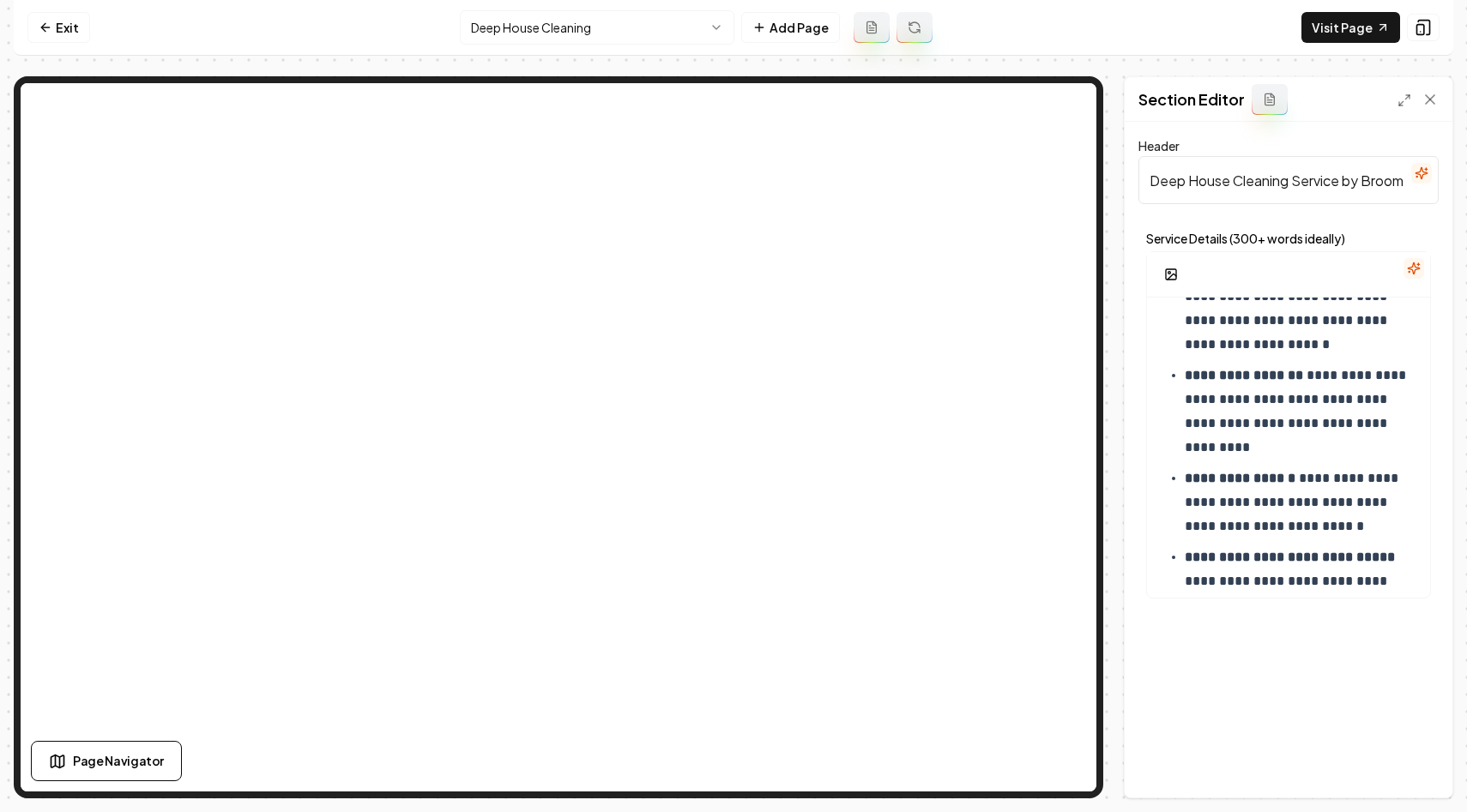
scroll to position [575, 0]
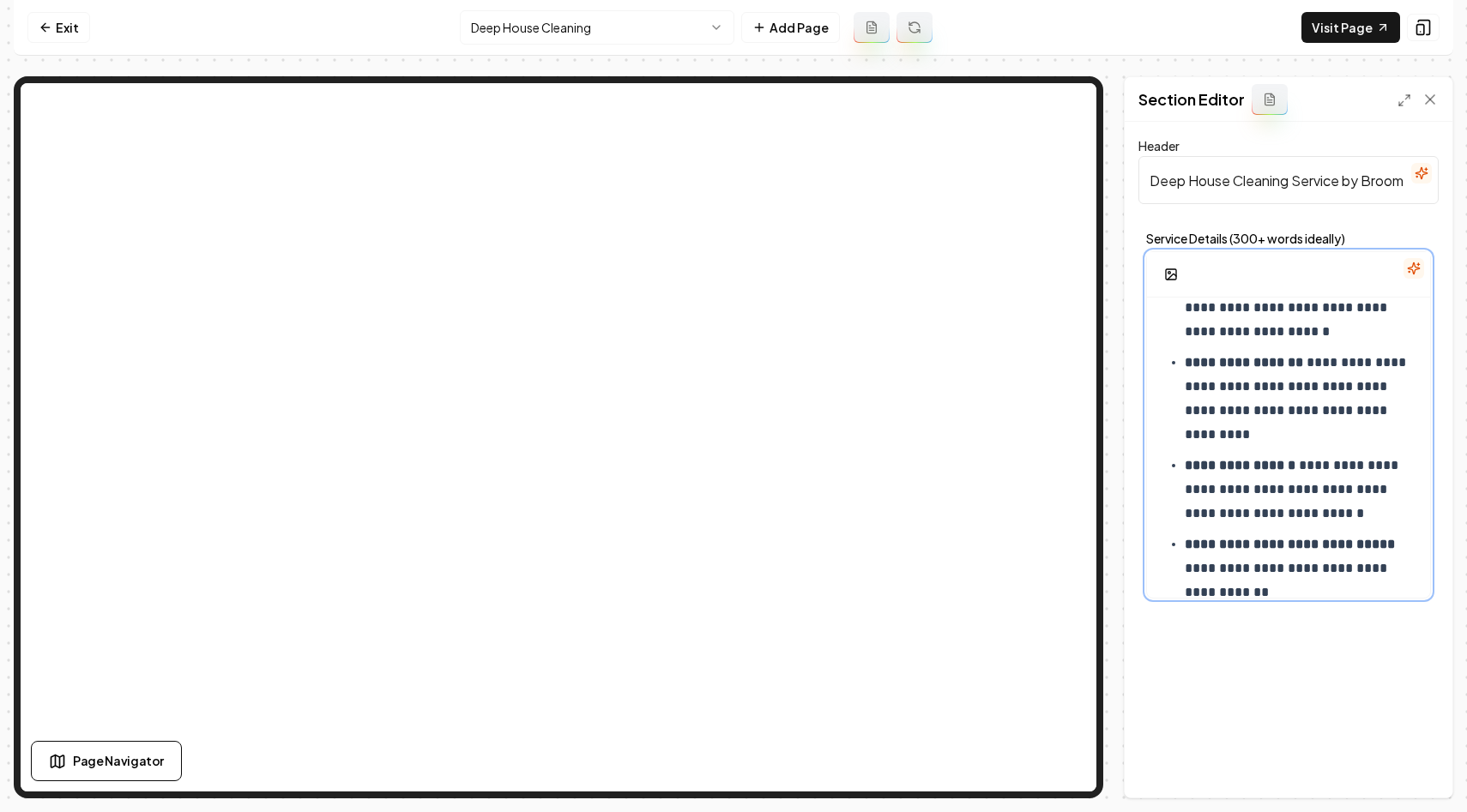
click at [1284, 434] on p "**********" at bounding box center [1300, 399] width 232 height 96
drag, startPoint x: 1261, startPoint y: 430, endPoint x: 1290, endPoint y: 416, distance: 32.2
click at [1290, 416] on p "**********" at bounding box center [1300, 399] width 232 height 96
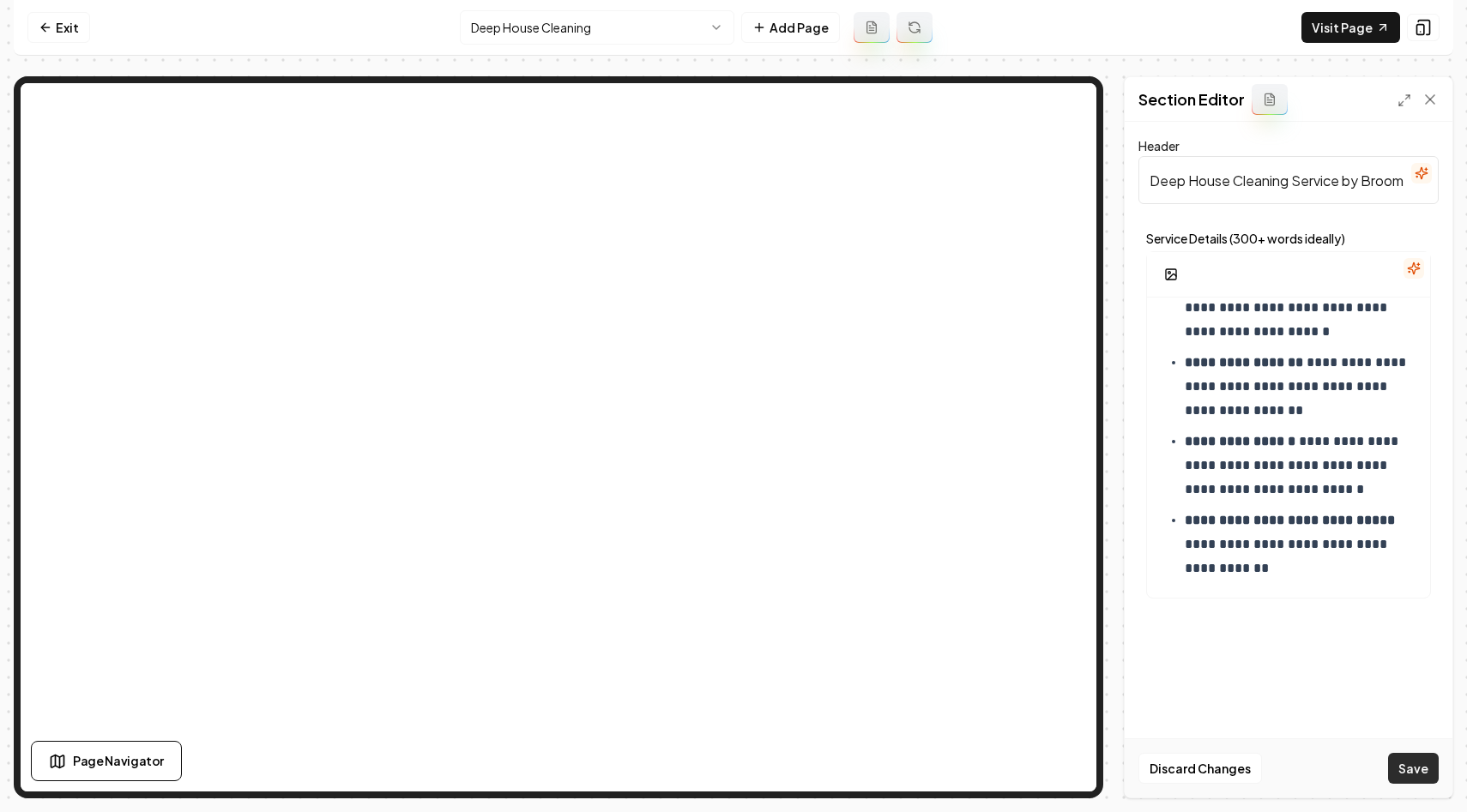
click at [1426, 761] on button "Save" at bounding box center [1413, 768] width 51 height 31
click at [83, 28] on link "Exit" at bounding box center [59, 27] width 63 height 31
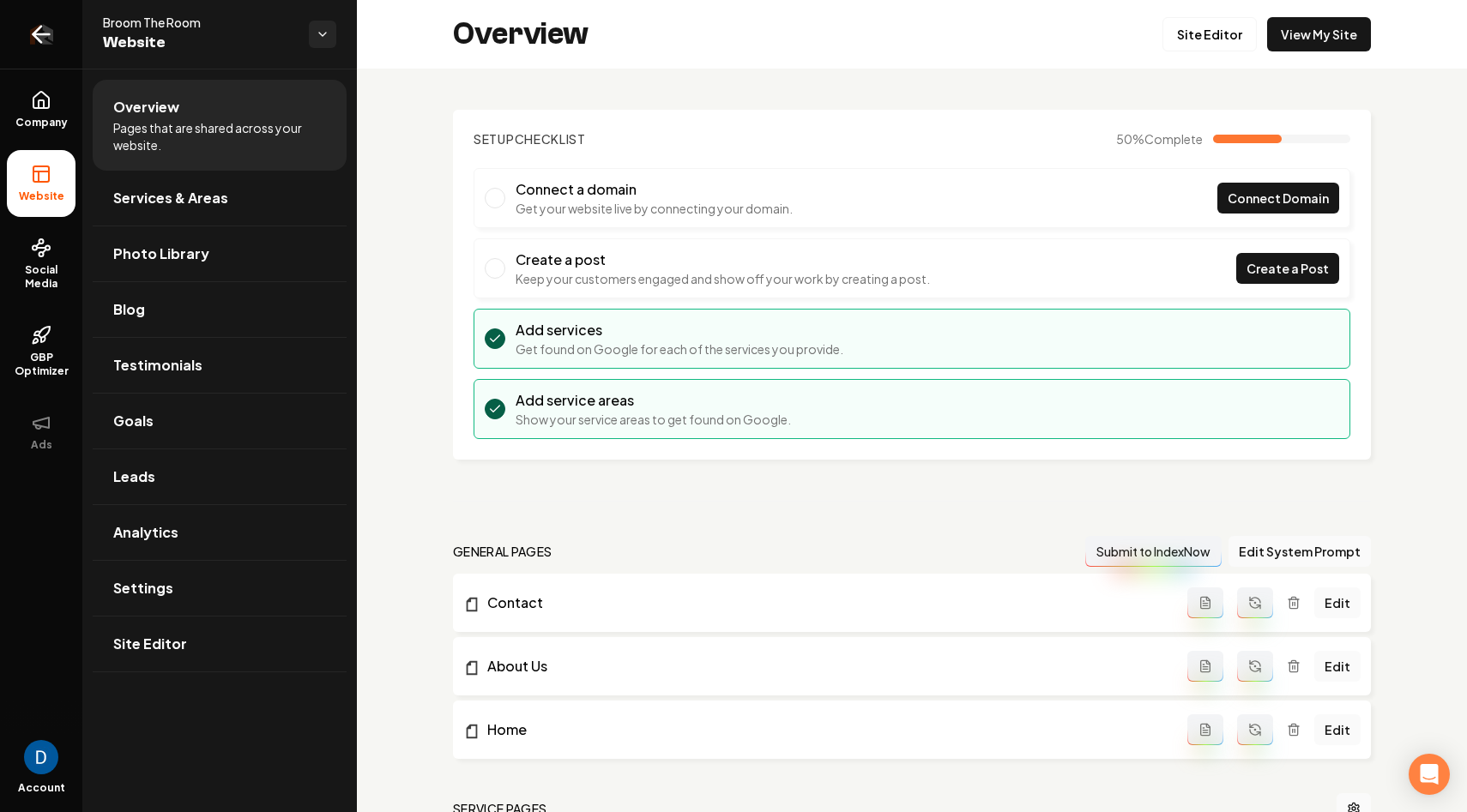
click at [15, 40] on link "Return to dashboard" at bounding box center [41, 34] width 83 height 69
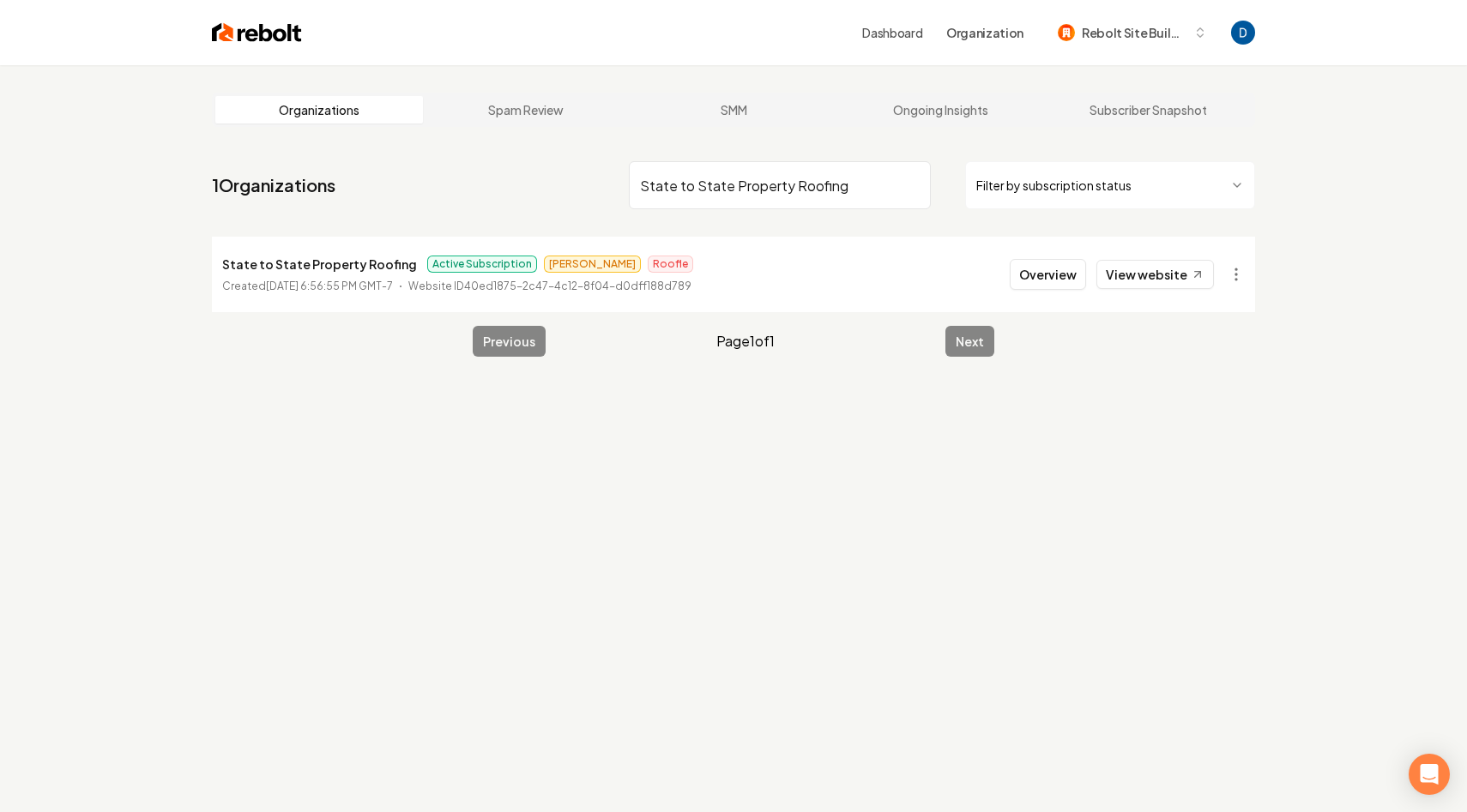
type input "State to State Property Roofing"
click at [1092, 255] on li "State to State Property Roofing Active Subscription James Roofle Created June 1…" at bounding box center [733, 274] width 1043 height 76
click at [1074, 266] on button "Overview" at bounding box center [1048, 274] width 76 height 31
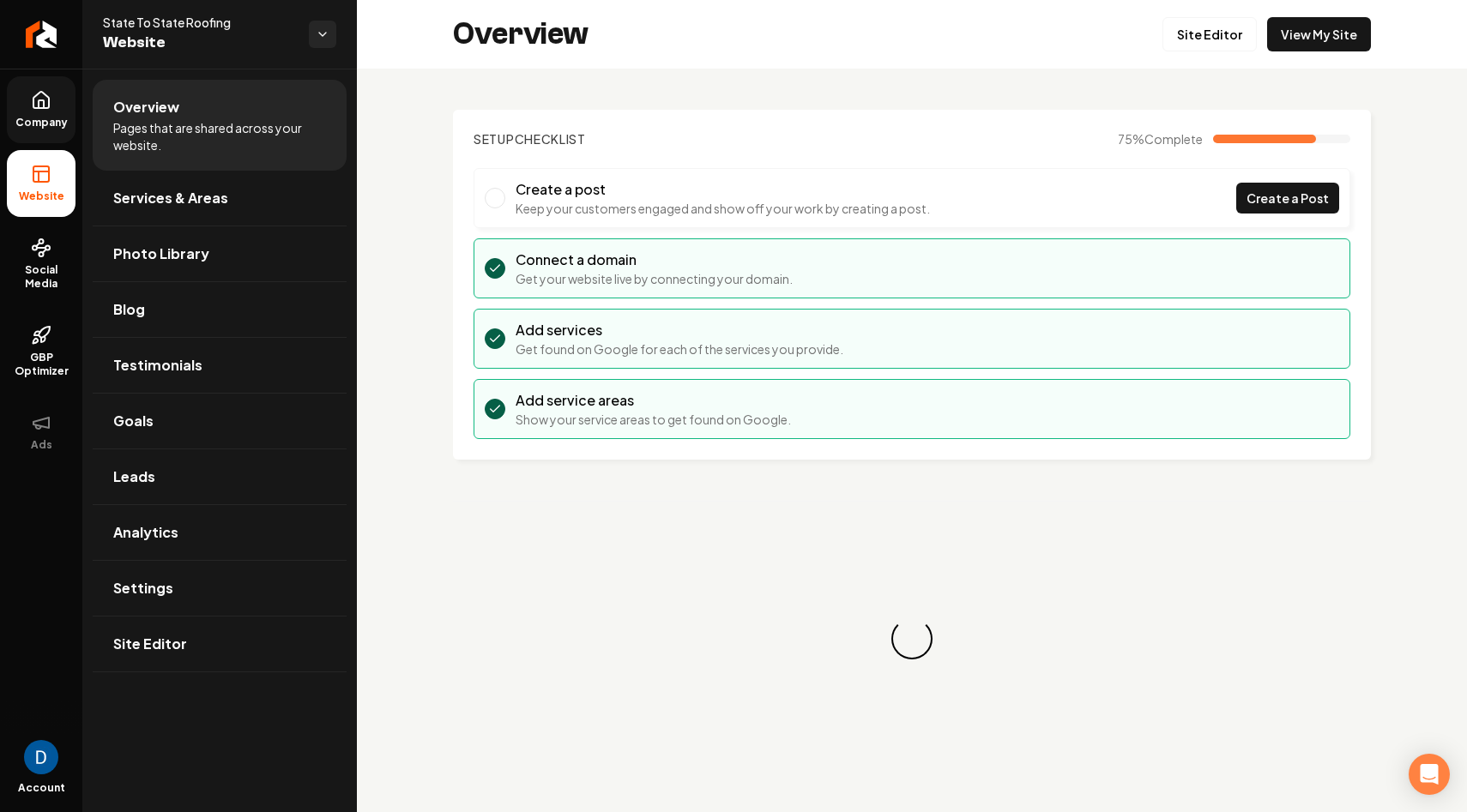
click at [14, 110] on link "Company" at bounding box center [41, 109] width 69 height 67
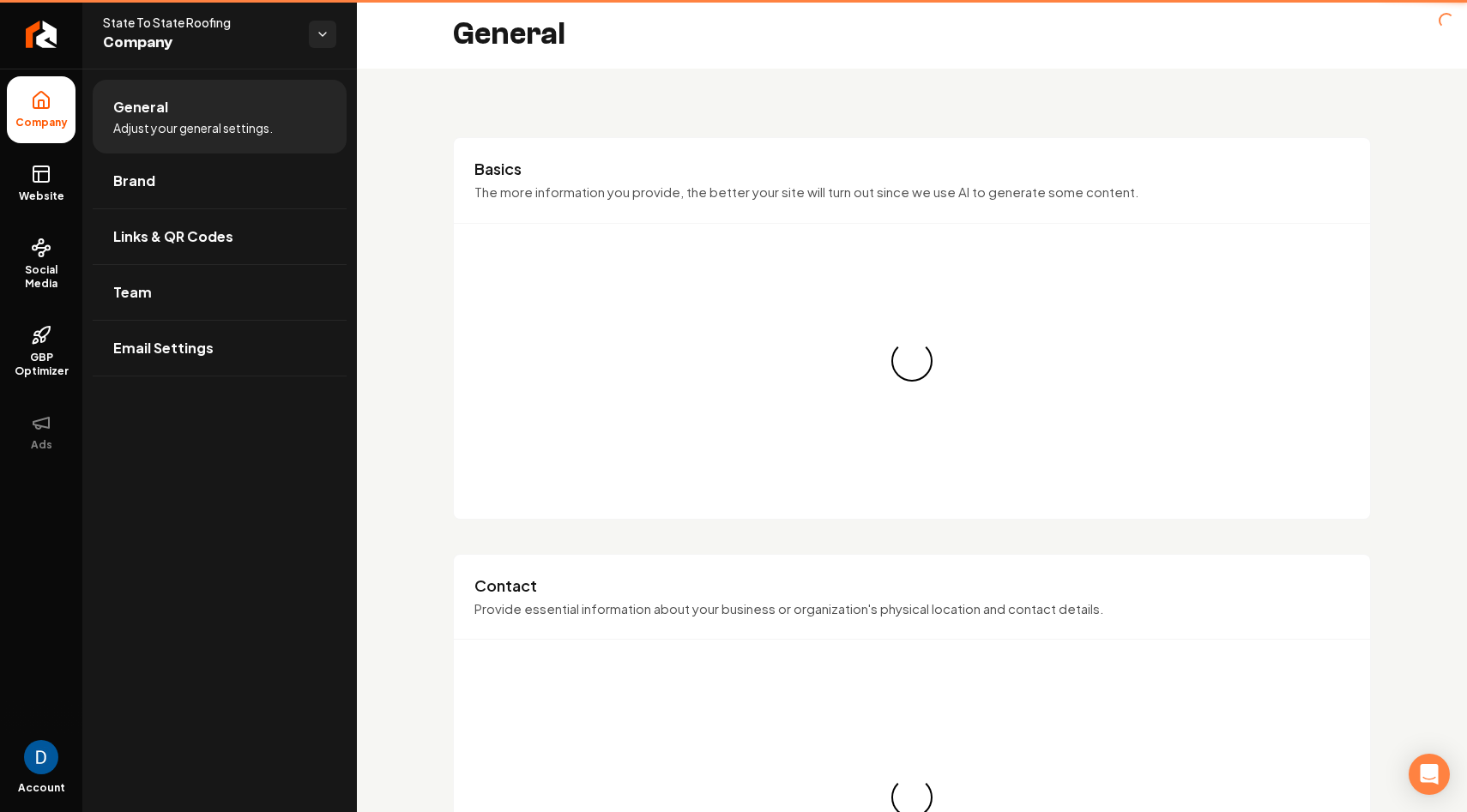
click at [21, 108] on li "Company" at bounding box center [41, 109] width 69 height 67
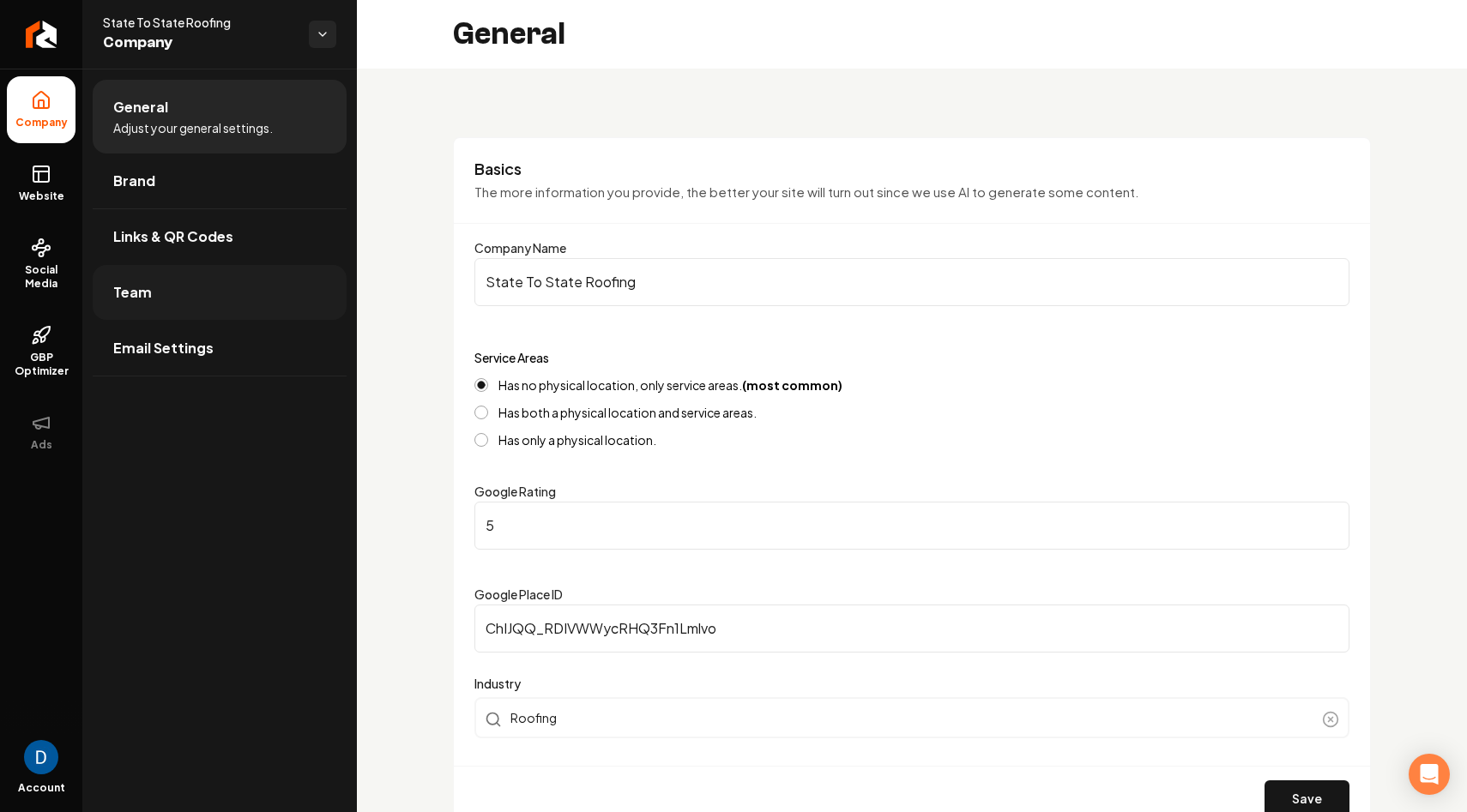
click at [165, 304] on link "Team" at bounding box center [220, 292] width 253 height 55
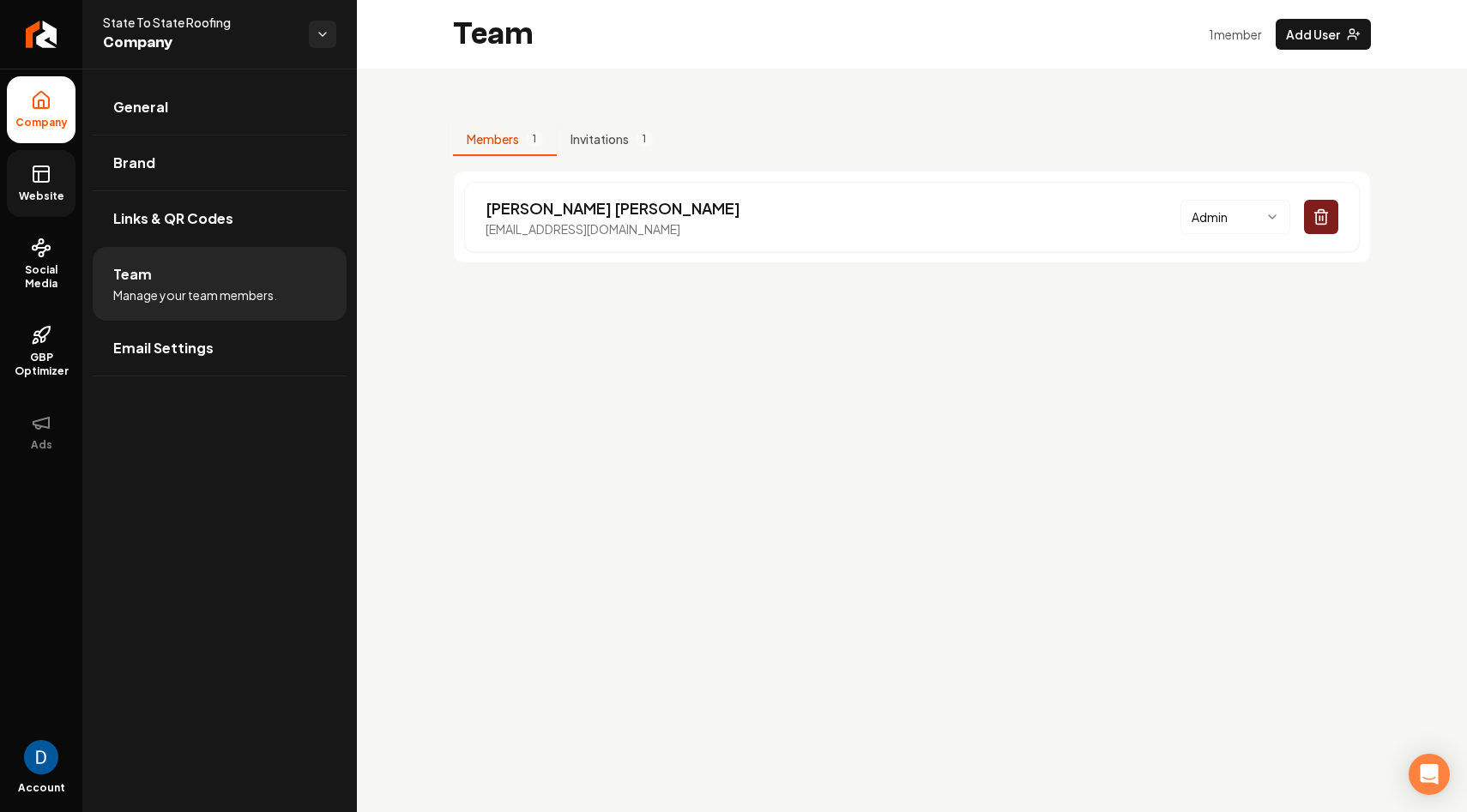
click at [66, 192] on span "Website" at bounding box center [41, 197] width 59 height 14
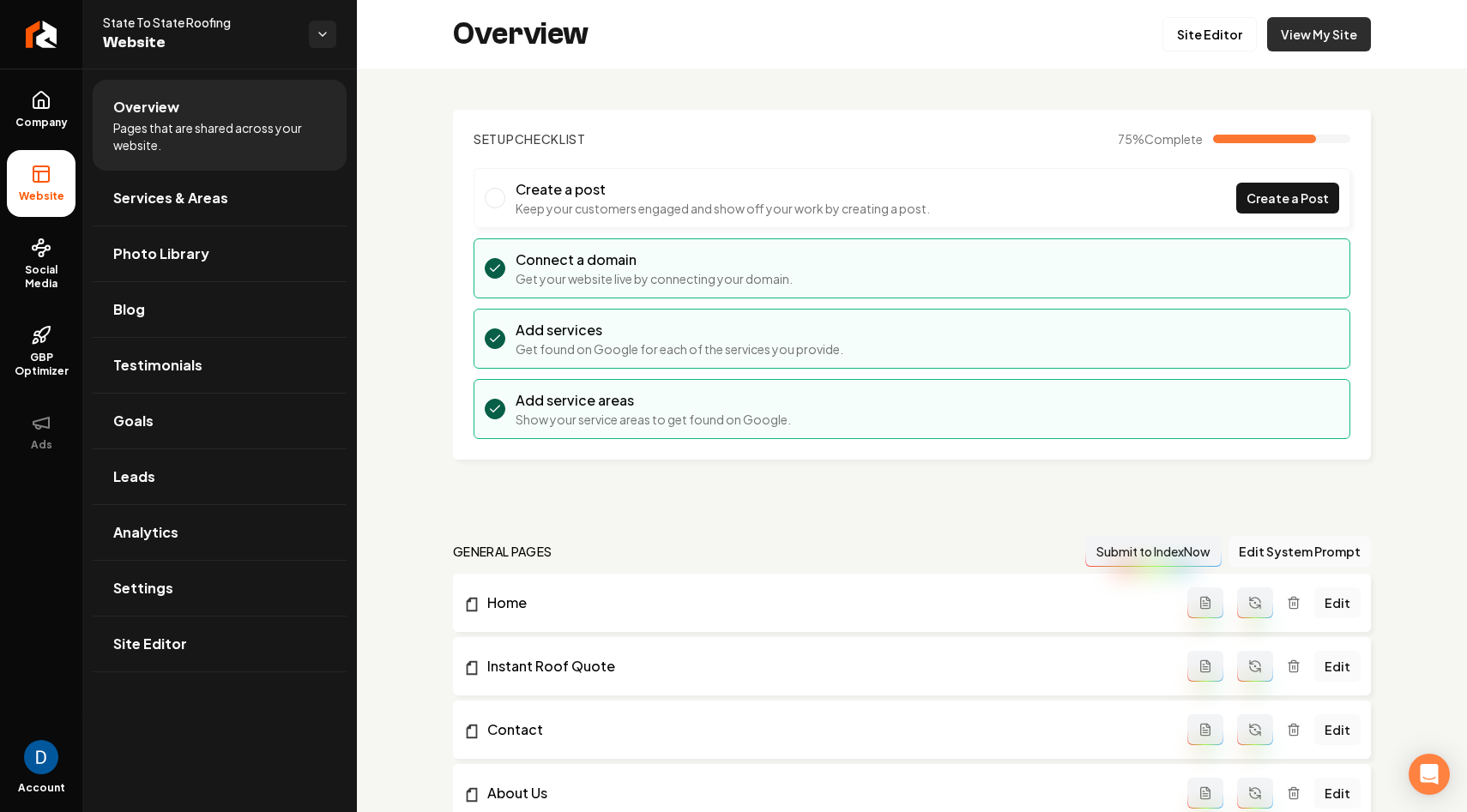
click at [1315, 34] on link "View My Site" at bounding box center [1318, 34] width 104 height 34
click at [64, 52] on link "Return to dashboard" at bounding box center [41, 34] width 83 height 69
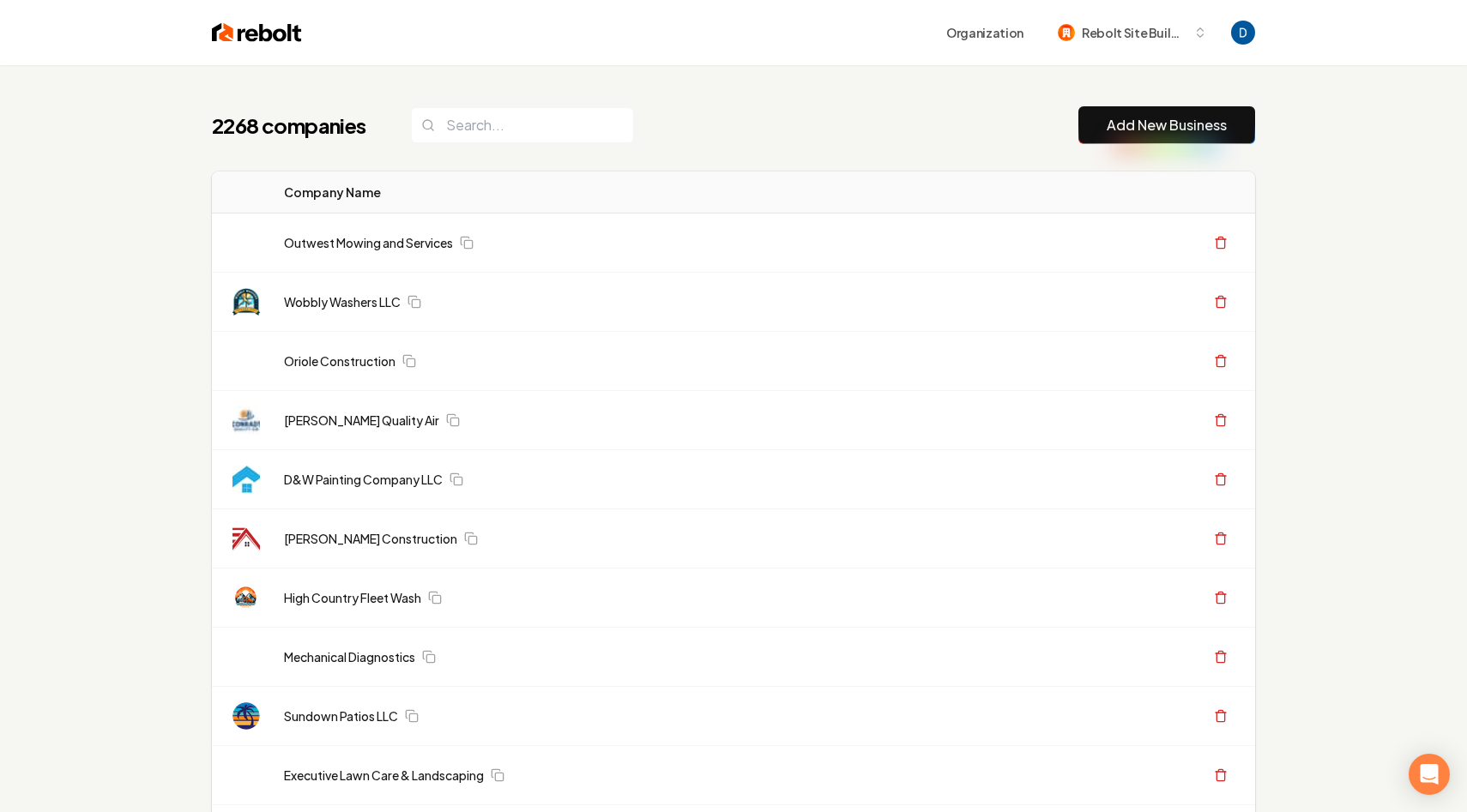
click at [715, 112] on div "2268 companies Add New Business" at bounding box center [733, 126] width 1043 height 38
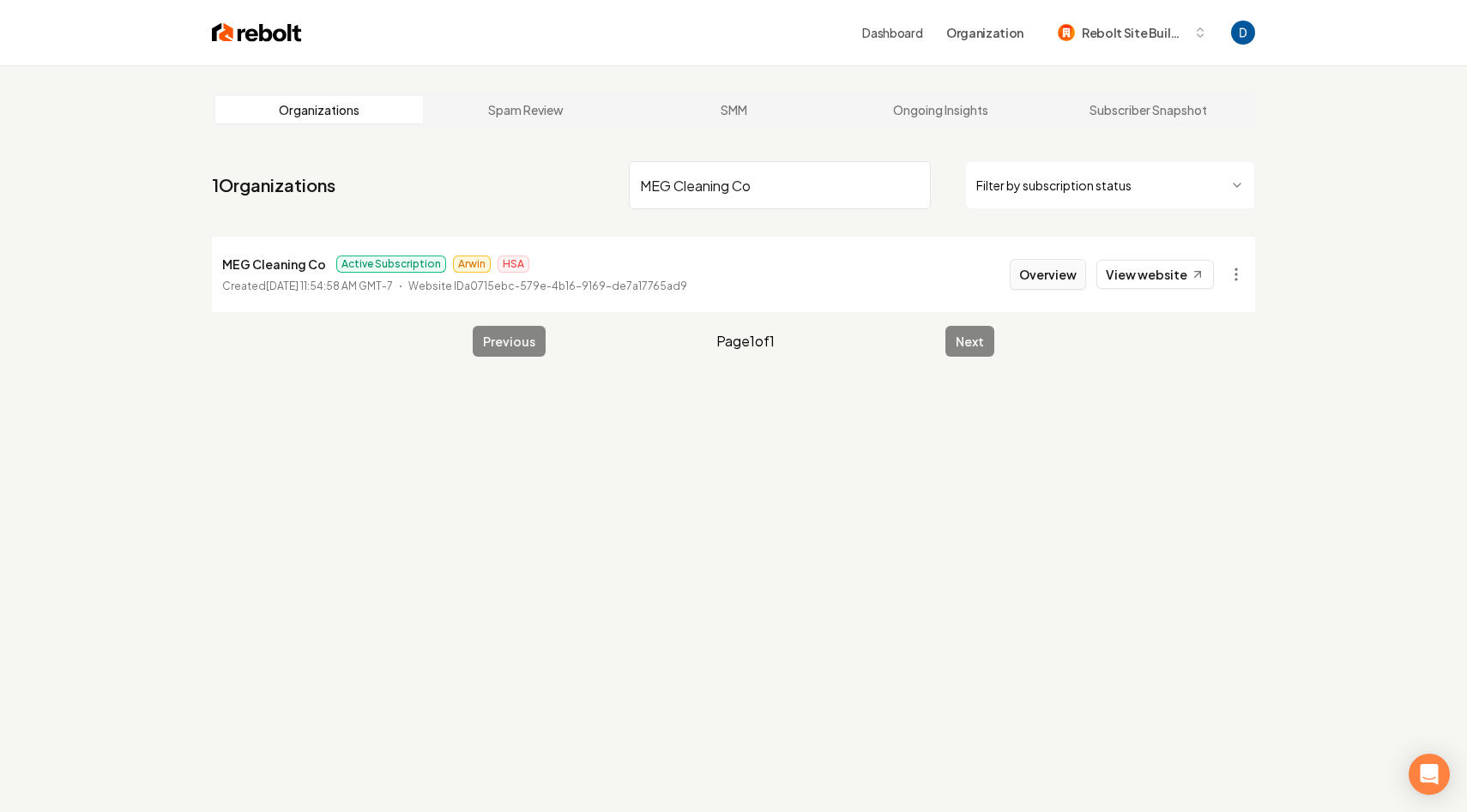
type input "MEG Cleaning Co"
click at [1062, 274] on button "Overview" at bounding box center [1048, 274] width 76 height 31
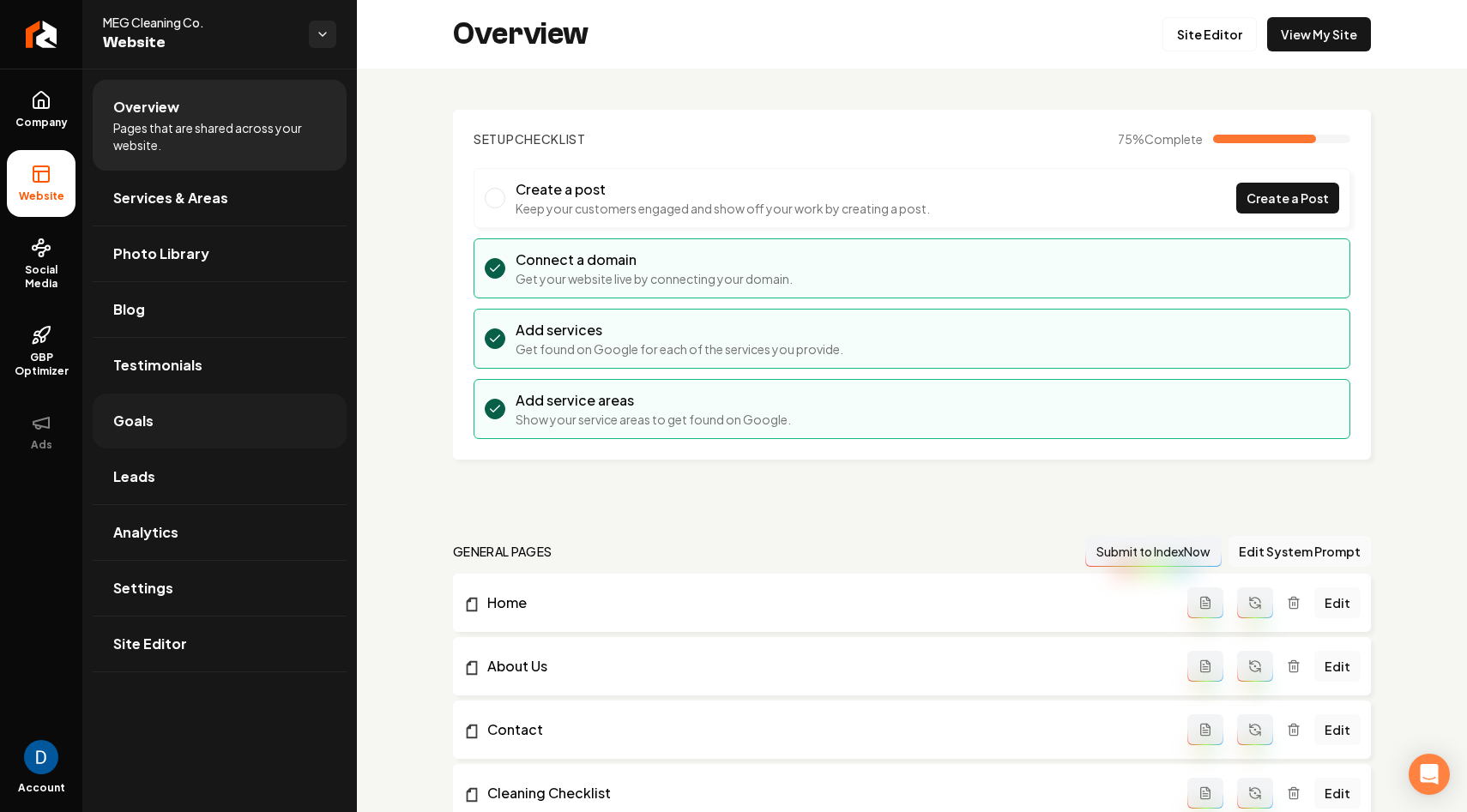
click at [178, 436] on link "Goals" at bounding box center [220, 420] width 253 height 55
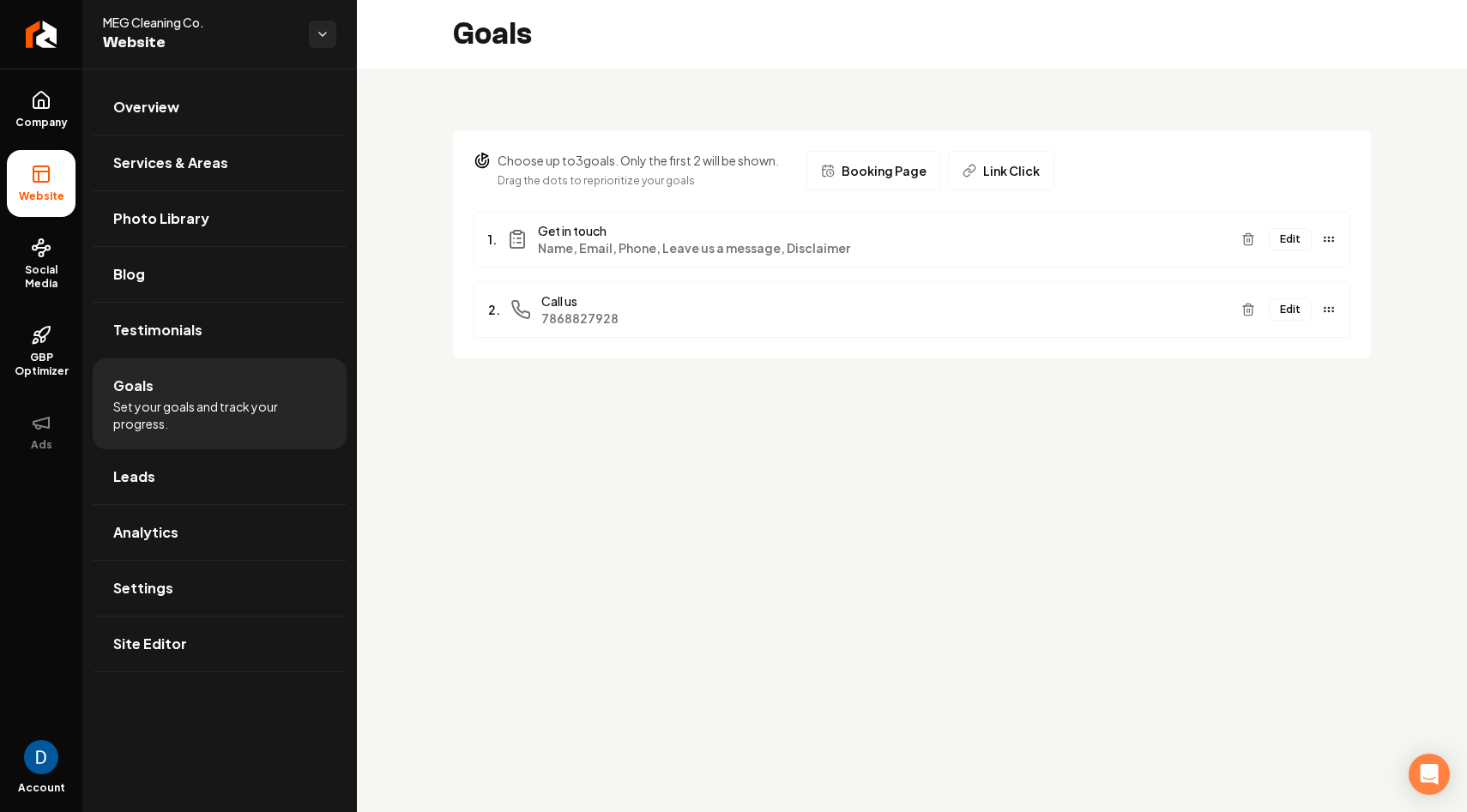
click at [1288, 303] on button "Edit" at bounding box center [1289, 309] width 43 height 22
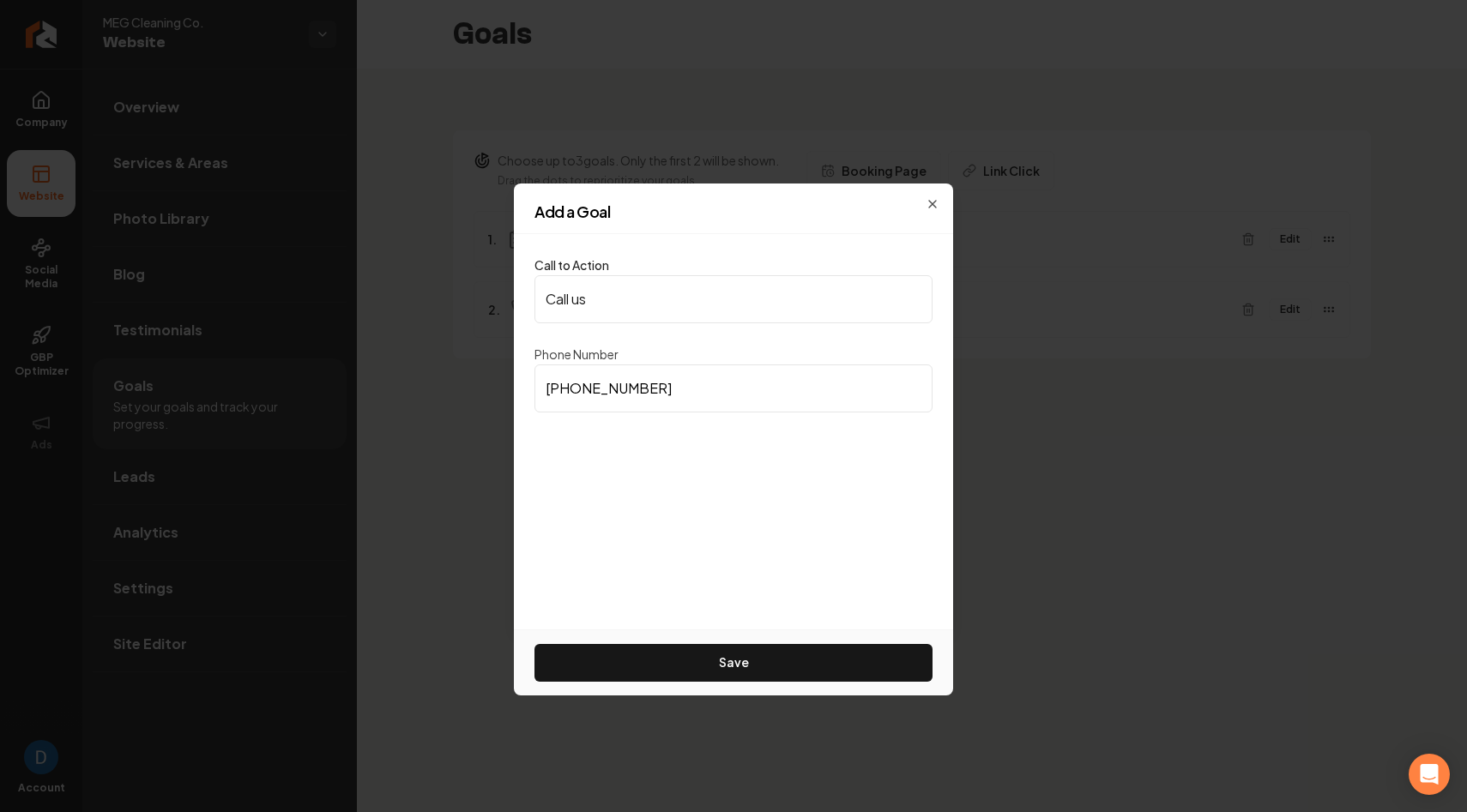
click at [646, 381] on input "(786) 882-7928" at bounding box center [733, 388] width 398 height 48
click at [645, 302] on input "Call us" at bounding box center [733, 299] width 398 height 48
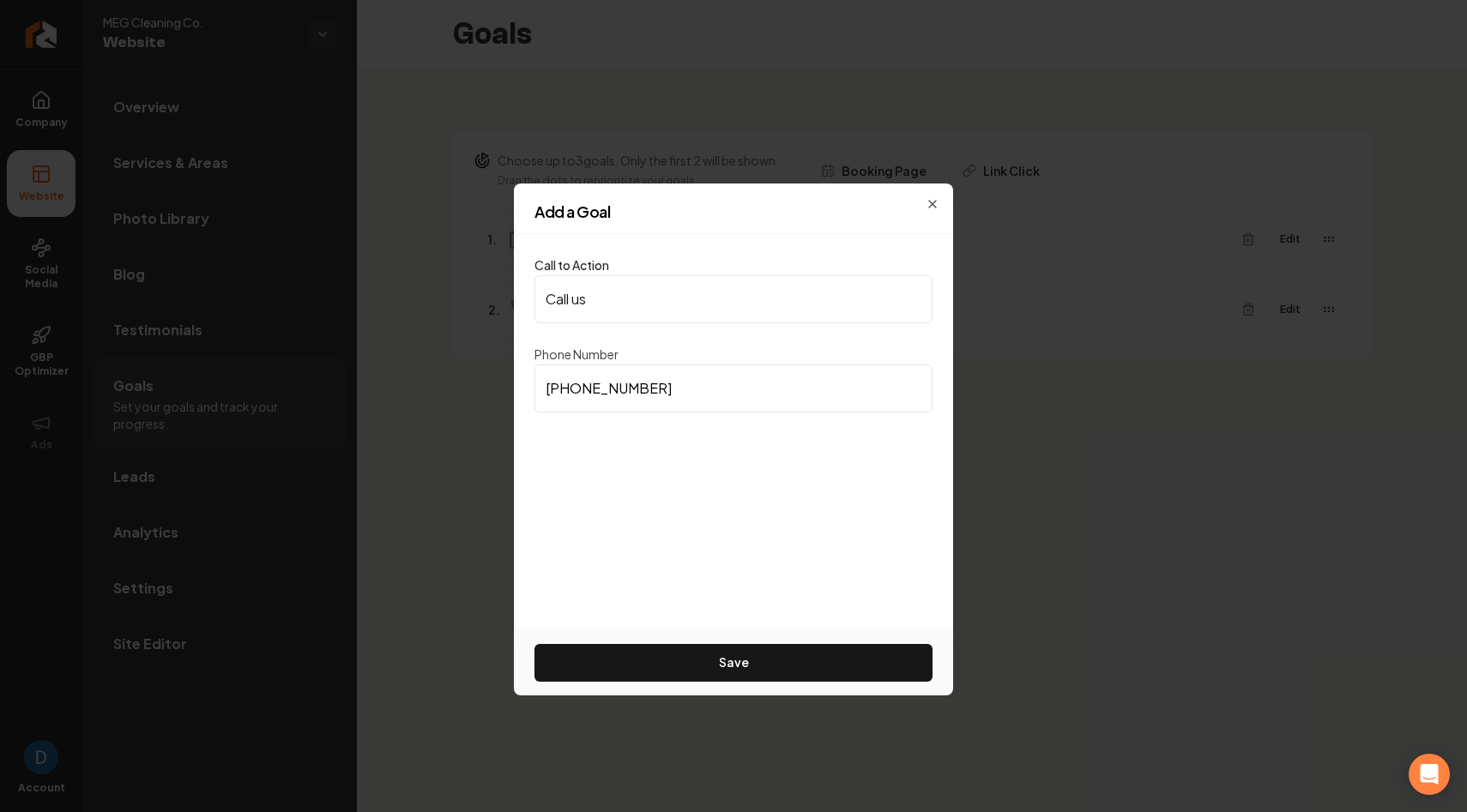
click at [645, 302] on input "Call us" at bounding box center [733, 299] width 398 height 48
paste input "(786) 882-7928"
type input "(786) 882-7928"
drag, startPoint x: 753, startPoint y: 694, endPoint x: 759, endPoint y: 680, distance: 15.2
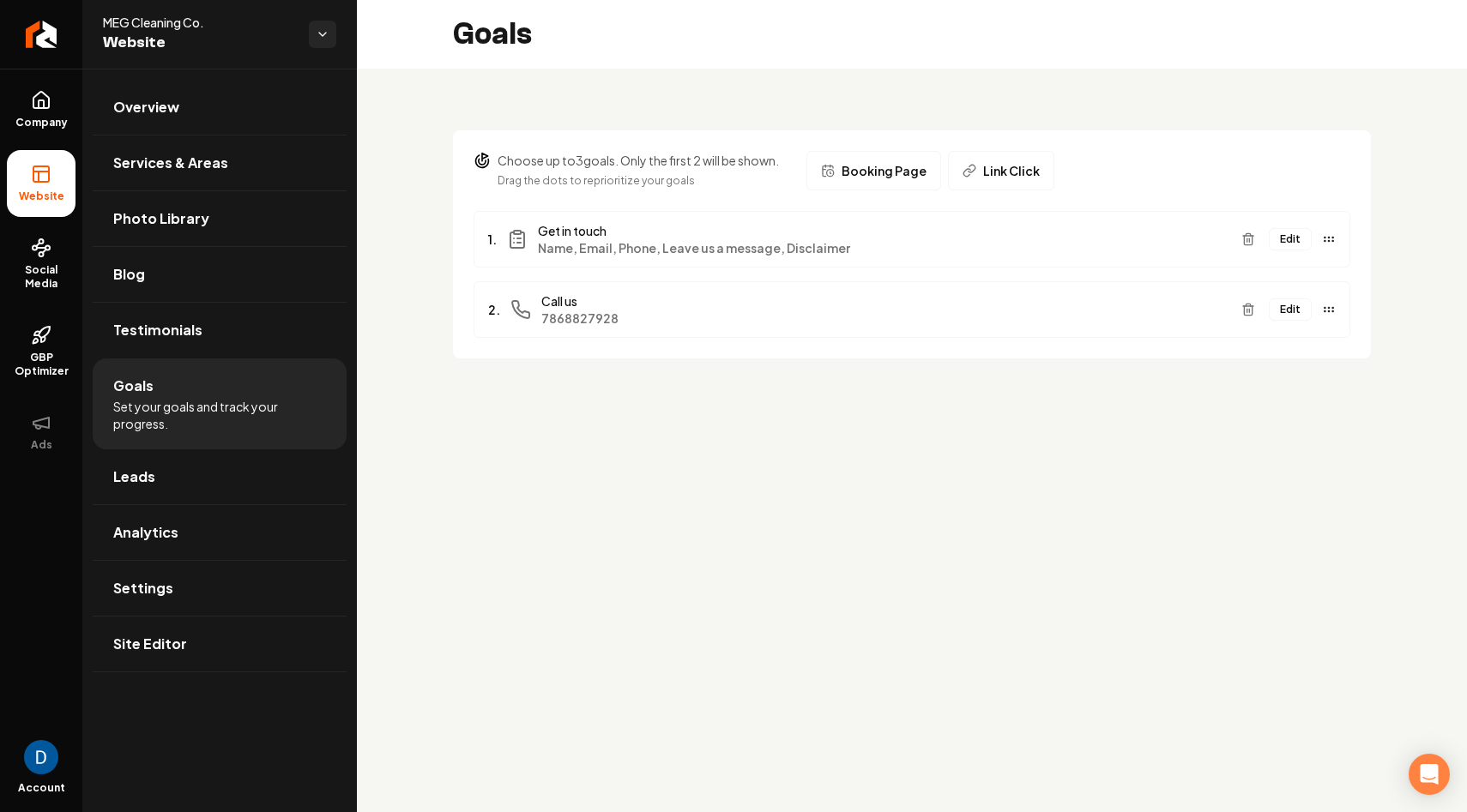
click at [1286, 303] on button "Edit" at bounding box center [1289, 309] width 43 height 22
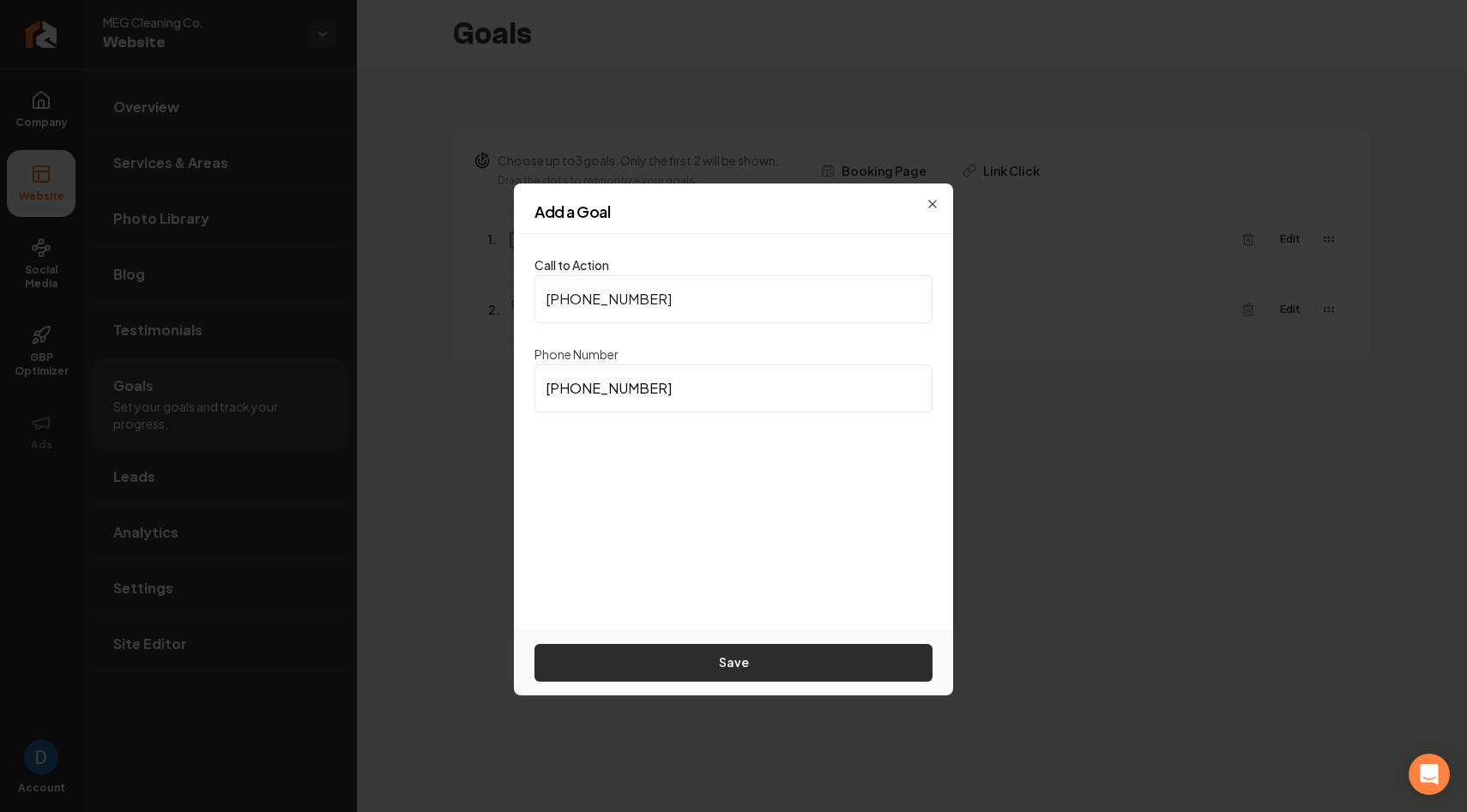
type input "(786) 882-7928"
click at [747, 652] on button "Save" at bounding box center [733, 662] width 398 height 38
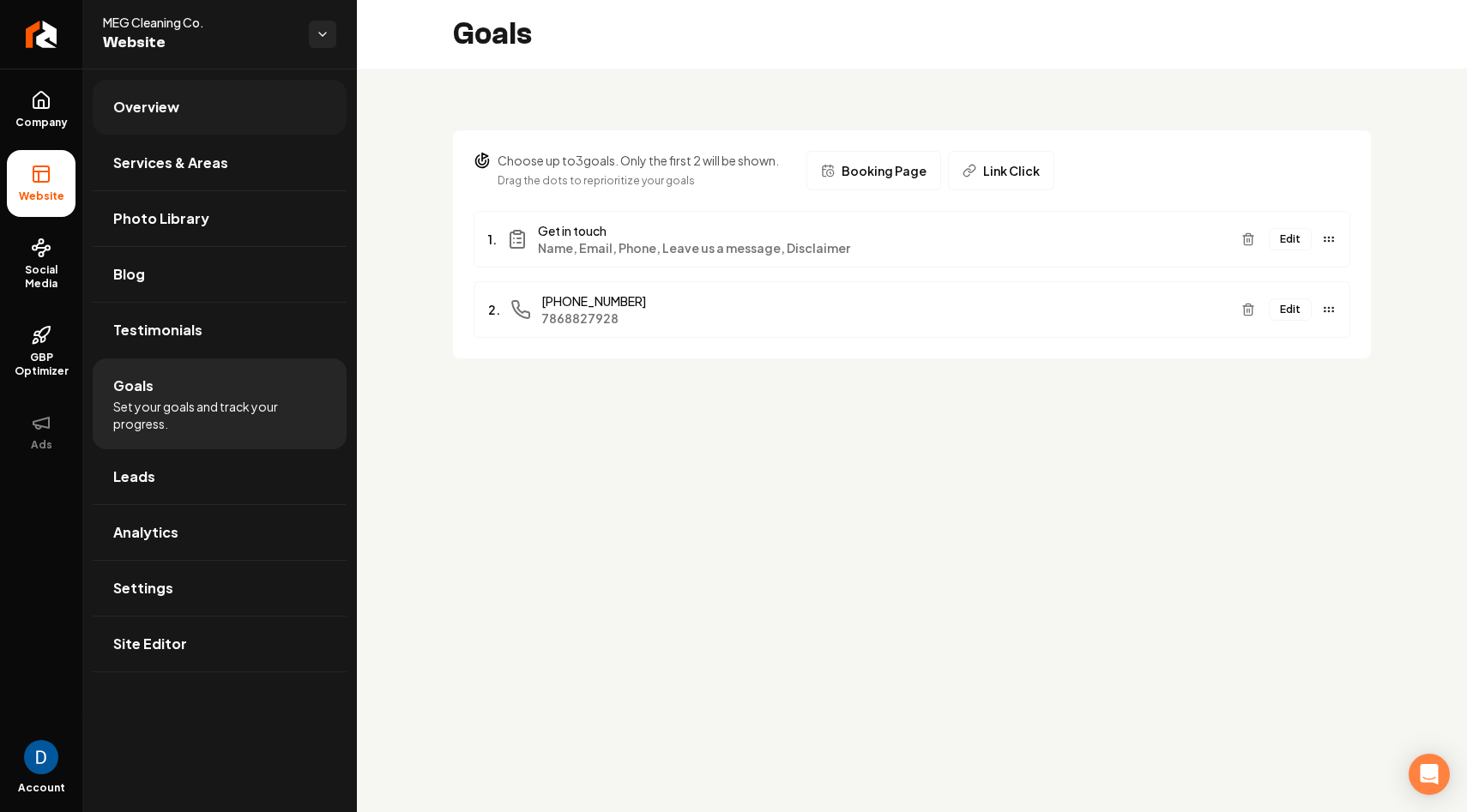
click at [257, 114] on link "Overview" at bounding box center [220, 107] width 253 height 55
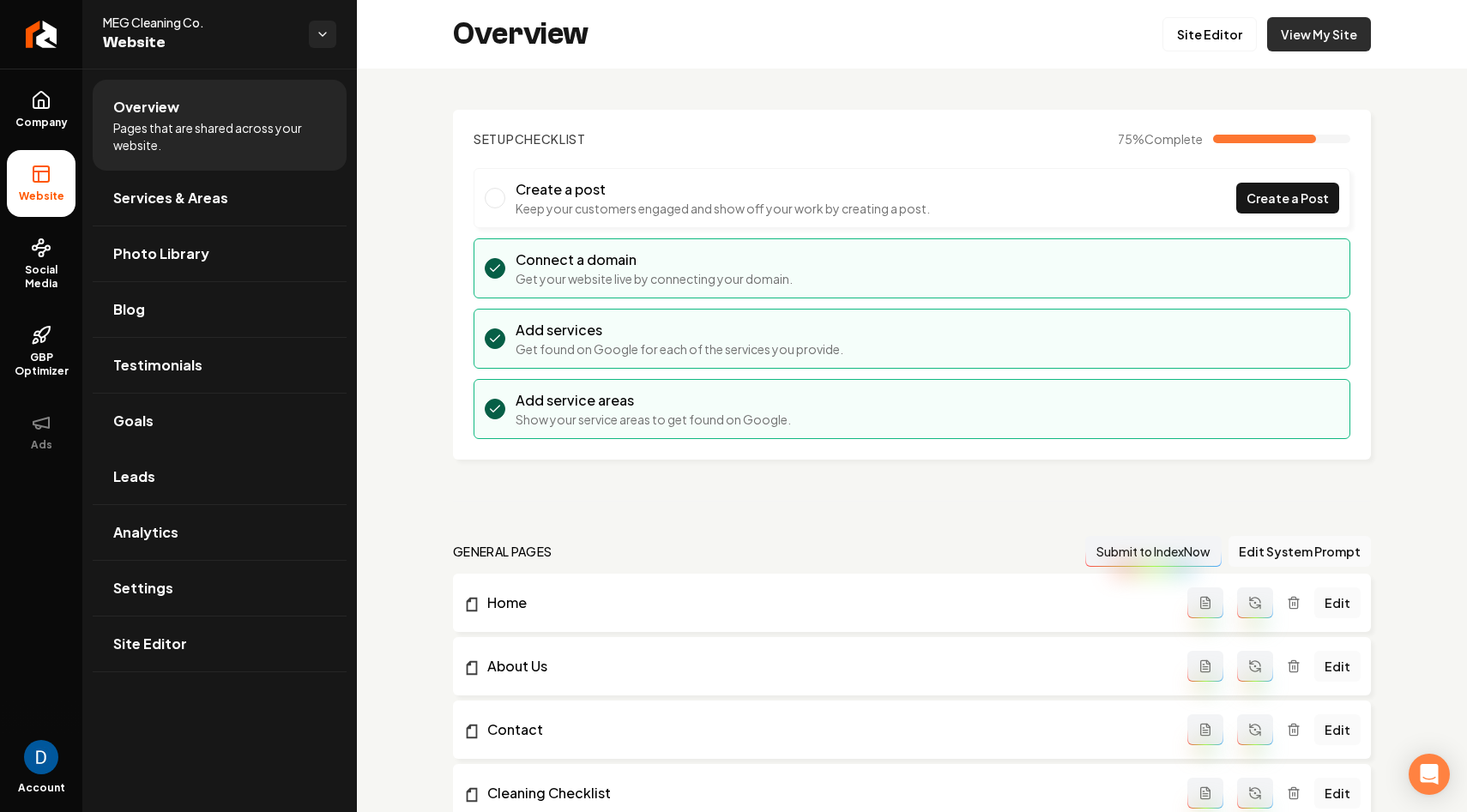
click at [1351, 38] on link "View My Site" at bounding box center [1318, 34] width 104 height 34
click at [39, 34] on icon "Return to dashboard" at bounding box center [42, 34] width 16 height 0
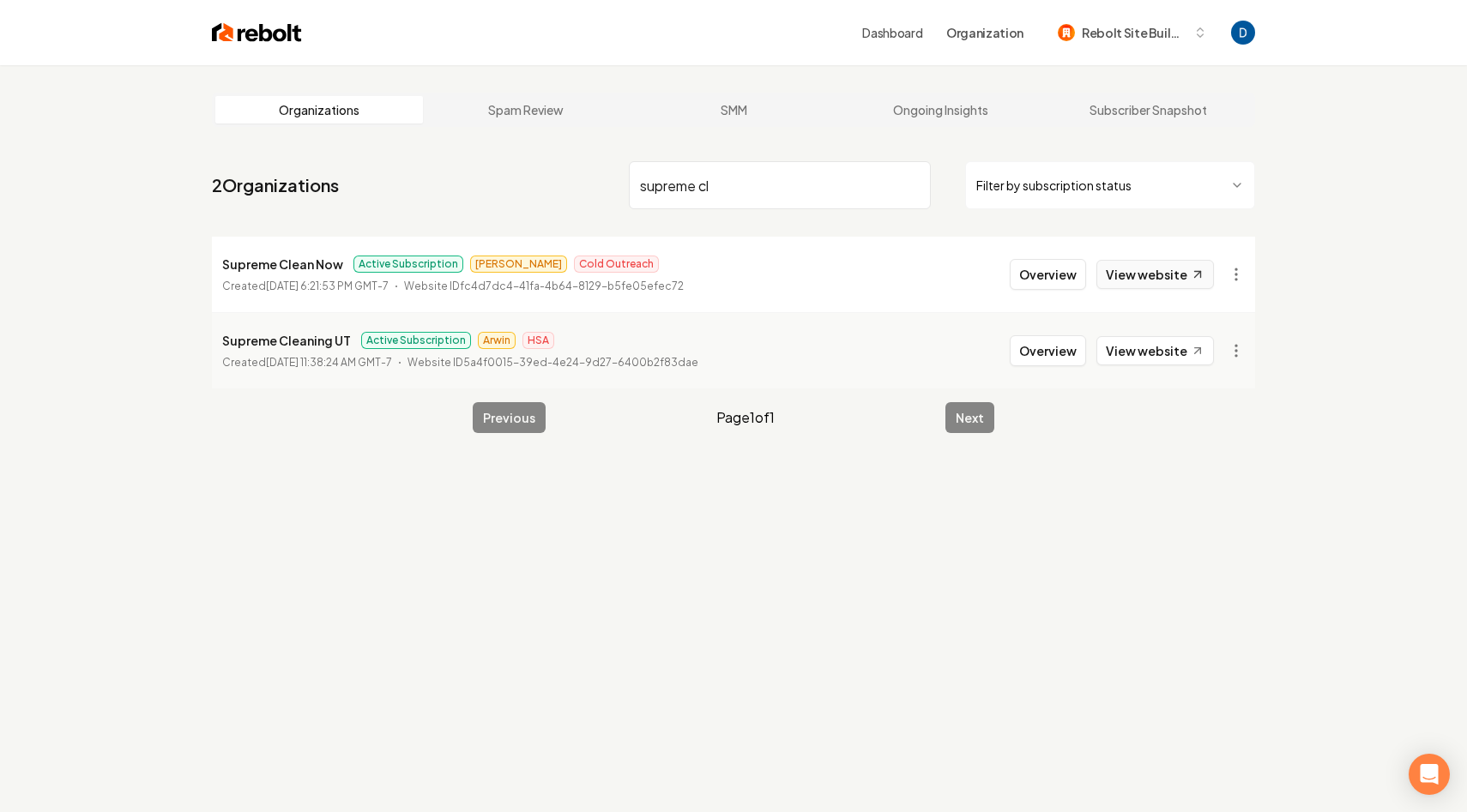
type input "supreme cl"
click at [1185, 279] on link "View website" at bounding box center [1155, 273] width 118 height 29
click at [1237, 273] on html "Dashboard Organization Rebolt Site Builder Organizations Spam Review SMM Ongoin…" at bounding box center [734, 406] width 1467 height 812
click at [1209, 417] on link "View in Stripe" at bounding box center [1194, 423] width 109 height 28
click at [272, 265] on p "Supreme Clean Now" at bounding box center [282, 263] width 121 height 21
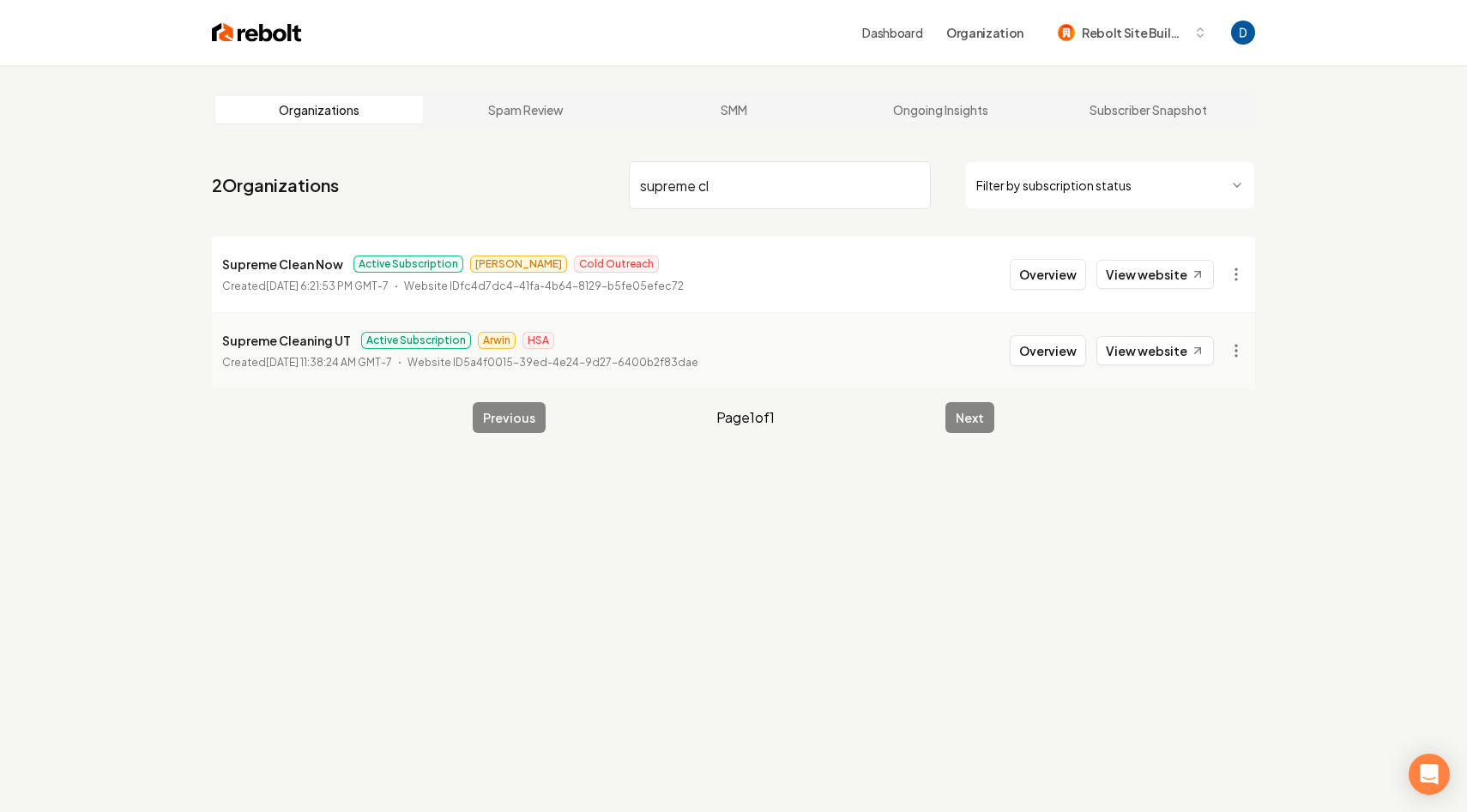
click at [271, 265] on p "Supreme Clean Now" at bounding box center [282, 263] width 121 height 21
copy p "Supreme Clean Now"
click at [1035, 278] on button "Overview" at bounding box center [1048, 274] width 76 height 31
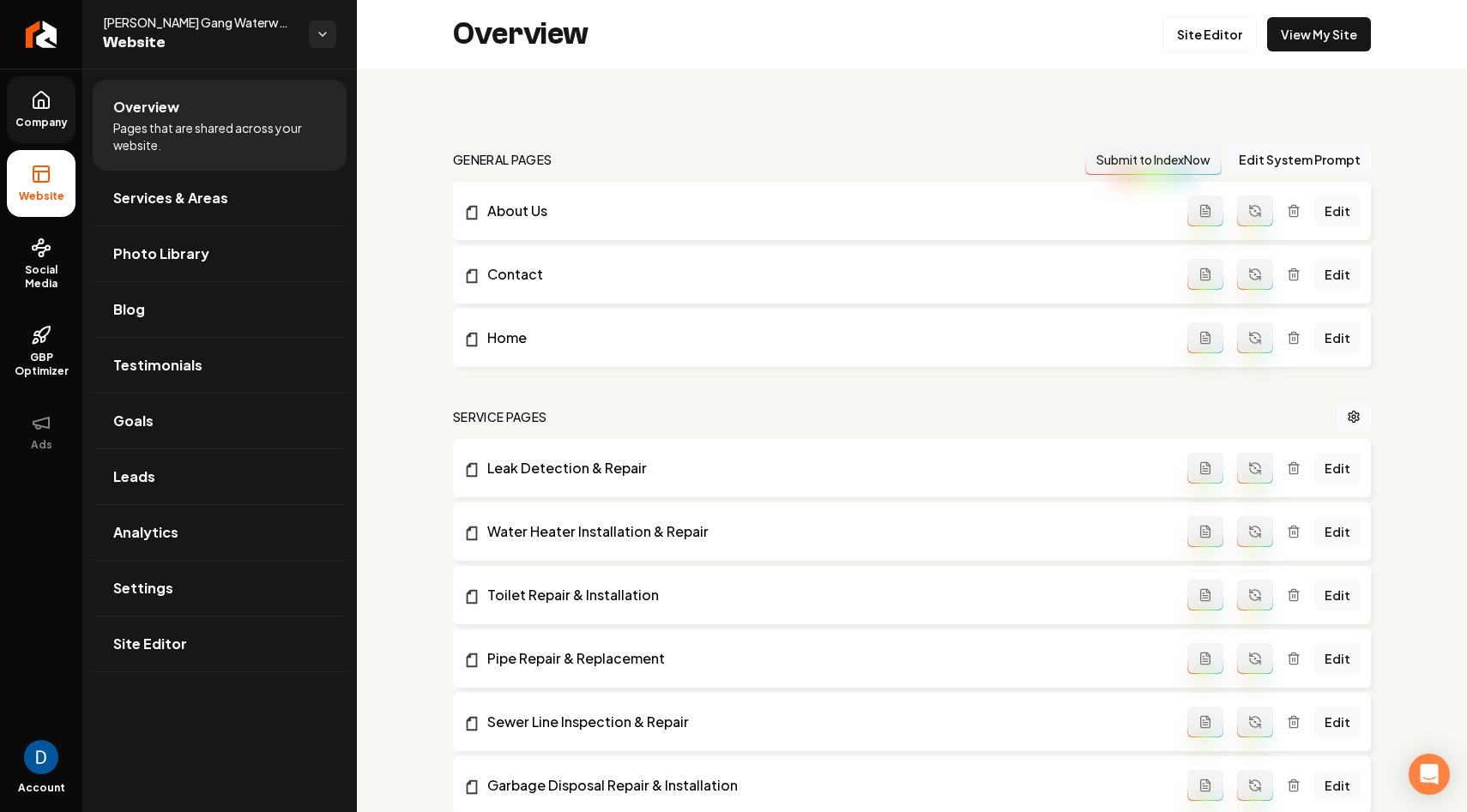
click at [51, 112] on link "Company" at bounding box center [41, 109] width 69 height 67
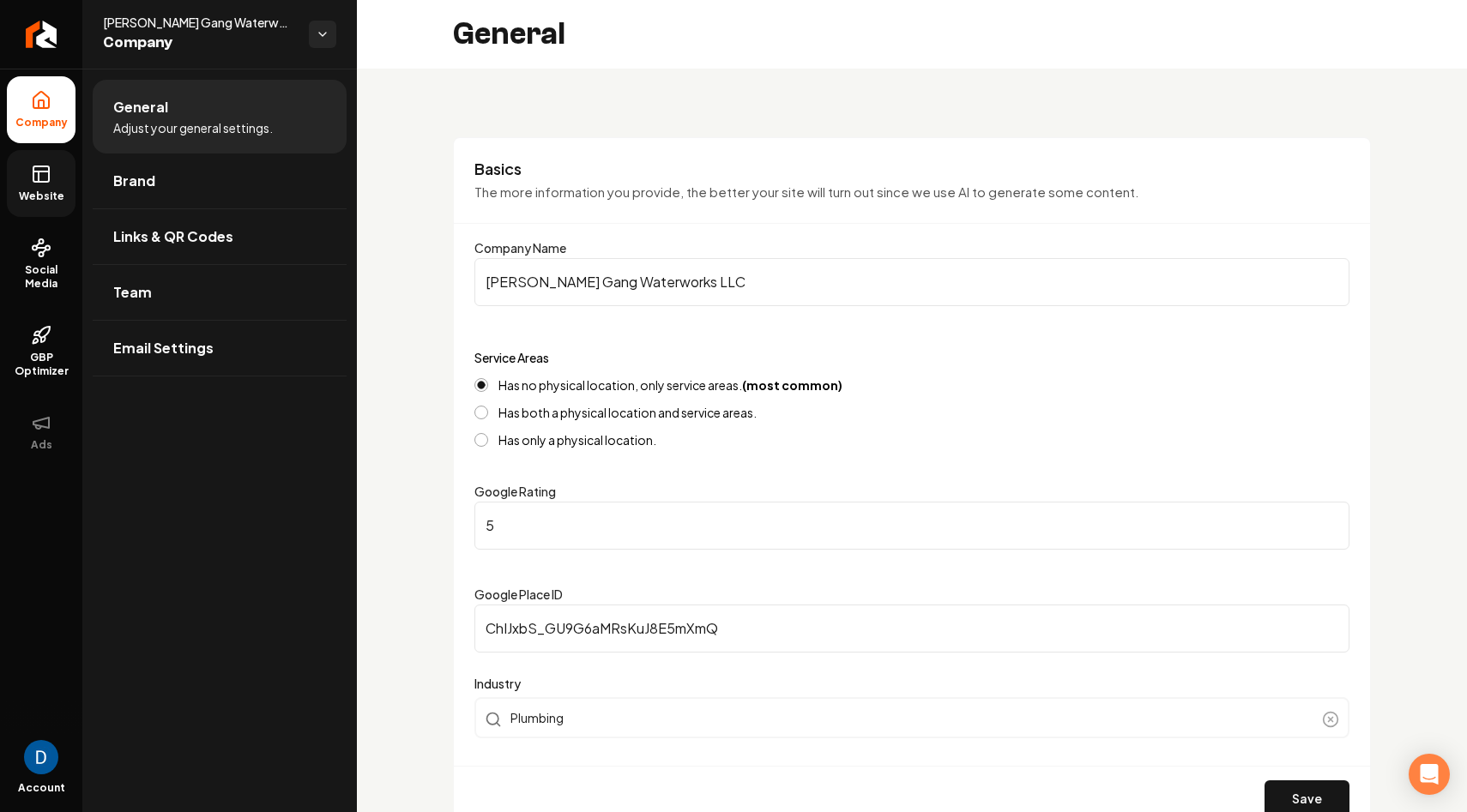
click at [75, 190] on link "Website" at bounding box center [41, 183] width 69 height 67
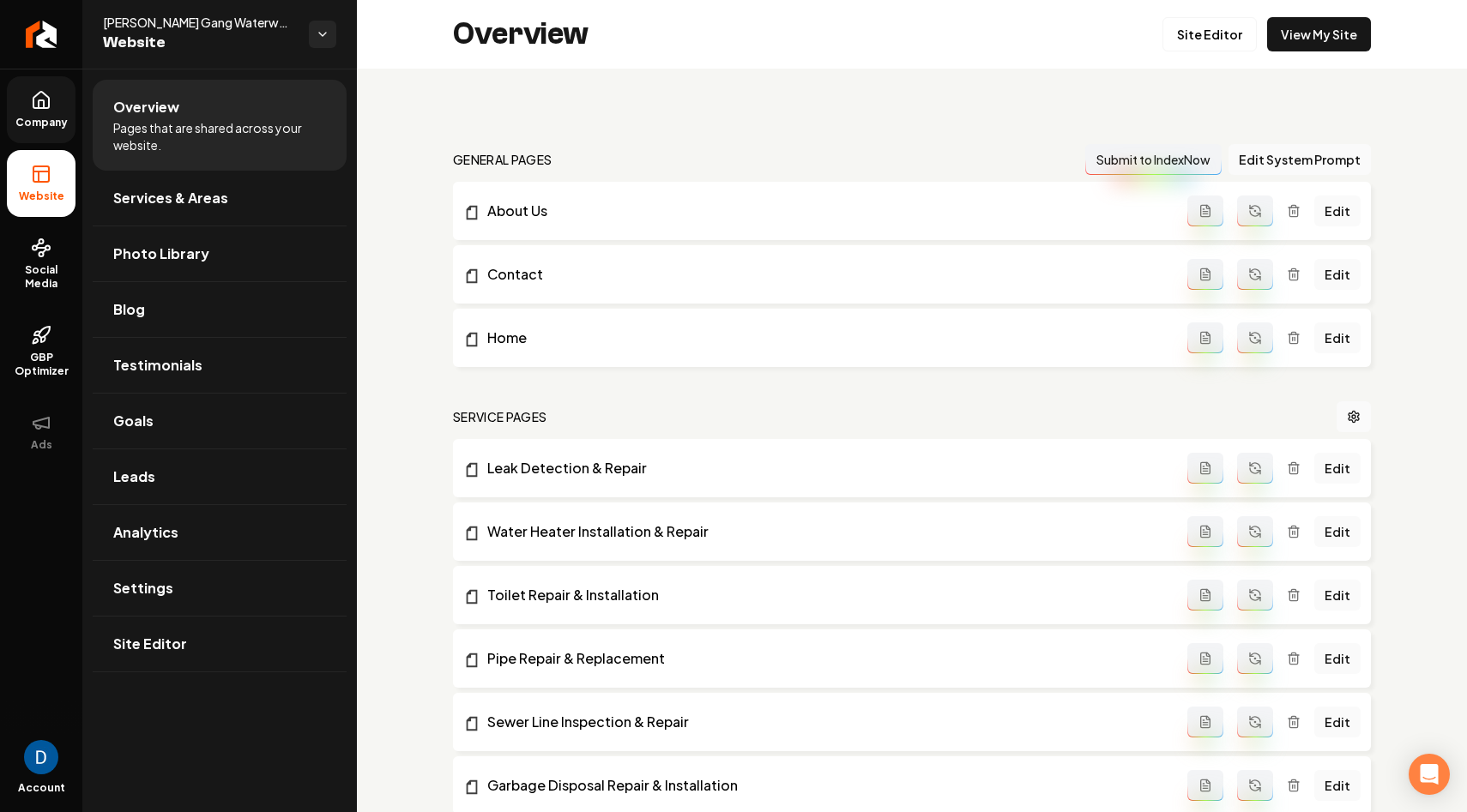
click at [48, 105] on icon at bounding box center [41, 100] width 15 height 16
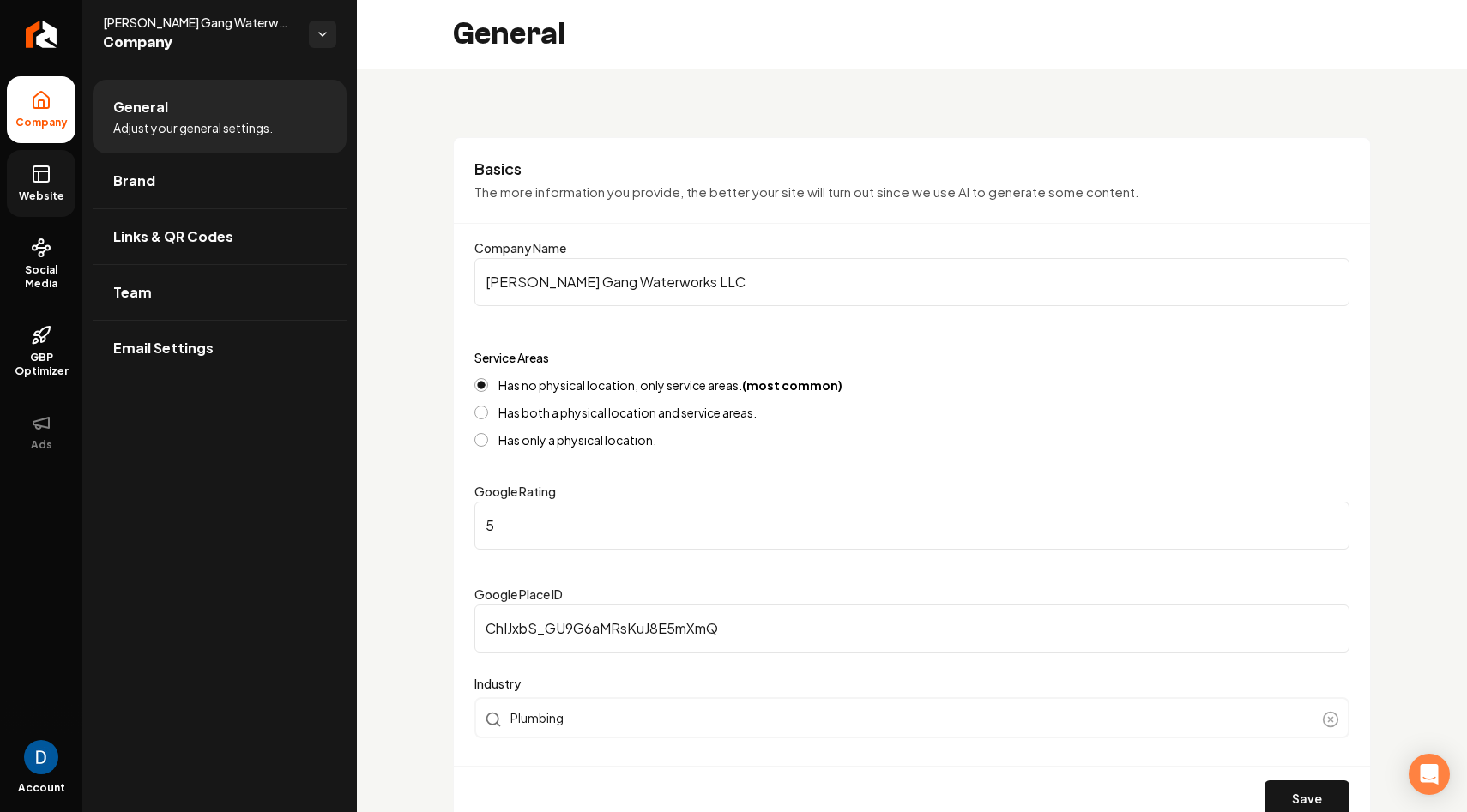
click at [23, 163] on link "Website" at bounding box center [41, 183] width 69 height 67
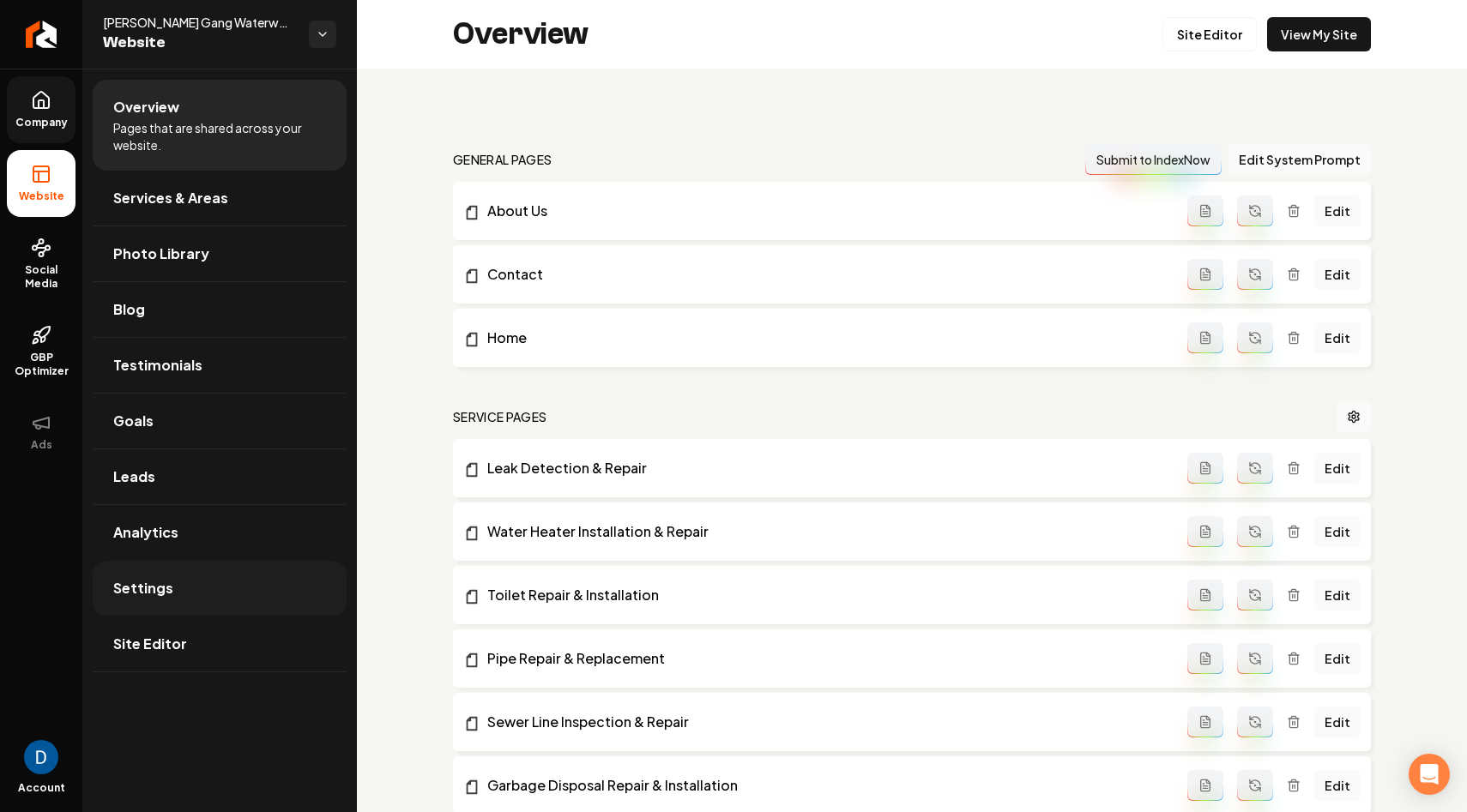
click at [198, 596] on link "Settings" at bounding box center [220, 588] width 253 height 55
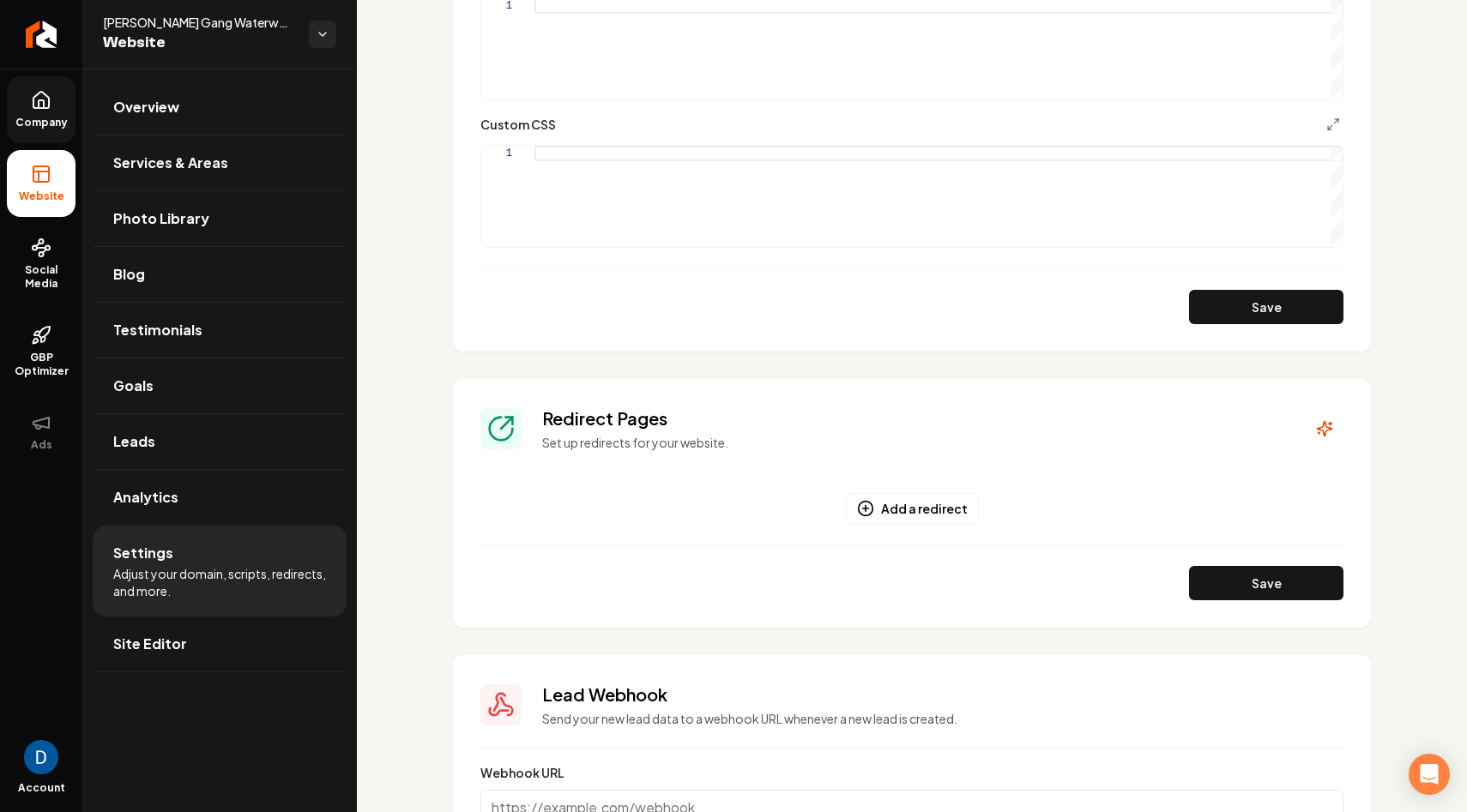
scroll to position [1630, 0]
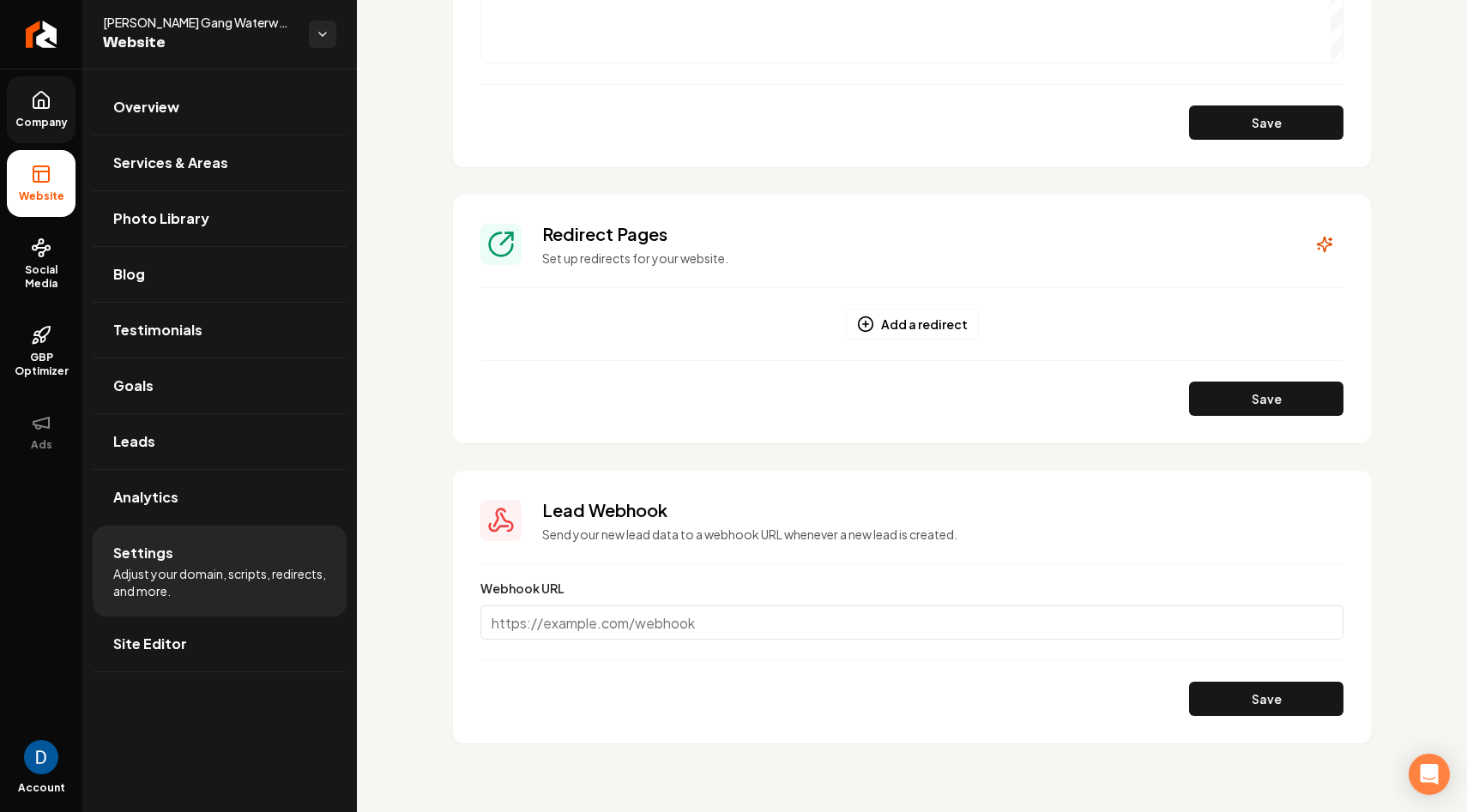
click at [32, 175] on icon at bounding box center [41, 174] width 21 height 21
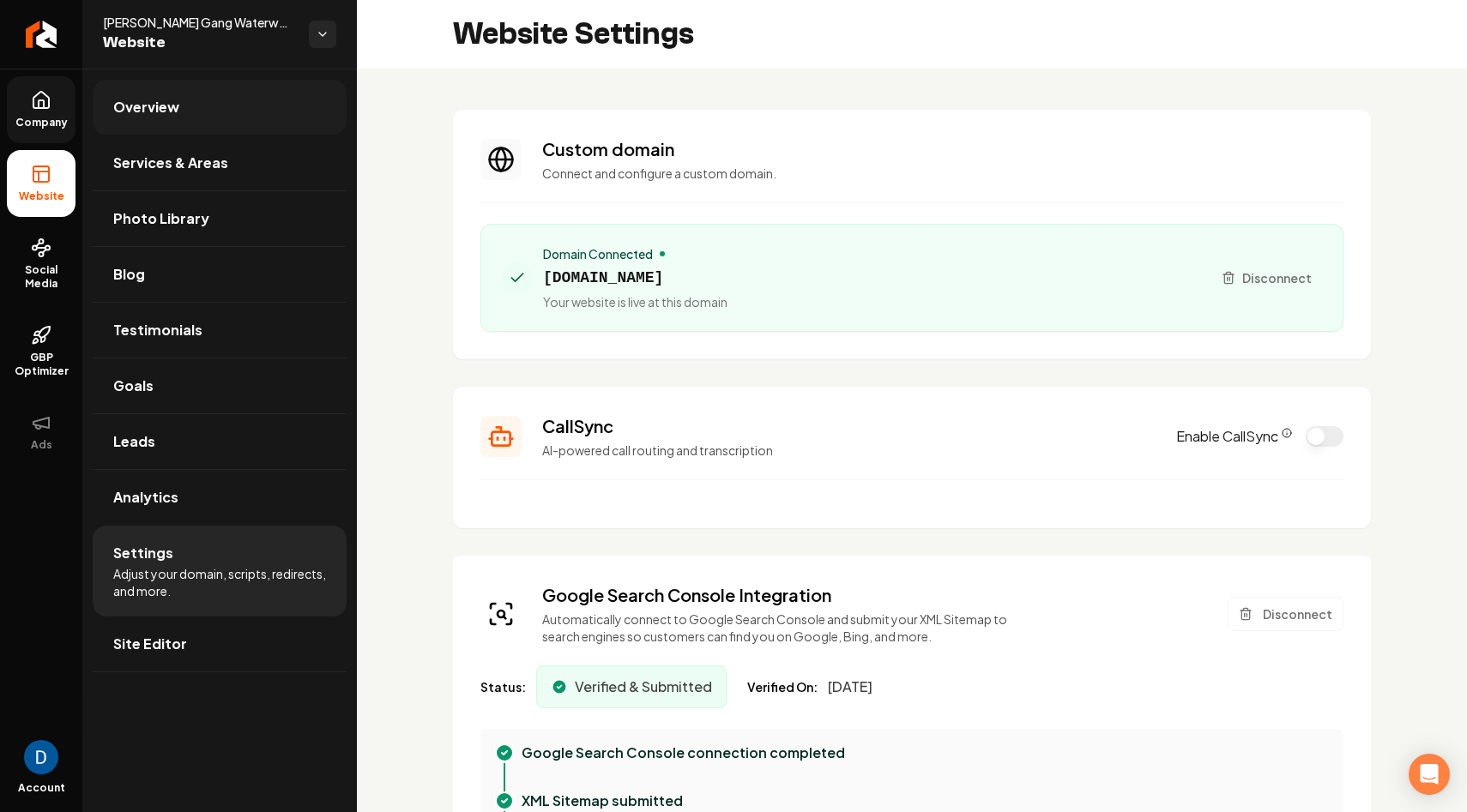
click at [197, 128] on link "Overview" at bounding box center [220, 107] width 253 height 55
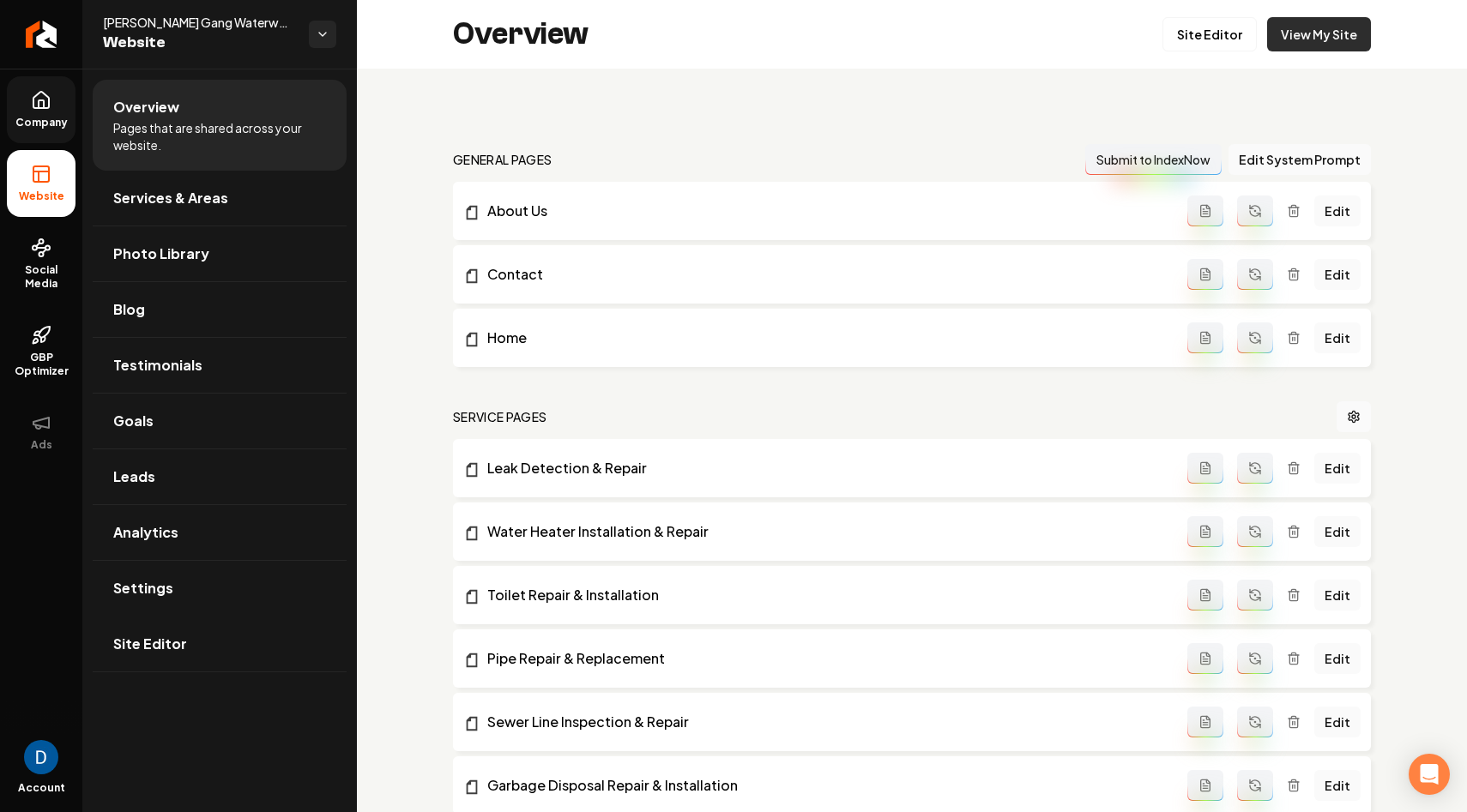
click at [1304, 30] on link "View My Site" at bounding box center [1318, 34] width 104 height 34
click at [46, 34] on icon "Return to dashboard" at bounding box center [42, 34] width 16 height 0
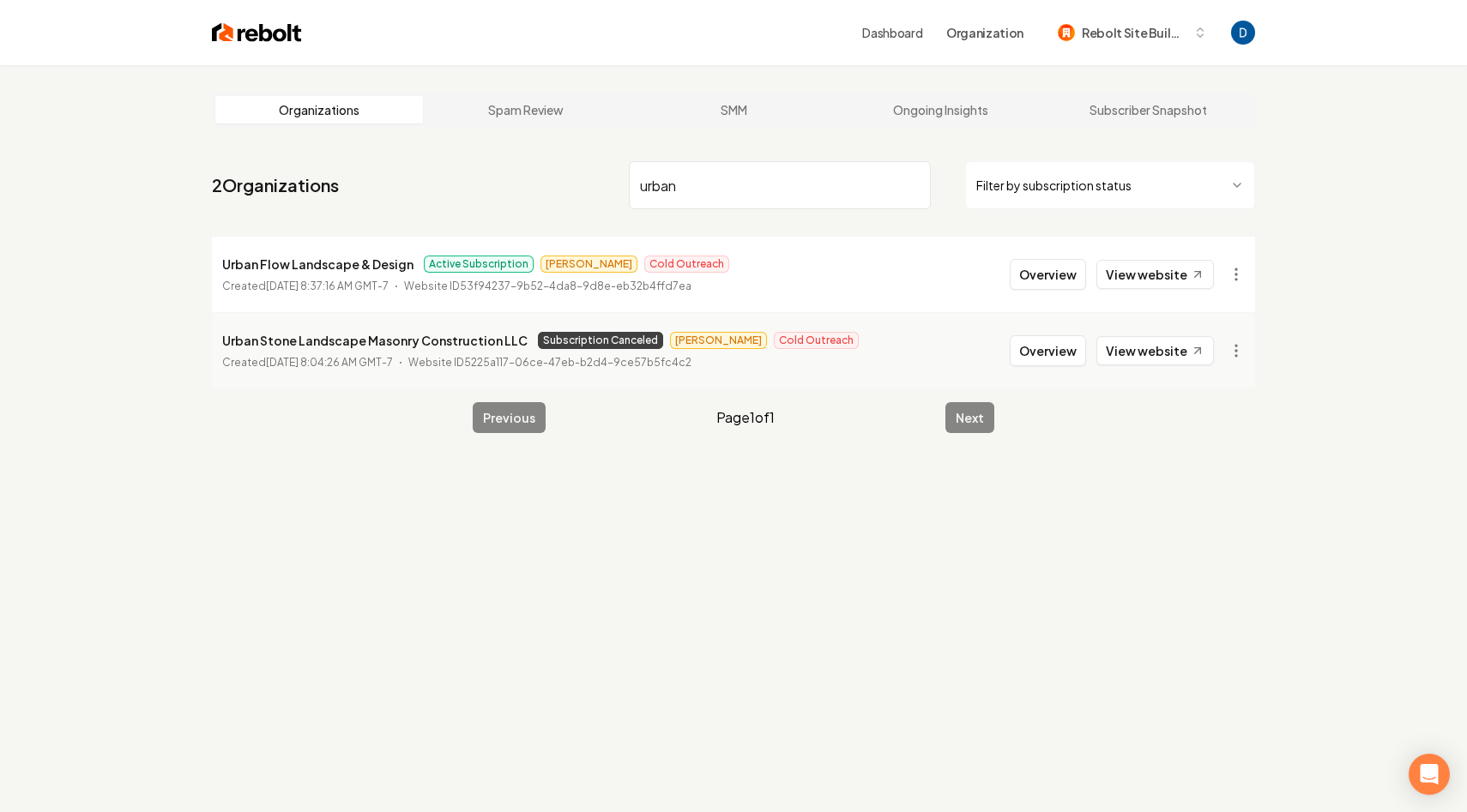
click at [731, 189] on input "urban" at bounding box center [779, 186] width 302 height 48
click at [730, 188] on input "urban" at bounding box center [779, 186] width 302 height 48
click at [729, 188] on input "urban" at bounding box center [779, 186] width 302 height 48
click at [727, 189] on input "urban" at bounding box center [779, 186] width 302 height 48
click at [726, 189] on input "urban" at bounding box center [779, 186] width 302 height 48
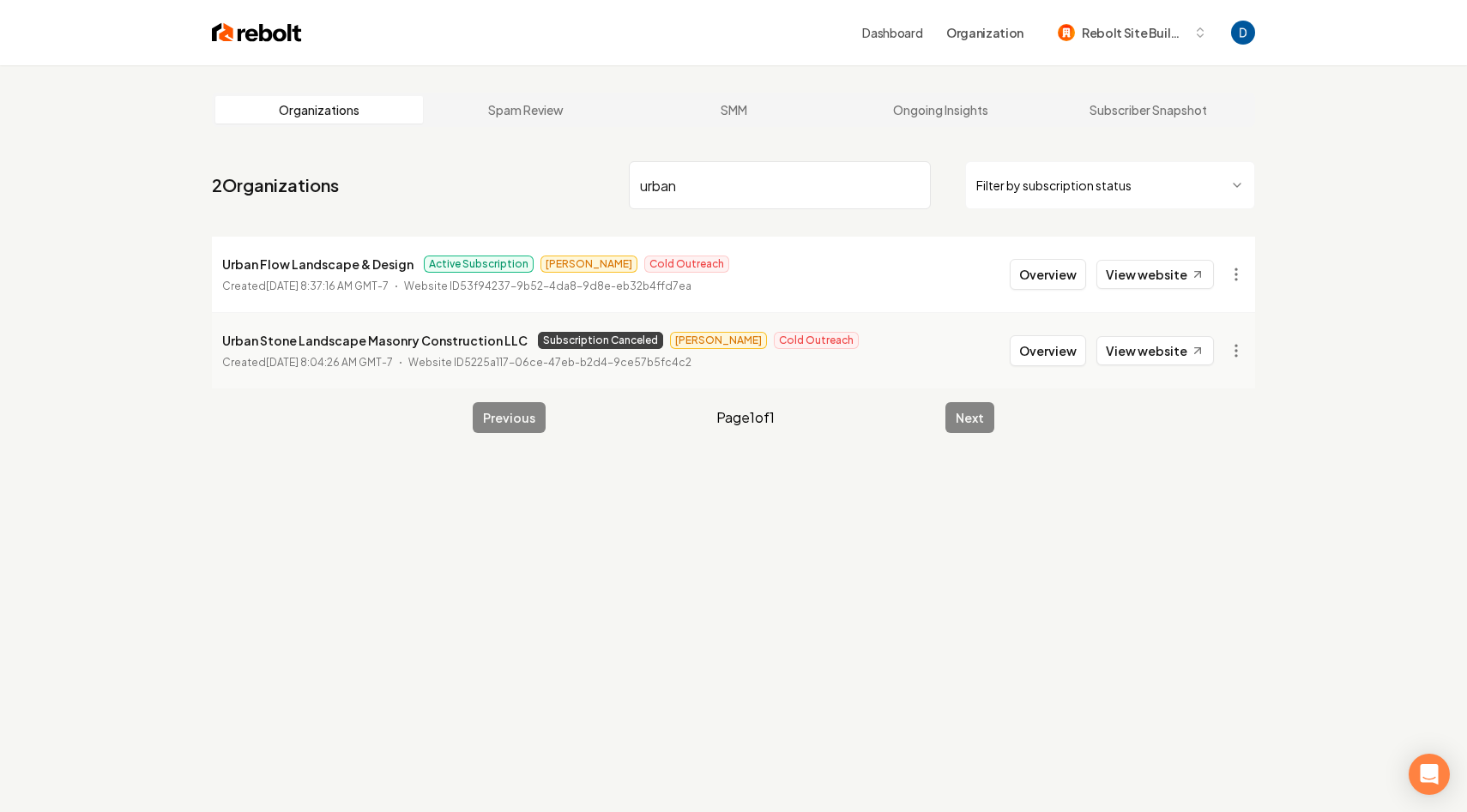
click at [726, 189] on input "urban" at bounding box center [779, 186] width 302 height 48
paste input "Wisconsota Painting Group"
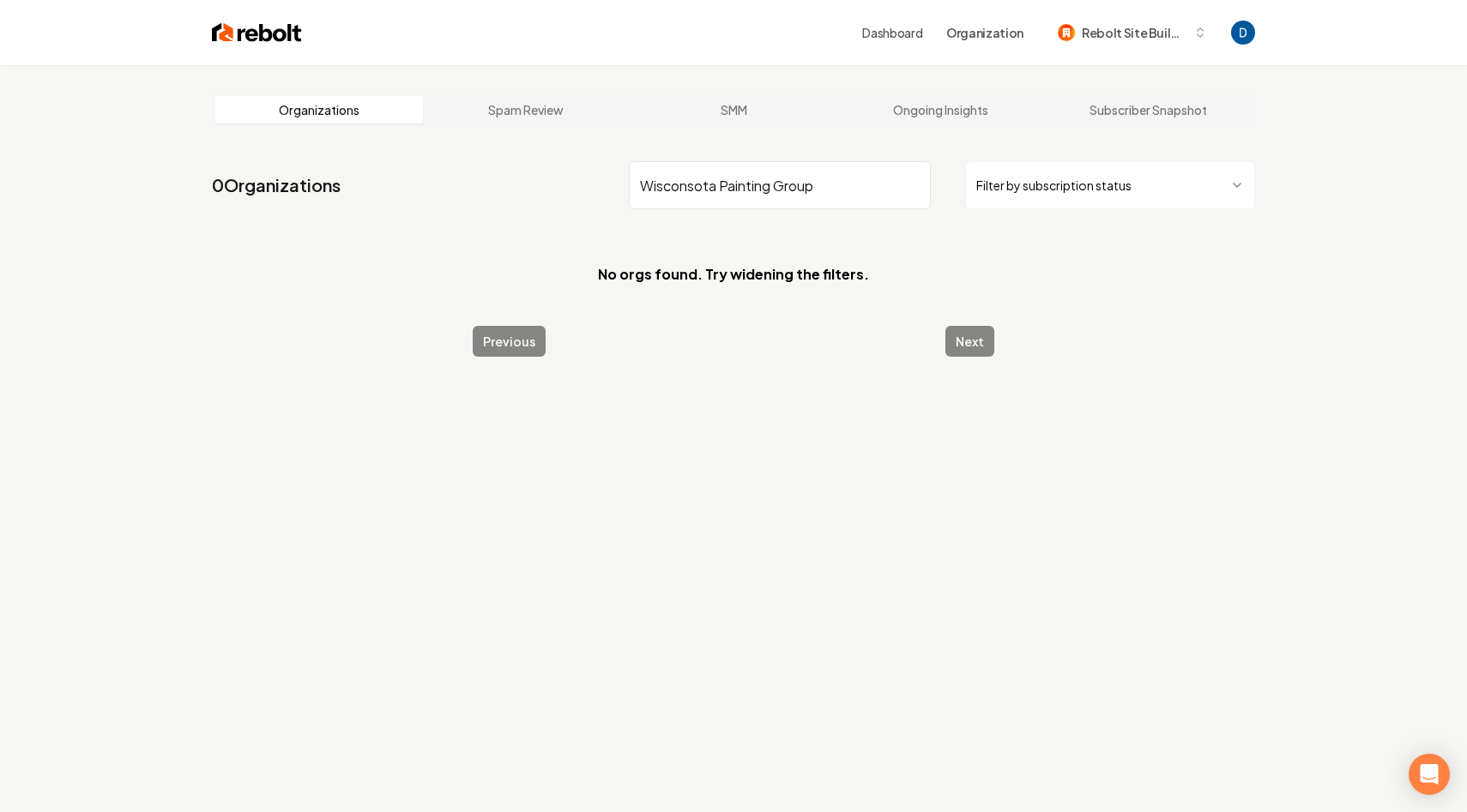
click at [721, 183] on input "Wisconsota Painting Group" at bounding box center [779, 186] width 302 height 48
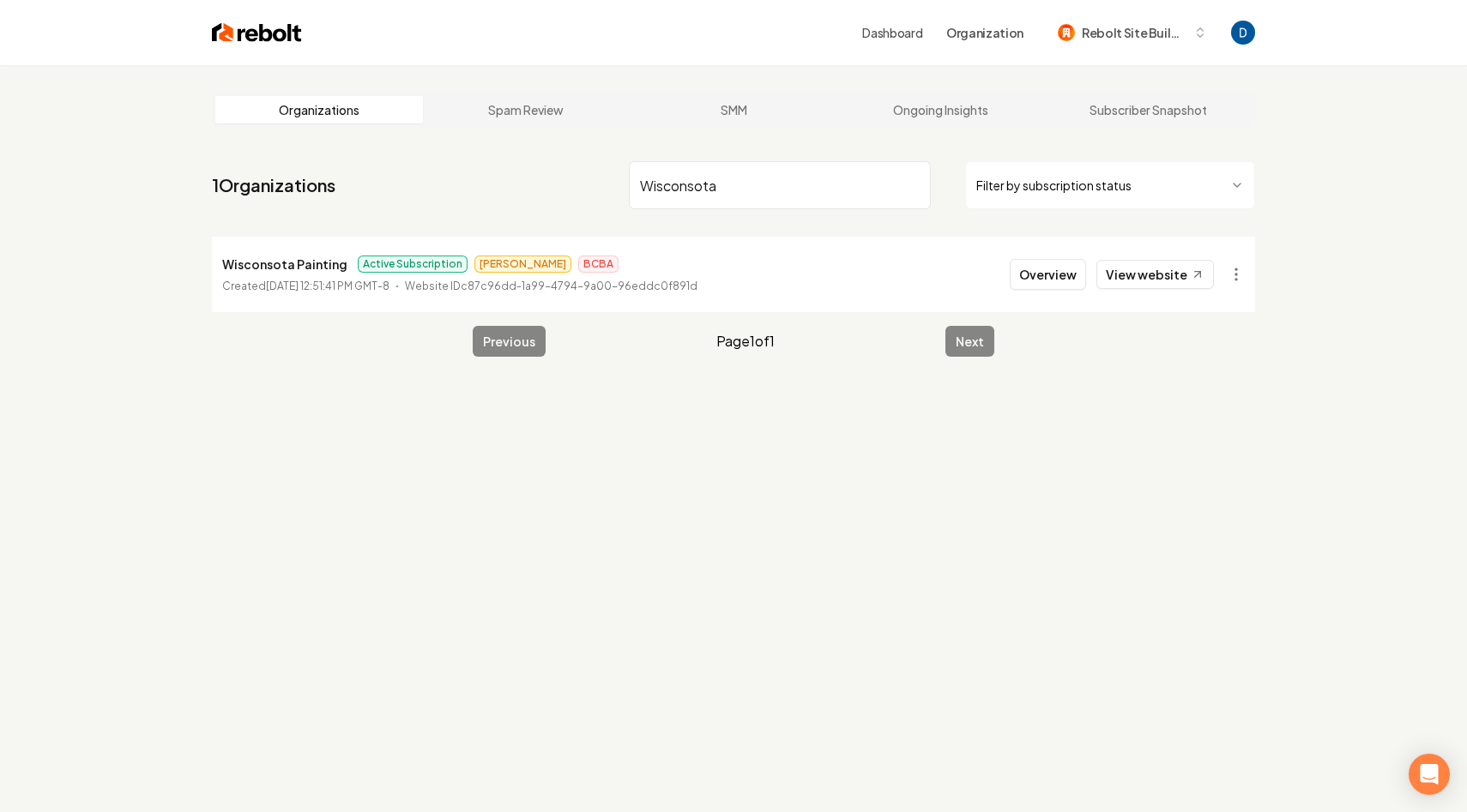
type input "Wisconsota"
click at [309, 268] on p "Wisconsota Painting" at bounding box center [284, 263] width 125 height 21
copy p "Wisconsota Painting"
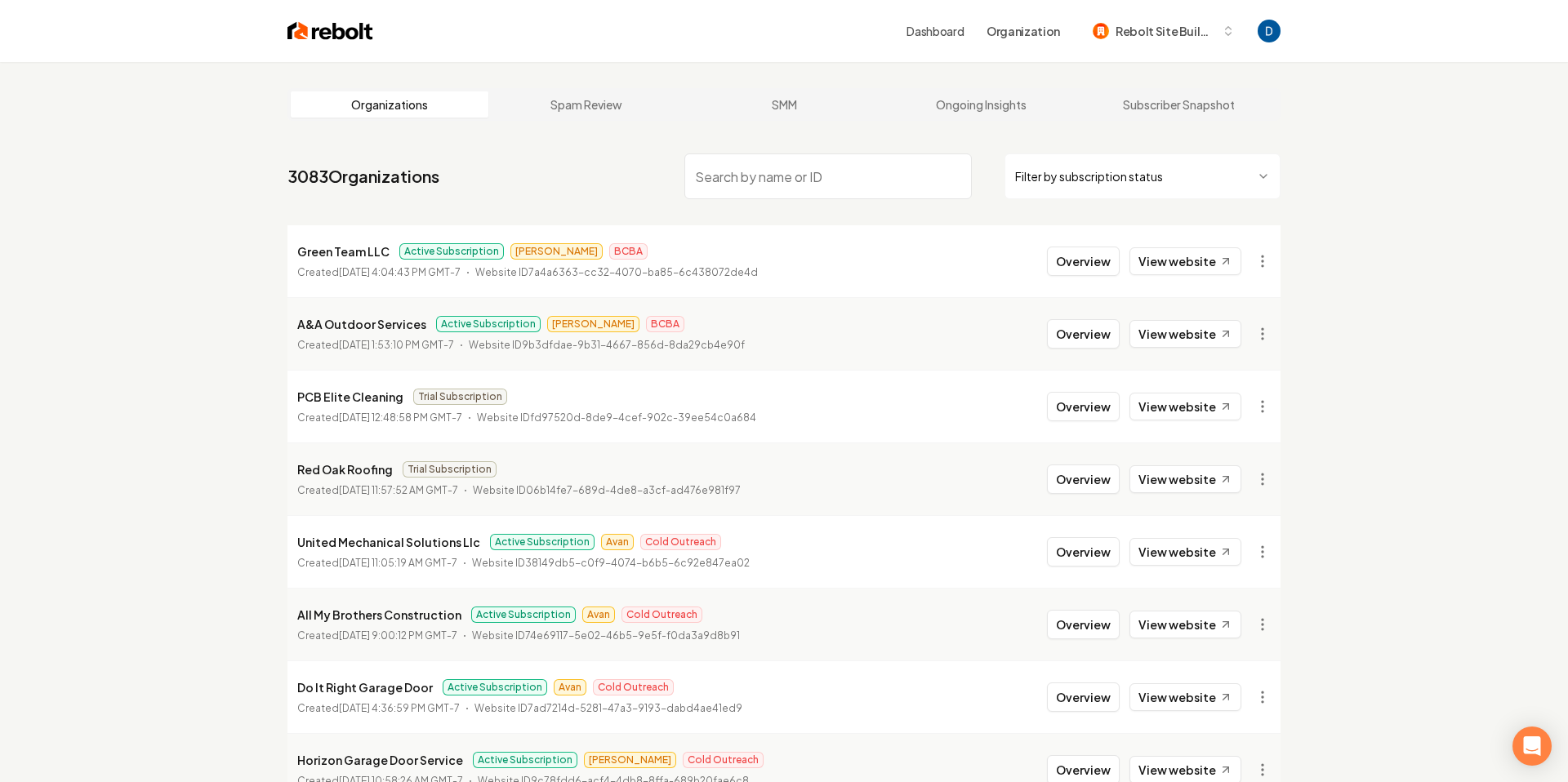
click at [774, 181] on input "search" at bounding box center [828, 177] width 288 height 46
paste input "Silverback Plumbing"
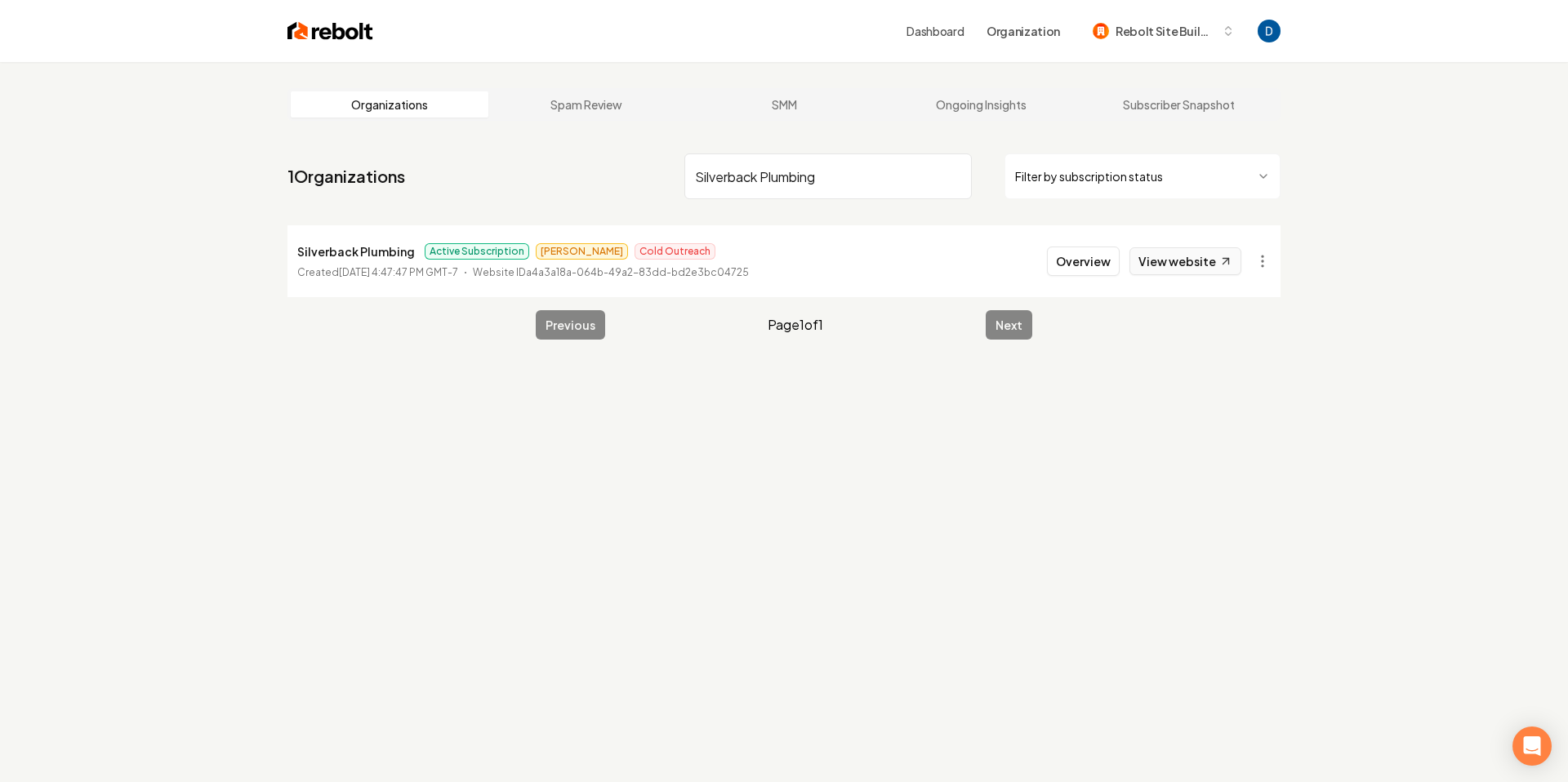
type input "Silverback Plumbing"
click at [1212, 254] on link "View website" at bounding box center [1186, 260] width 112 height 28
click at [1093, 270] on button "Overview" at bounding box center [1083, 261] width 72 height 29
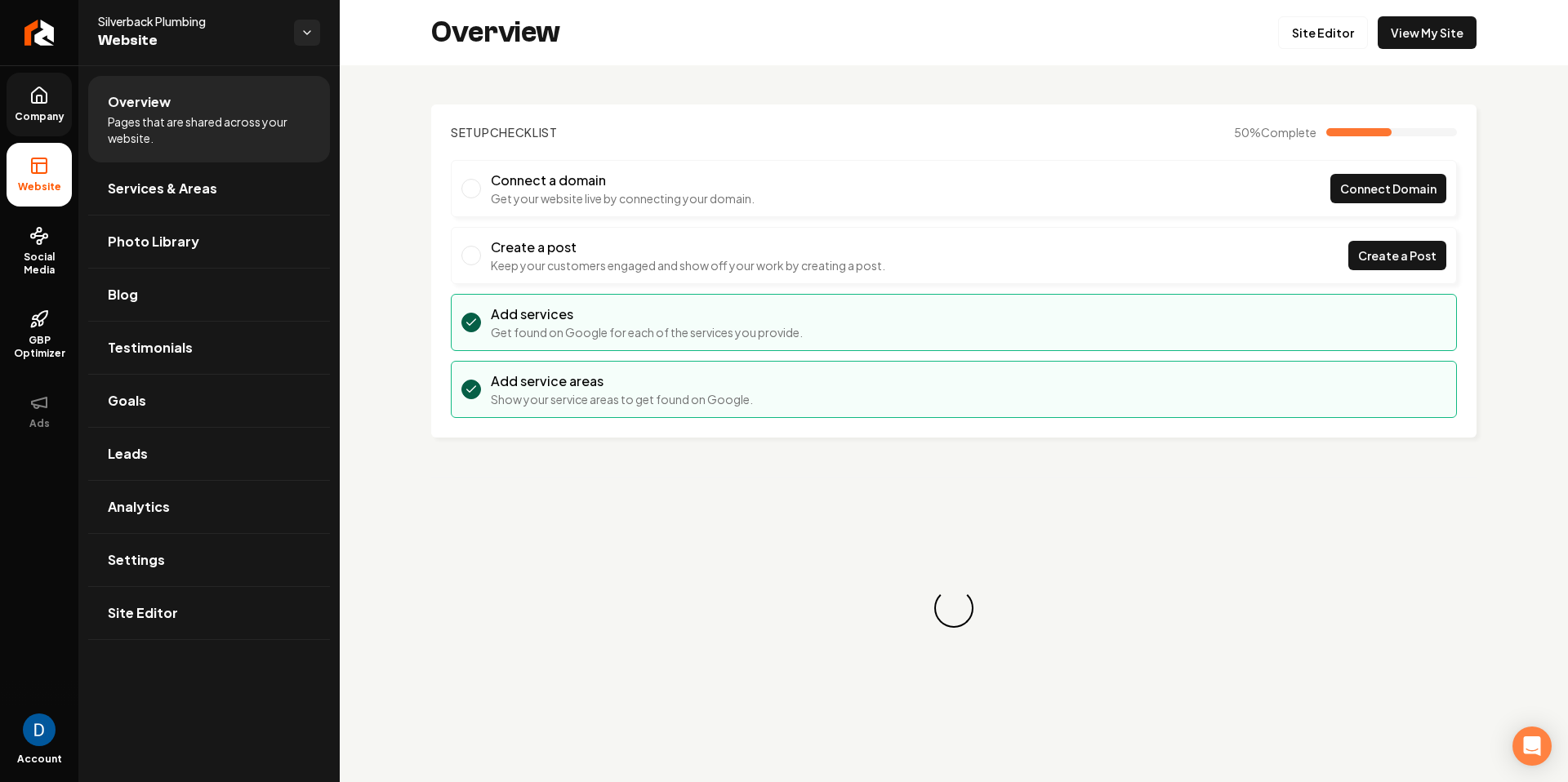
click at [50, 90] on link "Company" at bounding box center [39, 104] width 66 height 64
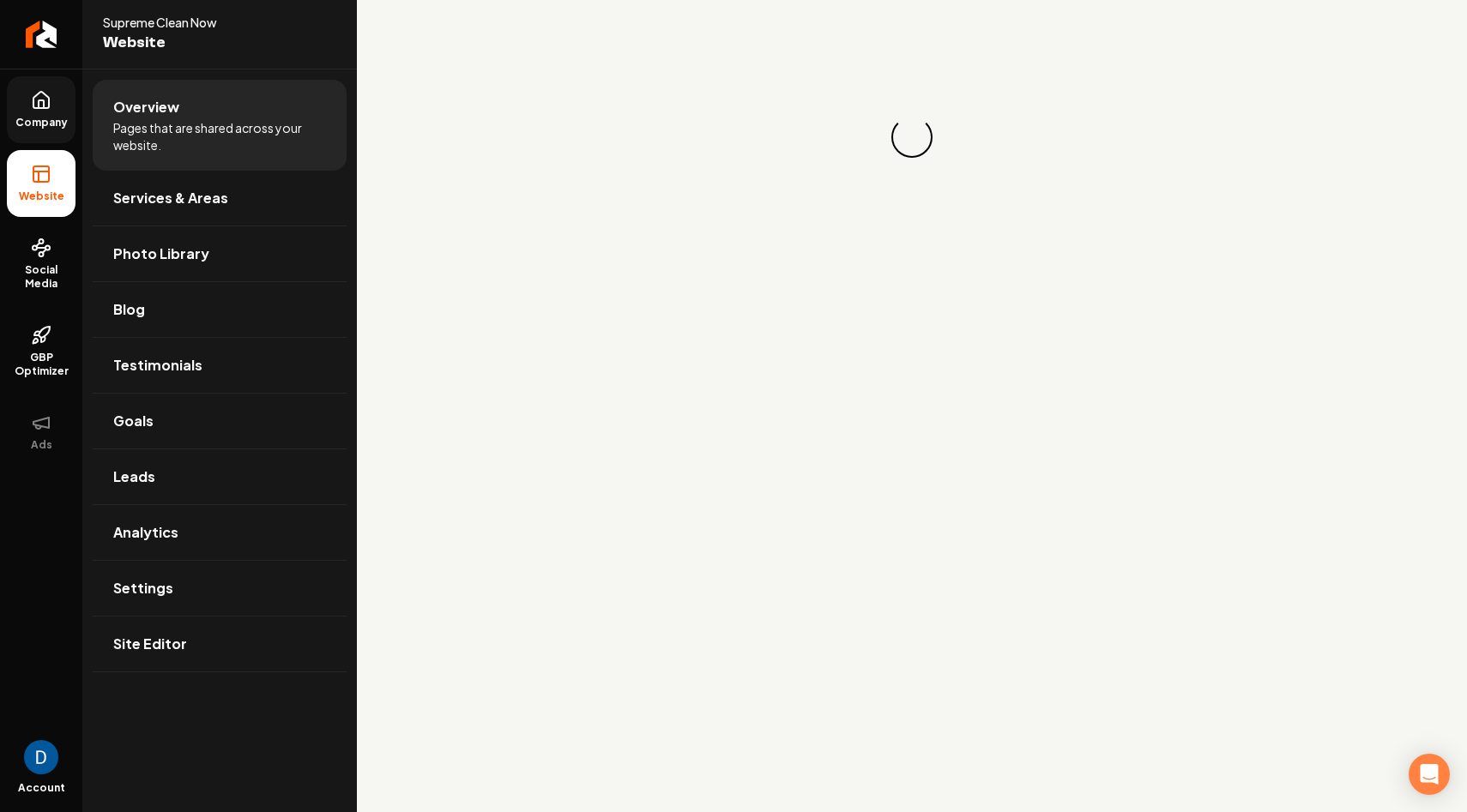
click at [61, 113] on link "Company" at bounding box center [41, 109] width 69 height 67
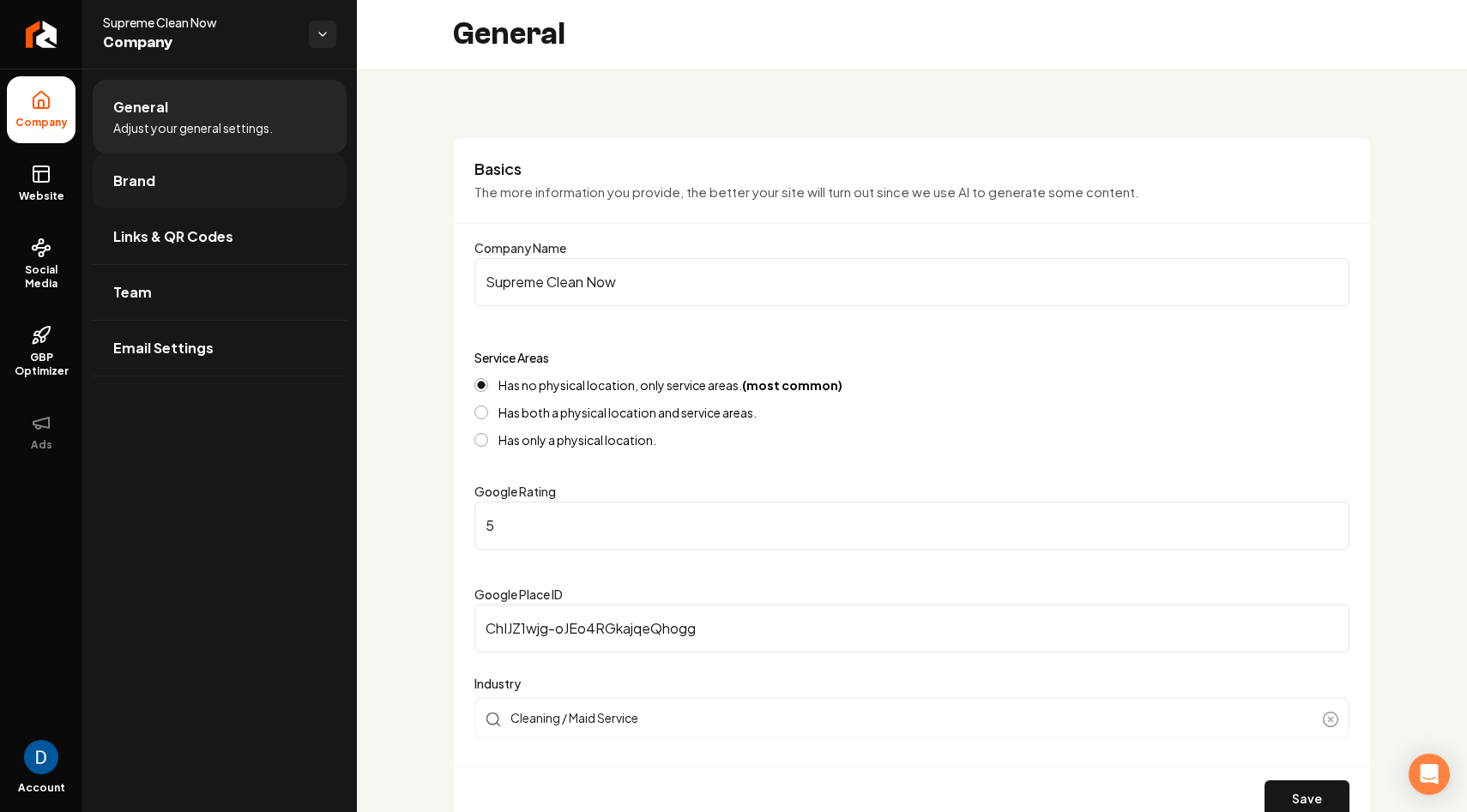
click at [188, 185] on link "Brand" at bounding box center [220, 181] width 253 height 55
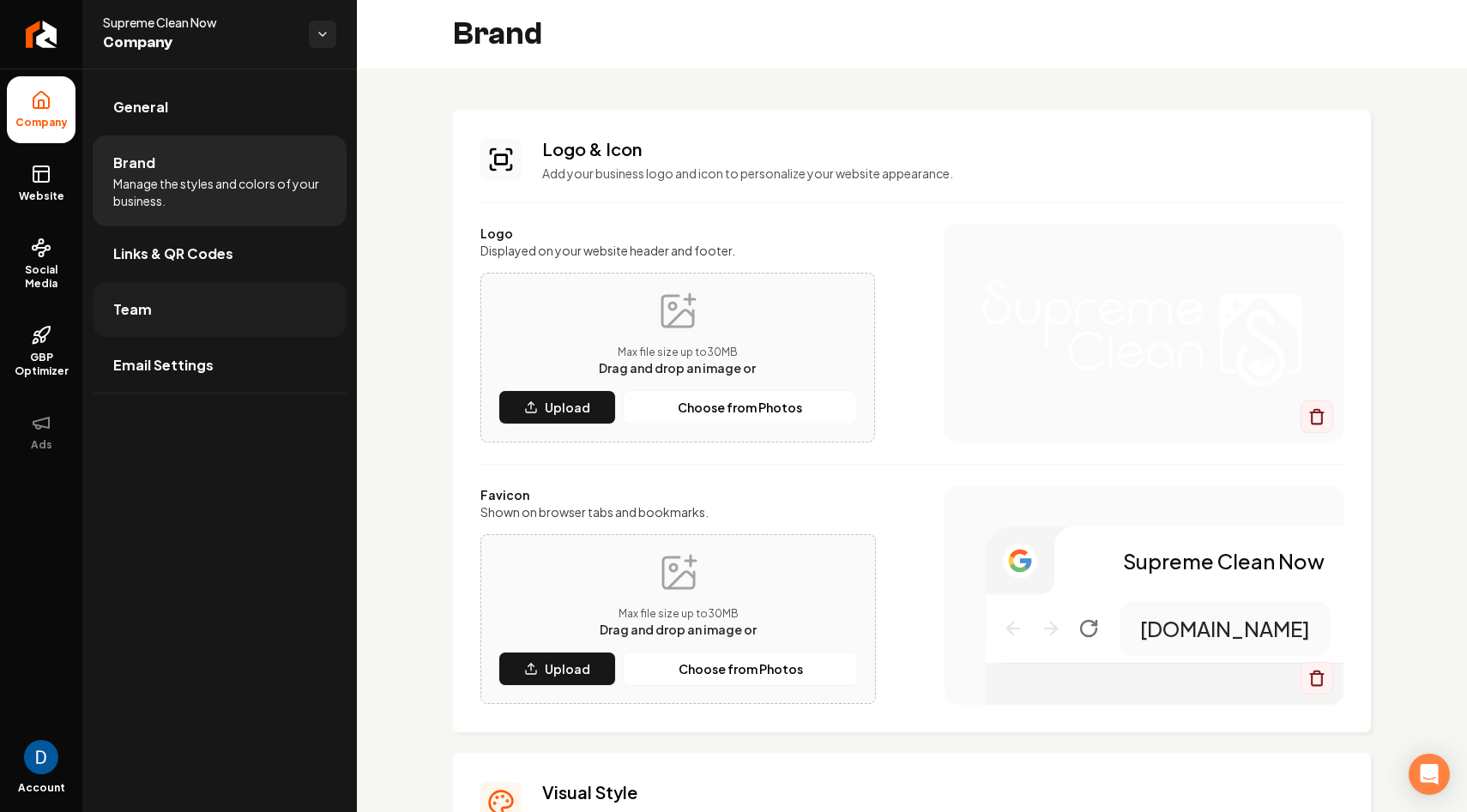
click at [154, 295] on link "Team" at bounding box center [220, 309] width 253 height 55
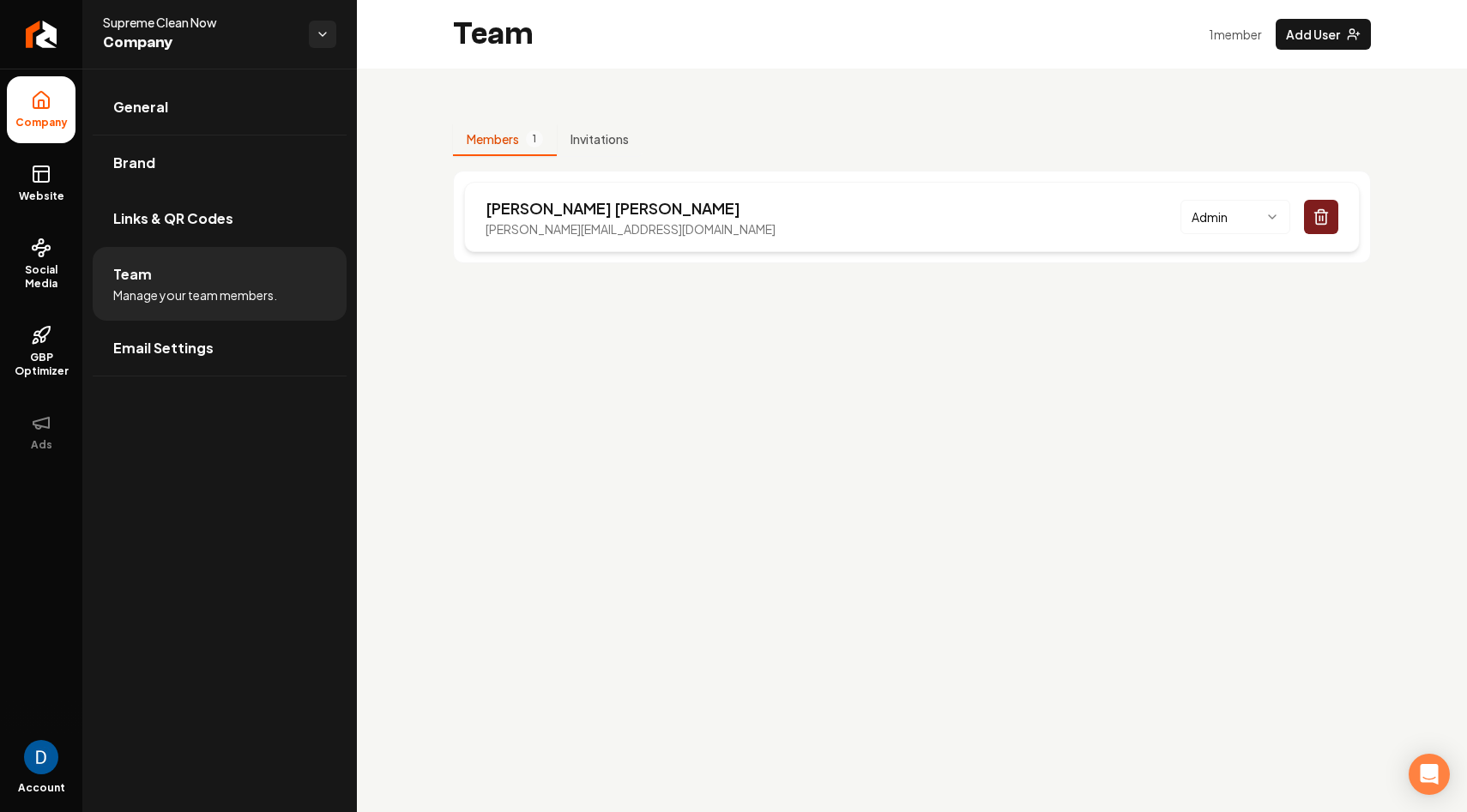
click at [521, 203] on p "[PERSON_NAME]" at bounding box center [630, 208] width 289 height 24
copy p "[PERSON_NAME]"
click at [66, 108] on li "Company" at bounding box center [41, 109] width 69 height 67
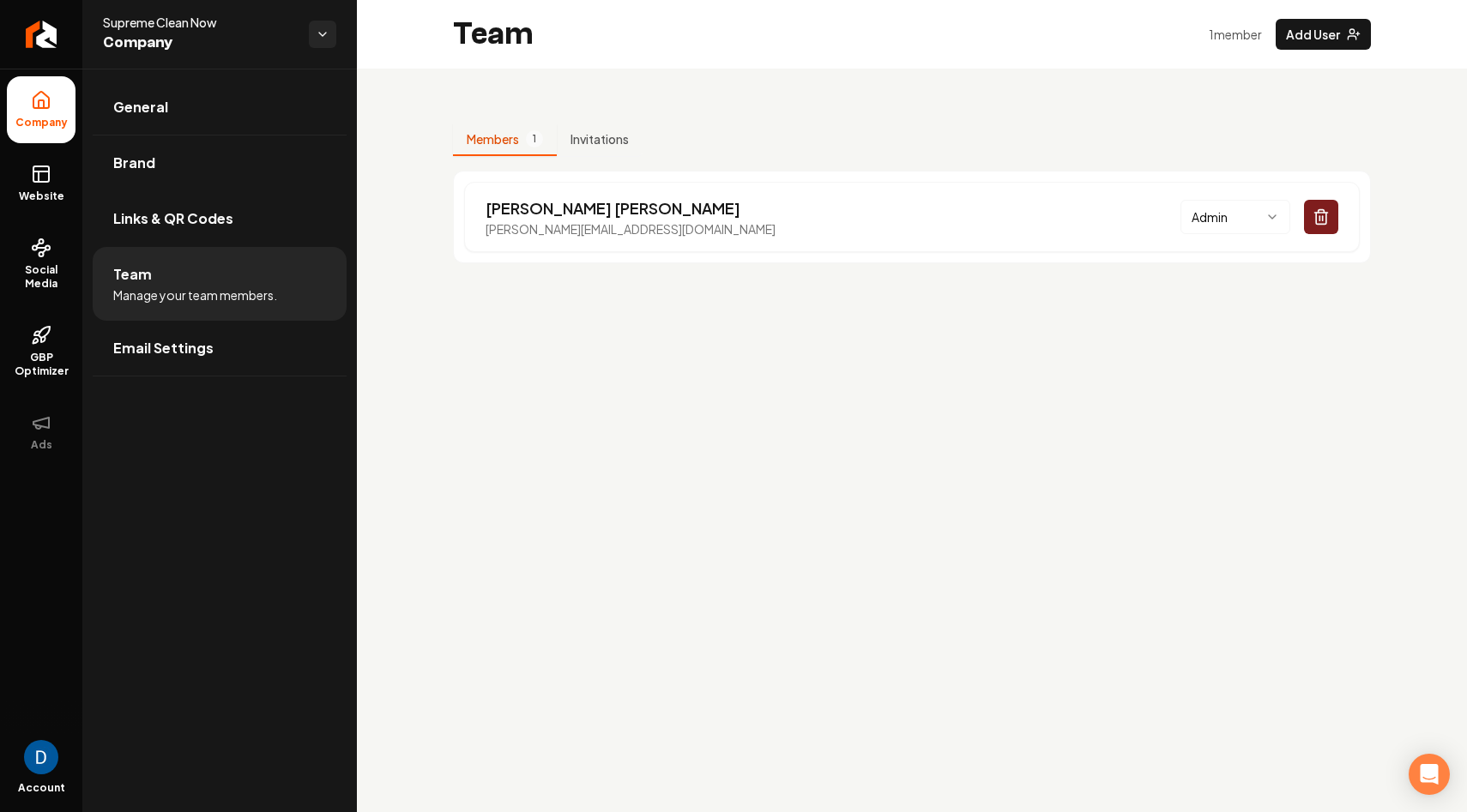
click at [55, 110] on li "Company" at bounding box center [41, 109] width 69 height 67
click at [49, 167] on icon at bounding box center [41, 174] width 21 height 21
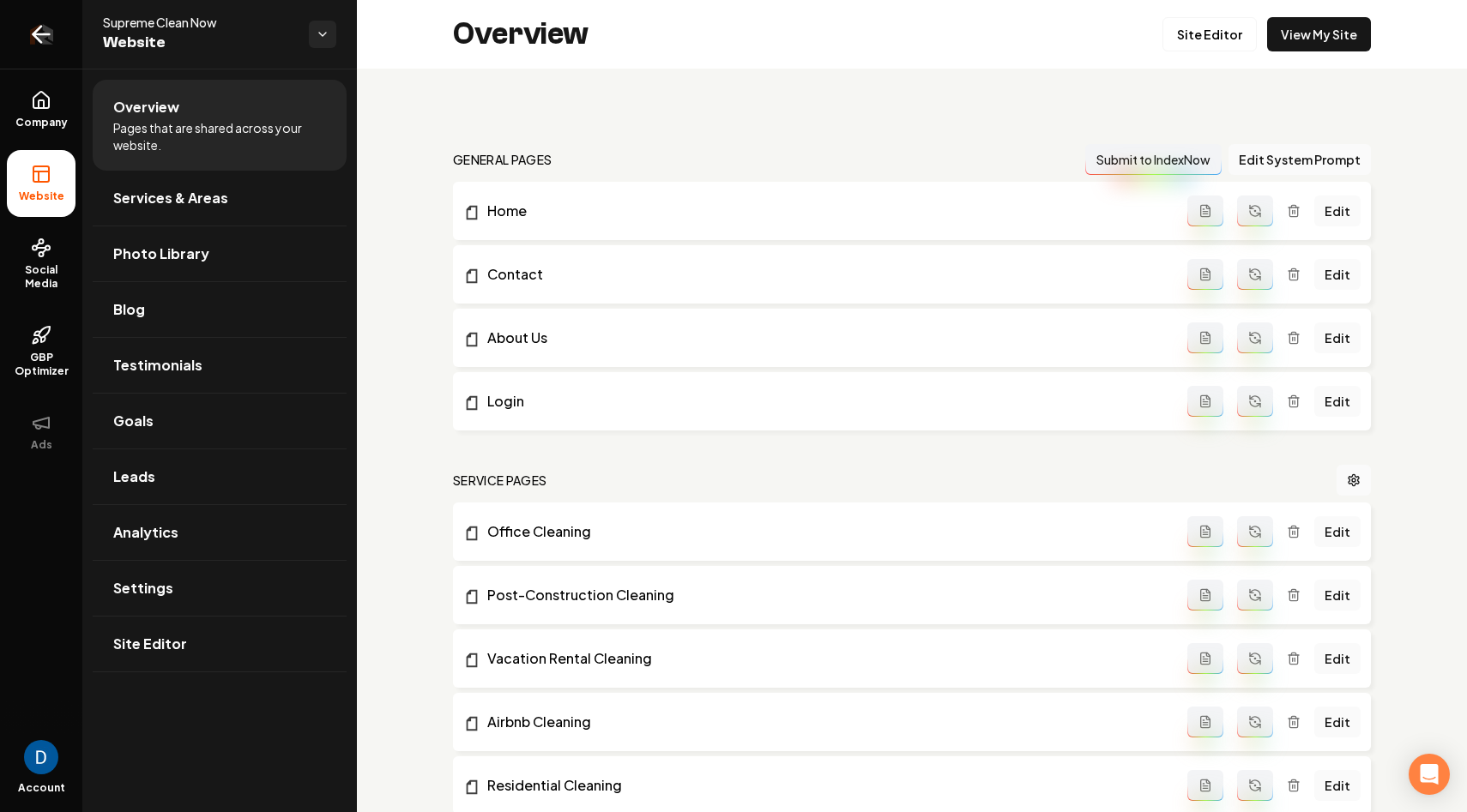
click at [39, 34] on icon "Return to dashboard" at bounding box center [42, 34] width 16 height 0
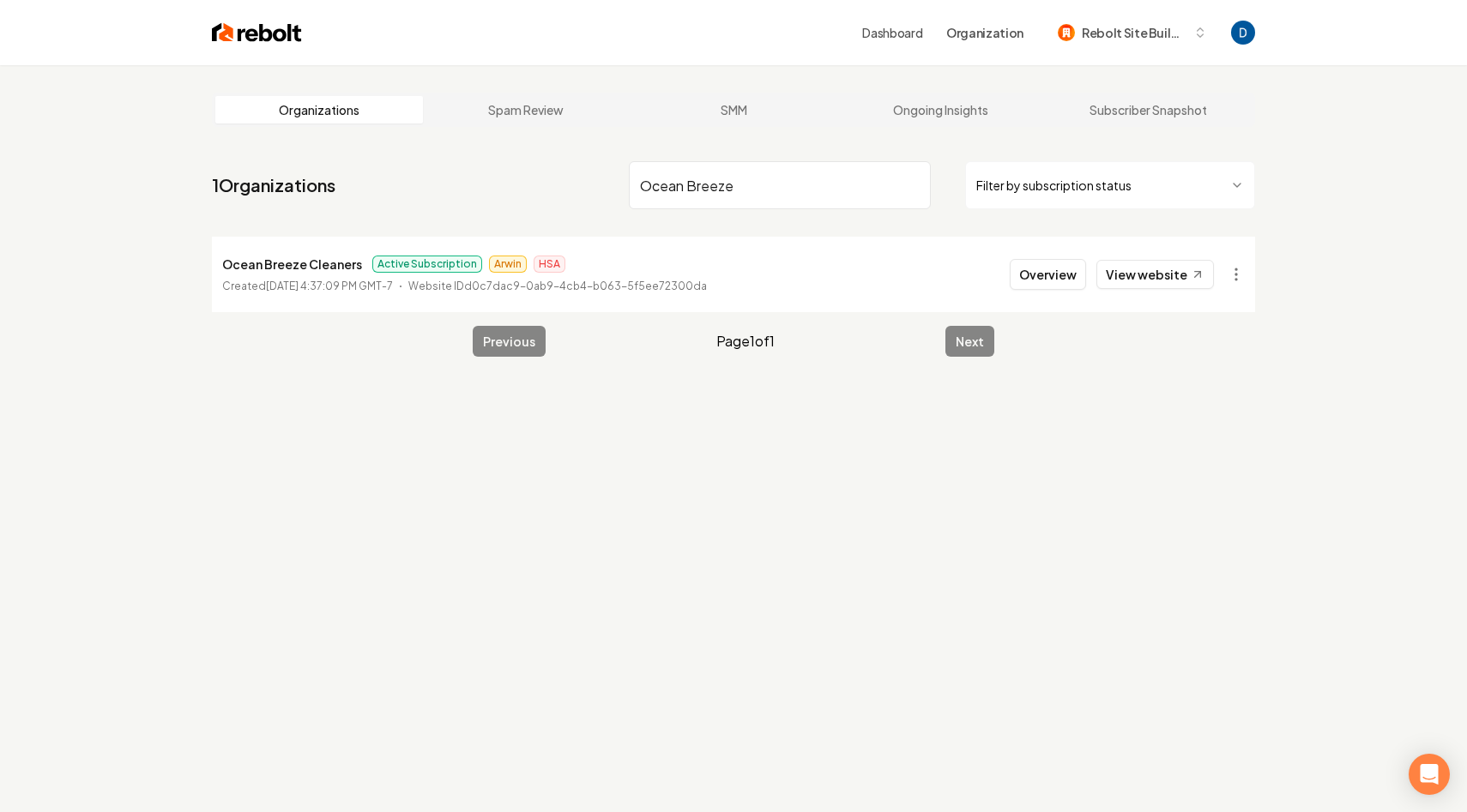
click at [294, 260] on p "Ocean Breeze Cleaners" at bounding box center [292, 263] width 140 height 21
copy p "Ocean Breeze Cleaners"
click at [662, 180] on input "Ocean Breeze" at bounding box center [779, 186] width 302 height 48
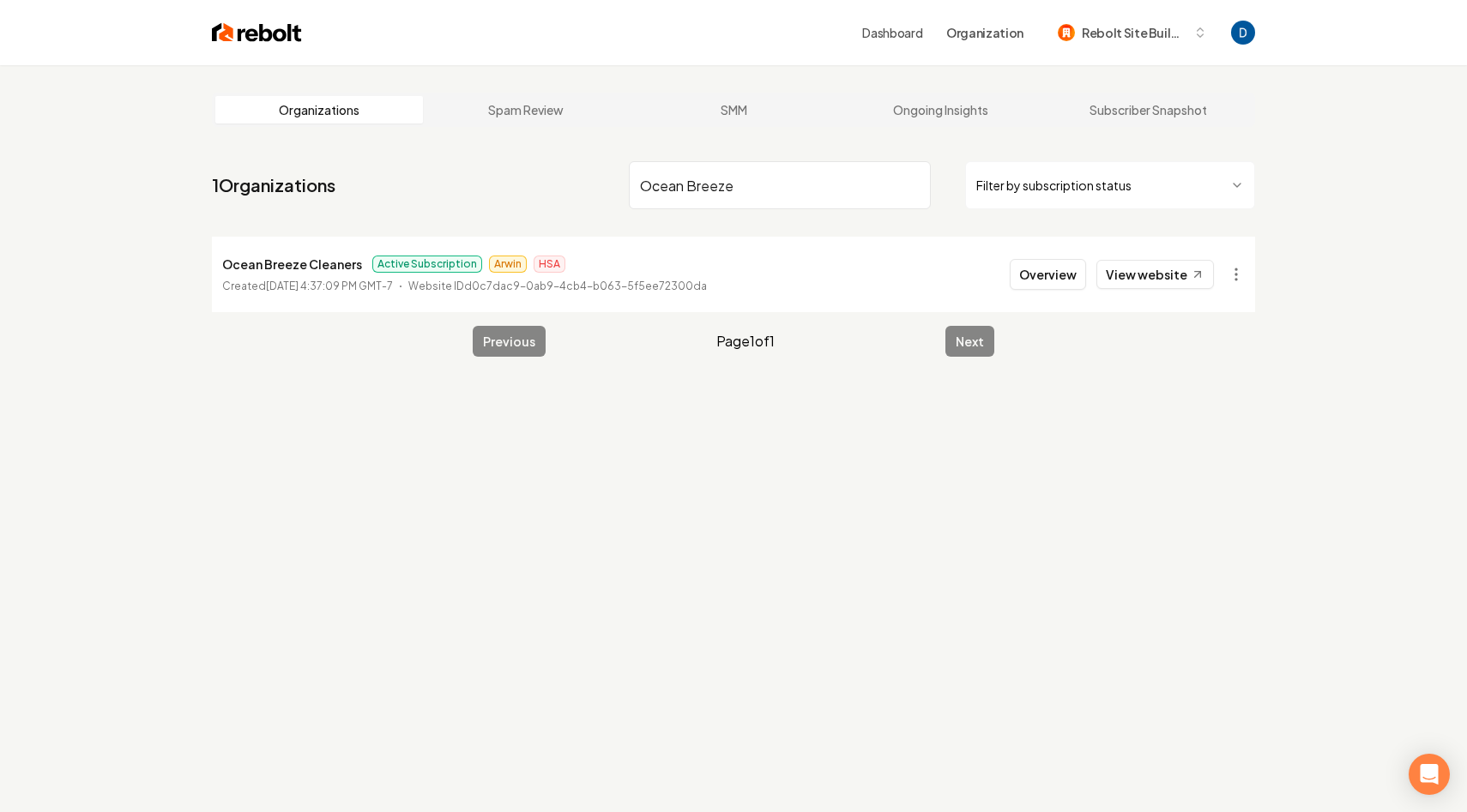
click at [662, 180] on input "Ocean Breeze" at bounding box center [779, 186] width 302 height 48
paste input "gibco"
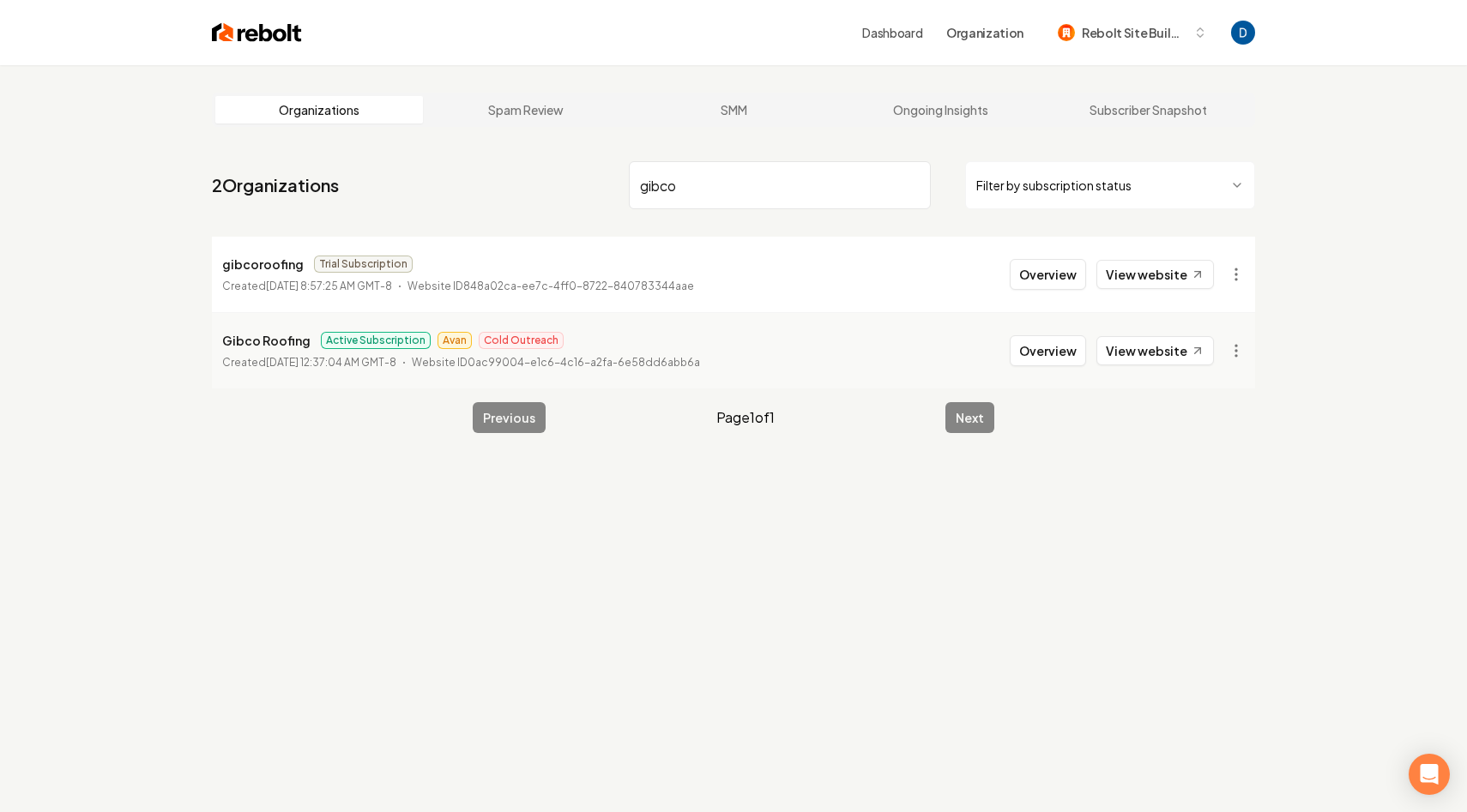
type input "gibco"
click at [240, 344] on p "Gibco Roofing" at bounding box center [266, 340] width 89 height 21
copy p "Gibco"
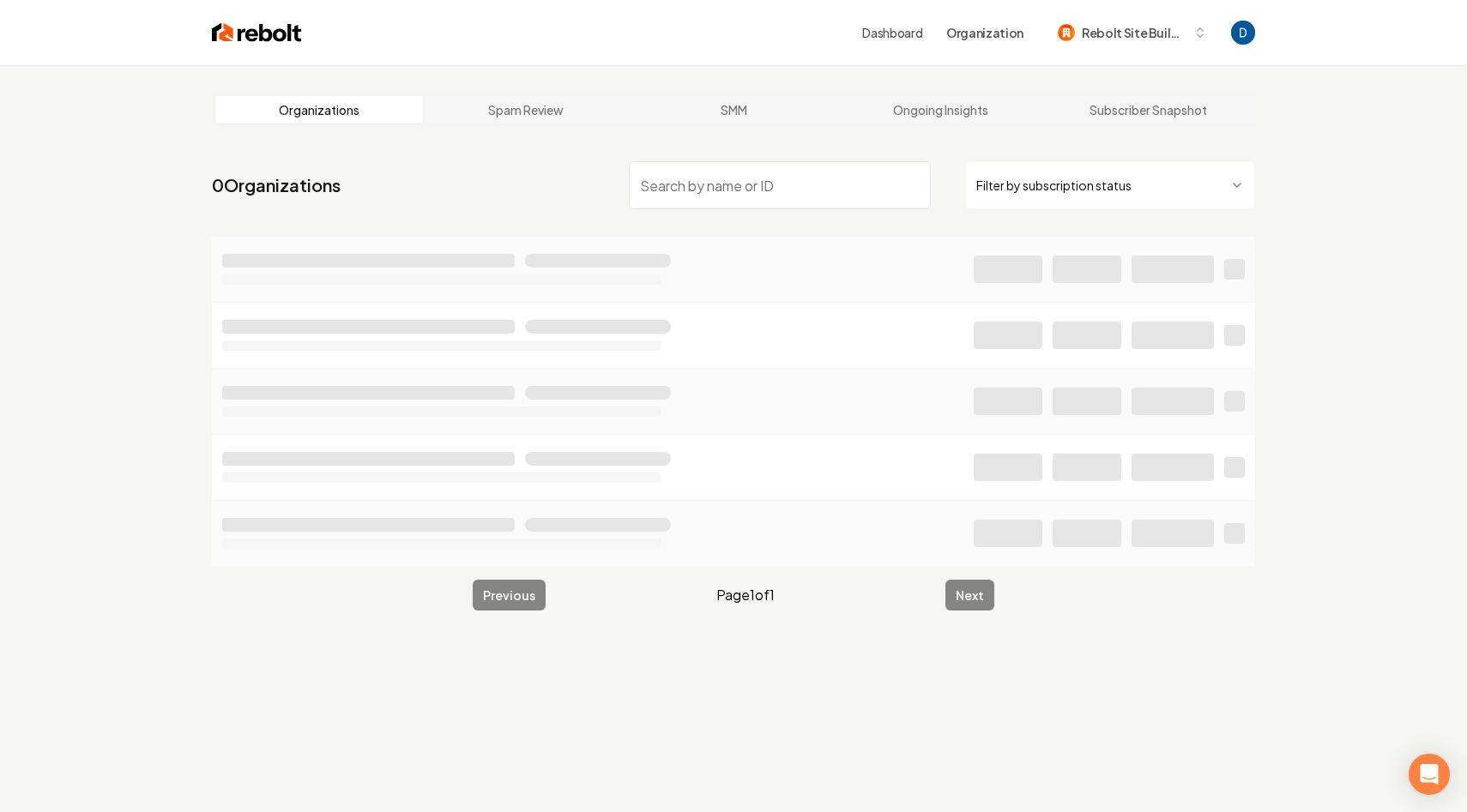
click at [714, 201] on input "search" at bounding box center [779, 186] width 302 height 48
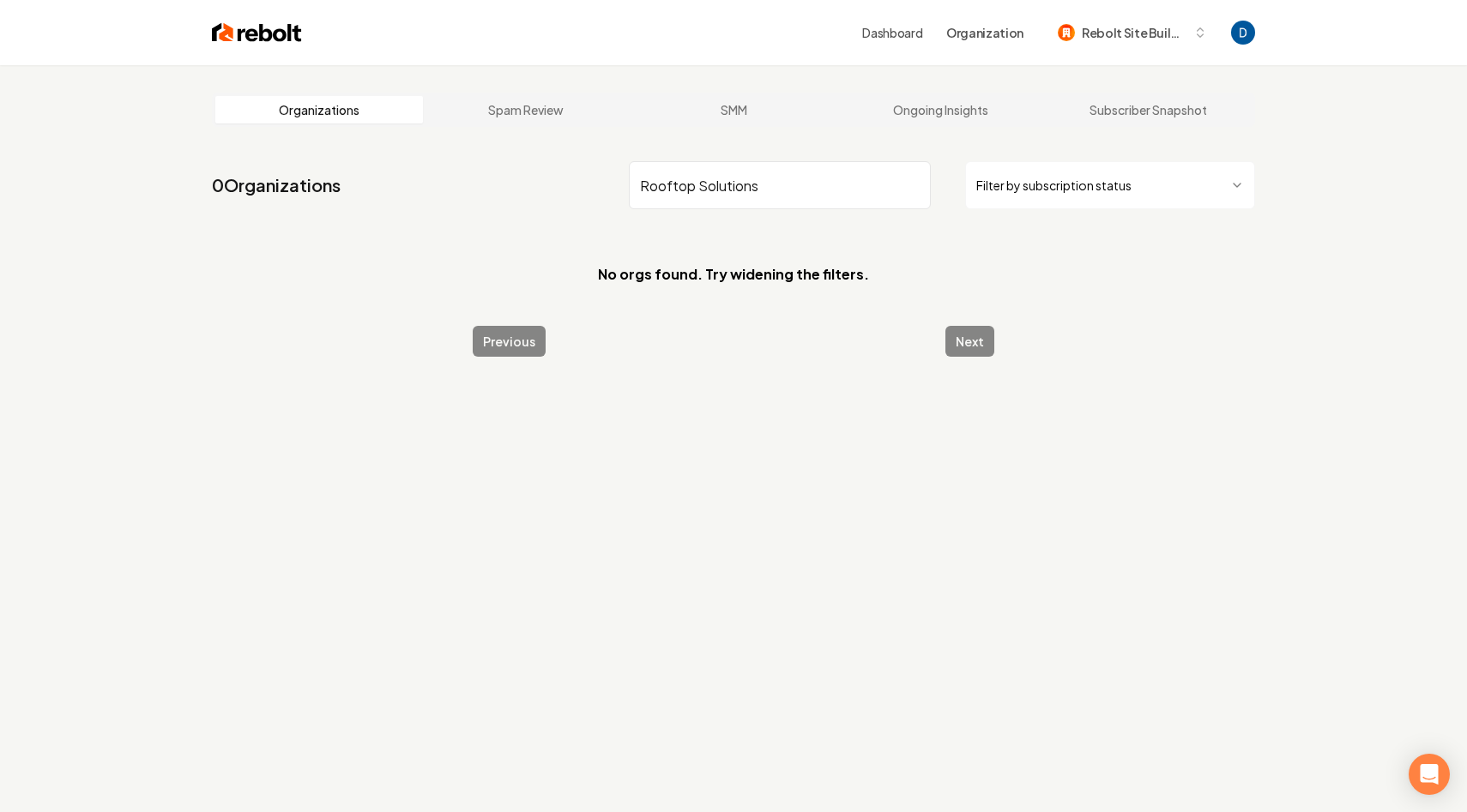
click at [734, 192] on input "Rooftop Solutions" at bounding box center [779, 186] width 302 height 48
type input "Rooftop"
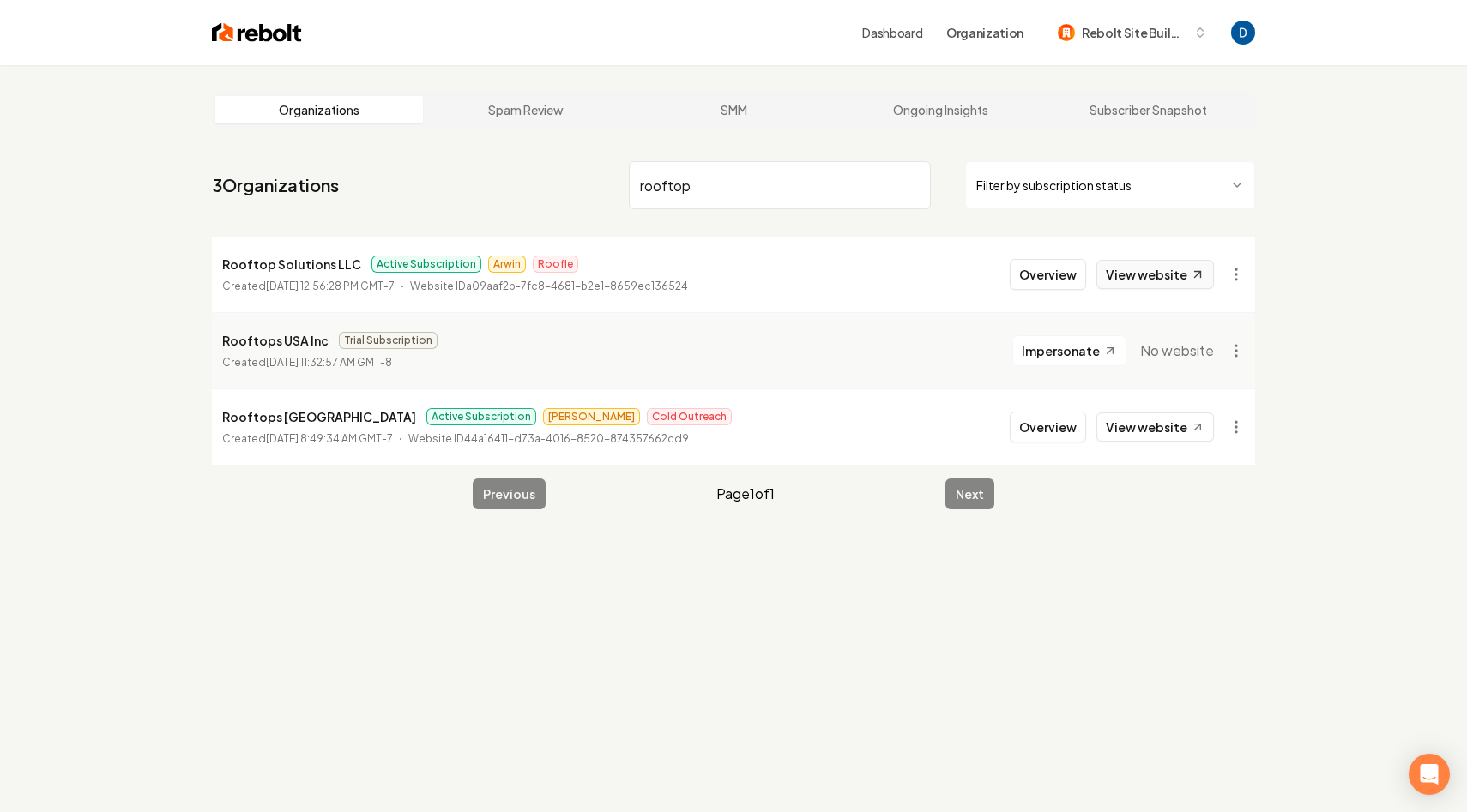
type input "rooftop"
click at [1112, 279] on link "View website" at bounding box center [1155, 273] width 118 height 29
click at [288, 263] on p "Rooftop Solutions LLC" at bounding box center [291, 263] width 139 height 21
click at [288, 264] on p "Rooftop Solutions LLC" at bounding box center [291, 263] width 139 height 21
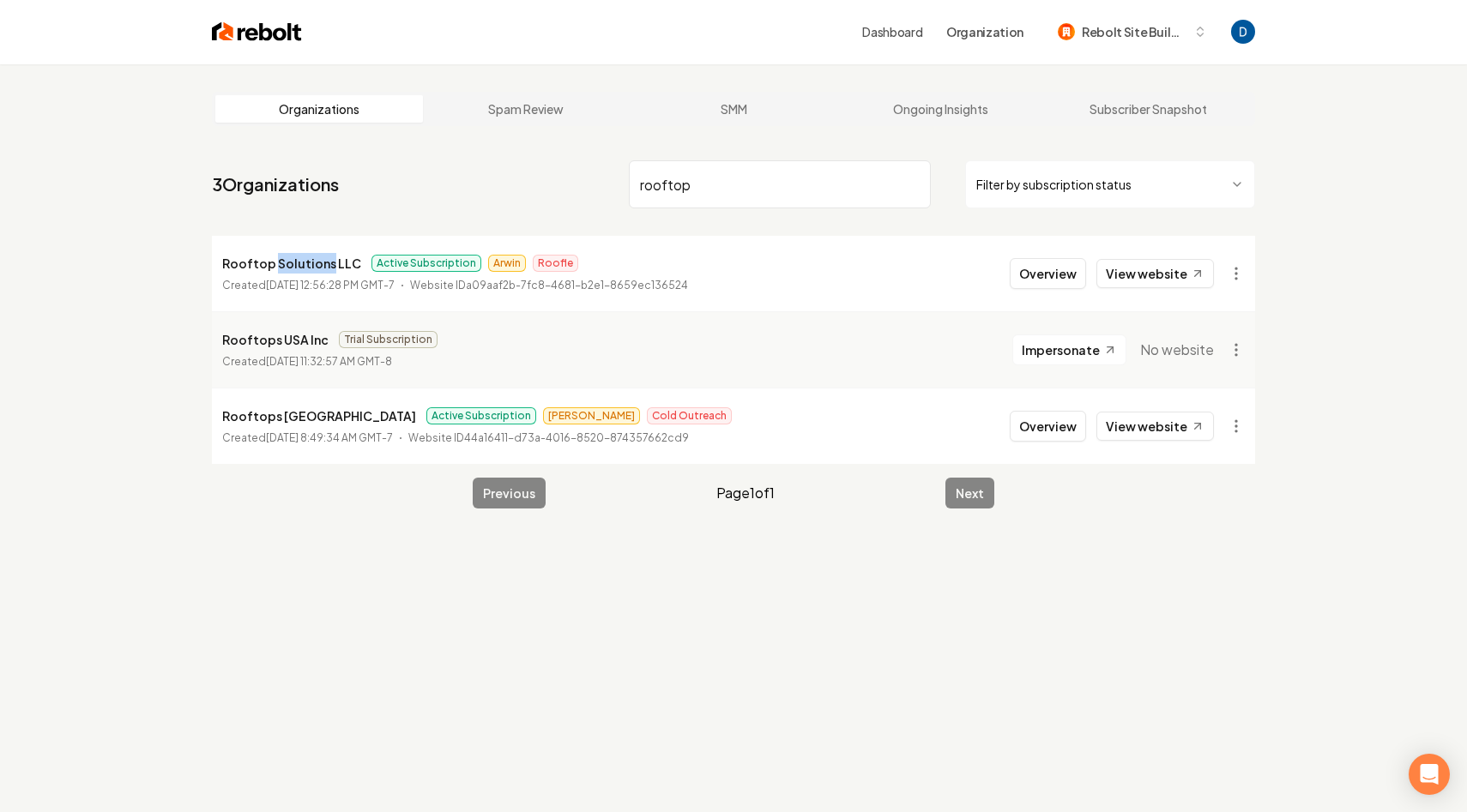
click at [288, 264] on p "Rooftop Solutions LLC" at bounding box center [291, 263] width 139 height 21
copy p "Rooftop Solutions LLC"
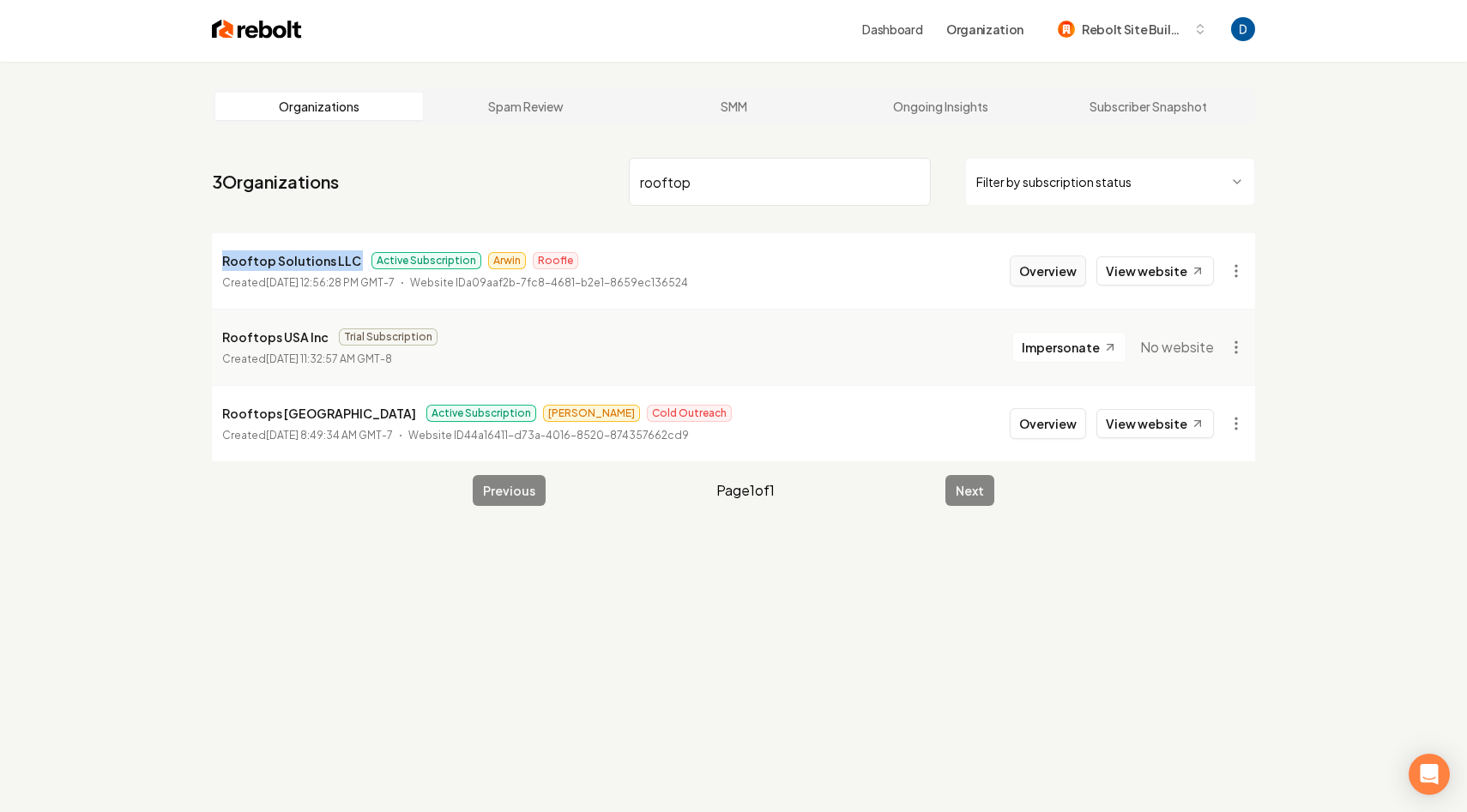
click at [1062, 258] on button "Overview" at bounding box center [1048, 270] width 76 height 31
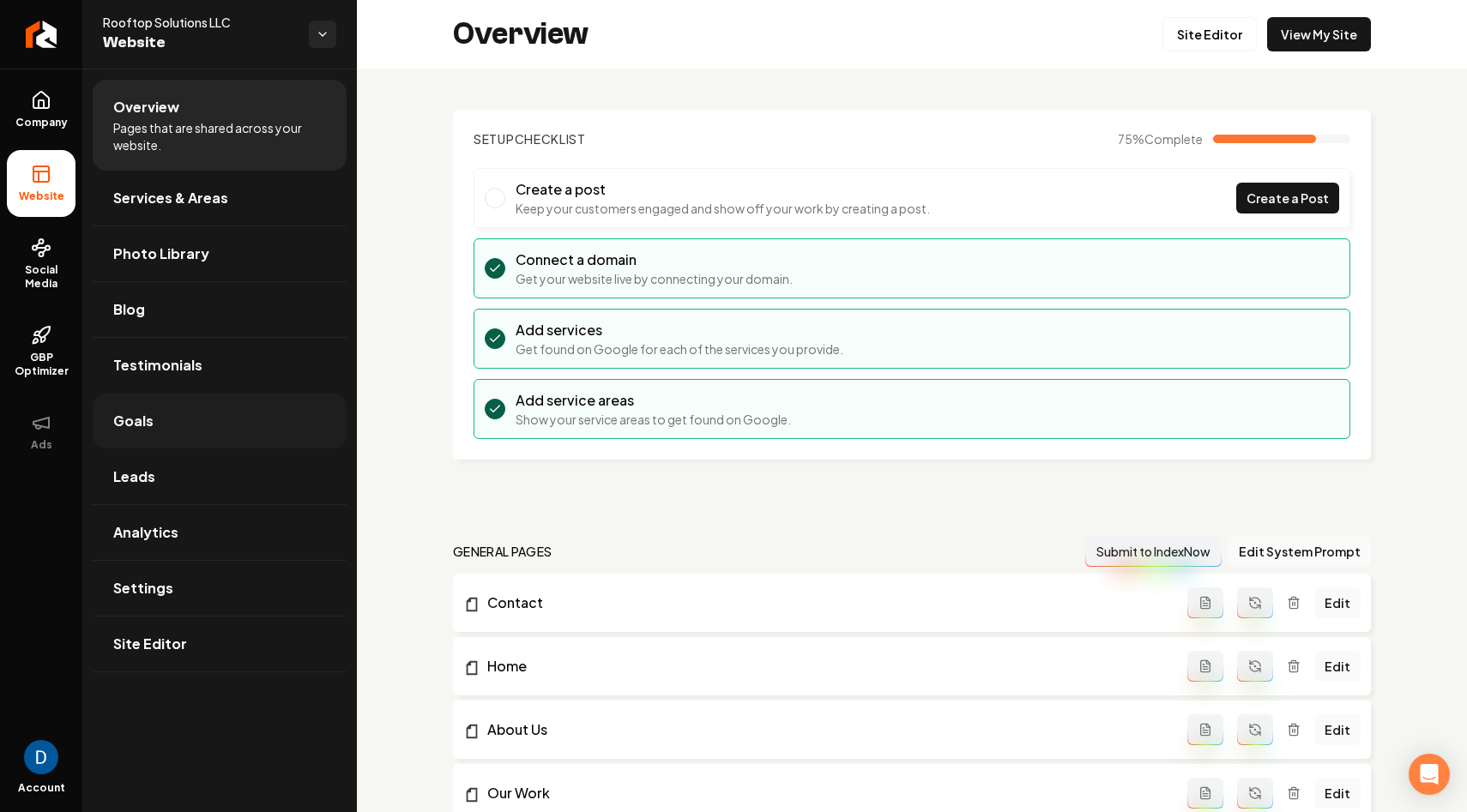
click at [194, 433] on link "Goals" at bounding box center [220, 420] width 253 height 55
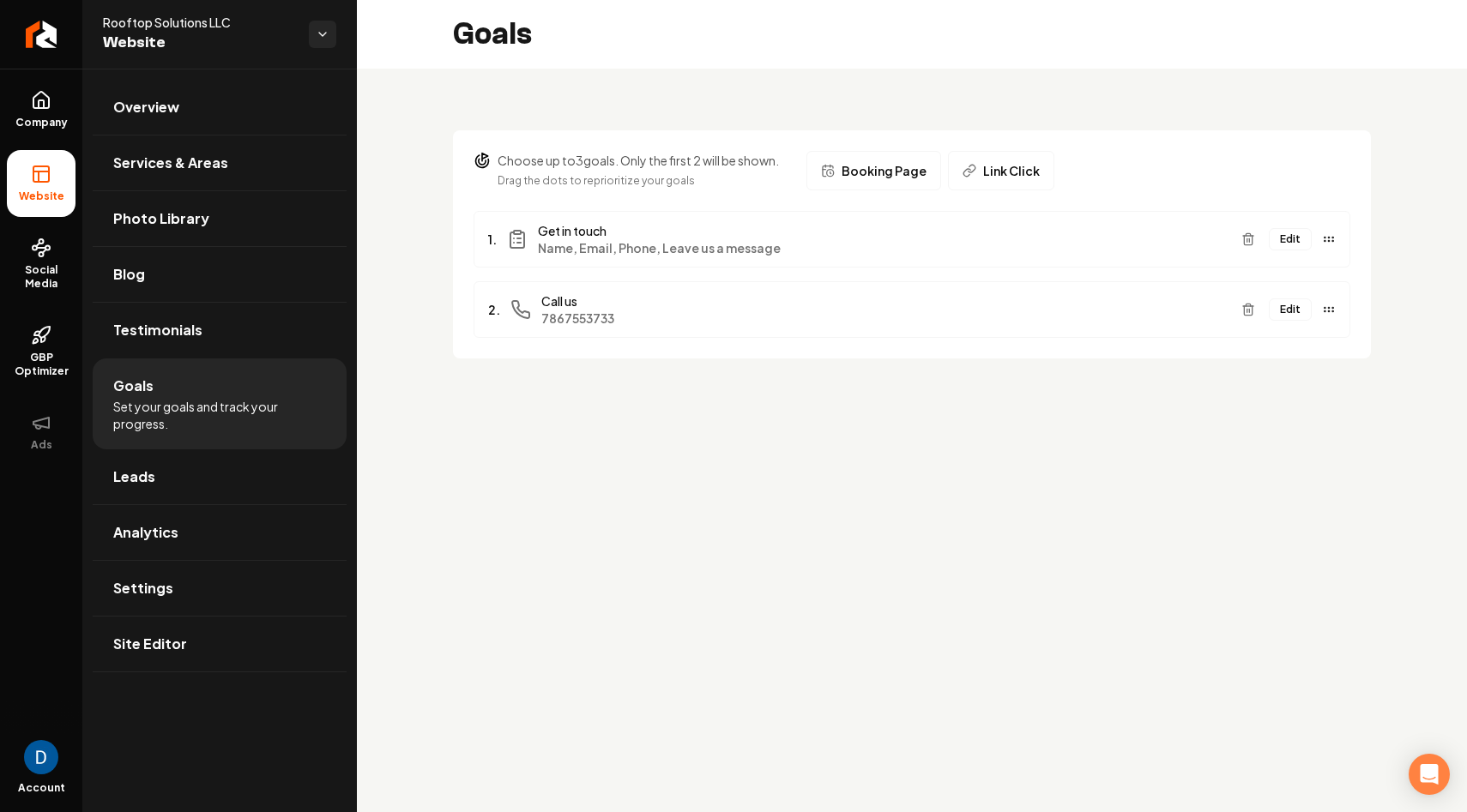
click at [1290, 236] on button "Edit" at bounding box center [1289, 239] width 43 height 22
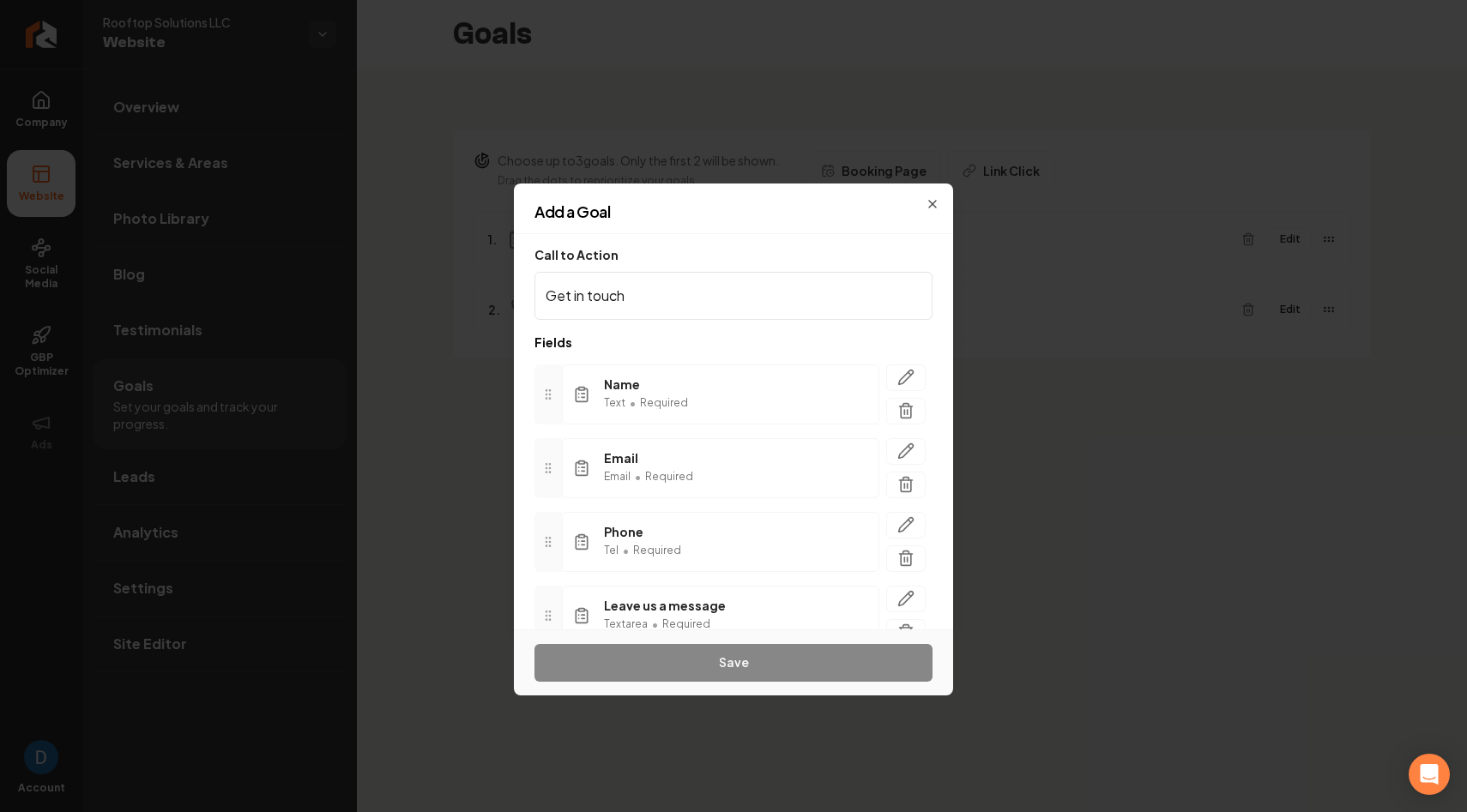
scroll to position [82, 0]
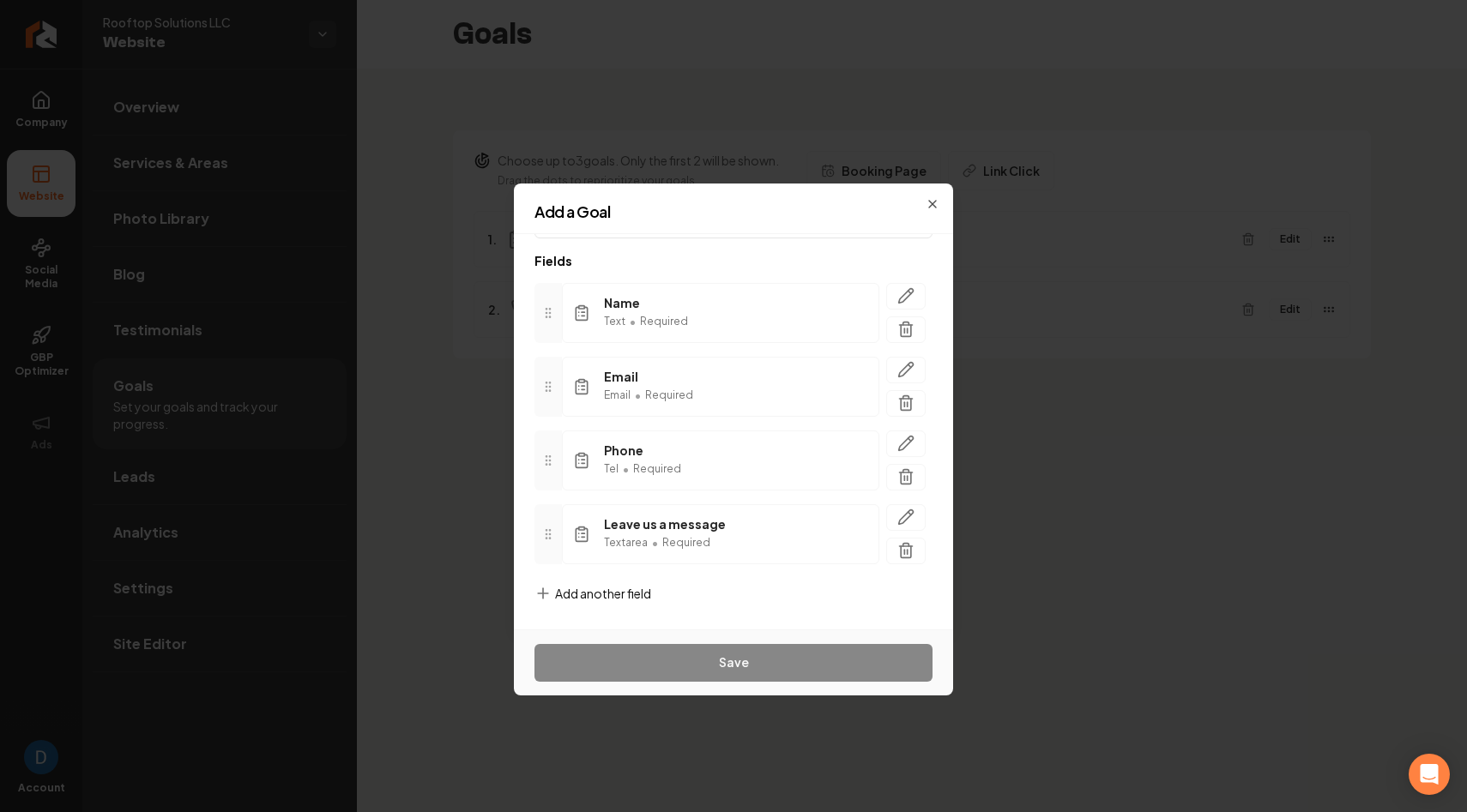
click at [592, 599] on span "Add another field" at bounding box center [603, 593] width 96 height 17
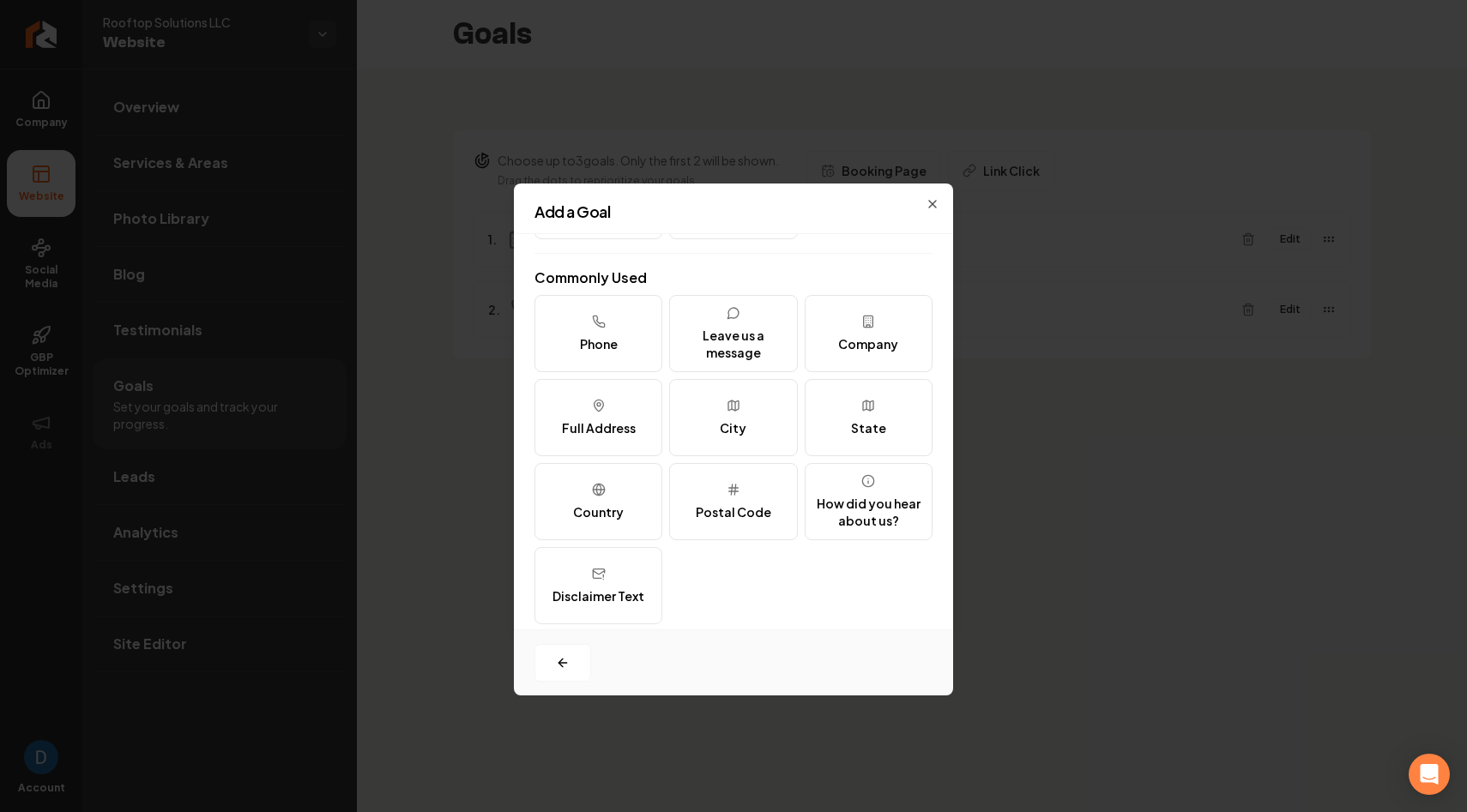
scroll to position [199, 0]
click at [616, 410] on button "Full Address" at bounding box center [598, 416] width 128 height 77
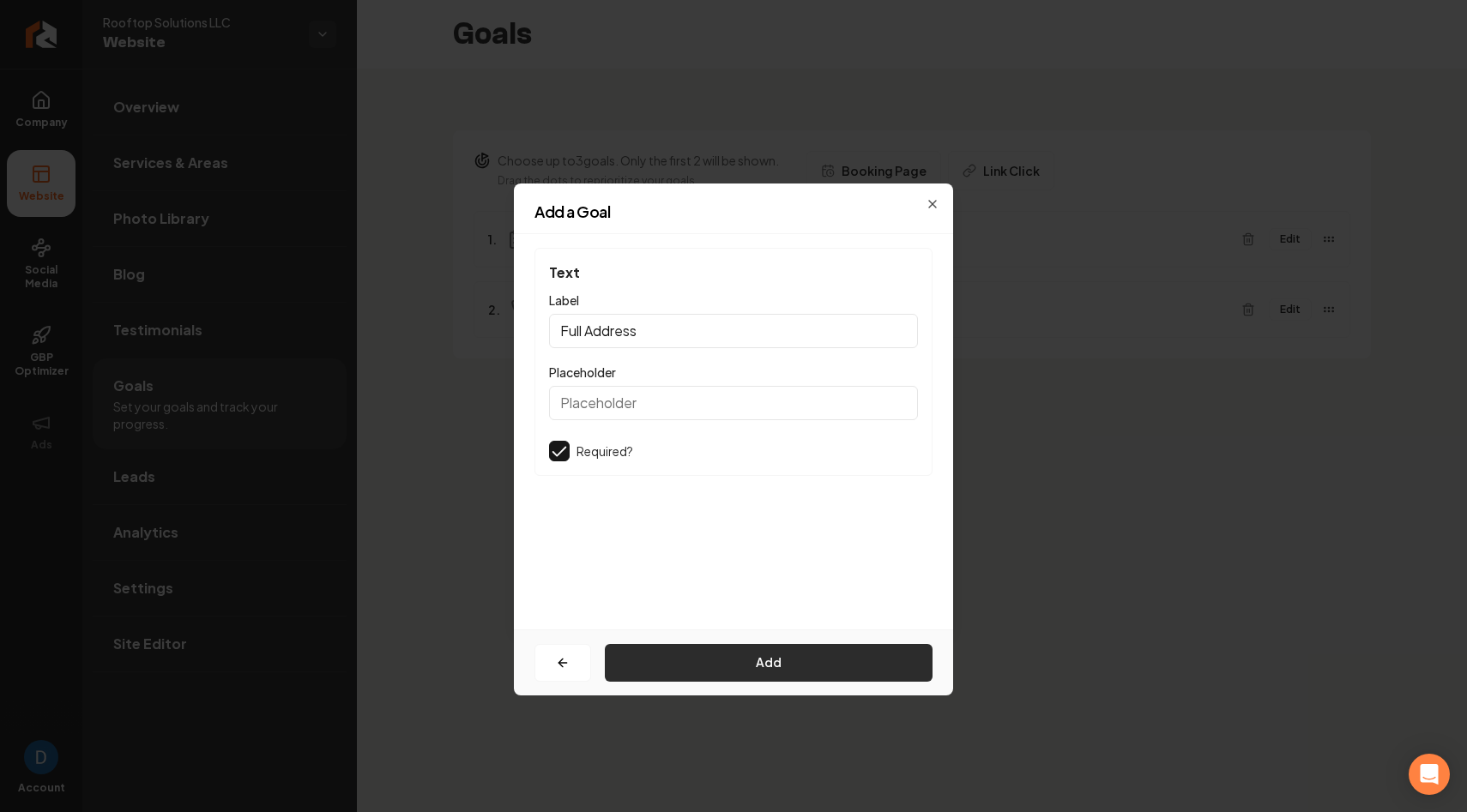
click at [730, 662] on button "Add" at bounding box center [768, 662] width 327 height 38
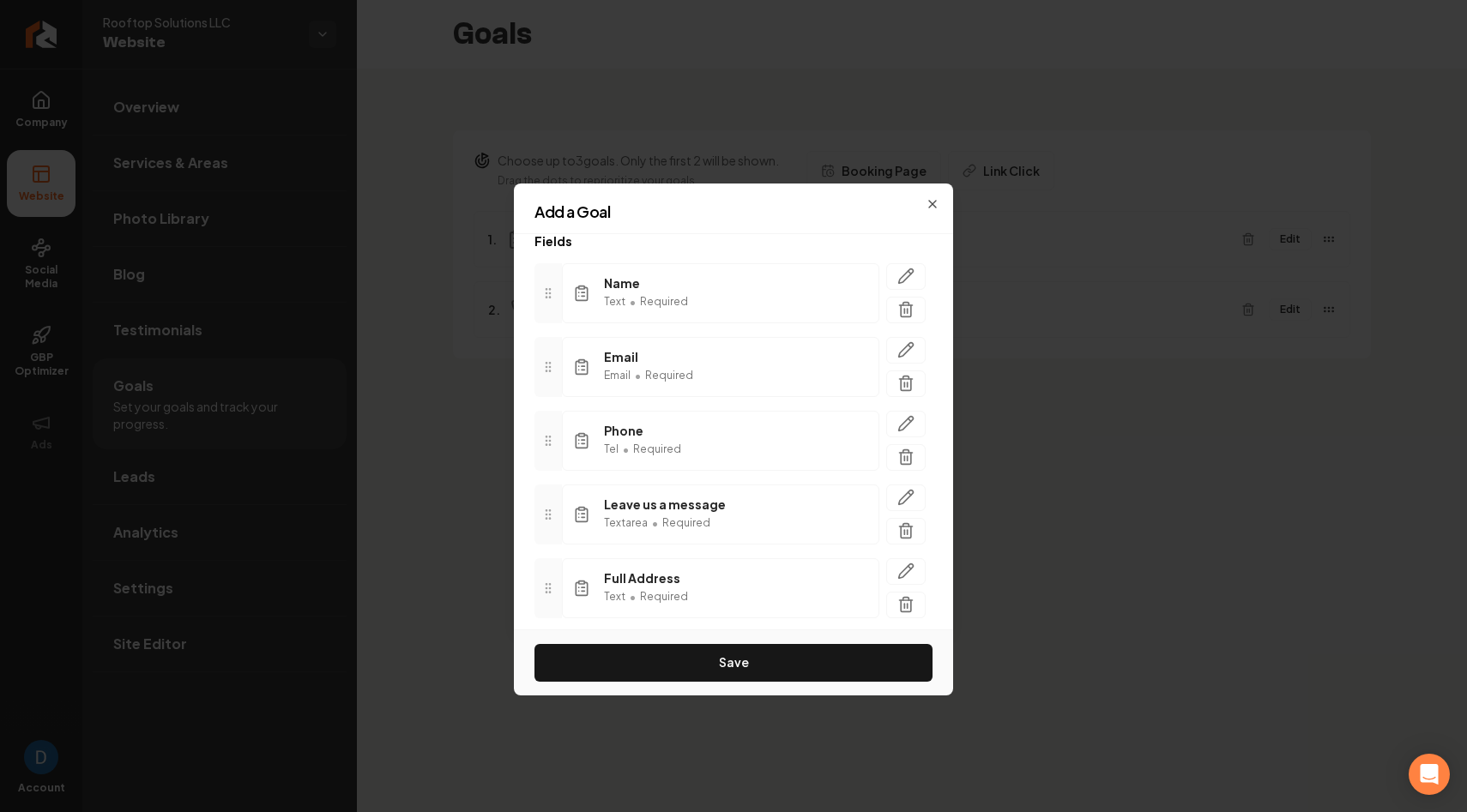
scroll to position [113, 0]
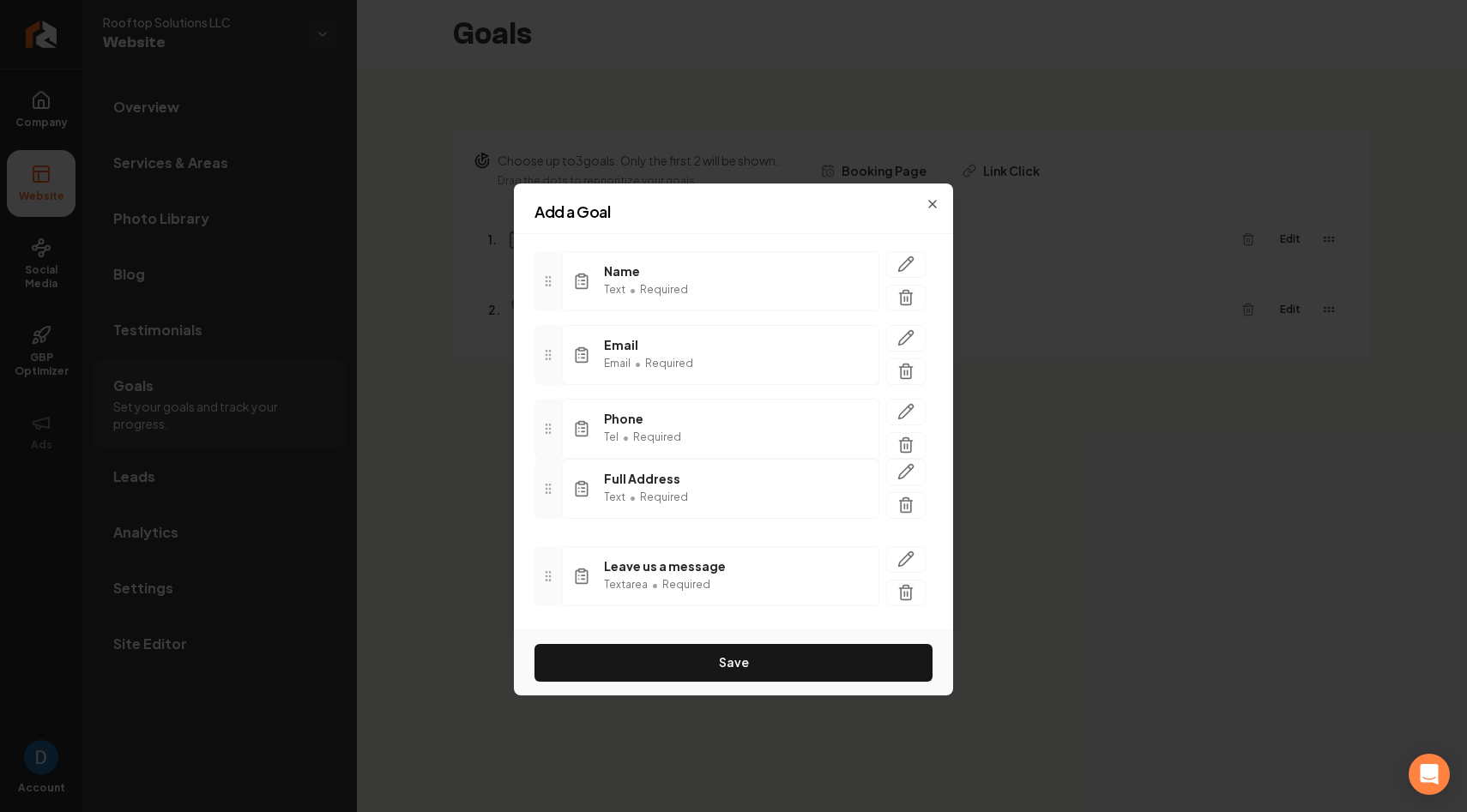
drag, startPoint x: 548, startPoint y: 589, endPoint x: 556, endPoint y: 501, distance: 88.4
click at [556, 501] on div at bounding box center [548, 489] width 28 height 60
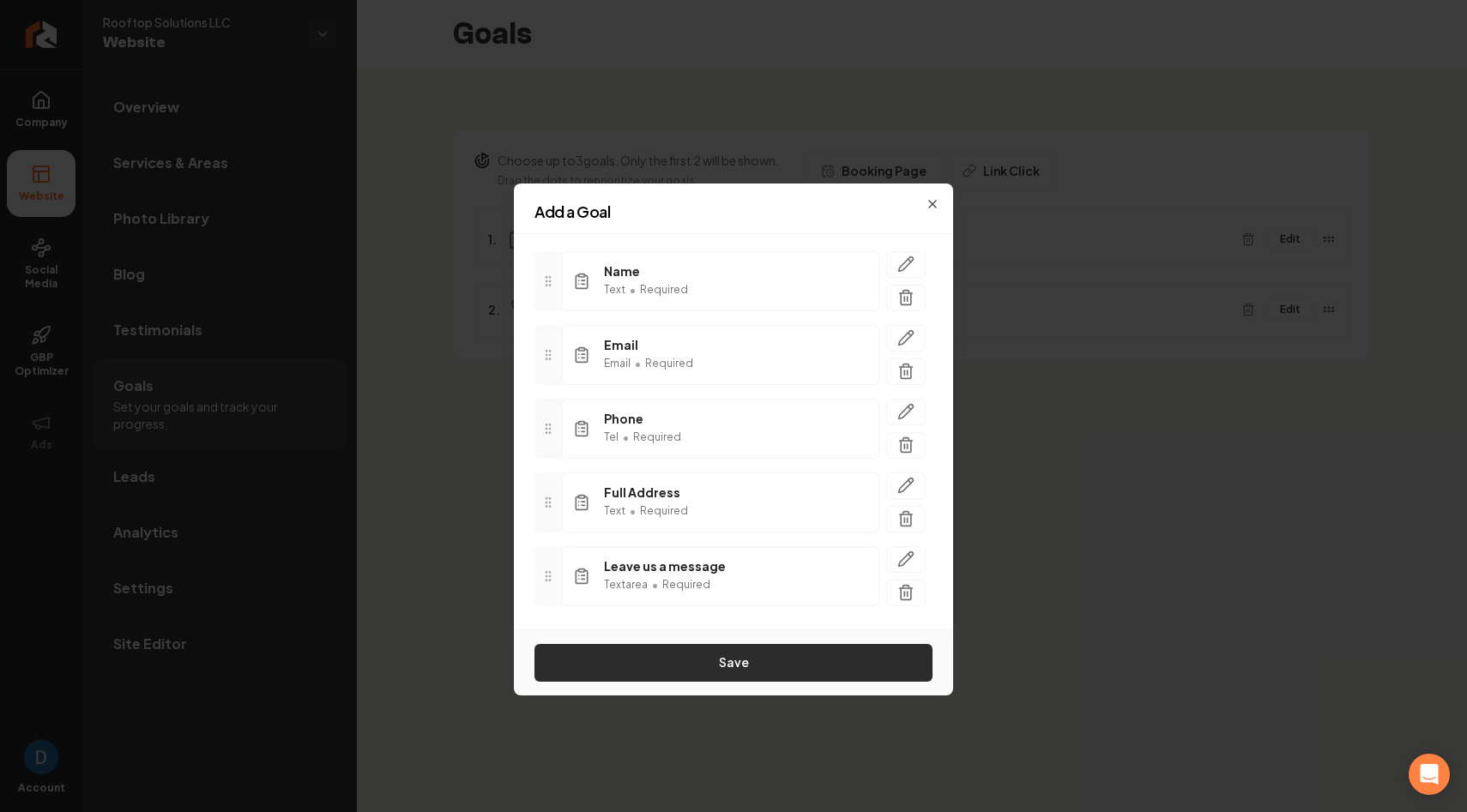
click at [650, 646] on button "Save" at bounding box center [733, 662] width 398 height 38
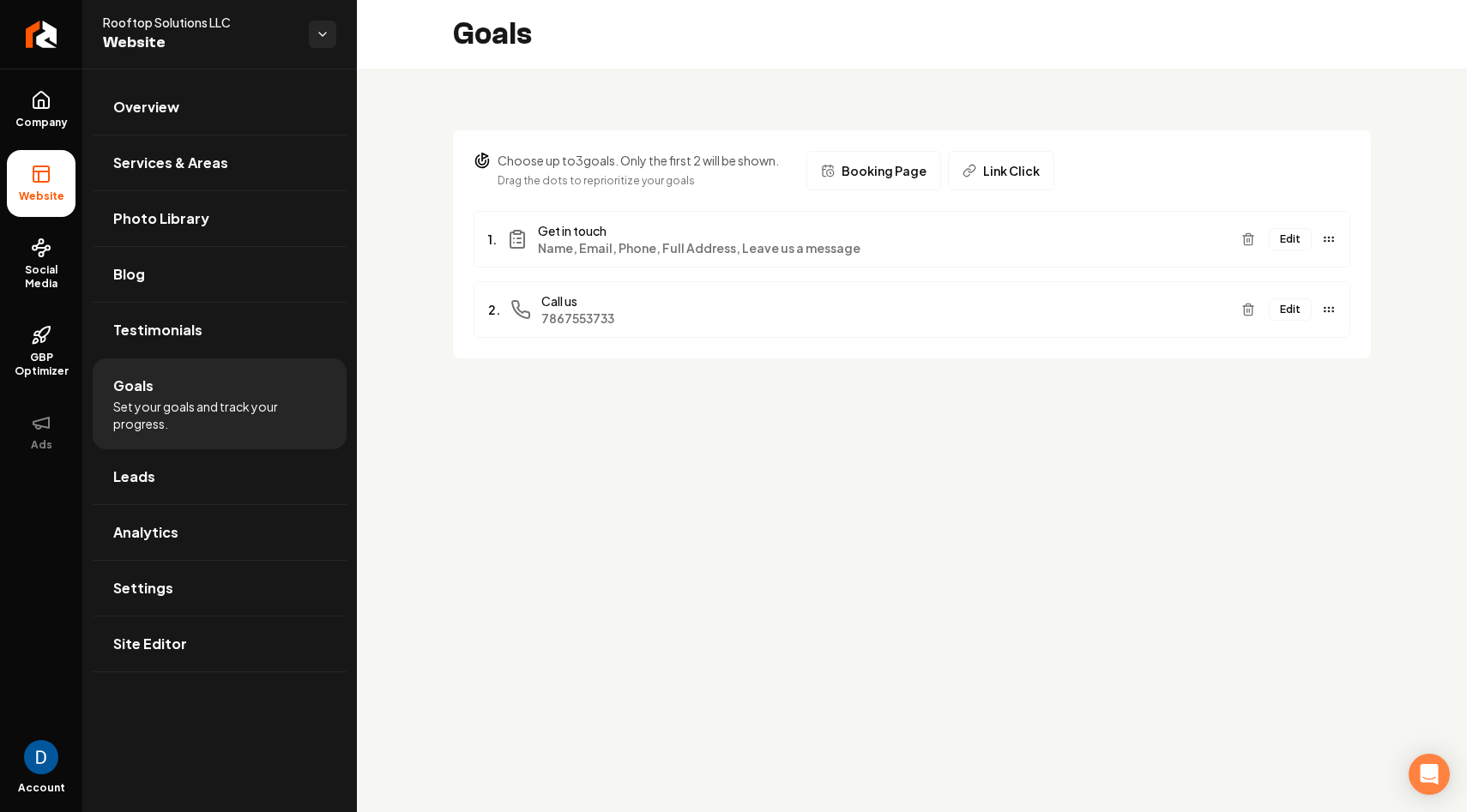
click at [1294, 234] on button "Edit" at bounding box center [1289, 239] width 43 height 22
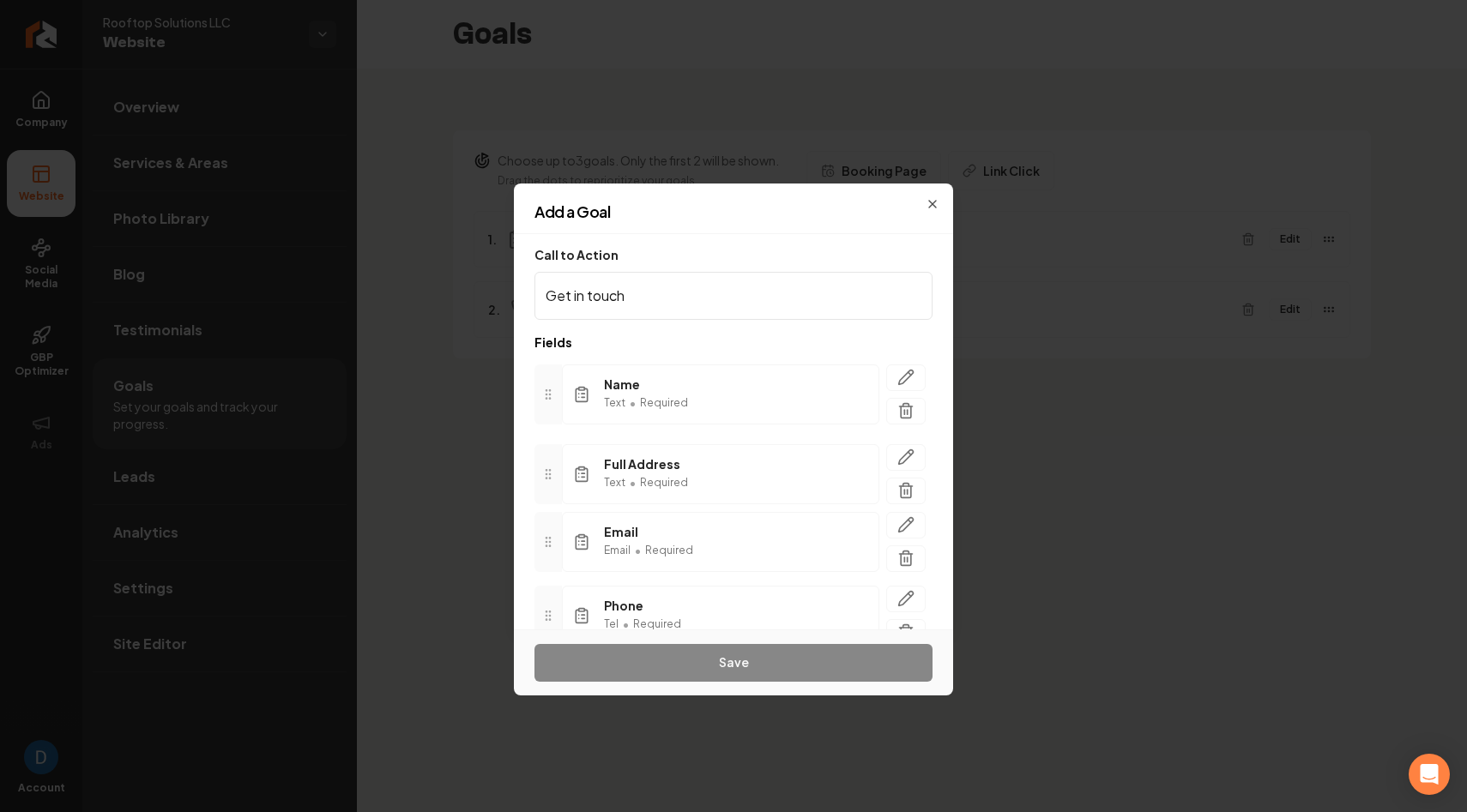
drag, startPoint x: 550, startPoint y: 614, endPoint x: 570, endPoint y: 467, distance: 148.4
click at [570, 467] on div "Full Address Text • Required" at bounding box center [733, 474] width 398 height 60
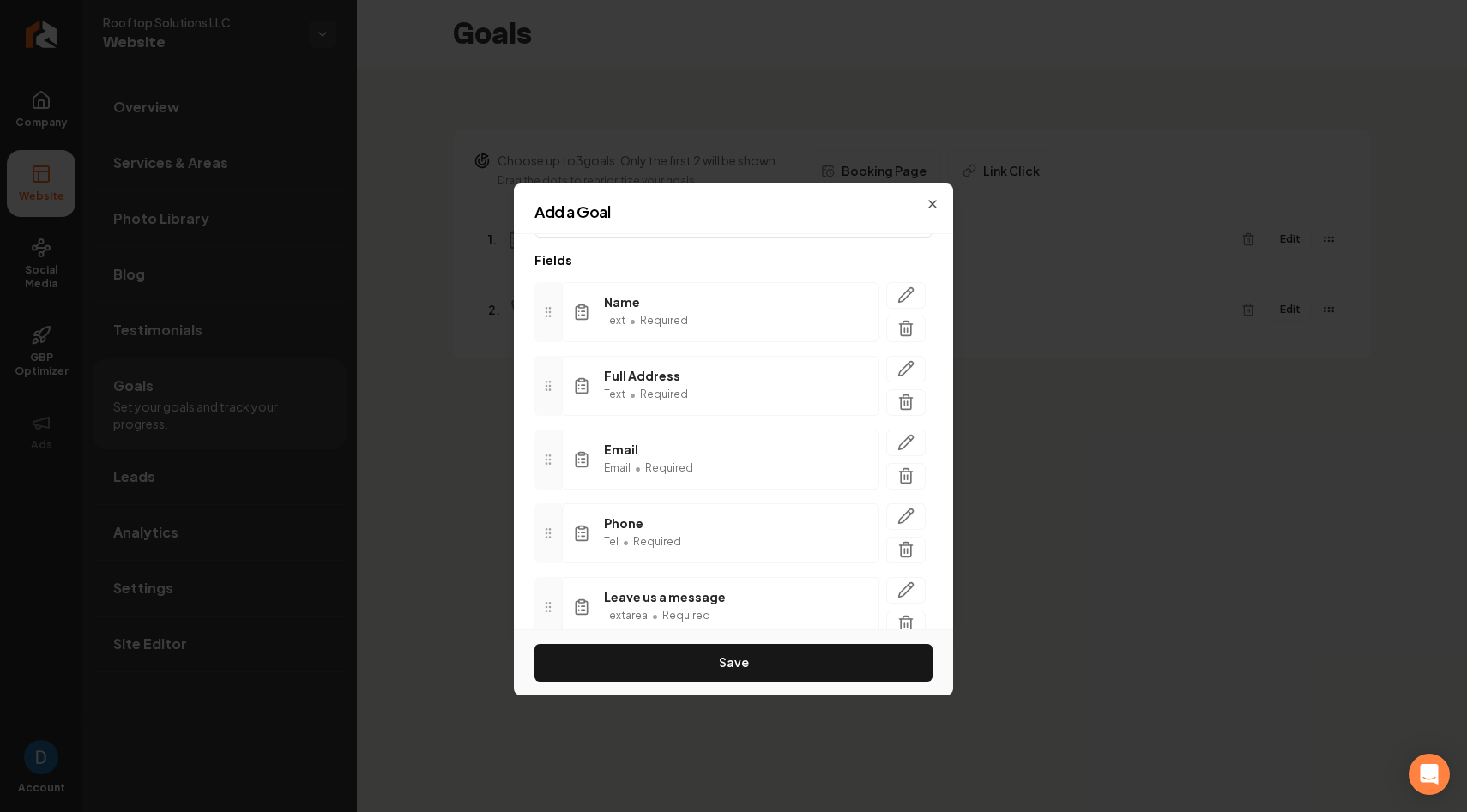
scroll to position [105, 0]
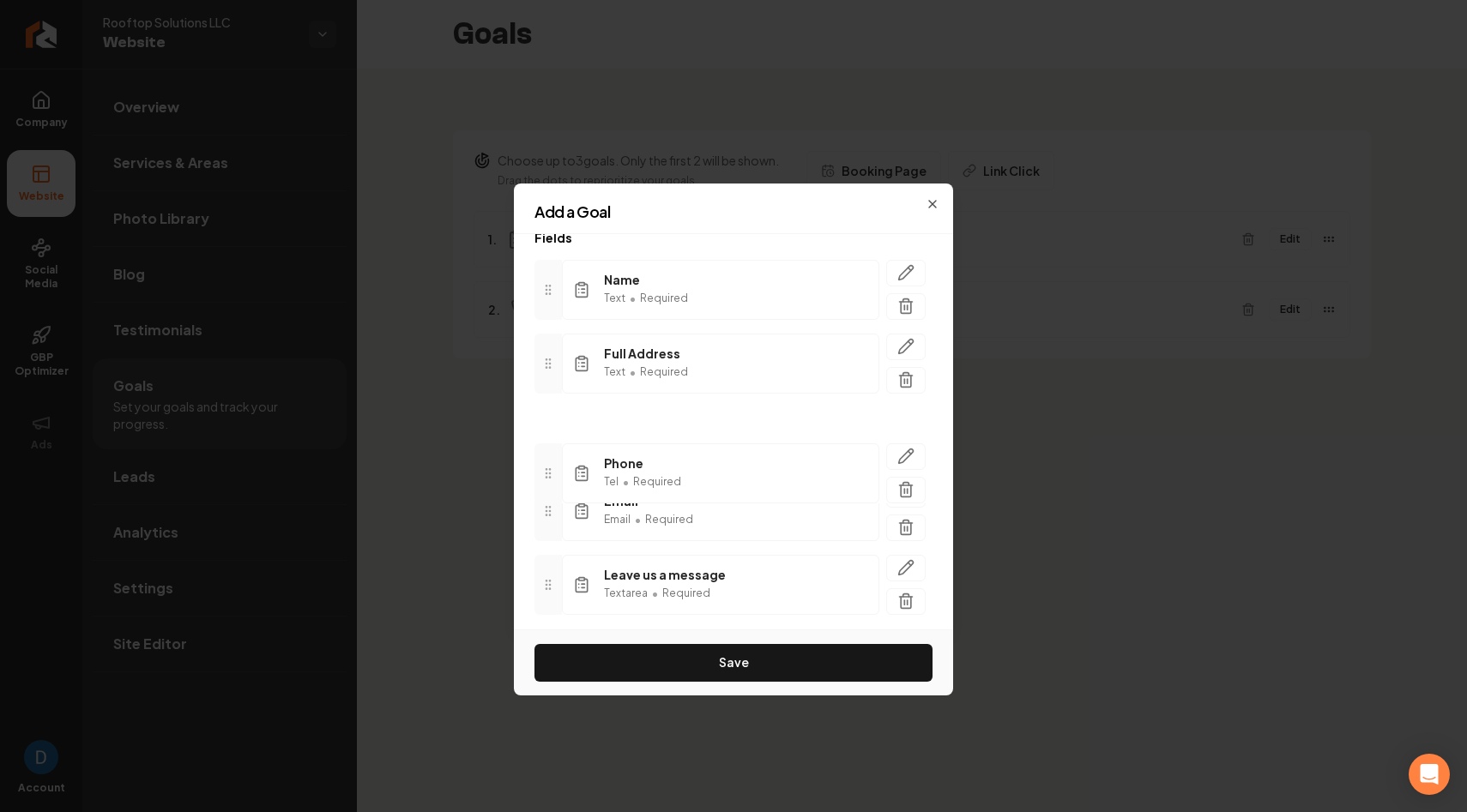
drag, startPoint x: 549, startPoint y: 501, endPoint x: 551, endPoint y: 439, distance: 62.0
click at [551, 467] on icon at bounding box center [548, 474] width 14 height 14
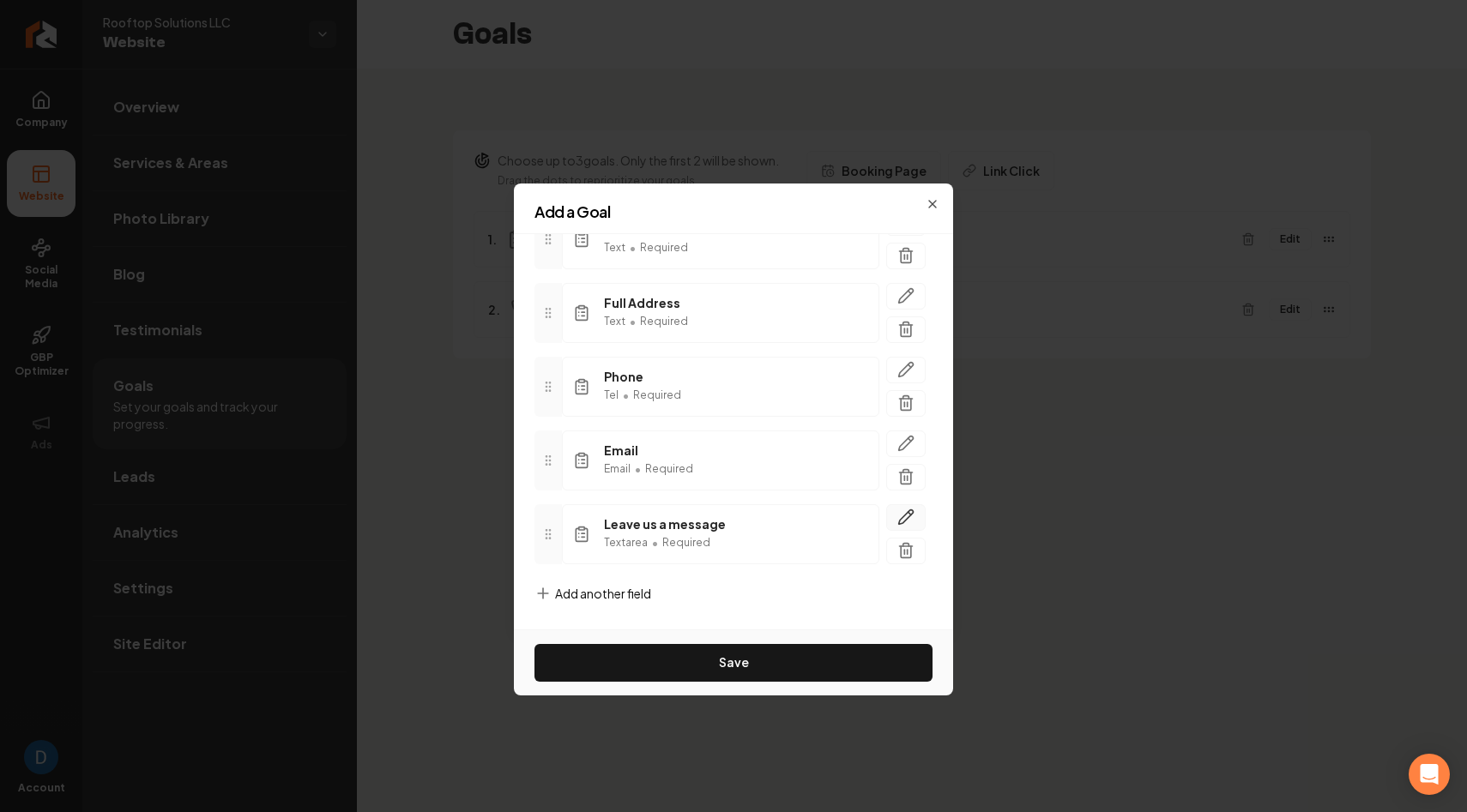
click at [911, 522] on icon "button" at bounding box center [905, 517] width 17 height 17
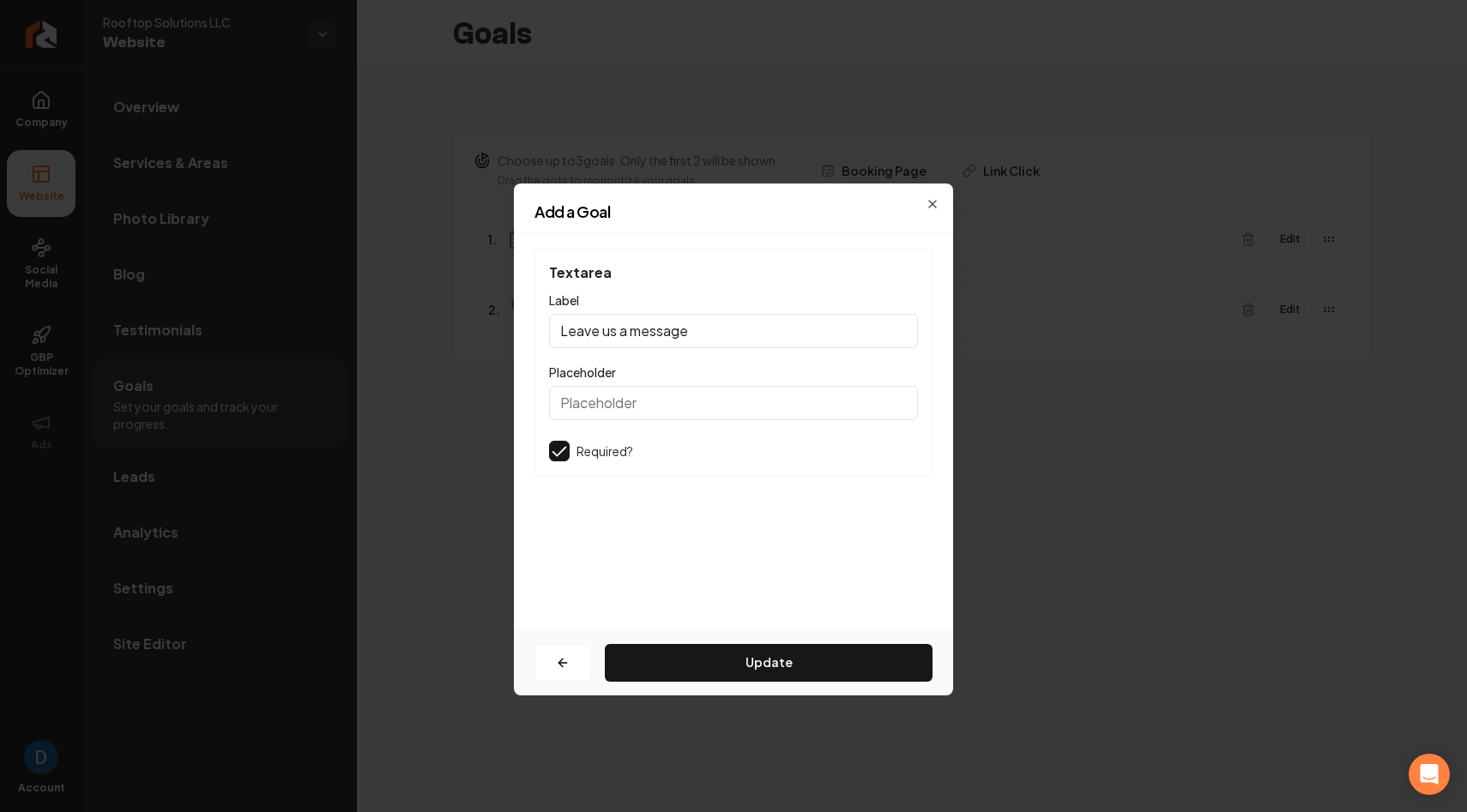
click at [648, 465] on div "Textarea Label Leave us a message Placeholder Required?" at bounding box center [733, 361] width 398 height 228
click at [627, 454] on label "Required?" at bounding box center [605, 450] width 57 height 17
click at [564, 438] on div "Textarea Label Leave us a message Placeholder Required?" at bounding box center [733, 361] width 398 height 228
click at [563, 449] on button "button" at bounding box center [559, 451] width 21 height 21
click at [744, 666] on button "Update" at bounding box center [768, 662] width 327 height 38
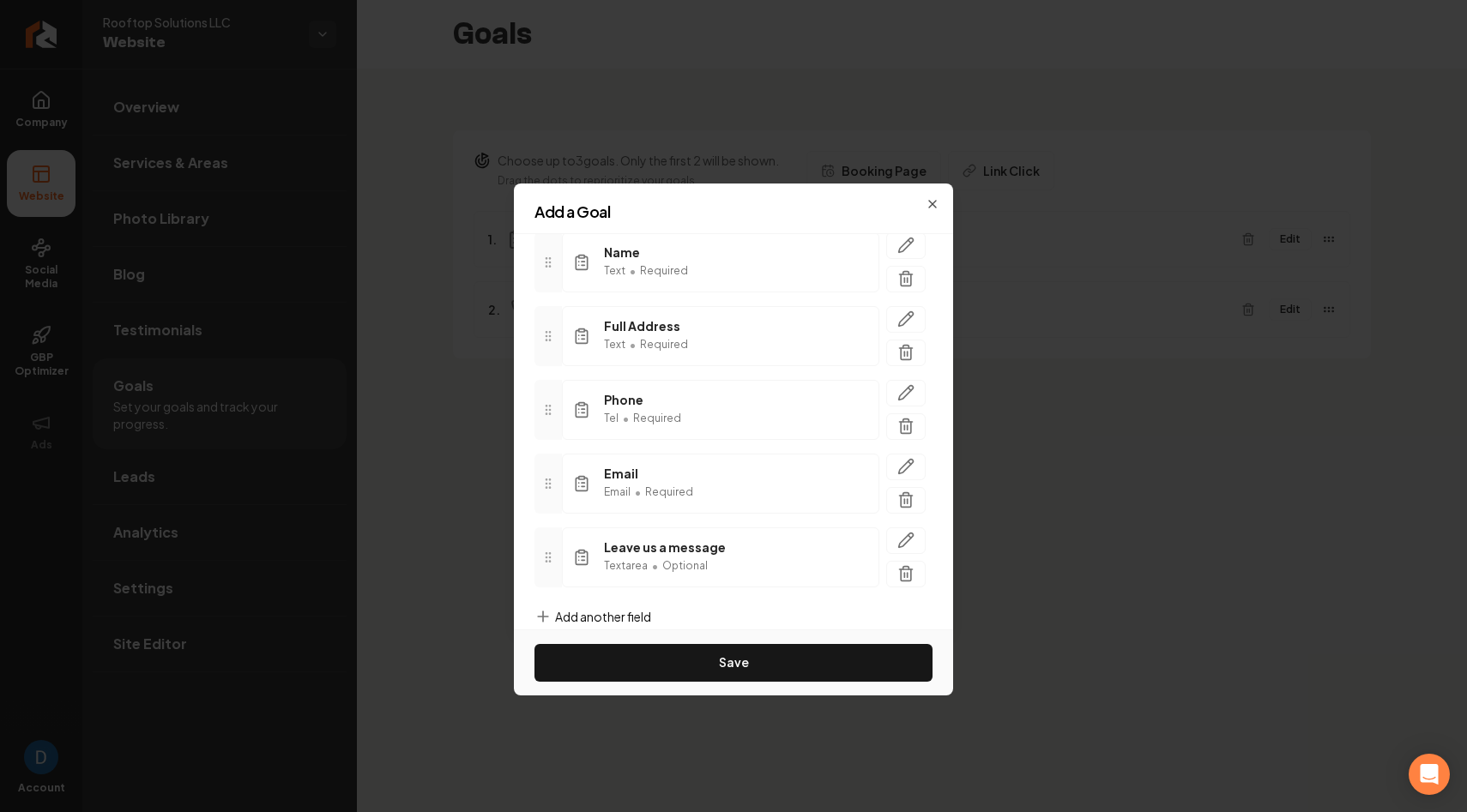
scroll to position [156, 0]
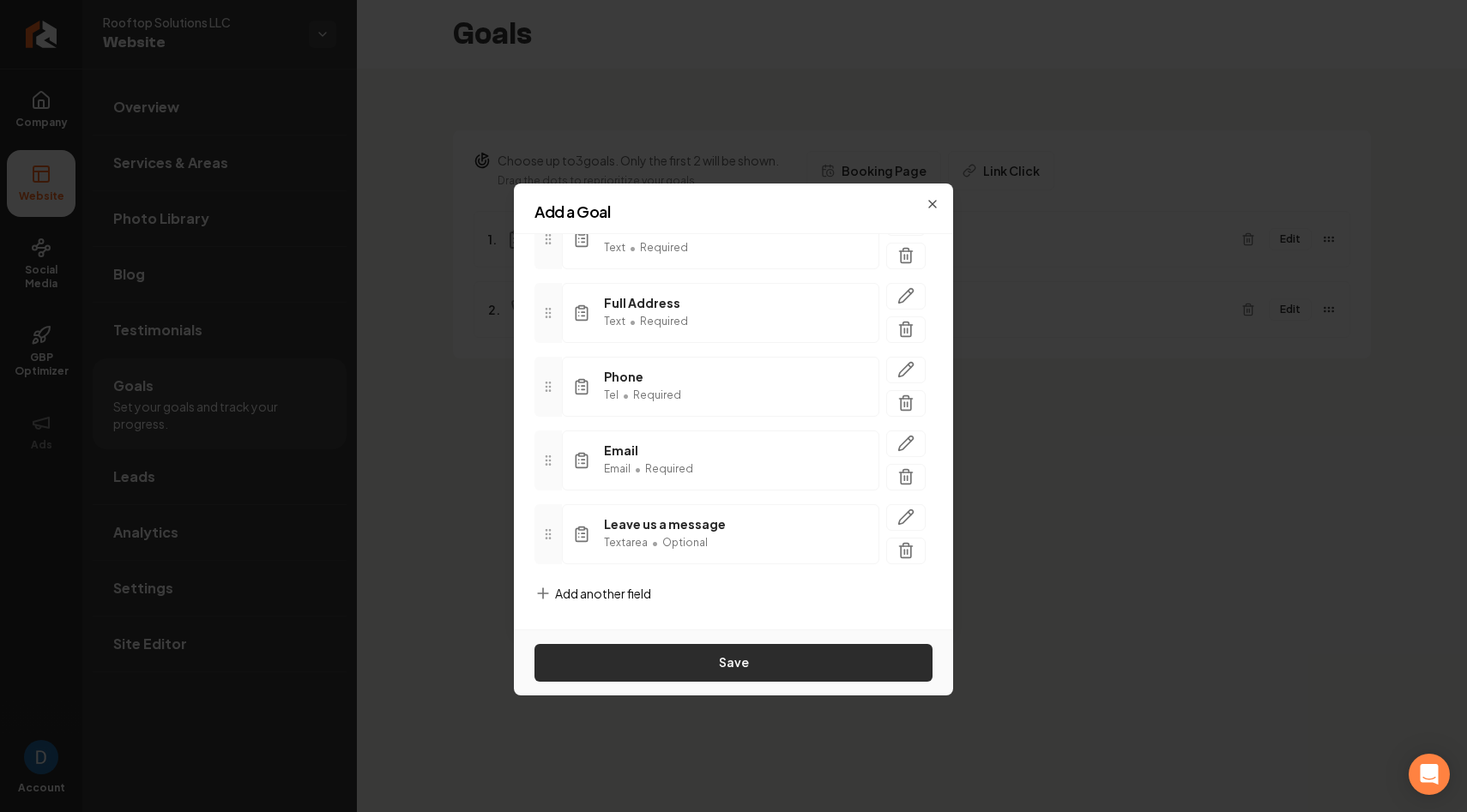
click at [728, 663] on button "Save" at bounding box center [733, 662] width 398 height 38
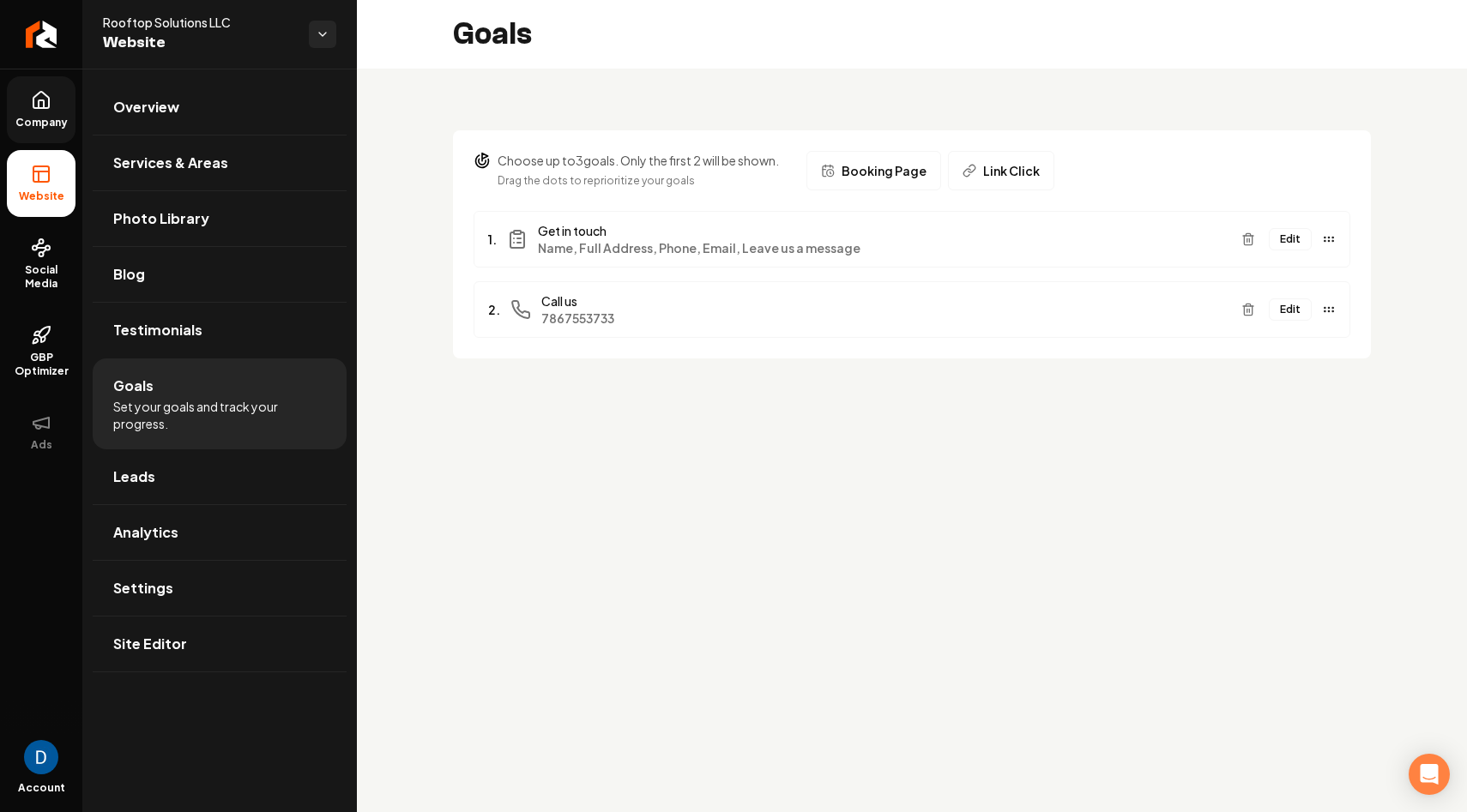
click at [46, 111] on link "Company" at bounding box center [41, 109] width 69 height 67
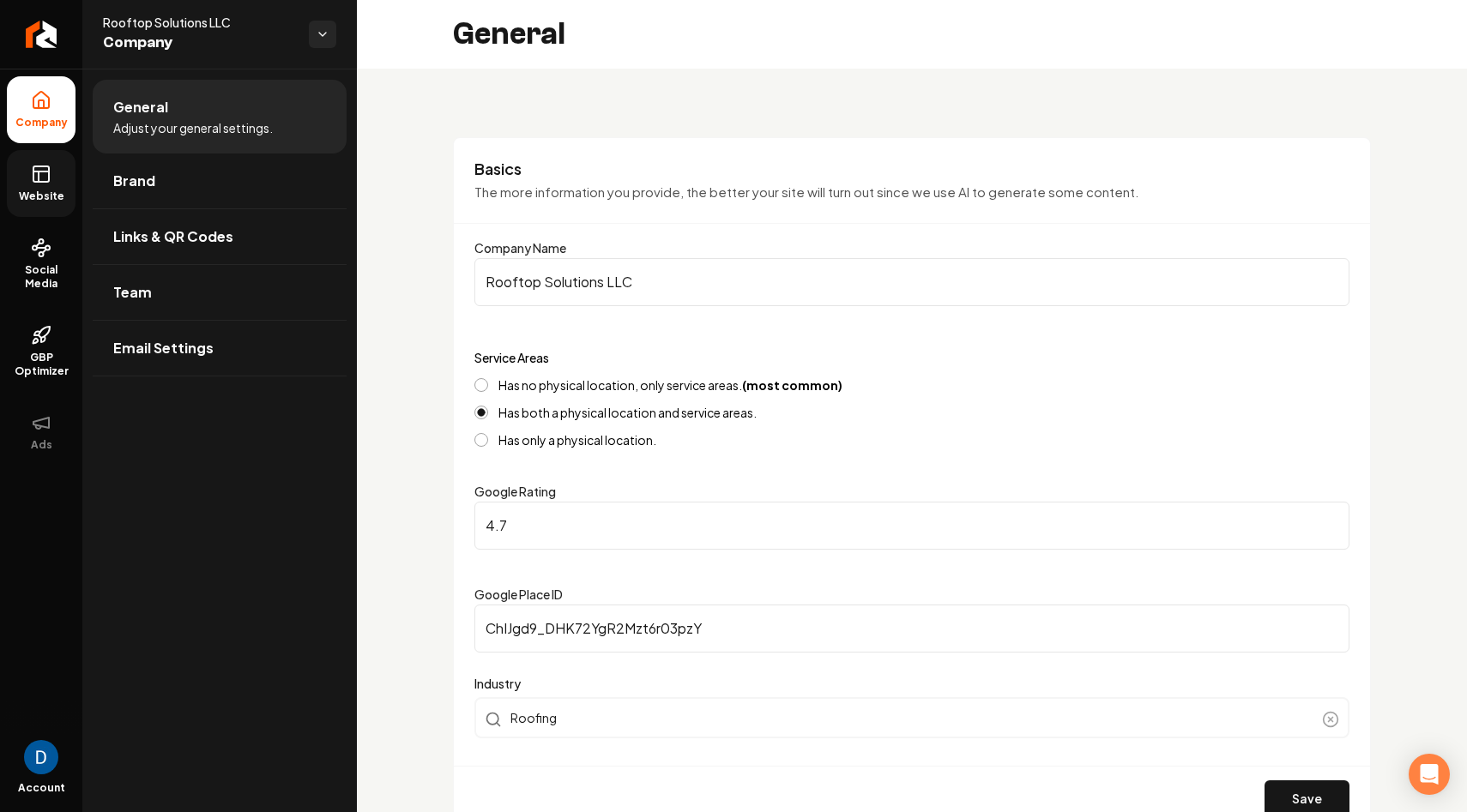
click at [7, 181] on link "Website" at bounding box center [41, 183] width 69 height 67
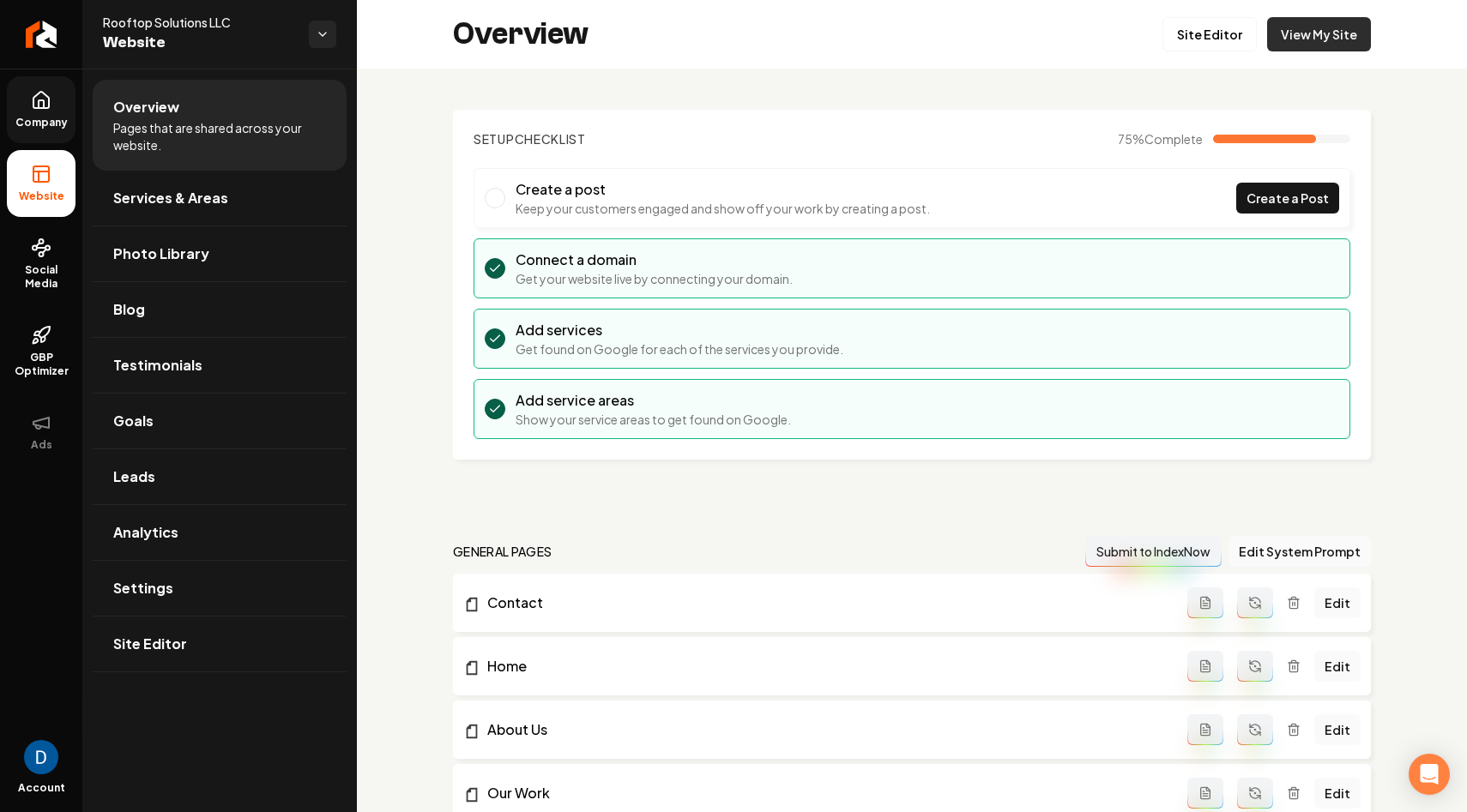
click at [1350, 29] on link "View My Site" at bounding box center [1318, 34] width 104 height 34
click at [1227, 29] on link "Site Editor" at bounding box center [1210, 34] width 95 height 34
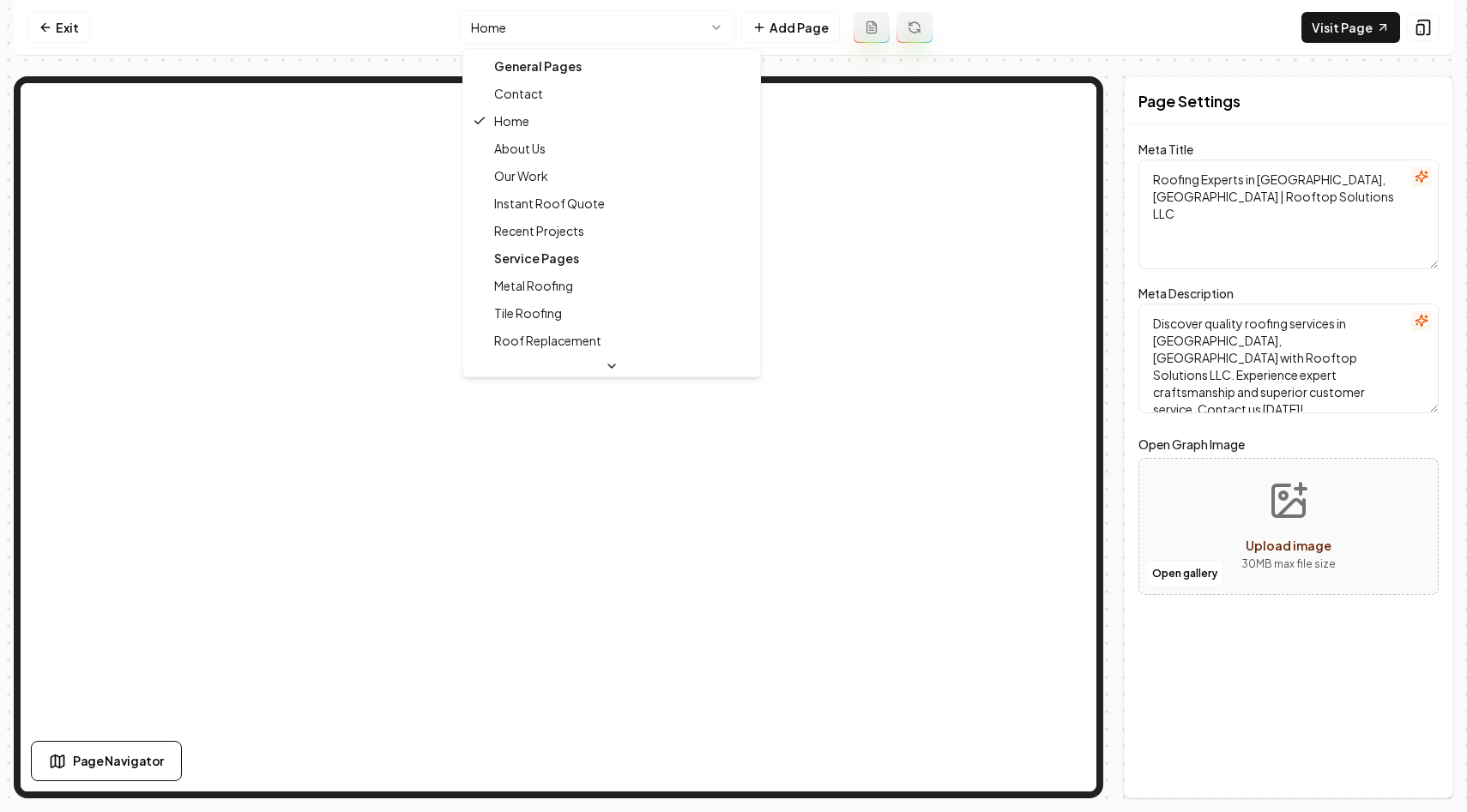
click at [659, 34] on html "Computer Required This feature is only available on a computer. Please switch t…" at bounding box center [734, 406] width 1467 height 812
